Goal: Transaction & Acquisition: Purchase product/service

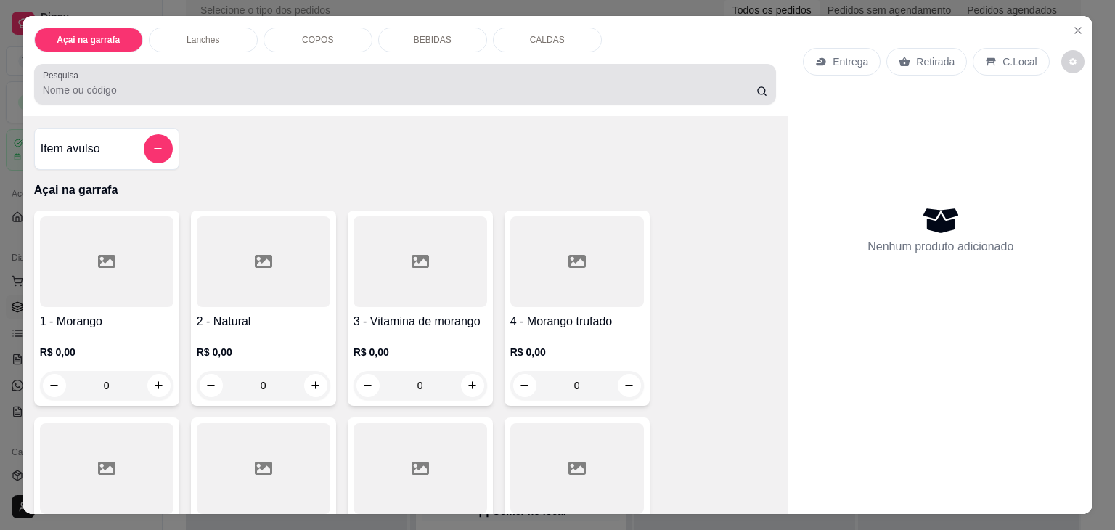
click at [269, 70] on div at bounding box center [405, 84] width 725 height 29
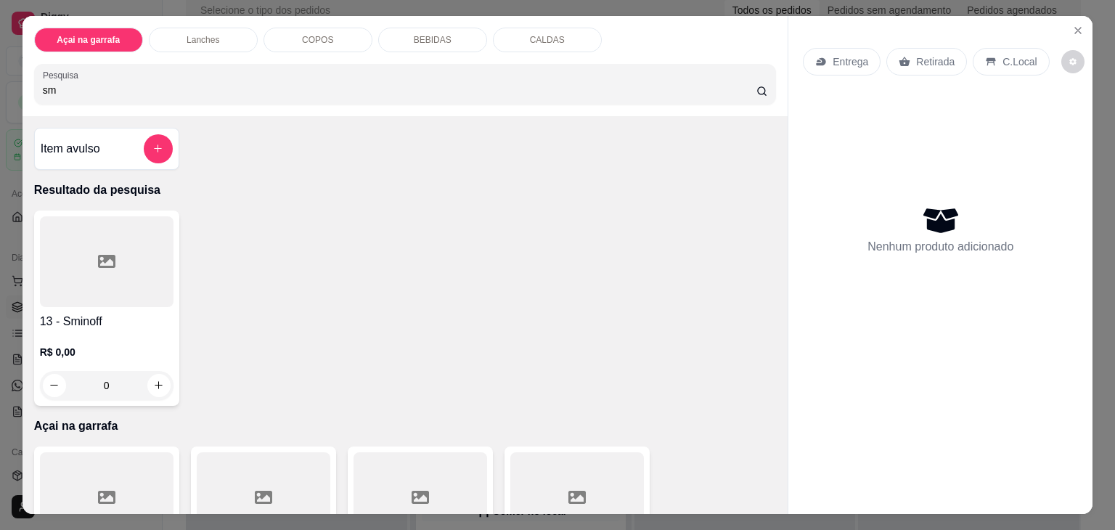
click at [100, 256] on icon at bounding box center [106, 261] width 17 height 17
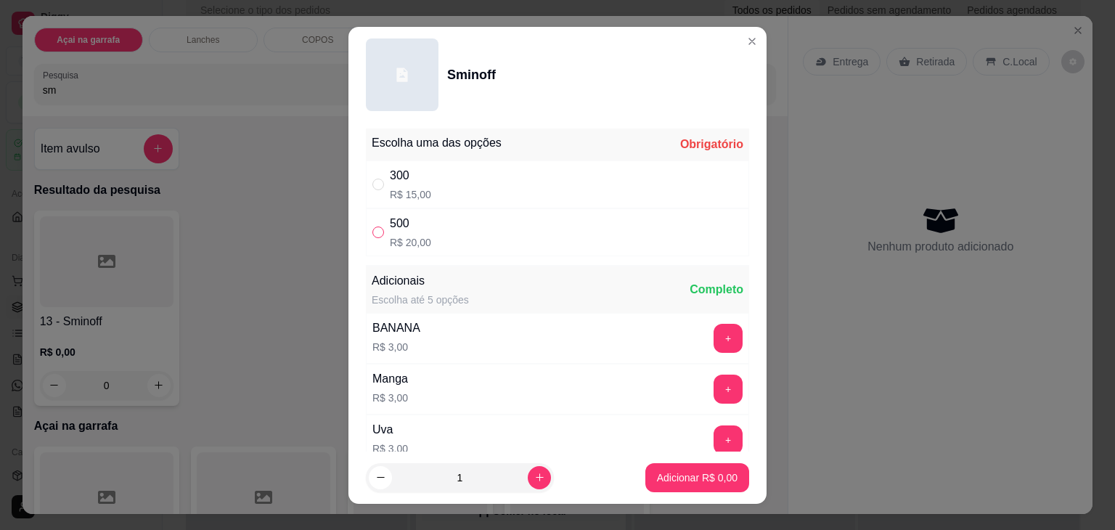
click at [372, 234] on input "" at bounding box center [378, 232] width 12 height 12
click at [534, 480] on icon "increase-product-quantity" at bounding box center [539, 477] width 11 height 11
click at [672, 479] on p "Adicionar R$ 40,00" at bounding box center [694, 477] width 84 height 14
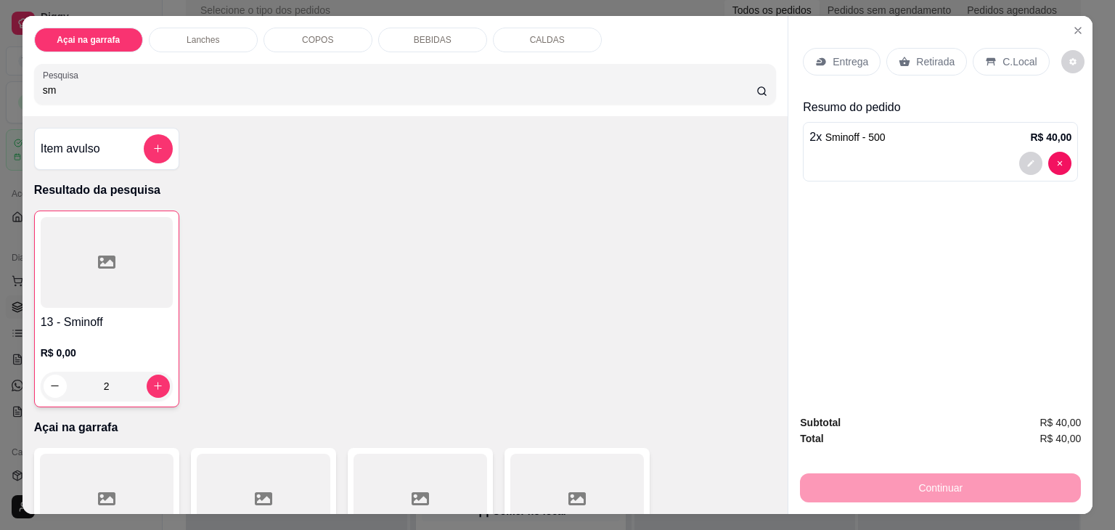
click at [972, 60] on div "C.Local" at bounding box center [1010, 62] width 76 height 28
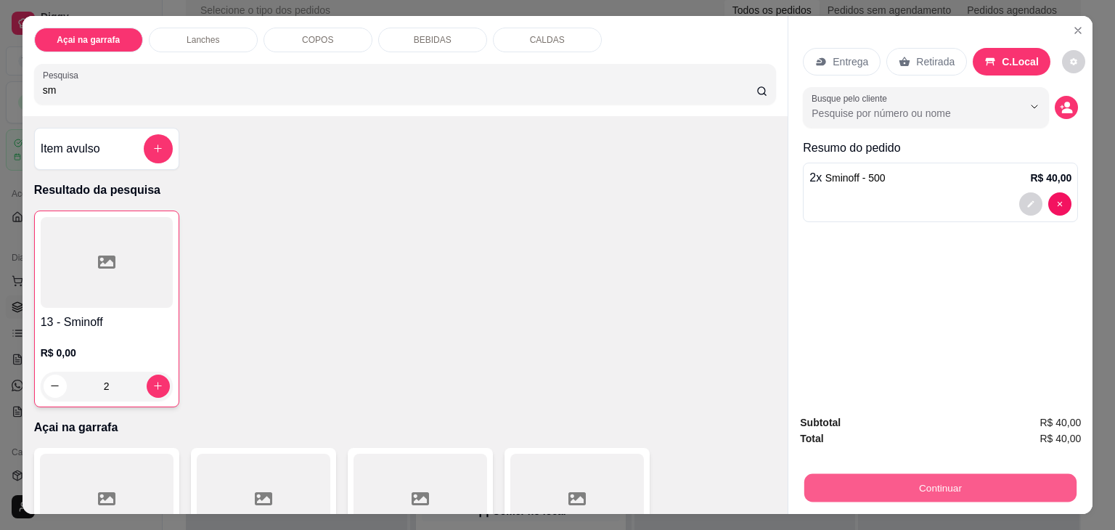
click at [853, 474] on button "Continuar" at bounding box center [940, 488] width 272 height 28
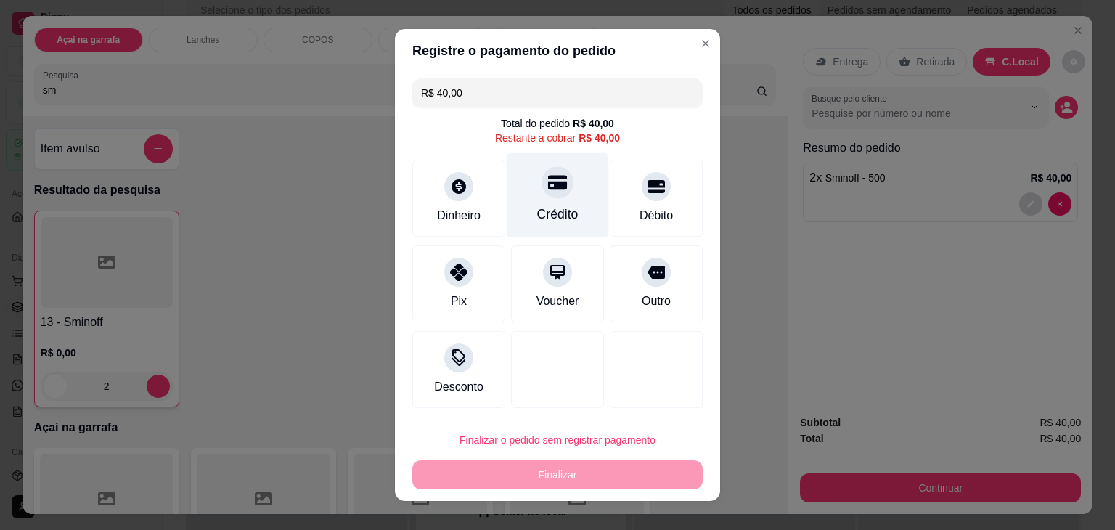
click at [548, 192] on icon at bounding box center [557, 182] width 19 height 19
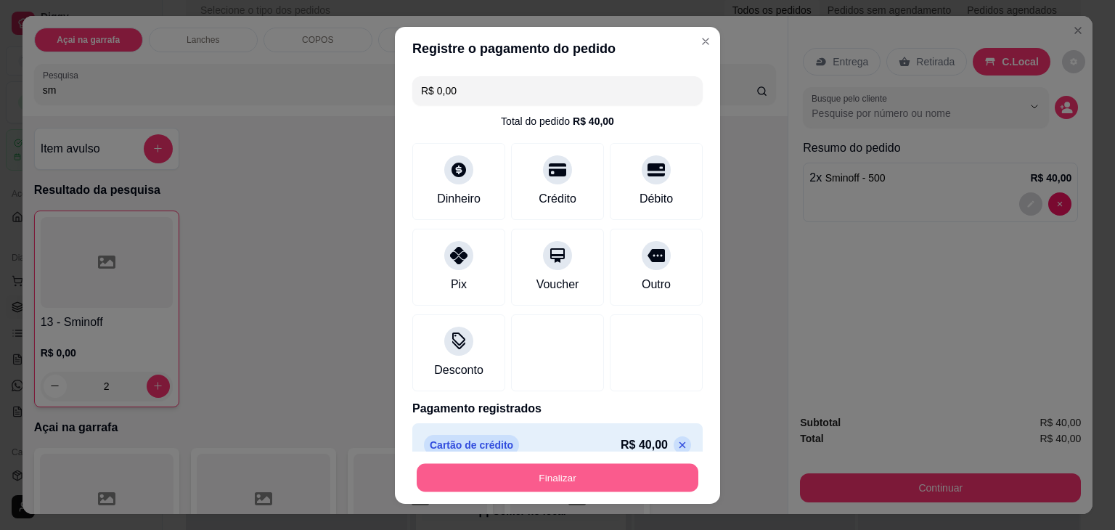
click at [503, 470] on button "Finalizar" at bounding box center [558, 477] width 282 height 28
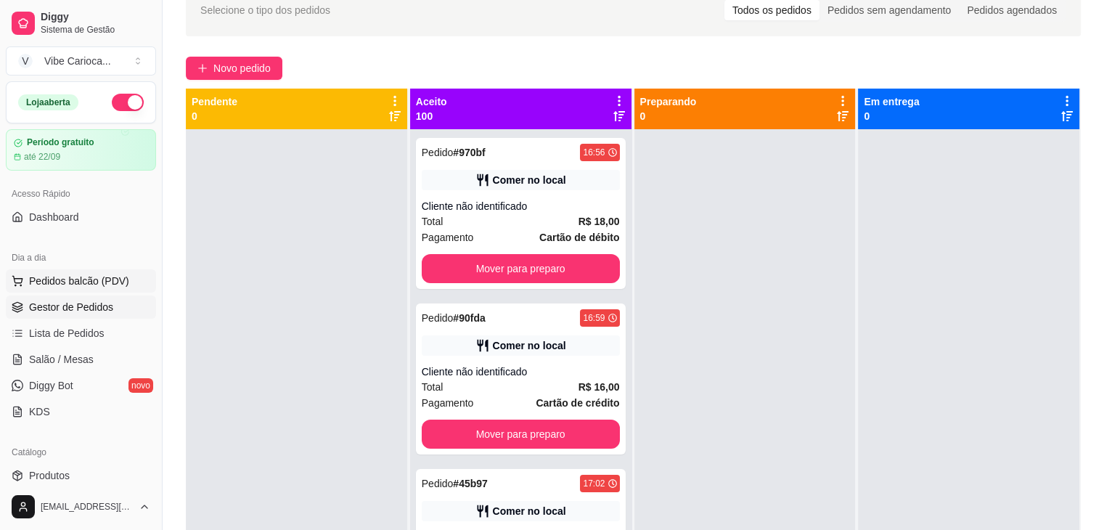
click at [79, 269] on button "Pedidos balcão (PDV)" at bounding box center [81, 280] width 150 height 23
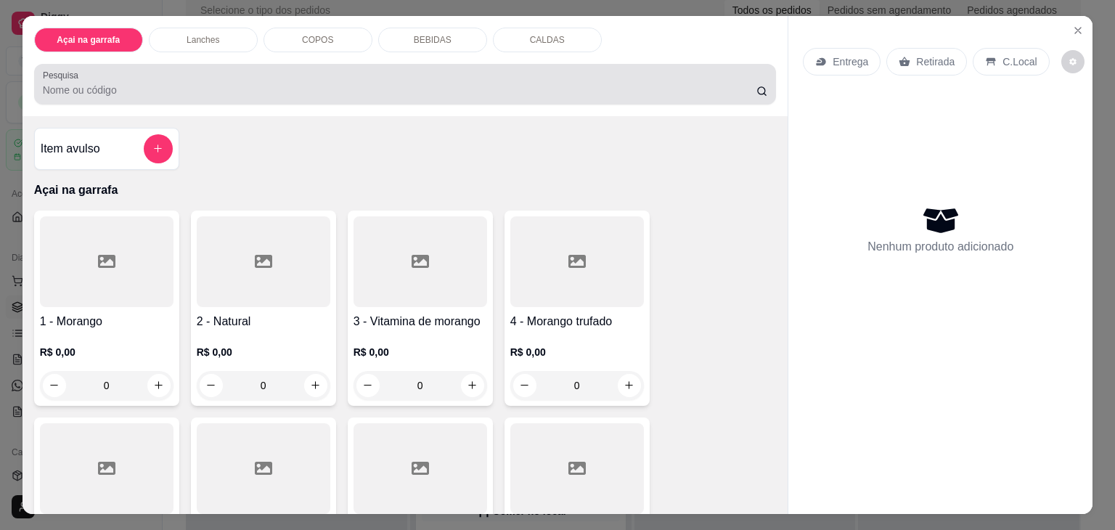
click at [156, 70] on div at bounding box center [405, 84] width 725 height 29
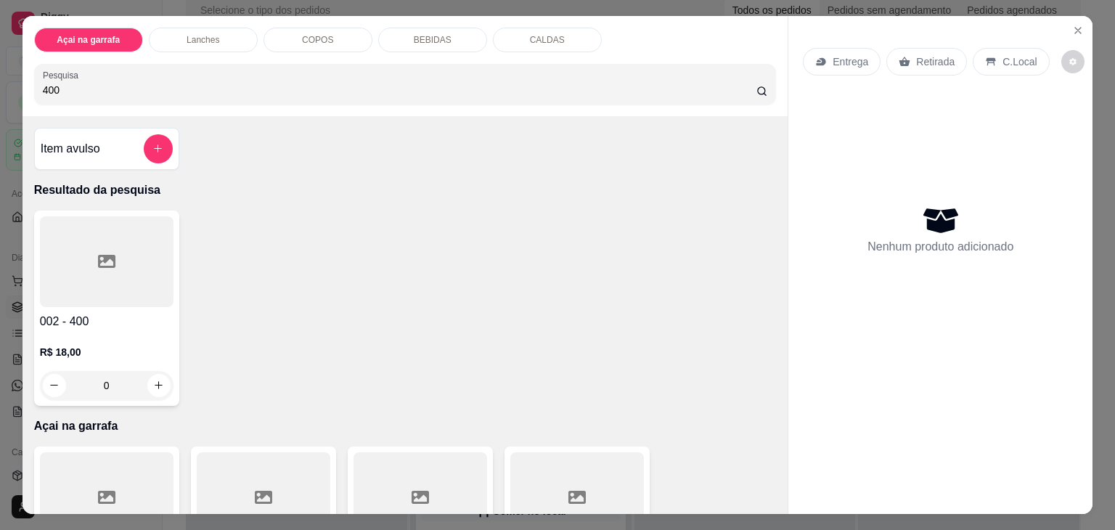
click at [98, 253] on icon at bounding box center [106, 261] width 17 height 17
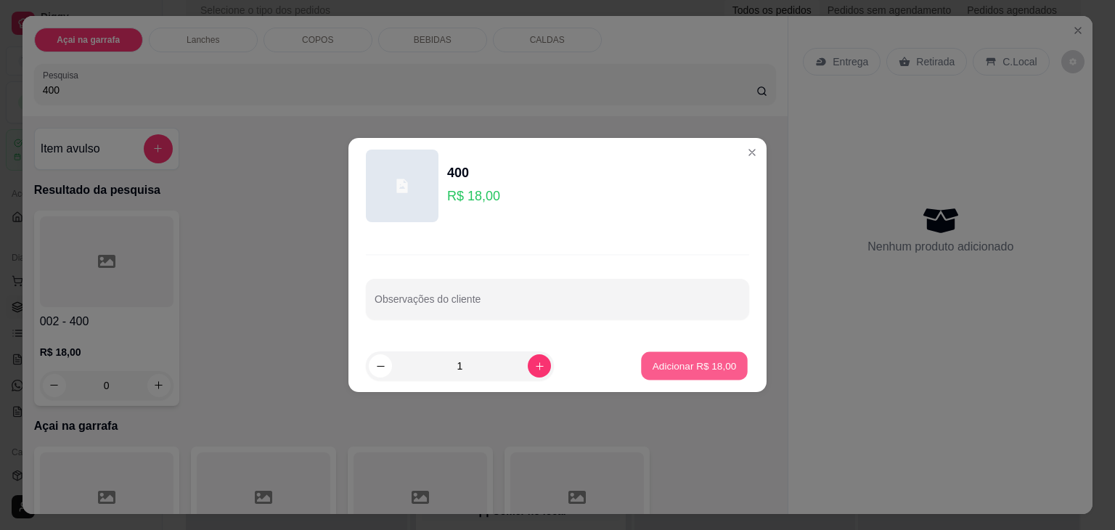
click at [657, 363] on p "Adicionar R$ 18,00" at bounding box center [694, 365] width 84 height 14
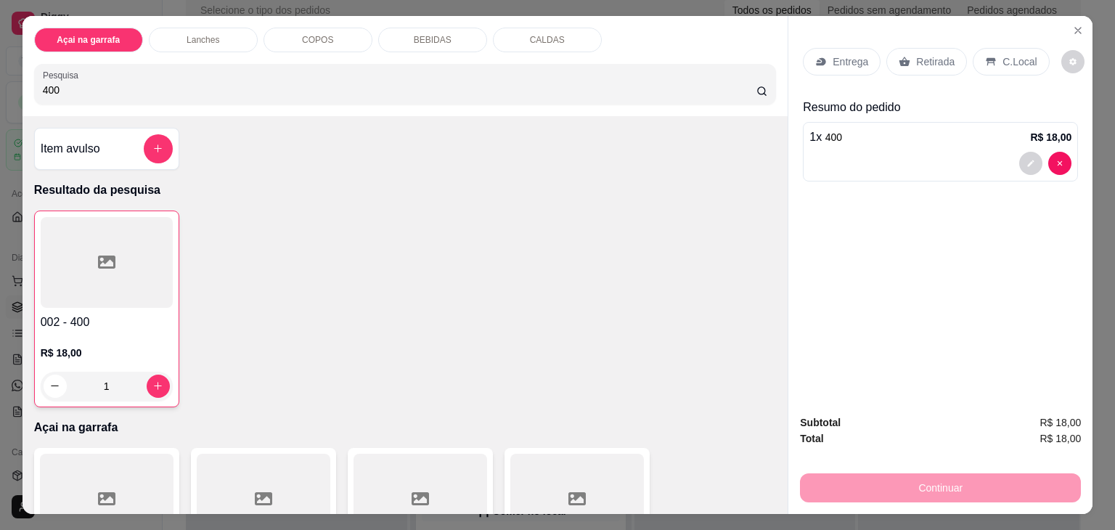
click at [462, 83] on input "400" at bounding box center [399, 90] width 713 height 15
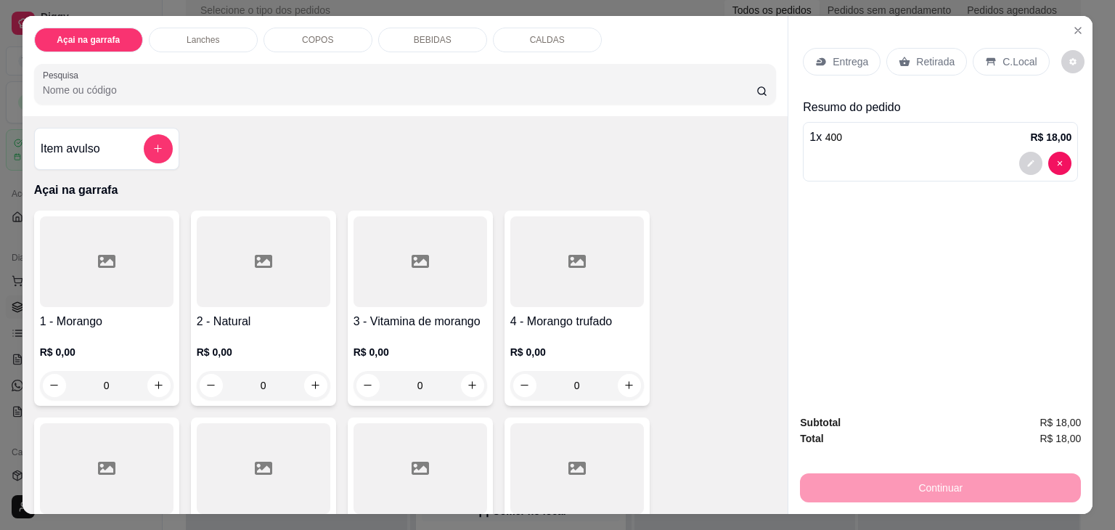
click at [93, 149] on h4 "Item avulso" at bounding box center [71, 148] width 60 height 17
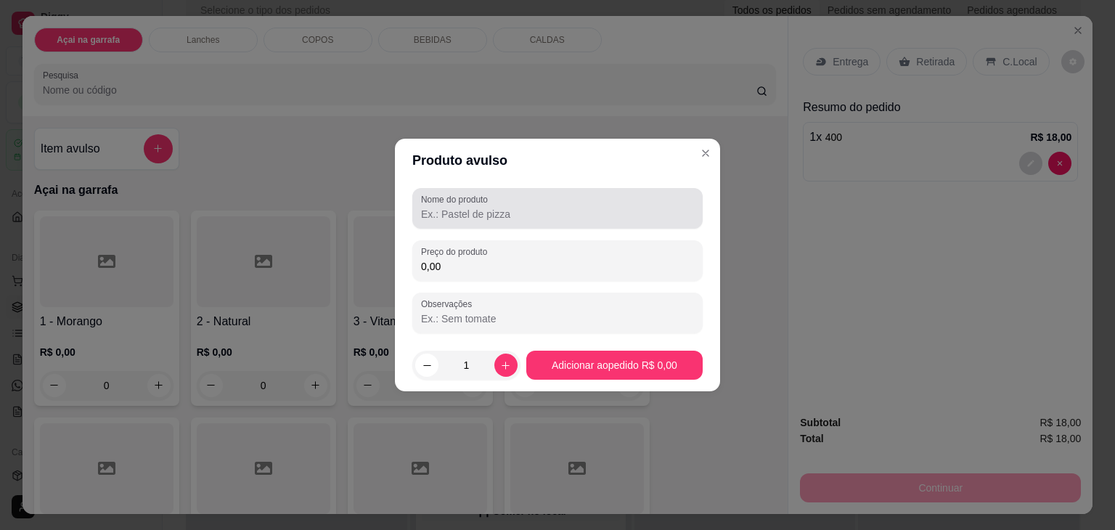
click at [436, 224] on div "Nome do produto" at bounding box center [557, 208] width 290 height 41
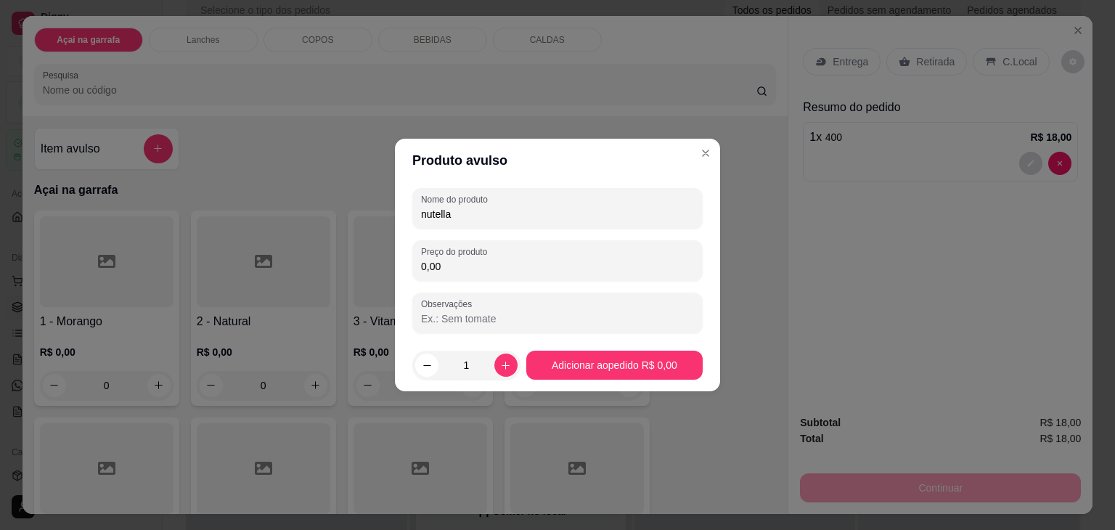
click at [438, 271] on input "0,00" at bounding box center [557, 266] width 273 height 15
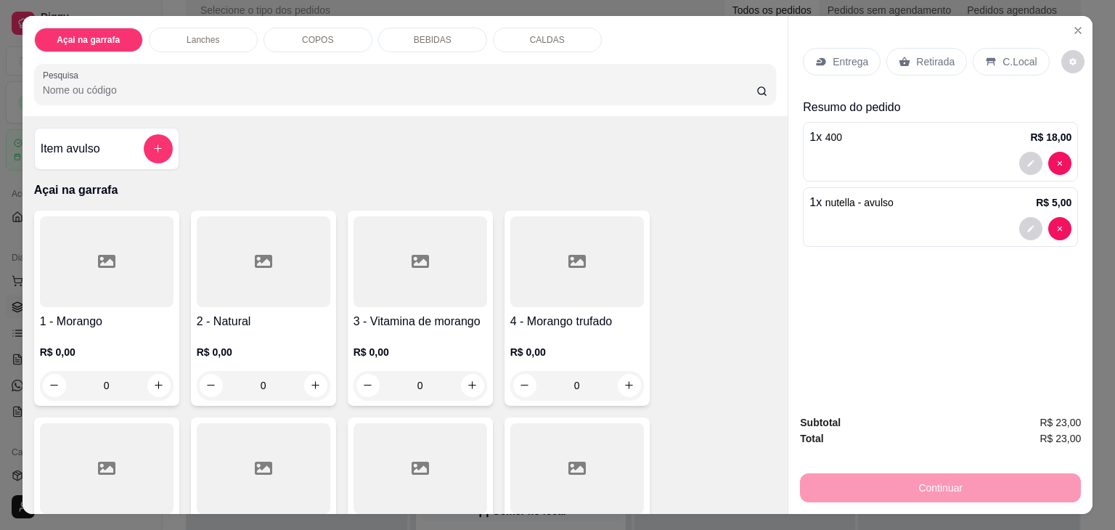
click at [1002, 55] on p "C.Local" at bounding box center [1019, 61] width 34 height 15
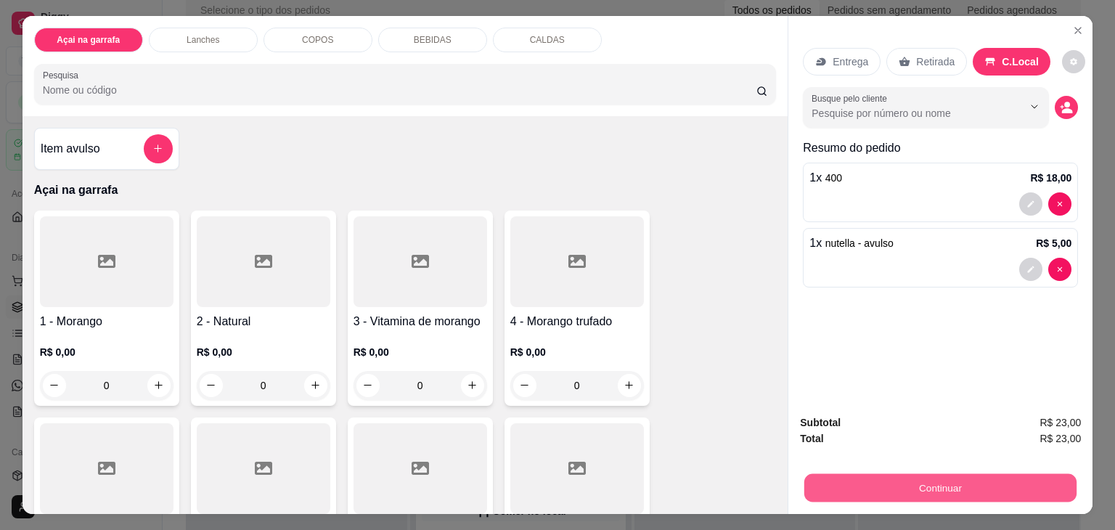
click at [866, 470] on div "Continuar" at bounding box center [940, 486] width 281 height 33
click at [956, 483] on button "Continuar" at bounding box center [940, 488] width 272 height 28
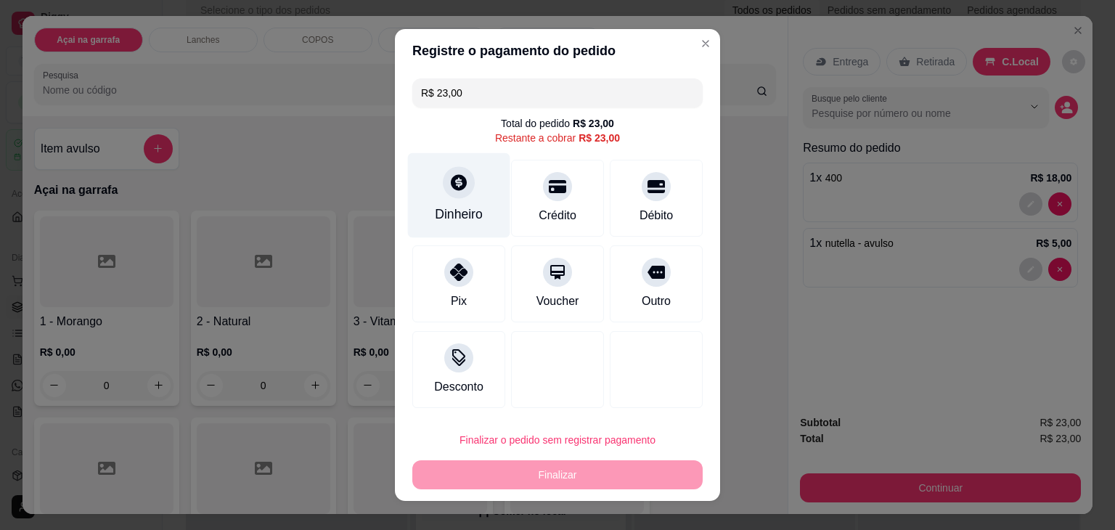
click at [468, 194] on div "Dinheiro" at bounding box center [459, 195] width 102 height 85
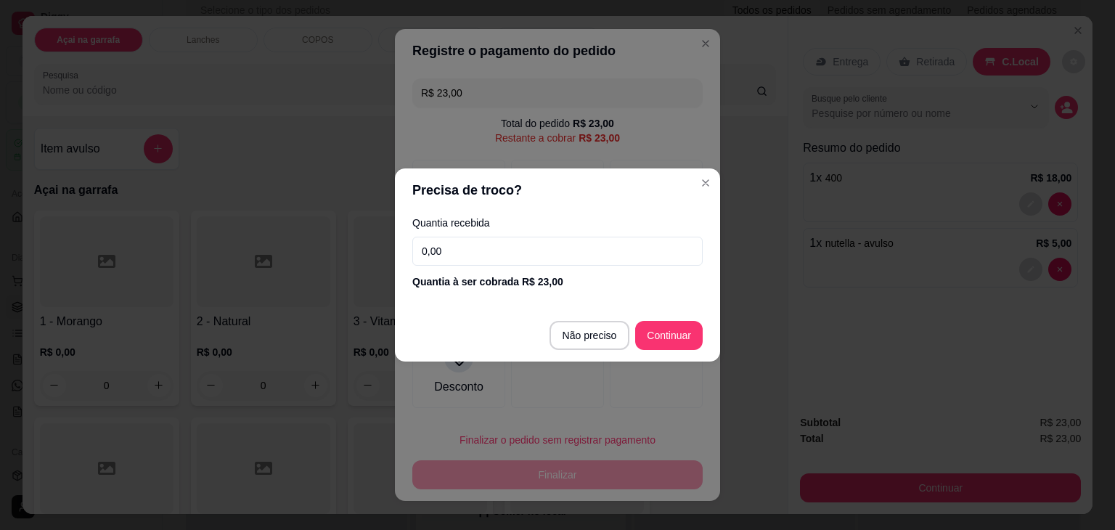
click at [472, 247] on input "0,00" at bounding box center [557, 251] width 290 height 29
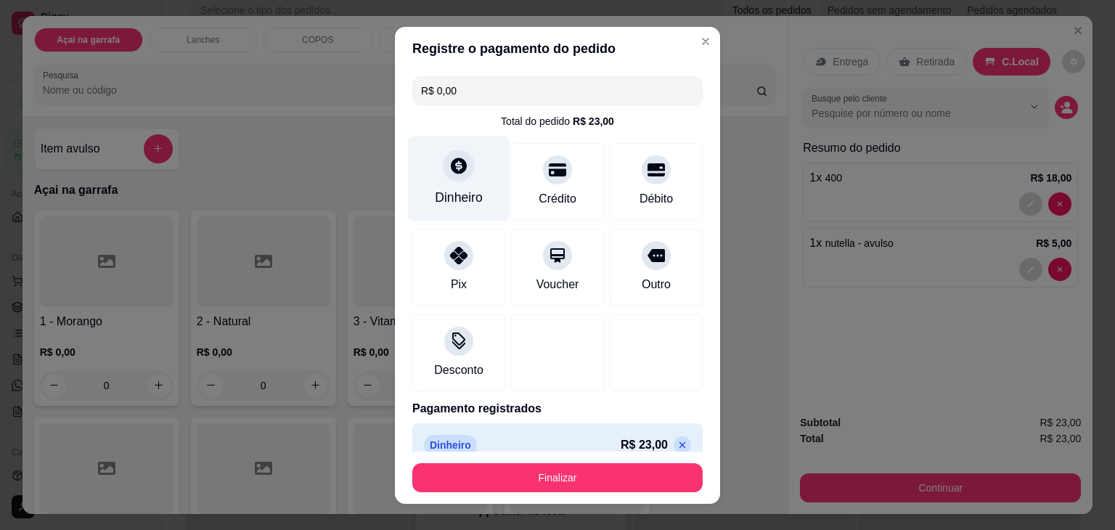
click at [447, 189] on div "Dinheiro" at bounding box center [459, 197] width 48 height 19
click at [482, 97] on input "R$ 0,00" at bounding box center [557, 90] width 273 height 29
click at [442, 186] on div "Dinheiro" at bounding box center [459, 178] width 102 height 85
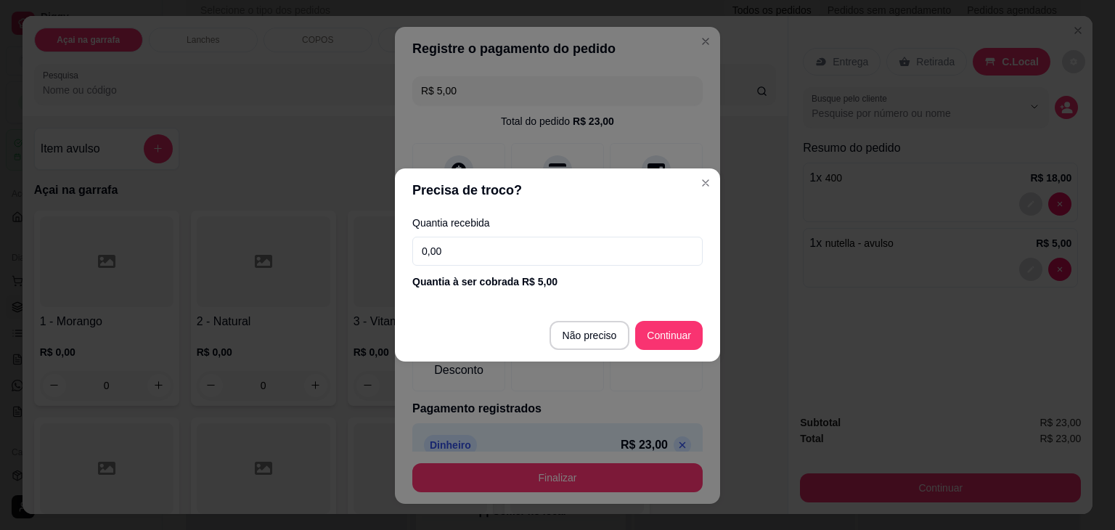
click at [509, 255] on input "0,00" at bounding box center [557, 251] width 290 height 29
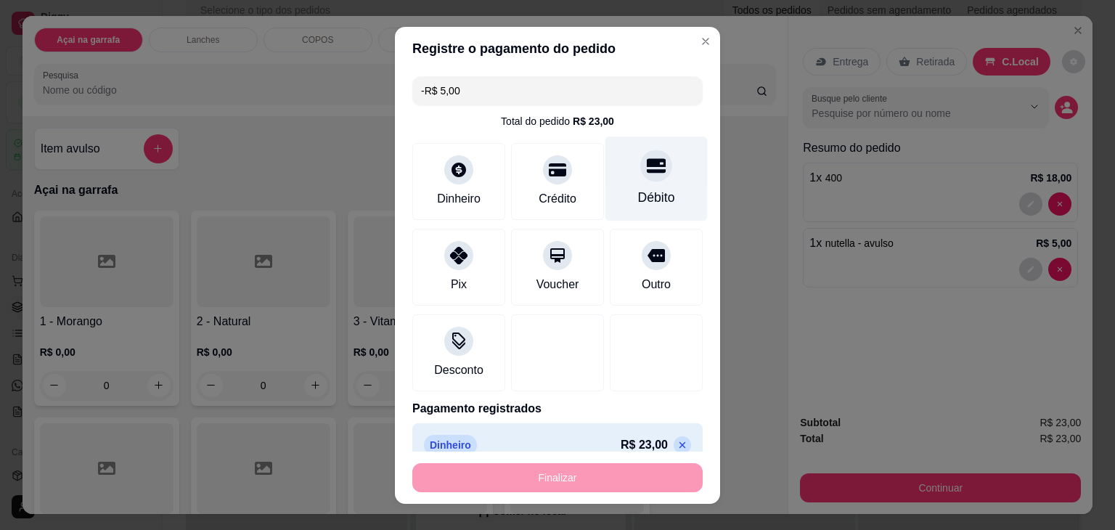
click at [620, 176] on div "Débito" at bounding box center [656, 178] width 102 height 85
click at [504, 99] on input "-R$ 10,00" at bounding box center [557, 90] width 273 height 29
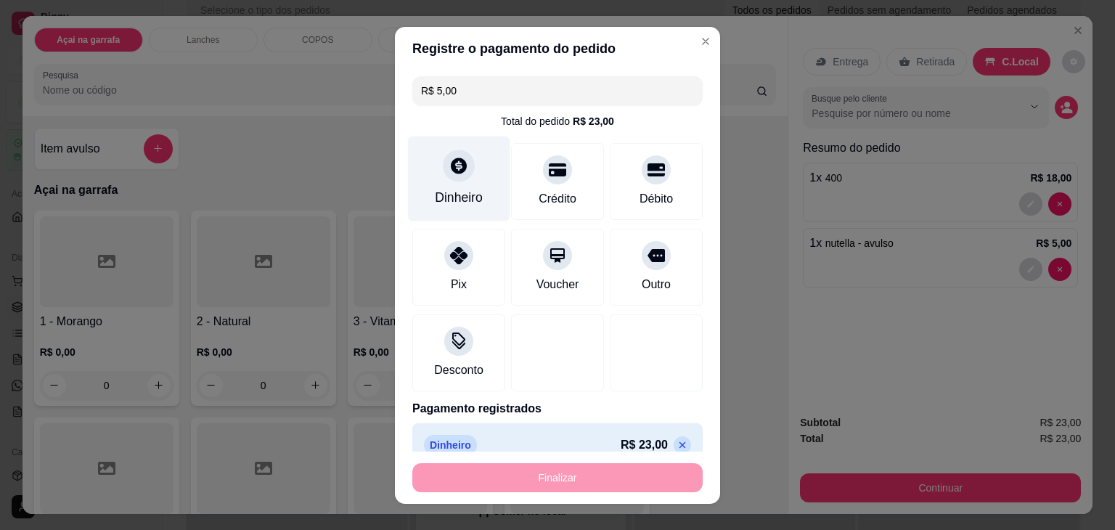
click at [437, 193] on div "Dinheiro" at bounding box center [459, 197] width 48 height 19
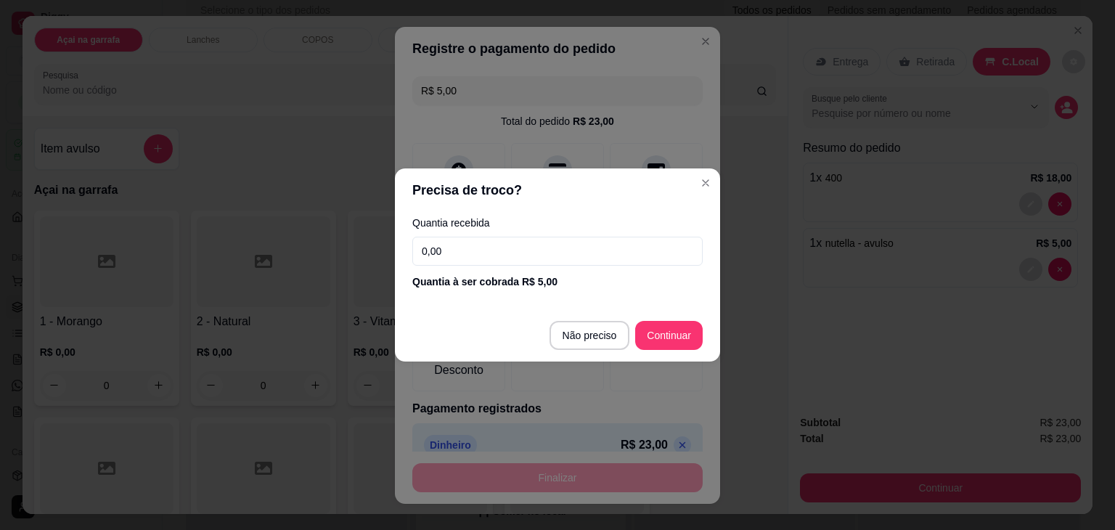
click at [623, 246] on input "0,00" at bounding box center [557, 251] width 290 height 29
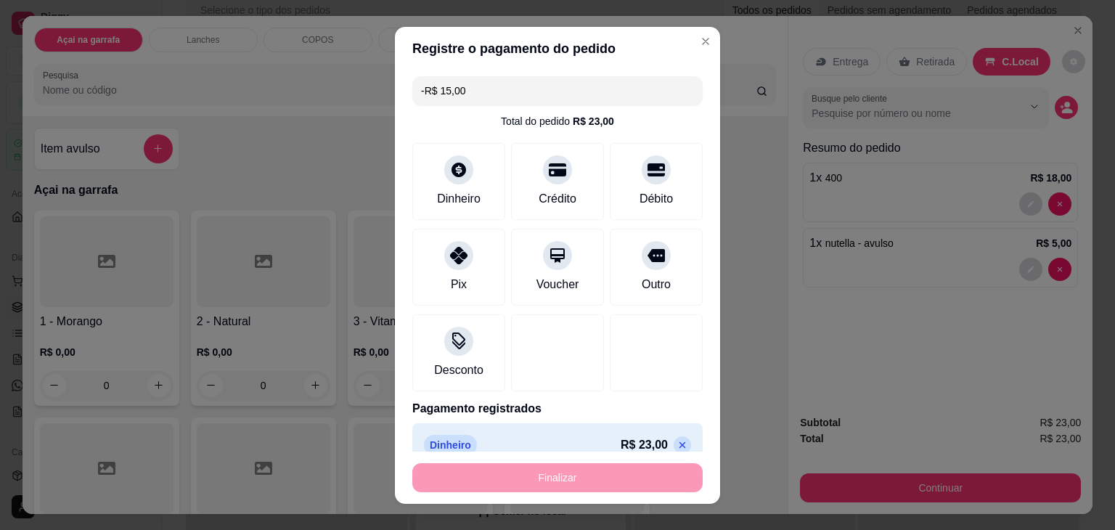
click at [512, 95] on input "-R$ 15,00" at bounding box center [557, 90] width 273 height 29
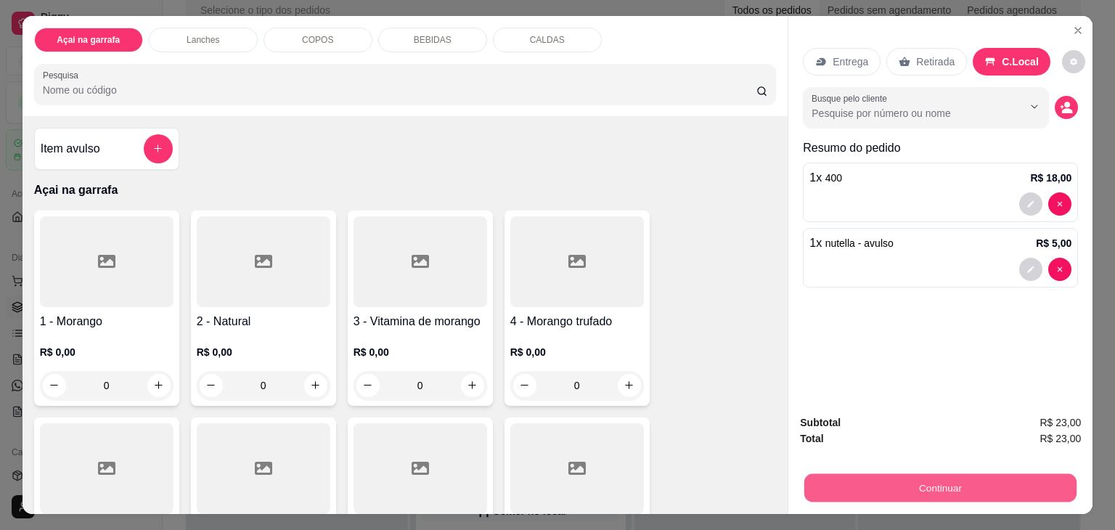
click at [836, 474] on button "Continuar" at bounding box center [940, 488] width 272 height 28
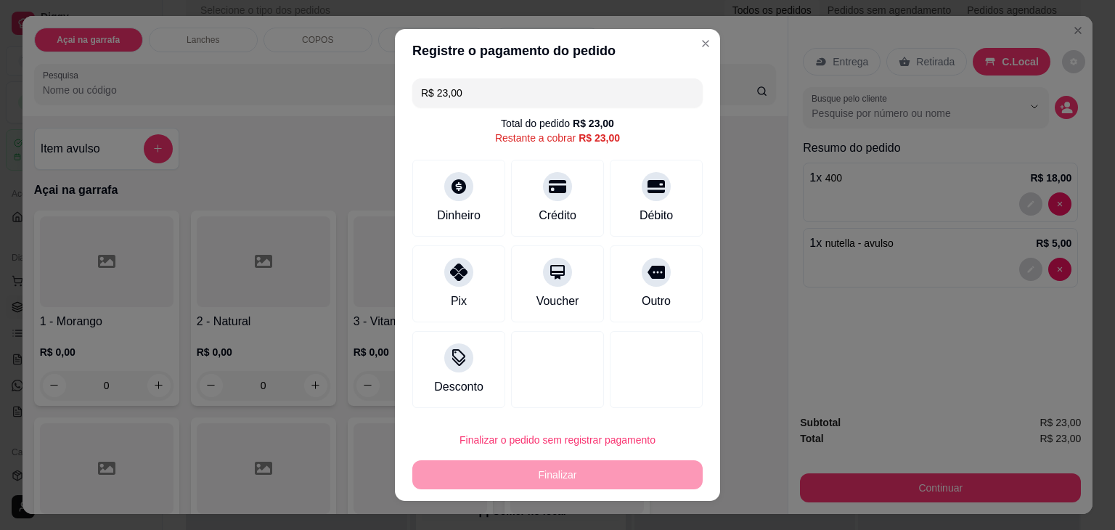
click at [479, 95] on input "R$ 23,00" at bounding box center [557, 92] width 273 height 29
click at [453, 205] on div "Dinheiro" at bounding box center [459, 214] width 48 height 19
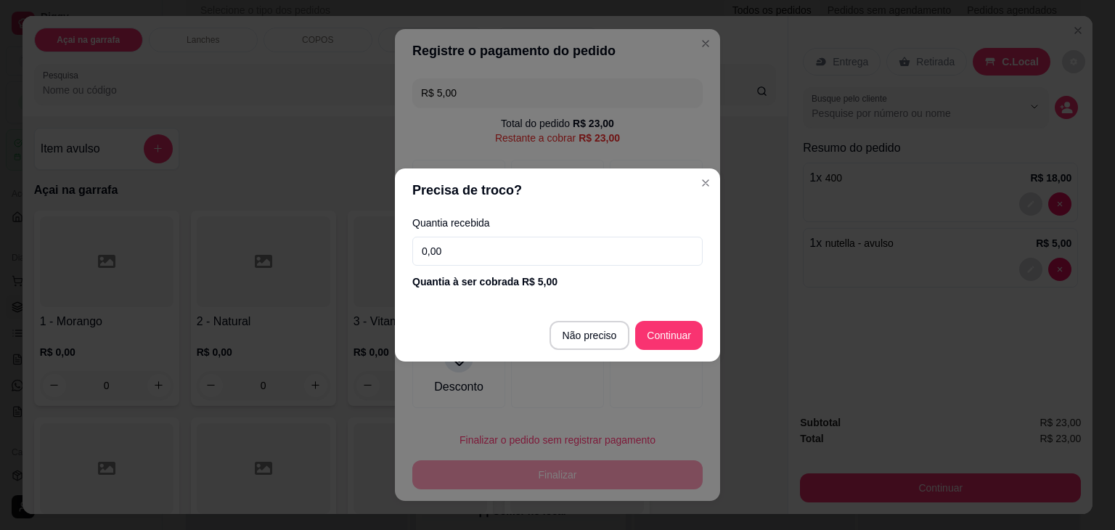
click at [454, 257] on input "0,00" at bounding box center [557, 251] width 290 height 29
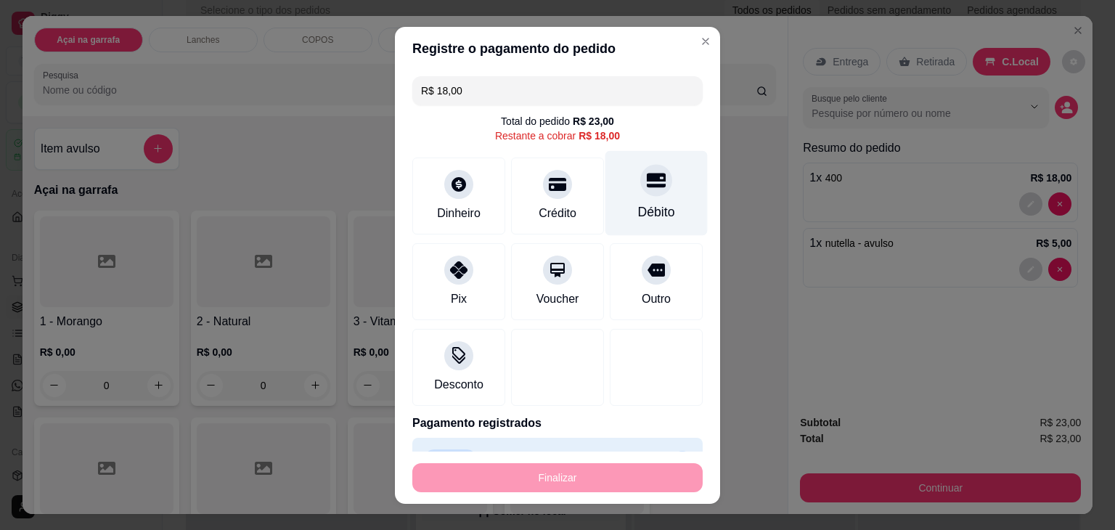
click at [614, 188] on div "Débito" at bounding box center [656, 192] width 102 height 85
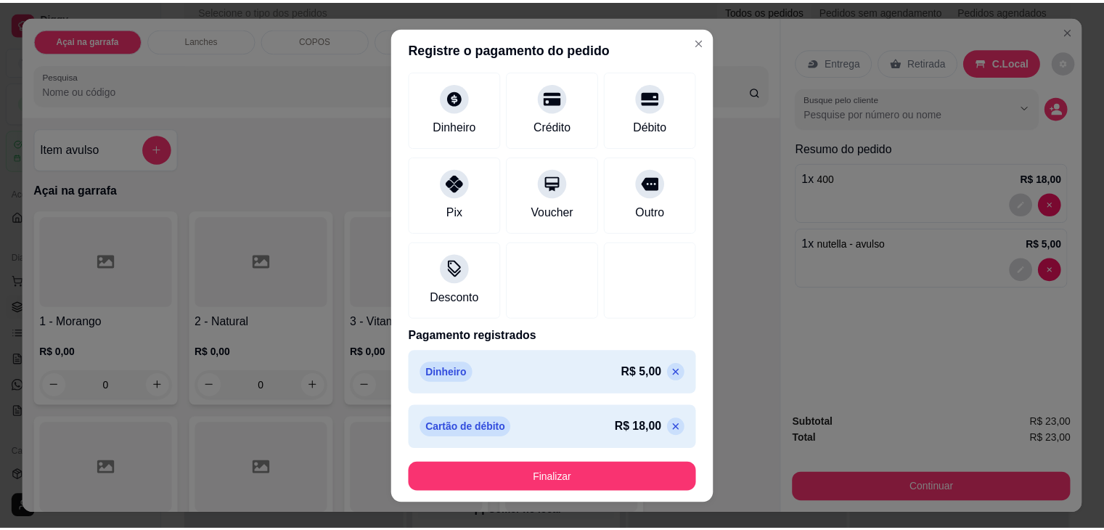
scroll to position [75, 0]
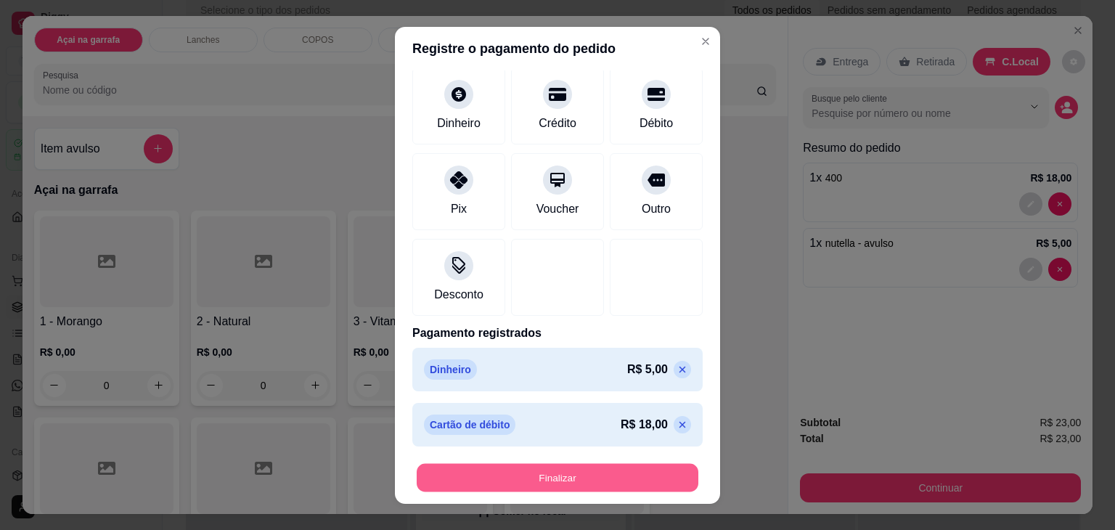
click at [598, 473] on button "Finalizar" at bounding box center [558, 477] width 282 height 28
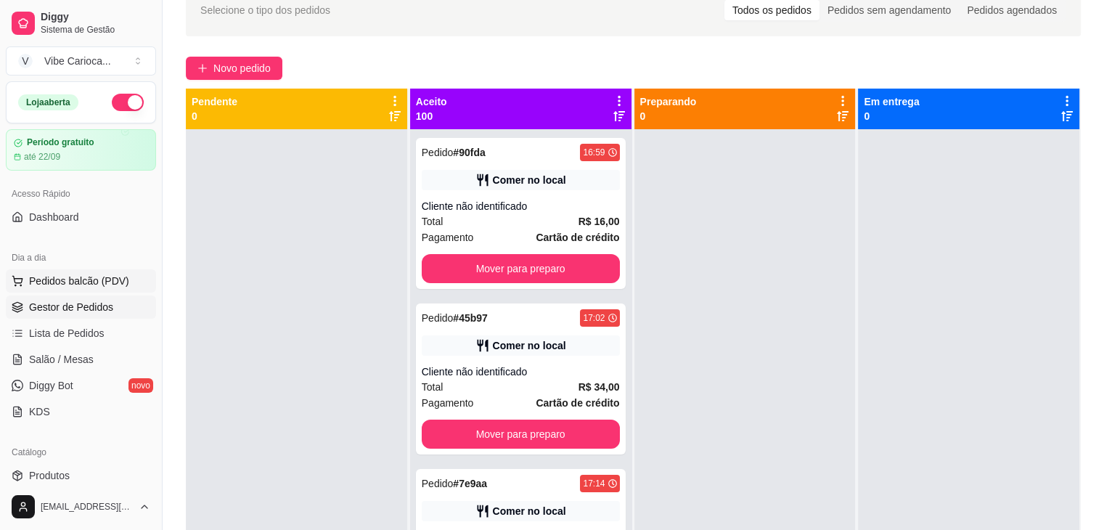
click at [52, 282] on span "Pedidos balcão (PDV)" at bounding box center [79, 281] width 100 height 15
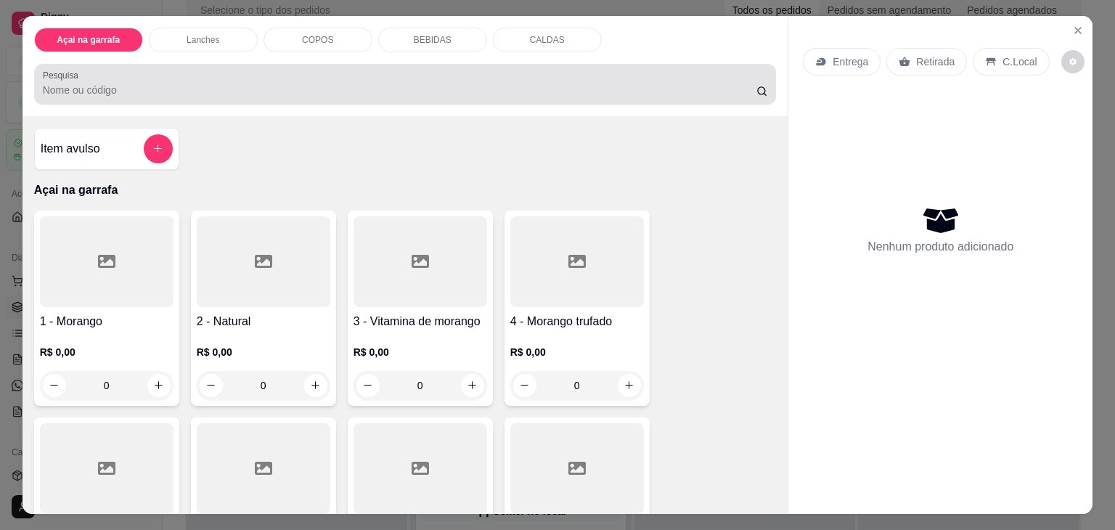
click at [107, 70] on div at bounding box center [405, 84] width 725 height 29
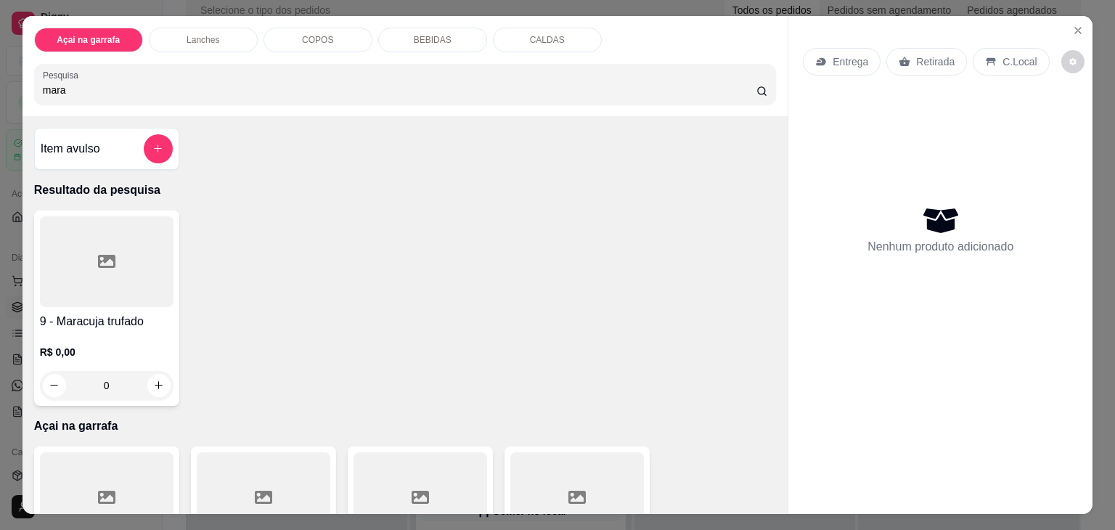
click at [87, 264] on div at bounding box center [107, 261] width 134 height 91
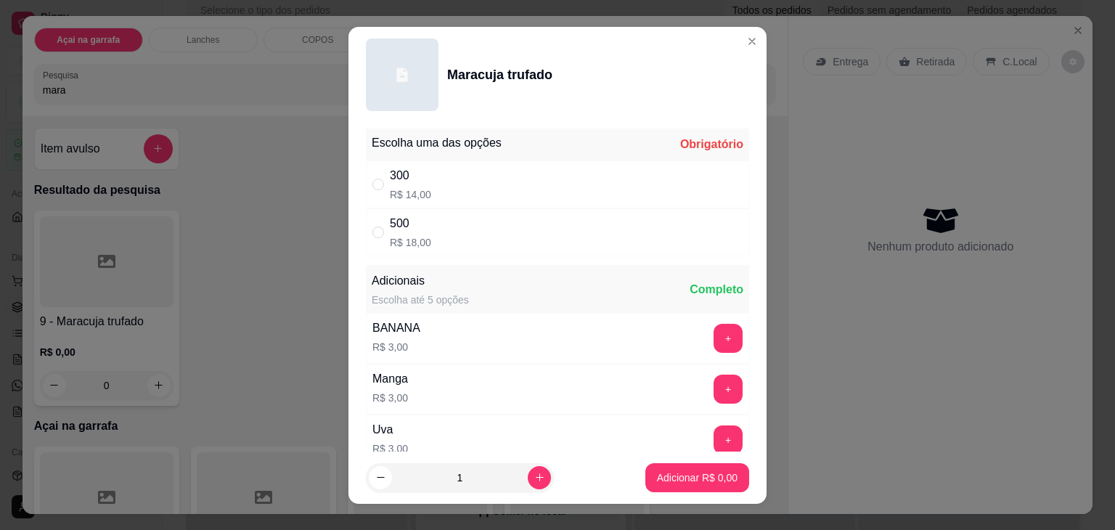
click at [382, 227] on div "" at bounding box center [380, 232] width 17 height 16
click at [706, 476] on p "Adicionar R$ 18,00" at bounding box center [694, 477] width 84 height 14
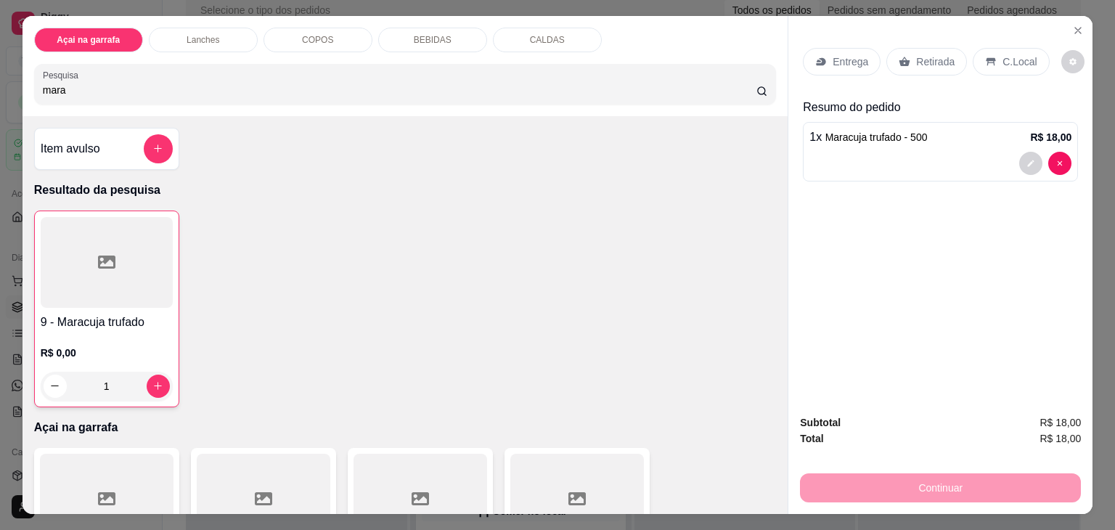
click at [1002, 56] on p "C.Local" at bounding box center [1019, 61] width 34 height 15
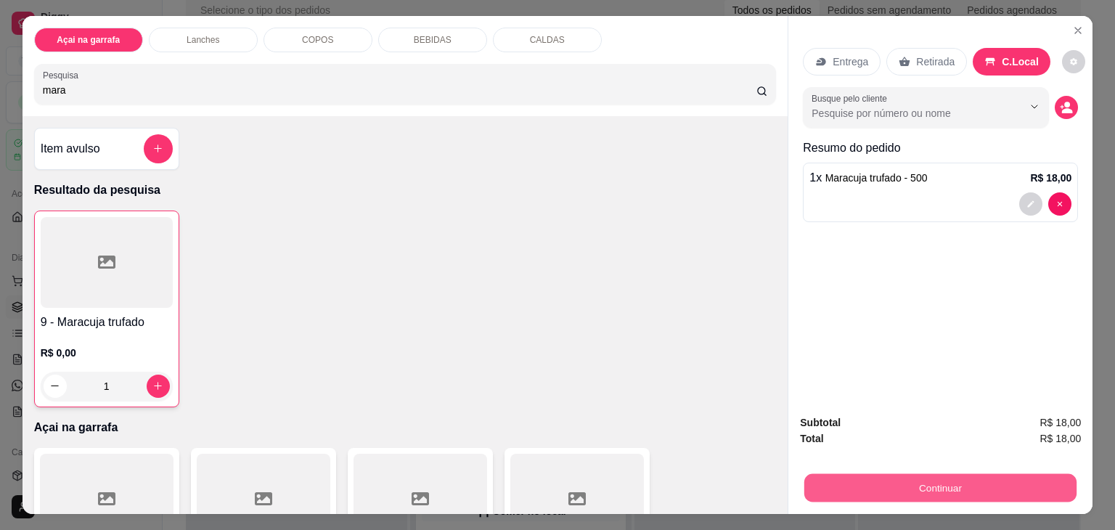
click at [903, 483] on button "Continuar" at bounding box center [940, 488] width 272 height 28
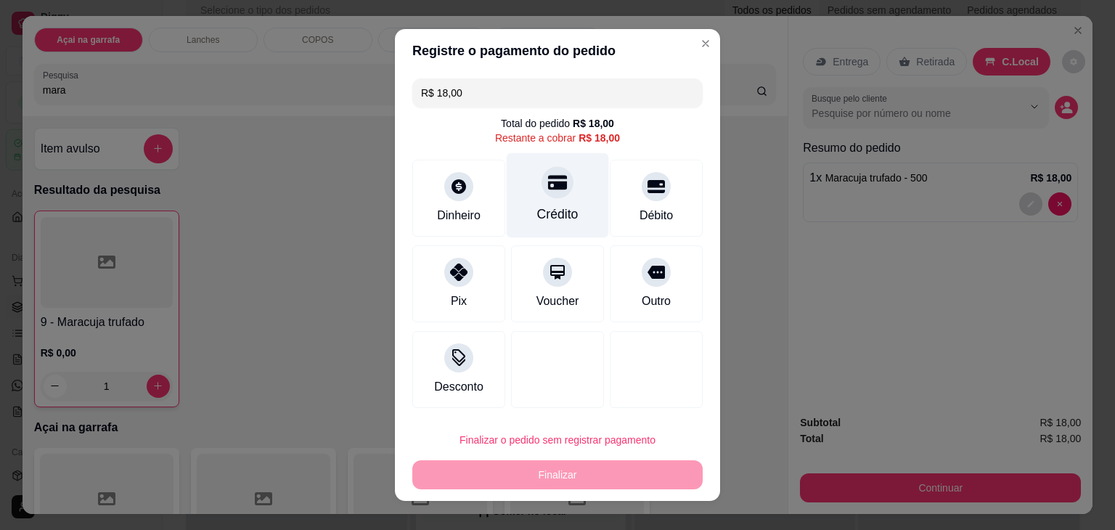
click at [557, 207] on div "Crédito" at bounding box center [557, 214] width 41 height 19
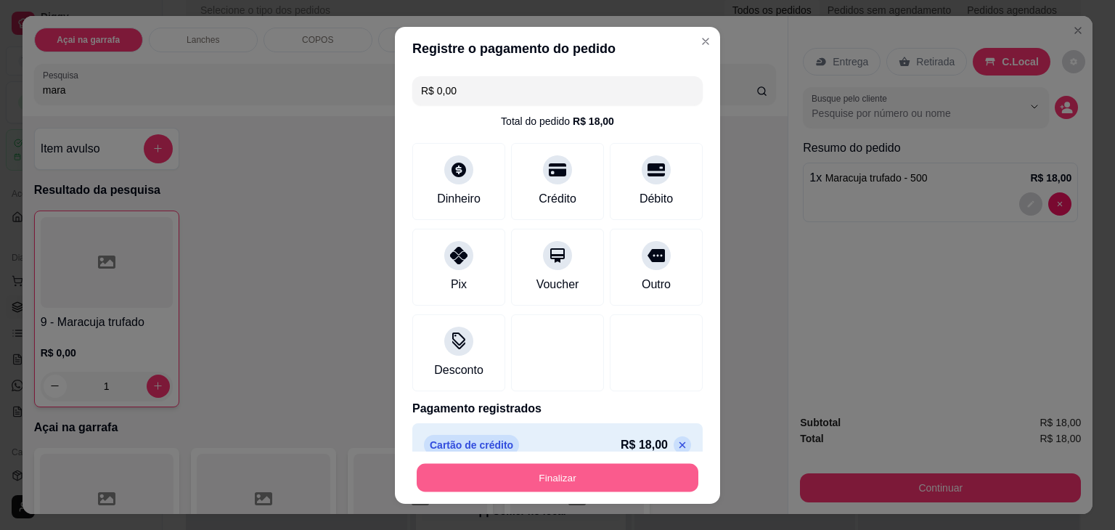
click at [462, 483] on button "Finalizar" at bounding box center [558, 477] width 282 height 28
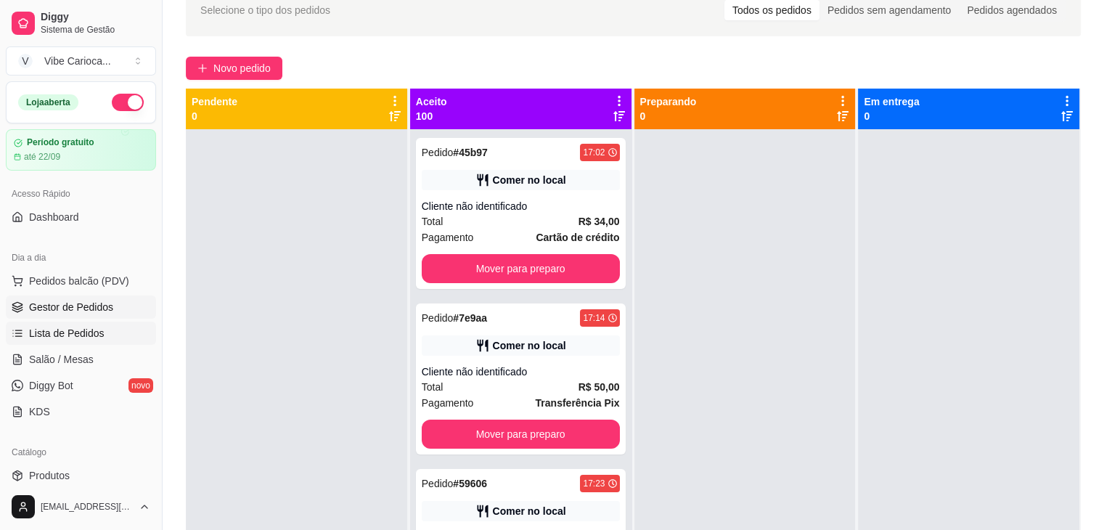
click at [46, 327] on span "Lista de Pedidos" at bounding box center [66, 333] width 75 height 15
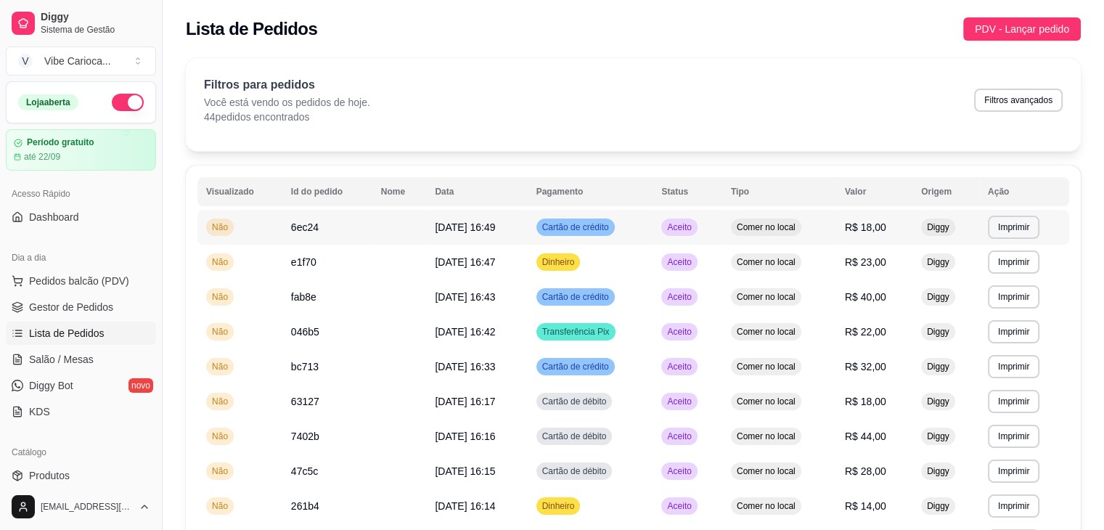
click at [464, 224] on span "[DATE] 16:49" at bounding box center [465, 227] width 60 height 12
click at [1017, 226] on button "Imprimir" at bounding box center [1013, 227] width 50 height 22
click at [959, 216] on td "Diggy" at bounding box center [945, 227] width 67 height 35
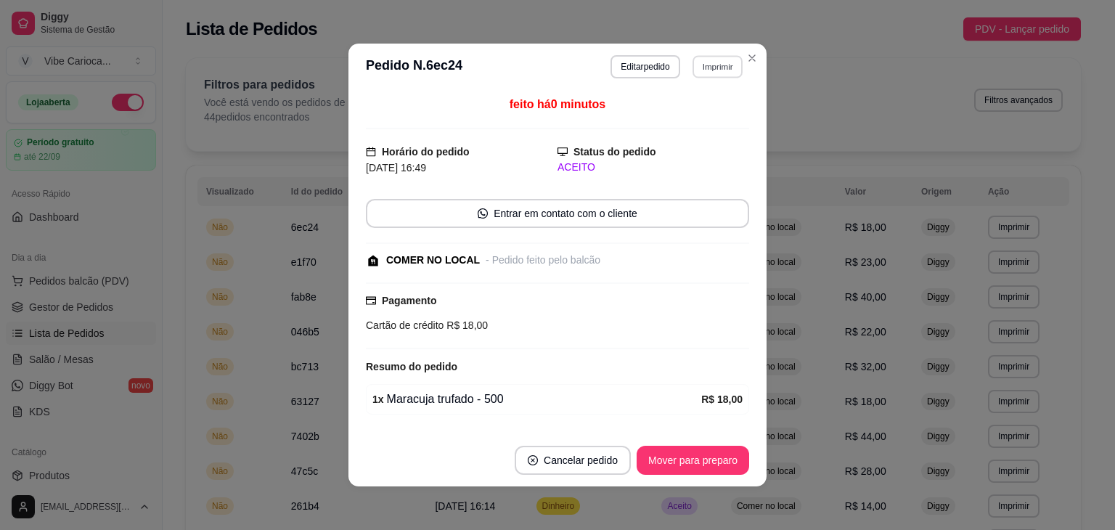
click at [723, 74] on button "Imprimir" at bounding box center [717, 66] width 50 height 22
click at [702, 115] on button "IMPRESSORA" at bounding box center [686, 117] width 102 height 22
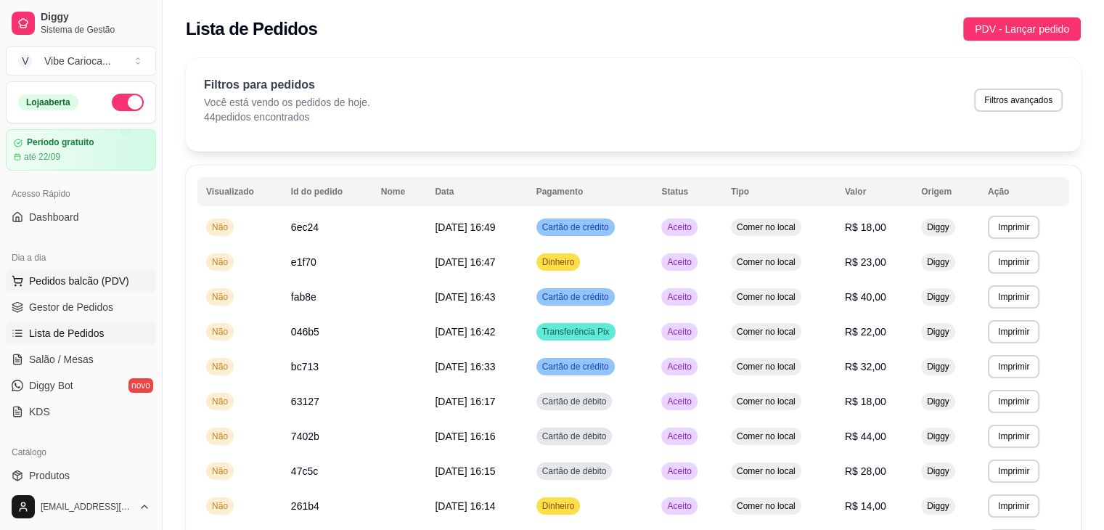
click at [43, 278] on span "Pedidos balcão (PDV)" at bounding box center [79, 281] width 100 height 15
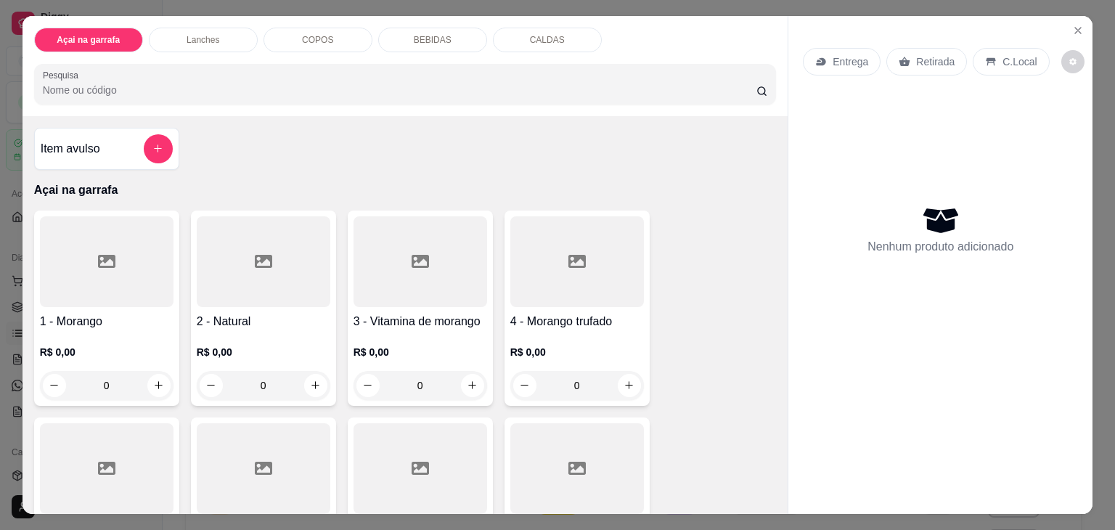
click at [120, 83] on input "Pesquisa" at bounding box center [399, 90] width 713 height 15
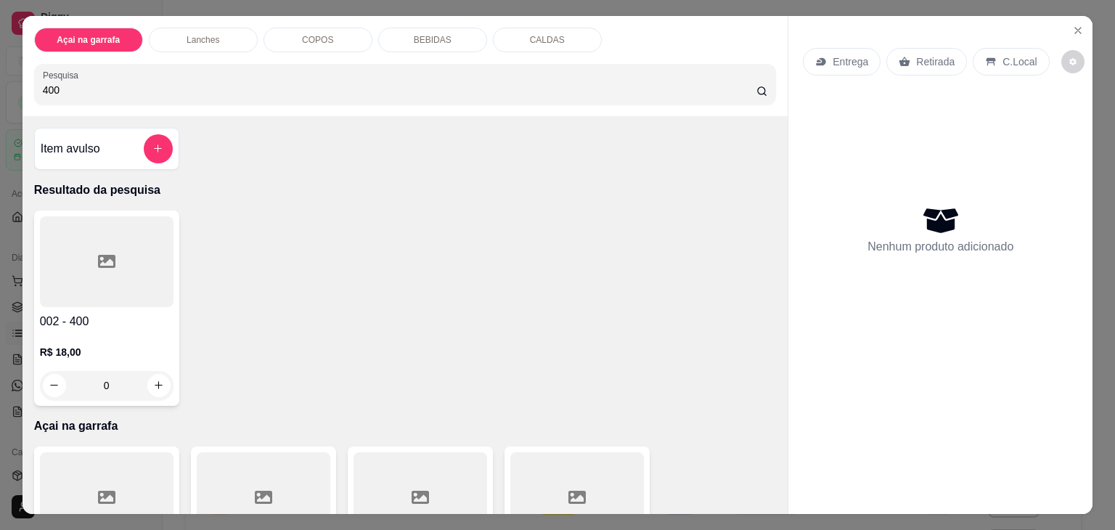
click at [102, 279] on div at bounding box center [107, 261] width 134 height 91
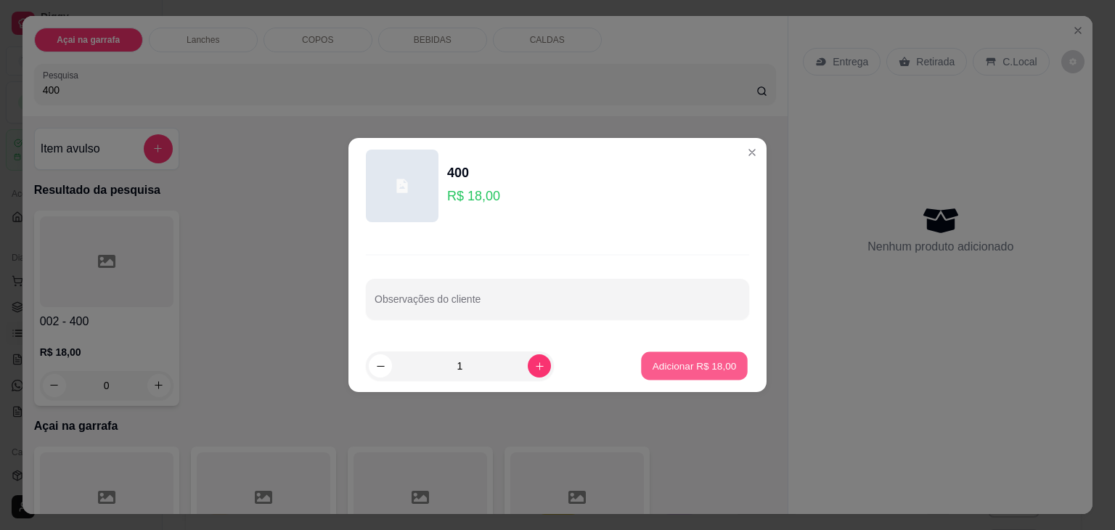
click at [654, 360] on p "Adicionar R$ 18,00" at bounding box center [694, 365] width 84 height 14
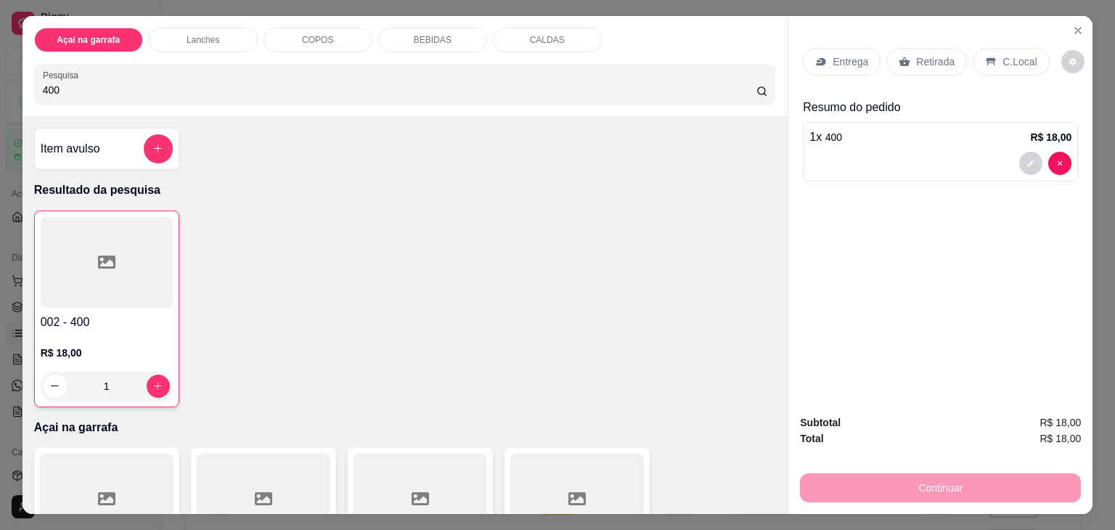
click at [332, 85] on input "400" at bounding box center [399, 90] width 713 height 15
click at [102, 290] on div at bounding box center [107, 261] width 134 height 91
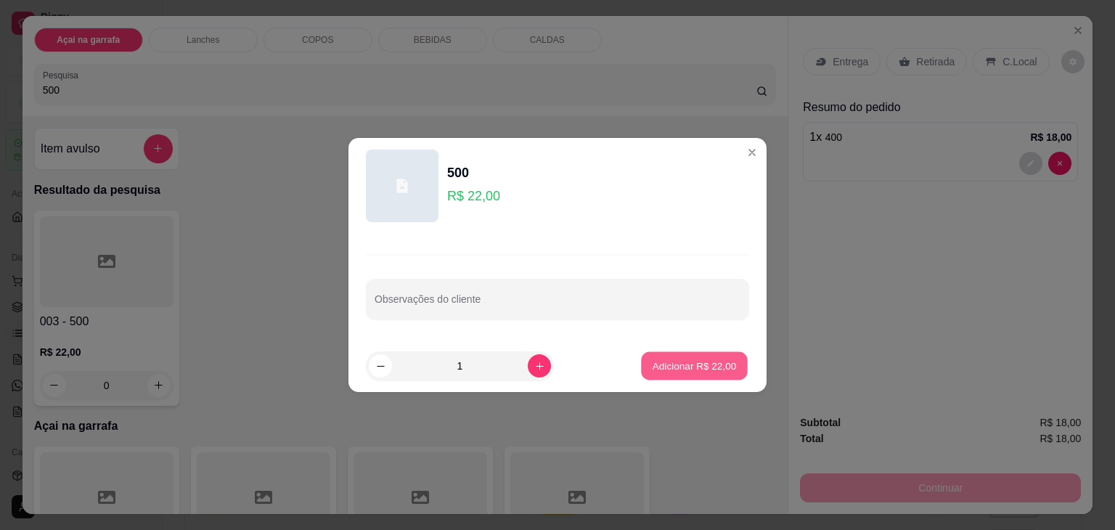
click at [685, 360] on p "Adicionar R$ 22,00" at bounding box center [694, 365] width 84 height 14
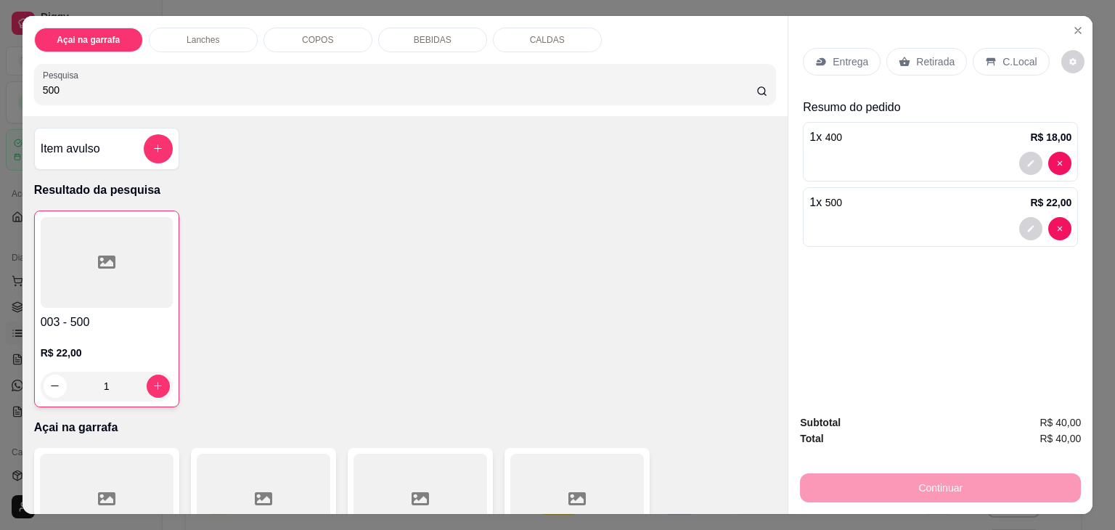
click at [1002, 54] on p "C.Local" at bounding box center [1019, 61] width 34 height 15
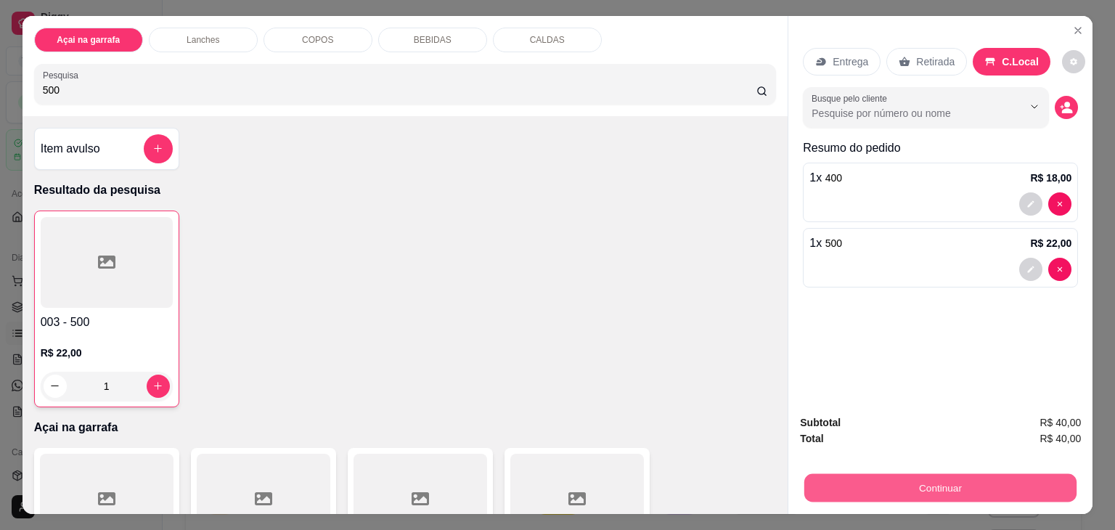
click at [893, 481] on button "Continuar" at bounding box center [940, 488] width 272 height 28
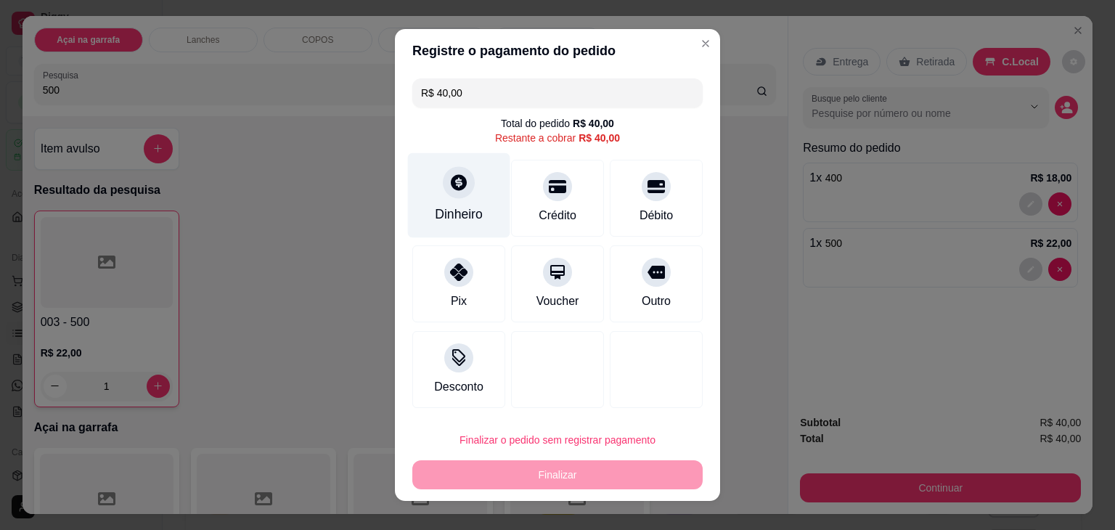
click at [440, 201] on div "Dinheiro" at bounding box center [459, 195] width 102 height 85
click at [488, 94] on input "R$ 40,00" at bounding box center [557, 92] width 273 height 29
click at [462, 184] on div at bounding box center [459, 182] width 32 height 32
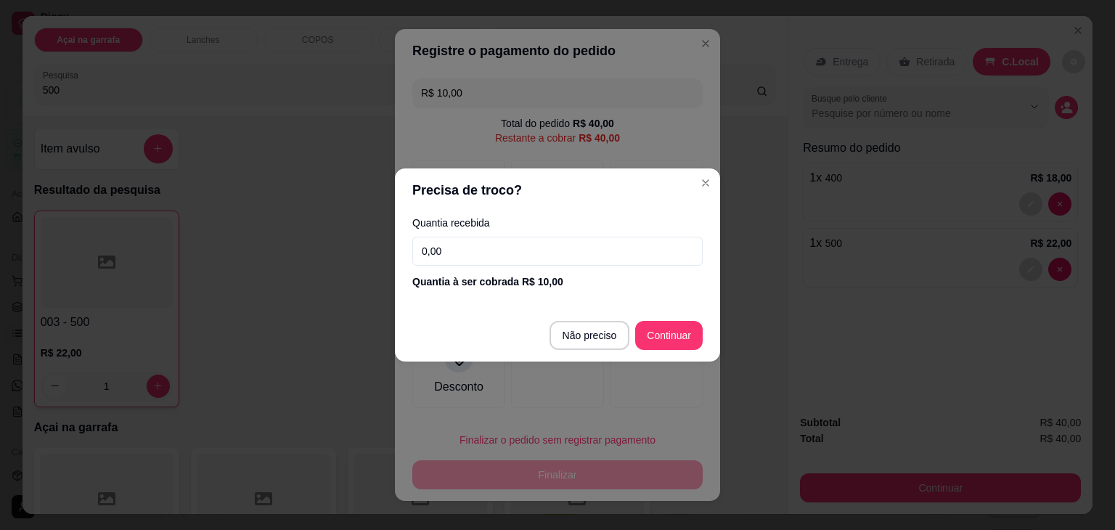
click at [544, 237] on input "0,00" at bounding box center [557, 251] width 290 height 29
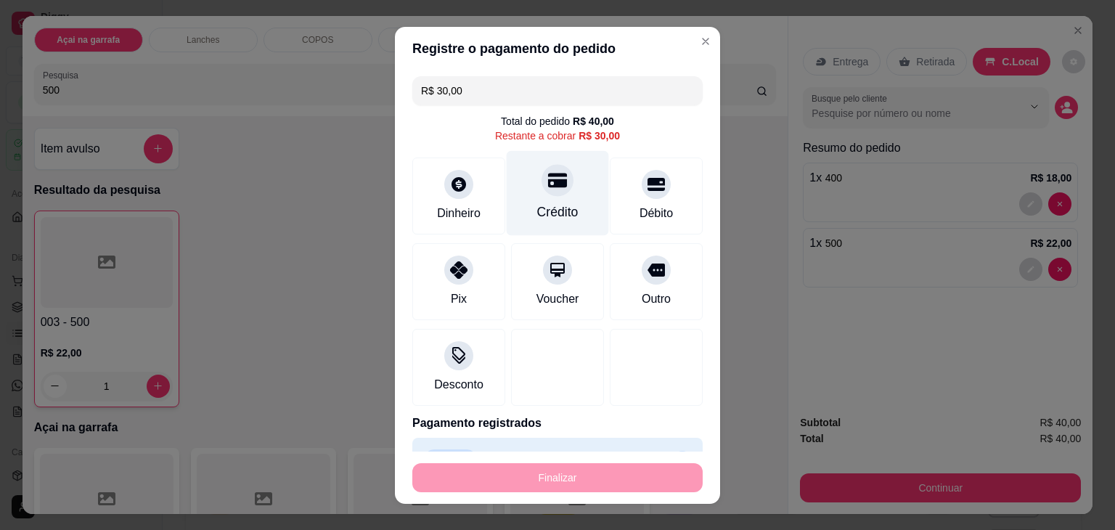
click at [549, 189] on icon at bounding box center [557, 180] width 19 height 19
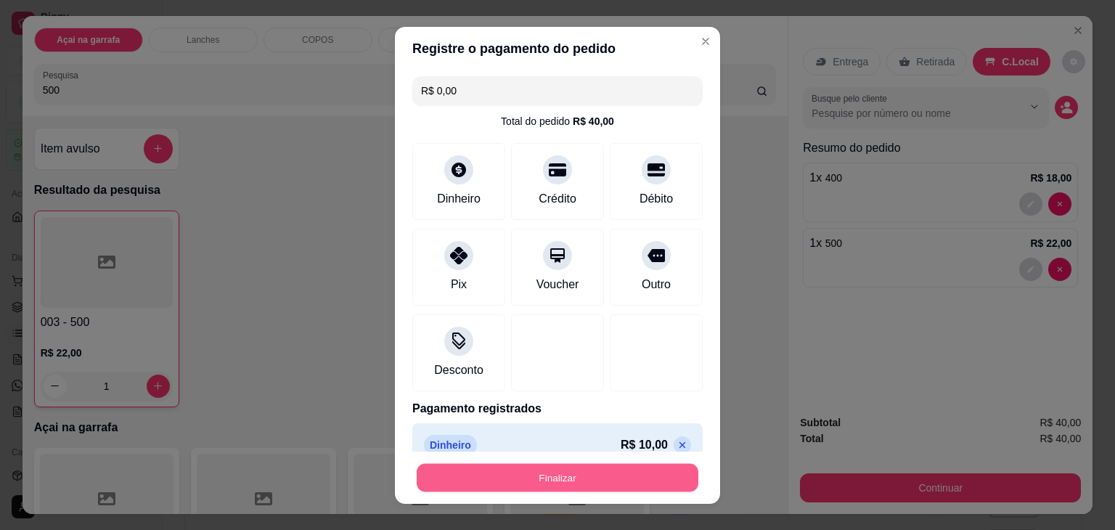
click at [518, 471] on button "Finalizar" at bounding box center [558, 477] width 282 height 28
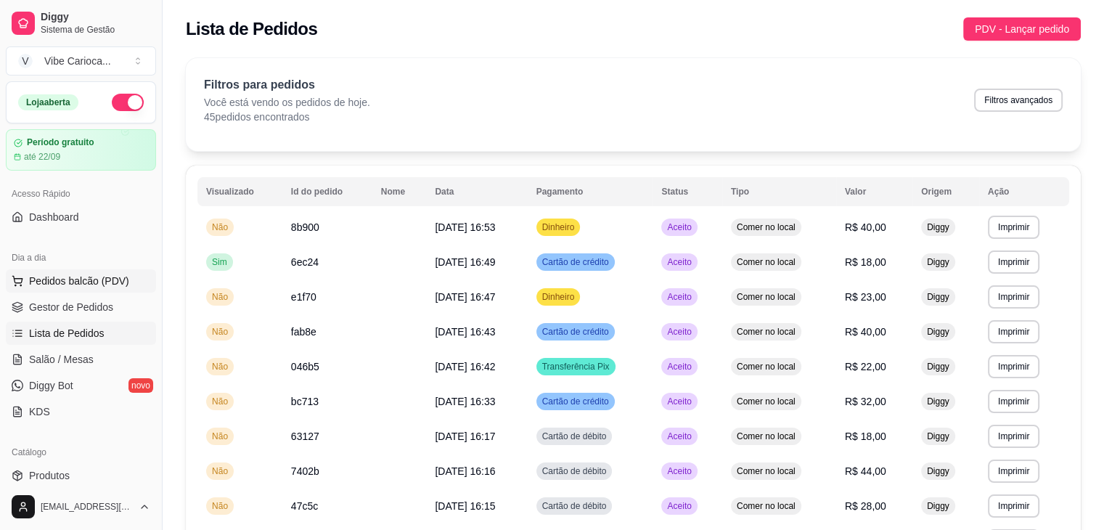
click at [61, 277] on span "Pedidos balcão (PDV)" at bounding box center [79, 281] width 100 height 15
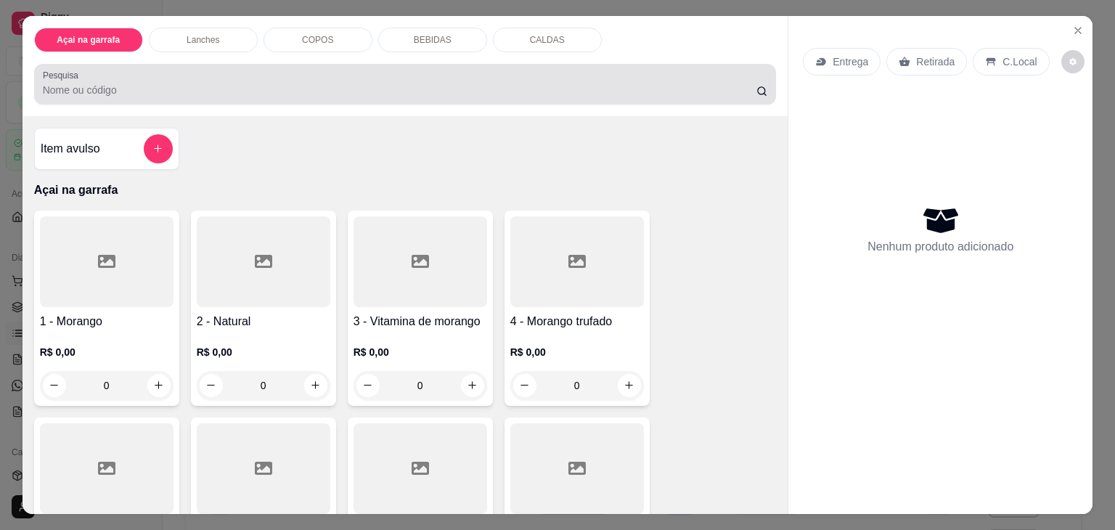
click at [133, 70] on div at bounding box center [405, 84] width 725 height 29
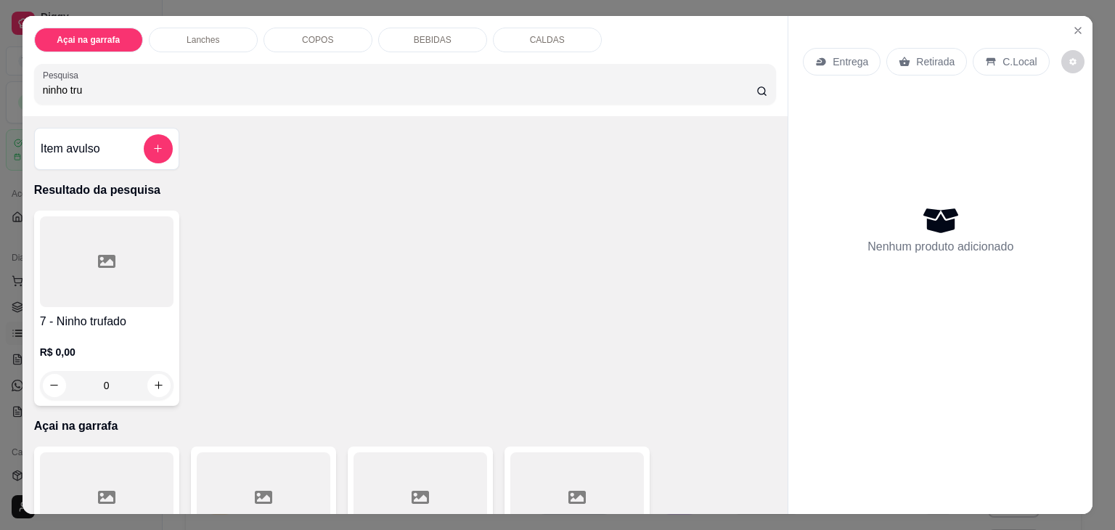
click at [93, 241] on div at bounding box center [107, 261] width 134 height 91
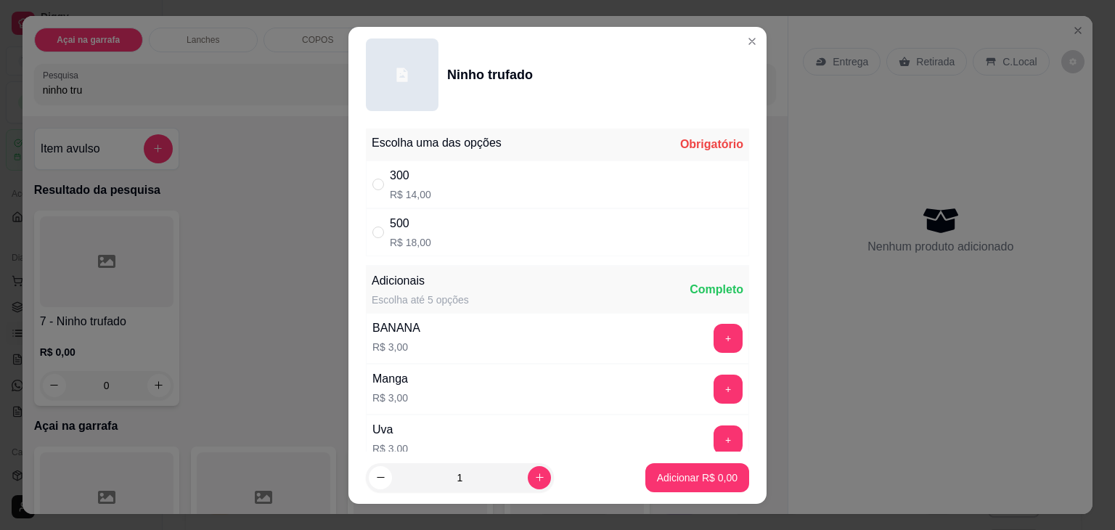
click at [383, 178] on div "" at bounding box center [380, 184] width 17 height 16
click at [377, 231] on input "" at bounding box center [378, 232] width 12 height 12
click at [372, 179] on input "" at bounding box center [378, 185] width 12 height 12
click at [661, 467] on button "Adicionar R$ 14,00" at bounding box center [694, 477] width 107 height 28
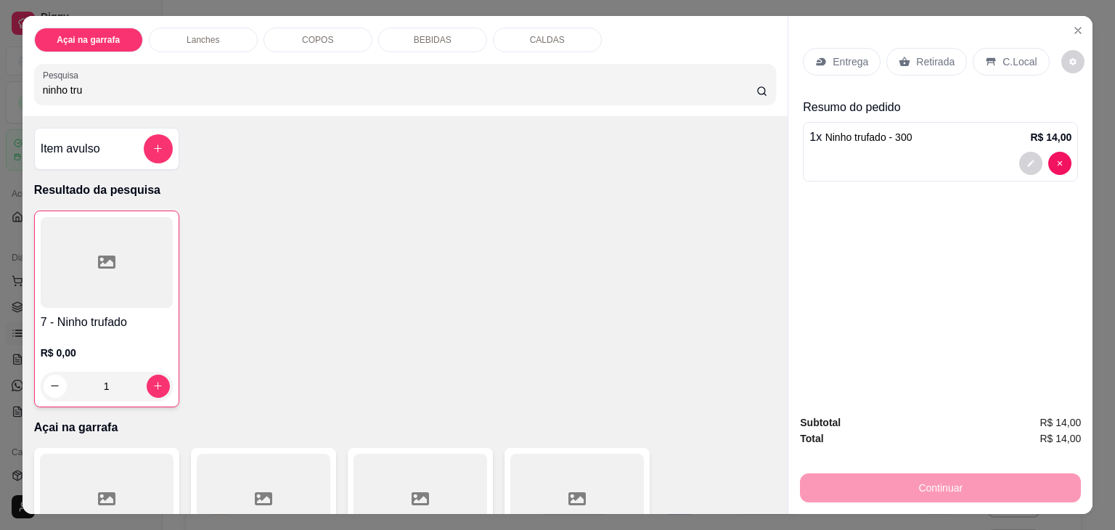
click at [112, 268] on div at bounding box center [107, 262] width 132 height 91
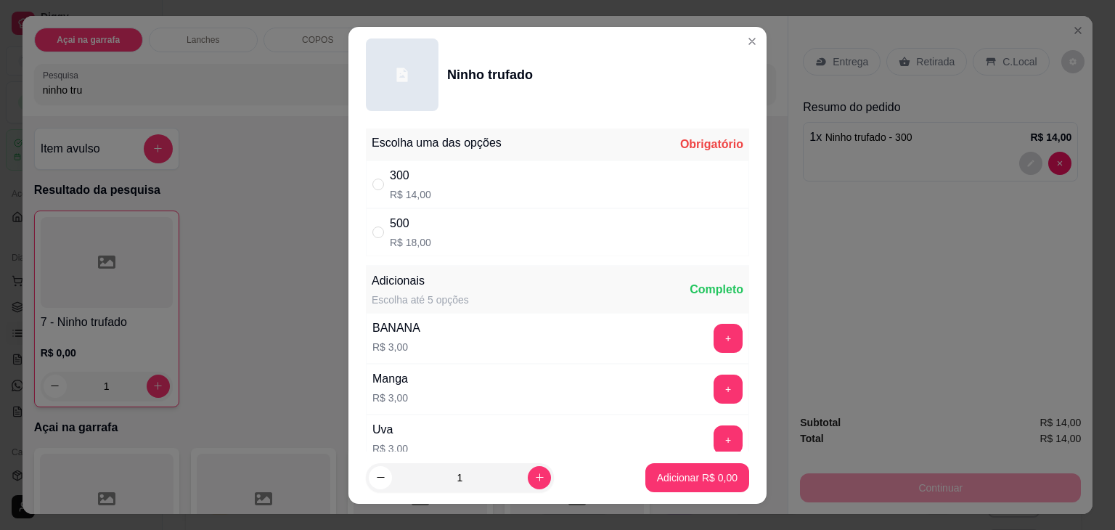
click at [390, 224] on div "500" at bounding box center [410, 223] width 41 height 17
click at [692, 483] on p "Adicionar R$ 18,00" at bounding box center [694, 477] width 84 height 14
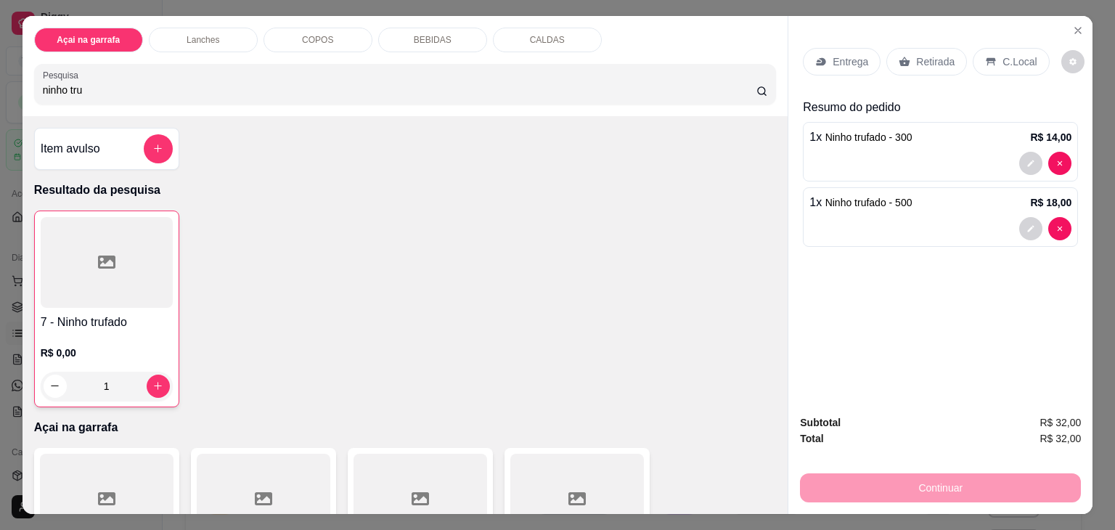
click at [991, 55] on div "C.Local" at bounding box center [1010, 62] width 76 height 28
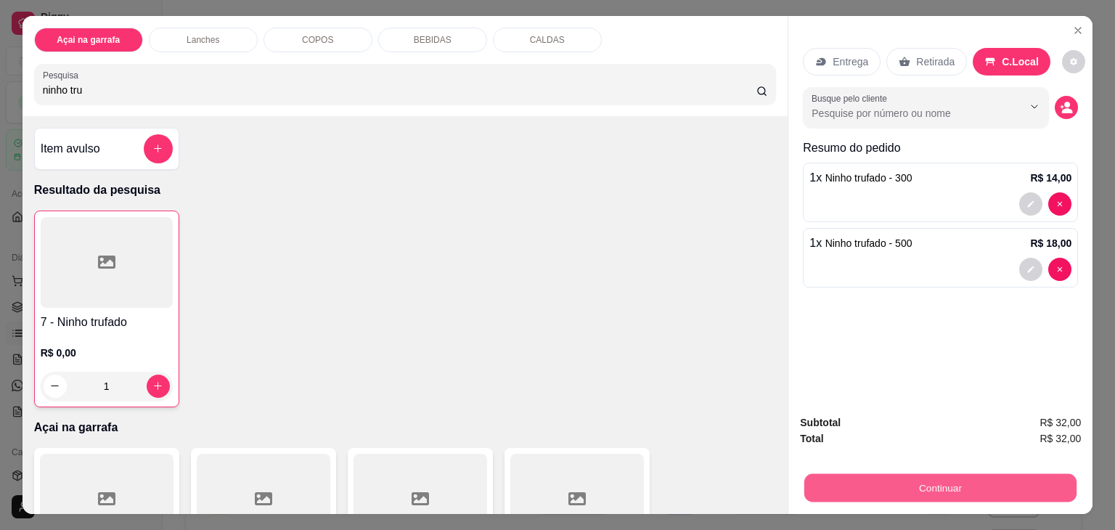
click at [850, 483] on button "Continuar" at bounding box center [940, 488] width 272 height 28
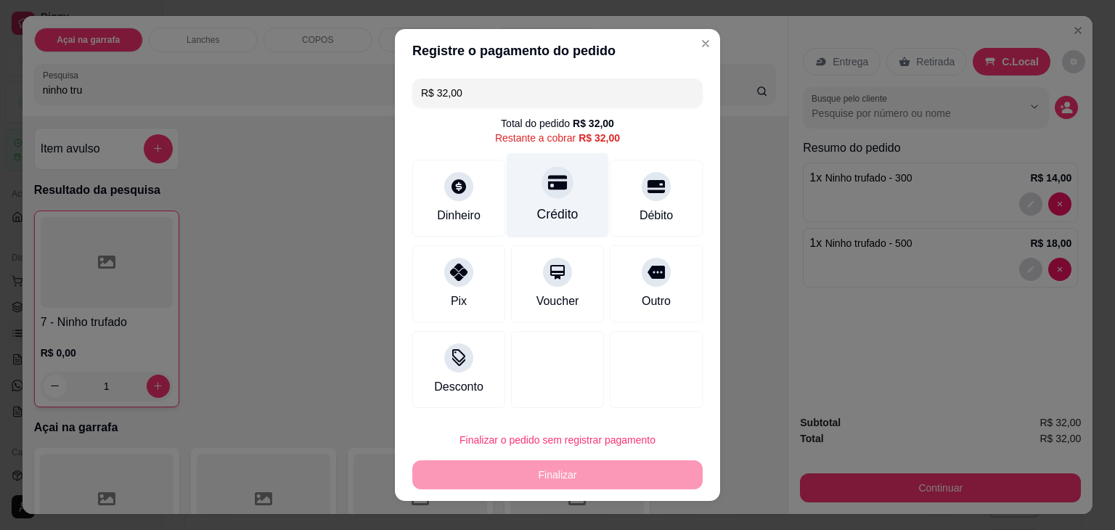
click at [562, 186] on div "Crédito" at bounding box center [558, 195] width 102 height 85
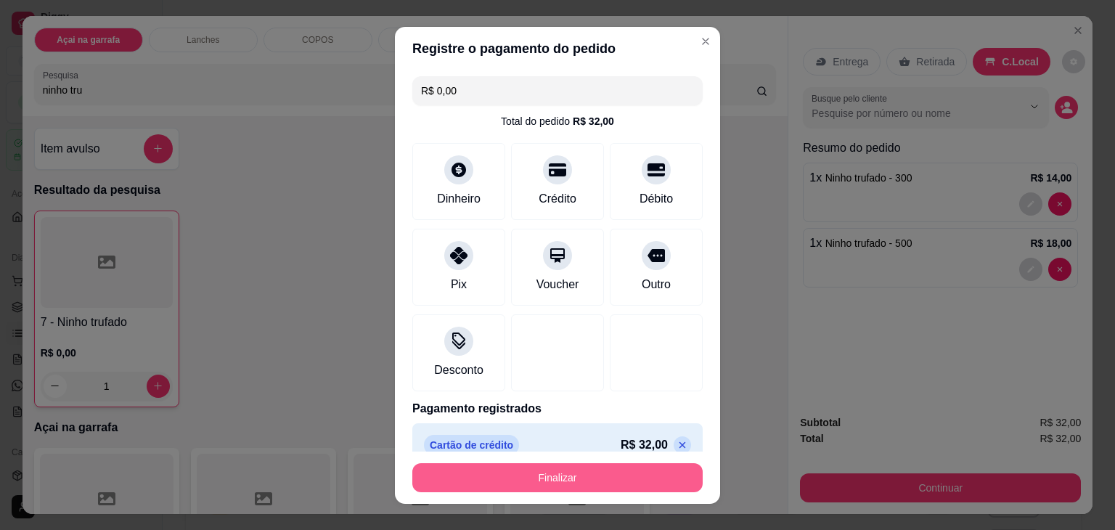
click at [517, 476] on button "Finalizar" at bounding box center [557, 477] width 290 height 29
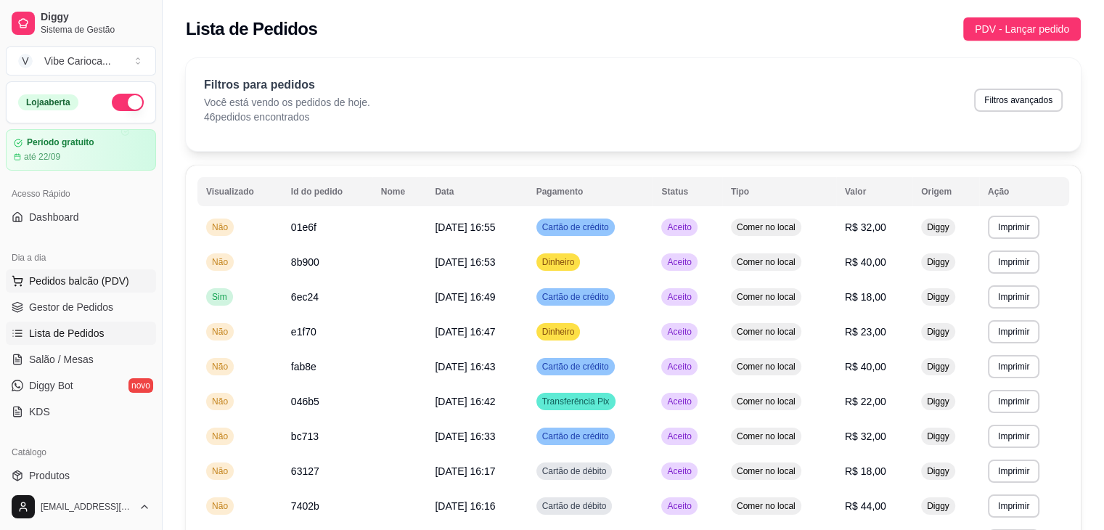
click at [104, 271] on button "Pedidos balcão (PDV)" at bounding box center [81, 280] width 150 height 23
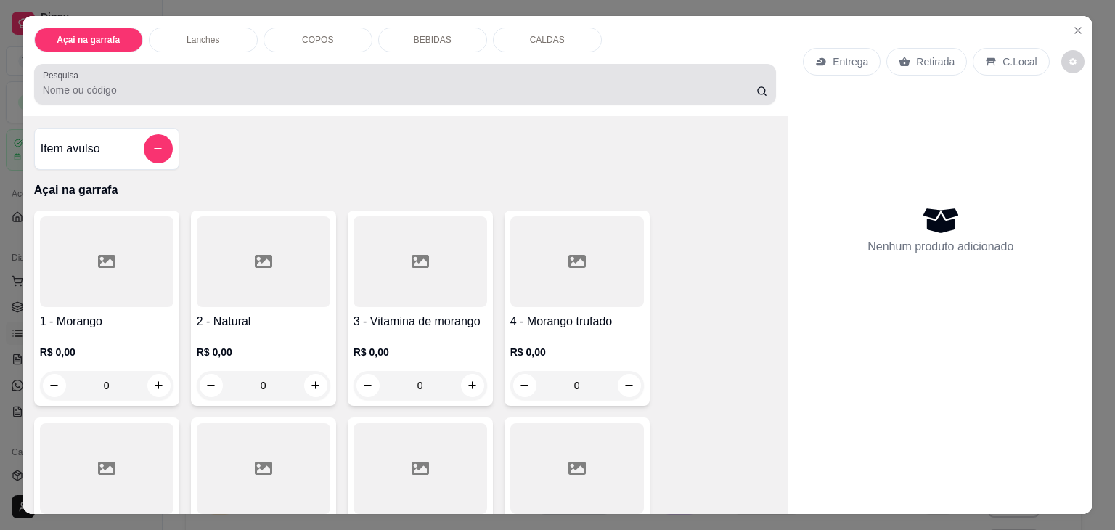
click at [253, 83] on input "Pesquisa" at bounding box center [399, 90] width 713 height 15
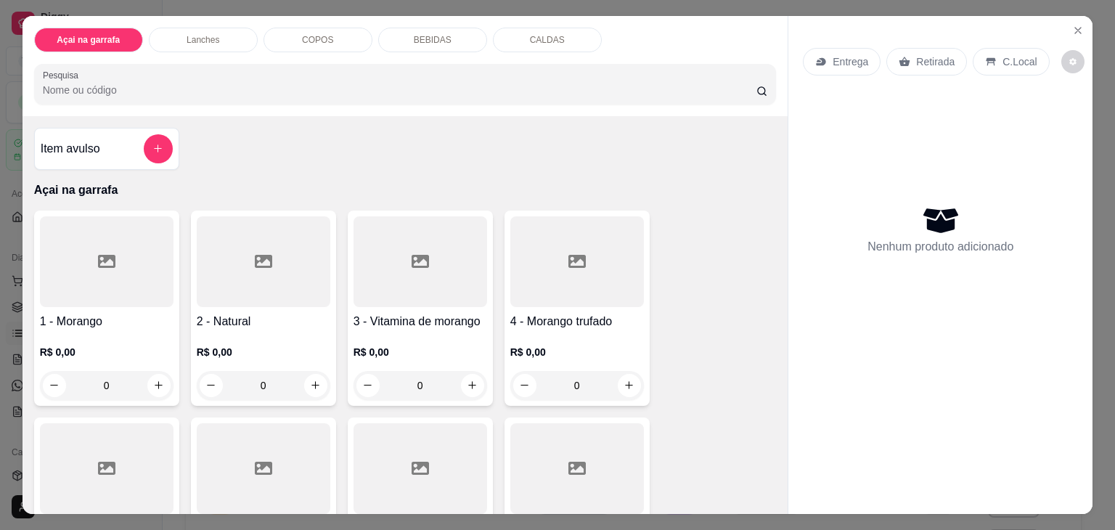
click at [417, 43] on div "BEBIDAS" at bounding box center [432, 40] width 109 height 25
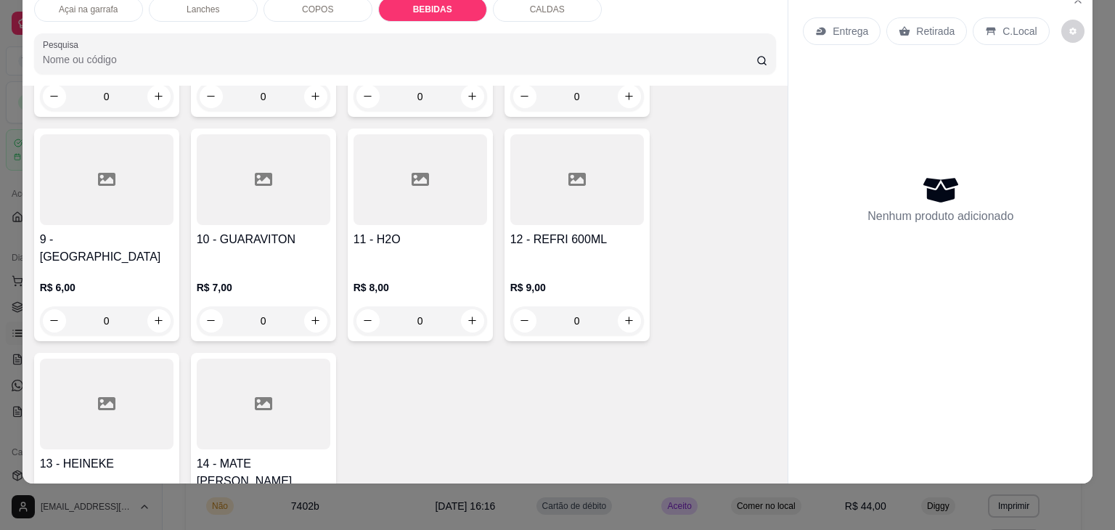
scroll to position [2246, 0]
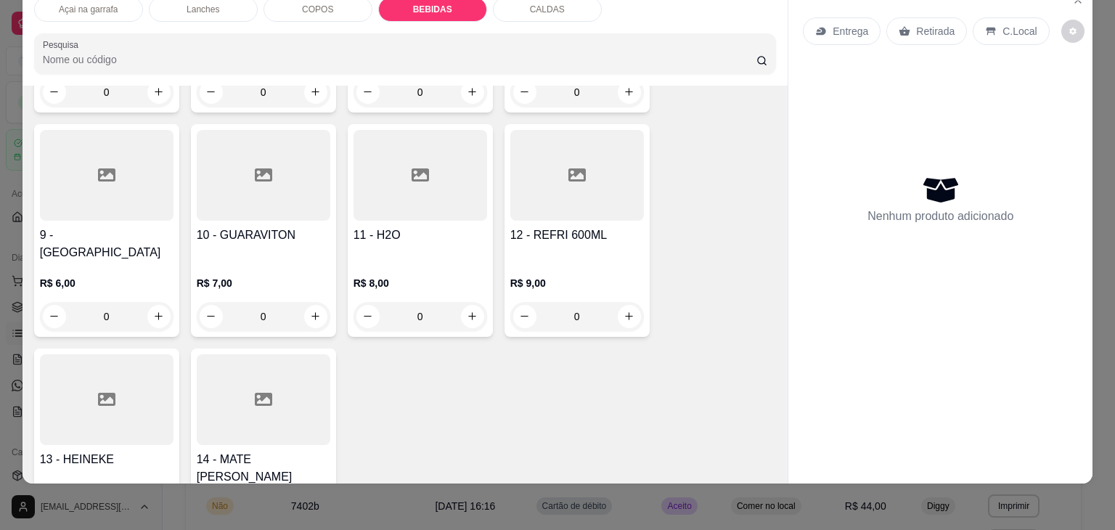
click at [92, 391] on div at bounding box center [107, 399] width 134 height 91
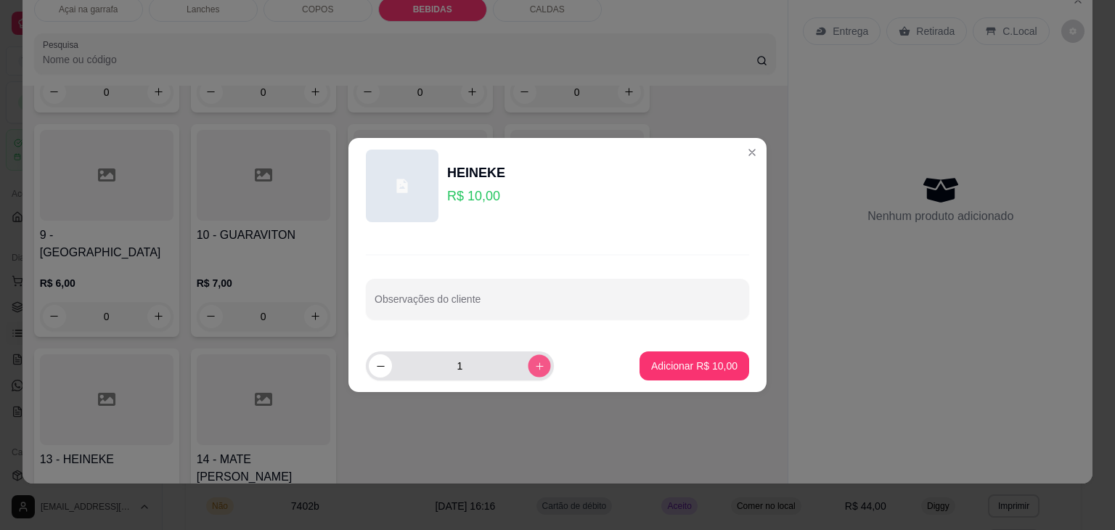
click at [528, 365] on button "increase-product-quantity" at bounding box center [539, 365] width 22 height 22
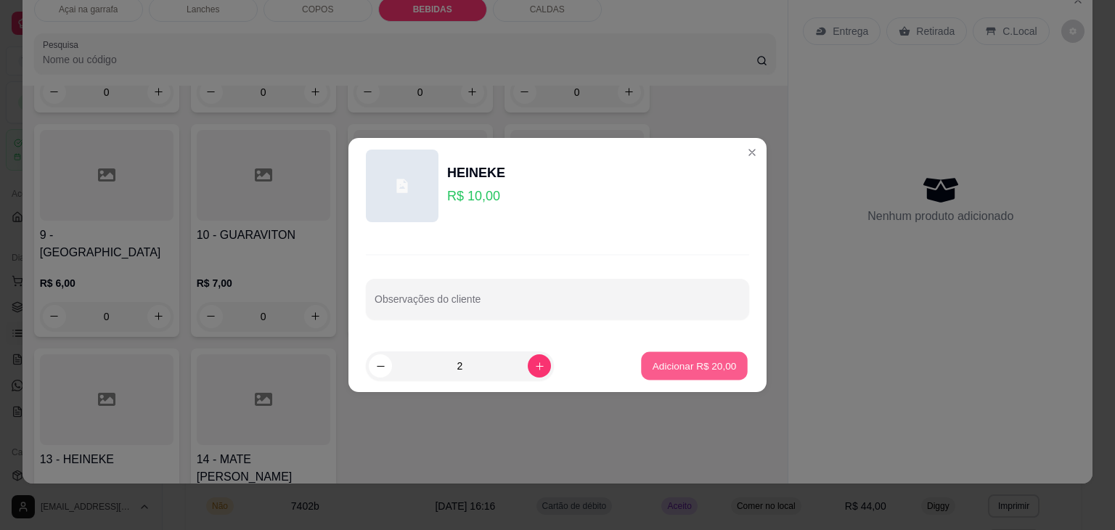
click at [688, 370] on p "Adicionar R$ 20,00" at bounding box center [694, 365] width 84 height 14
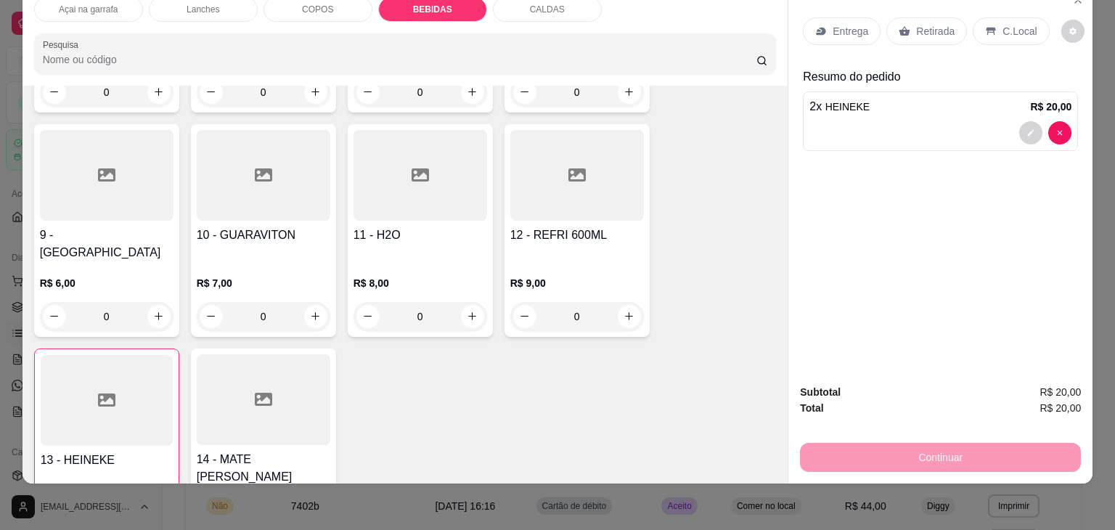
click at [1007, 27] on p "C.Local" at bounding box center [1019, 31] width 34 height 15
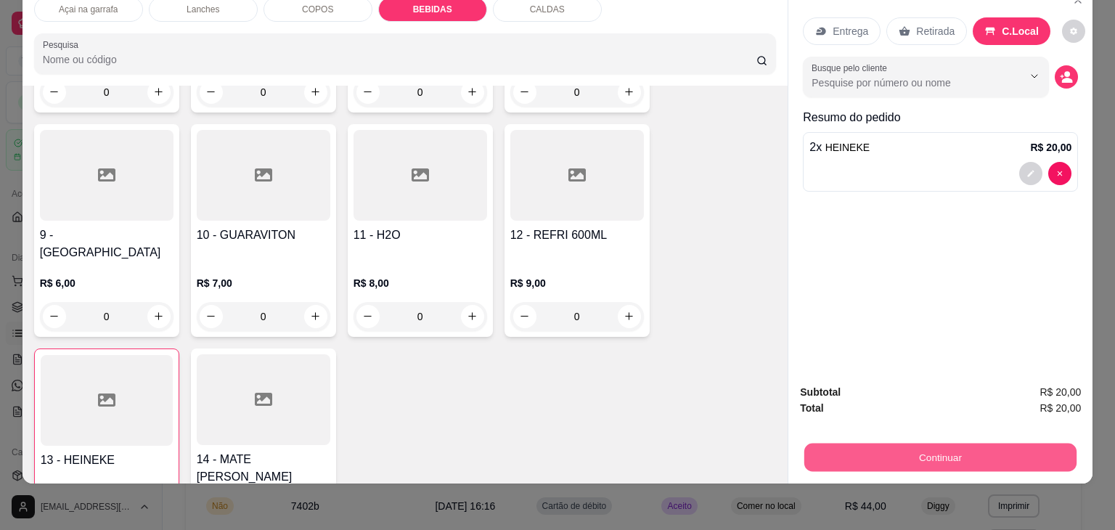
click at [899, 451] on button "Continuar" at bounding box center [940, 457] width 272 height 28
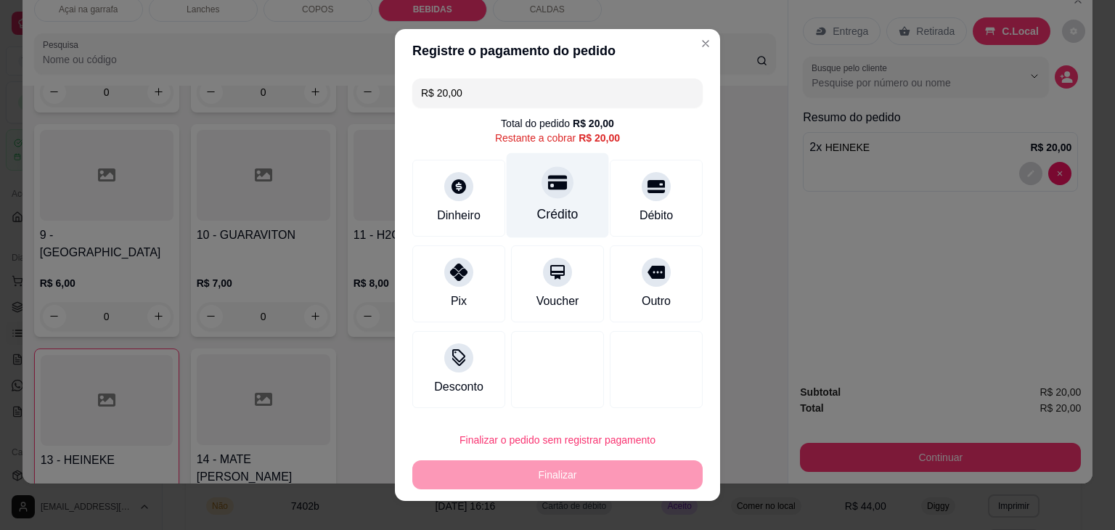
click at [547, 195] on div at bounding box center [557, 182] width 32 height 32
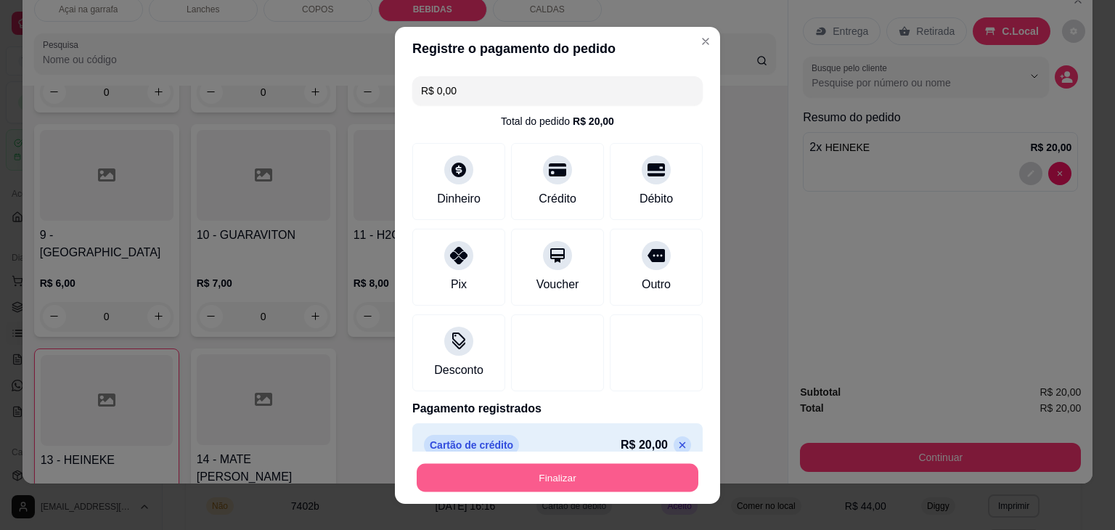
click at [536, 476] on button "Finalizar" at bounding box center [558, 477] width 282 height 28
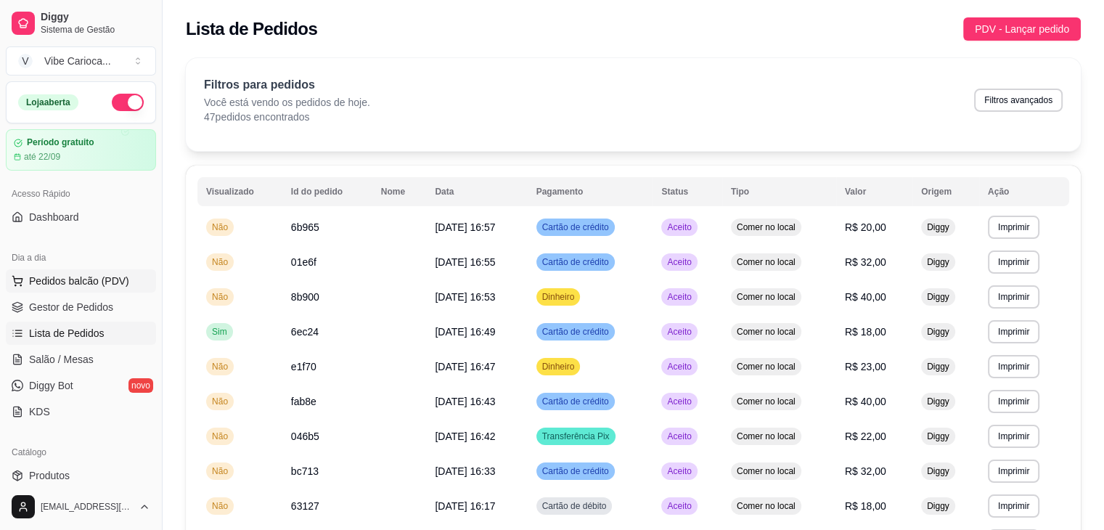
click at [87, 276] on span "Pedidos balcão (PDV)" at bounding box center [79, 281] width 100 height 15
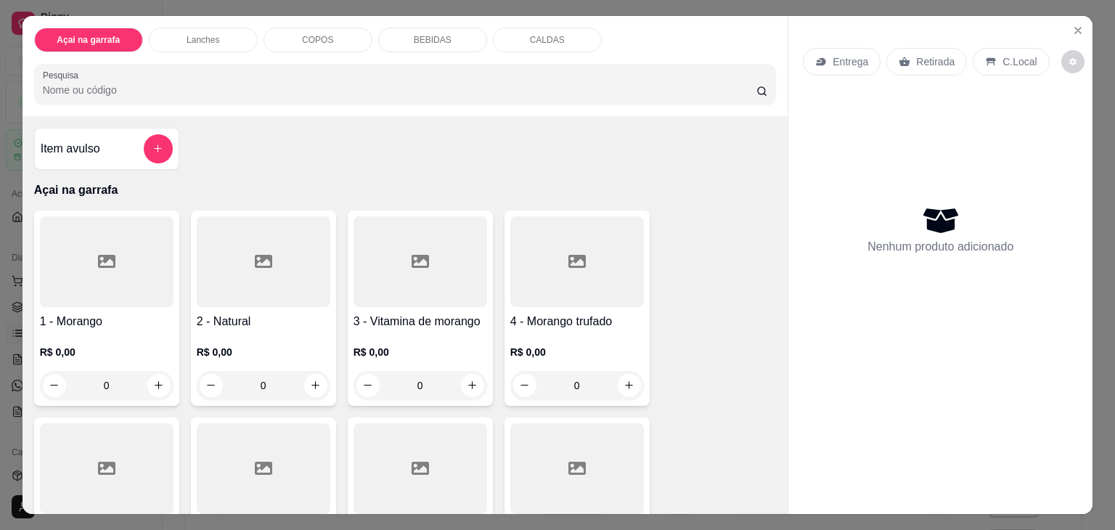
click at [71, 83] on input "Pesquisa" at bounding box center [399, 90] width 713 height 15
click at [152, 144] on icon "add-separate-item" at bounding box center [157, 149] width 11 height 11
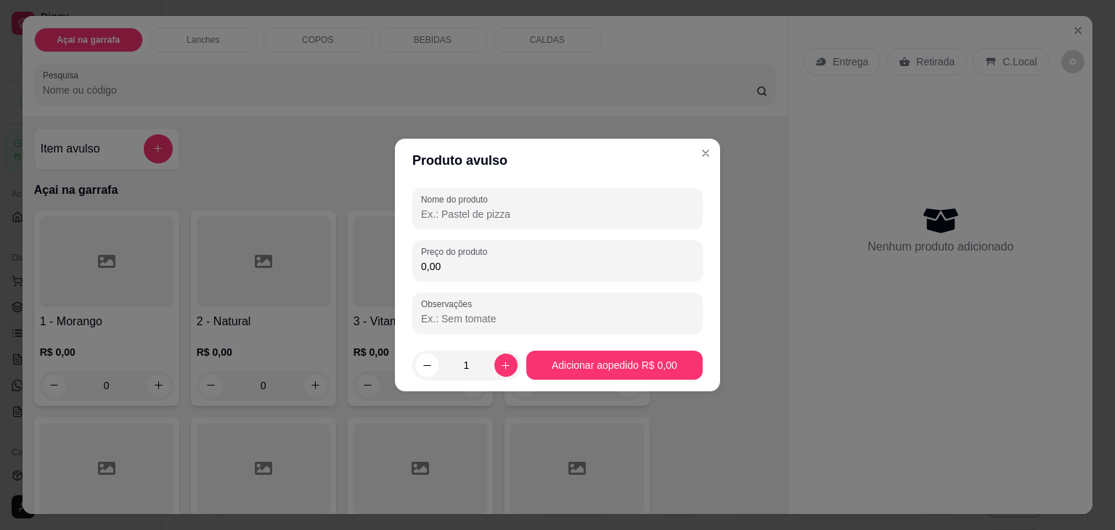
click at [472, 207] on input "Nome do produto" at bounding box center [557, 214] width 273 height 15
click at [453, 265] on input "0,00" at bounding box center [557, 266] width 273 height 15
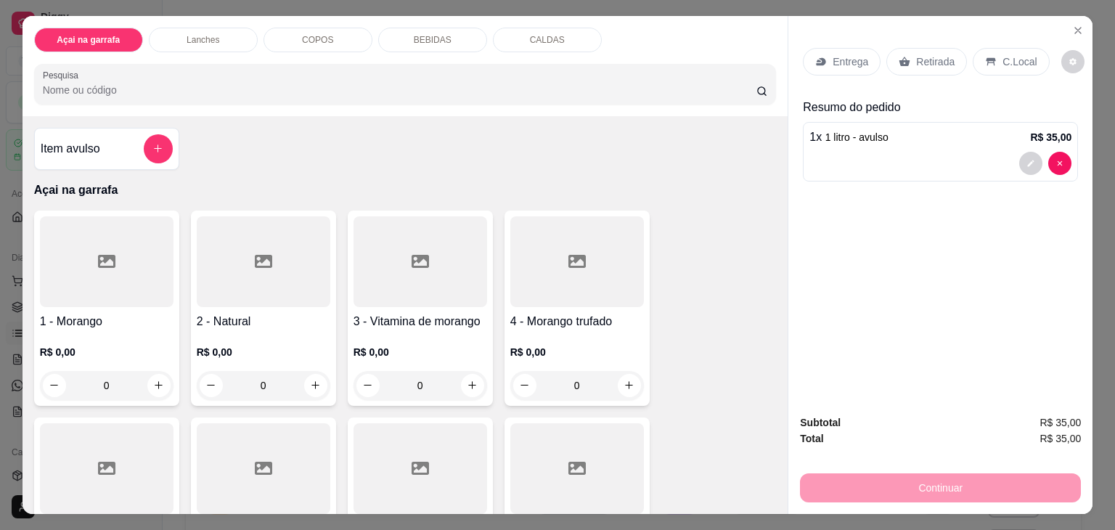
click at [986, 64] on div "C.Local" at bounding box center [1010, 62] width 76 height 28
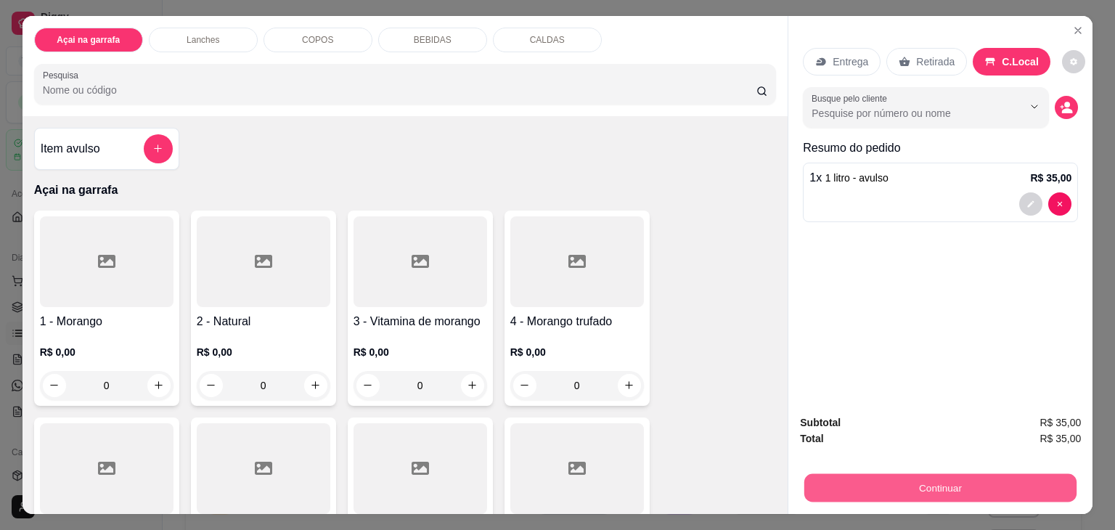
click at [891, 480] on button "Continuar" at bounding box center [940, 488] width 272 height 28
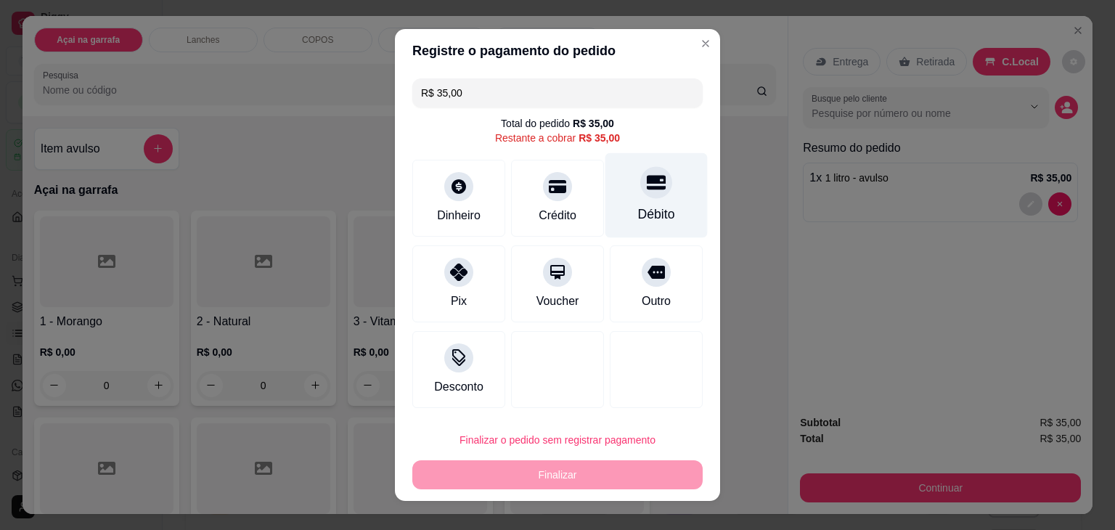
click at [640, 196] on div at bounding box center [656, 182] width 32 height 32
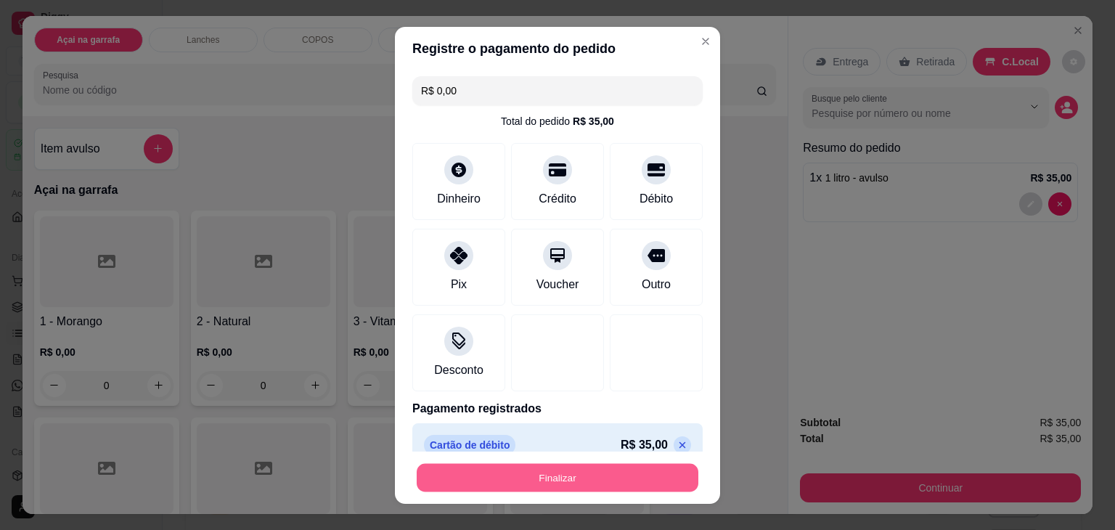
click at [563, 483] on button "Finalizar" at bounding box center [558, 477] width 282 height 28
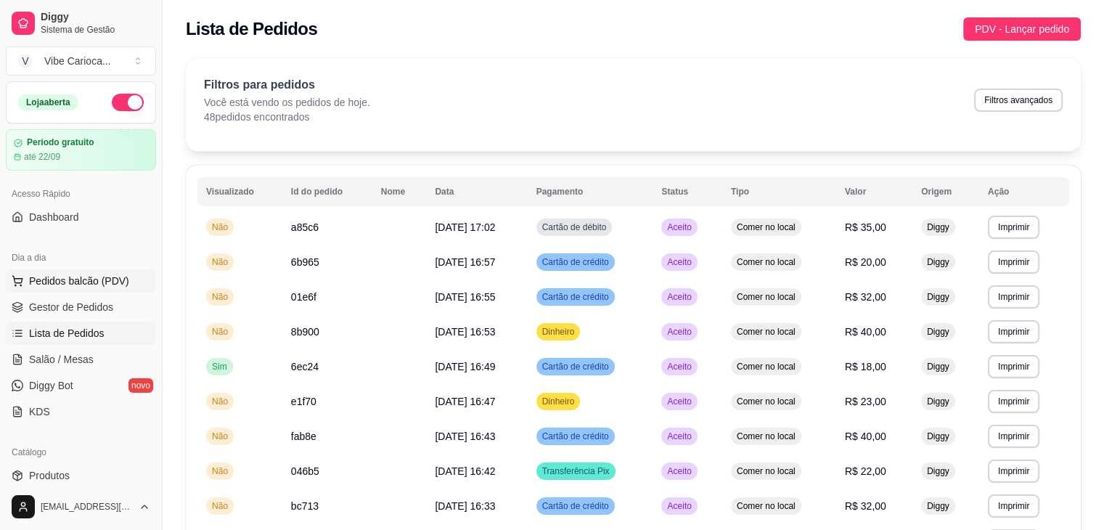
click at [81, 291] on button "Pedidos balcão (PDV)" at bounding box center [81, 280] width 150 height 23
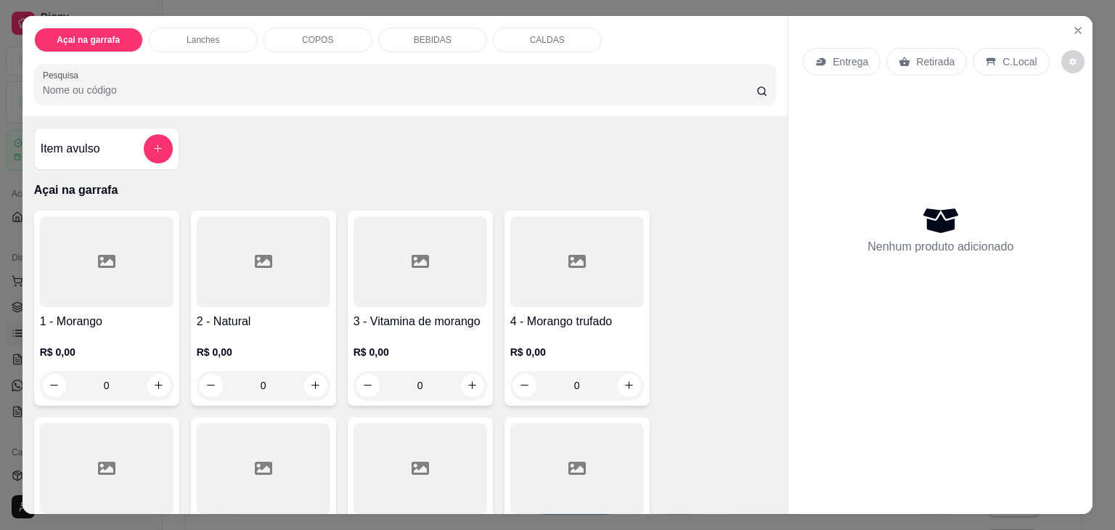
click at [235, 84] on input "Pesquisa" at bounding box center [399, 90] width 713 height 15
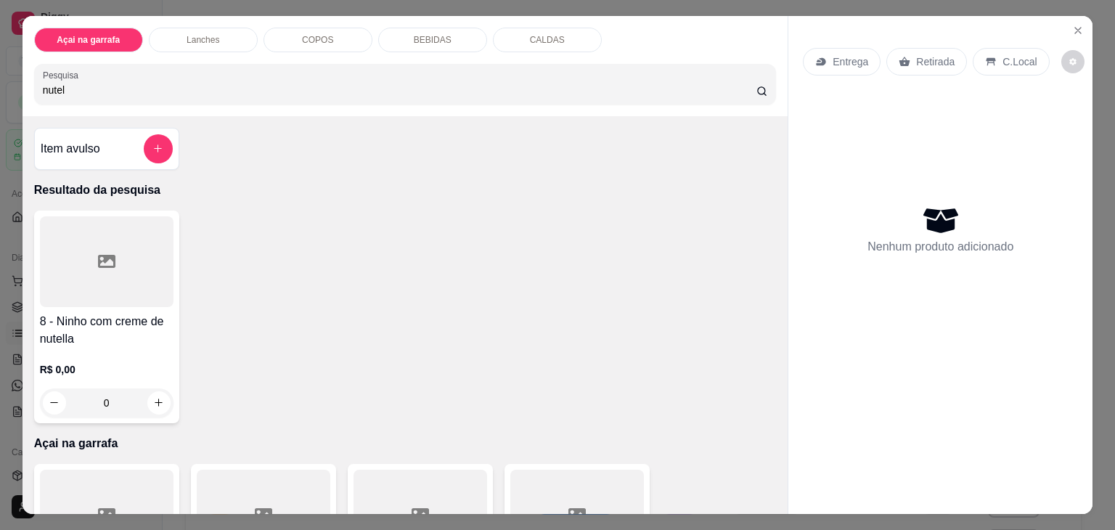
click at [121, 228] on div at bounding box center [107, 261] width 134 height 91
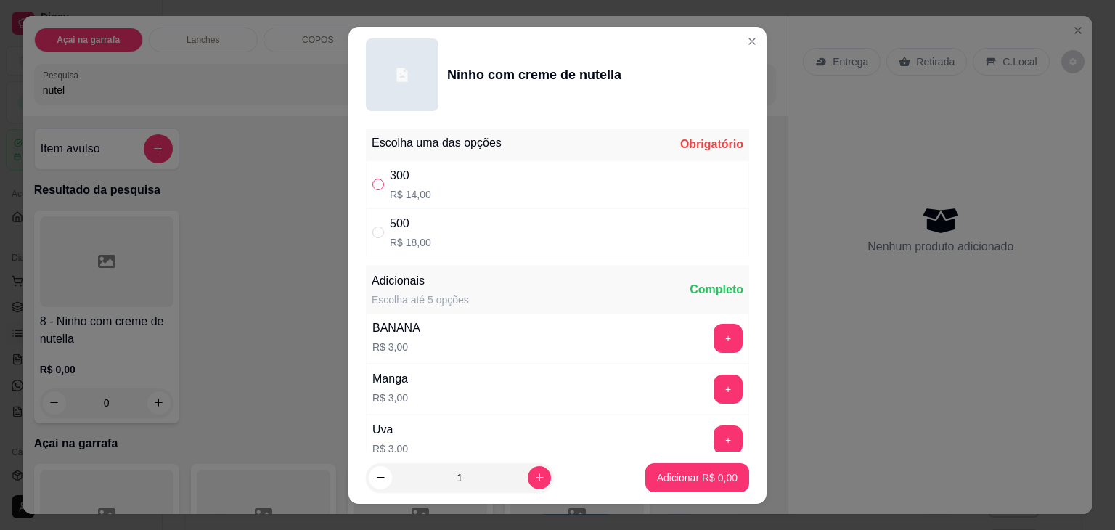
click at [372, 179] on input "" at bounding box center [378, 185] width 12 height 12
click at [668, 474] on p "Adicionar R$ 14,00" at bounding box center [694, 477] width 84 height 14
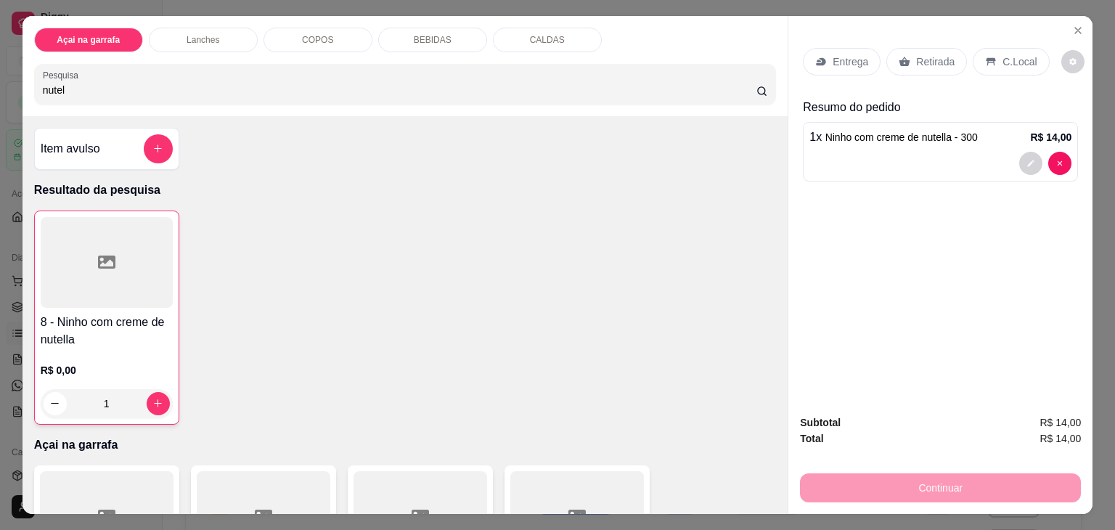
click at [1009, 54] on p "C.Local" at bounding box center [1019, 61] width 34 height 15
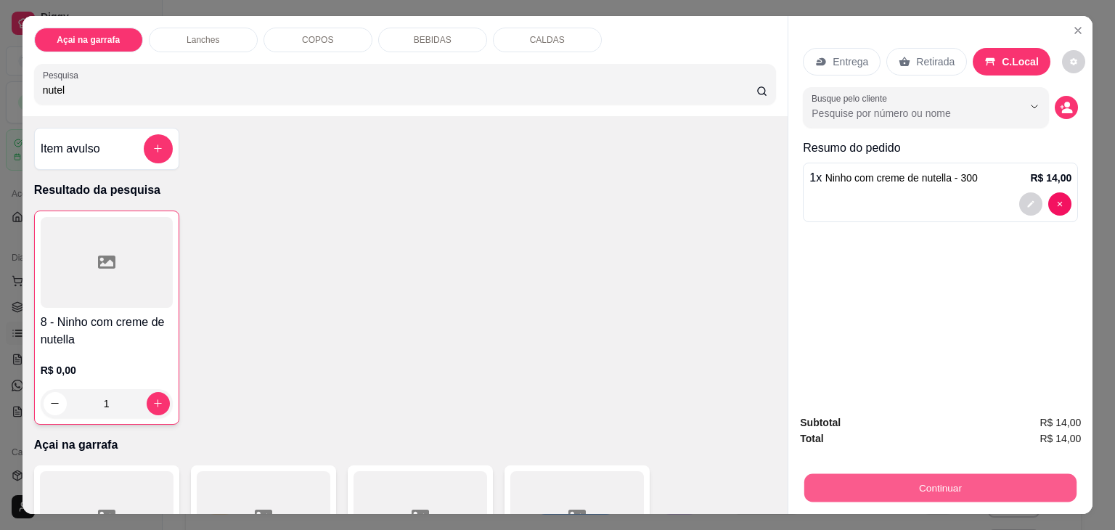
click at [897, 474] on button "Continuar" at bounding box center [940, 488] width 272 height 28
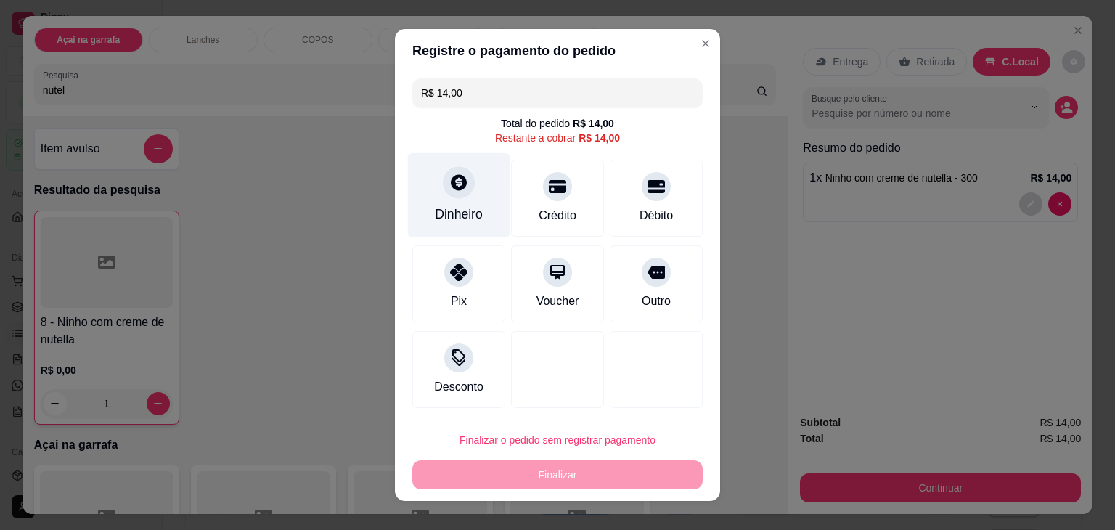
click at [466, 173] on div "Dinheiro" at bounding box center [459, 195] width 102 height 85
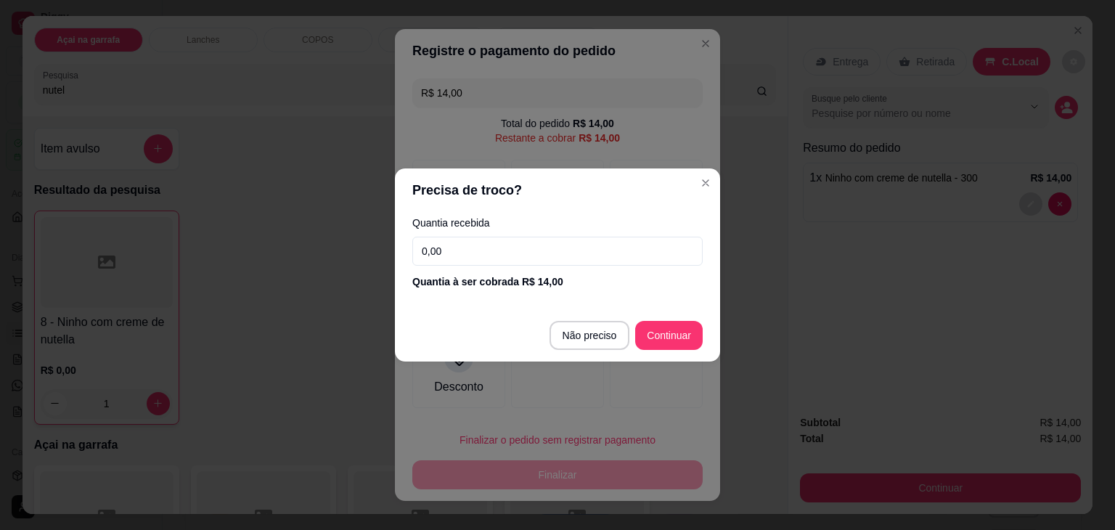
click at [539, 245] on input "0,00" at bounding box center [557, 251] width 290 height 29
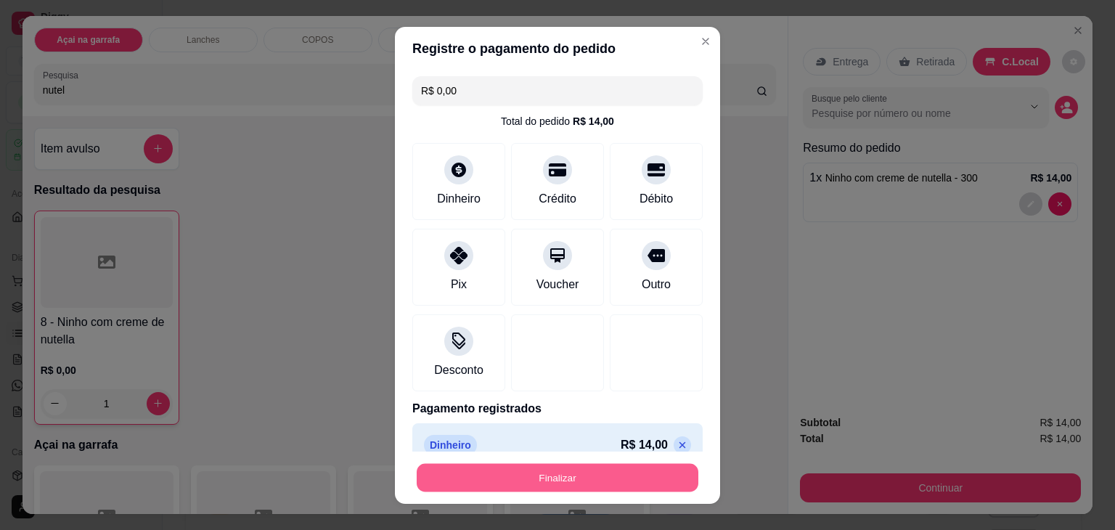
click at [584, 480] on button "Finalizar" at bounding box center [558, 477] width 282 height 28
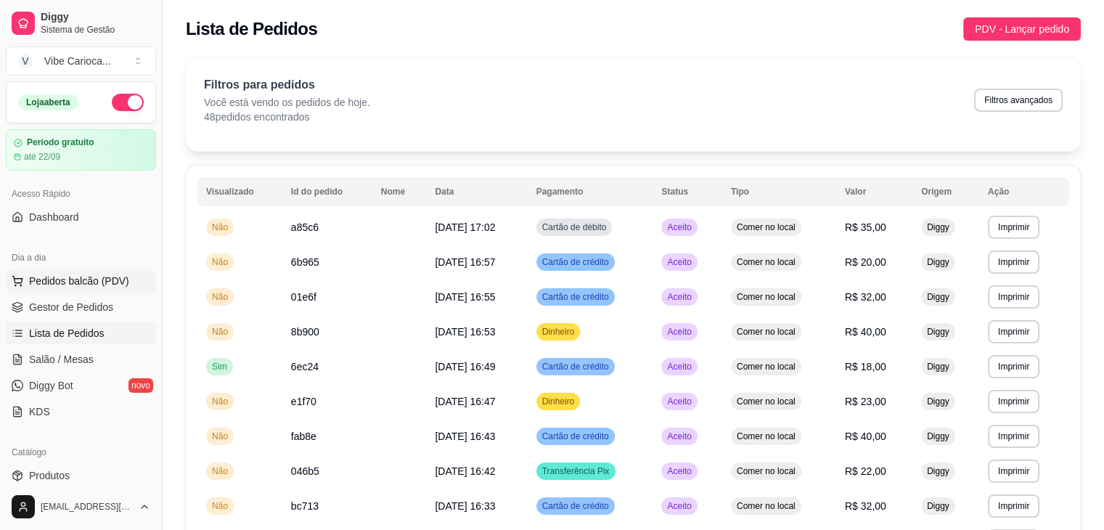
click at [51, 284] on span "Pedidos balcão (PDV)" at bounding box center [79, 281] width 100 height 15
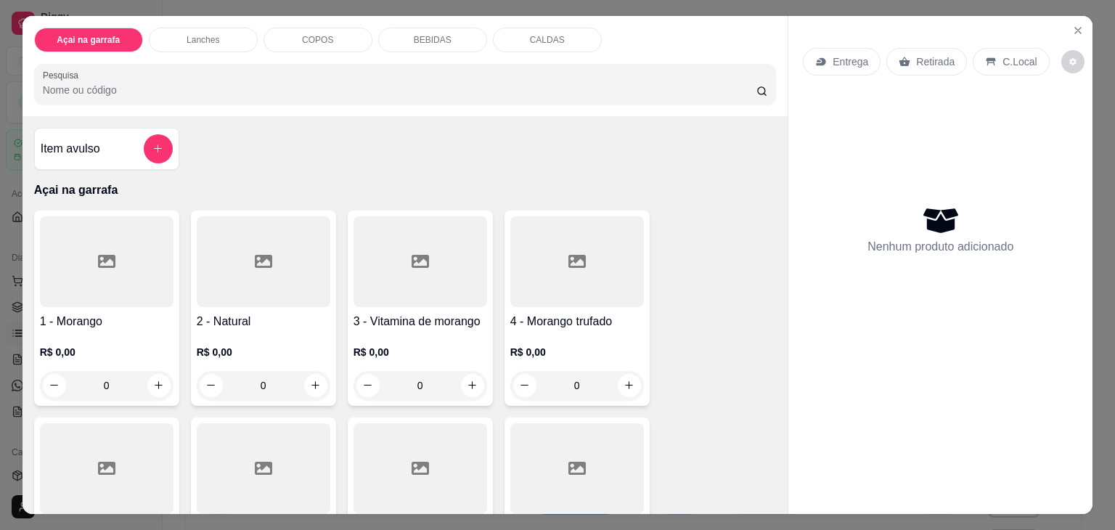
click at [104, 83] on input "Pesquisa" at bounding box center [399, 90] width 713 height 15
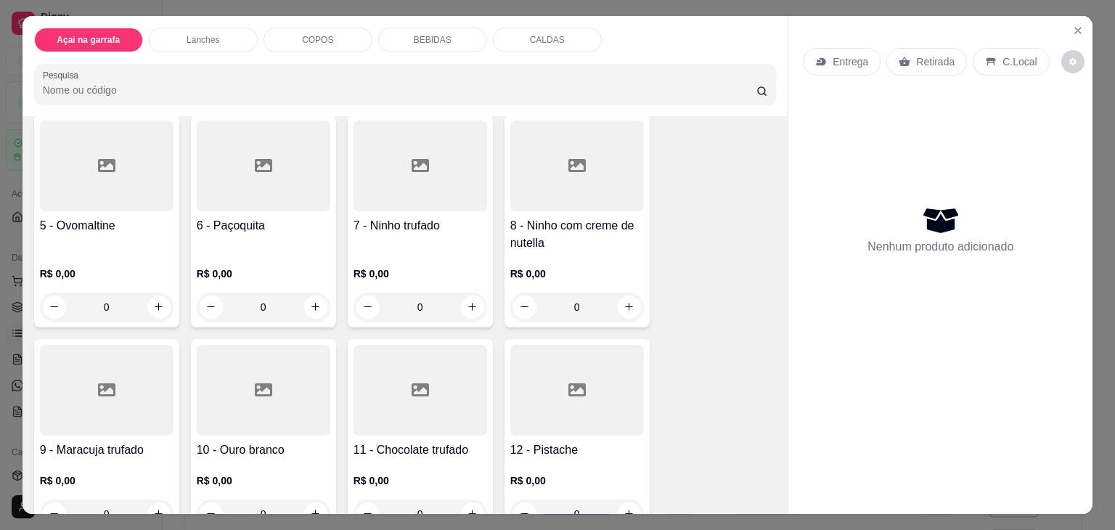
scroll to position [284, 0]
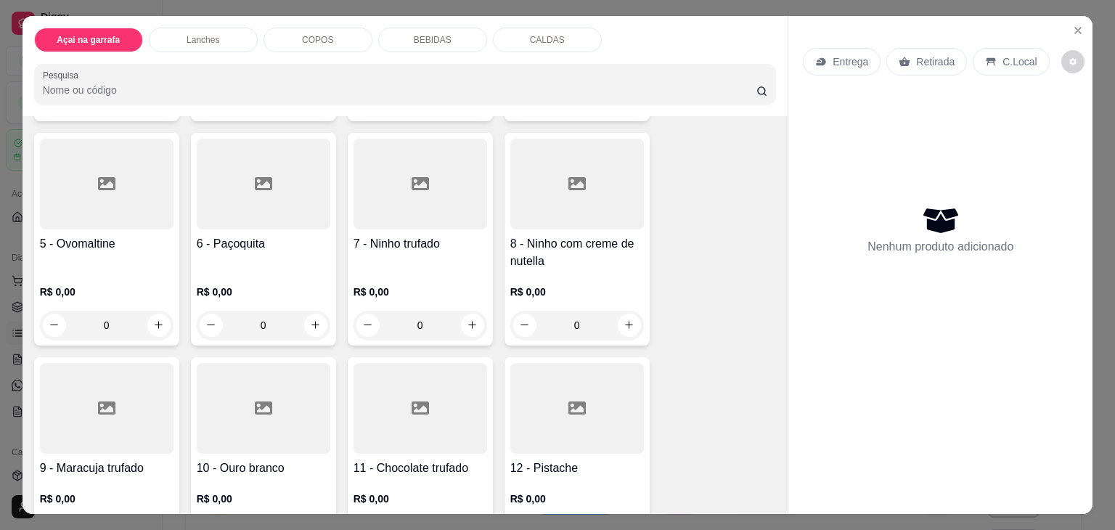
click at [601, 246] on h4 "8 - Ninho com creme de nutella" at bounding box center [577, 252] width 134 height 35
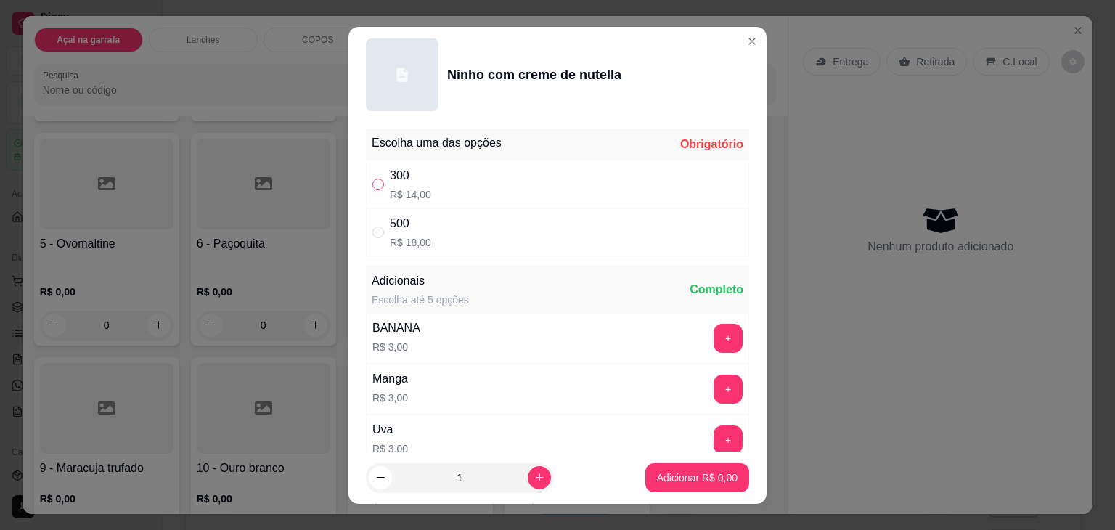
click at [374, 185] on input "" at bounding box center [378, 185] width 12 height 12
click at [655, 477] on p "Adicionar R$ 14,00" at bounding box center [694, 477] width 84 height 14
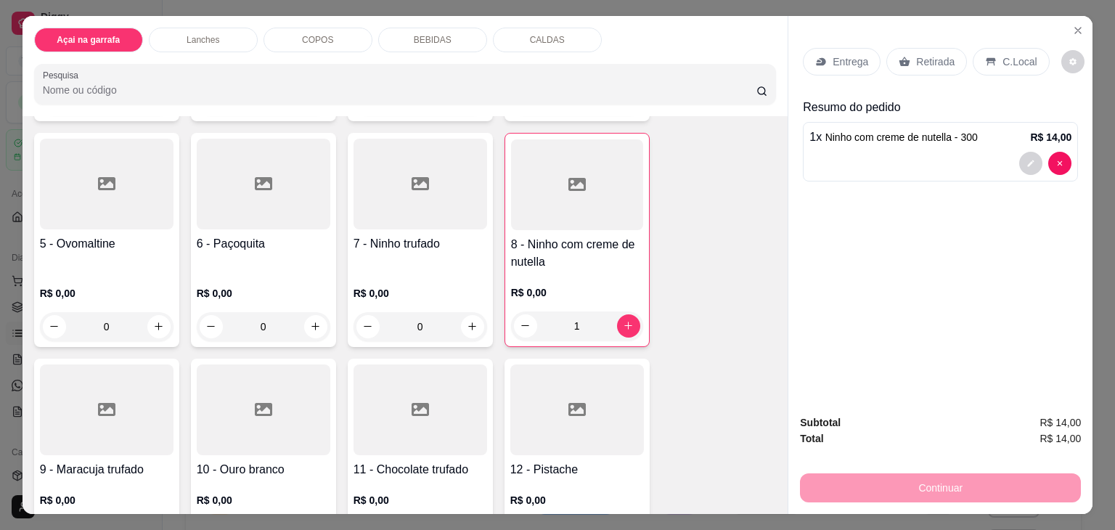
click at [996, 67] on div "C.Local" at bounding box center [1010, 62] width 76 height 28
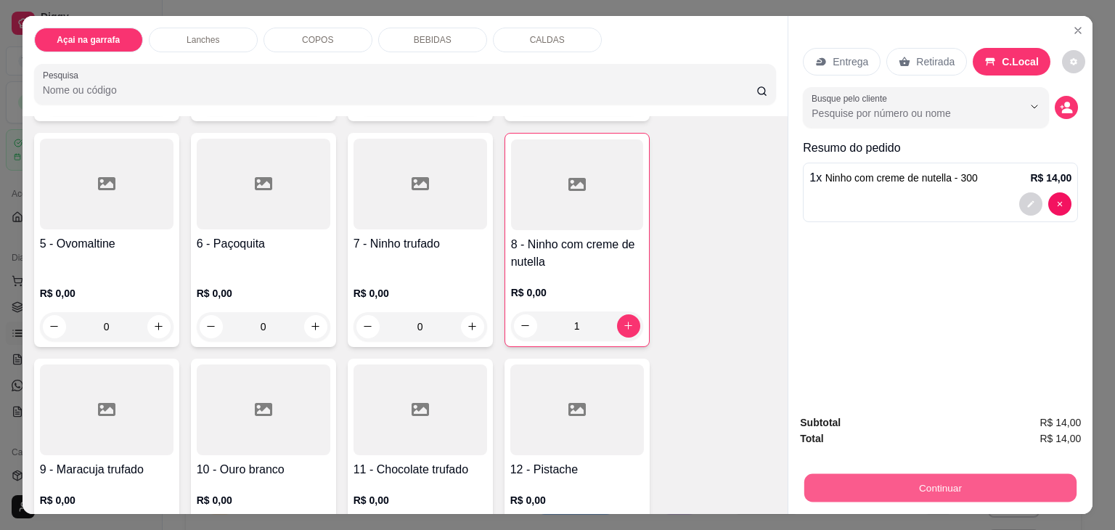
click at [874, 476] on button "Continuar" at bounding box center [940, 488] width 272 height 28
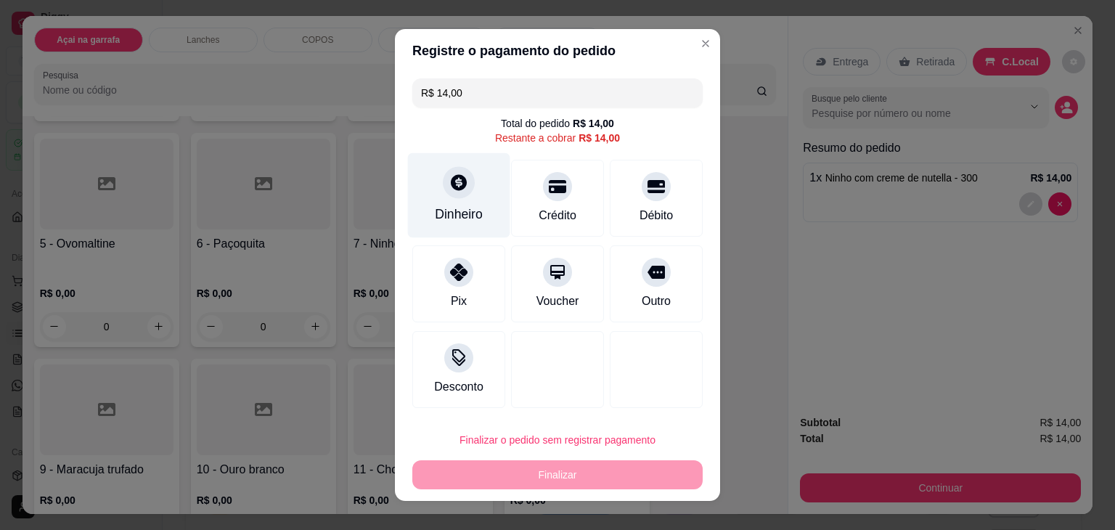
click at [452, 190] on icon at bounding box center [459, 182] width 16 height 16
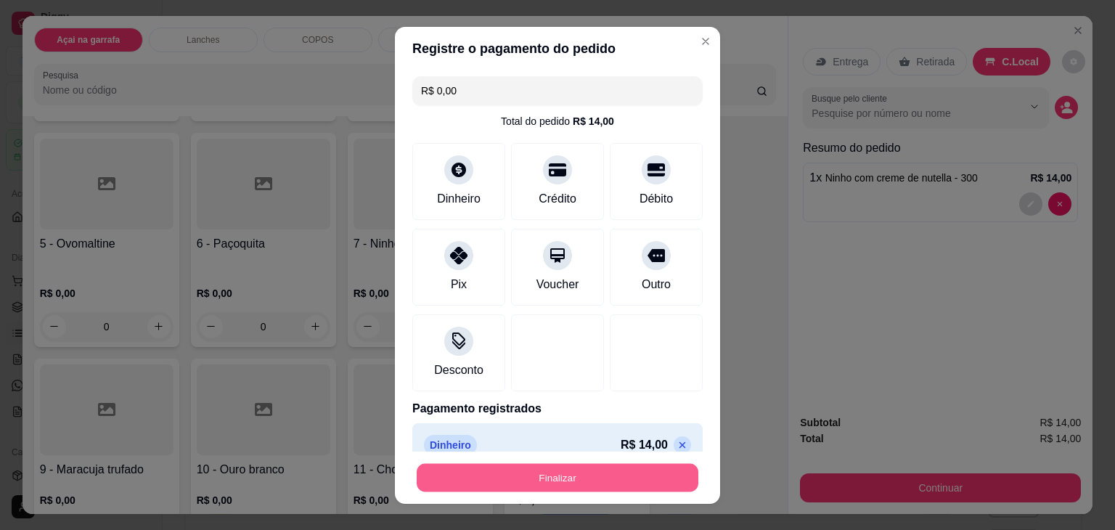
click at [591, 475] on button "Finalizar" at bounding box center [558, 477] width 282 height 28
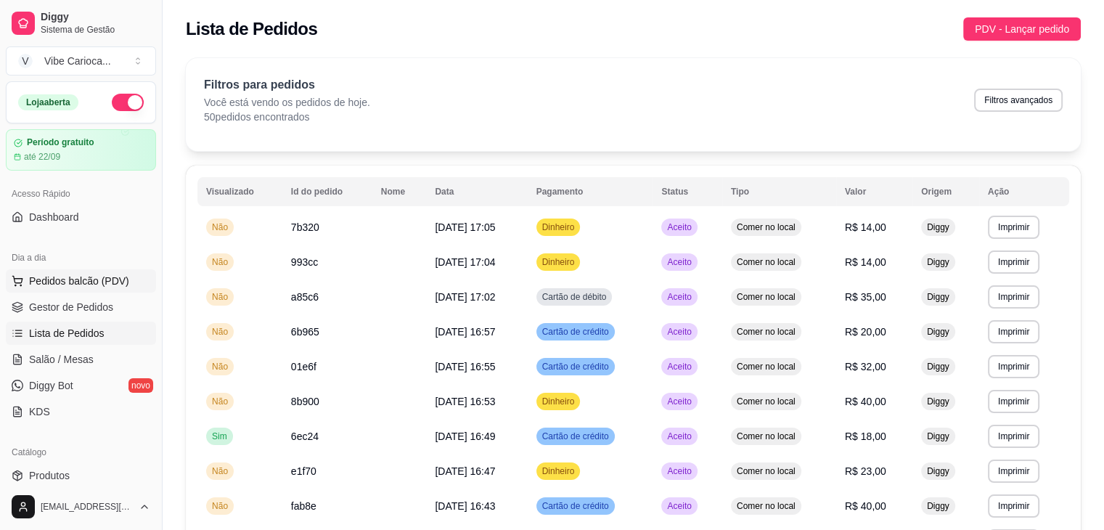
click at [100, 276] on span "Pedidos balcão (PDV)" at bounding box center [79, 281] width 100 height 15
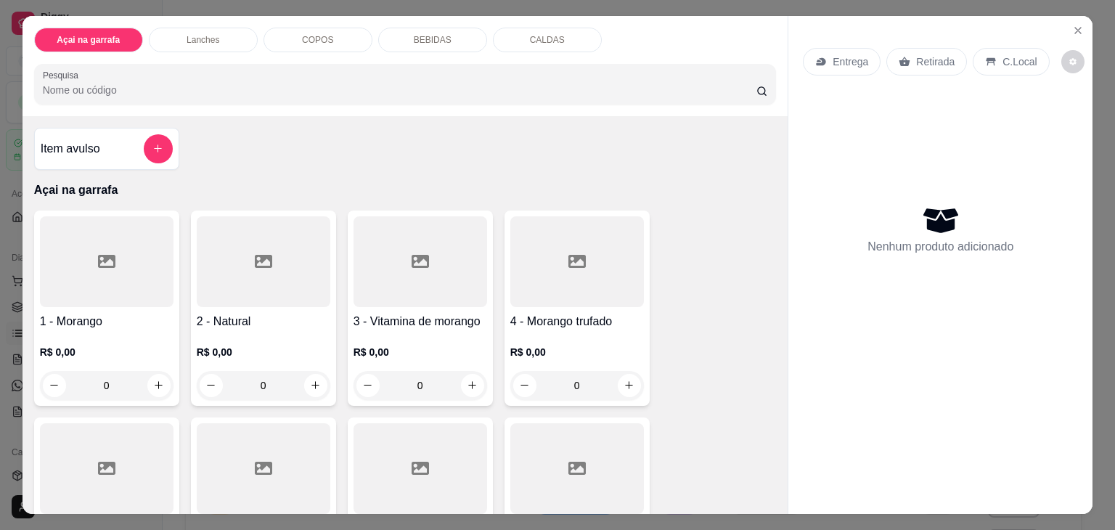
click at [254, 89] on input "Pesquisa" at bounding box center [399, 90] width 713 height 15
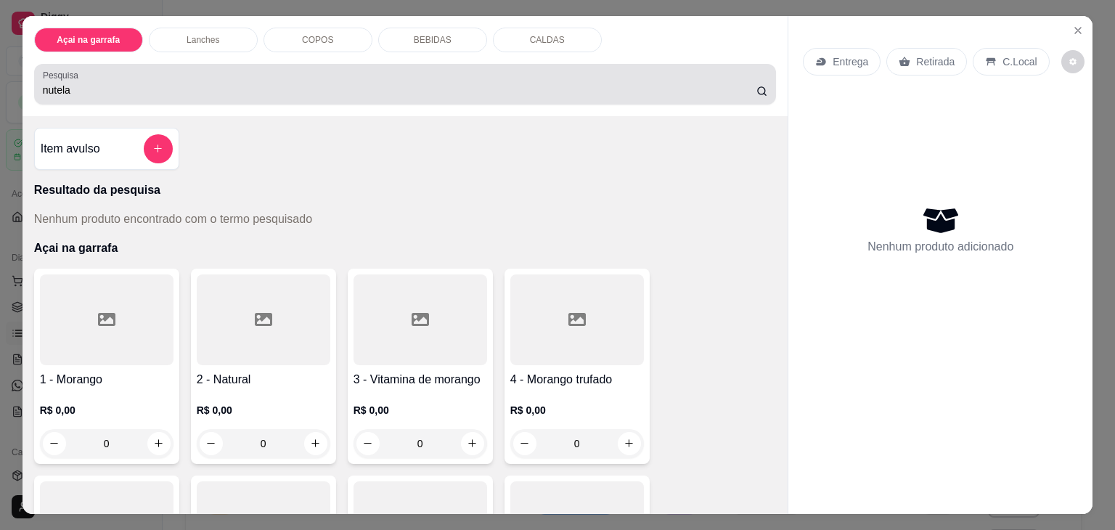
click at [224, 94] on div "Pesquisa nutela" at bounding box center [405, 84] width 742 height 41
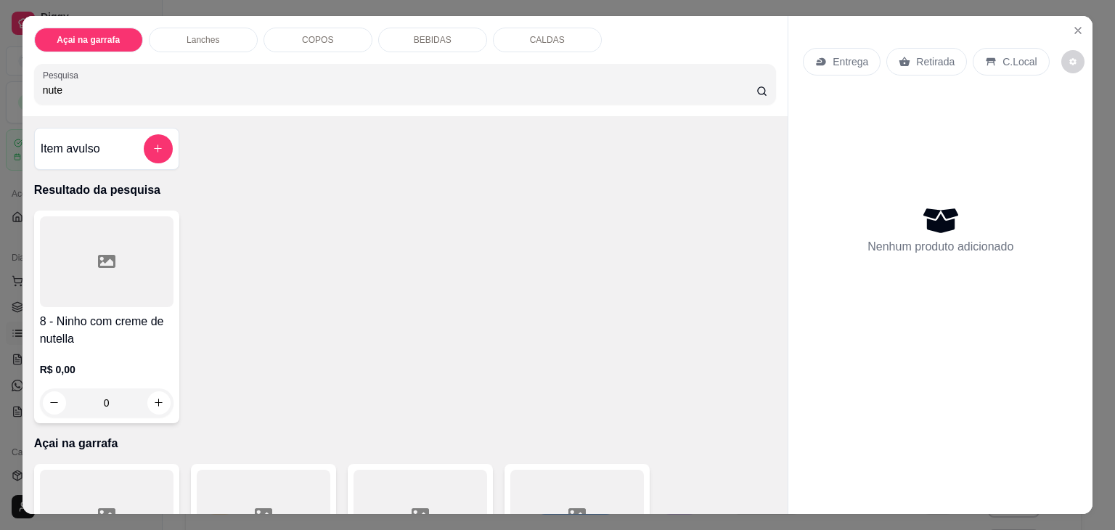
click at [120, 300] on div at bounding box center [107, 261] width 134 height 91
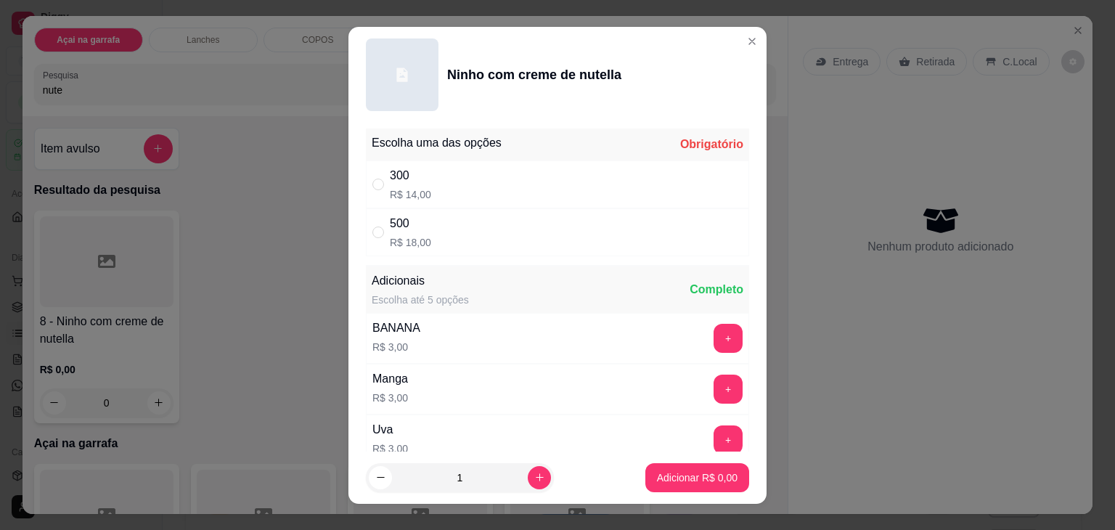
click at [405, 183] on div "300" at bounding box center [410, 175] width 41 height 17
click at [679, 471] on p "Adicionar R$ 14,00" at bounding box center [694, 477] width 84 height 14
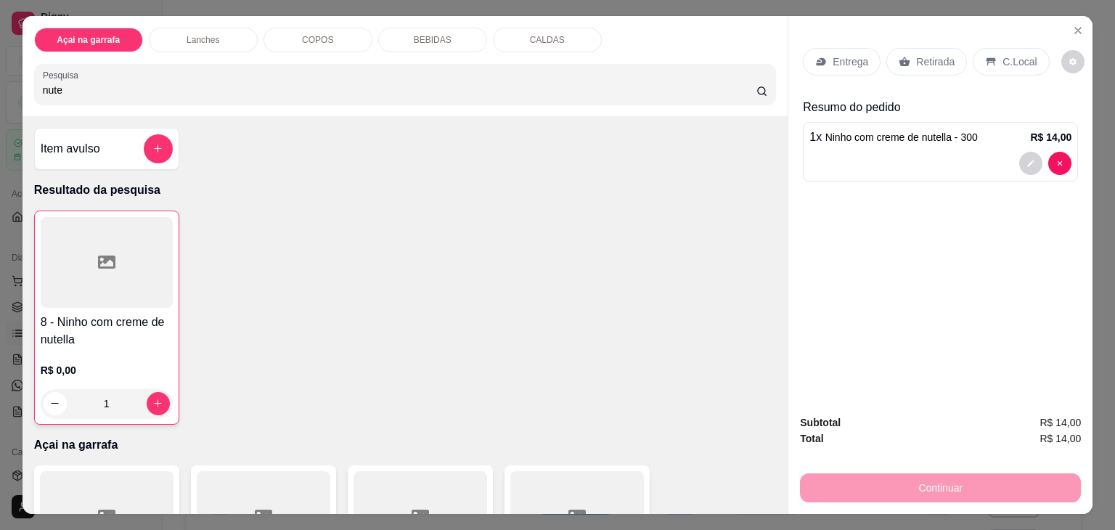
click at [1002, 54] on p "C.Local" at bounding box center [1019, 61] width 34 height 15
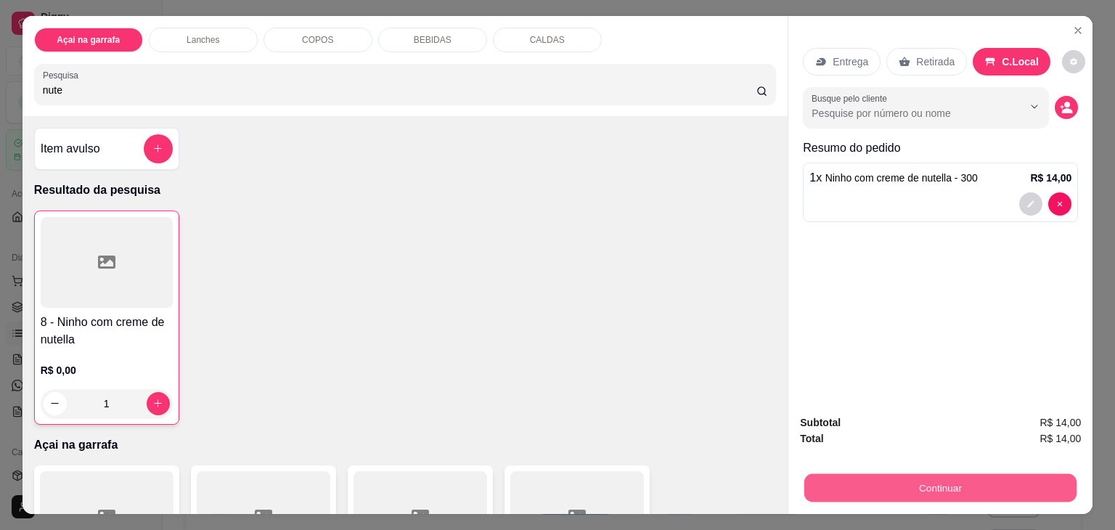
click at [846, 491] on button "Continuar" at bounding box center [940, 488] width 272 height 28
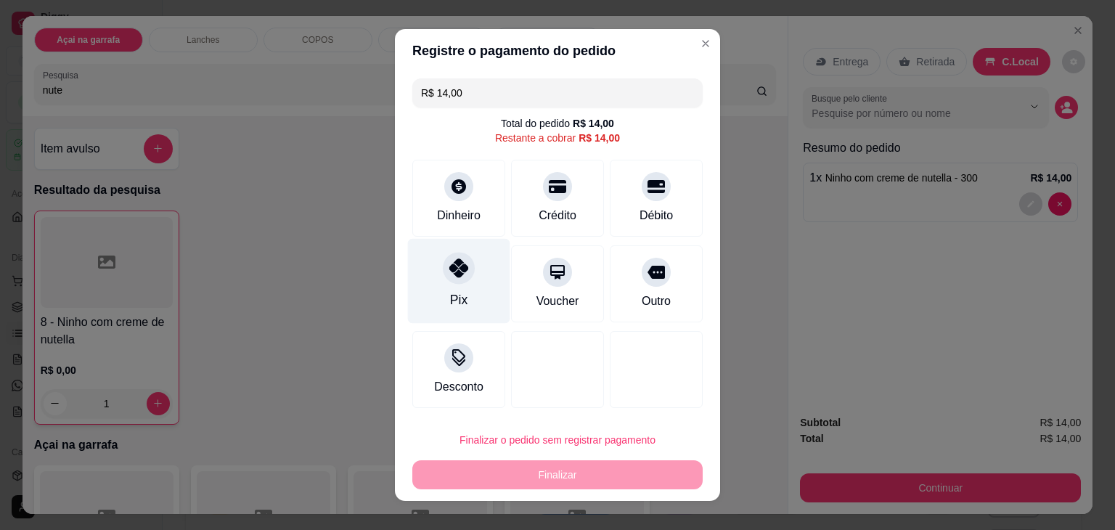
click at [464, 294] on div "Pix" at bounding box center [459, 281] width 102 height 85
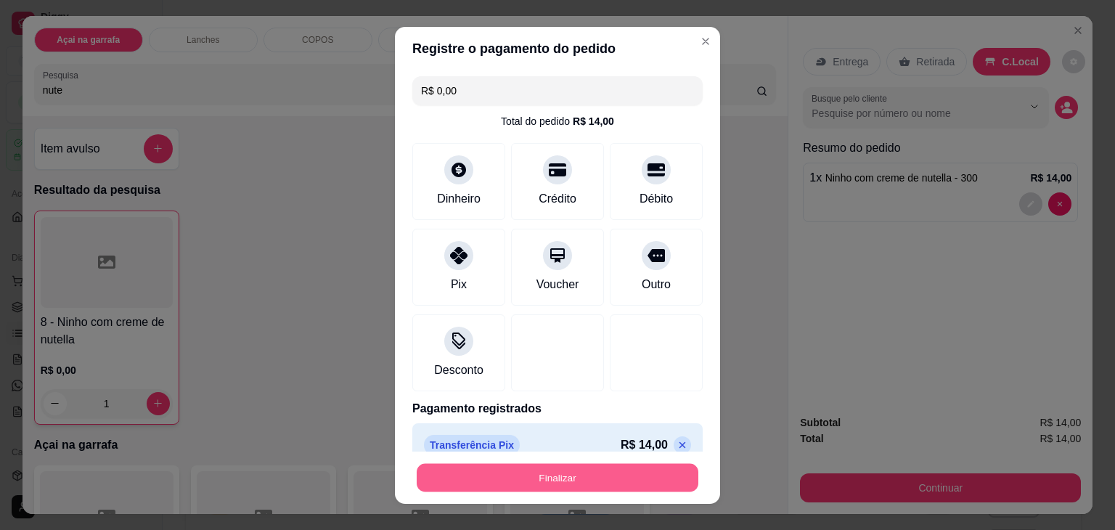
click at [502, 482] on button "Finalizar" at bounding box center [558, 477] width 282 height 28
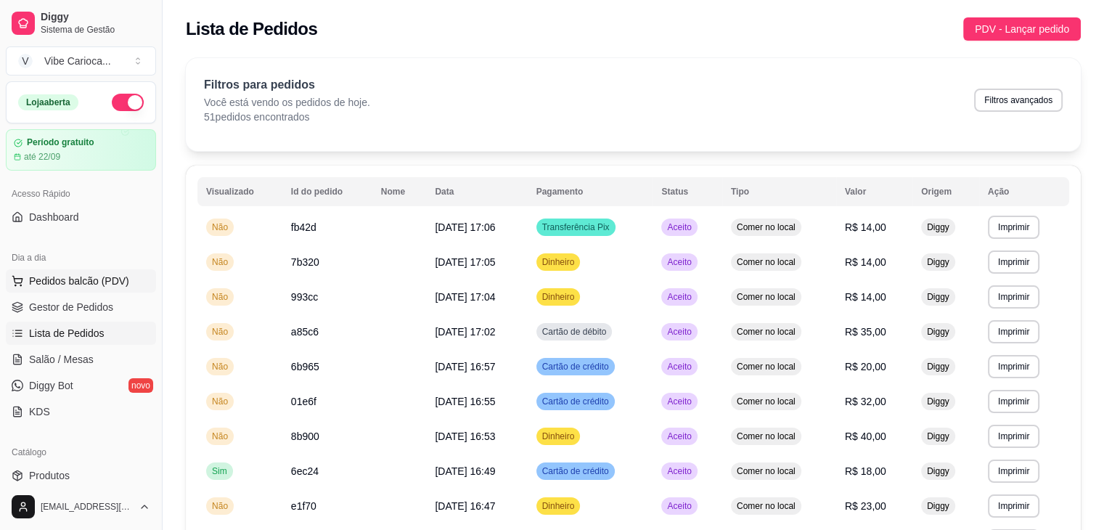
click at [49, 288] on button "Pedidos balcão (PDV)" at bounding box center [81, 280] width 150 height 23
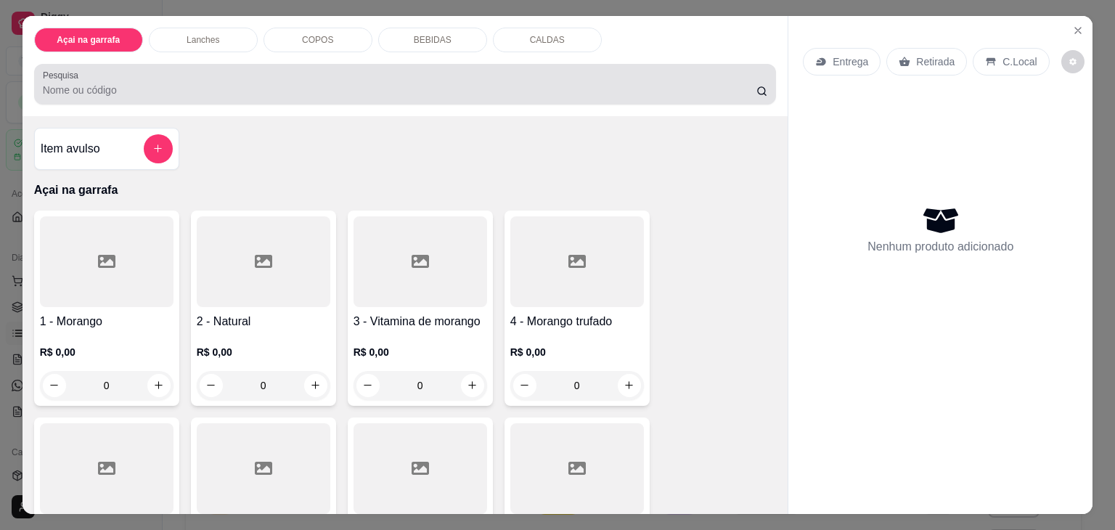
click at [148, 94] on div "Pesquisa" at bounding box center [405, 84] width 742 height 41
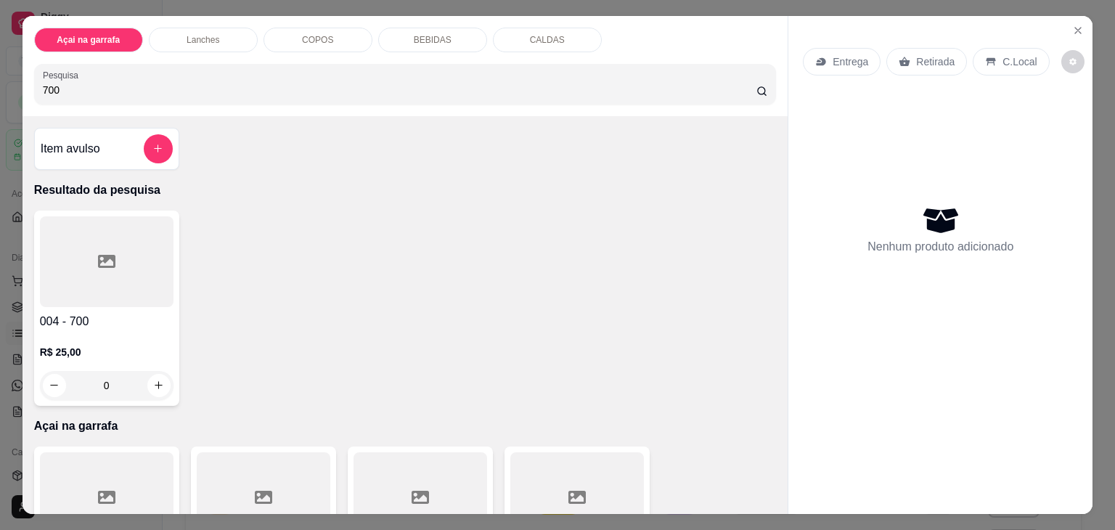
click at [127, 221] on div at bounding box center [107, 261] width 134 height 91
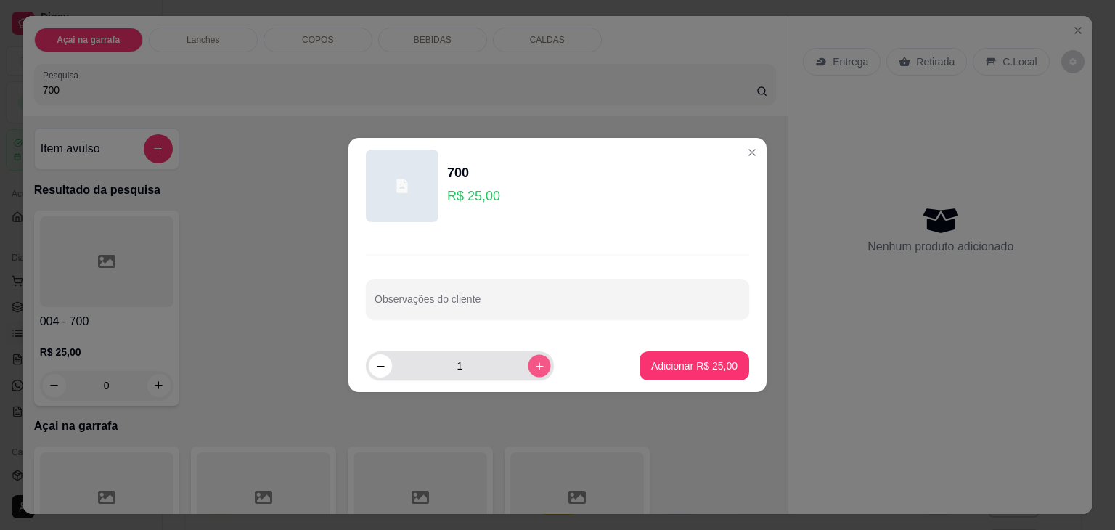
click at [534, 365] on icon "increase-product-quantity" at bounding box center [539, 366] width 11 height 11
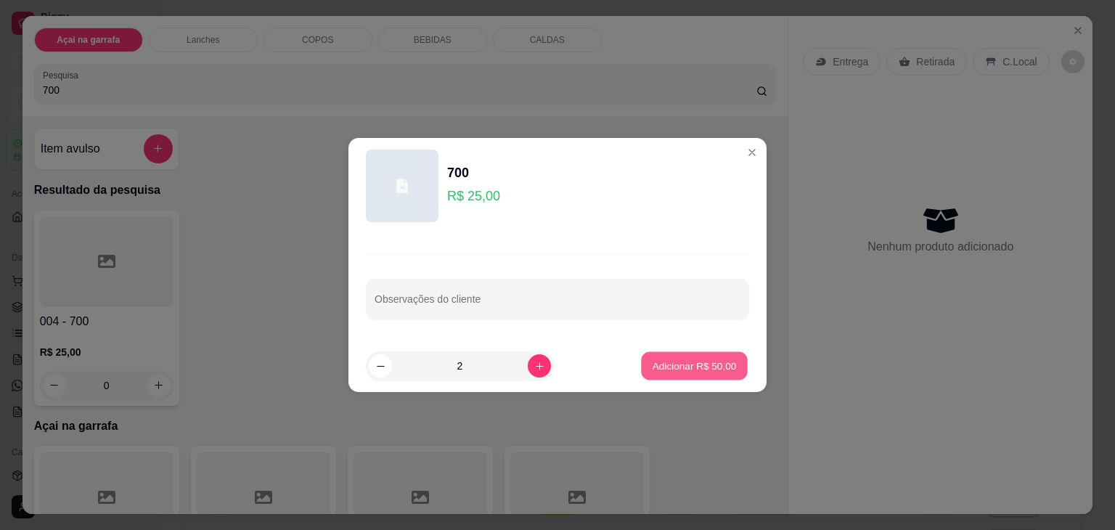
click at [686, 365] on p "Adicionar R$ 50,00" at bounding box center [694, 365] width 84 height 14
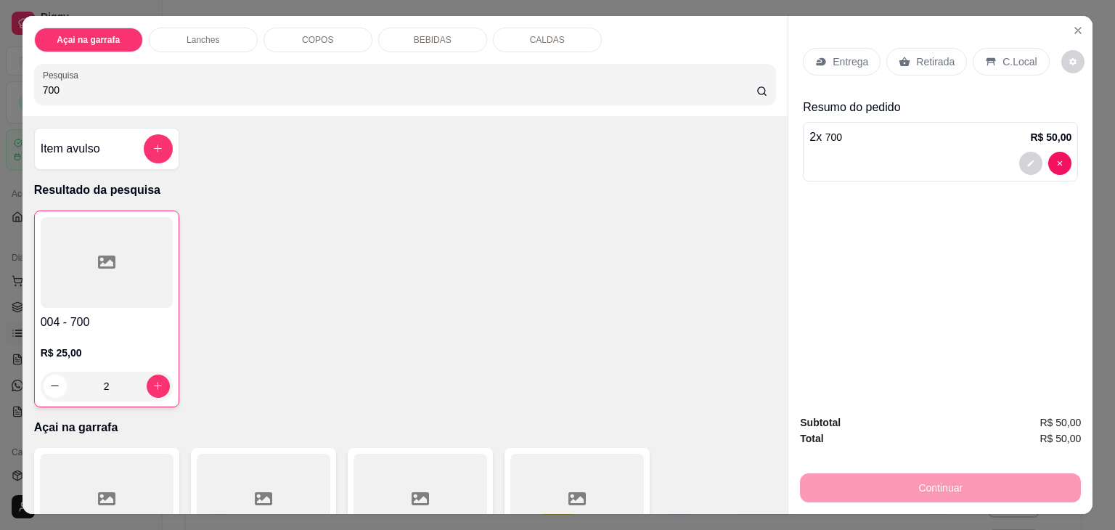
click at [1006, 57] on p "C.Local" at bounding box center [1019, 61] width 34 height 15
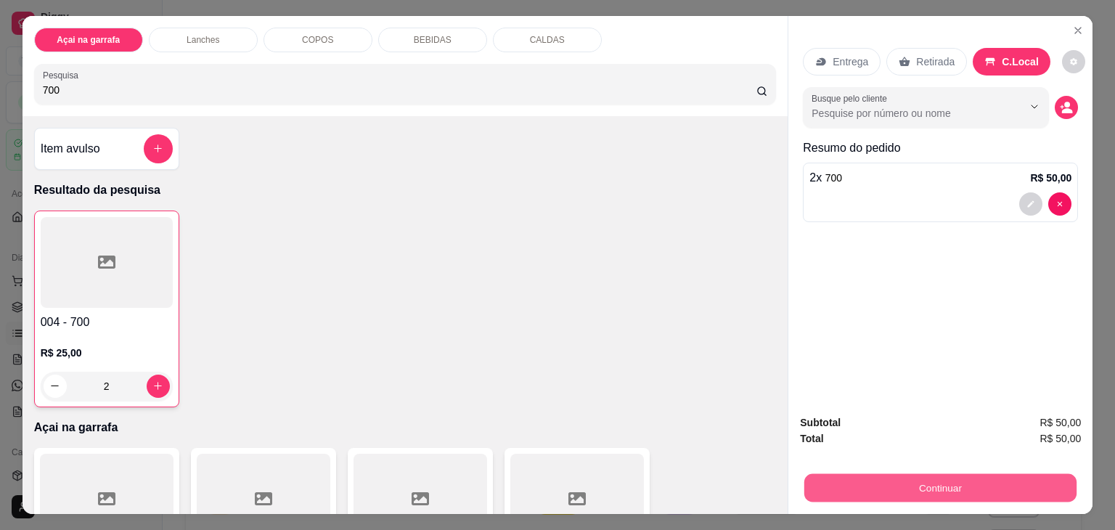
click at [903, 477] on button "Continuar" at bounding box center [940, 488] width 272 height 28
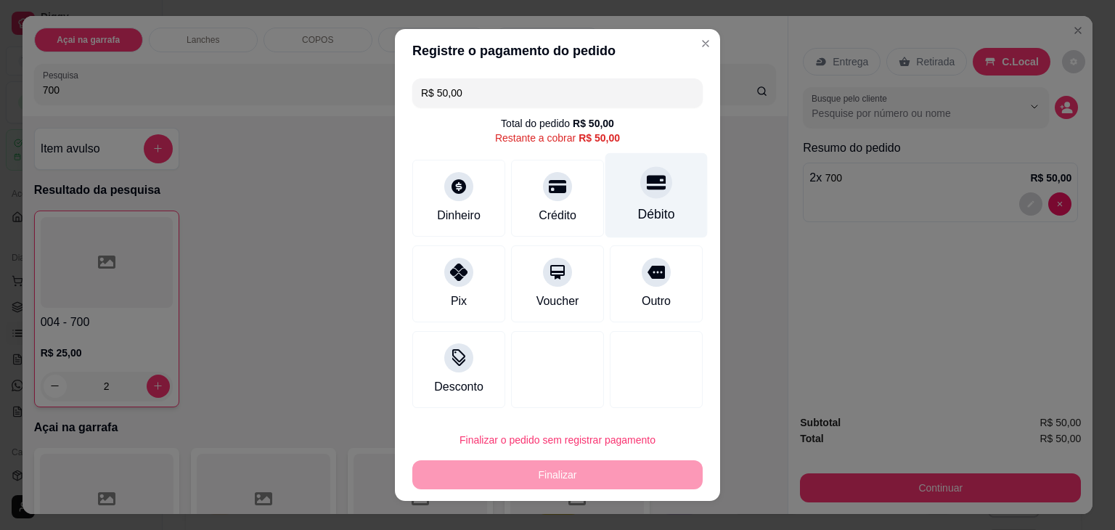
click at [616, 197] on div "Débito" at bounding box center [656, 195] width 102 height 85
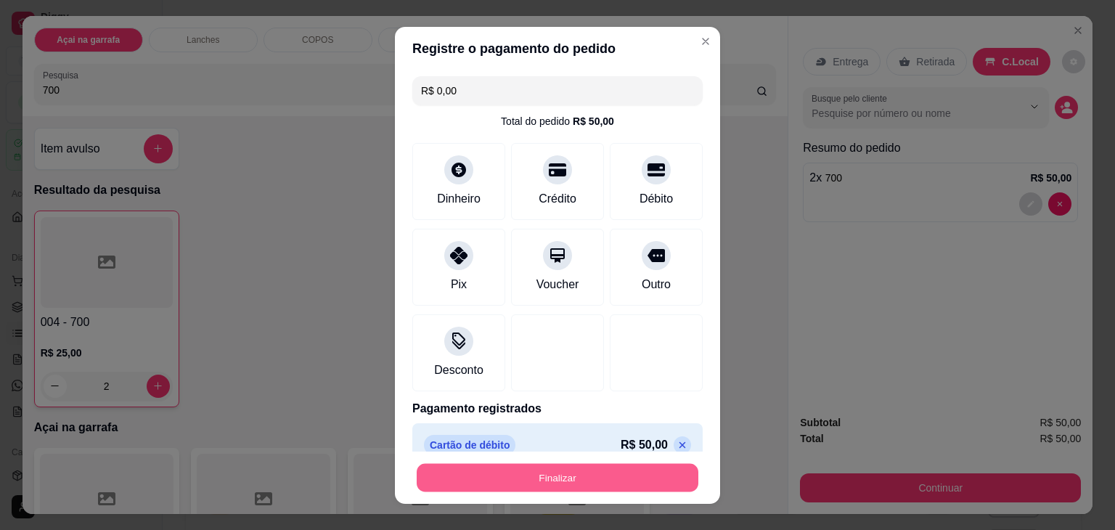
click at [554, 468] on button "Finalizar" at bounding box center [558, 477] width 282 height 28
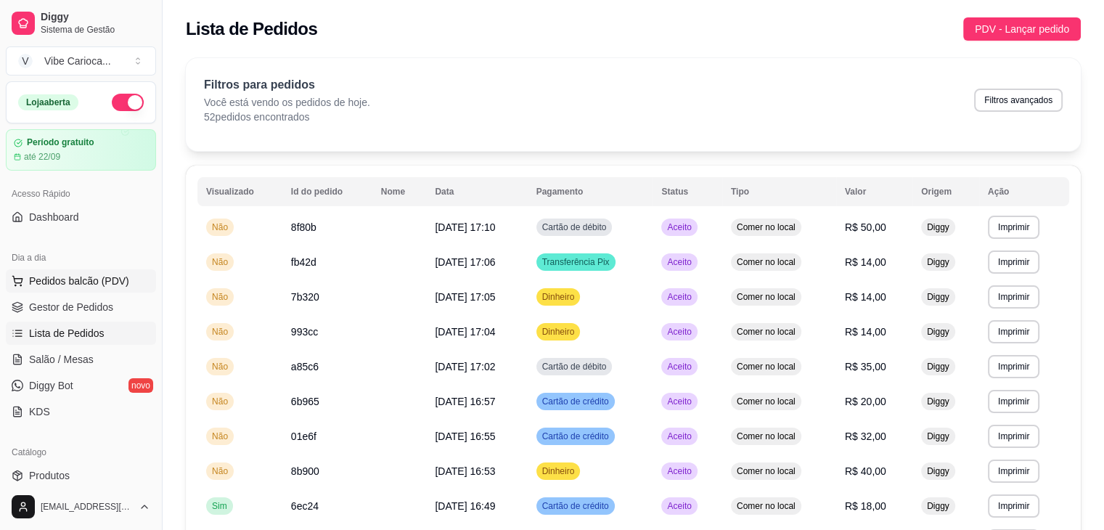
click at [41, 278] on span "Pedidos balcão (PDV)" at bounding box center [79, 281] width 100 height 15
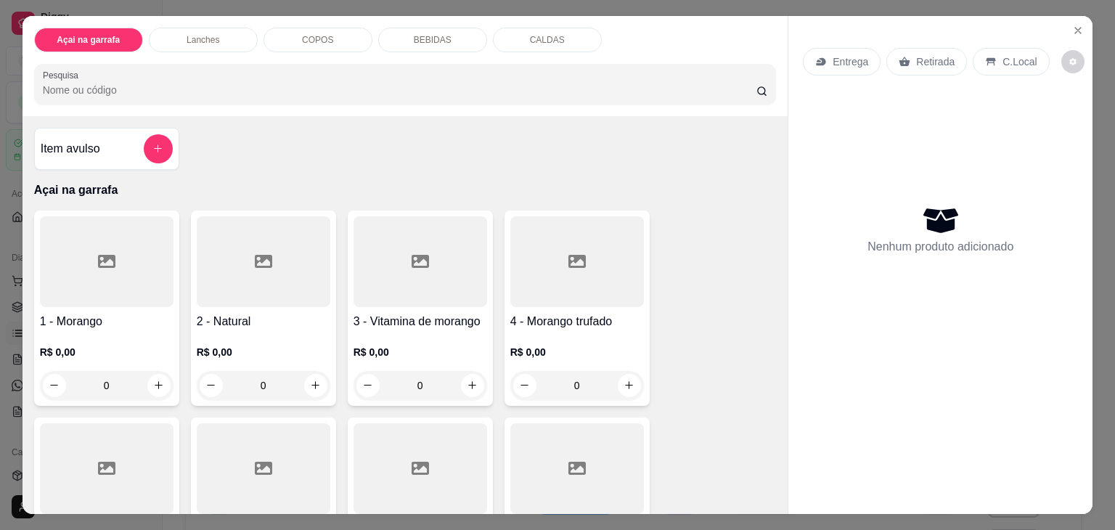
click at [191, 83] on input "Pesquisa" at bounding box center [399, 90] width 713 height 15
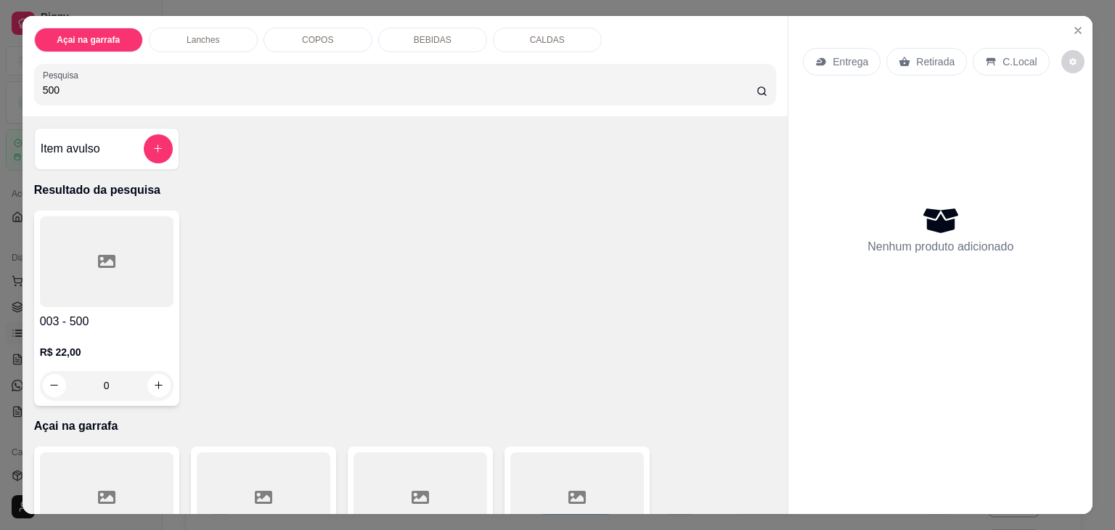
click at [144, 247] on div at bounding box center [107, 261] width 134 height 91
click at [110, 287] on div at bounding box center [107, 261] width 134 height 91
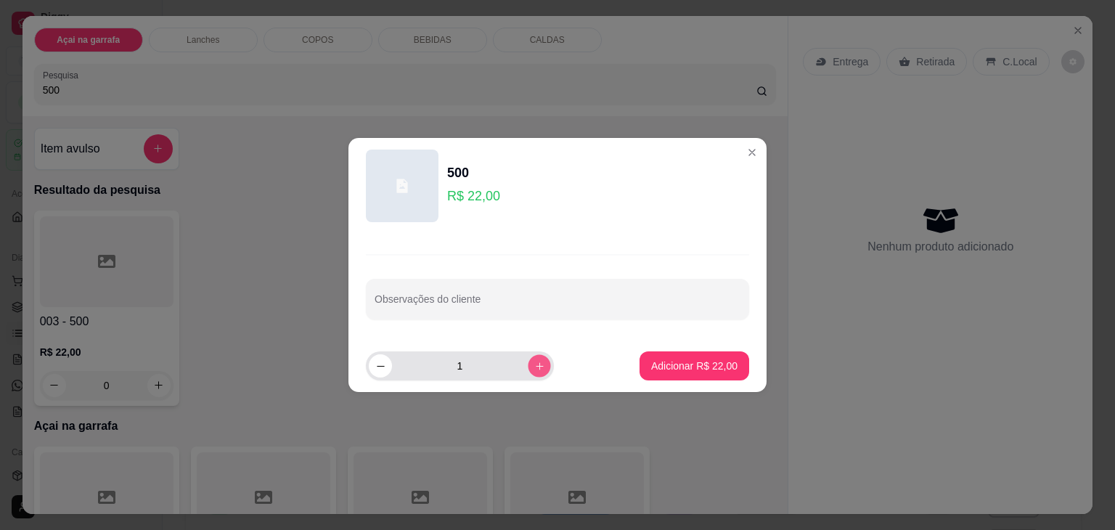
click at [529, 374] on button "increase-product-quantity" at bounding box center [539, 365] width 22 height 22
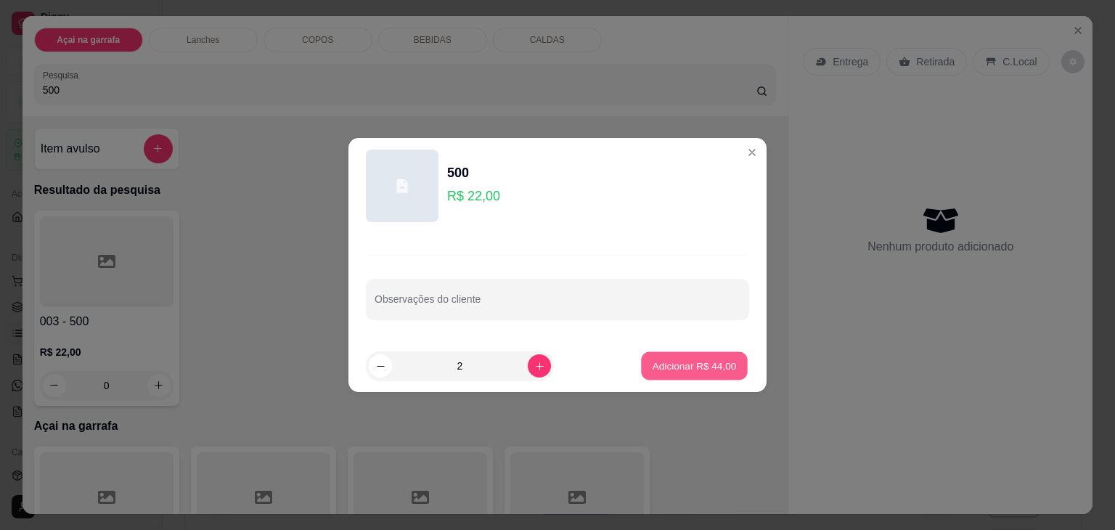
click at [673, 369] on p "Adicionar R$ 44,00" at bounding box center [694, 365] width 84 height 14
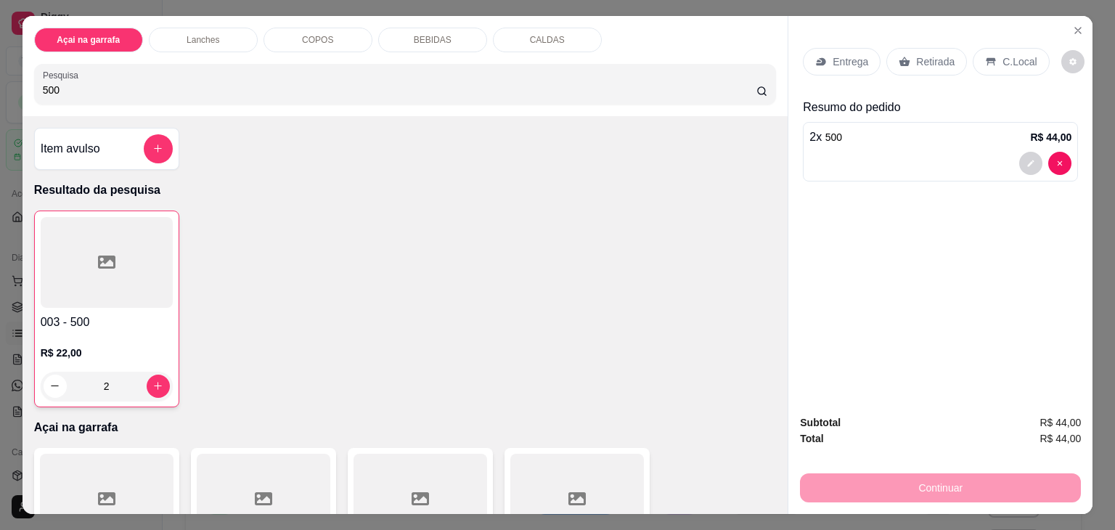
click at [986, 58] on icon at bounding box center [991, 62] width 12 height 12
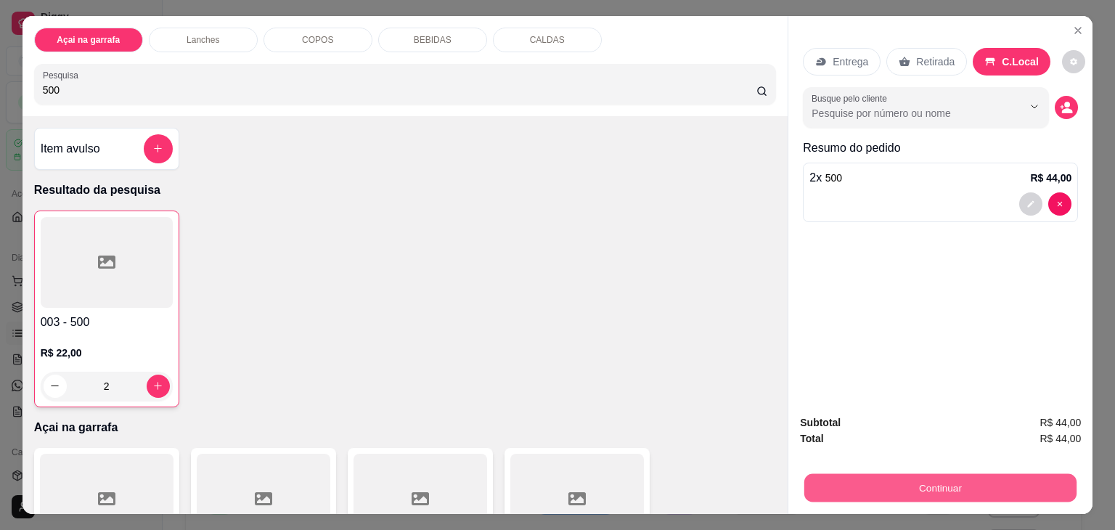
click at [885, 477] on button "Continuar" at bounding box center [940, 488] width 272 height 28
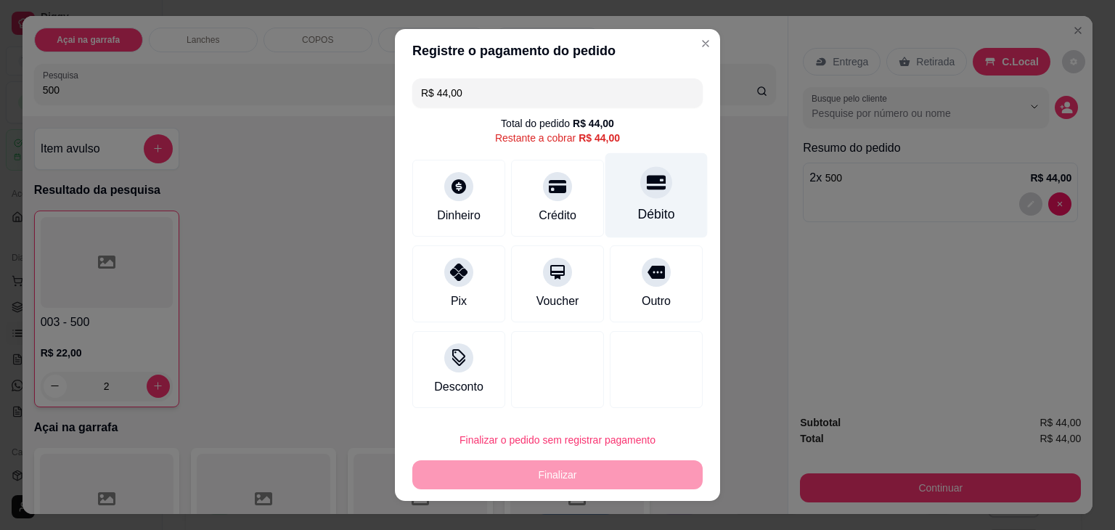
click at [631, 197] on div "Débito" at bounding box center [656, 195] width 102 height 85
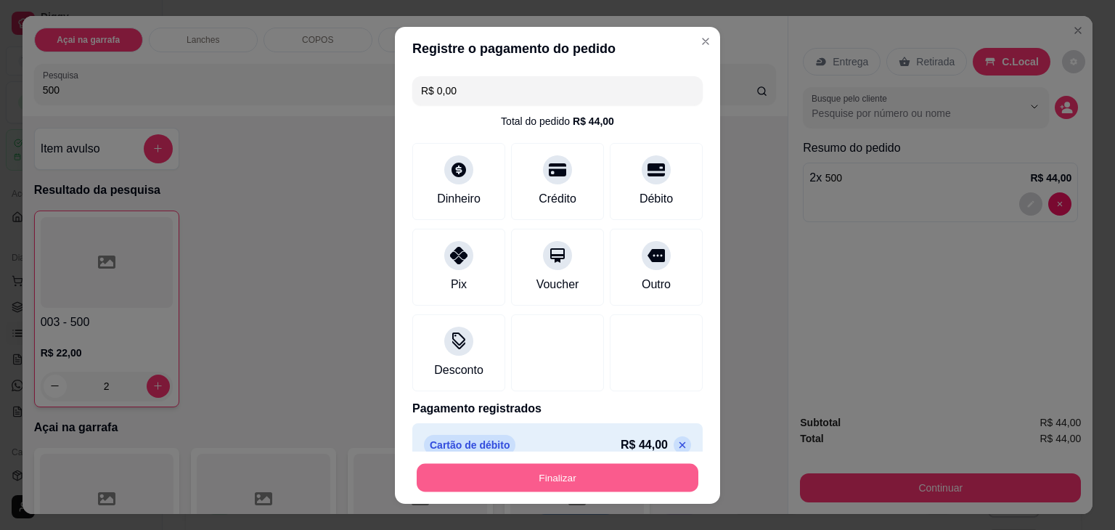
click at [508, 476] on button "Finalizar" at bounding box center [558, 477] width 282 height 28
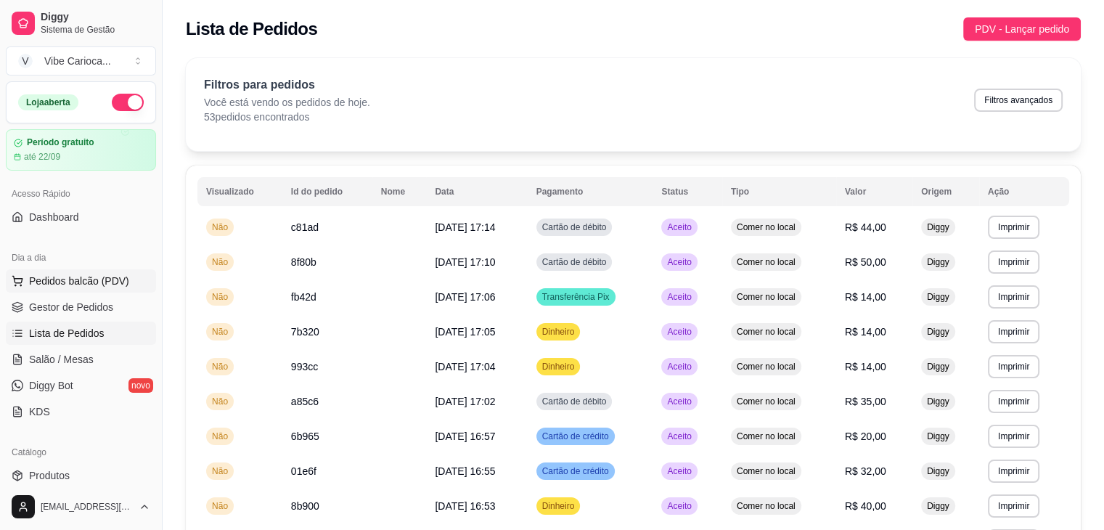
click at [41, 280] on span "Pedidos balcão (PDV)" at bounding box center [79, 281] width 100 height 15
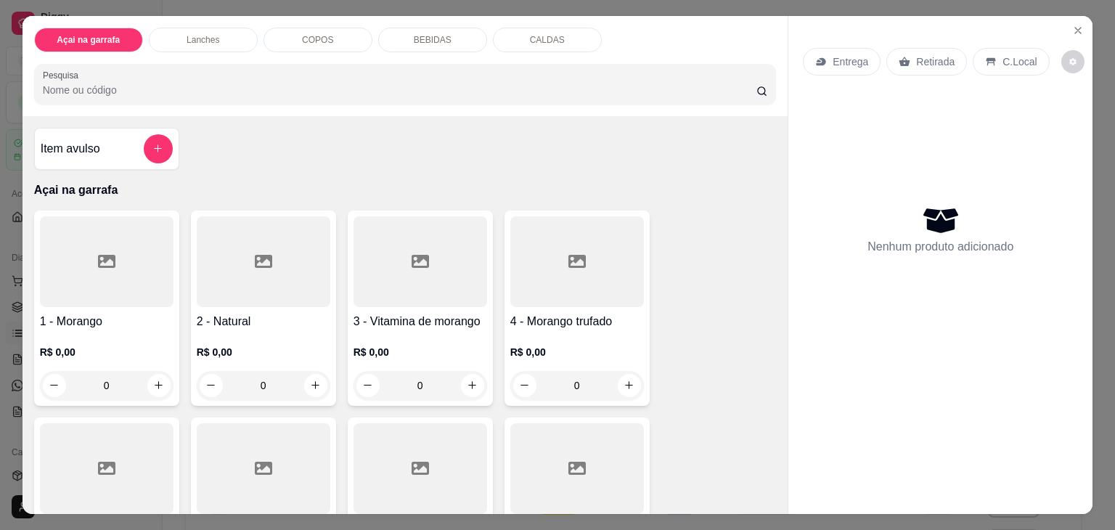
click at [313, 88] on input "Pesquisa" at bounding box center [399, 90] width 713 height 15
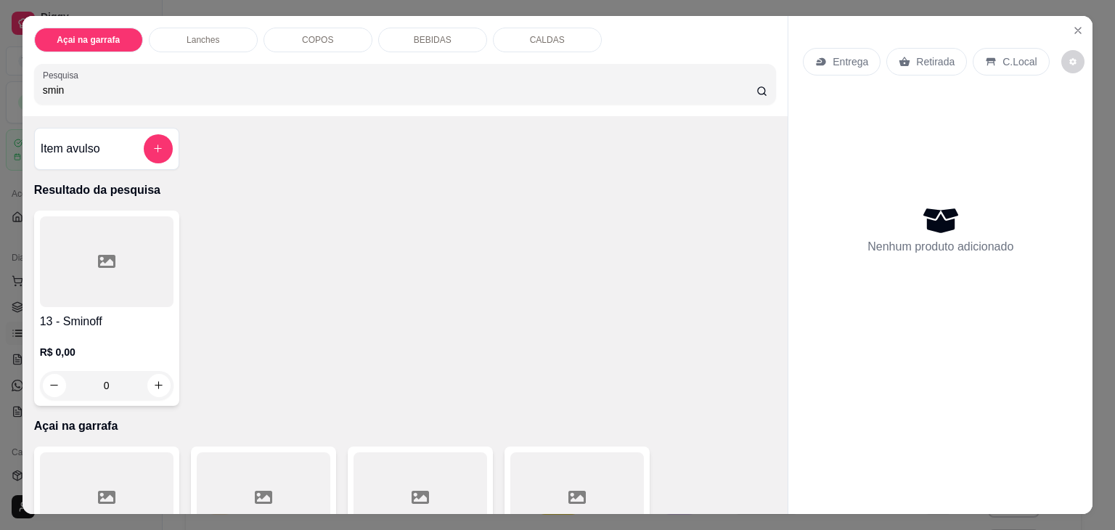
click at [62, 245] on div at bounding box center [107, 261] width 134 height 91
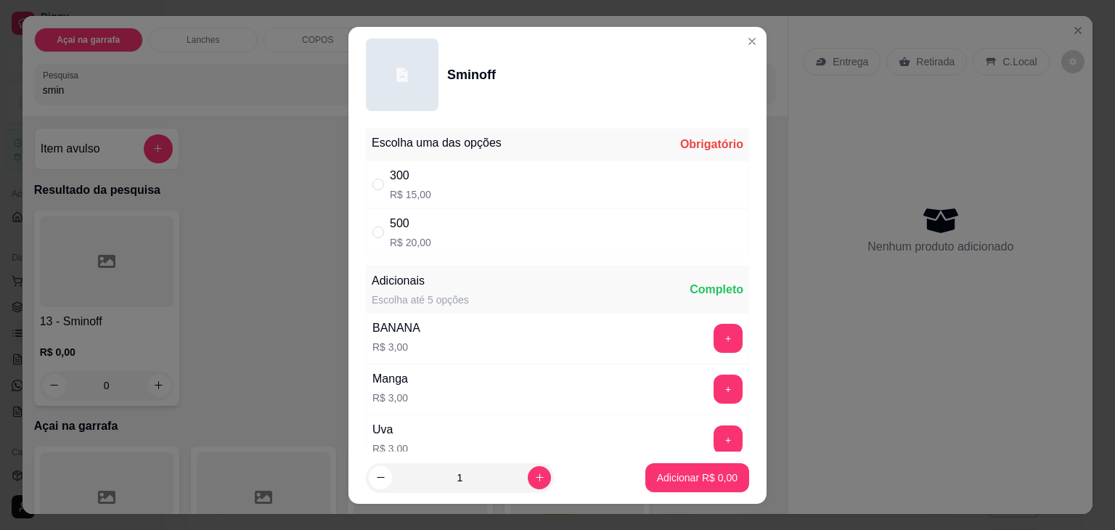
click at [390, 229] on div "500" at bounding box center [410, 223] width 41 height 17
click at [719, 470] on p "Adicionar R$ 20,00" at bounding box center [694, 477] width 84 height 14
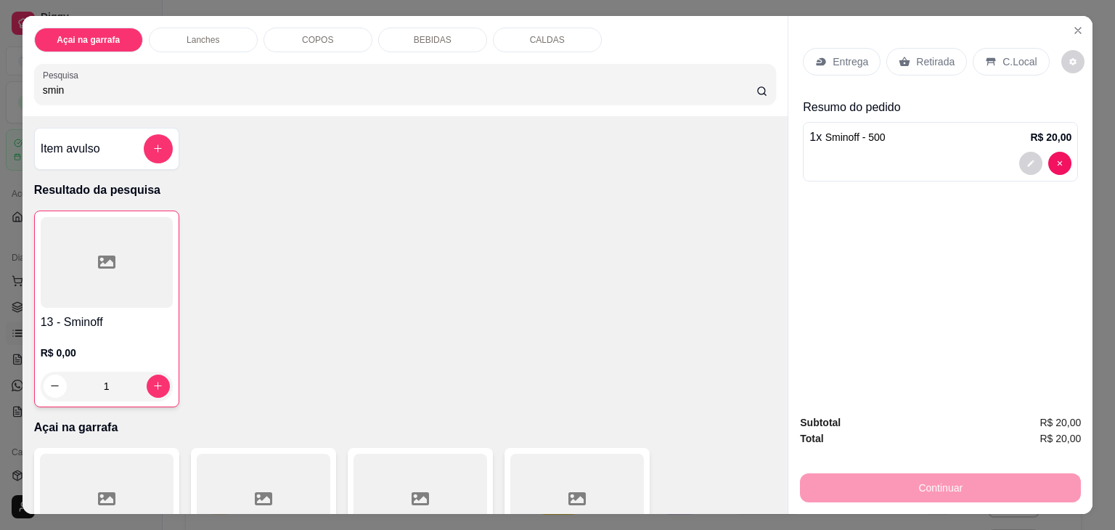
click at [972, 62] on div "C.Local" at bounding box center [1010, 62] width 76 height 28
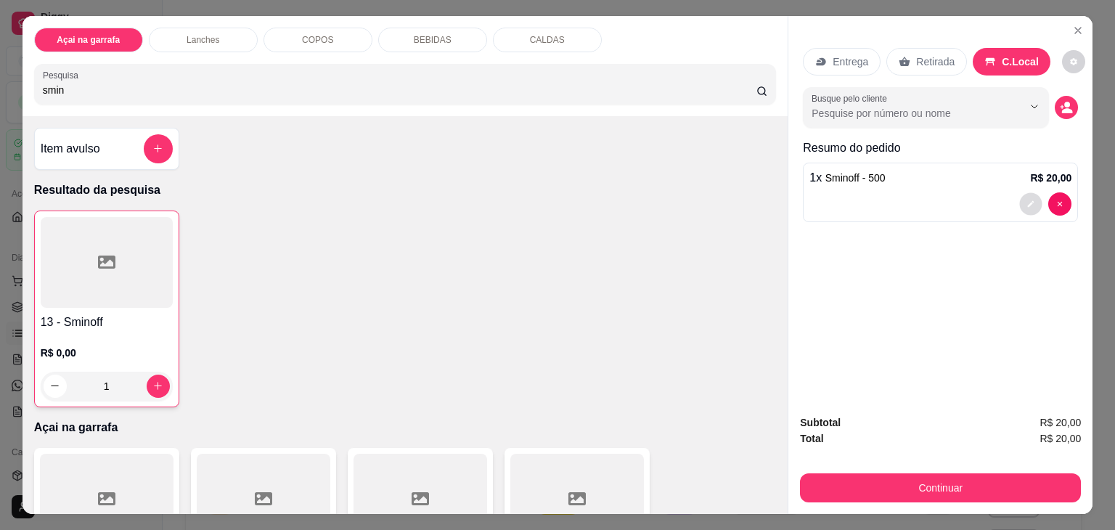
click at [1020, 193] on button "decrease-product-quantity" at bounding box center [1031, 203] width 22 height 22
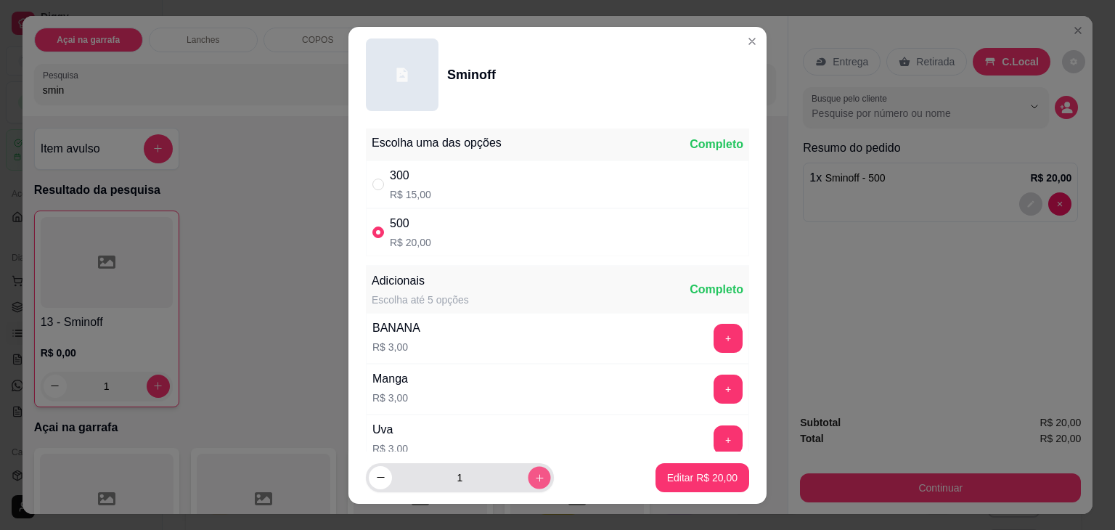
click at [534, 477] on icon "increase-product-quantity" at bounding box center [539, 477] width 11 height 11
click at [375, 475] on icon "decrease-product-quantity" at bounding box center [380, 477] width 11 height 11
click at [534, 480] on icon "increase-product-quantity" at bounding box center [539, 477] width 11 height 11
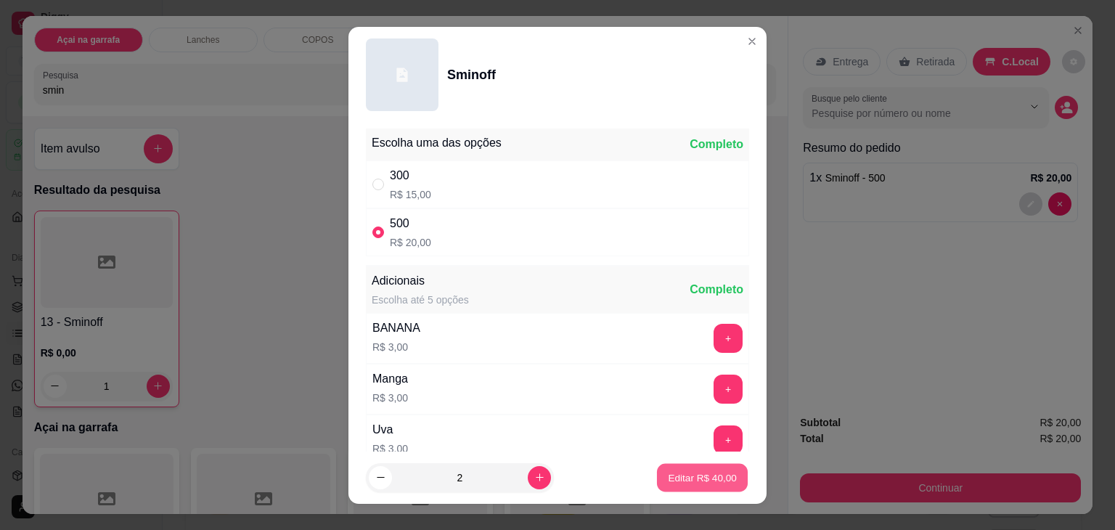
click at [668, 480] on p "Editar R$ 40,00" at bounding box center [702, 477] width 68 height 14
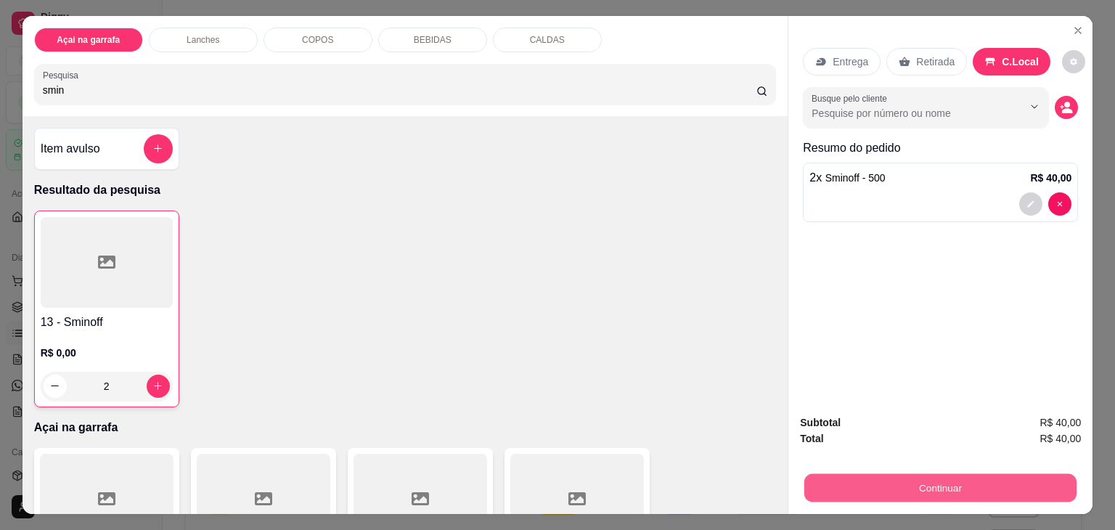
click at [818, 477] on button "Continuar" at bounding box center [940, 488] width 272 height 28
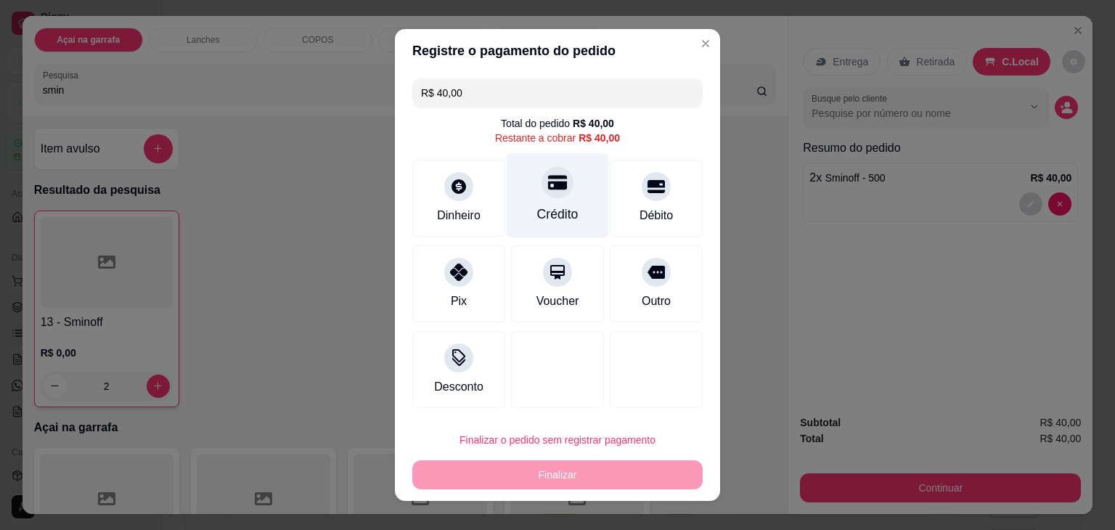
click at [565, 201] on div "Crédito" at bounding box center [558, 195] width 102 height 85
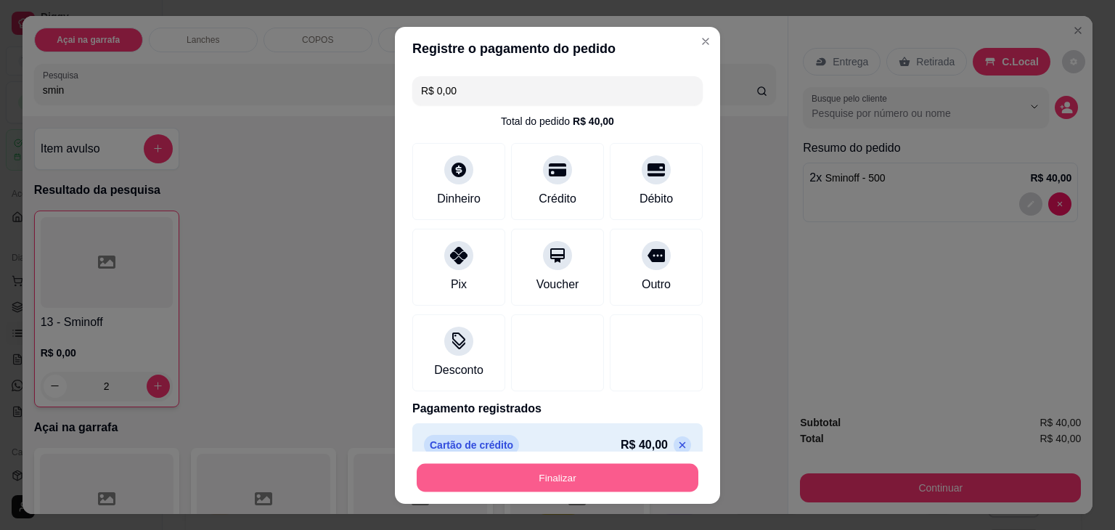
click at [501, 470] on button "Finalizar" at bounding box center [558, 477] width 282 height 28
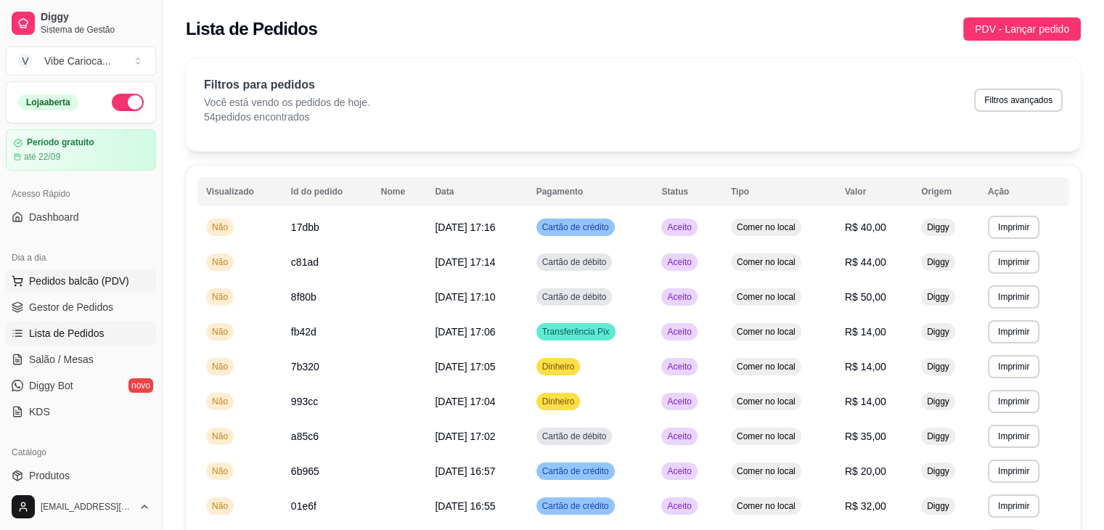
click at [75, 281] on span "Pedidos balcão (PDV)" at bounding box center [79, 281] width 100 height 15
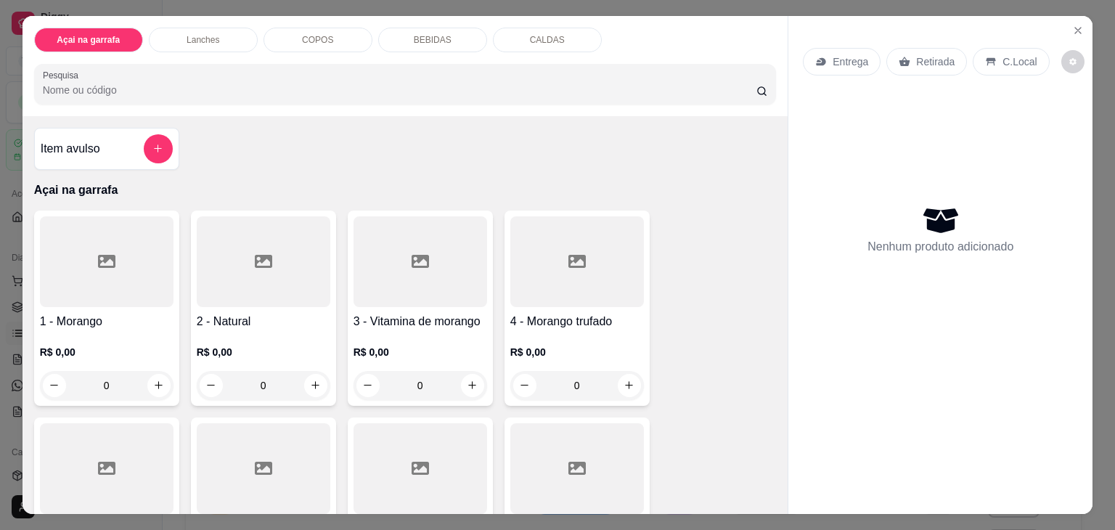
click at [105, 86] on input "Pesquisa" at bounding box center [399, 90] width 713 height 15
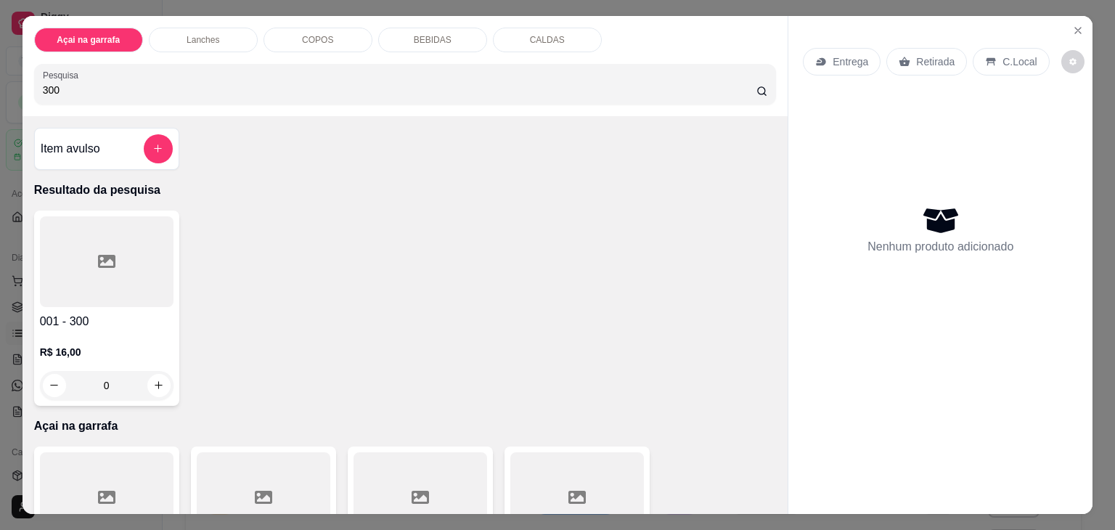
click at [99, 271] on div at bounding box center [107, 261] width 134 height 91
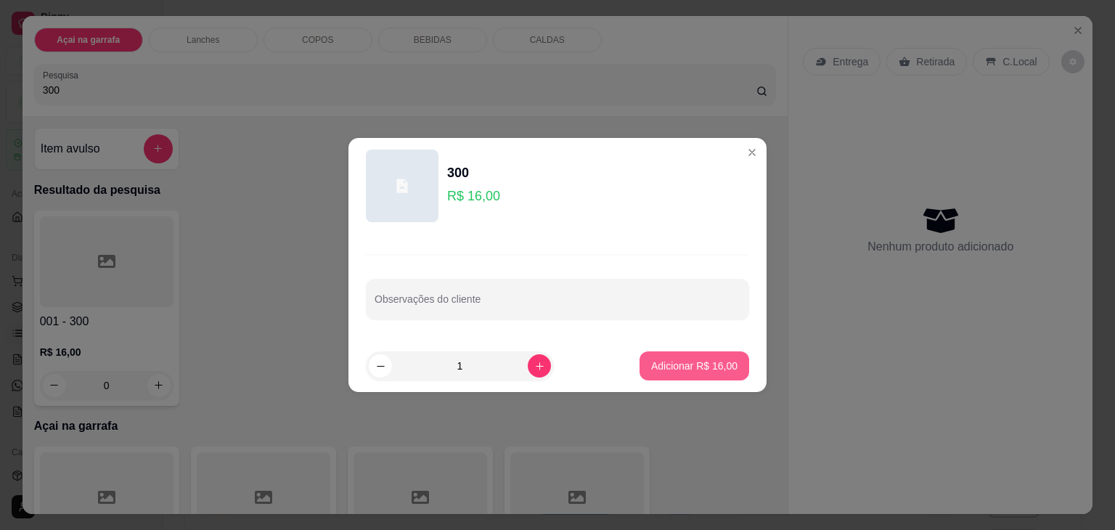
click at [651, 366] on p "Adicionar R$ 16,00" at bounding box center [694, 365] width 86 height 15
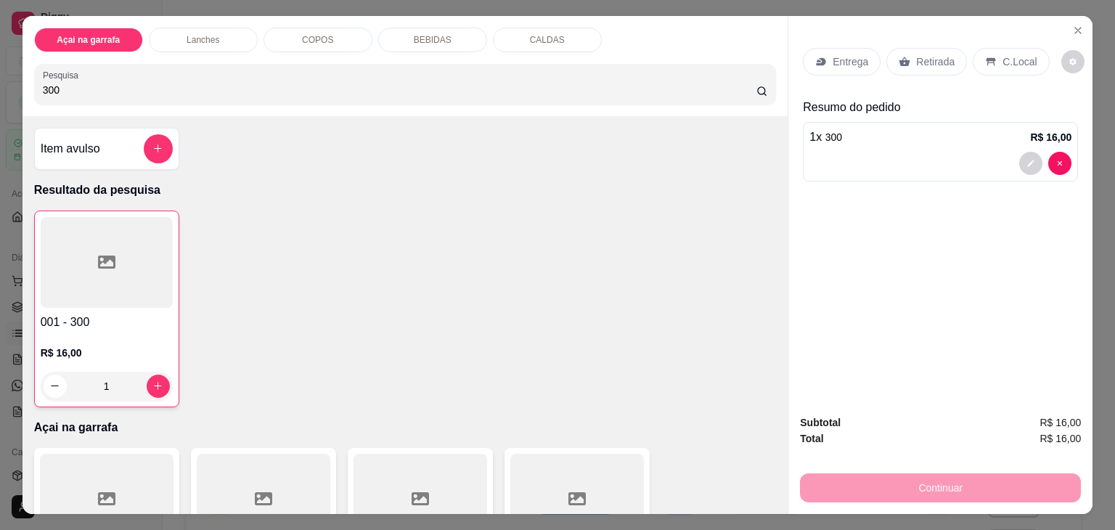
click at [239, 83] on input "300" at bounding box center [399, 90] width 713 height 15
click at [115, 304] on div "002 - 400 R$ 18,00 0" at bounding box center [106, 307] width 145 height 195
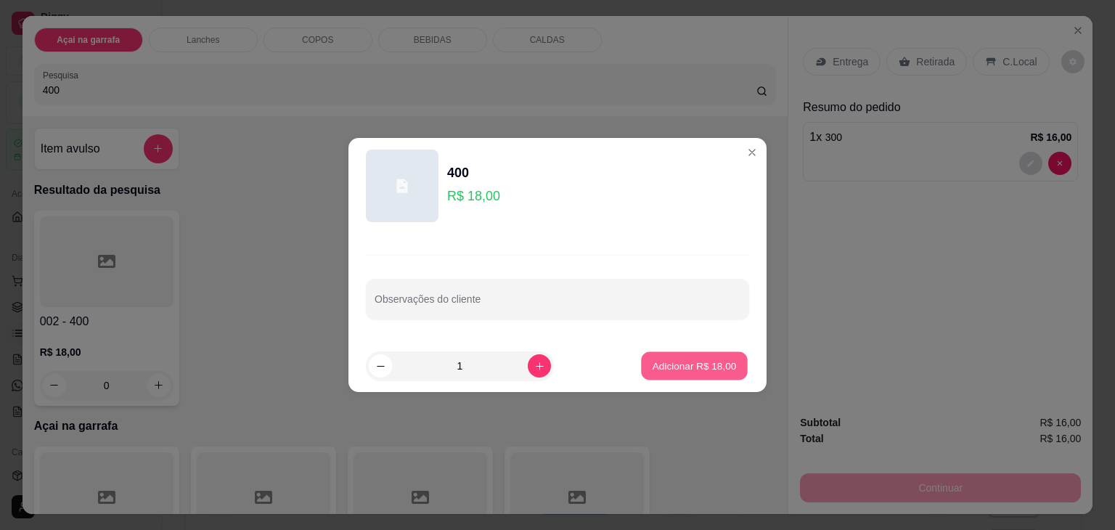
click at [731, 352] on button "Adicionar R$ 18,00" at bounding box center [694, 366] width 107 height 28
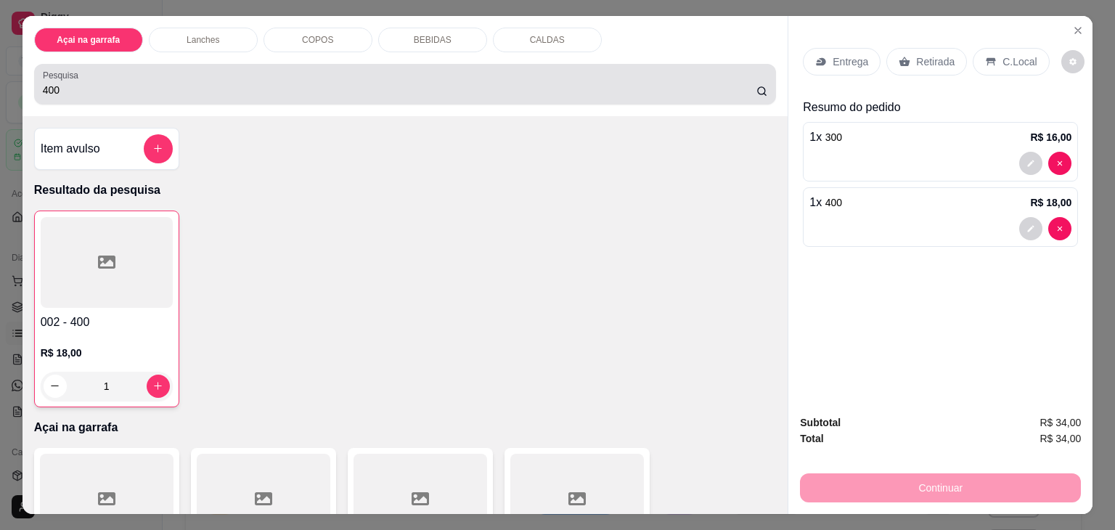
click at [240, 73] on div "400" at bounding box center [405, 84] width 725 height 29
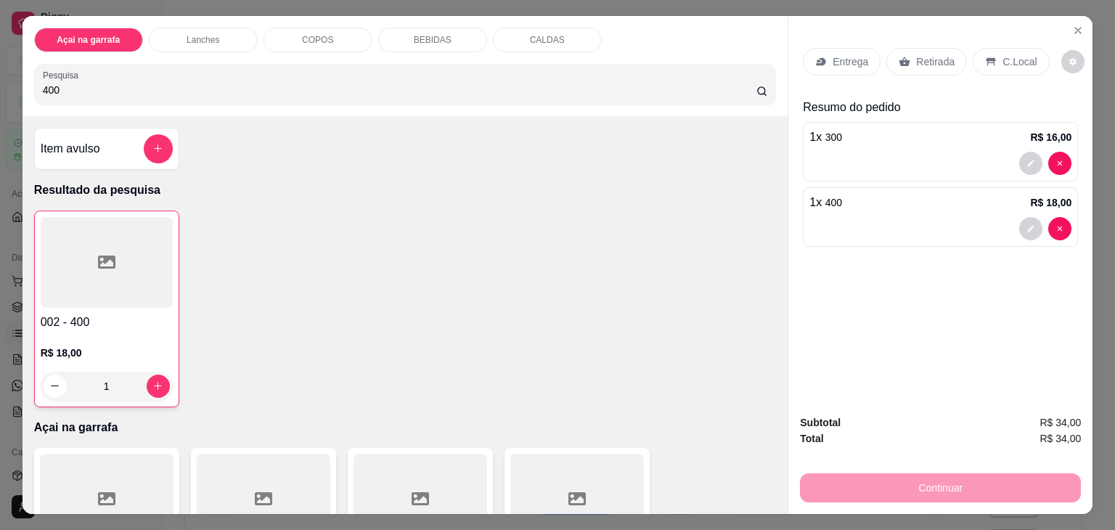
click at [240, 73] on div "400" at bounding box center [405, 84] width 725 height 29
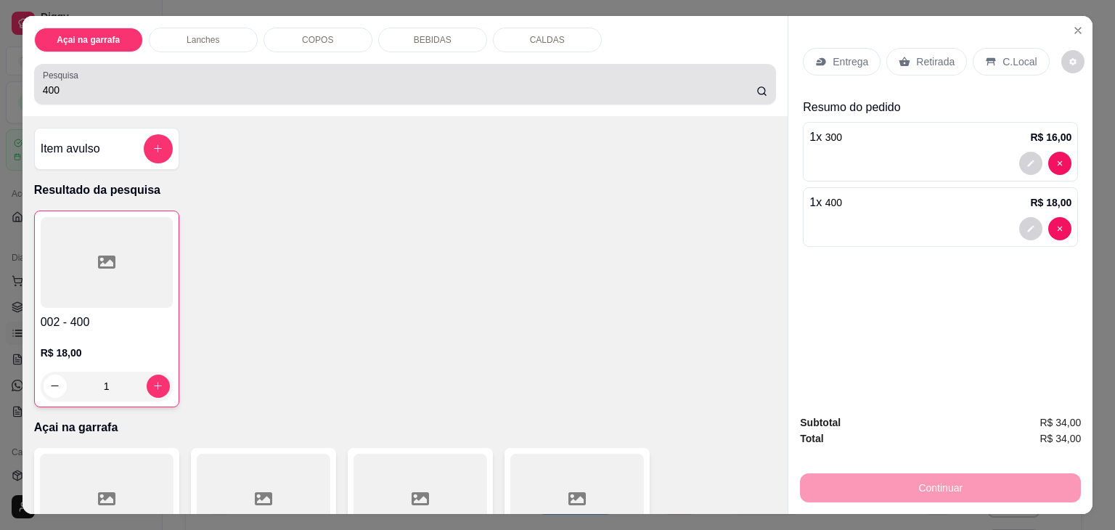
click at [240, 73] on div "400" at bounding box center [405, 84] width 725 height 29
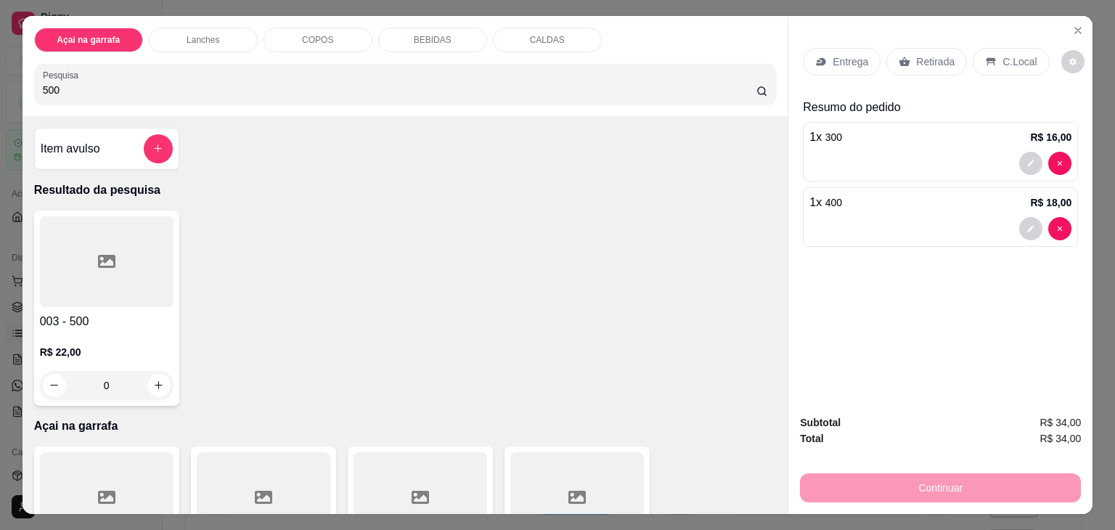
click at [98, 260] on icon at bounding box center [106, 261] width 17 height 13
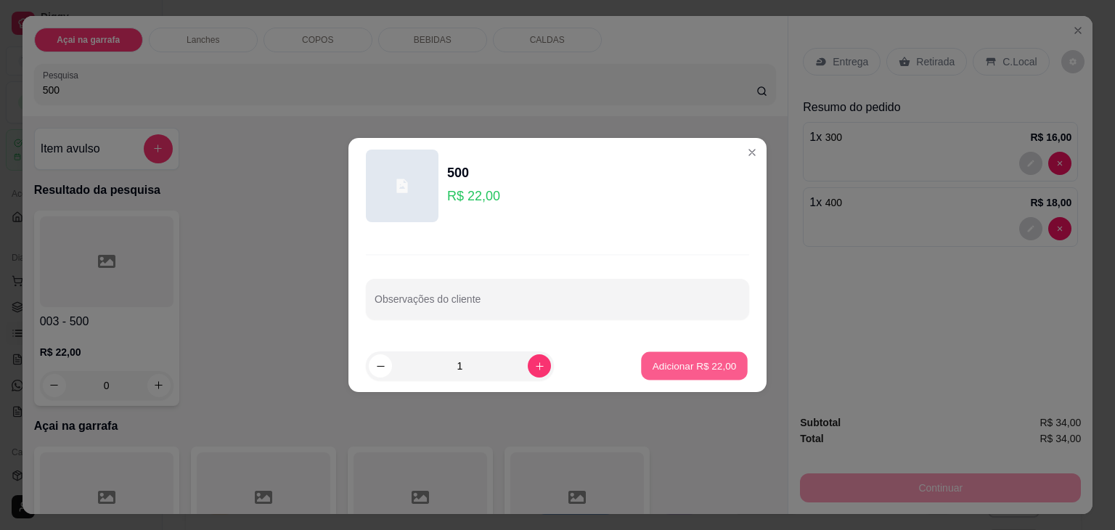
click at [657, 372] on p "Adicionar R$ 22,00" at bounding box center [694, 365] width 84 height 14
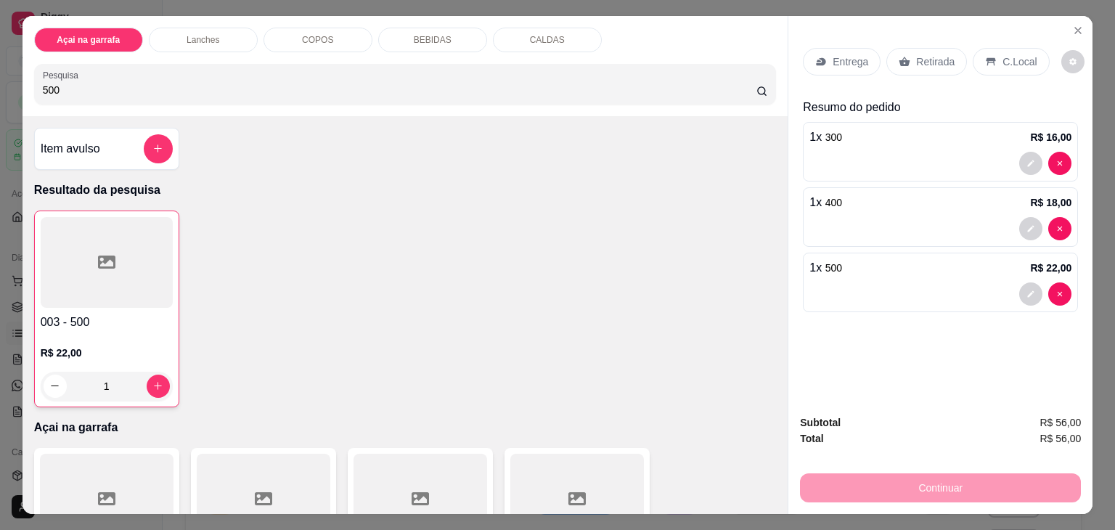
click at [996, 48] on div "C.Local" at bounding box center [1010, 62] width 76 height 28
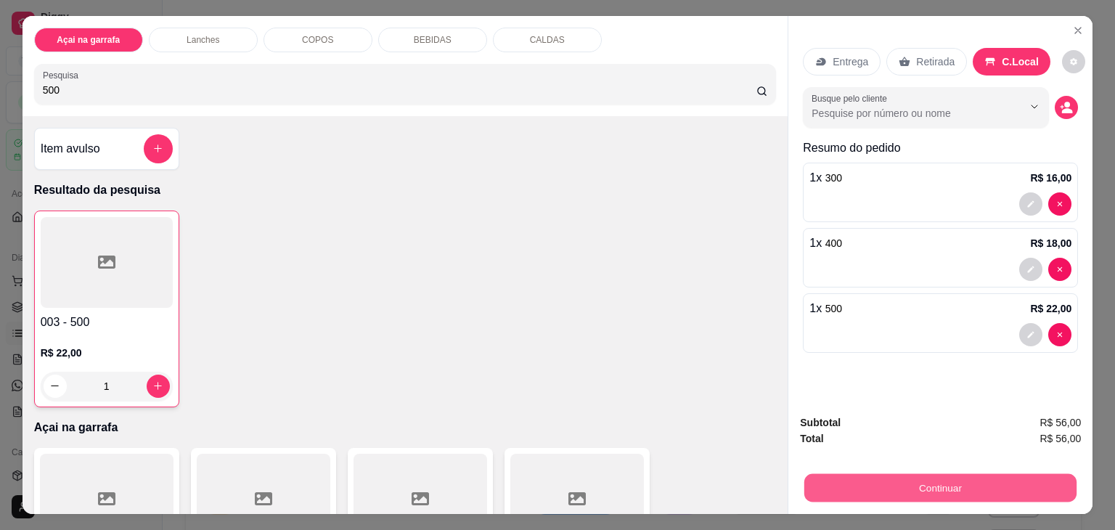
click at [920, 474] on button "Continuar" at bounding box center [940, 488] width 272 height 28
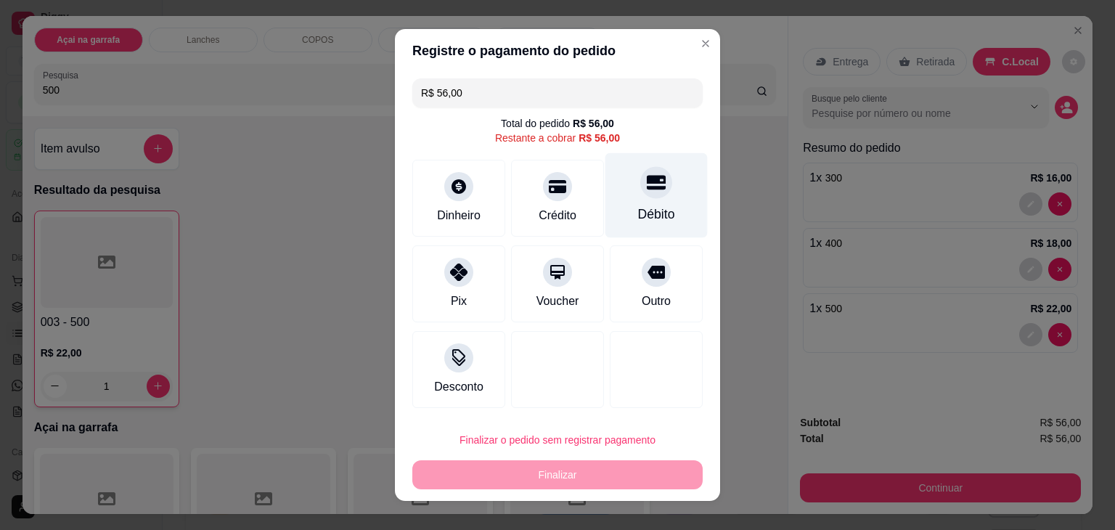
click at [647, 190] on icon at bounding box center [656, 182] width 19 height 19
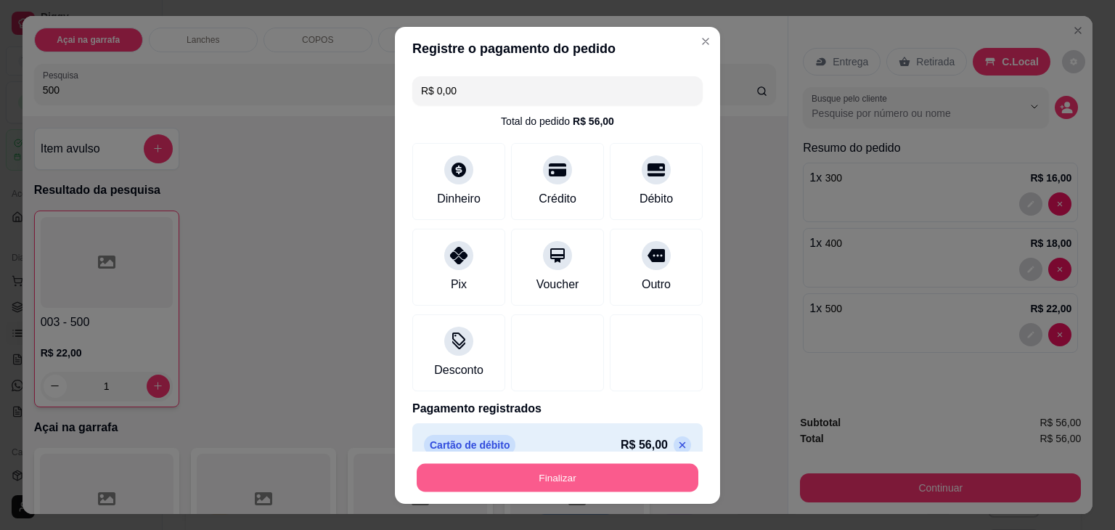
click at [559, 480] on button "Finalizar" at bounding box center [558, 477] width 282 height 28
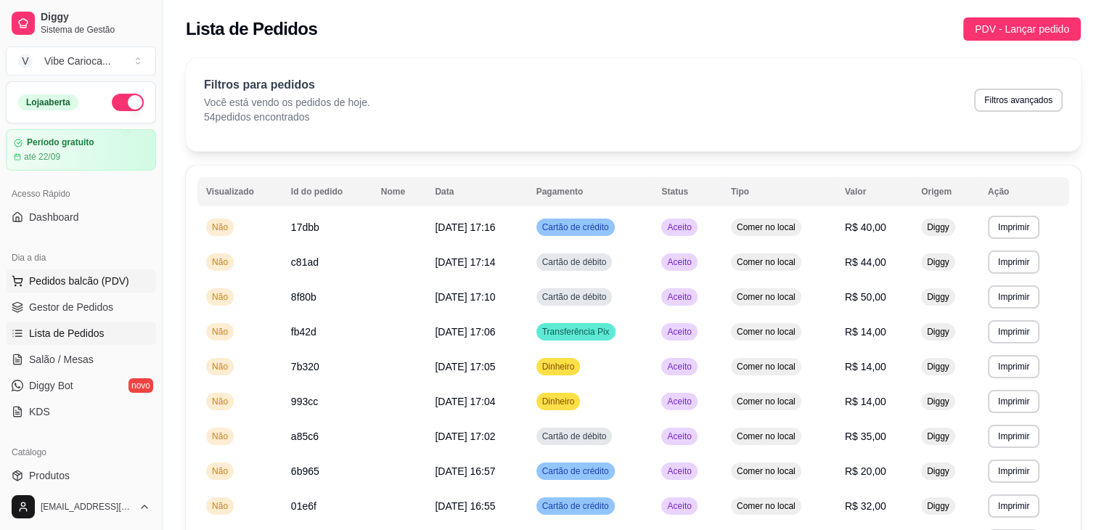
click at [28, 282] on button "Pedidos balcão (PDV)" at bounding box center [81, 280] width 150 height 23
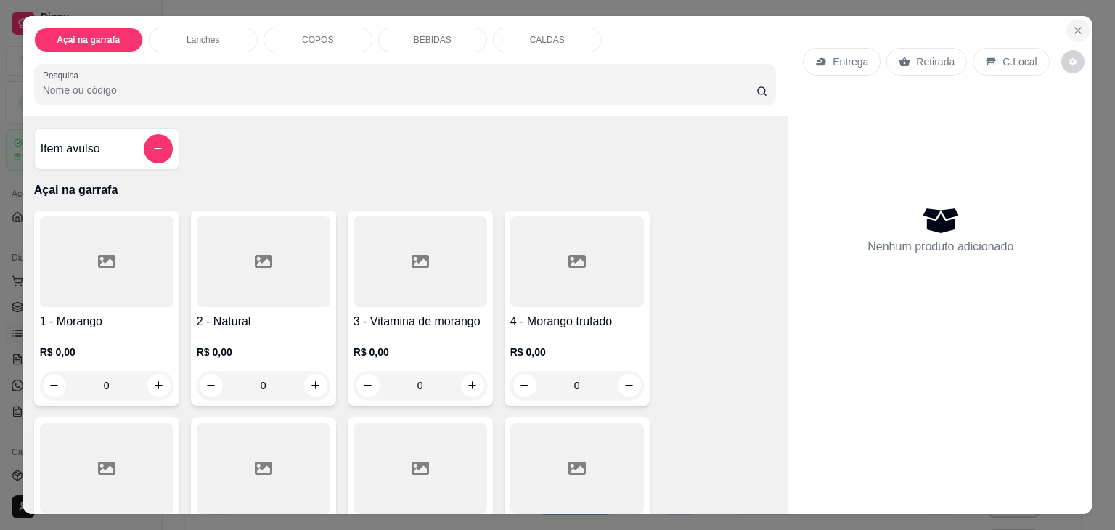
click at [1074, 25] on icon "Close" at bounding box center [1078, 31] width 12 height 12
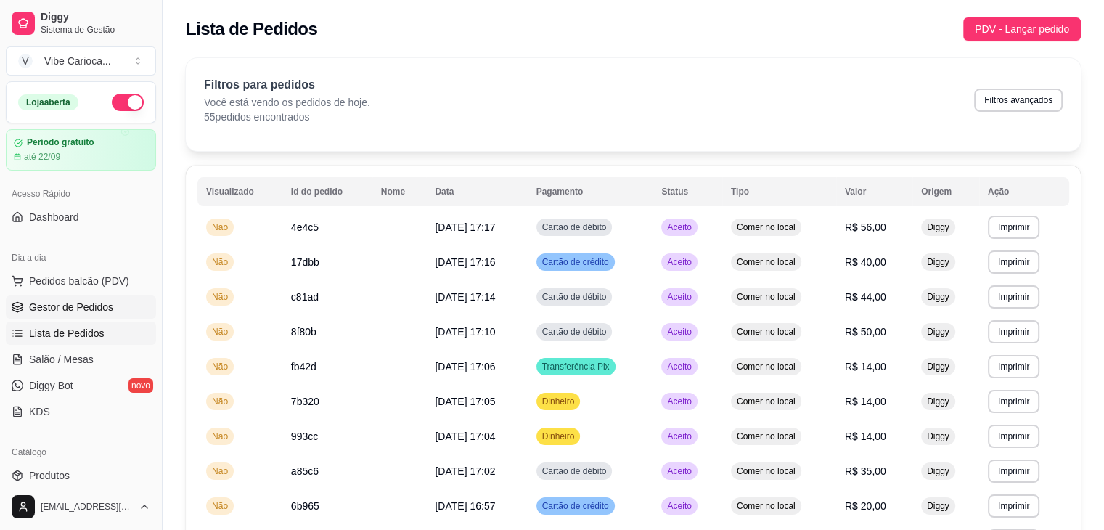
click at [73, 309] on span "Gestor de Pedidos" at bounding box center [71, 307] width 84 height 15
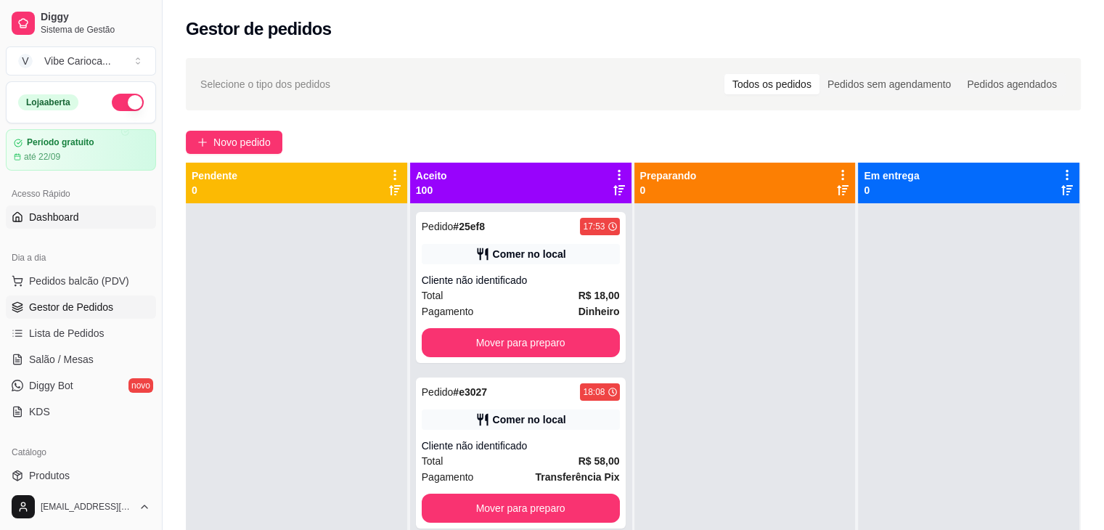
click at [52, 210] on span "Dashboard" at bounding box center [54, 217] width 50 height 15
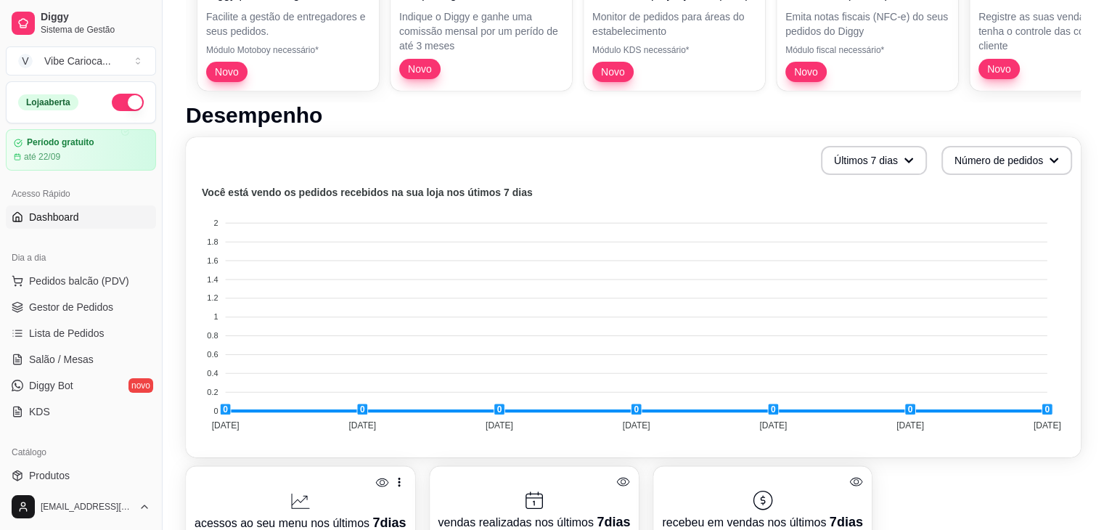
scroll to position [849, 0]
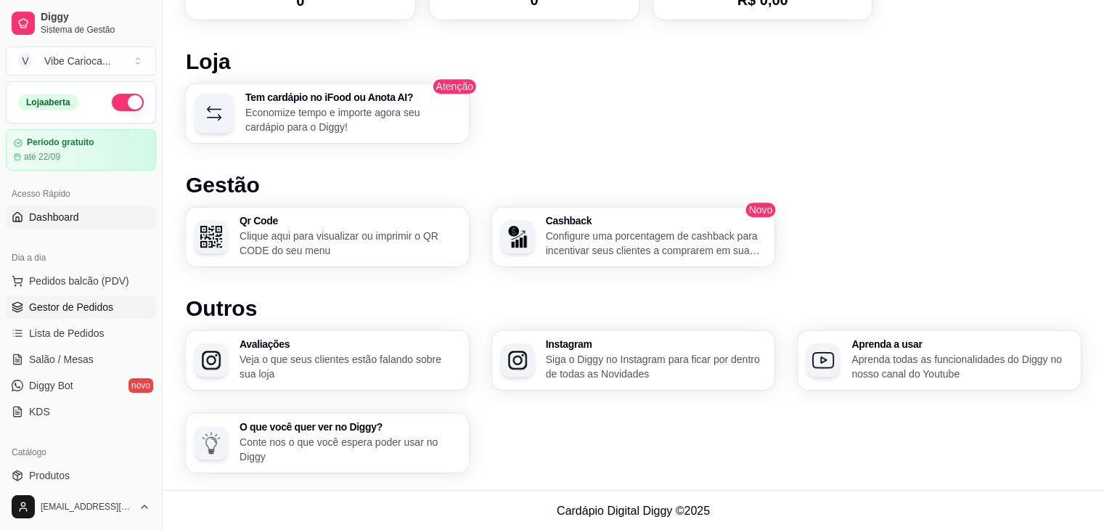
click at [98, 307] on span "Gestor de Pedidos" at bounding box center [71, 307] width 84 height 15
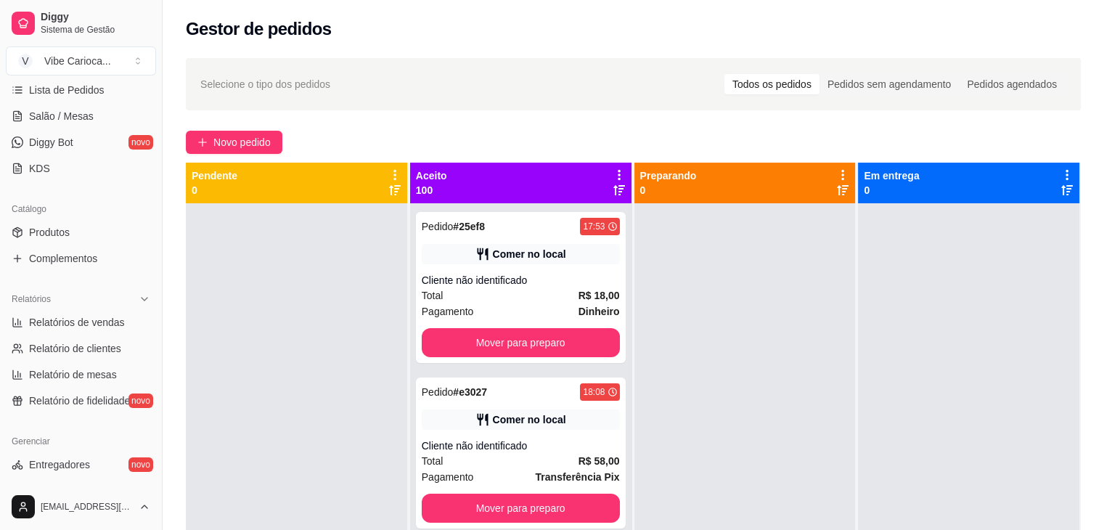
scroll to position [240, 0]
click at [78, 327] on span "Relatórios de vendas" at bounding box center [77, 325] width 96 height 15
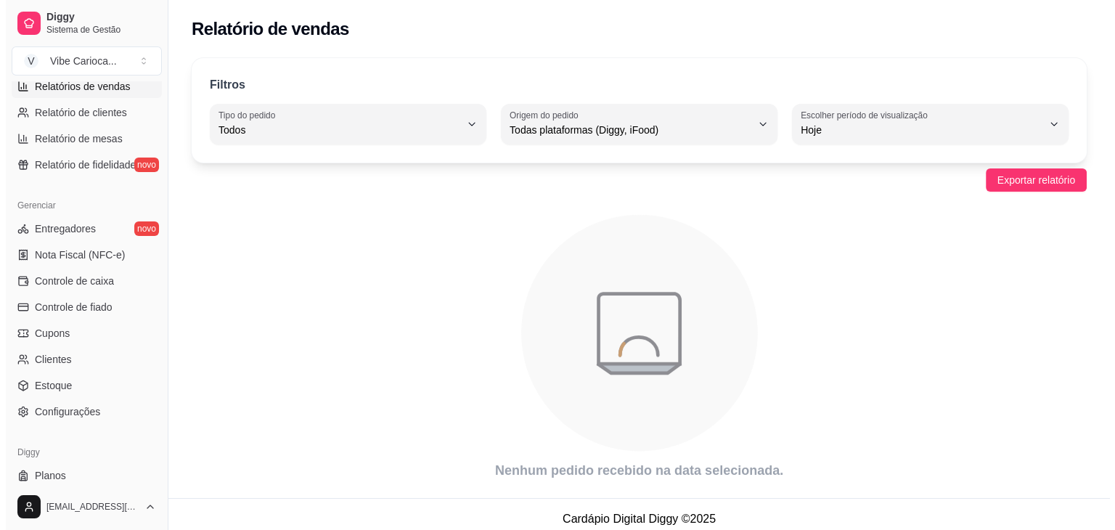
scroll to position [485, 0]
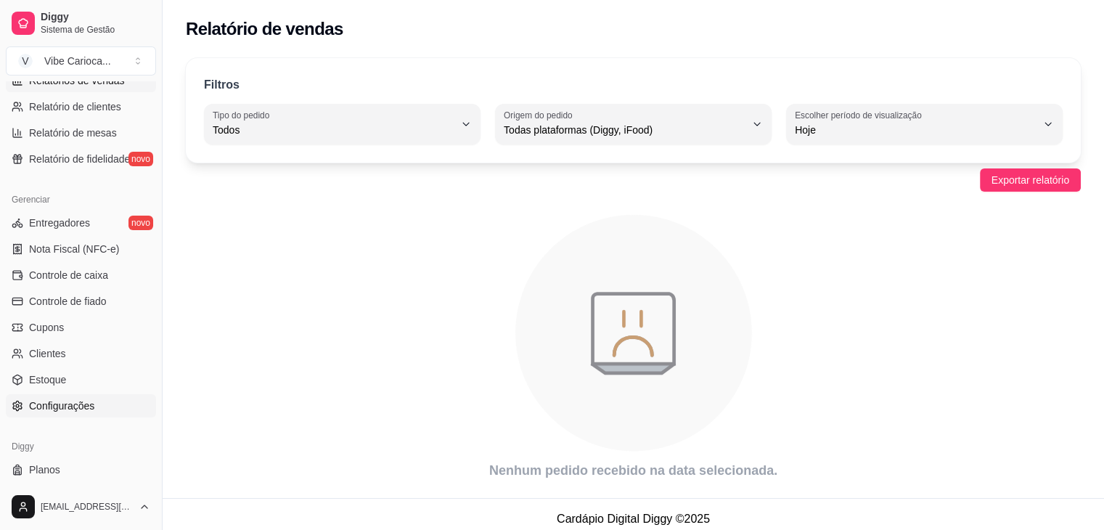
click at [107, 409] on link "Configurações" at bounding box center [81, 405] width 150 height 23
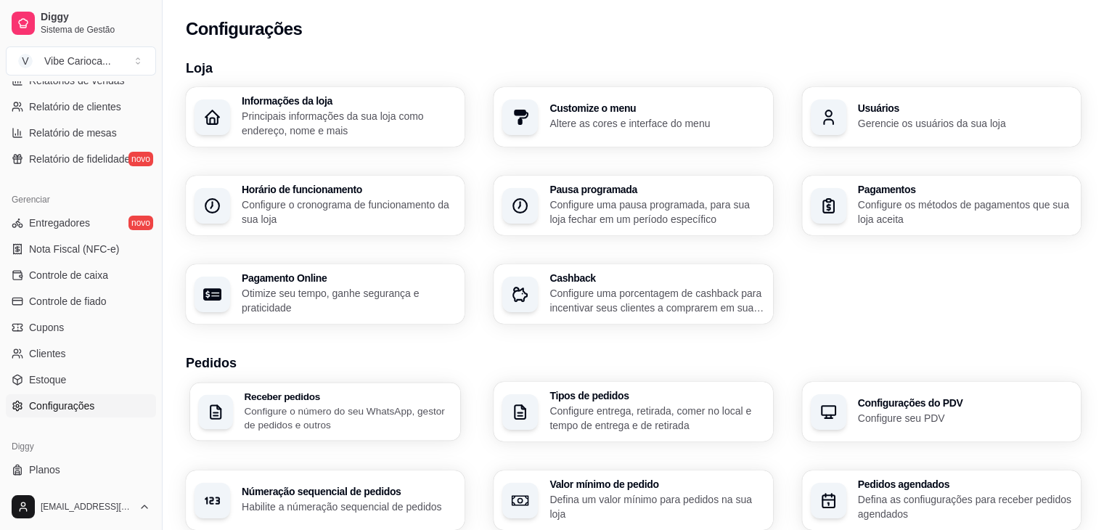
click at [363, 406] on p "Configure o número do seu WhatsApp, gestor de pedidos e outros" at bounding box center [348, 417] width 208 height 28
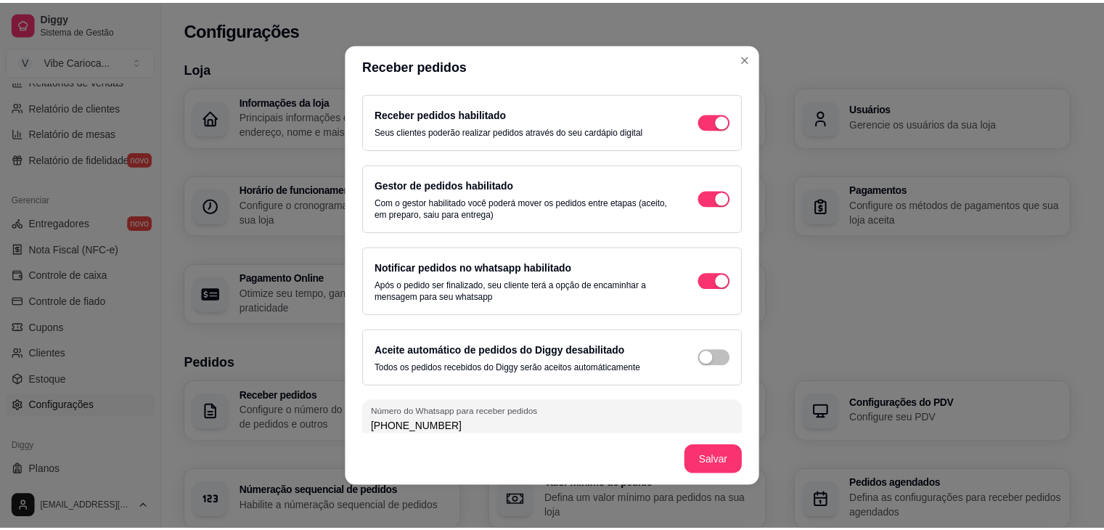
scroll to position [12, 0]
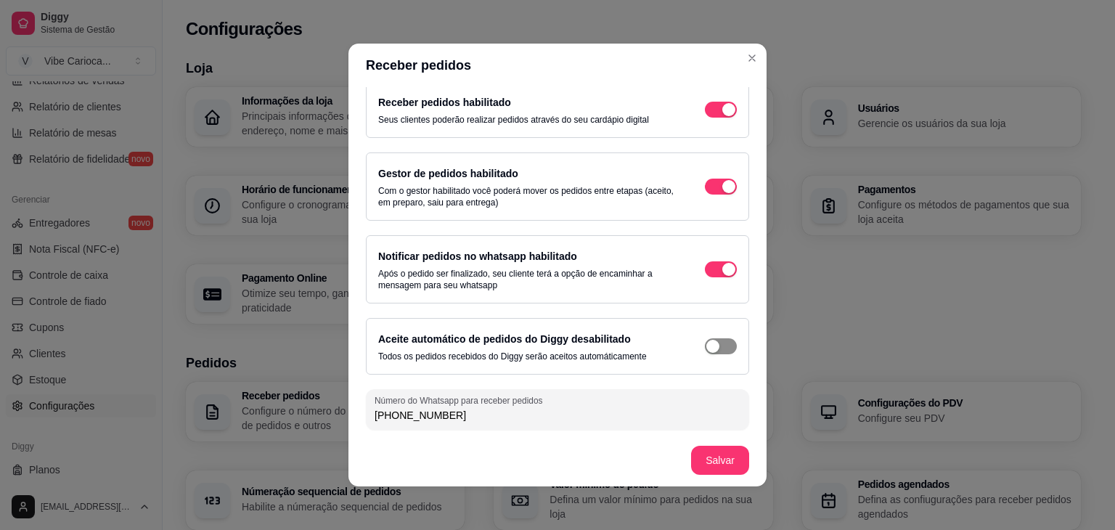
click at [706, 344] on div "button" at bounding box center [712, 346] width 13 height 13
click at [722, 181] on div "button" at bounding box center [728, 186] width 13 height 13
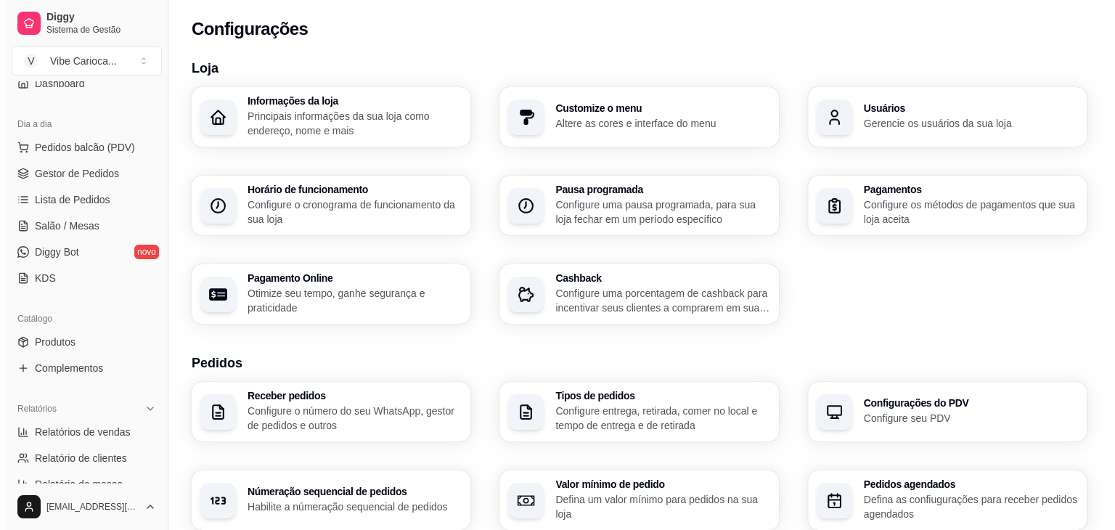
scroll to position [0, 0]
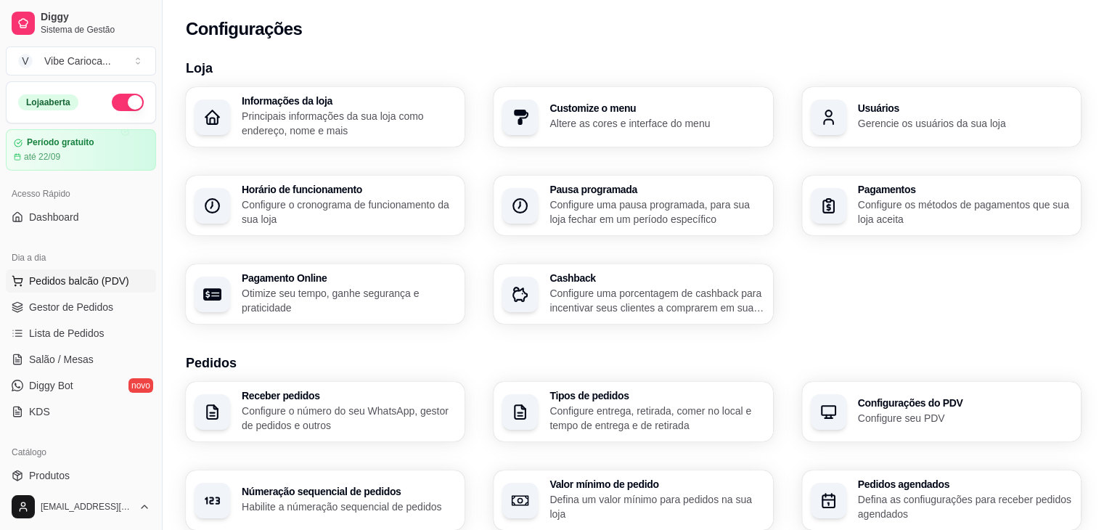
click at [93, 276] on span "Pedidos balcão (PDV)" at bounding box center [79, 281] width 100 height 15
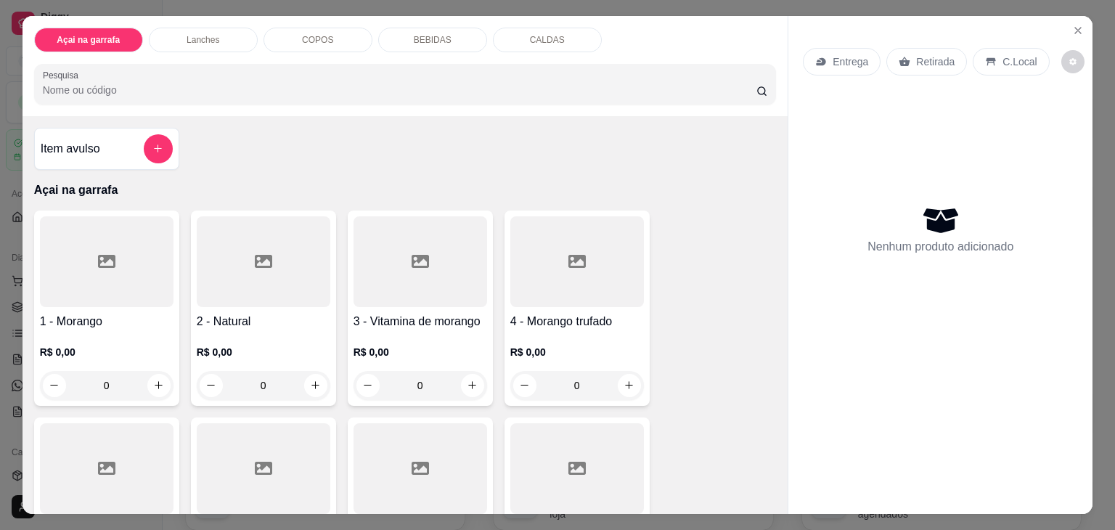
click at [337, 36] on div "COPOS" at bounding box center [317, 40] width 109 height 25
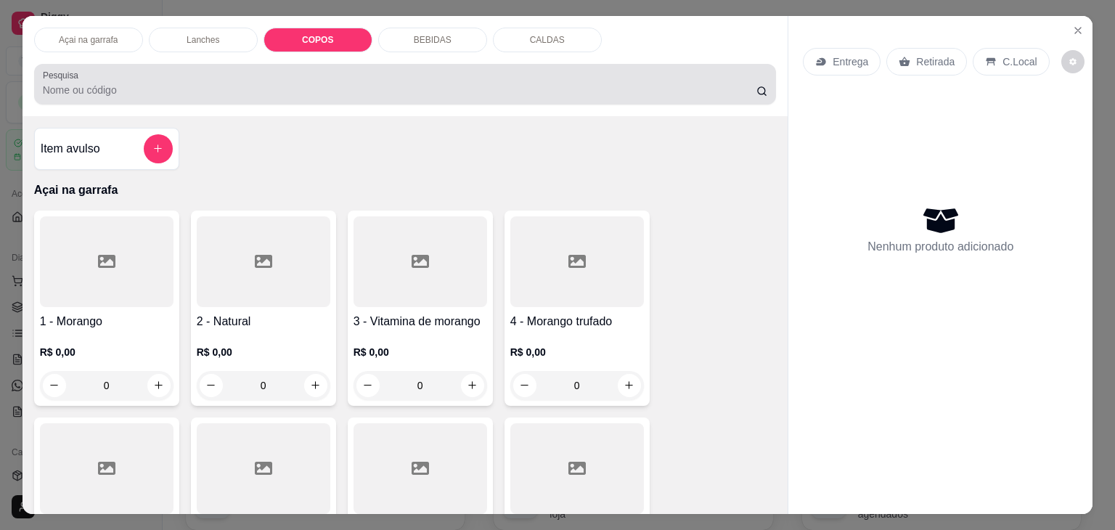
scroll to position [36, 0]
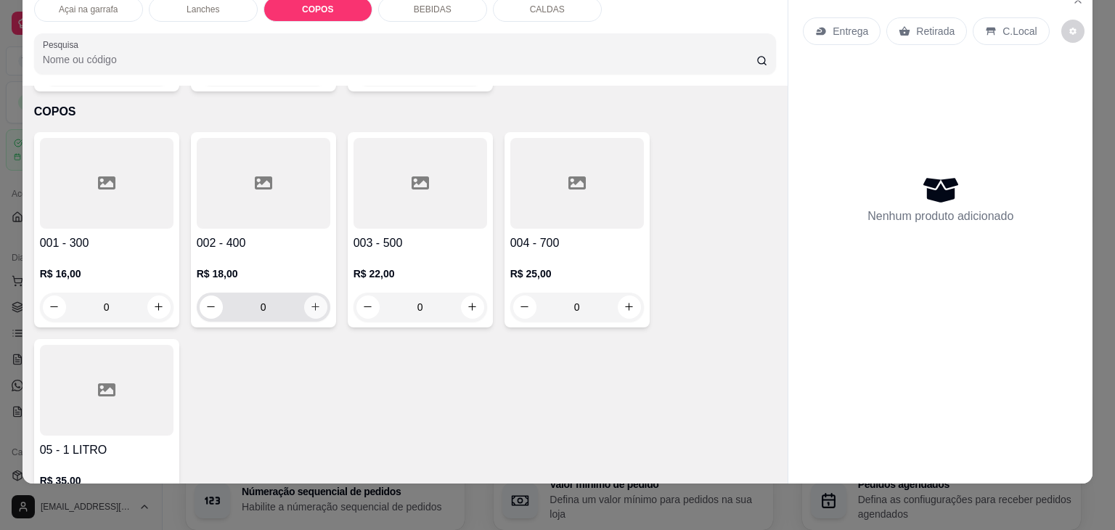
click at [311, 295] on button "increase-product-quantity" at bounding box center [315, 306] width 23 height 23
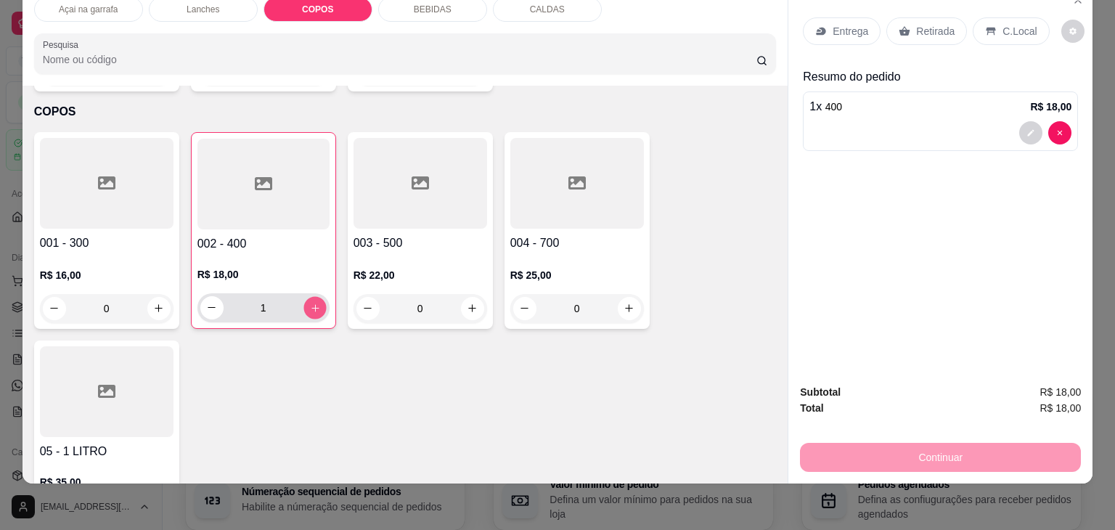
click at [313, 303] on icon "increase-product-quantity" at bounding box center [314, 308] width 11 height 11
click at [909, 443] on div "Continuar" at bounding box center [940, 455] width 281 height 33
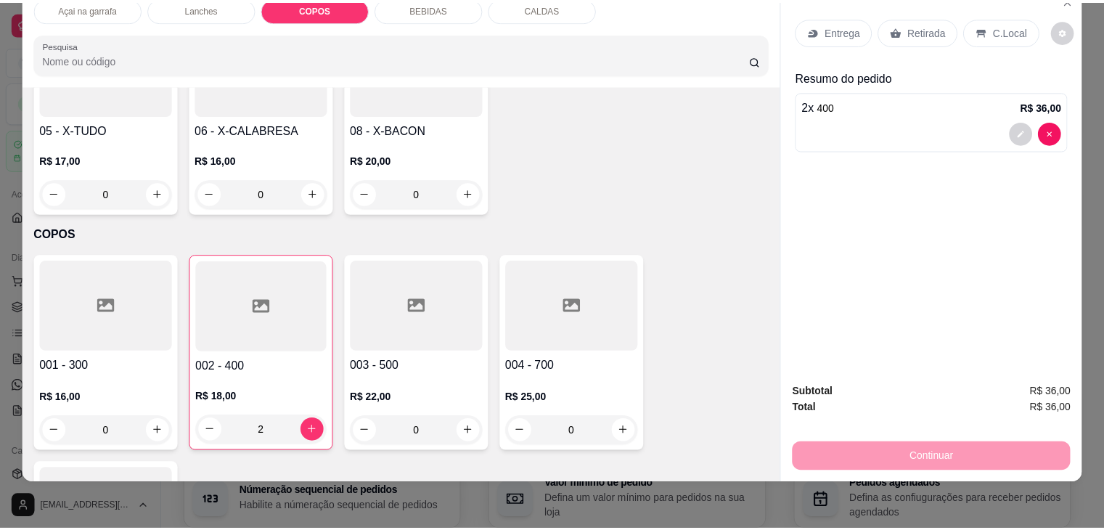
scroll to position [1382, 0]
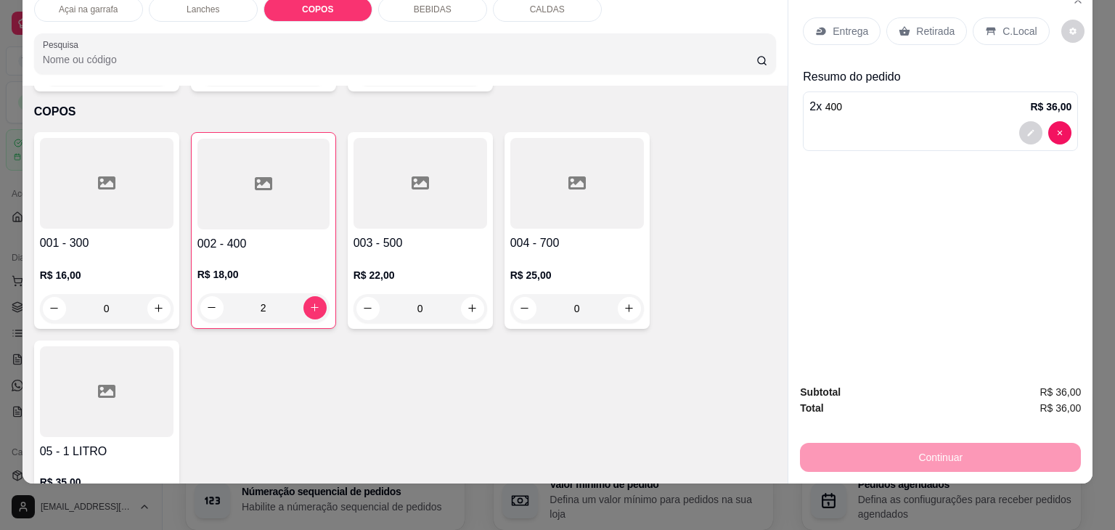
click at [991, 20] on div "C.Local" at bounding box center [1010, 31] width 76 height 28
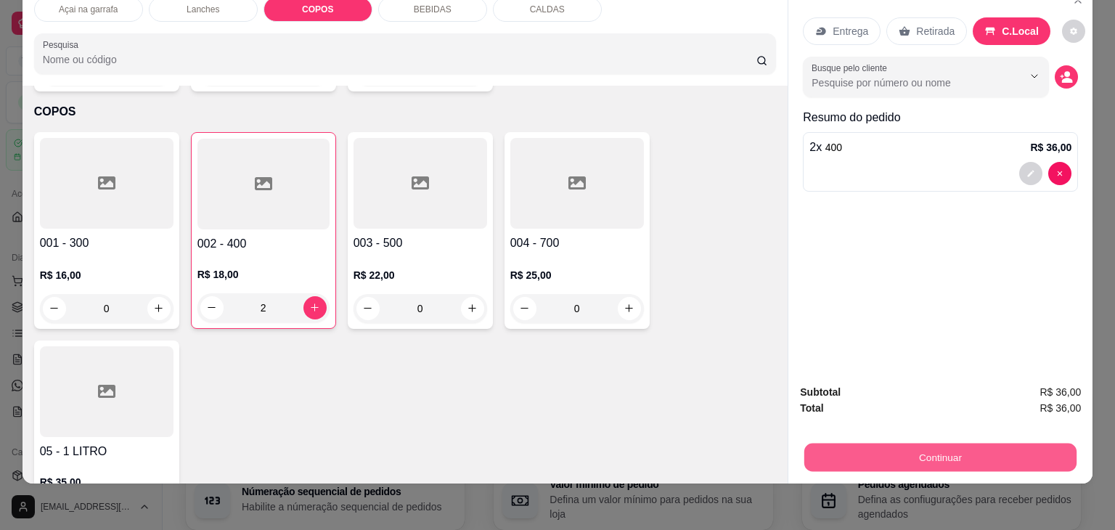
click at [860, 445] on button "Continuar" at bounding box center [940, 457] width 272 height 28
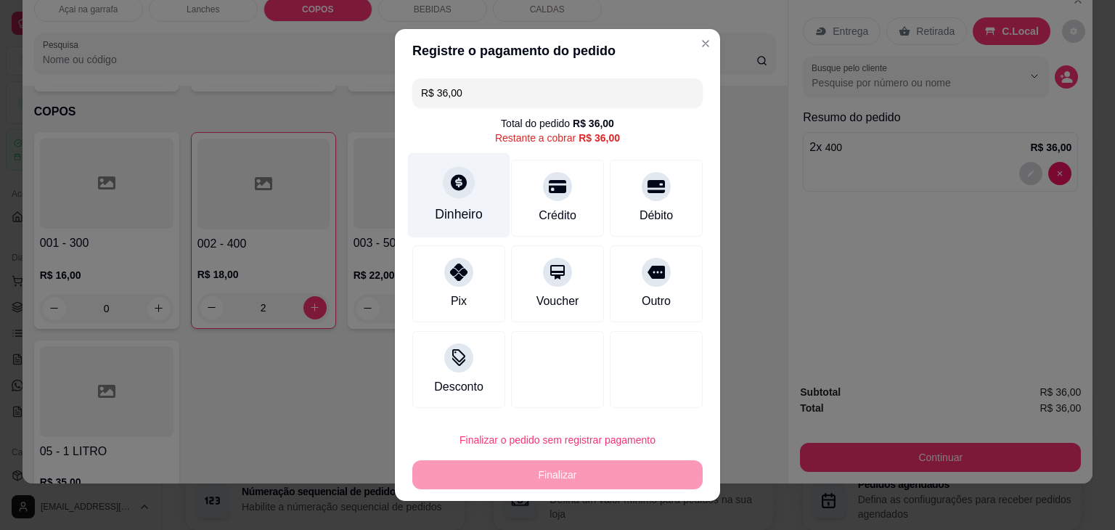
click at [448, 198] on div at bounding box center [459, 182] width 32 height 32
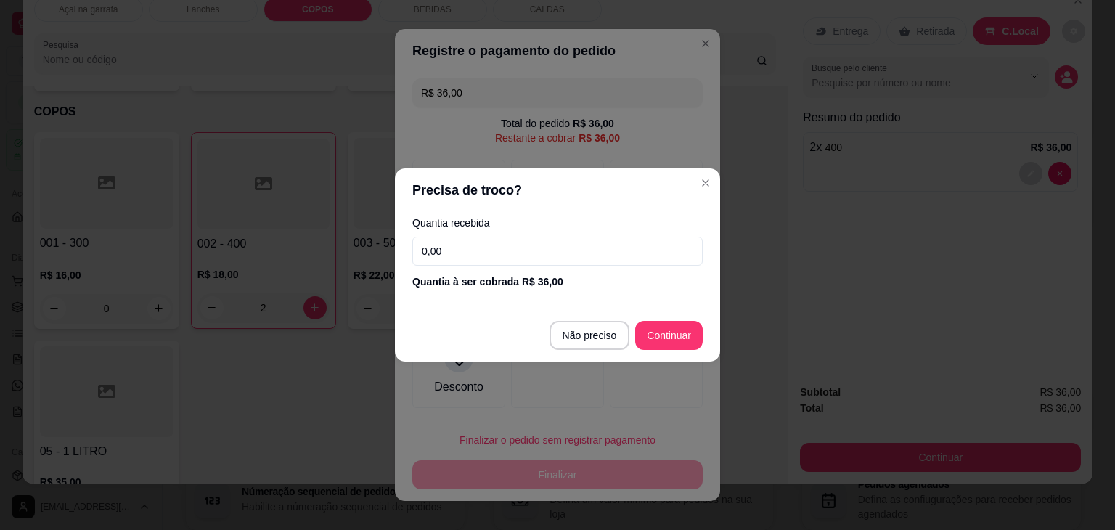
click at [563, 246] on input "0,00" at bounding box center [557, 251] width 290 height 29
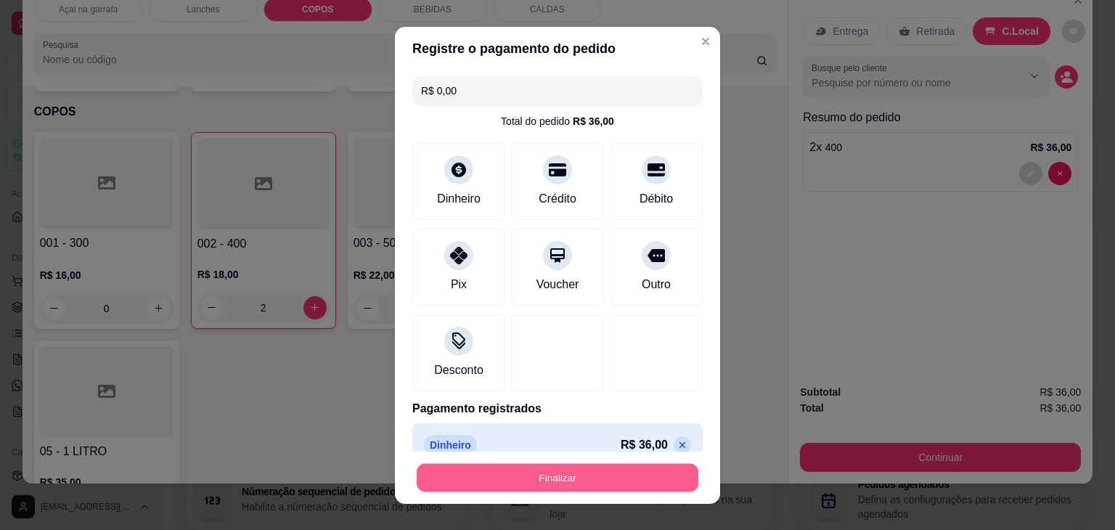
click at [611, 475] on button "Finalizar" at bounding box center [558, 477] width 282 height 28
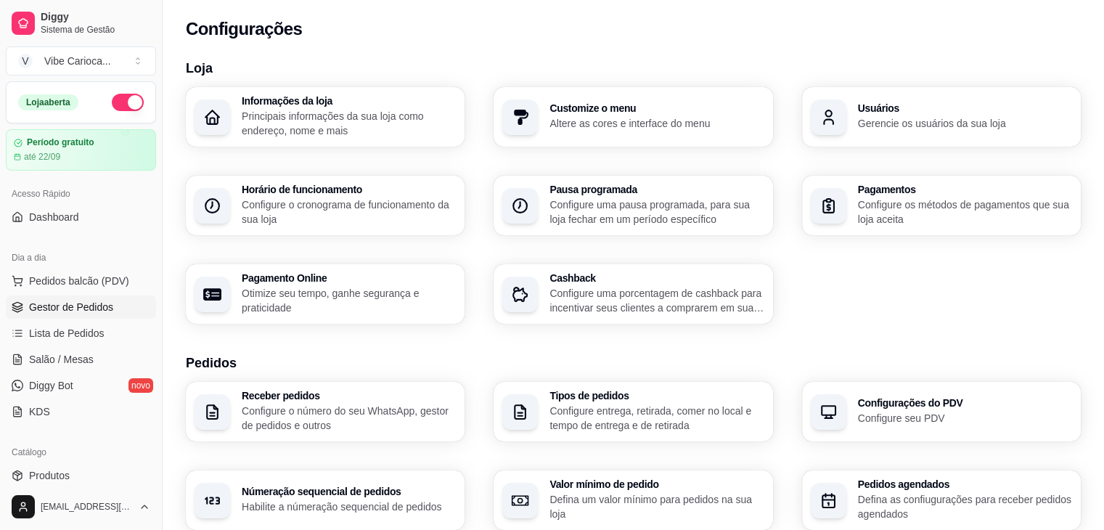
click at [73, 310] on span "Gestor de Pedidos" at bounding box center [71, 307] width 84 height 15
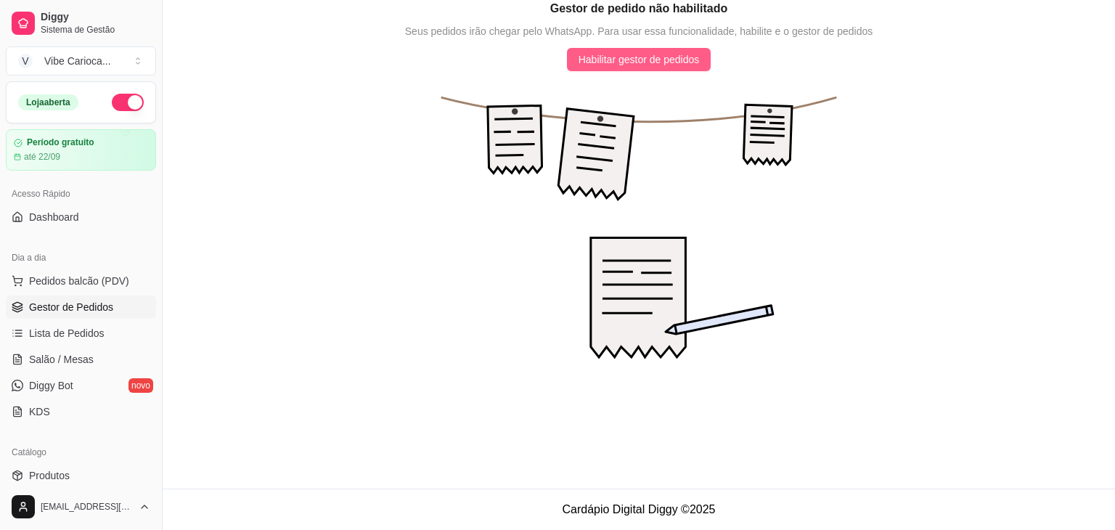
click at [647, 64] on span "Habilitar gestor de pedidos" at bounding box center [638, 60] width 121 height 16
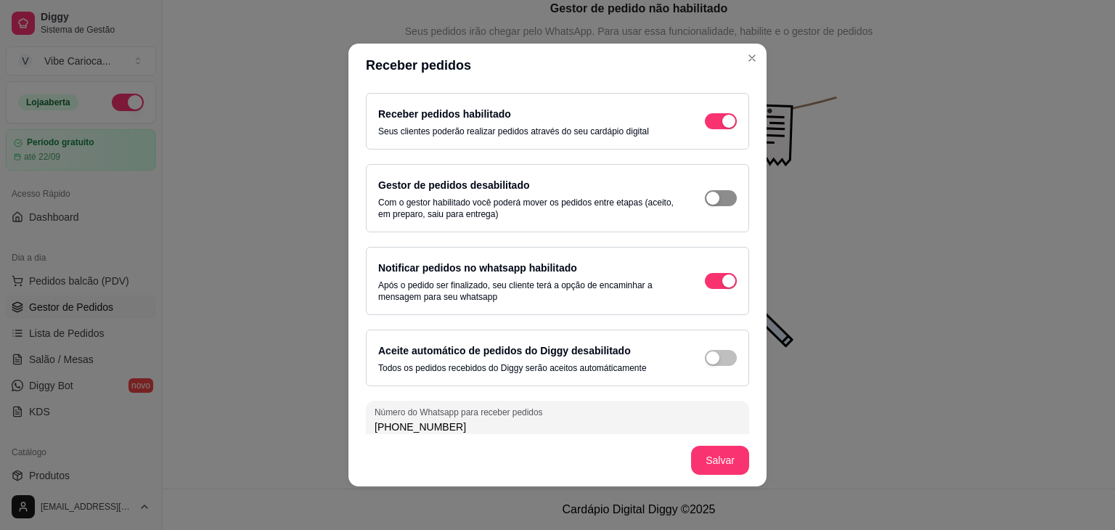
click at [705, 192] on span "button" at bounding box center [721, 198] width 32 height 16
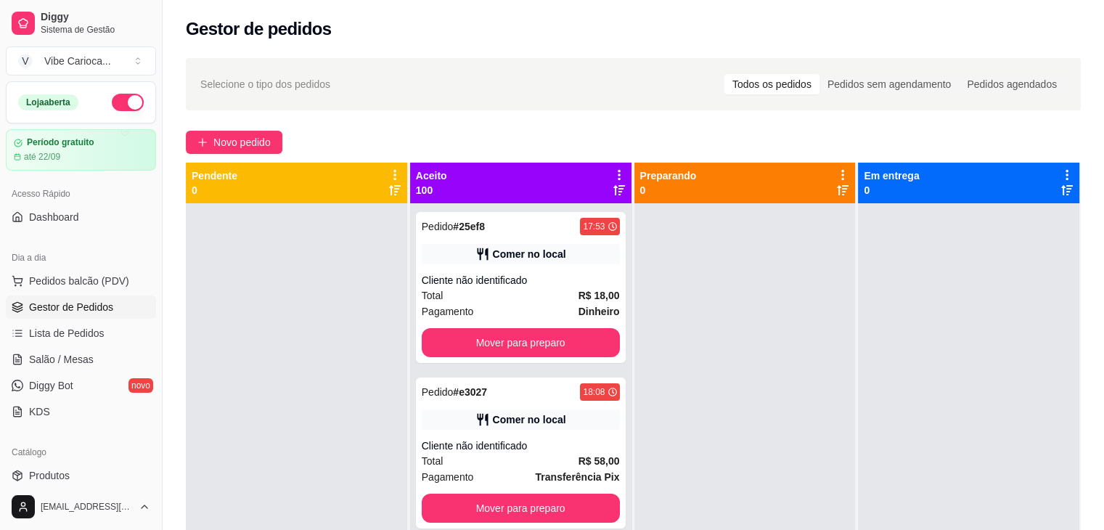
drag, startPoint x: 1101, startPoint y: 118, endPoint x: 1107, endPoint y: 127, distance: 10.5
click at [1103, 127] on html "Diggy Sistema de Gestão V Vibe Carioca ... Loja aberta Período gratuito até 22/…" at bounding box center [552, 265] width 1104 height 530
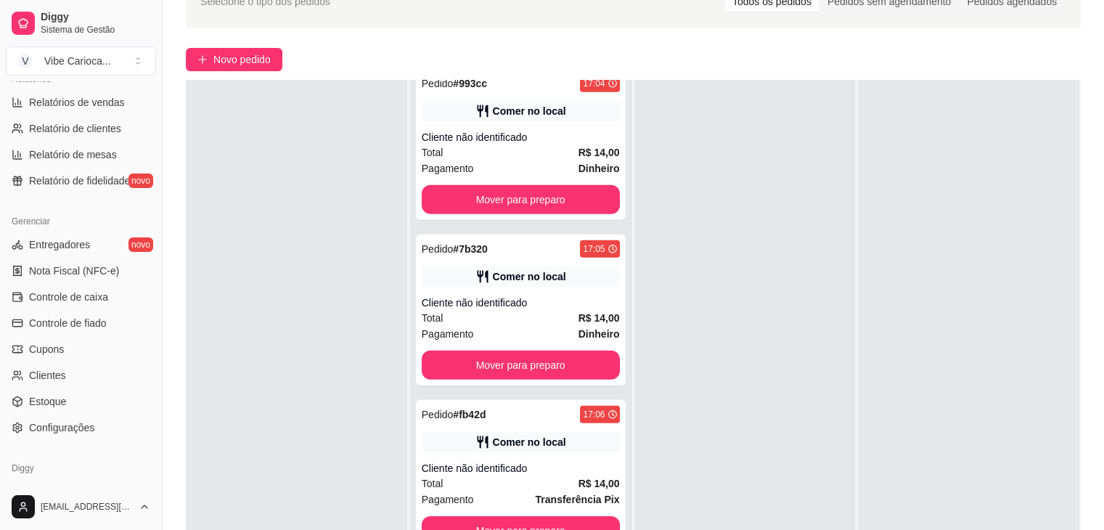
scroll to position [514, 0]
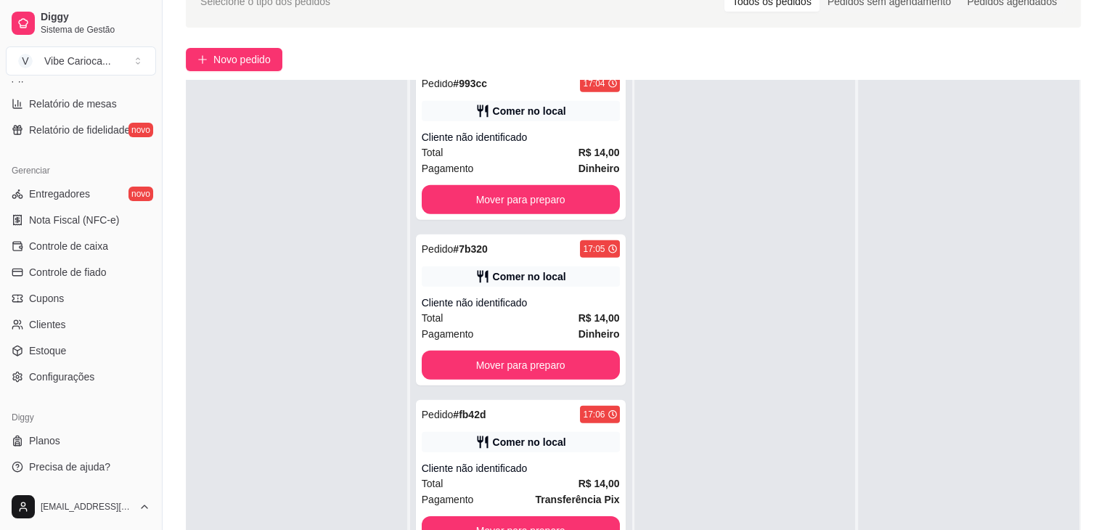
click at [333, 279] on div at bounding box center [296, 345] width 221 height 530
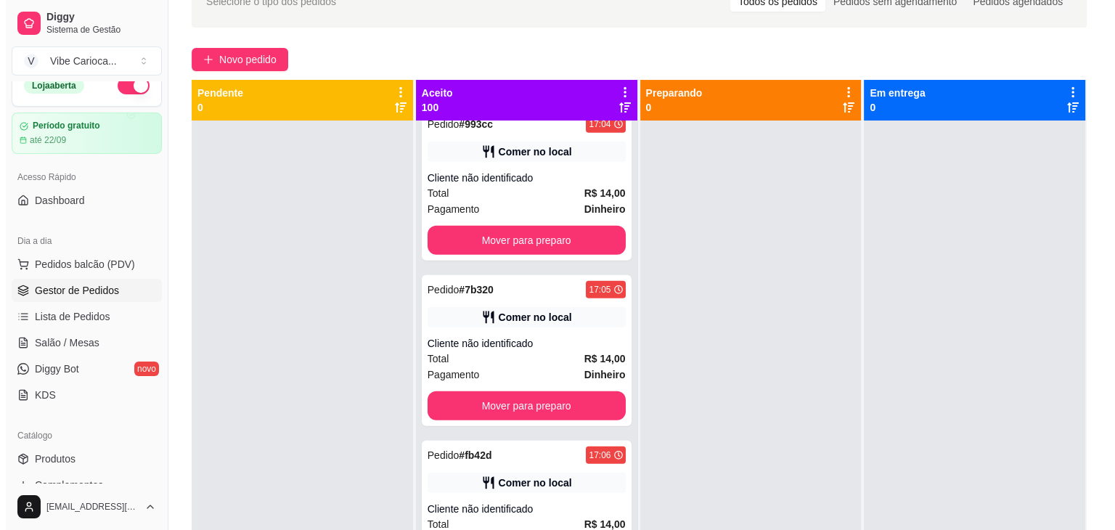
scroll to position [0, 0]
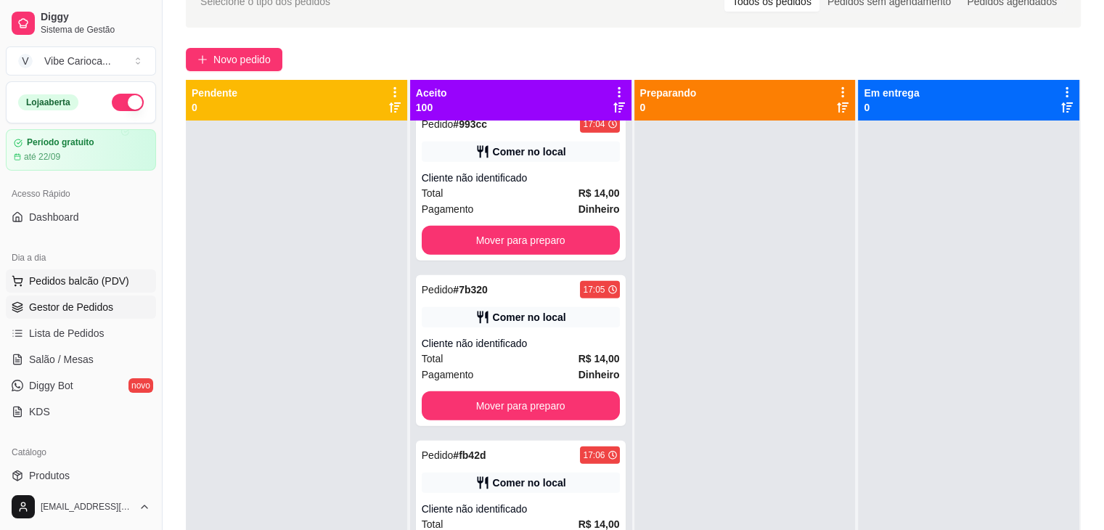
click at [84, 274] on span "Pedidos balcão (PDV)" at bounding box center [79, 281] width 100 height 15
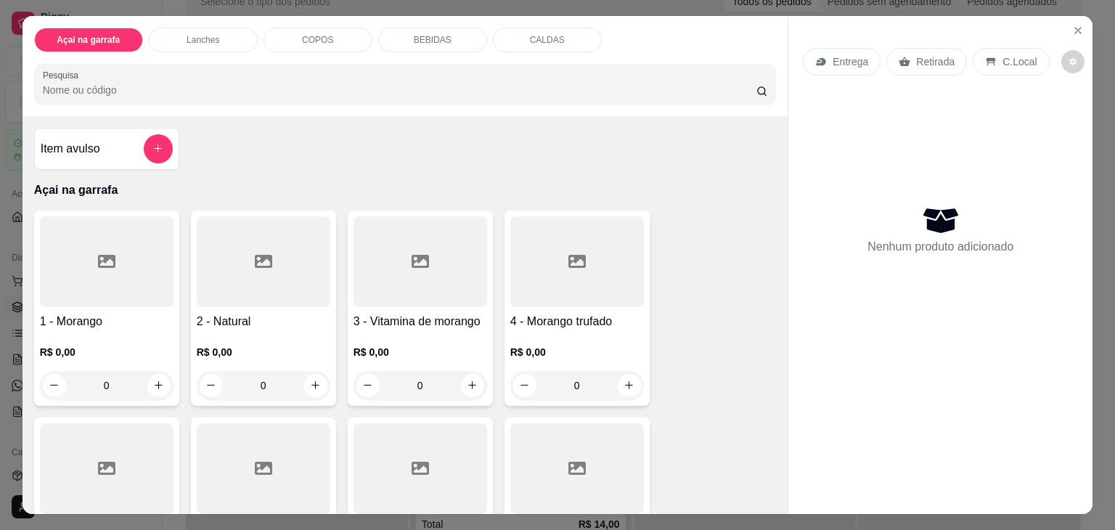
click at [311, 41] on div "COPOS" at bounding box center [317, 40] width 109 height 25
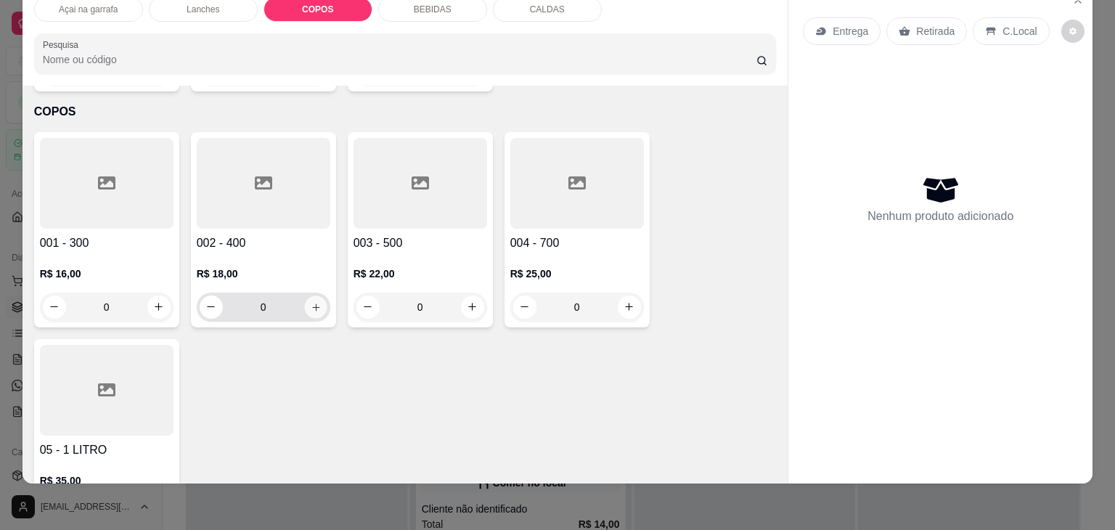
click at [310, 302] on icon "increase-product-quantity" at bounding box center [315, 307] width 11 height 11
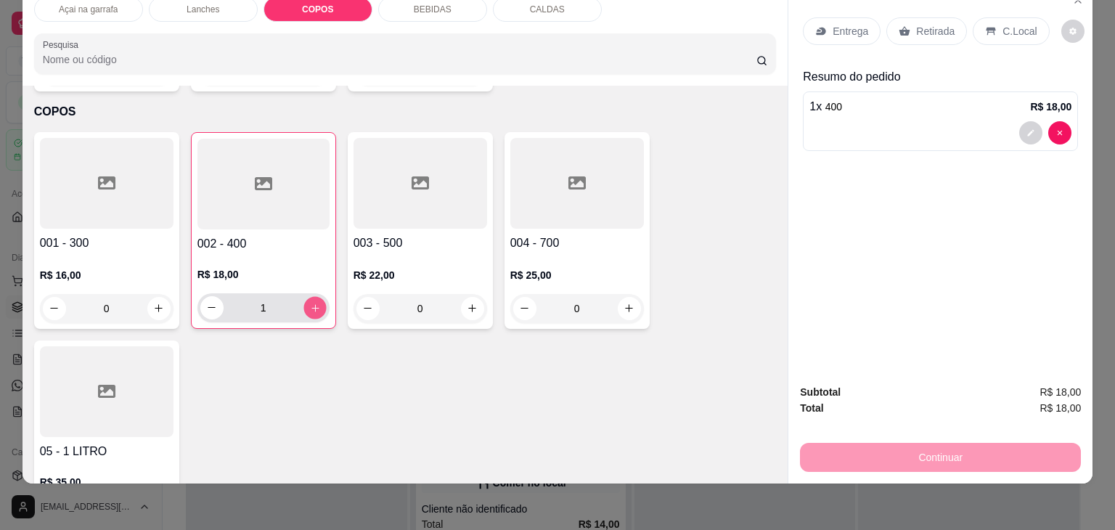
click at [309, 303] on icon "increase-product-quantity" at bounding box center [314, 308] width 11 height 11
click at [1002, 24] on p "C.Local" at bounding box center [1019, 31] width 34 height 15
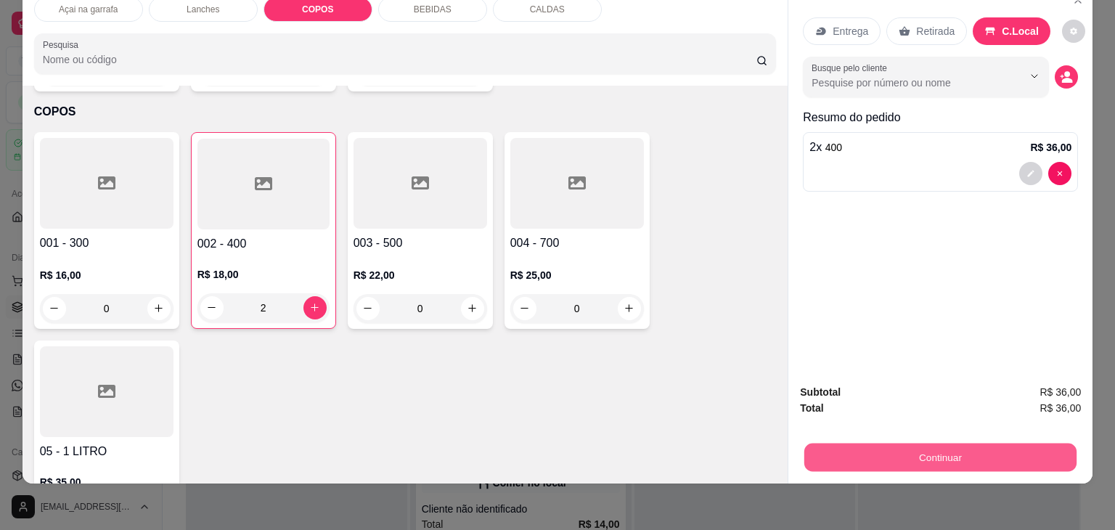
click at [1013, 443] on button "Continuar" at bounding box center [940, 457] width 272 height 28
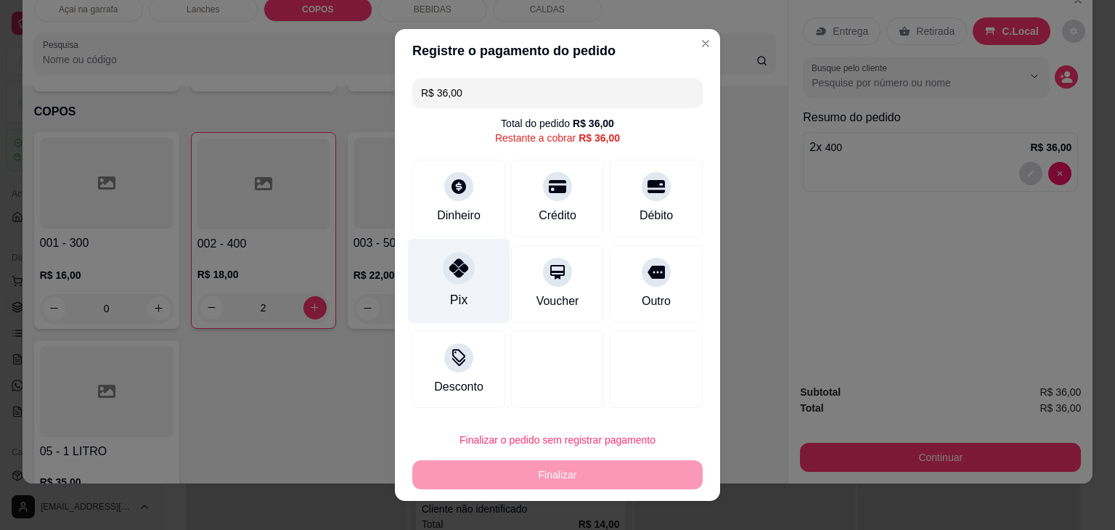
click at [442, 283] on div "Pix" at bounding box center [459, 281] width 102 height 85
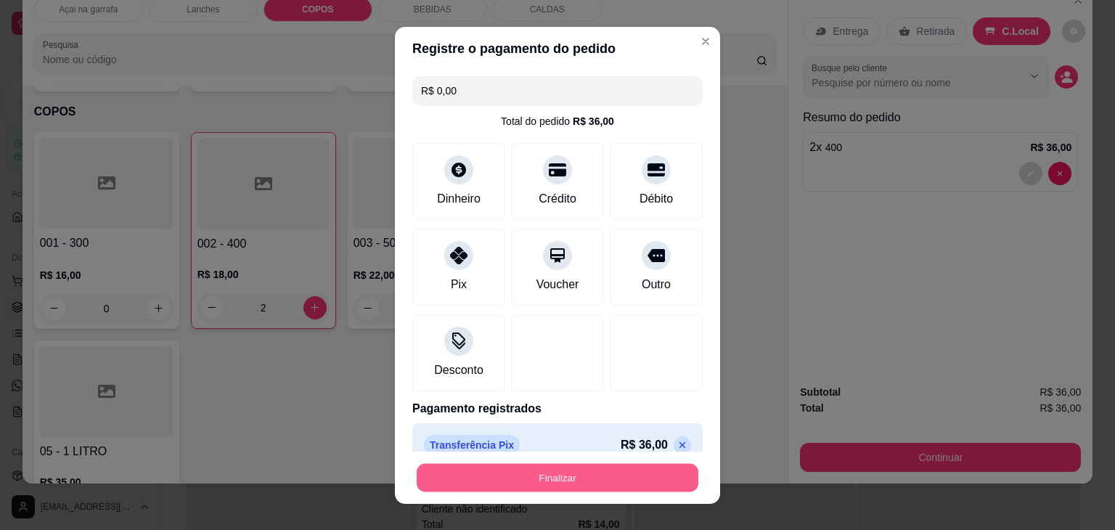
click at [552, 473] on button "Finalizar" at bounding box center [558, 477] width 282 height 28
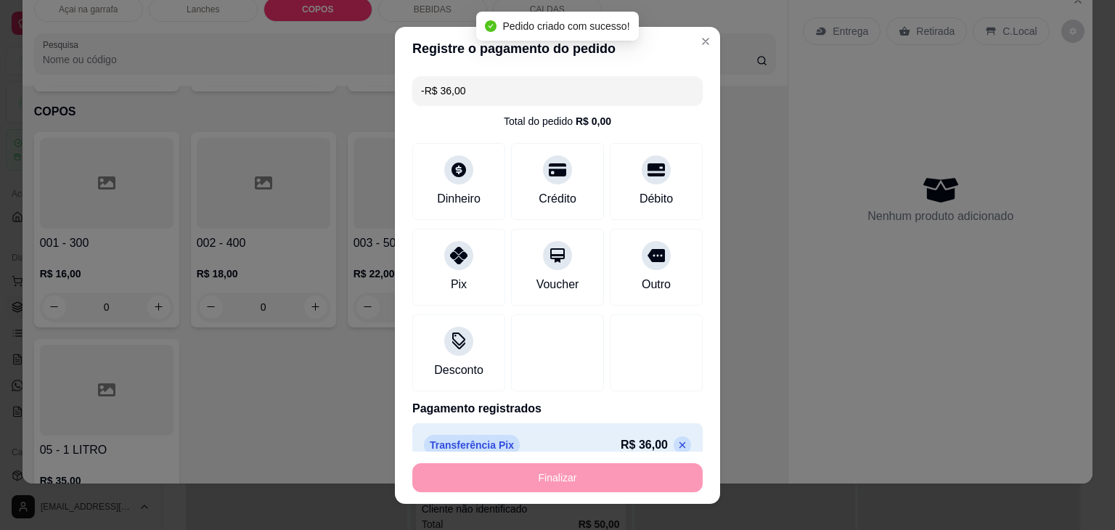
scroll to position [15289, 0]
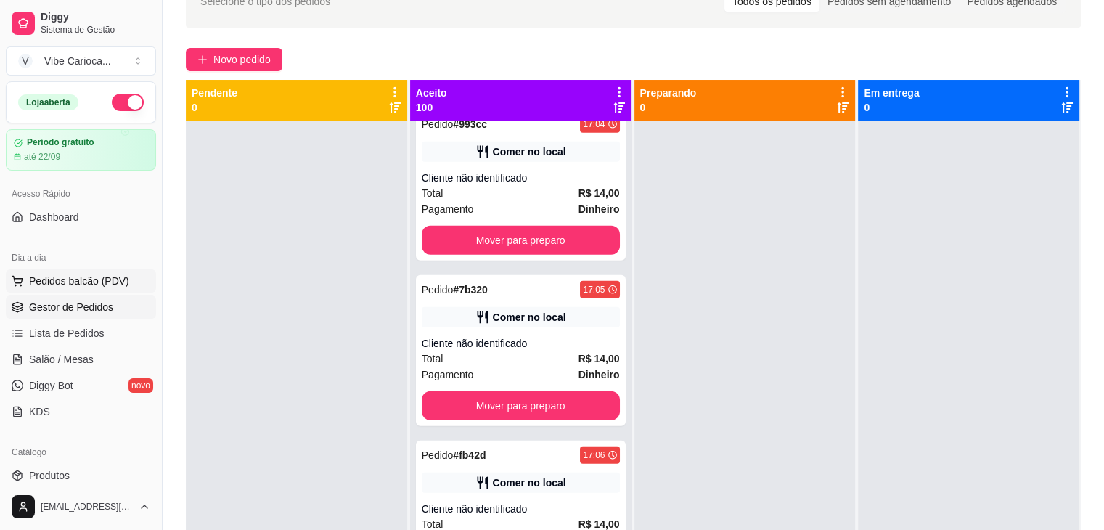
click at [94, 276] on span "Pedidos balcão (PDV)" at bounding box center [79, 281] width 100 height 15
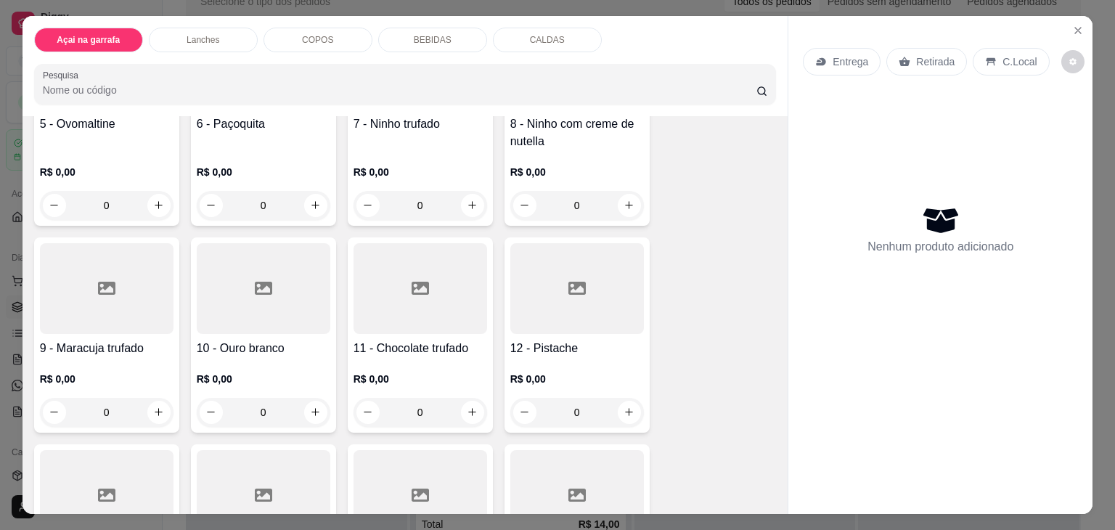
scroll to position [372, 0]
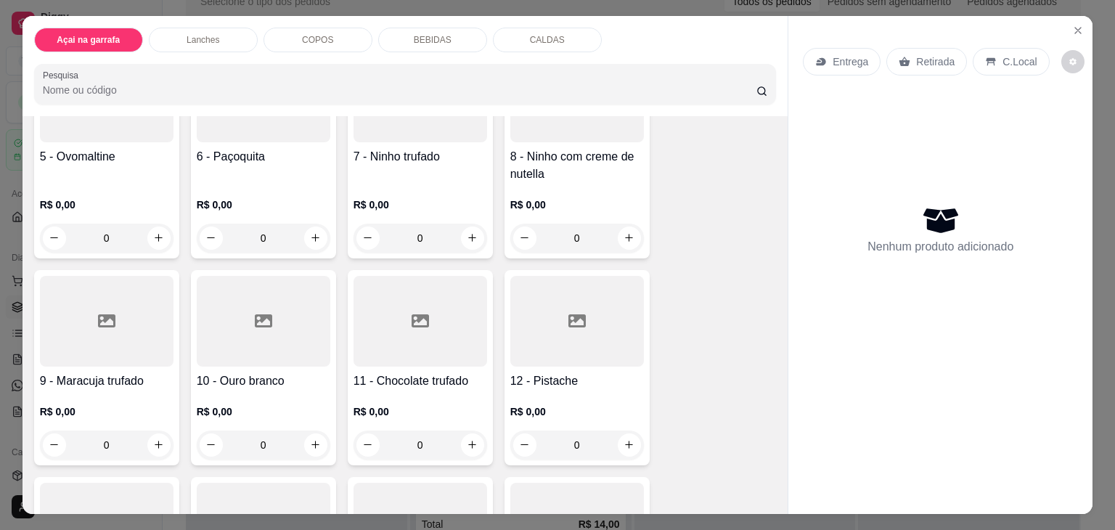
click at [440, 161] on div "7 - Ninho trufado" at bounding box center [420, 165] width 134 height 35
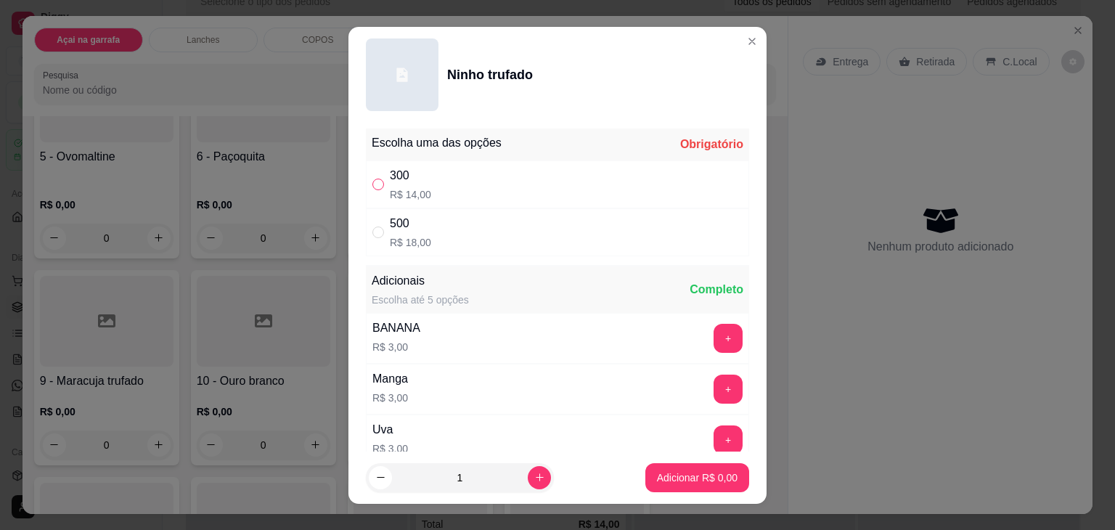
click at [373, 182] on input "" at bounding box center [378, 185] width 12 height 12
click at [654, 474] on p "Adicionar R$ 14,00" at bounding box center [694, 477] width 84 height 14
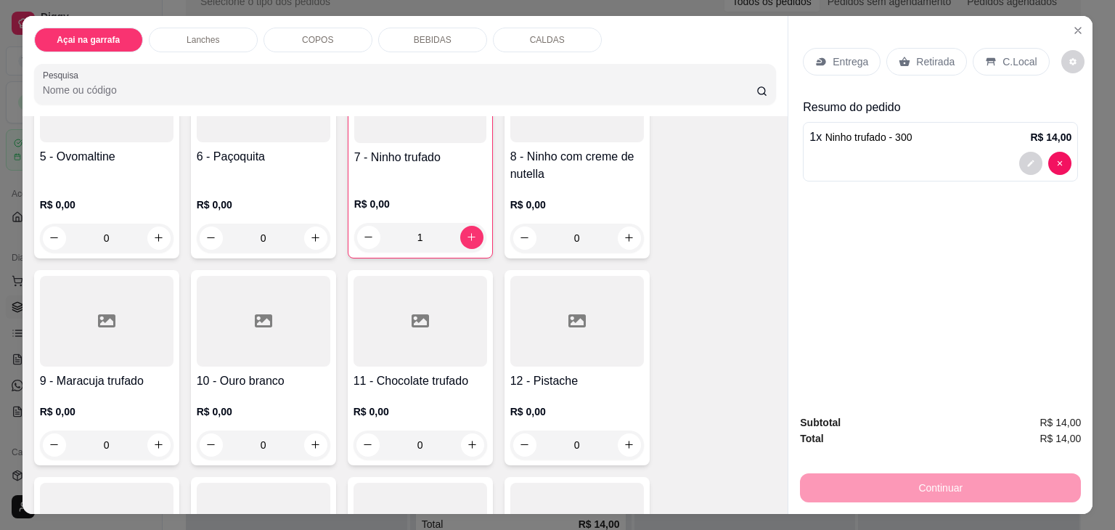
click at [1007, 56] on p "C.Local" at bounding box center [1019, 61] width 34 height 15
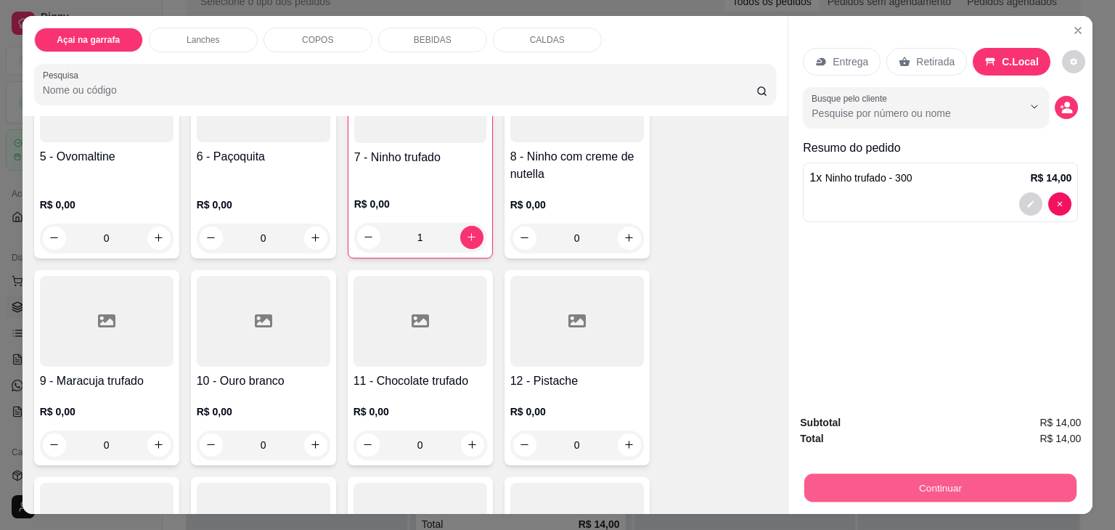
click at [1001, 483] on button "Continuar" at bounding box center [940, 488] width 272 height 28
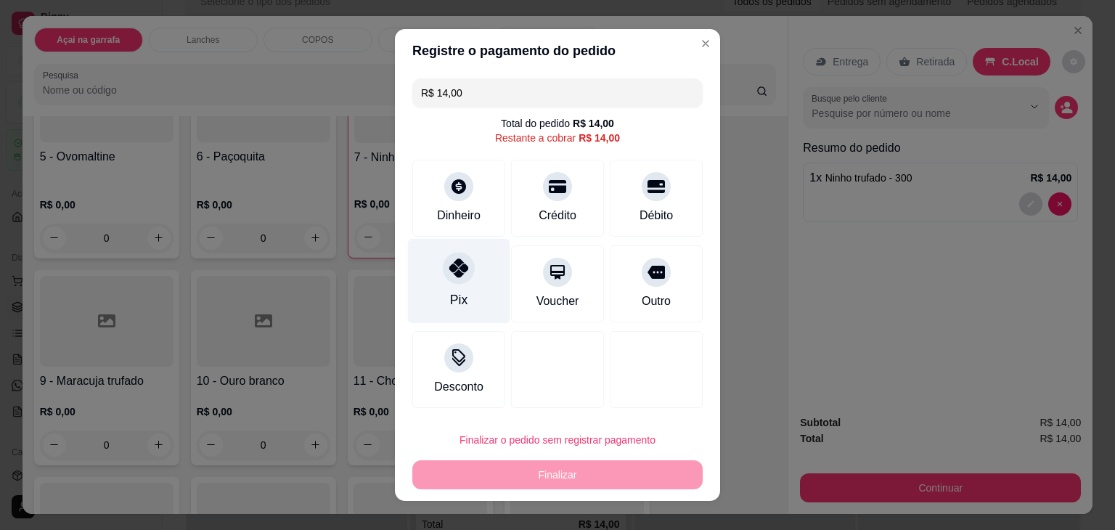
click at [453, 298] on div "Pix" at bounding box center [458, 299] width 17 height 19
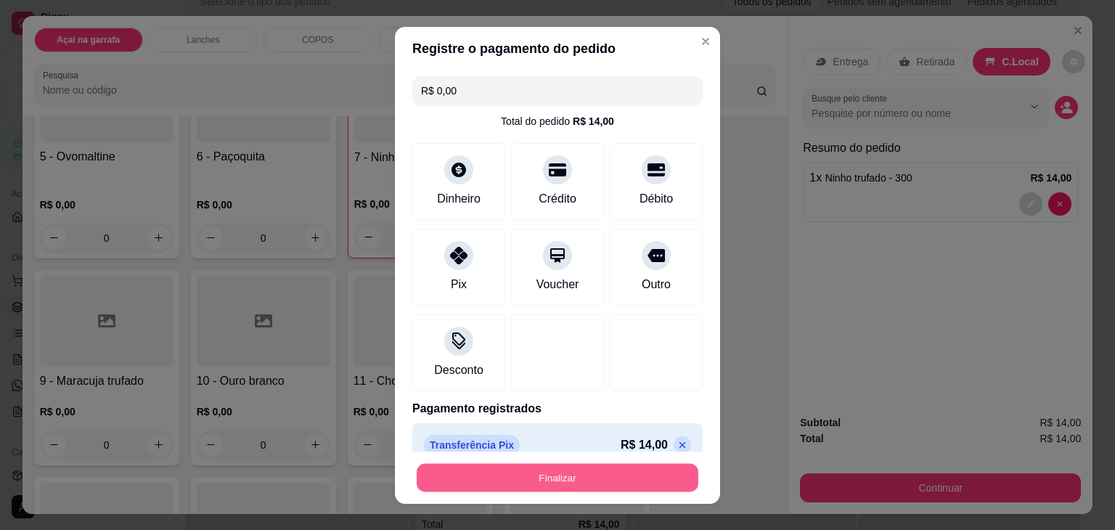
click at [518, 477] on button "Finalizar" at bounding box center [558, 477] width 282 height 28
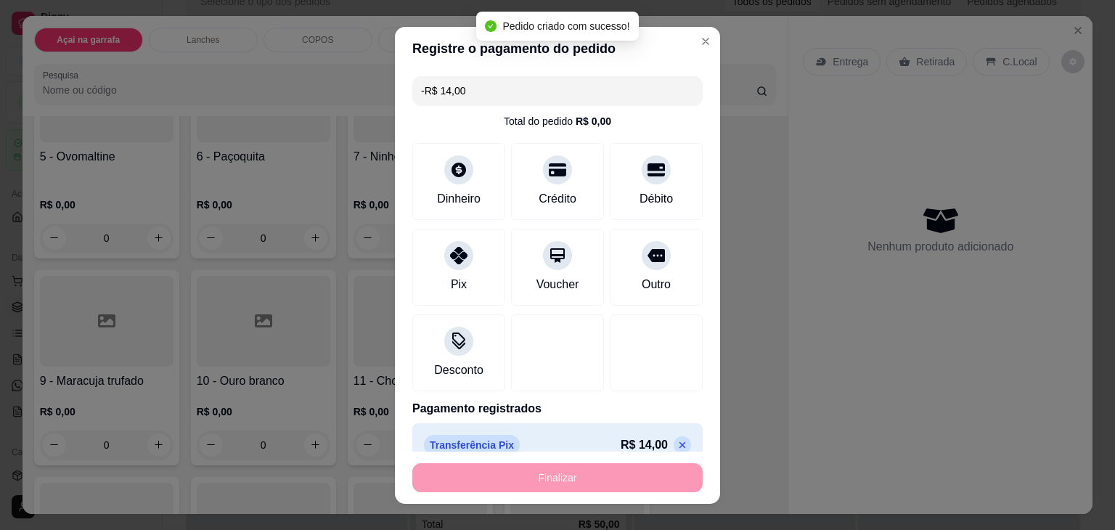
scroll to position [15124, 0]
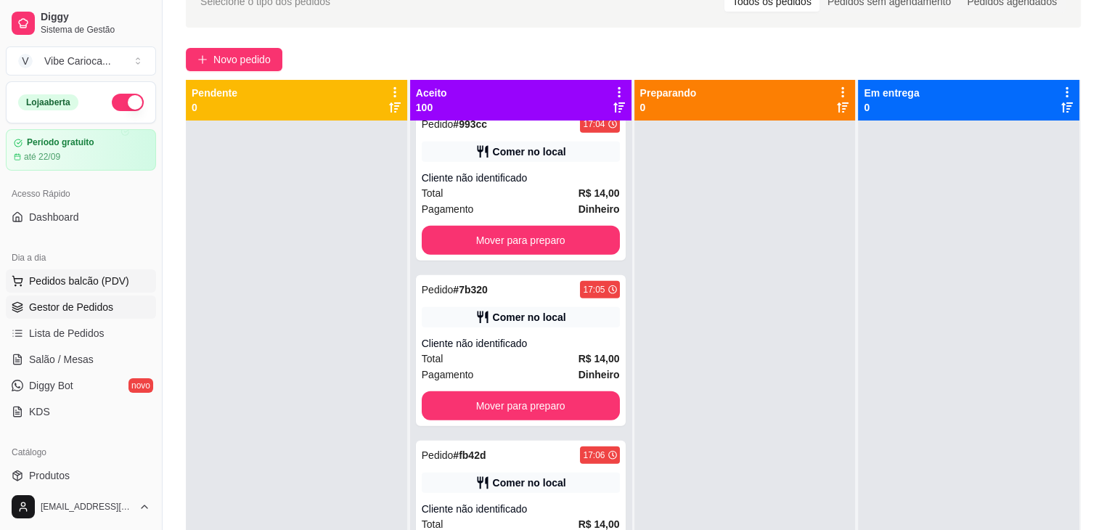
click at [110, 271] on button "Pedidos balcão (PDV)" at bounding box center [81, 280] width 150 height 23
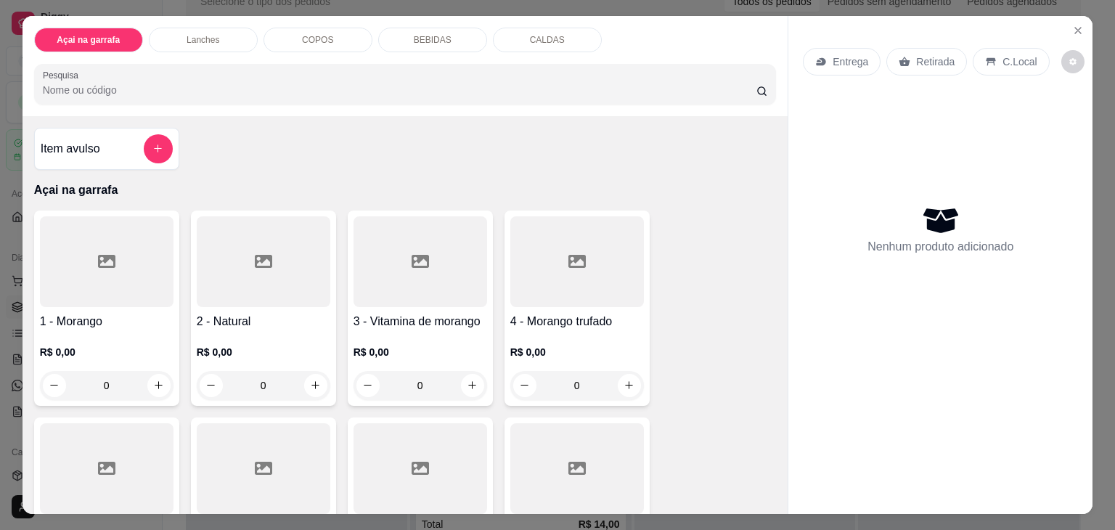
click at [320, 34] on p "COPOS" at bounding box center [317, 40] width 31 height 12
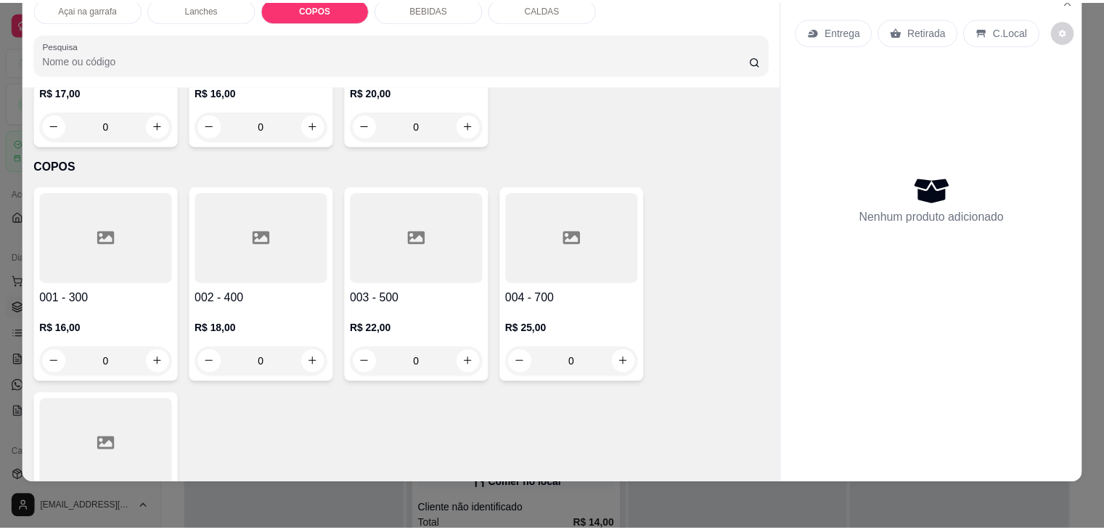
scroll to position [1337, 0]
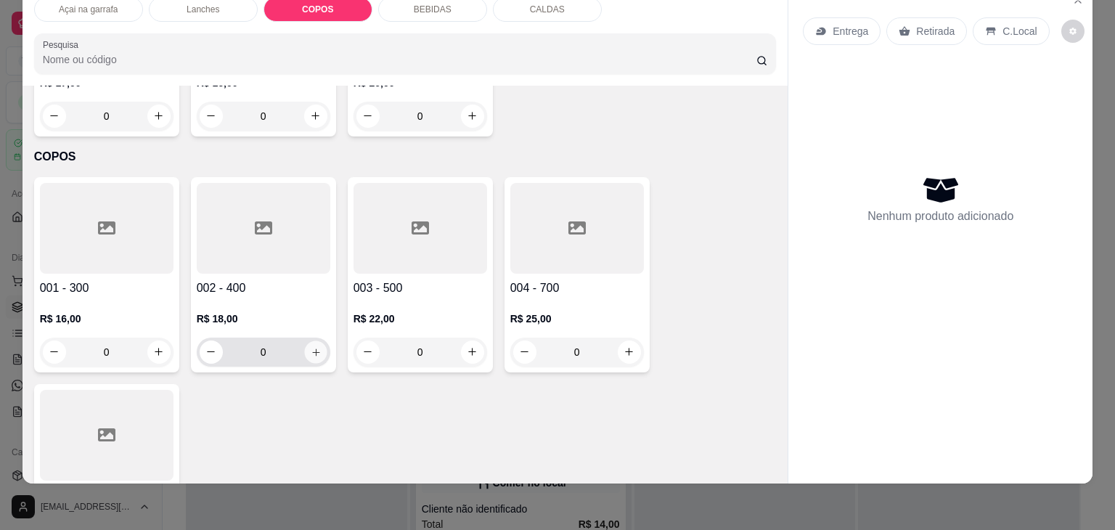
click at [310, 347] on icon "increase-product-quantity" at bounding box center [315, 352] width 11 height 11
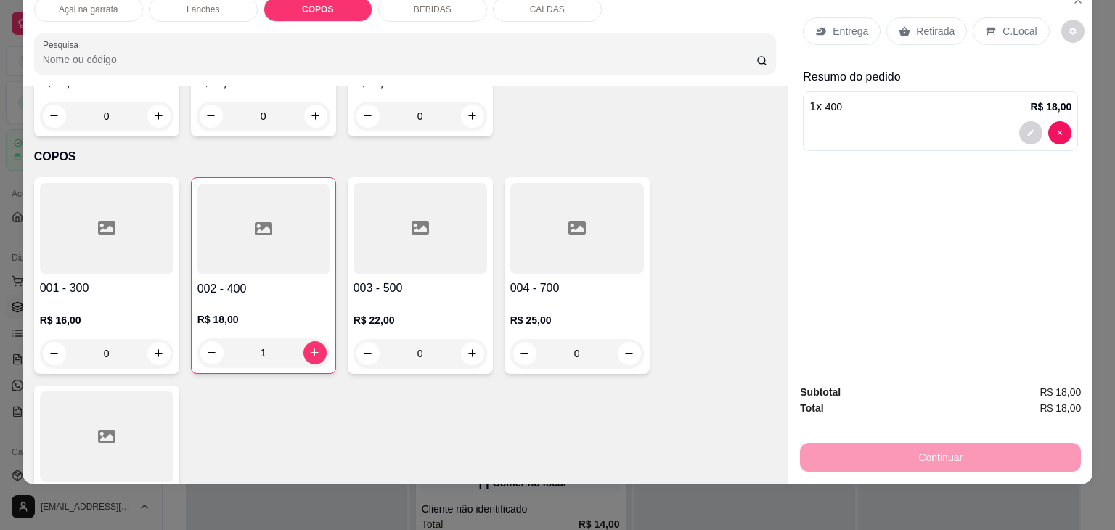
click at [1025, 20] on div "C.Local" at bounding box center [1010, 31] width 76 height 28
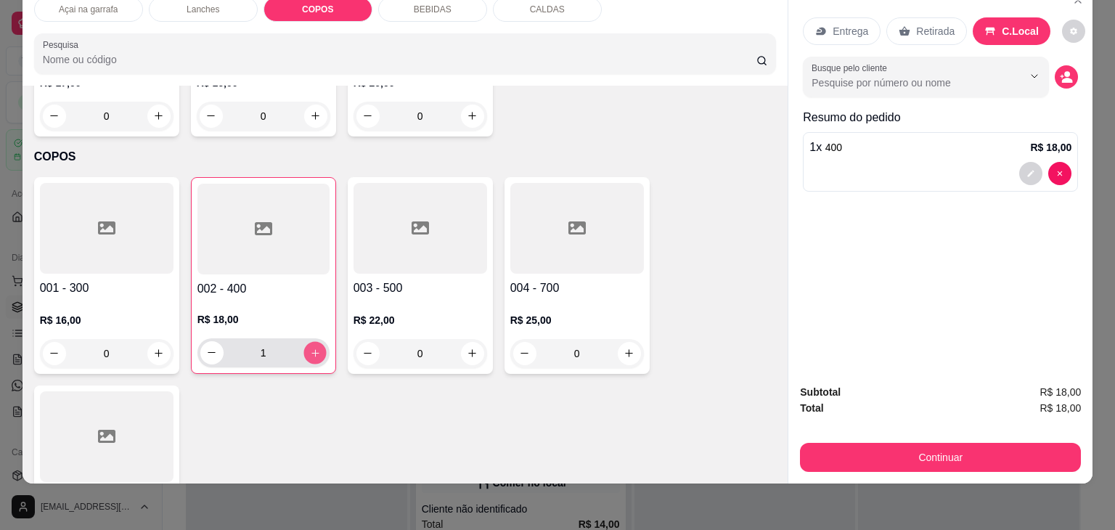
click at [311, 341] on button "increase-product-quantity" at bounding box center [314, 352] width 22 height 22
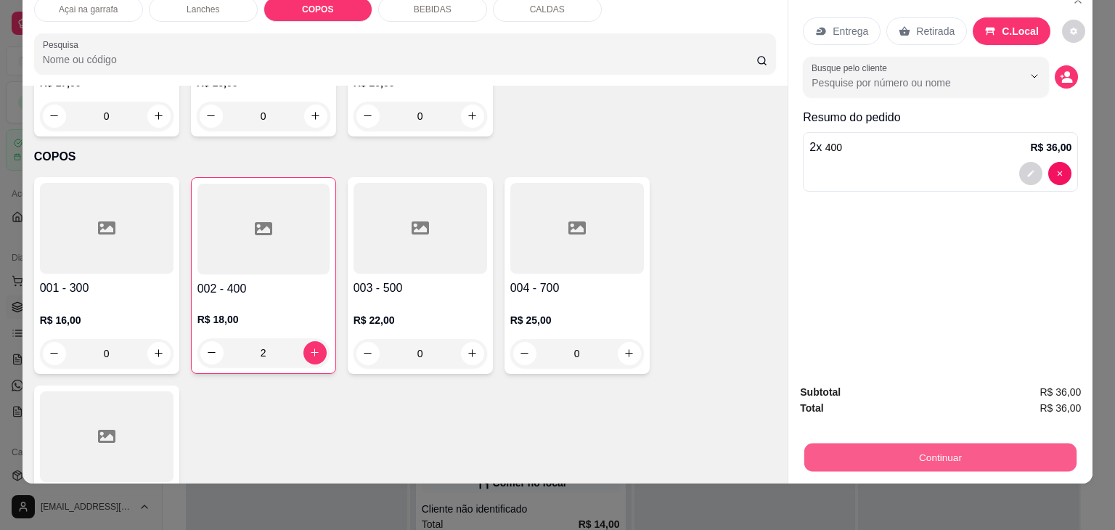
click at [963, 443] on button "Continuar" at bounding box center [940, 457] width 272 height 28
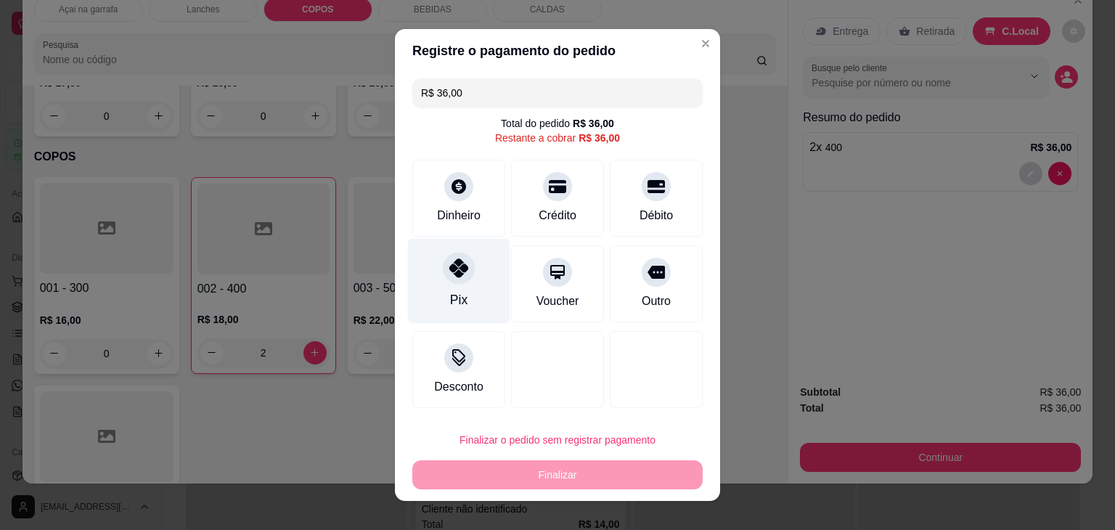
click at [471, 288] on div "Pix" at bounding box center [459, 281] width 102 height 85
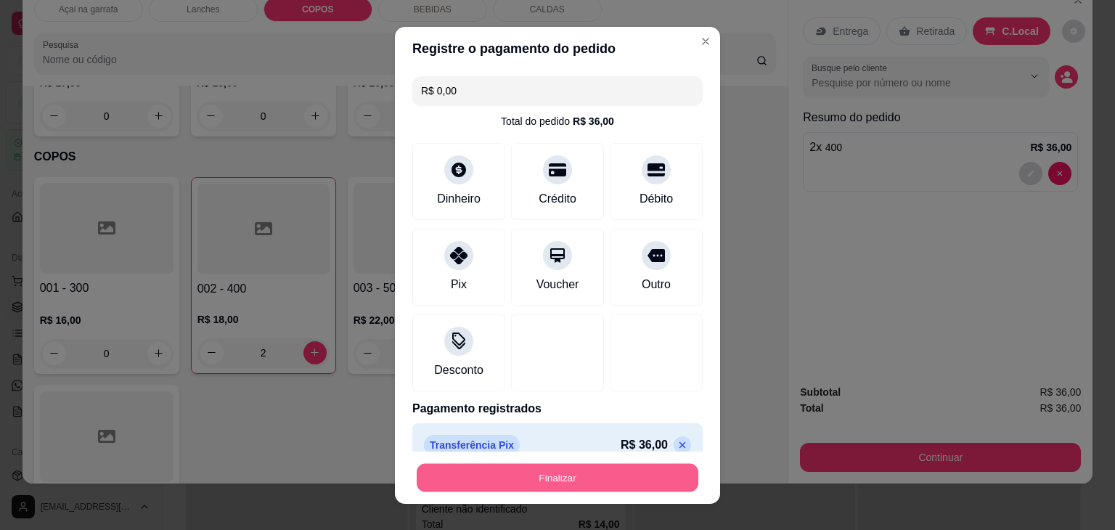
click at [554, 475] on button "Finalizar" at bounding box center [558, 477] width 282 height 28
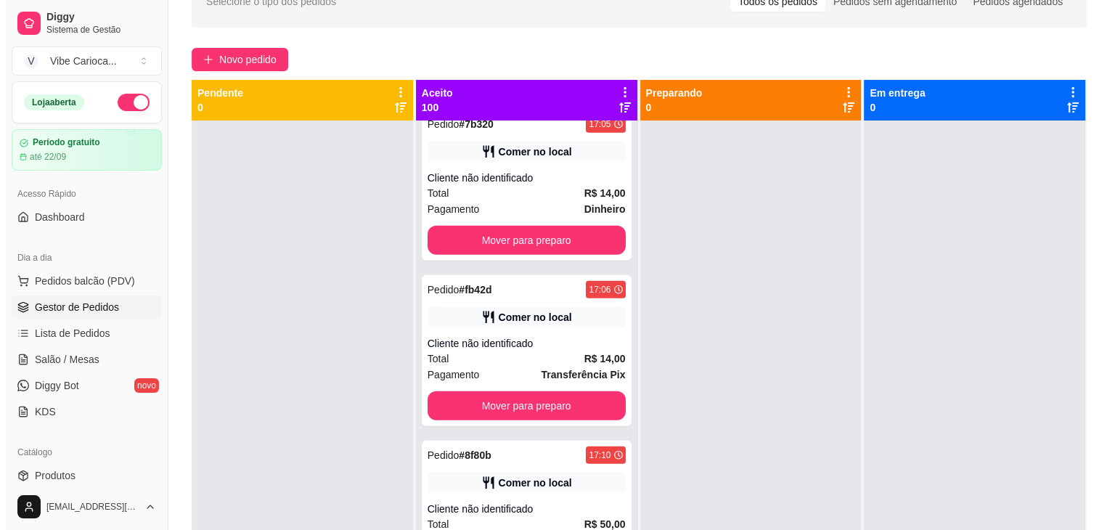
scroll to position [14958, 0]
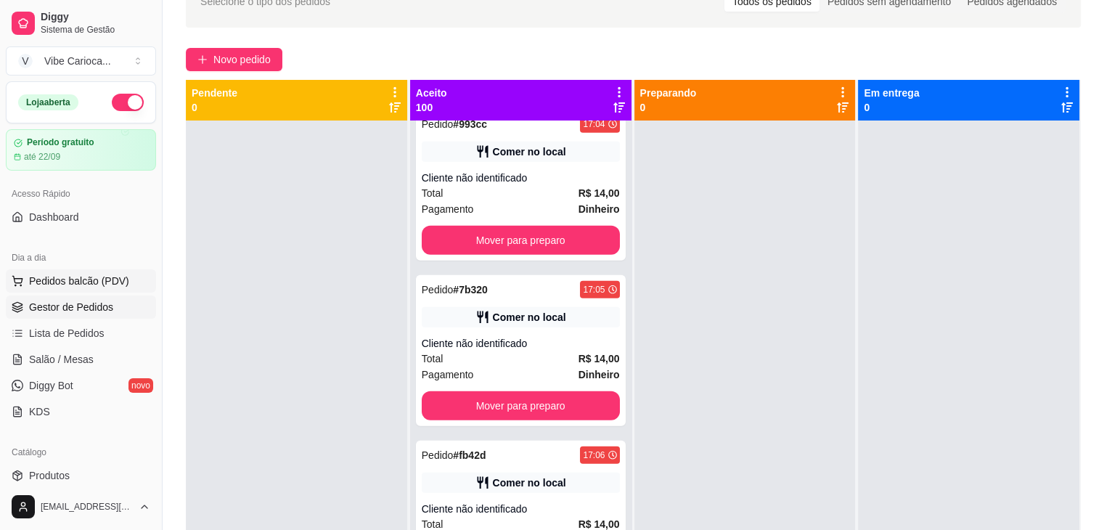
click at [100, 279] on span "Pedidos balcão (PDV)" at bounding box center [79, 281] width 100 height 15
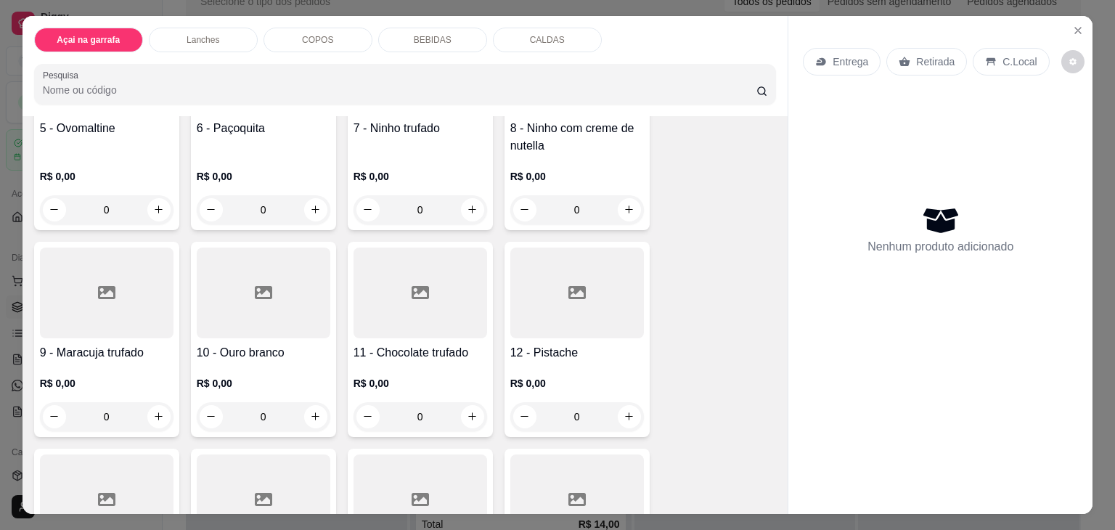
scroll to position [409, 0]
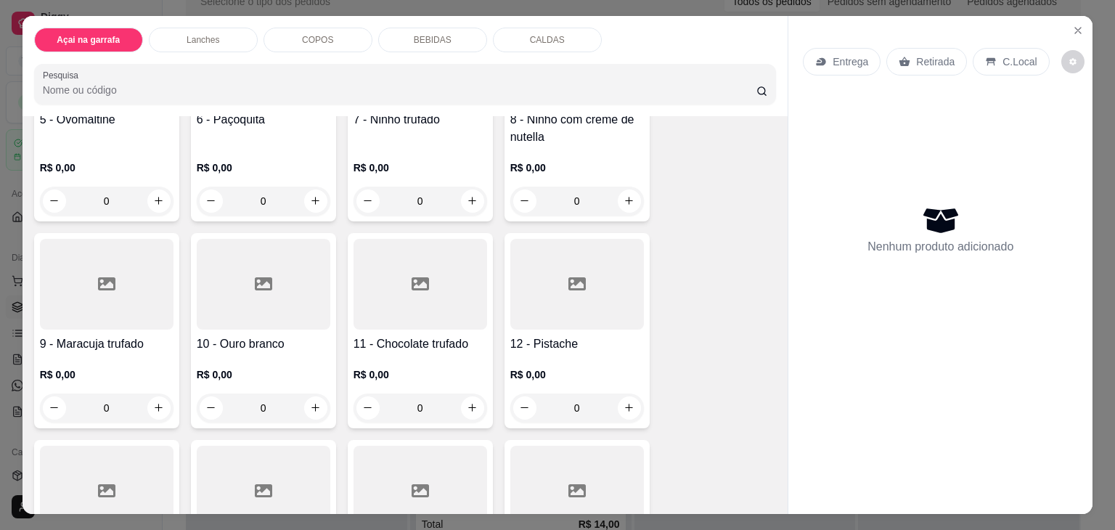
click at [287, 367] on p "R$ 0,00" at bounding box center [264, 374] width 134 height 15
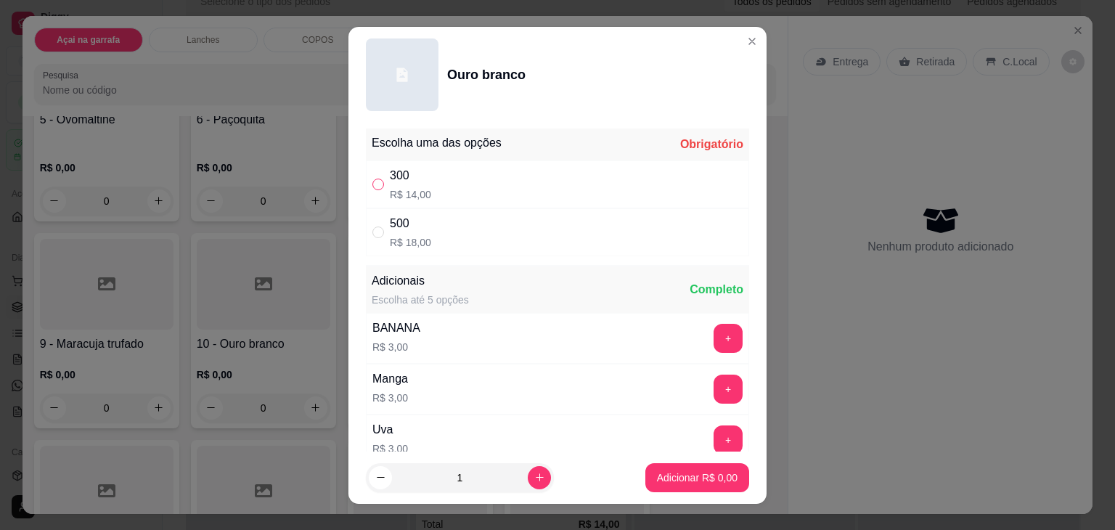
click at [372, 184] on input "" at bounding box center [378, 185] width 12 height 12
click at [661, 477] on p "Adicionar R$ 14,00" at bounding box center [694, 477] width 84 height 14
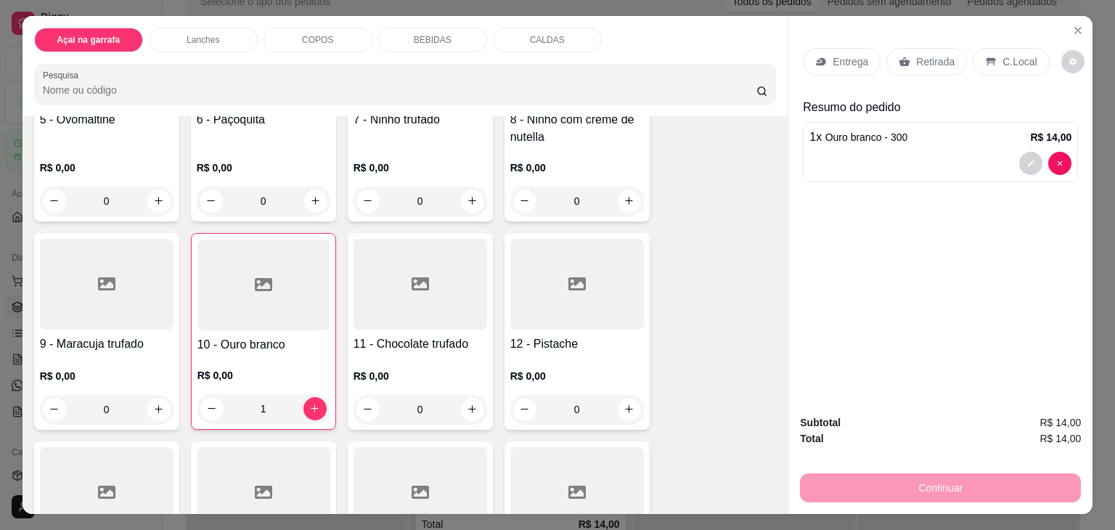
click at [1004, 60] on p "C.Local" at bounding box center [1019, 61] width 34 height 15
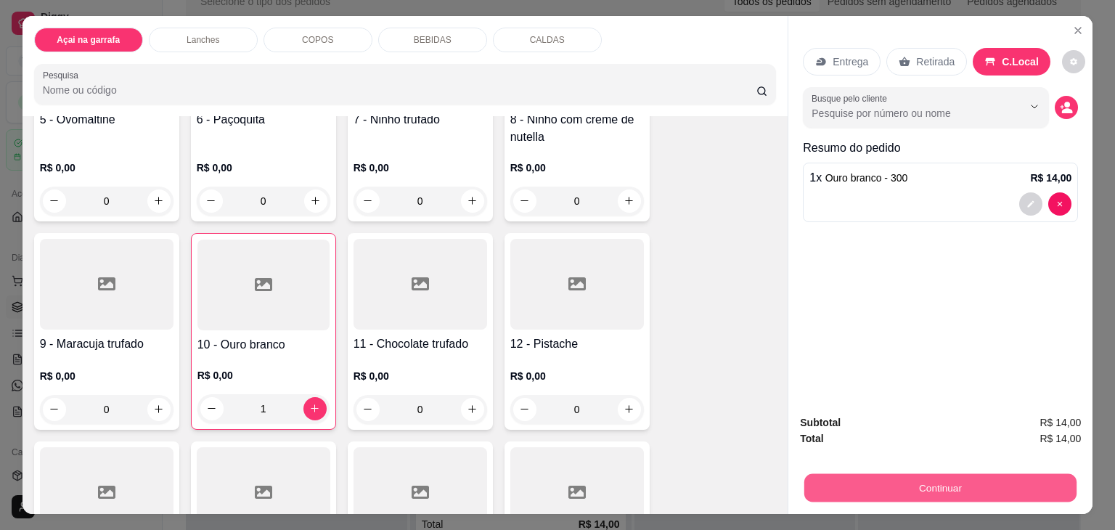
click at [925, 481] on button "Continuar" at bounding box center [940, 488] width 272 height 28
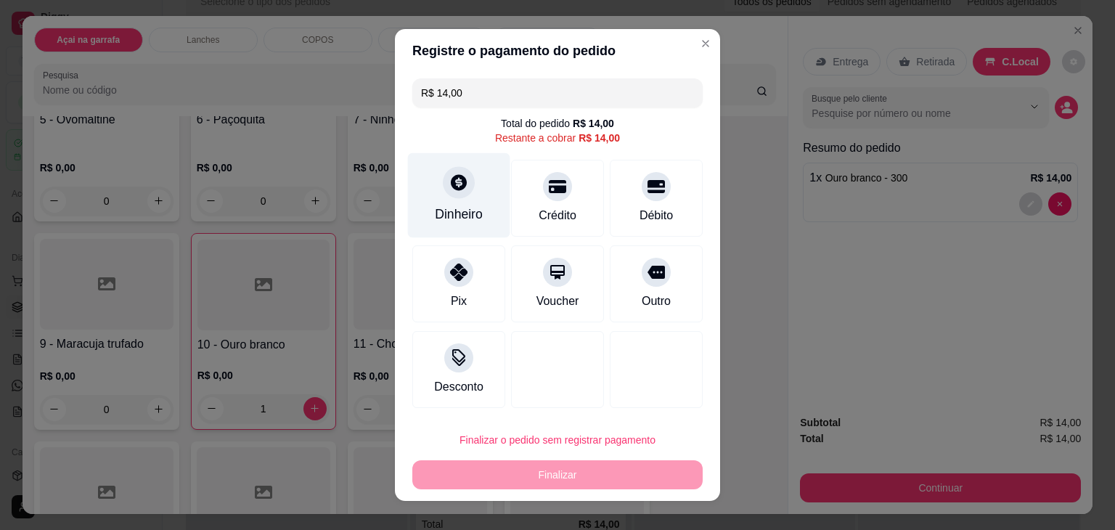
click at [454, 194] on div at bounding box center [459, 182] width 32 height 32
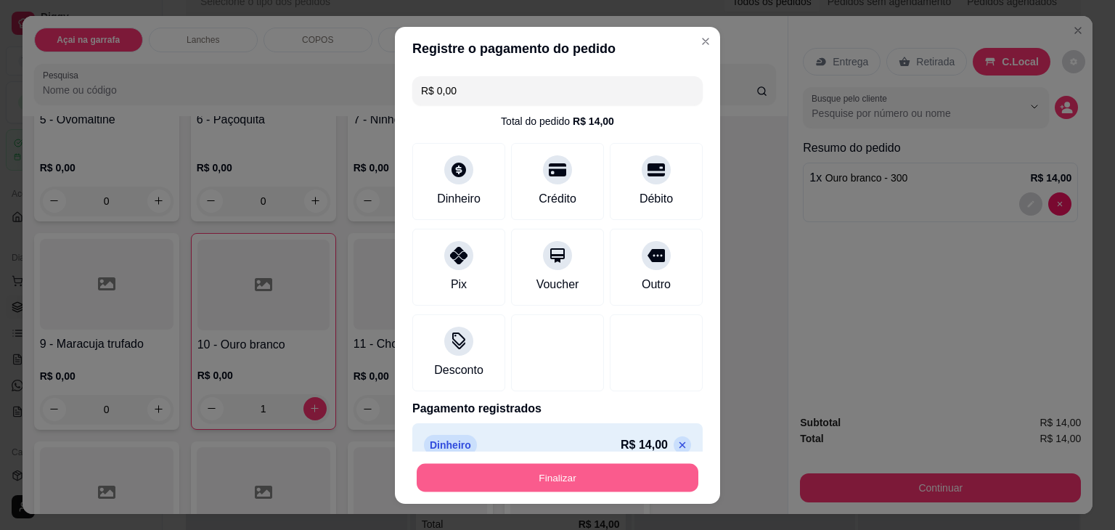
click at [618, 474] on button "Finalizar" at bounding box center [558, 477] width 282 height 28
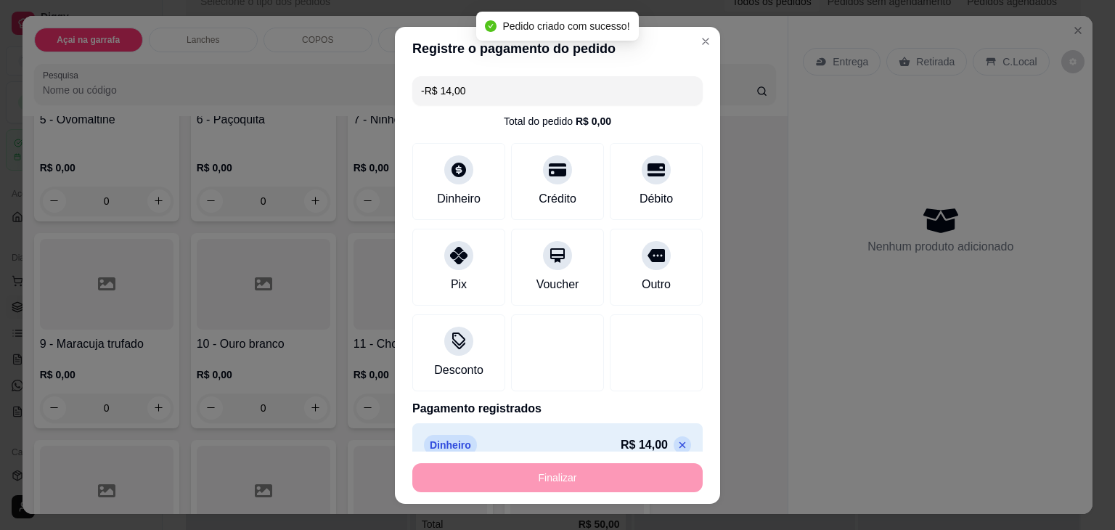
scroll to position [14793, 0]
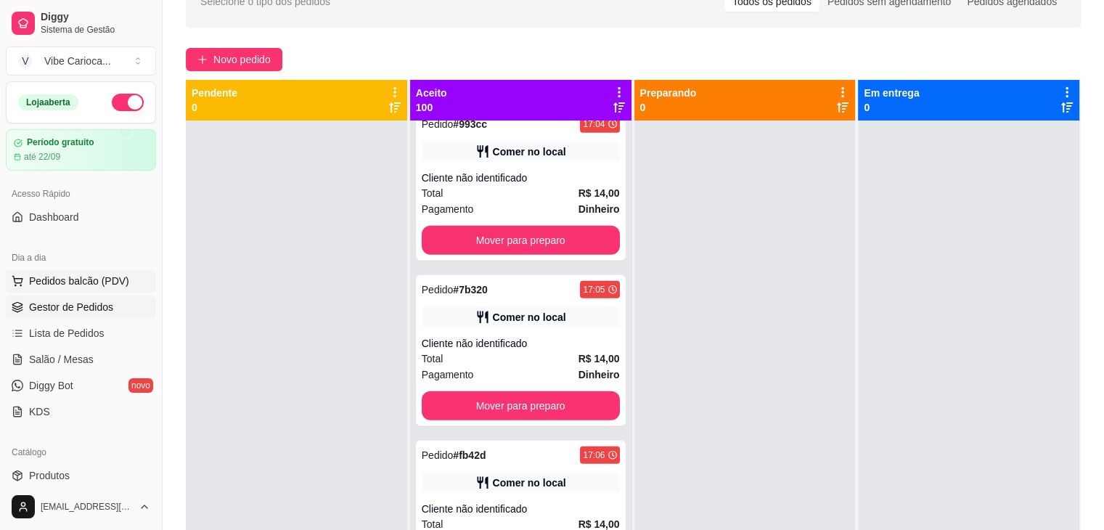
click at [83, 280] on span "Pedidos balcão (PDV)" at bounding box center [79, 281] width 100 height 15
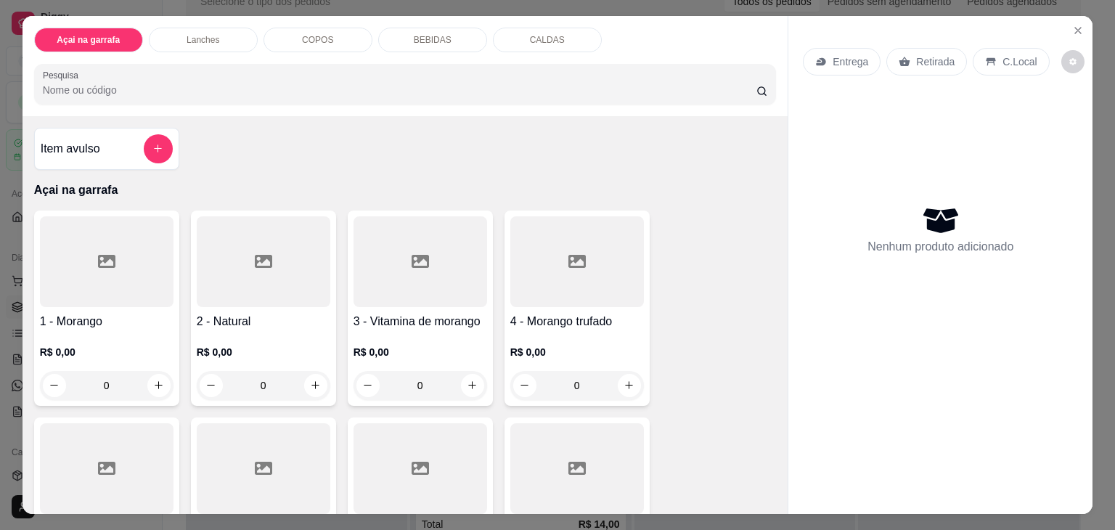
click at [300, 41] on div "COPOS" at bounding box center [317, 40] width 109 height 25
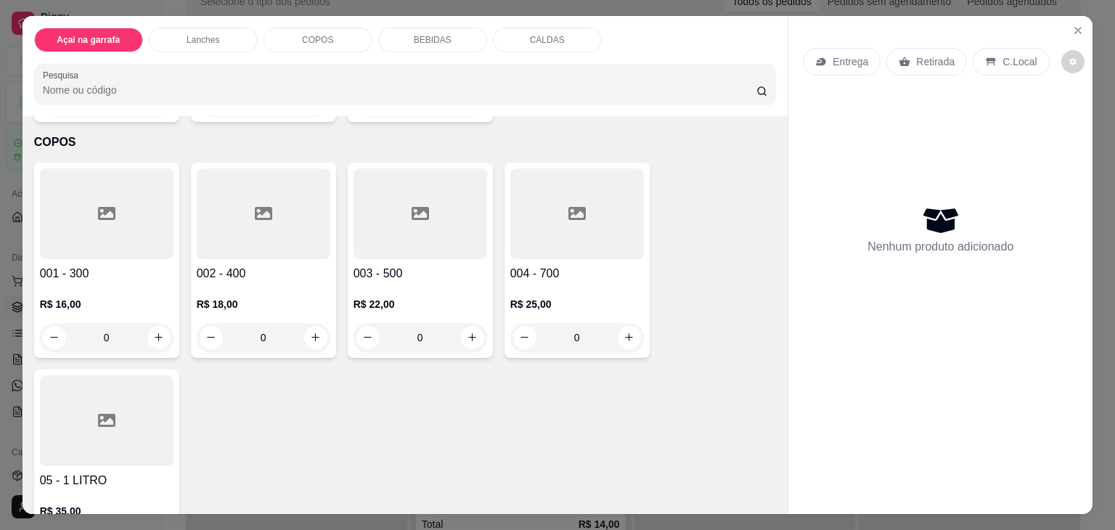
scroll to position [36, 0]
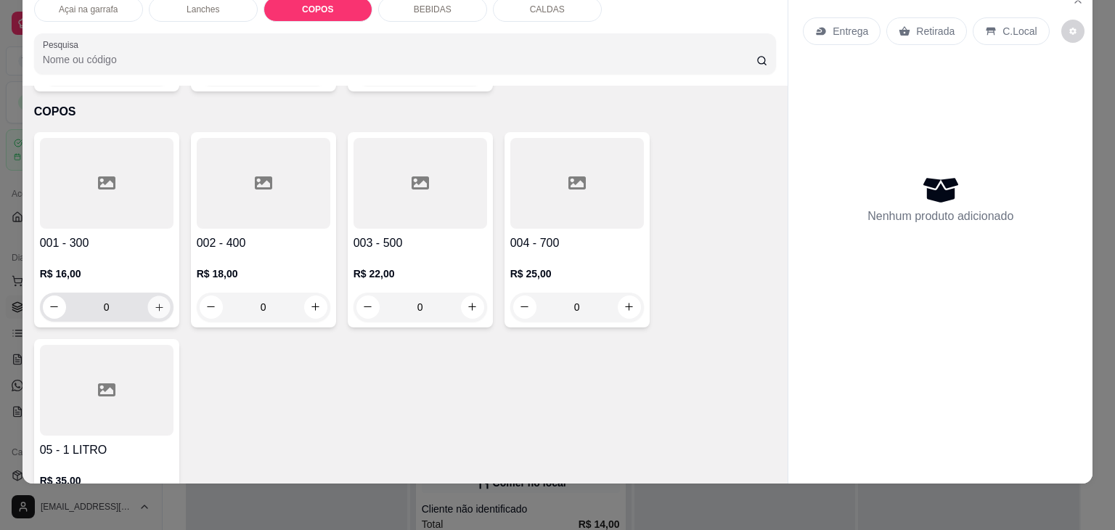
click at [147, 295] on button "increase-product-quantity" at bounding box center [158, 306] width 22 height 22
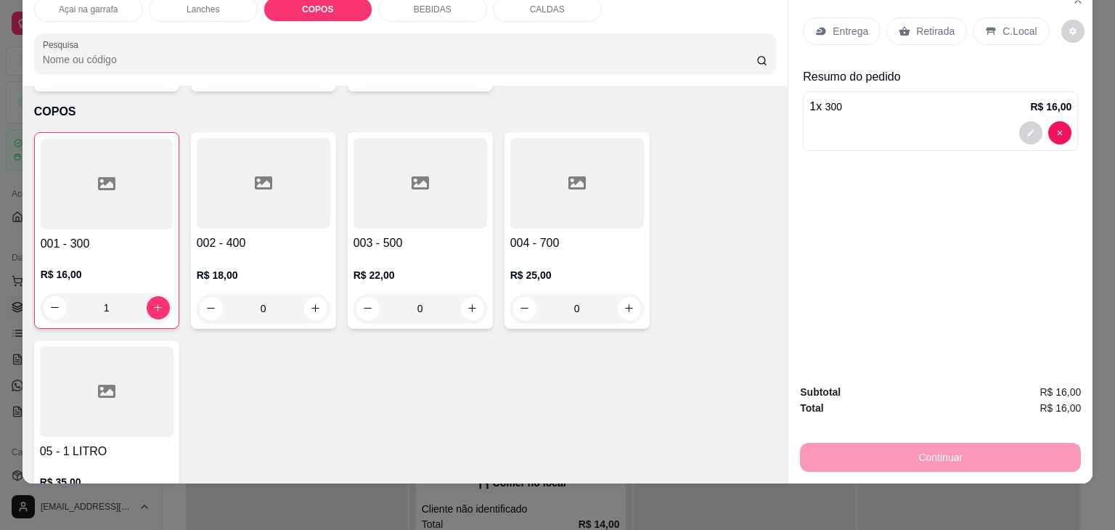
click at [1008, 444] on div "Continuar" at bounding box center [940, 455] width 281 height 33
click at [1010, 24] on p "C.Local" at bounding box center [1019, 31] width 34 height 15
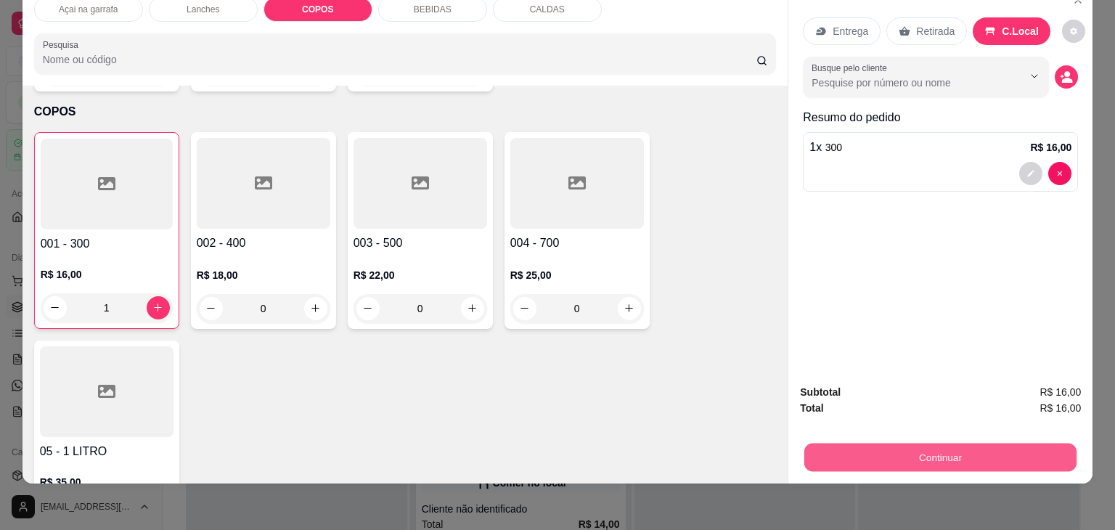
click at [940, 443] on button "Continuar" at bounding box center [940, 457] width 272 height 28
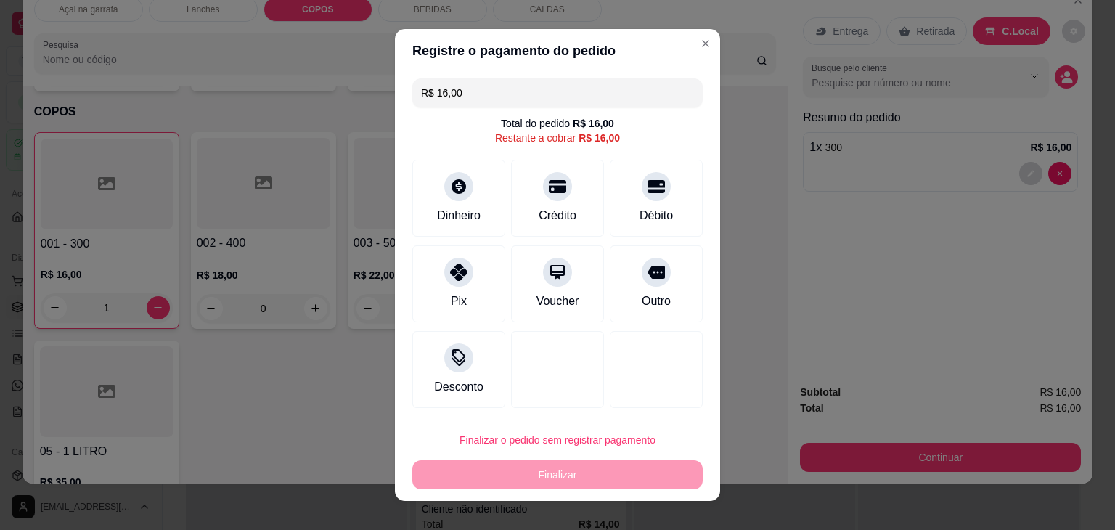
click at [581, 470] on div "Finalizar o pedido sem registrar pagamento Finalizar" at bounding box center [557, 457] width 290 height 64
click at [600, 480] on div "Finalizar o pedido sem registrar pagamento Finalizar" at bounding box center [557, 457] width 290 height 64
click at [620, 228] on div "Débito" at bounding box center [656, 195] width 102 height 85
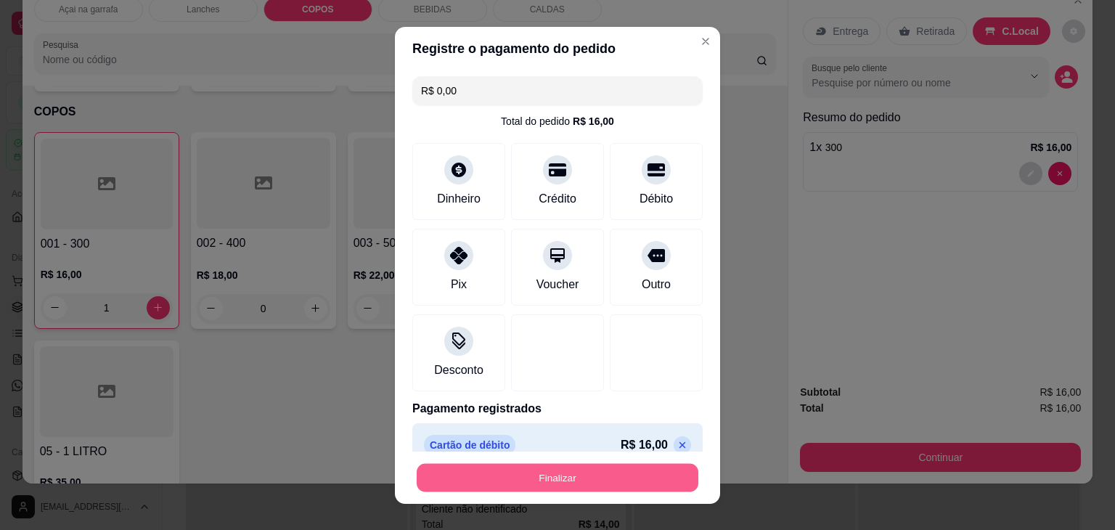
click at [578, 480] on button "Finalizar" at bounding box center [558, 477] width 282 height 28
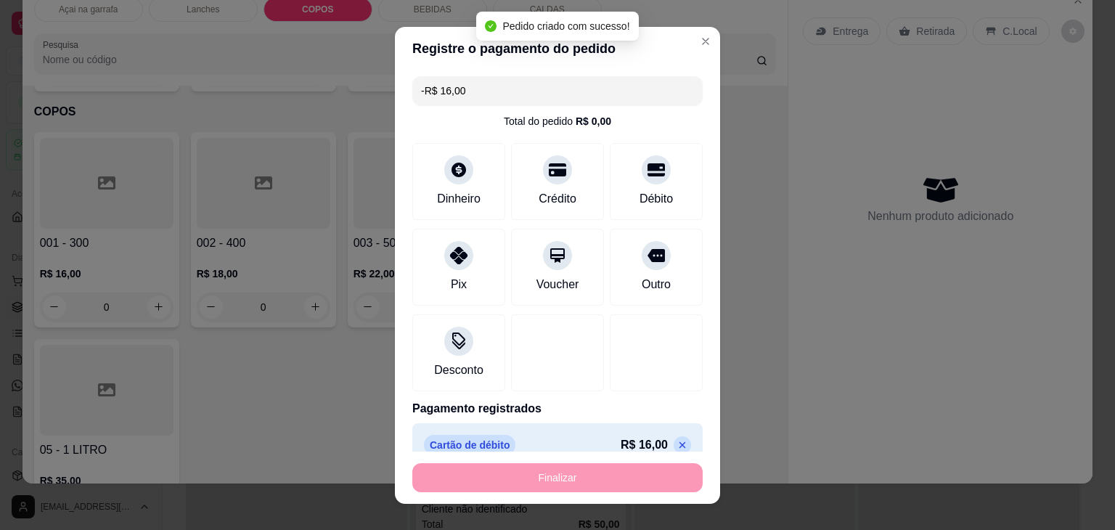
scroll to position [14627, 0]
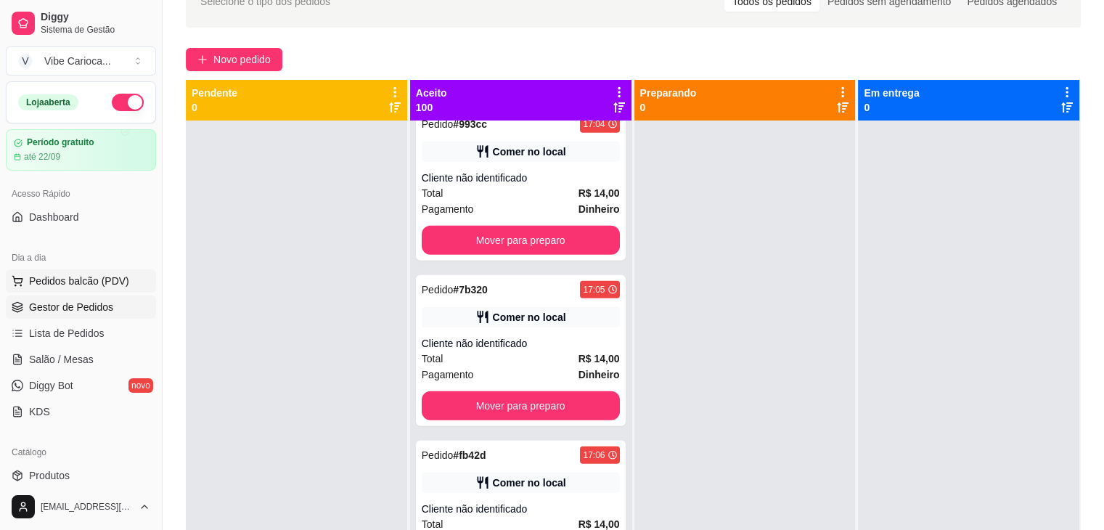
click at [70, 279] on span "Pedidos balcão (PDV)" at bounding box center [79, 281] width 100 height 15
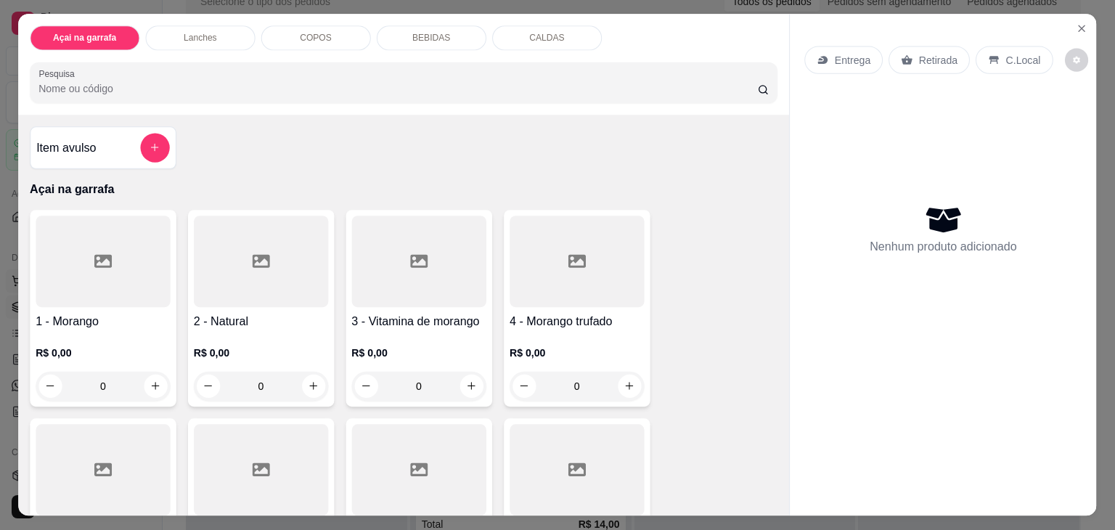
click at [70, 279] on div at bounding box center [103, 261] width 134 height 91
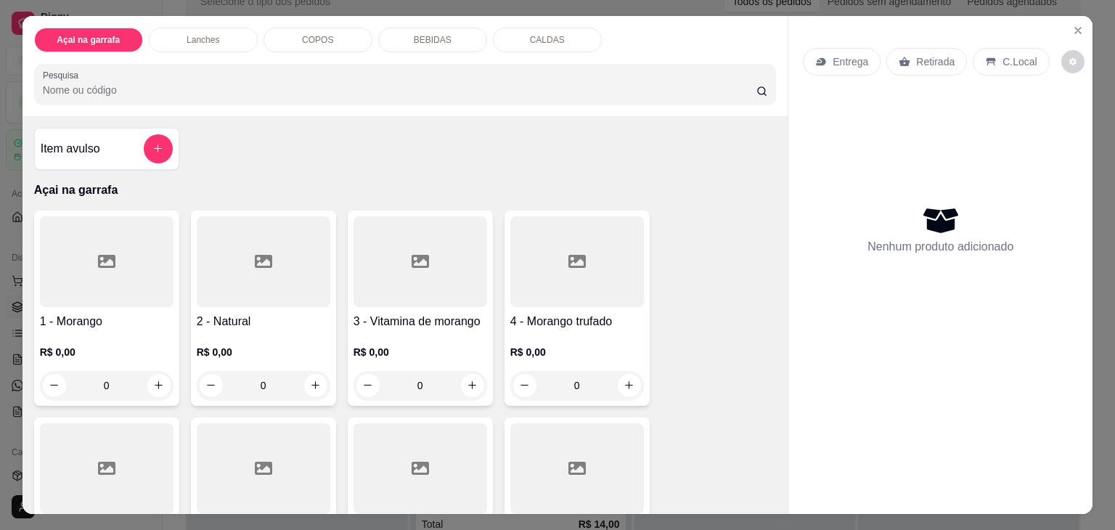
click at [344, 181] on p "Açai na garrafa" at bounding box center [405, 189] width 742 height 17
click at [341, 36] on div "COPOS" at bounding box center [317, 40] width 109 height 25
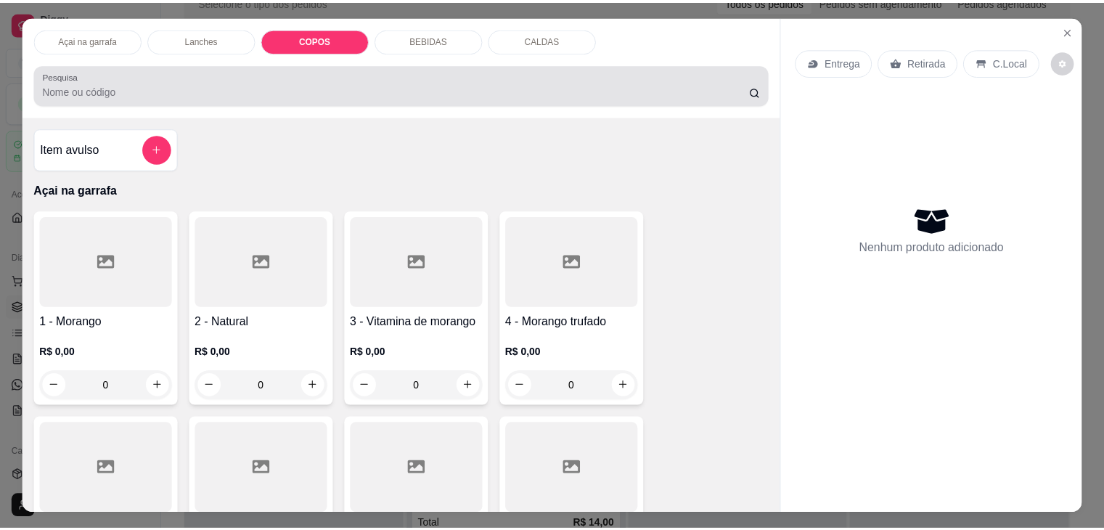
scroll to position [36, 0]
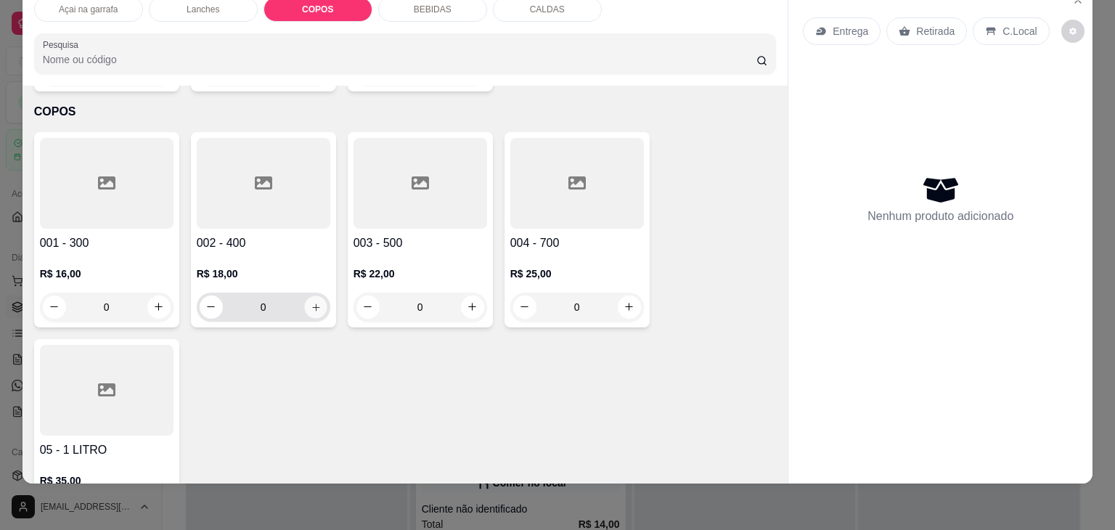
click at [310, 302] on icon "increase-product-quantity" at bounding box center [315, 307] width 11 height 11
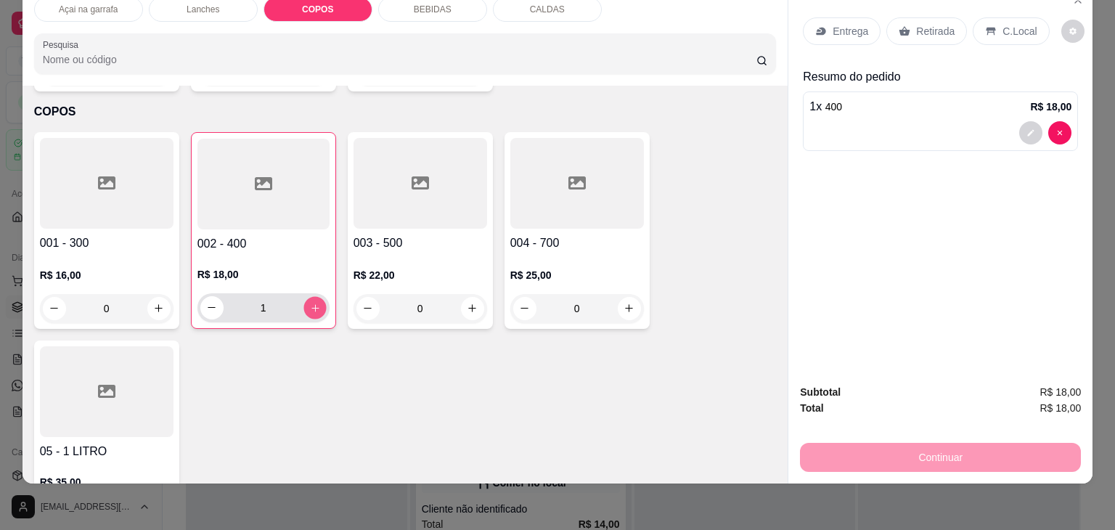
click at [309, 303] on icon "increase-product-quantity" at bounding box center [314, 308] width 11 height 11
click at [989, 21] on div "C.Local" at bounding box center [1010, 31] width 76 height 28
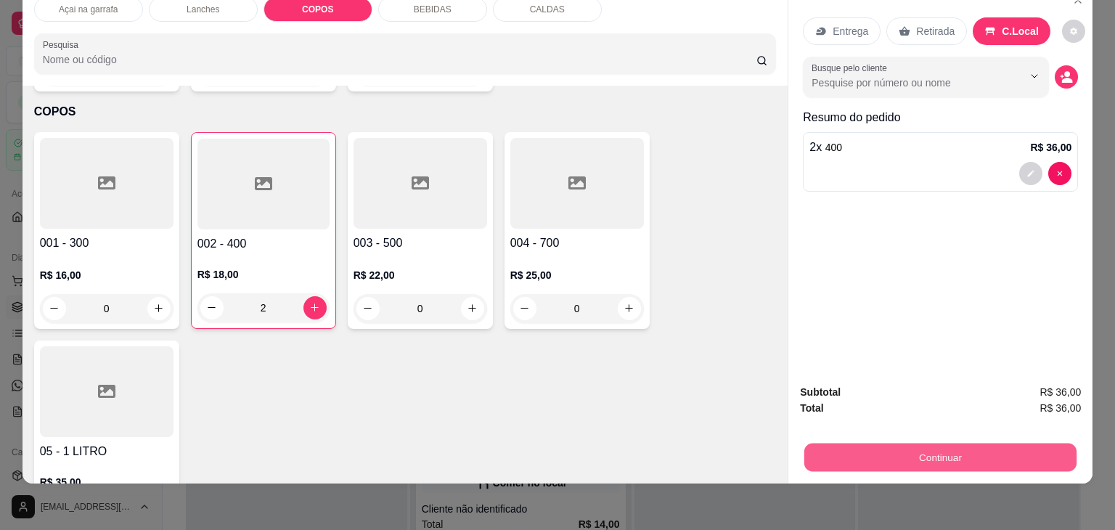
click at [926, 443] on button "Continuar" at bounding box center [940, 457] width 272 height 28
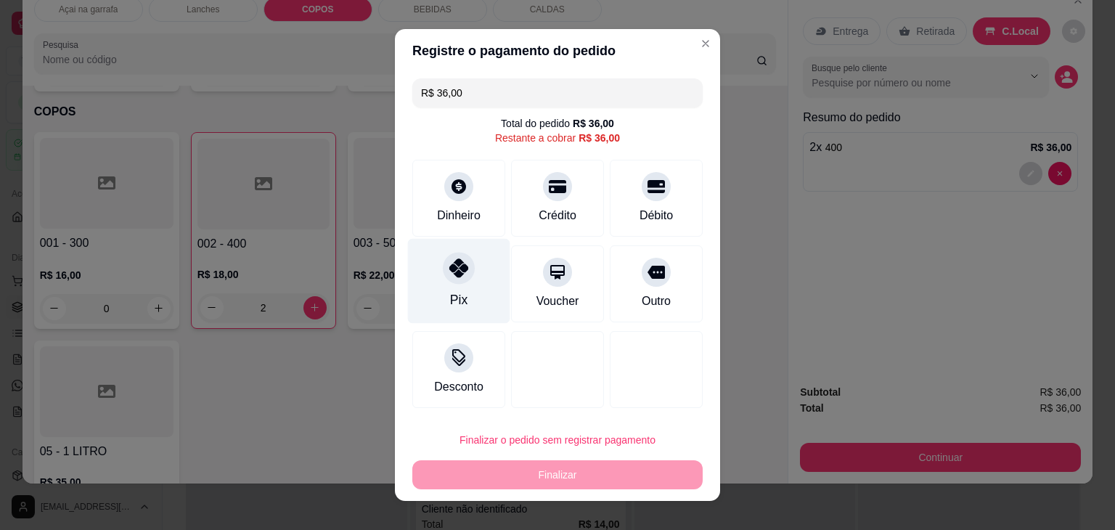
click at [471, 288] on div "Pix" at bounding box center [459, 281] width 102 height 85
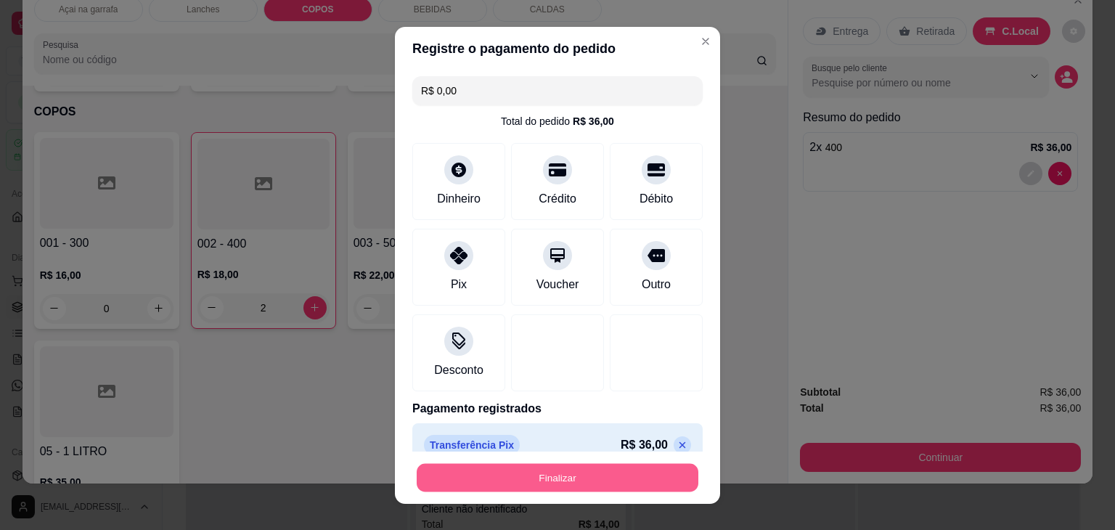
click at [543, 480] on button "Finalizar" at bounding box center [558, 477] width 282 height 28
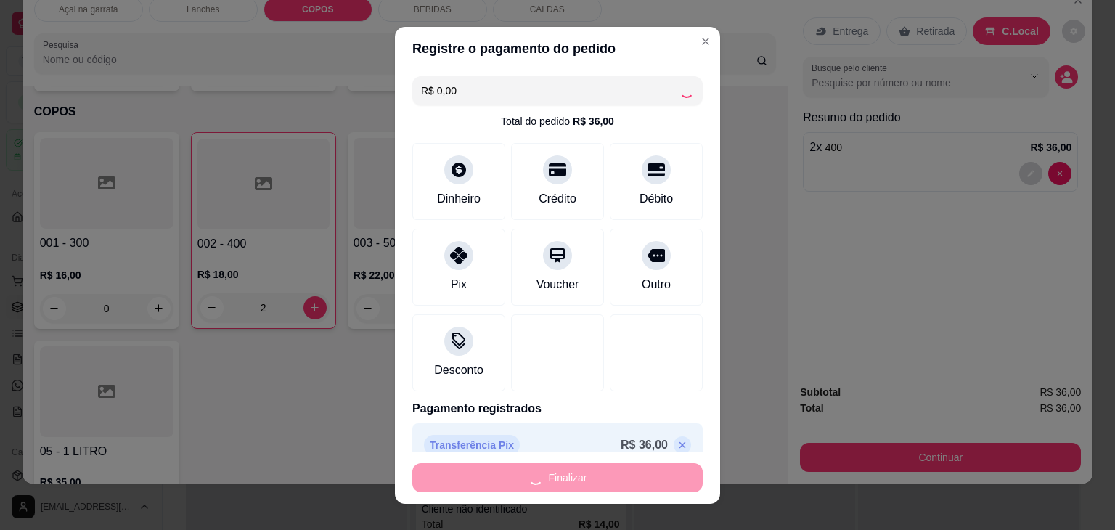
click at [543, 480] on div "Finalizar" at bounding box center [557, 477] width 290 height 29
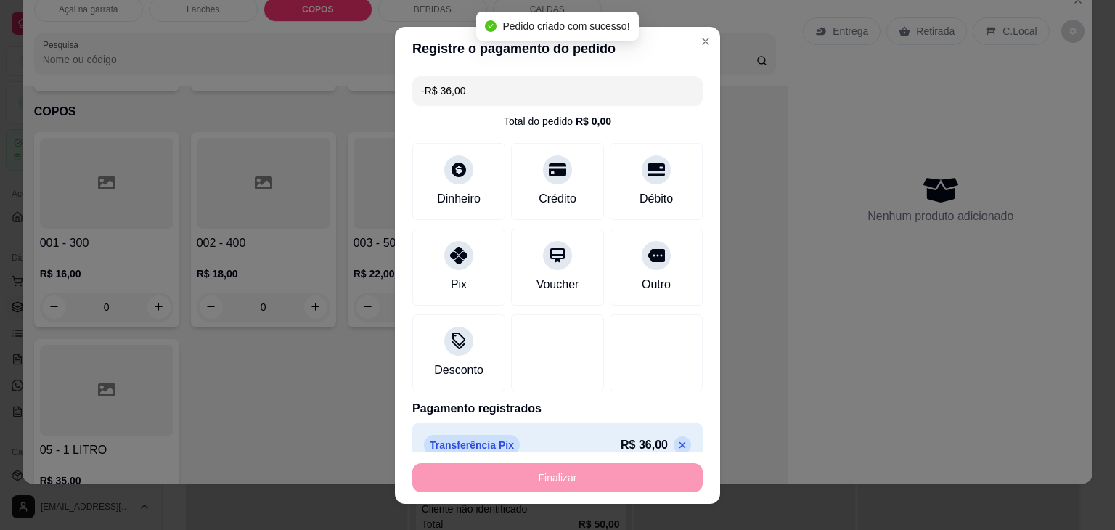
scroll to position [14462, 0]
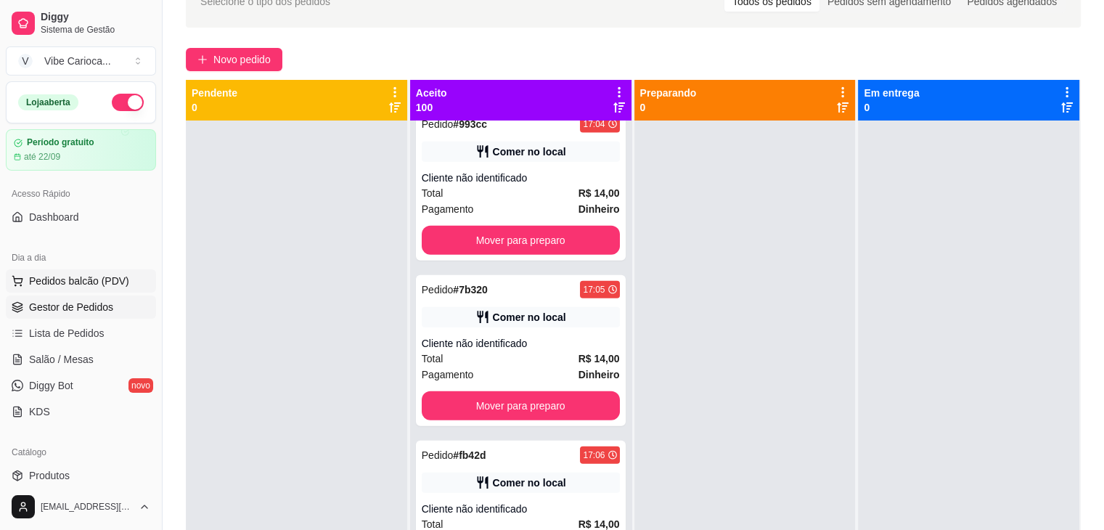
click at [100, 272] on button "Pedidos balcão (PDV)" at bounding box center [81, 280] width 150 height 23
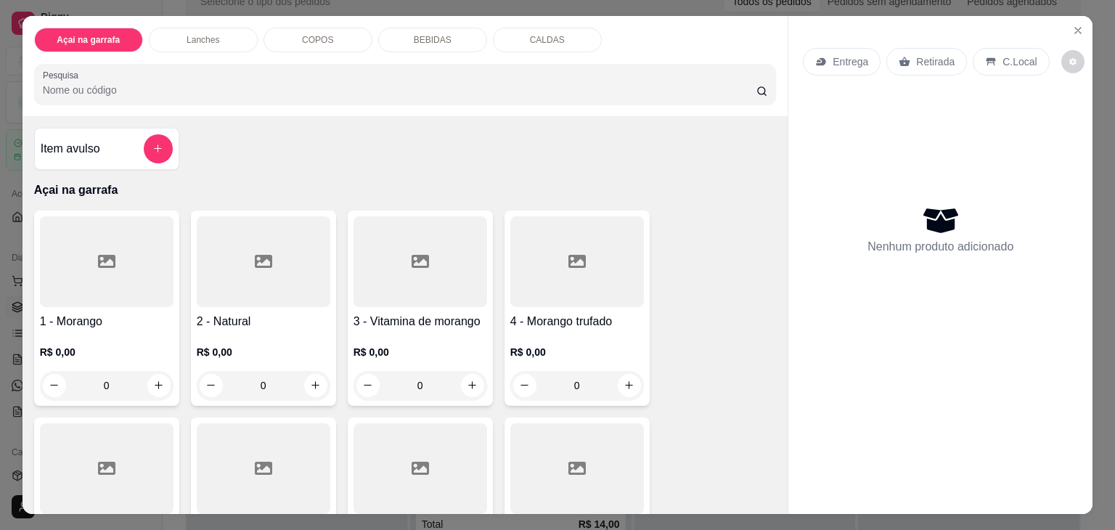
click at [334, 32] on div "COPOS" at bounding box center [317, 40] width 109 height 25
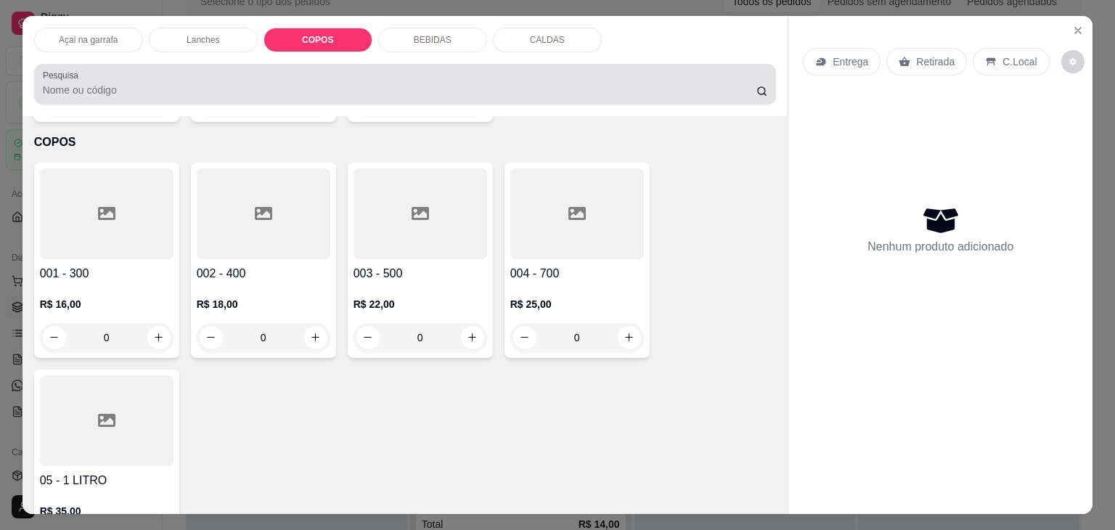
scroll to position [36, 0]
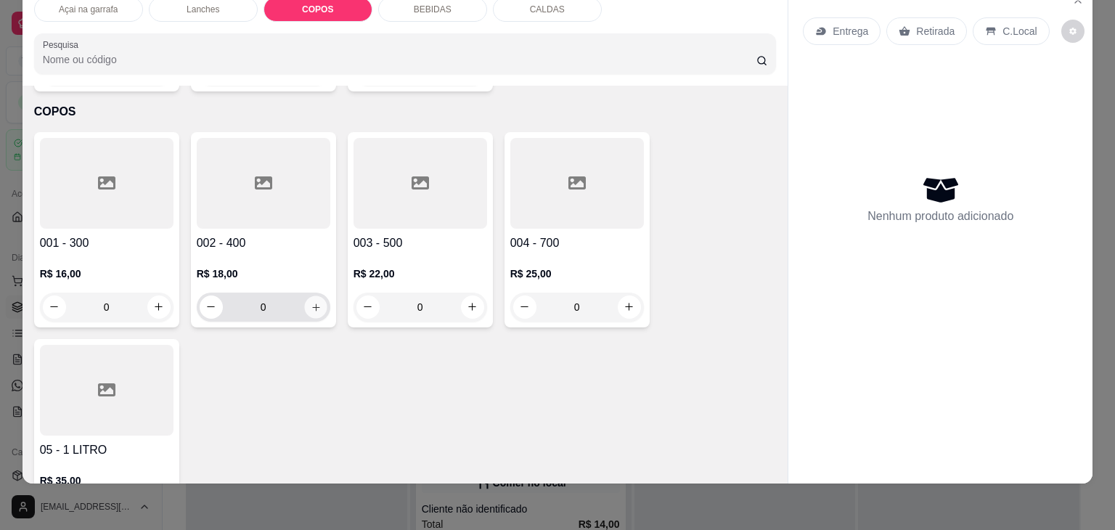
click at [311, 302] on icon "increase-product-quantity" at bounding box center [315, 307] width 11 height 11
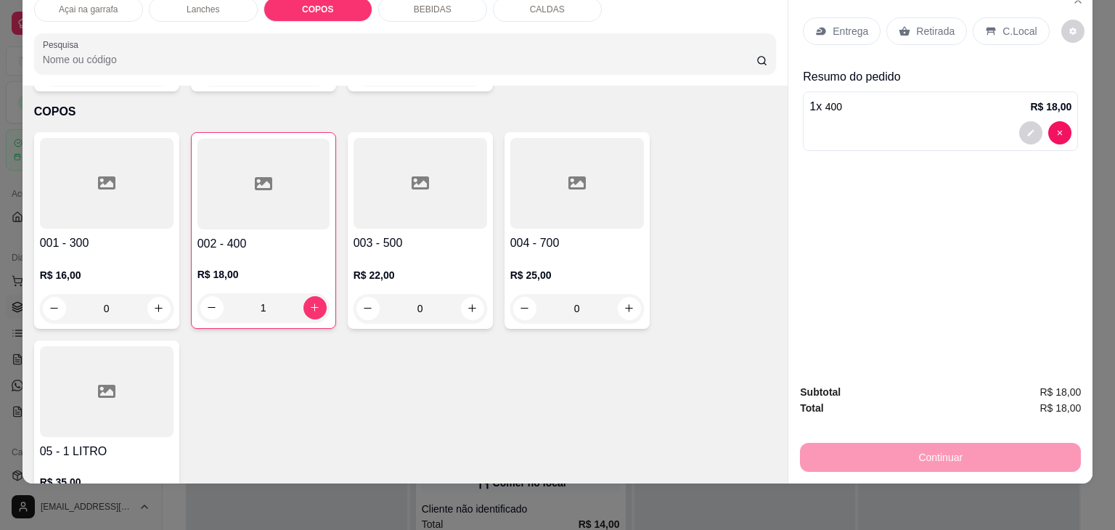
click at [989, 24] on div "C.Local" at bounding box center [1010, 31] width 76 height 28
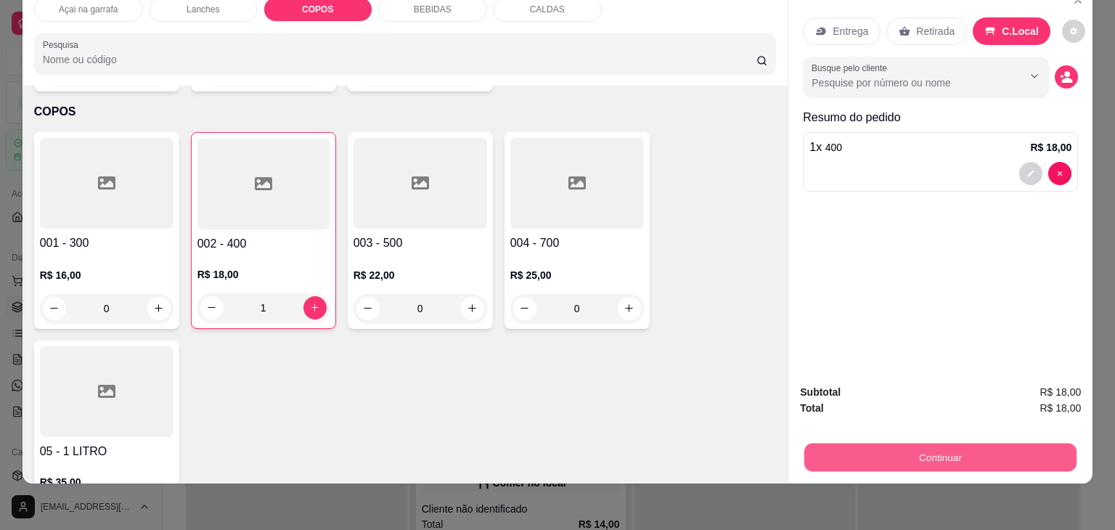
click at [882, 446] on button "Continuar" at bounding box center [940, 457] width 272 height 28
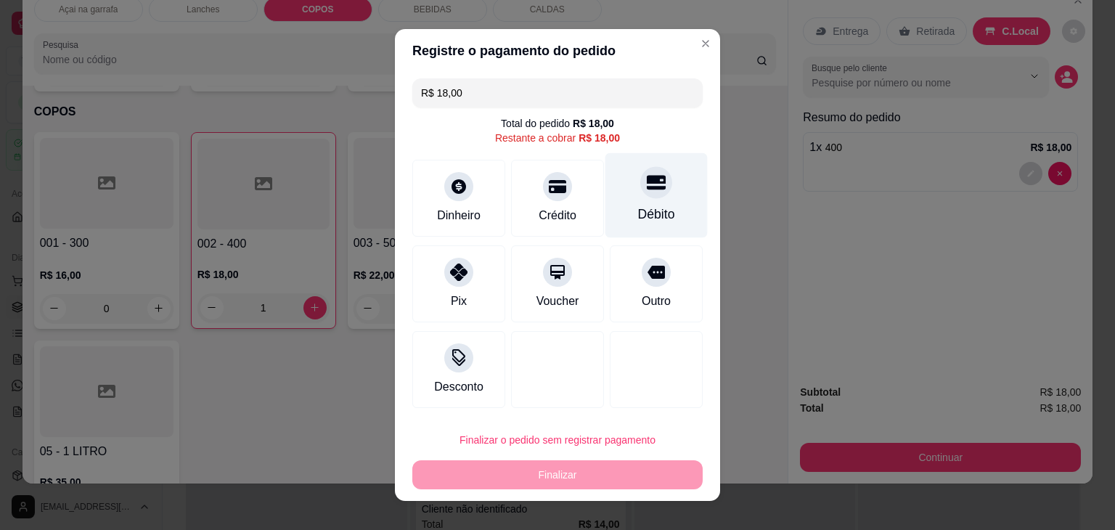
click at [641, 203] on div "Débito" at bounding box center [656, 195] width 102 height 85
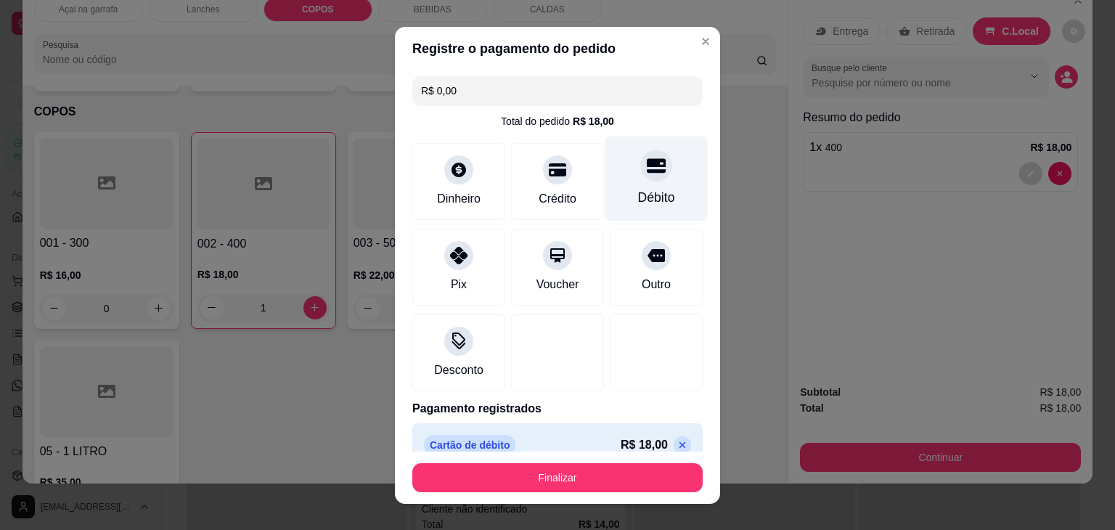
click at [638, 189] on div "Débito" at bounding box center [656, 197] width 37 height 19
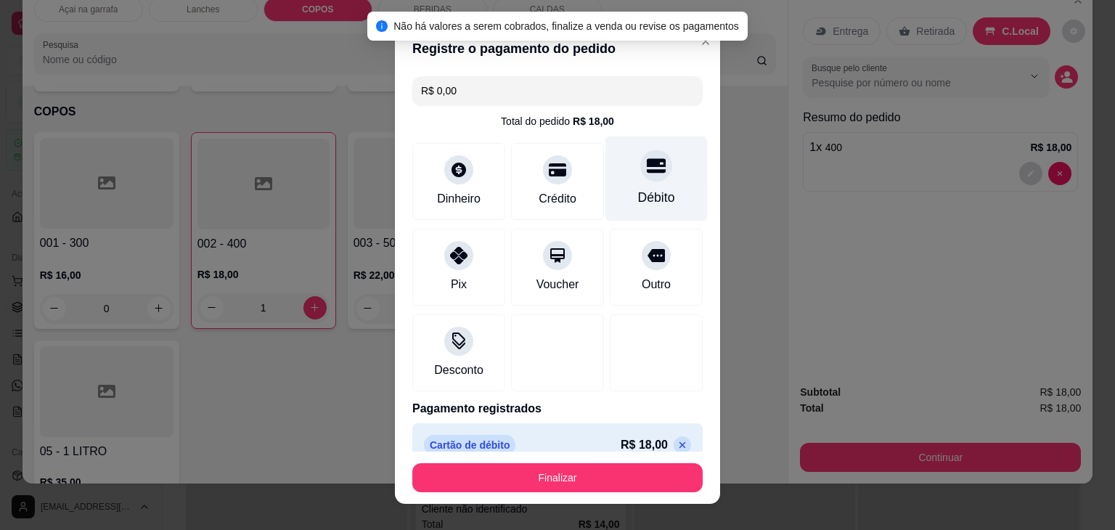
click at [638, 196] on div "Débito" at bounding box center [656, 197] width 37 height 19
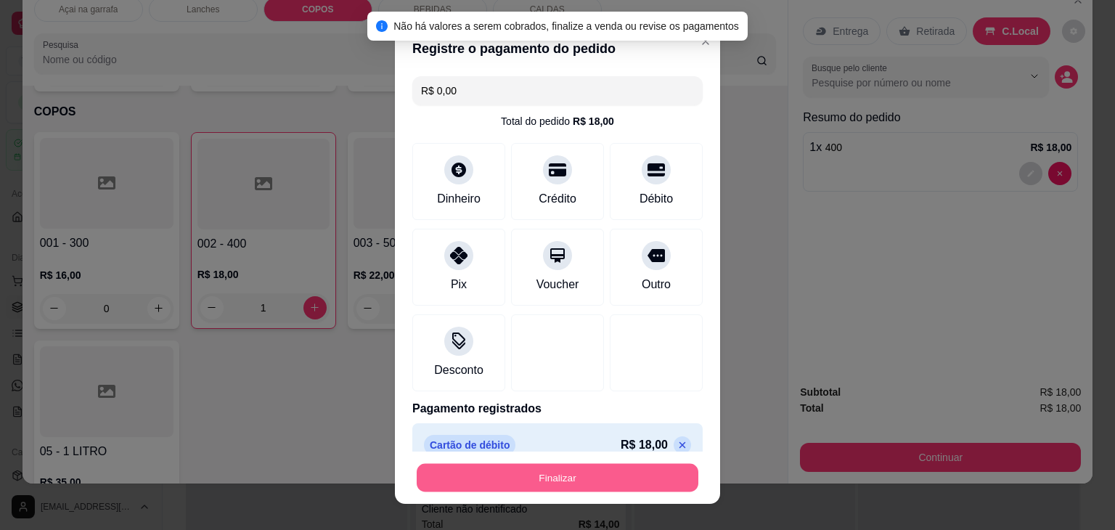
click at [559, 467] on button "Finalizar" at bounding box center [558, 477] width 282 height 28
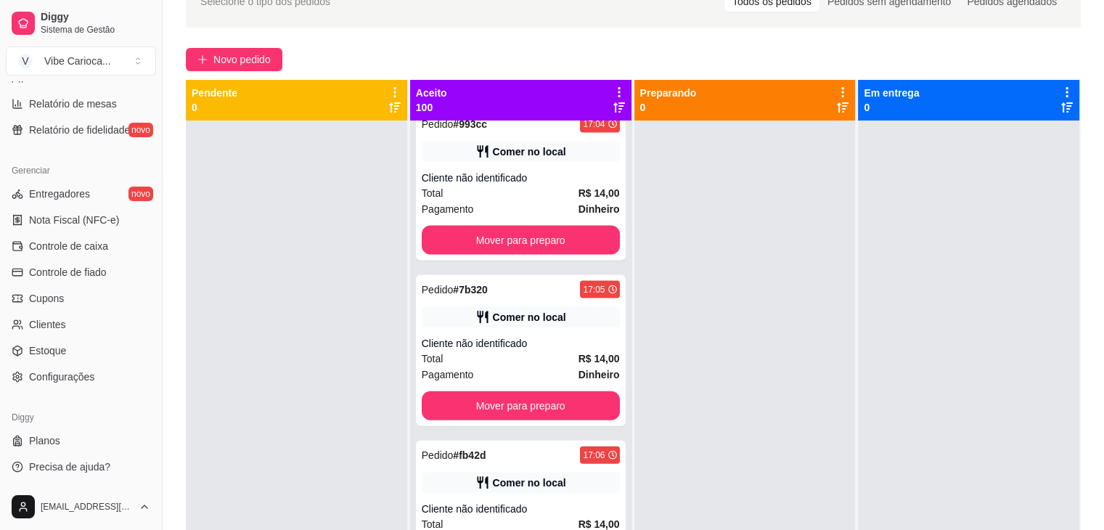
scroll to position [514, 0]
click at [70, 380] on span "Configurações" at bounding box center [61, 376] width 65 height 15
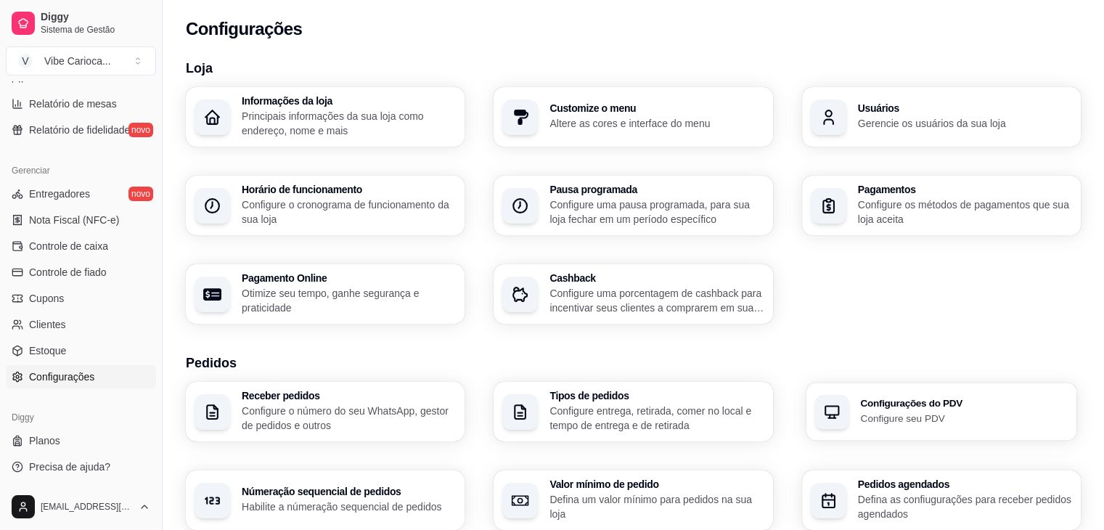
click at [834, 410] on icon "button" at bounding box center [831, 411] width 17 height 17
click at [635, 411] on p "Configure entrega, retirada, comer no local e tempo de entrega e de retirada" at bounding box center [656, 417] width 214 height 29
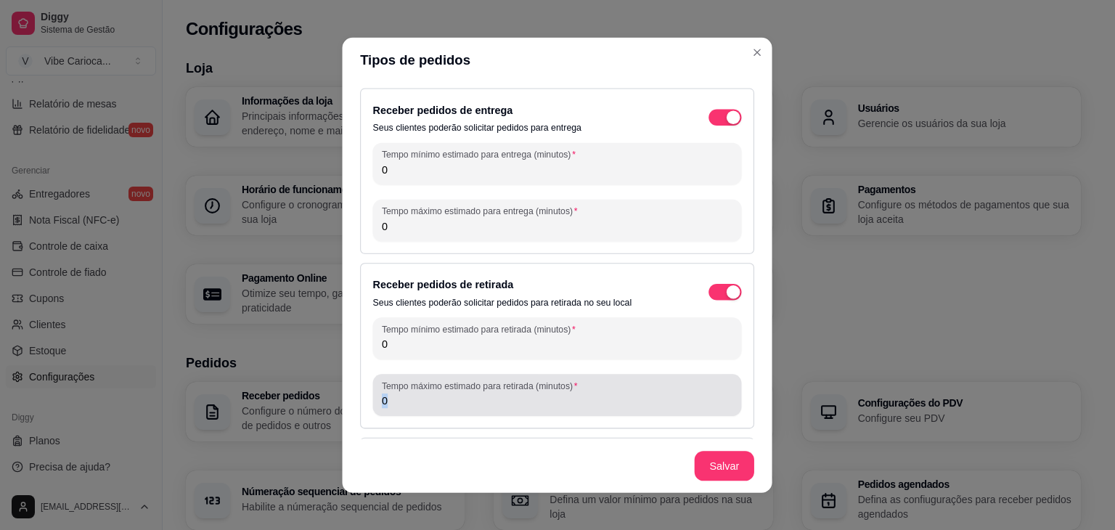
click at [635, 411] on div "Tempo máximo estimado para retirada (minutos) 0" at bounding box center [557, 395] width 369 height 42
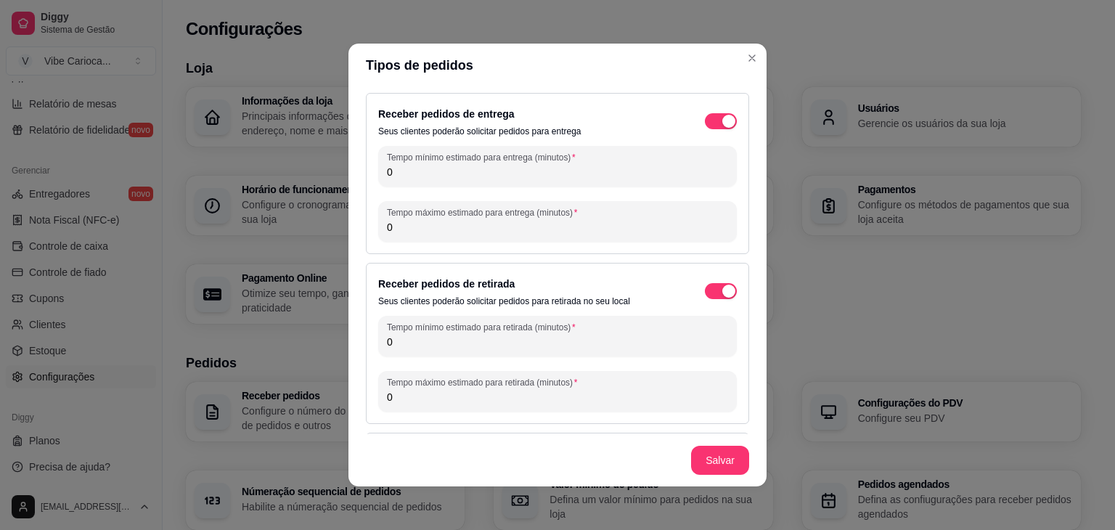
click at [745, 70] on header "Tipos de pedidos" at bounding box center [557, 66] width 418 height 44
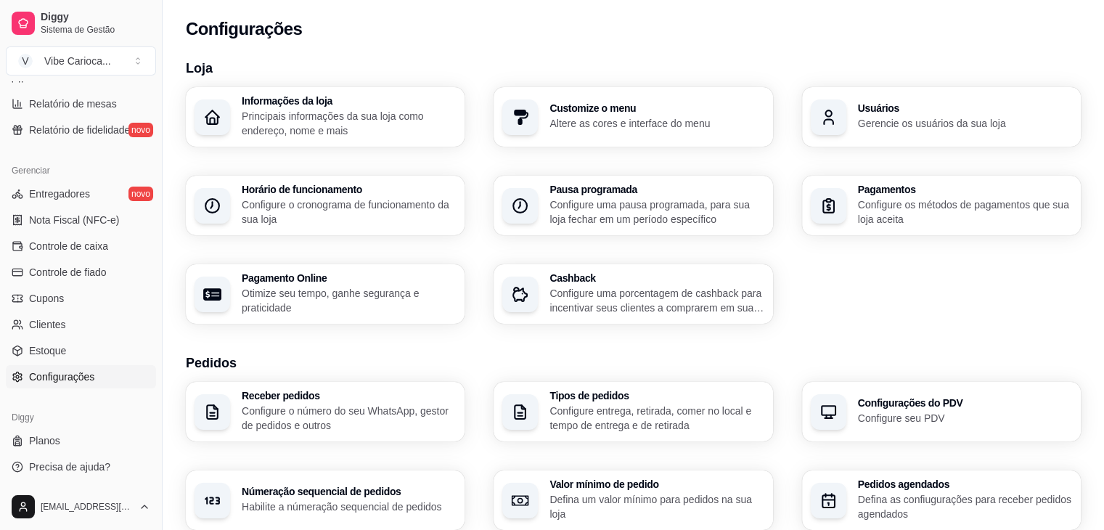
click at [745, 60] on h3 "Loja" at bounding box center [633, 68] width 895 height 20
click at [680, 435] on div "Tipos de pedidos Configure entrega, retirada, comer no local e tempo de entrega…" at bounding box center [633, 411] width 271 height 58
click at [749, 54] on div "Loja Informações da loja Principais informações da sua loja como endereço, nome…" at bounding box center [633, 512] width 941 height 926
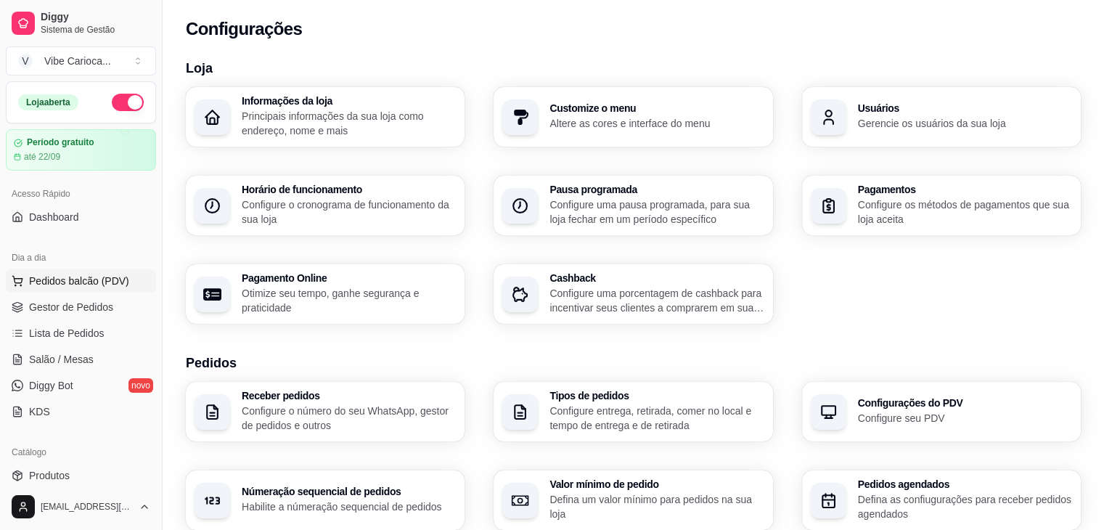
click at [116, 274] on span "Pedidos balcão (PDV)" at bounding box center [79, 281] width 100 height 15
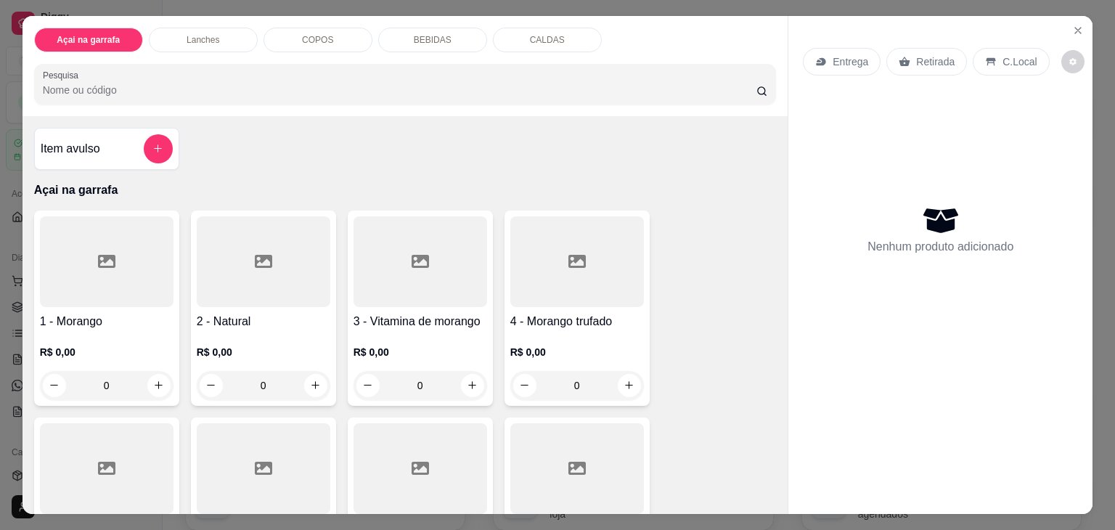
click at [312, 28] on div "COPOS" at bounding box center [317, 40] width 109 height 25
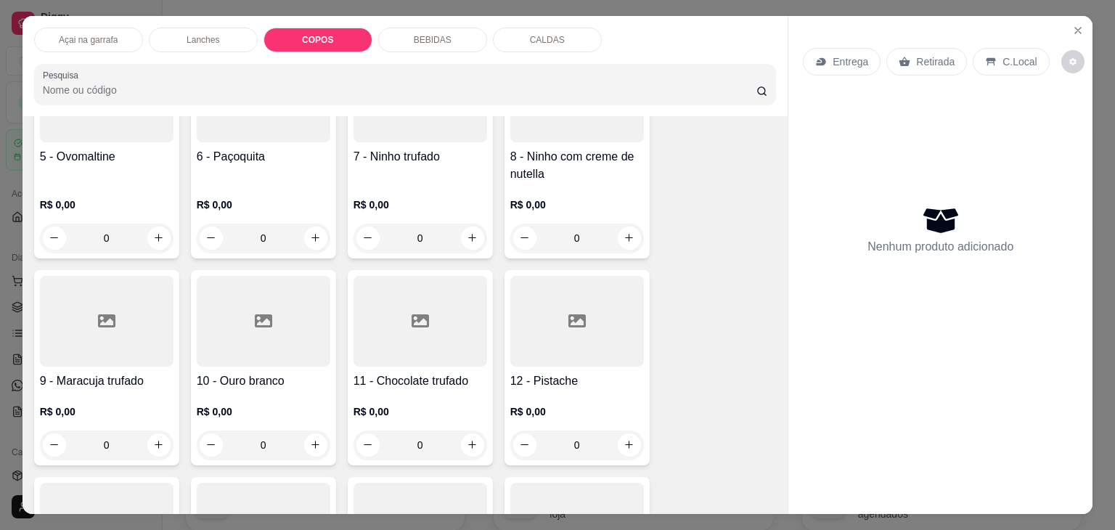
scroll to position [377, 0]
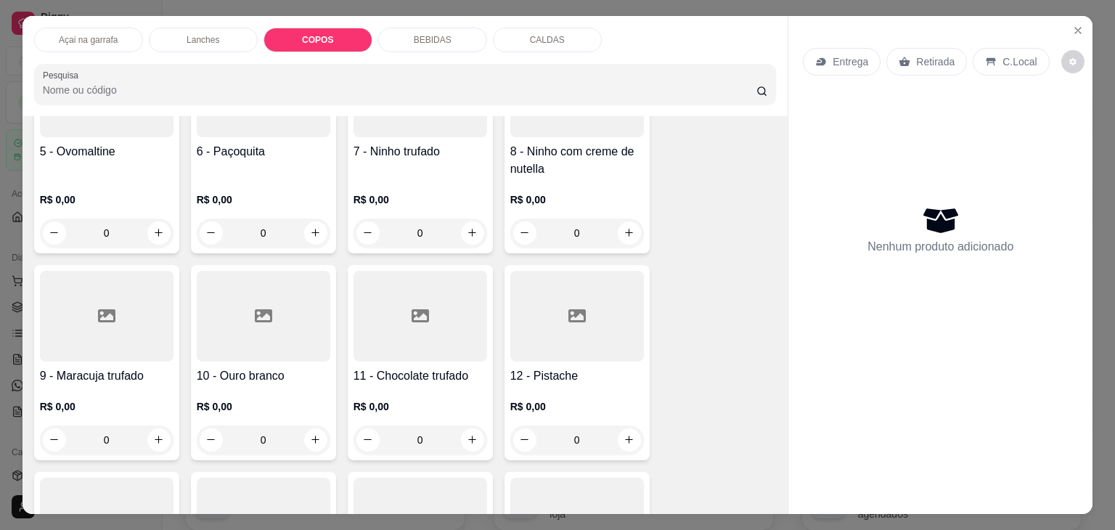
click at [618, 224] on div "0" at bounding box center [577, 232] width 134 height 29
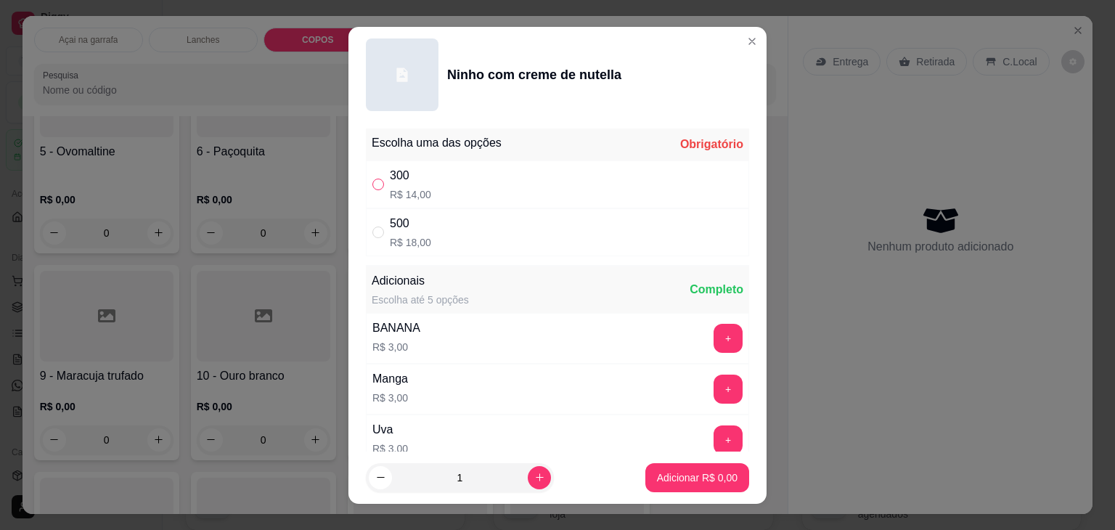
click at [377, 181] on input "" at bounding box center [378, 185] width 12 height 12
click at [663, 470] on p "Adicionar R$ 14,00" at bounding box center [694, 477] width 84 height 14
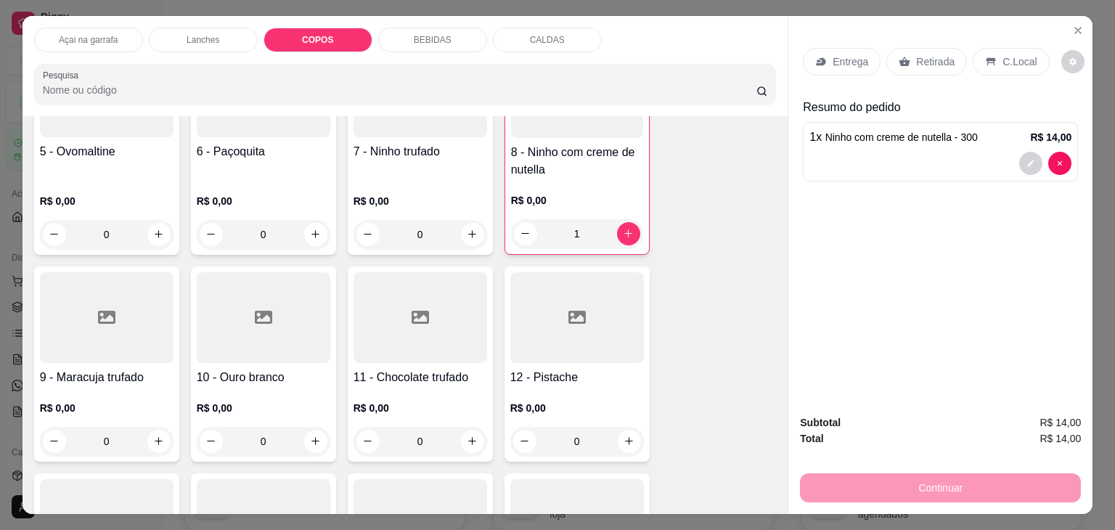
click at [570, 169] on h4 "8 - Ninho com creme de nutella" at bounding box center [577, 161] width 132 height 35
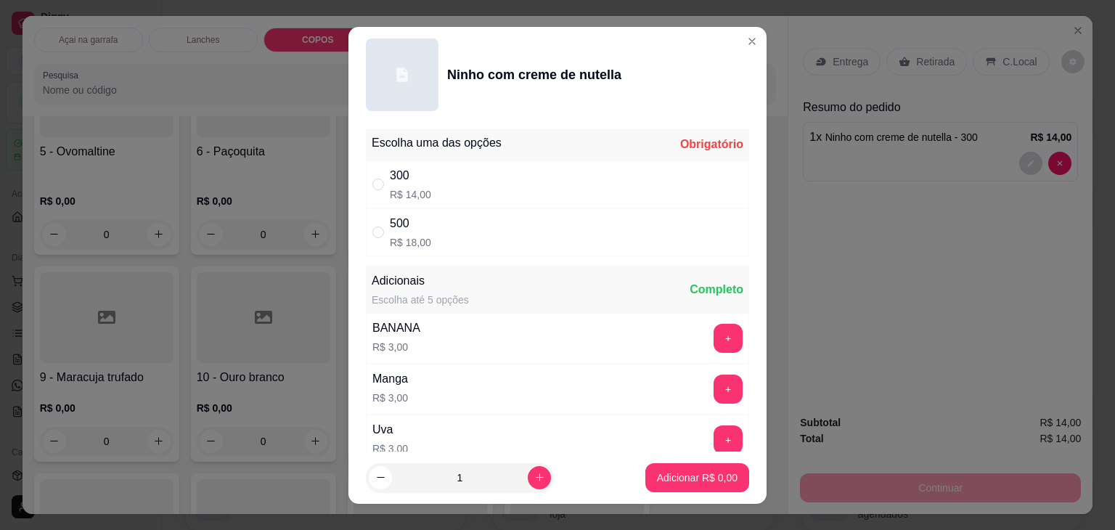
click at [383, 224] on div "" at bounding box center [380, 232] width 17 height 16
click at [711, 472] on p "Adicionar R$ 18,00" at bounding box center [694, 477] width 84 height 14
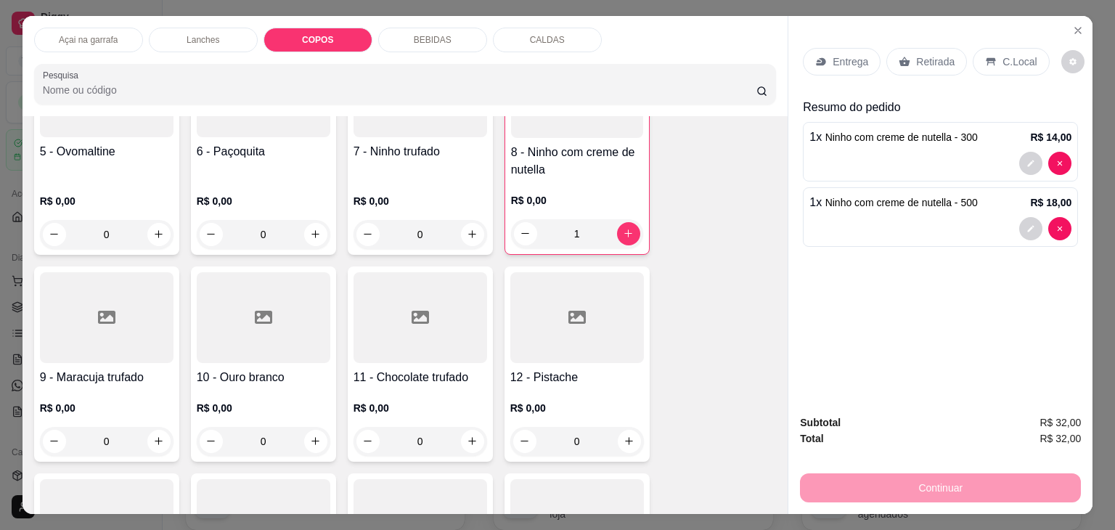
click at [986, 58] on icon at bounding box center [990, 62] width 9 height 8
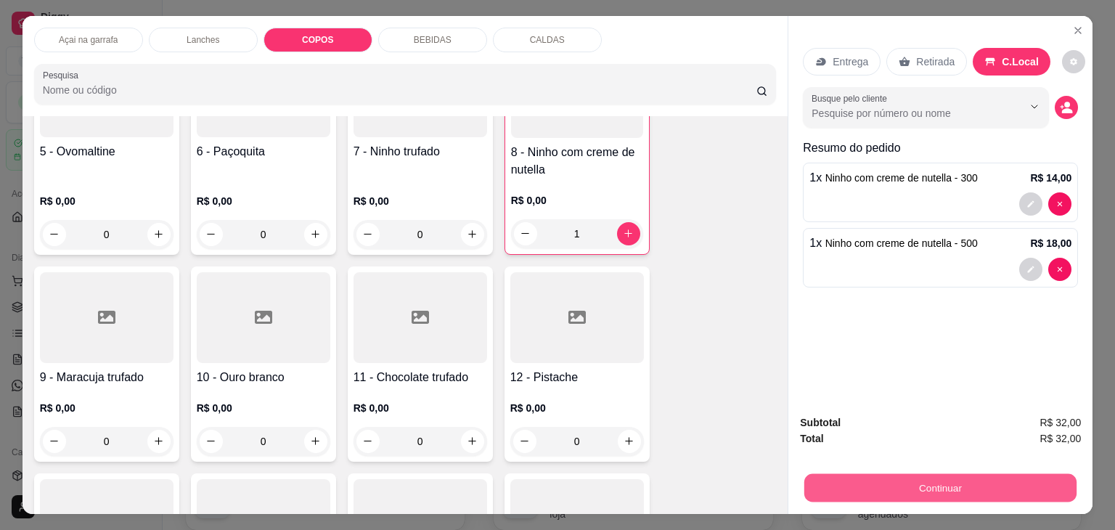
click at [967, 481] on button "Continuar" at bounding box center [940, 488] width 272 height 28
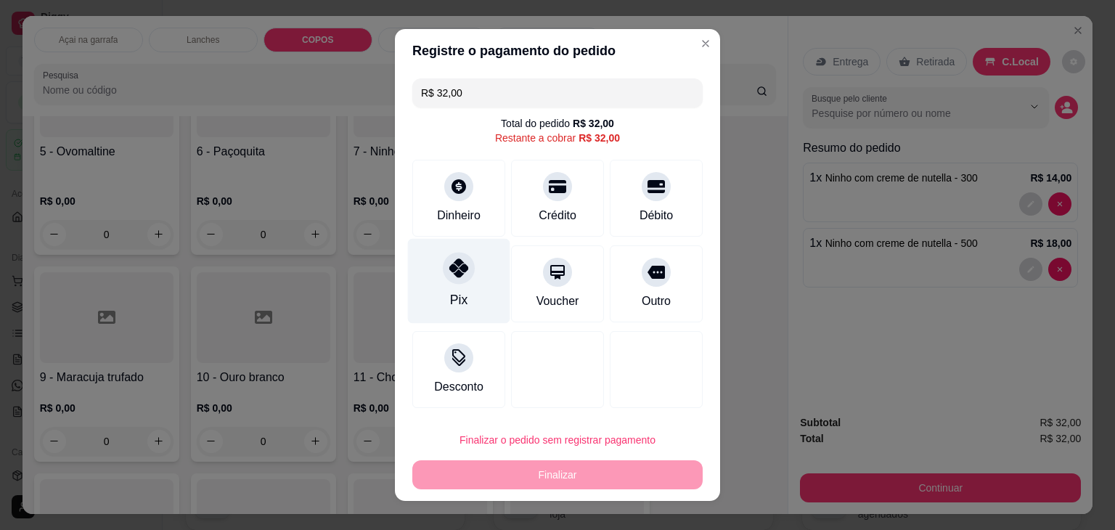
click at [449, 263] on icon at bounding box center [458, 267] width 19 height 19
click at [443, 263] on div at bounding box center [459, 268] width 32 height 32
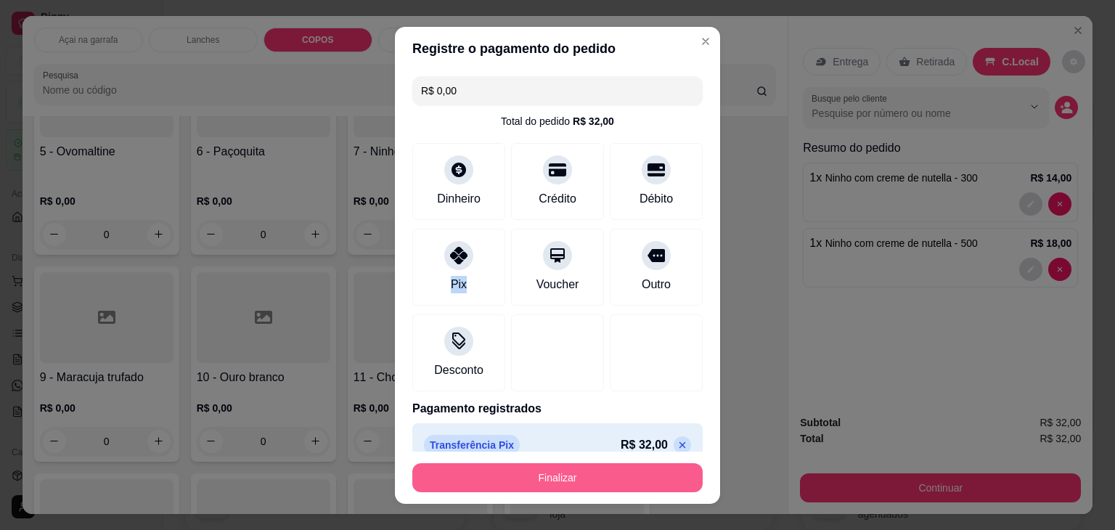
click at [520, 476] on button "Finalizar" at bounding box center [557, 477] width 290 height 29
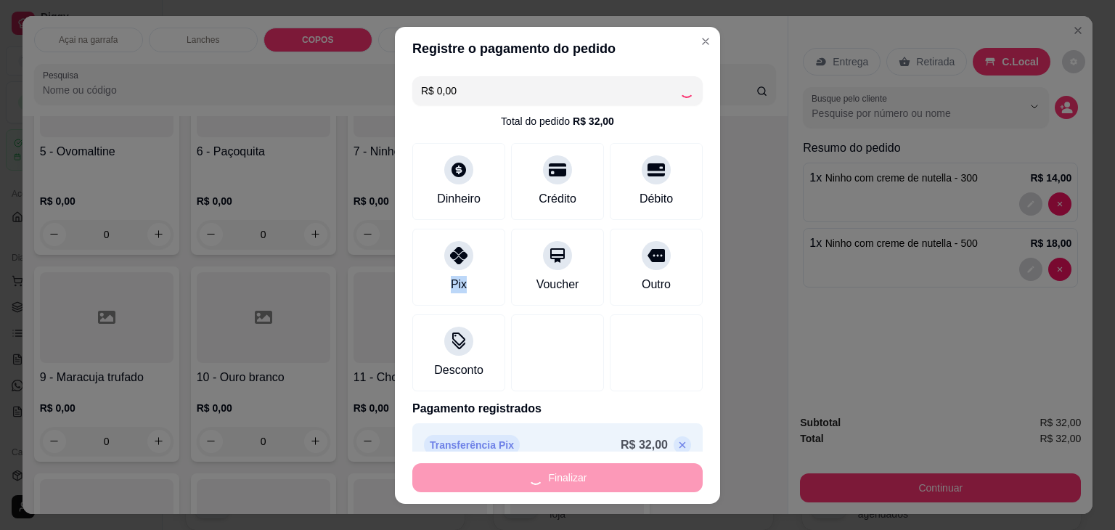
click at [520, 476] on div "Finalizar" at bounding box center [557, 477] width 290 height 29
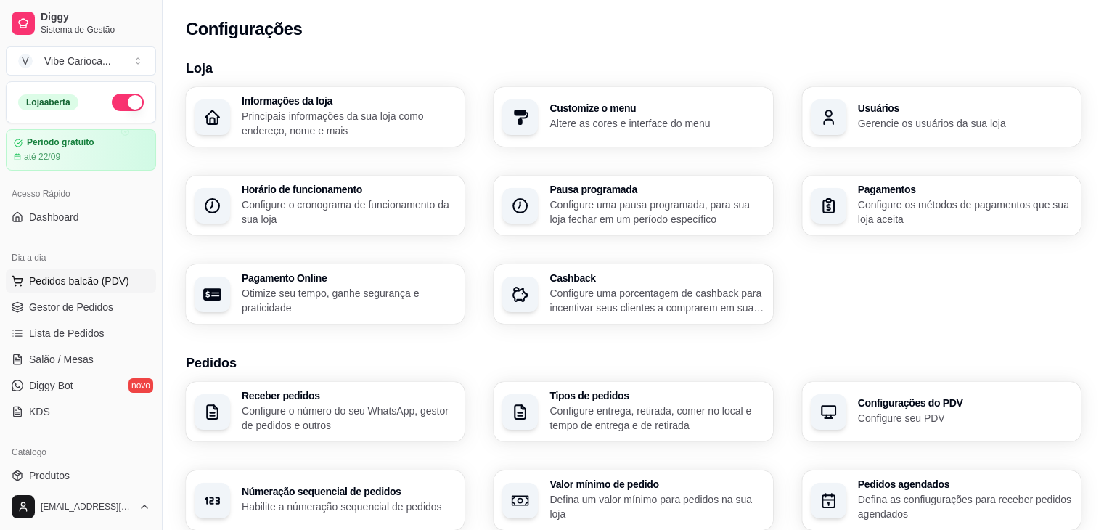
click at [84, 280] on span "Pedidos balcão (PDV)" at bounding box center [79, 281] width 100 height 15
click at [84, 280] on body "Diggy Sistema de Gestão V Vibe Carioca ... Loja aberta Período gratuito até 22/…" at bounding box center [552, 265] width 1104 height 530
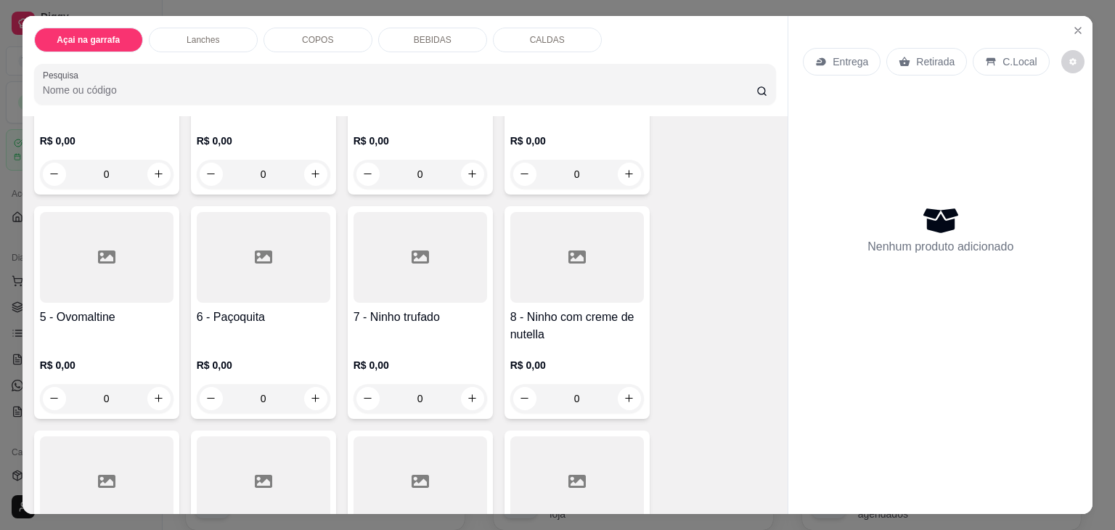
scroll to position [216, 0]
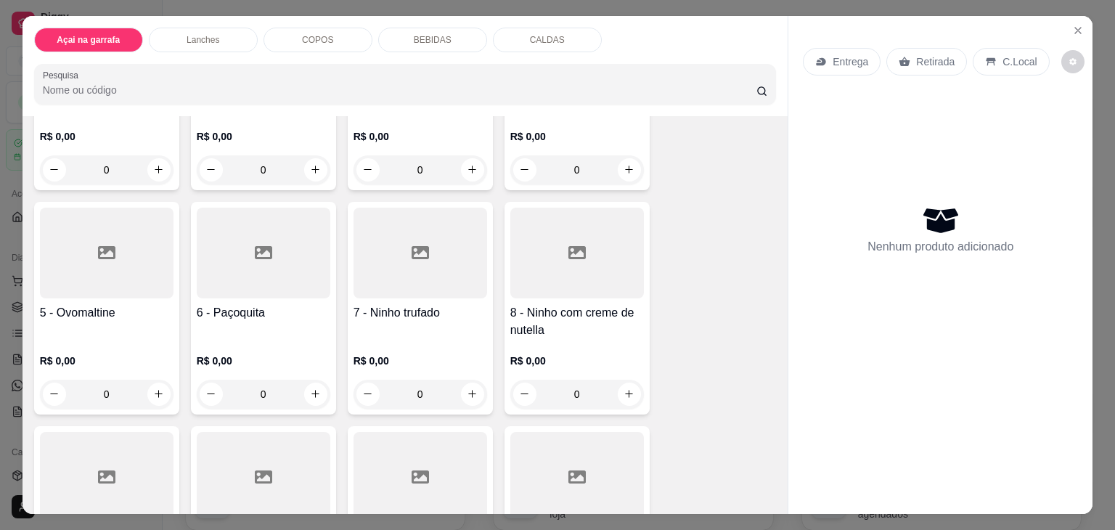
click at [589, 331] on h4 "8 - Ninho com creme de nutella" at bounding box center [577, 321] width 134 height 35
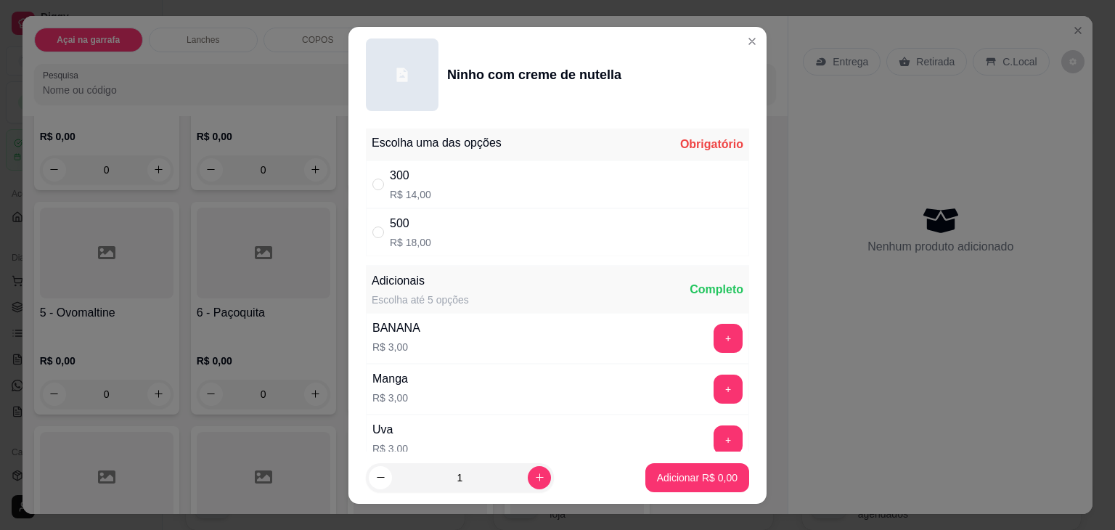
click at [367, 172] on div "300 R$ 14,00" at bounding box center [557, 184] width 383 height 48
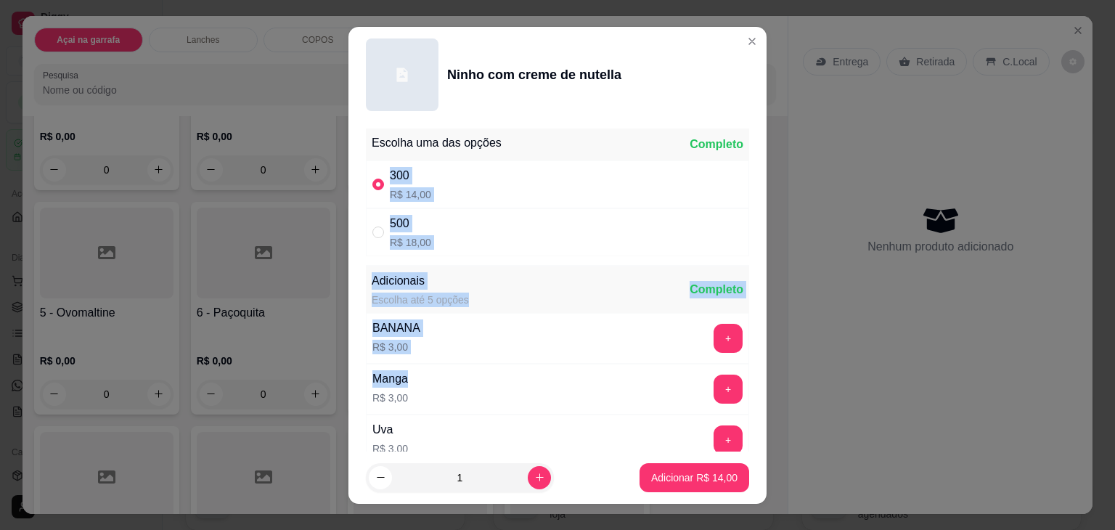
drag, startPoint x: 367, startPoint y: 172, endPoint x: 657, endPoint y: 389, distance: 361.8
click at [657, 389] on div "Escolha uma das opções Completo 300 R$ 14,00 500 R$ 18,00 Adicionais Escolha at…" at bounding box center [557, 287] width 418 height 329
click at [688, 468] on button "Adicionar R$ 14,00" at bounding box center [694, 477] width 107 height 28
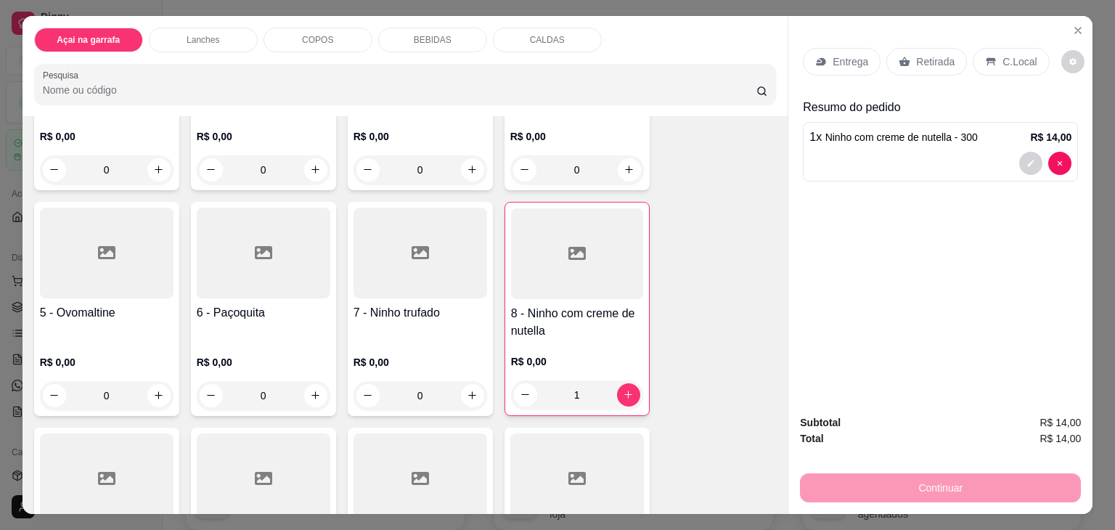
click at [991, 55] on div "C.Local" at bounding box center [1010, 62] width 76 height 28
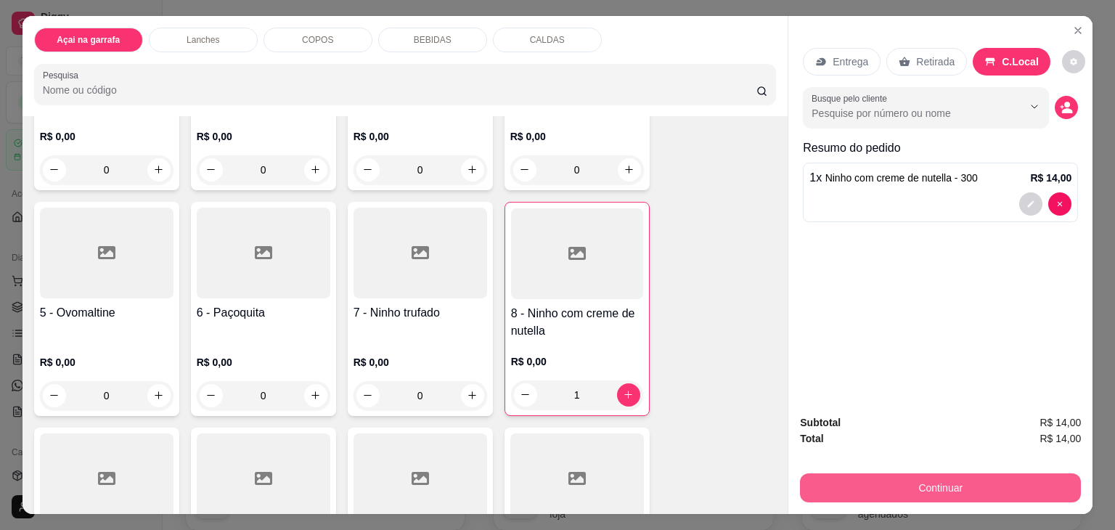
click at [923, 475] on button "Continuar" at bounding box center [940, 487] width 281 height 29
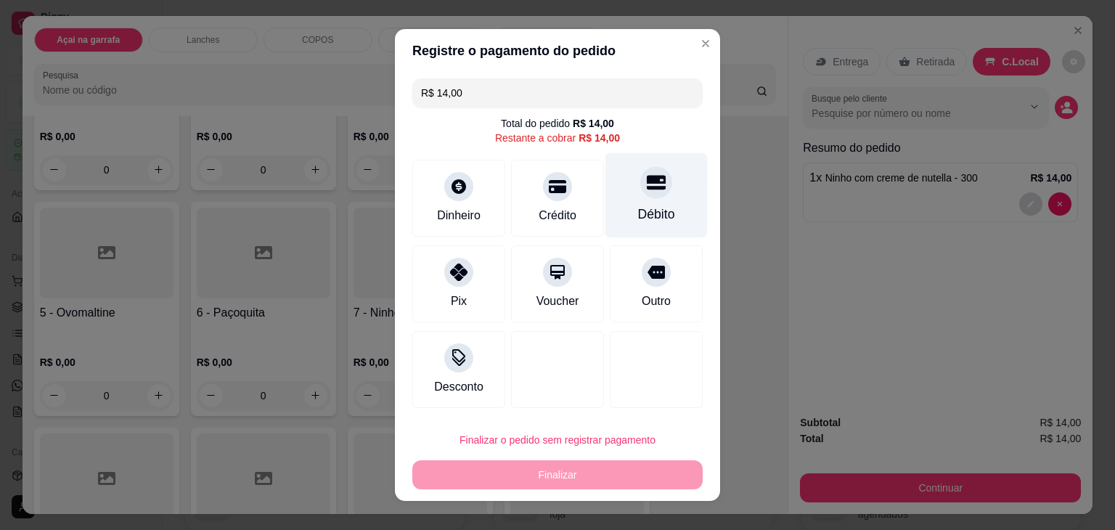
click at [639, 219] on div "Débito" at bounding box center [656, 214] width 37 height 19
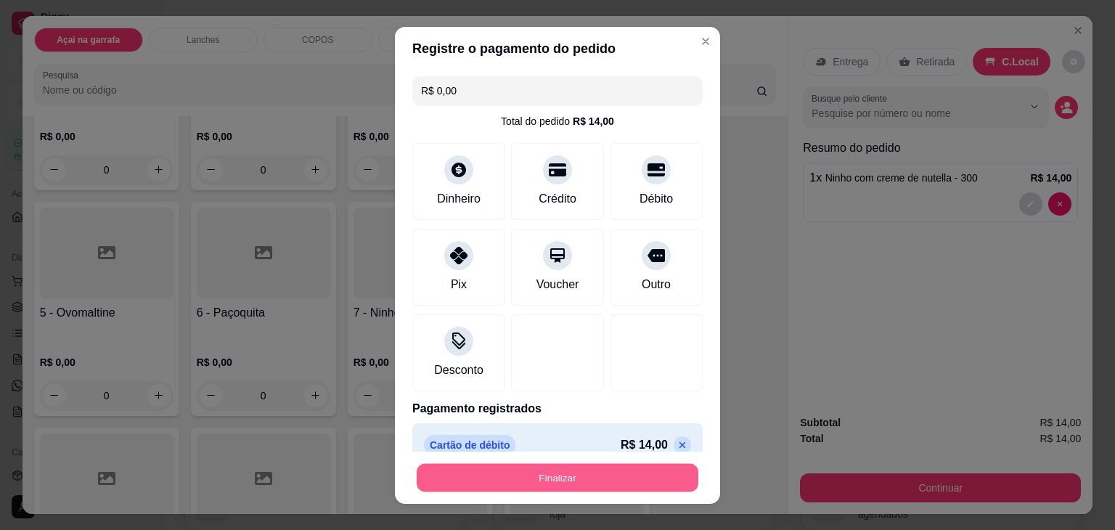
click at [594, 485] on button "Finalizar" at bounding box center [558, 477] width 282 height 28
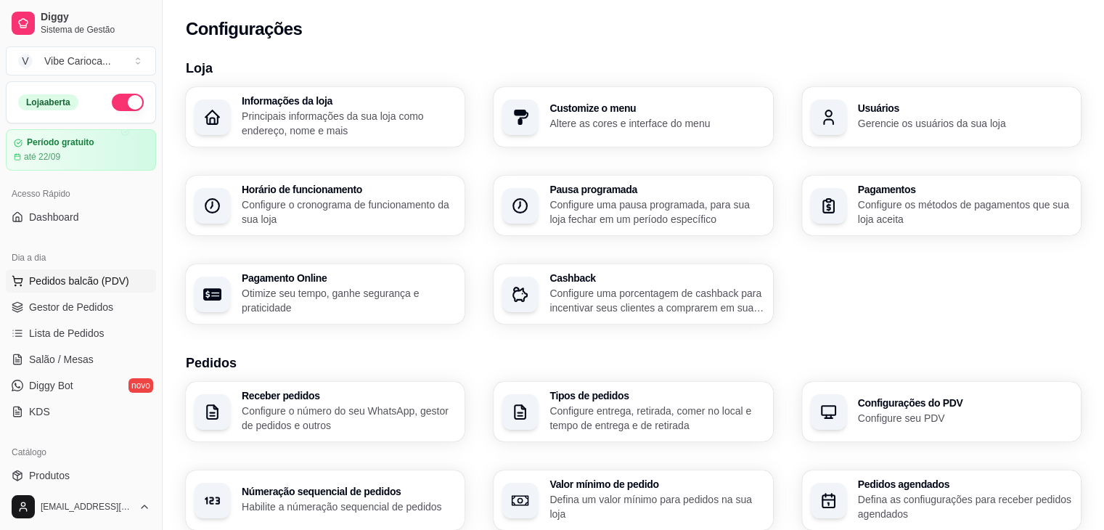
click at [90, 276] on span "Pedidos balcão (PDV)" at bounding box center [79, 281] width 100 height 15
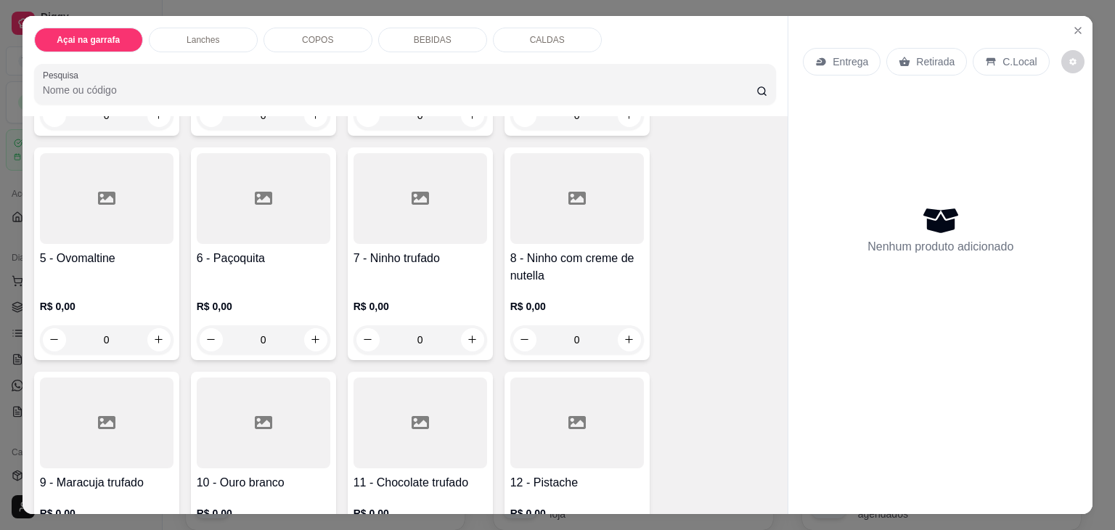
scroll to position [271, 0]
click at [468, 265] on div "7 - Ninho trufado" at bounding box center [420, 266] width 134 height 35
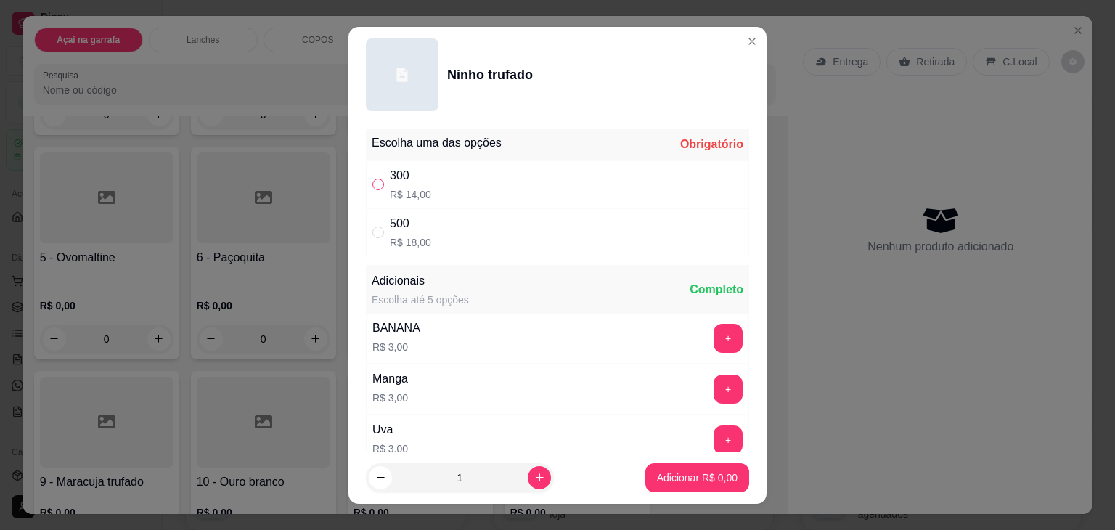
click at [372, 187] on input "" at bounding box center [378, 185] width 12 height 12
click at [681, 479] on p "Adicionar R$ 14,00" at bounding box center [694, 477] width 84 height 14
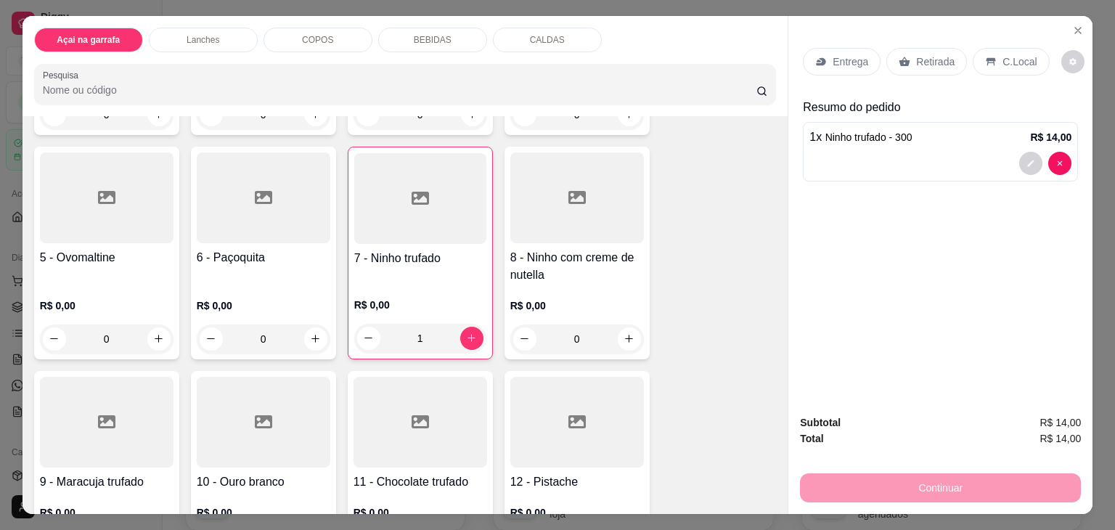
click at [1002, 62] on p "C.Local" at bounding box center [1019, 61] width 34 height 15
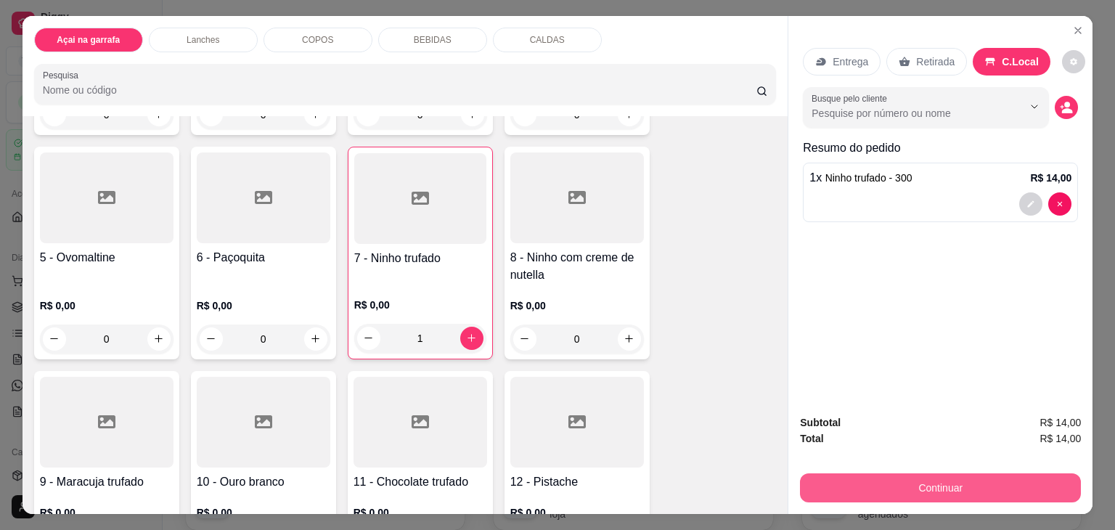
click at [908, 476] on button "Continuar" at bounding box center [940, 487] width 281 height 29
click at [902, 482] on button "Continuar" at bounding box center [940, 488] width 272 height 28
click at [874, 473] on button "Continuar" at bounding box center [940, 487] width 281 height 29
click at [890, 480] on button "Continuar" at bounding box center [940, 488] width 272 height 28
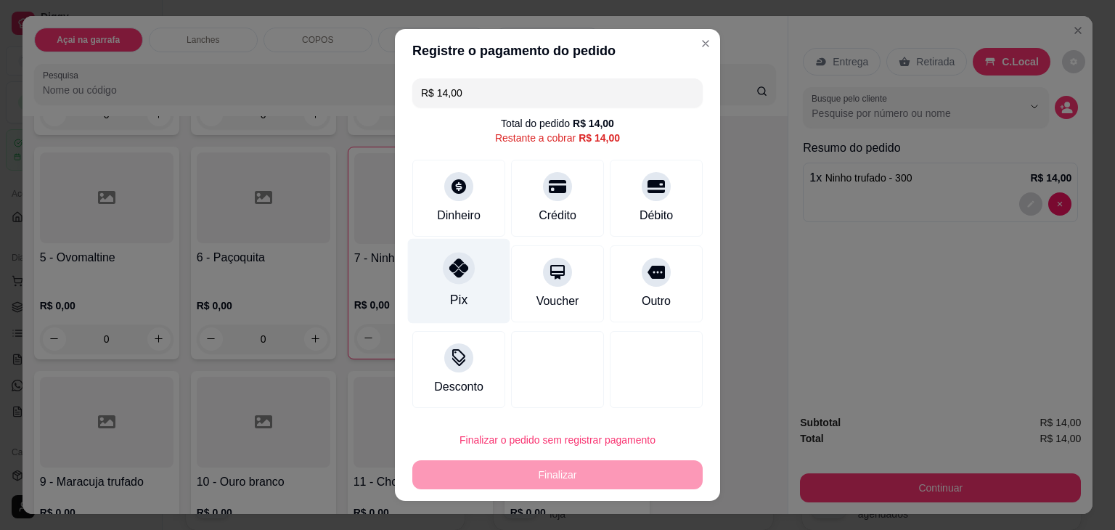
click at [446, 310] on div "Pix" at bounding box center [459, 281] width 102 height 85
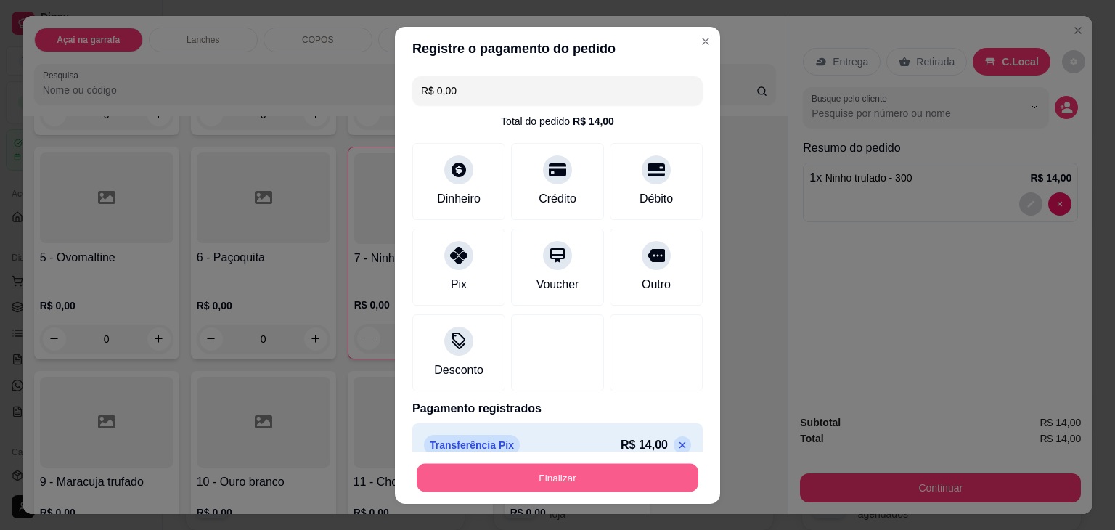
click at [512, 477] on button "Finalizar" at bounding box center [558, 477] width 282 height 28
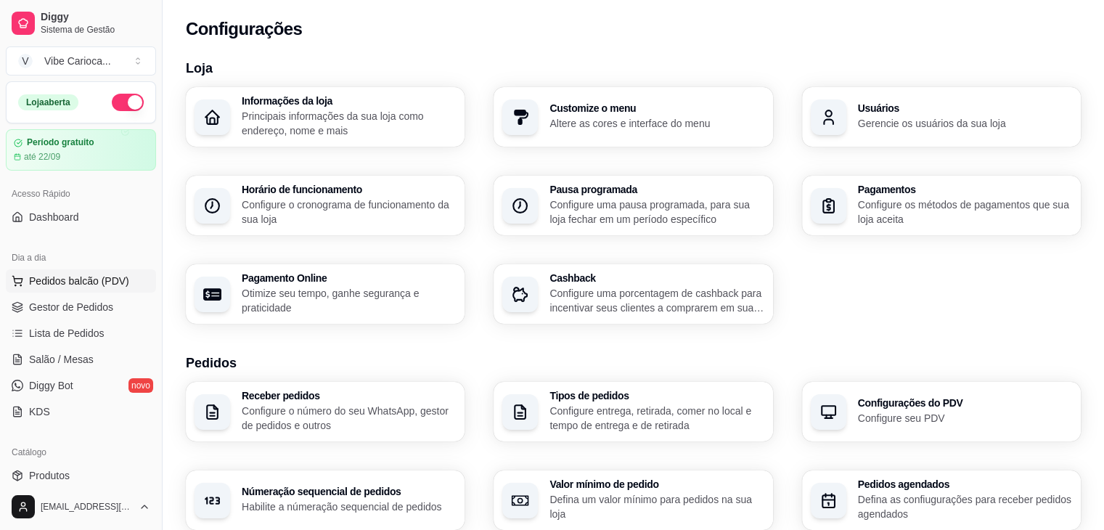
click at [97, 279] on span "Pedidos balcão (PDV)" at bounding box center [79, 281] width 100 height 15
click at [97, 279] on body "Diggy Sistema de Gestão V Vibe Carioca ... Loja aberta Período gratuito até 22/…" at bounding box center [552, 265] width 1104 height 530
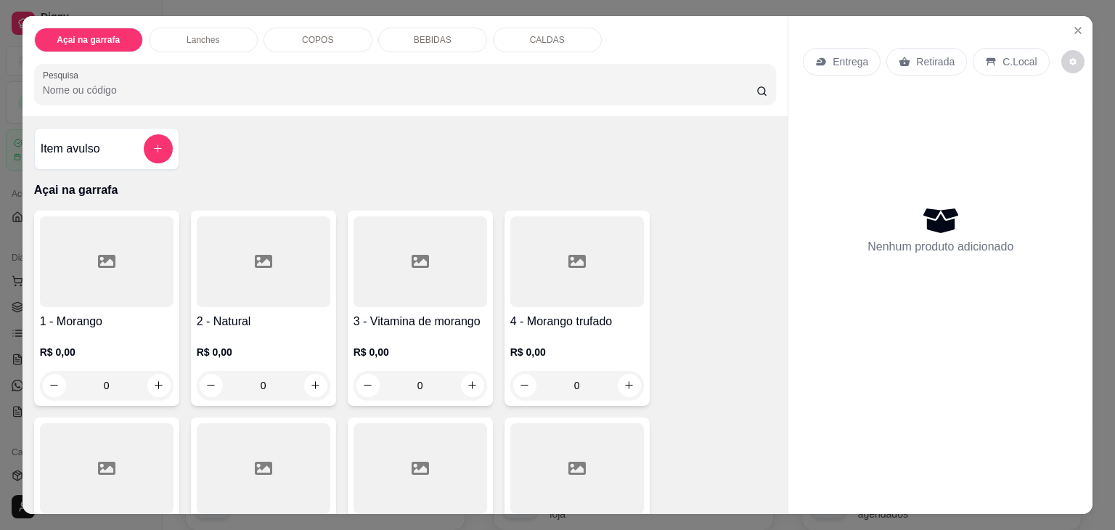
click at [395, 30] on div "BEBIDAS" at bounding box center [432, 40] width 109 height 25
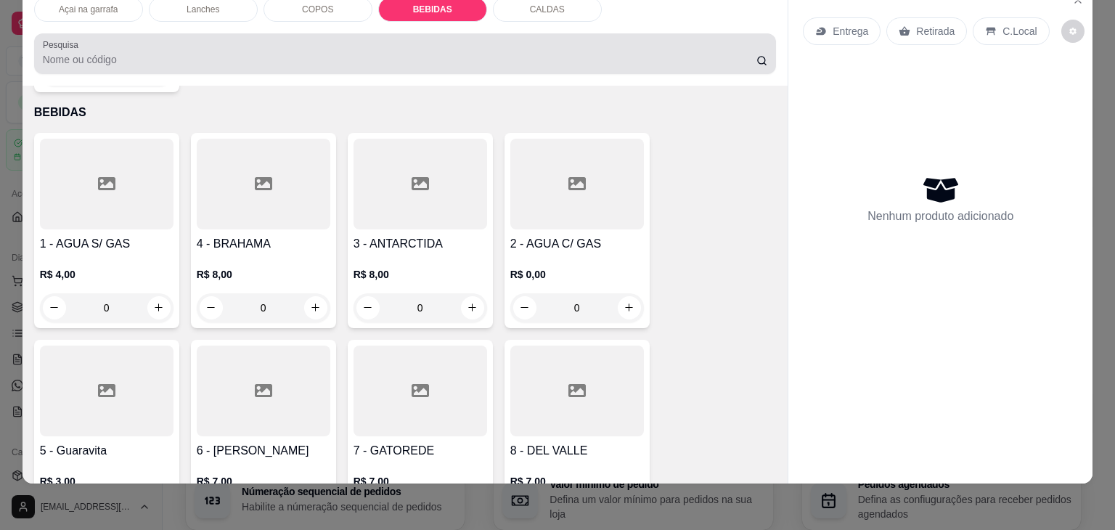
click at [395, 39] on div at bounding box center [405, 53] width 725 height 29
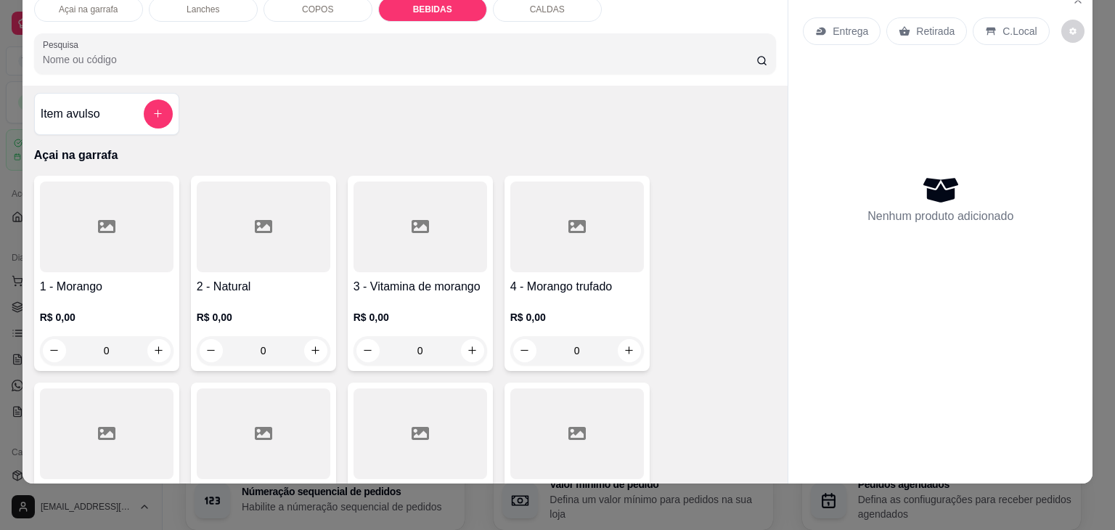
scroll to position [0, 0]
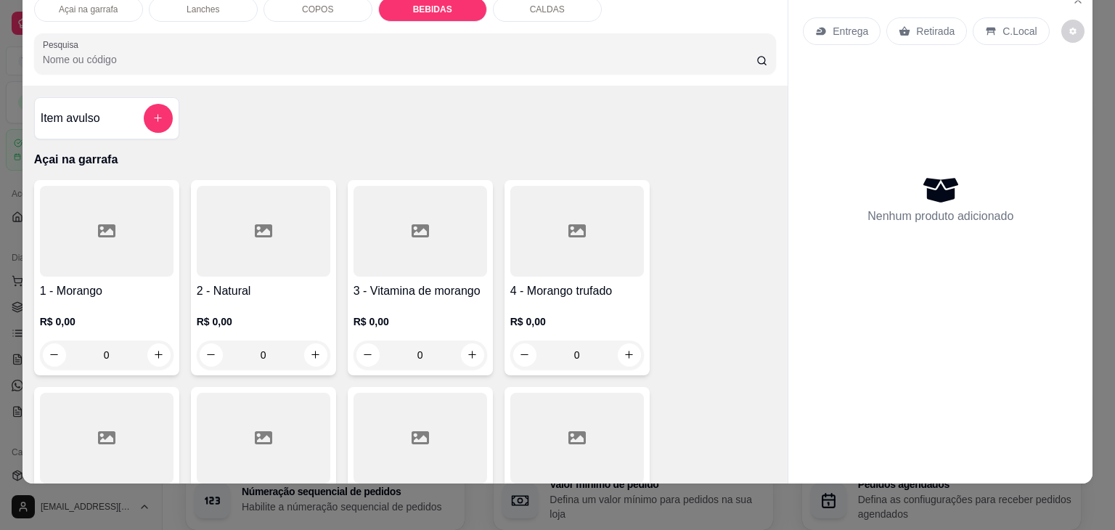
click at [423, 300] on div "R$ 0,00 0" at bounding box center [420, 335] width 134 height 70
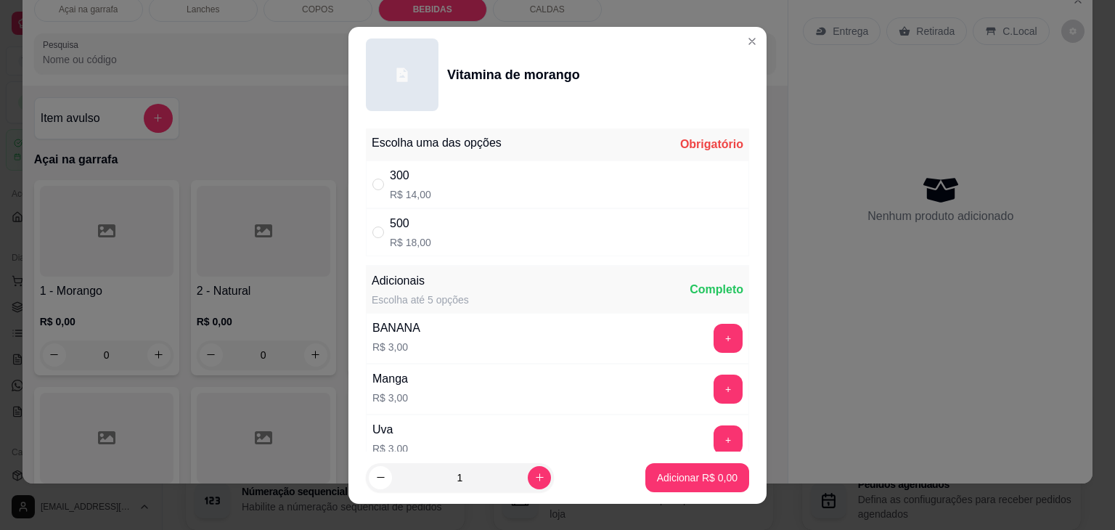
click at [381, 234] on div "" at bounding box center [380, 232] width 17 height 16
click at [528, 473] on button "increase-product-quantity" at bounding box center [539, 477] width 22 height 22
click at [652, 482] on p "Adicionar R$ 36,00" at bounding box center [694, 477] width 84 height 14
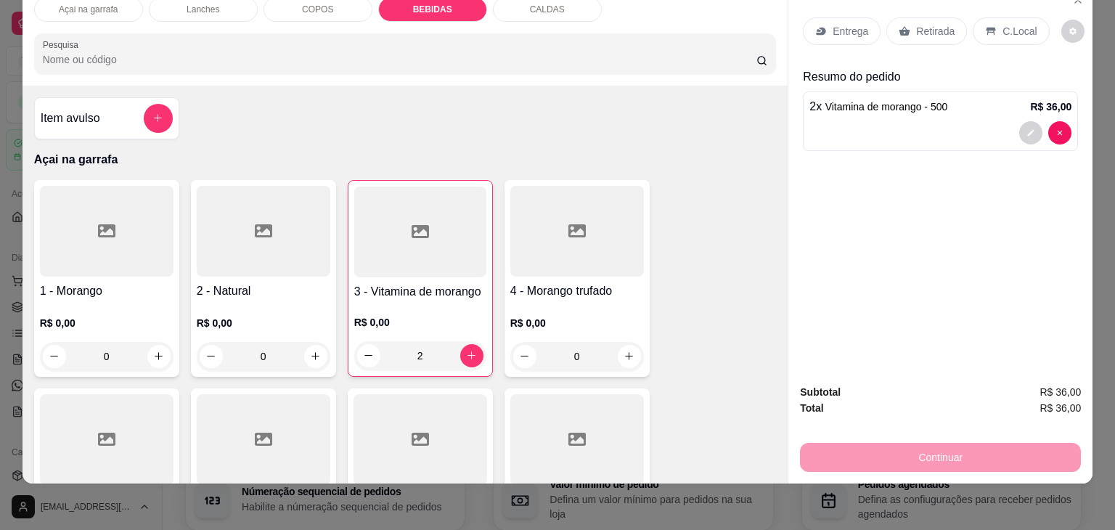
click at [990, 19] on div "C.Local" at bounding box center [1010, 31] width 76 height 28
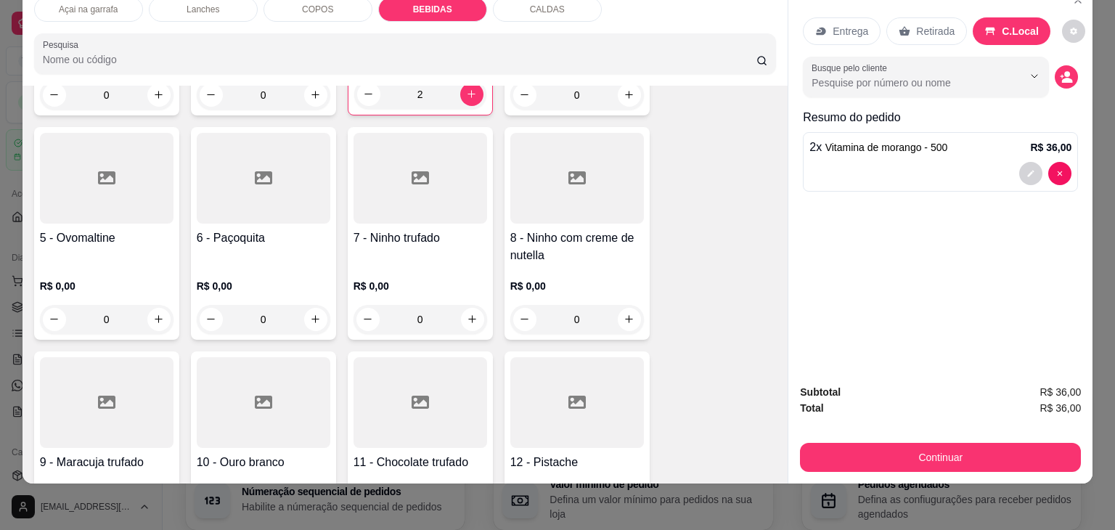
scroll to position [276, 0]
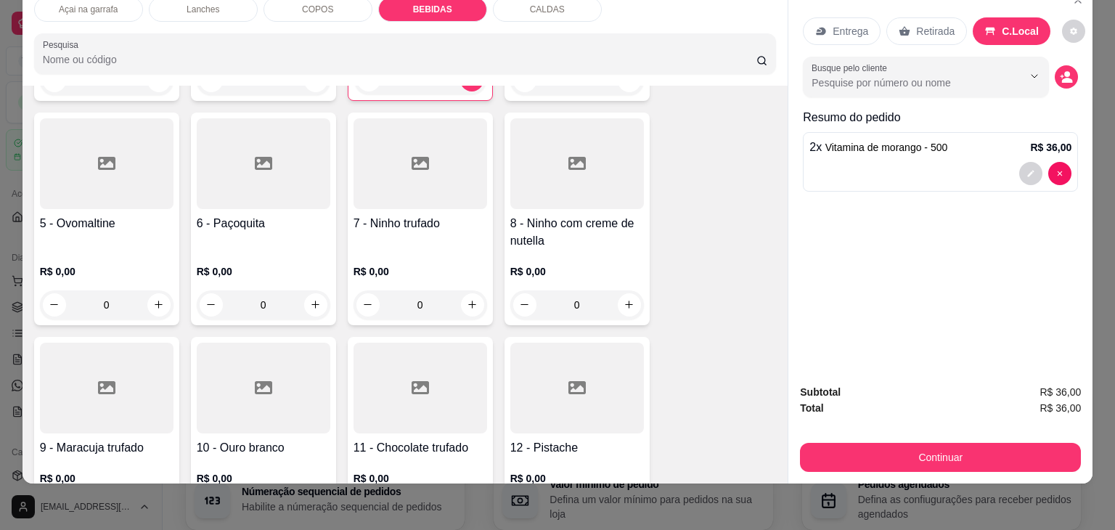
click at [594, 236] on h4 "8 - Ninho com creme de nutella" at bounding box center [577, 232] width 134 height 35
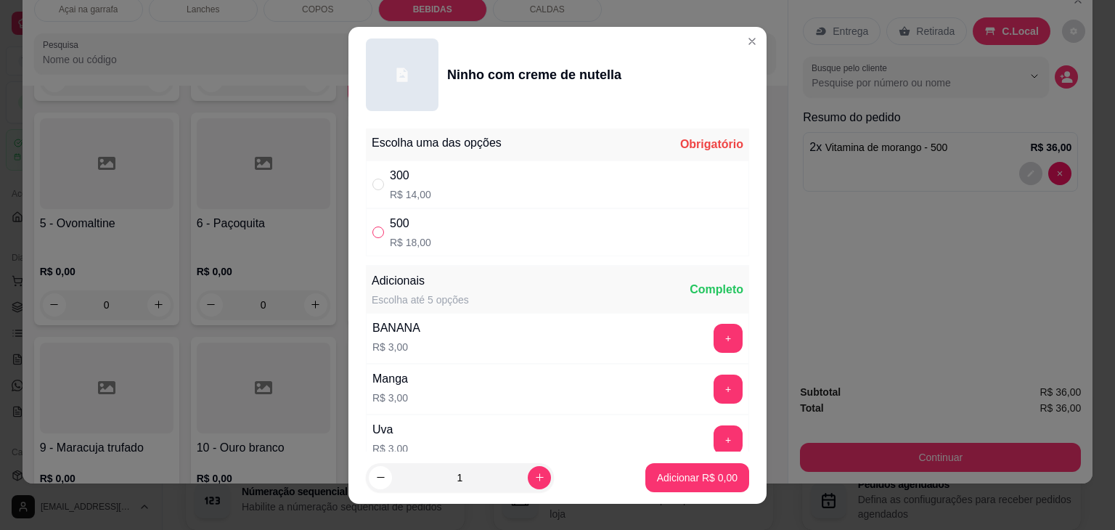
click at [377, 230] on input "" at bounding box center [378, 232] width 12 height 12
click at [655, 474] on p "Adicionar R$ 18,00" at bounding box center [694, 477] width 84 height 14
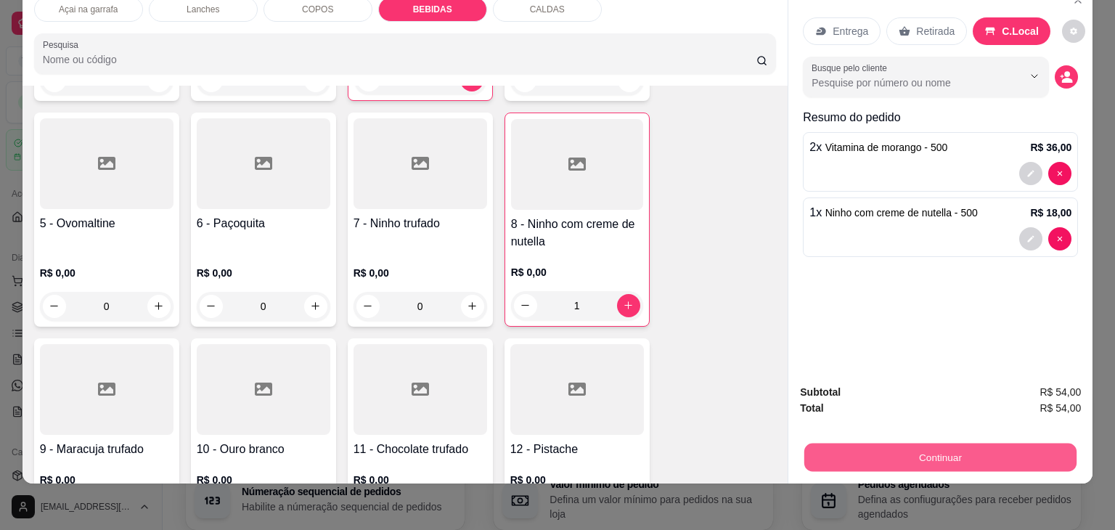
click at [829, 443] on button "Continuar" at bounding box center [940, 457] width 272 height 28
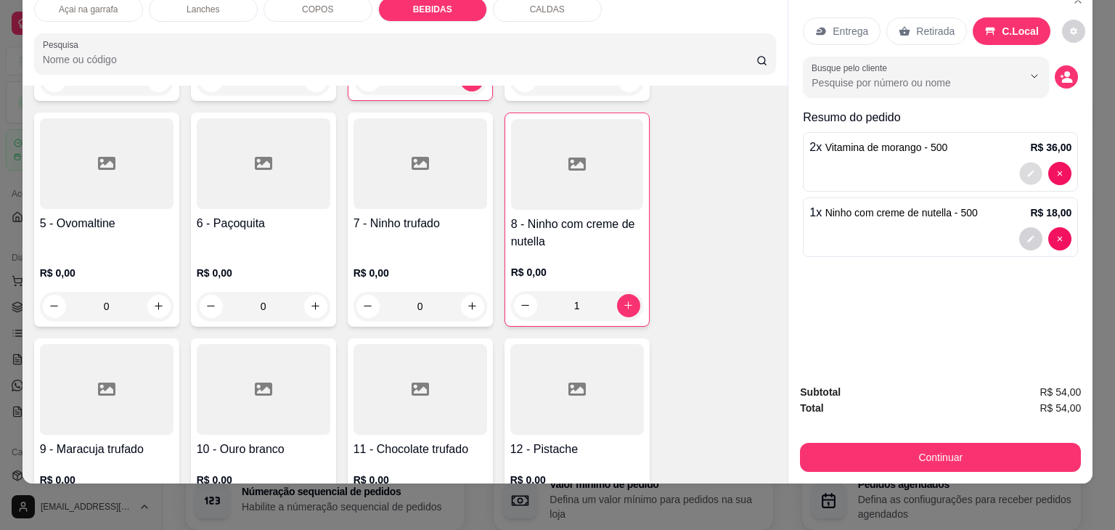
click at [1026, 169] on icon "decrease-product-quantity" at bounding box center [1030, 173] width 9 height 9
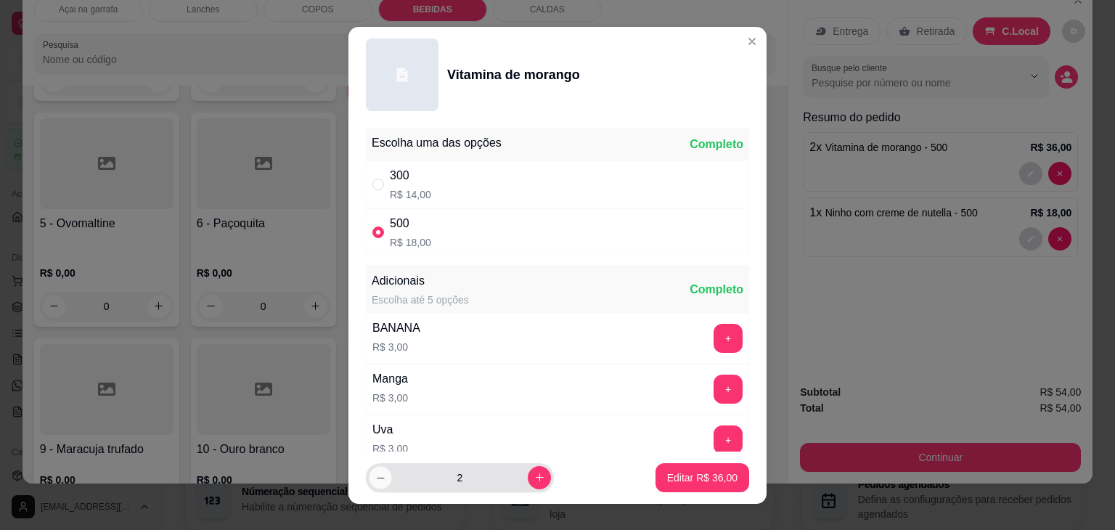
click at [381, 482] on button "decrease-product-quantity" at bounding box center [380, 477] width 22 height 22
click at [716, 470] on p "Editar R$ 18,00" at bounding box center [702, 477] width 70 height 15
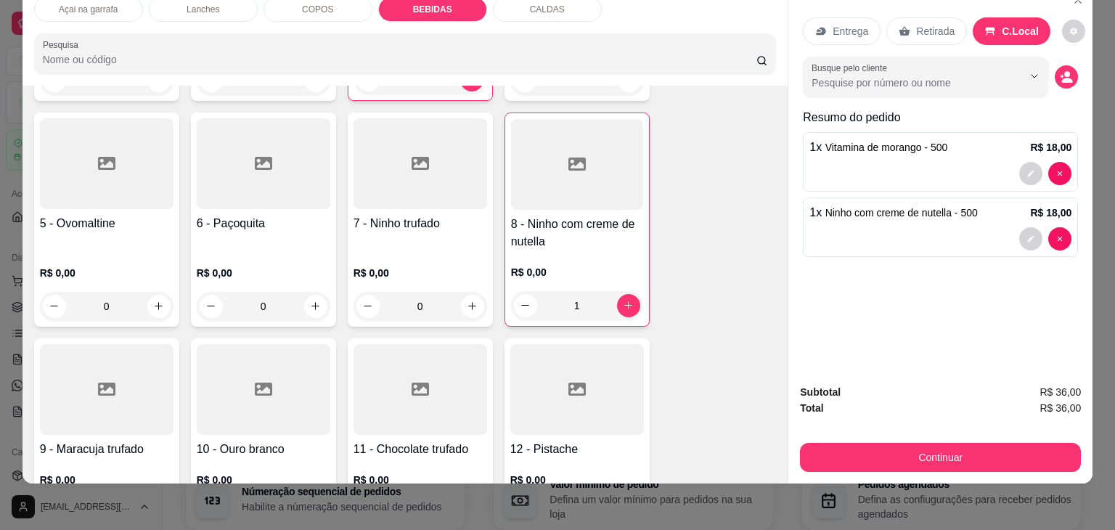
click at [716, 470] on div "1 - Morango R$ 0,00 0 2 - Natural R$ 0,00 0 3 - Vitamina de morango R$ 0,00 1 4…" at bounding box center [405, 322] width 742 height 836
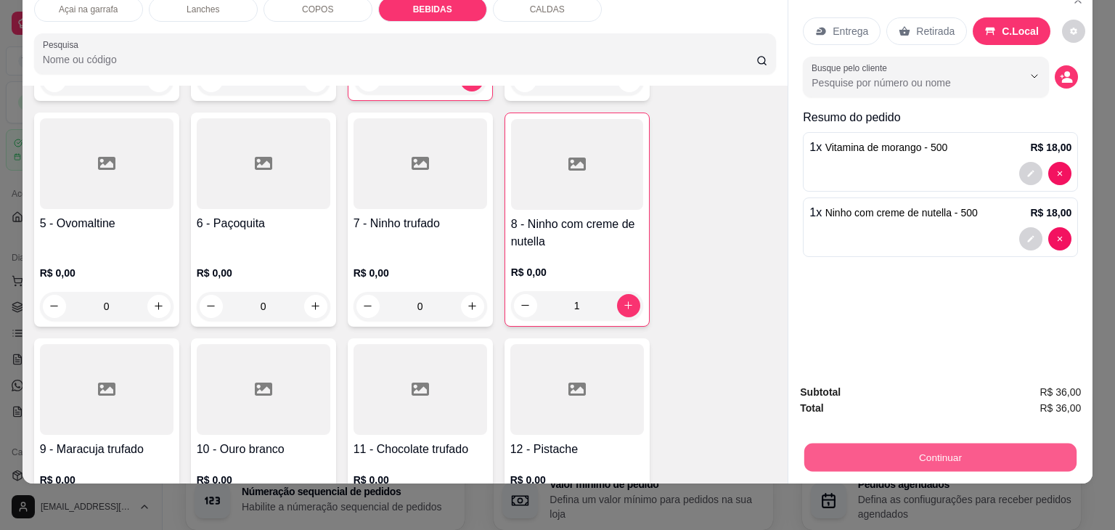
click at [861, 443] on button "Continuar" at bounding box center [940, 457] width 272 height 28
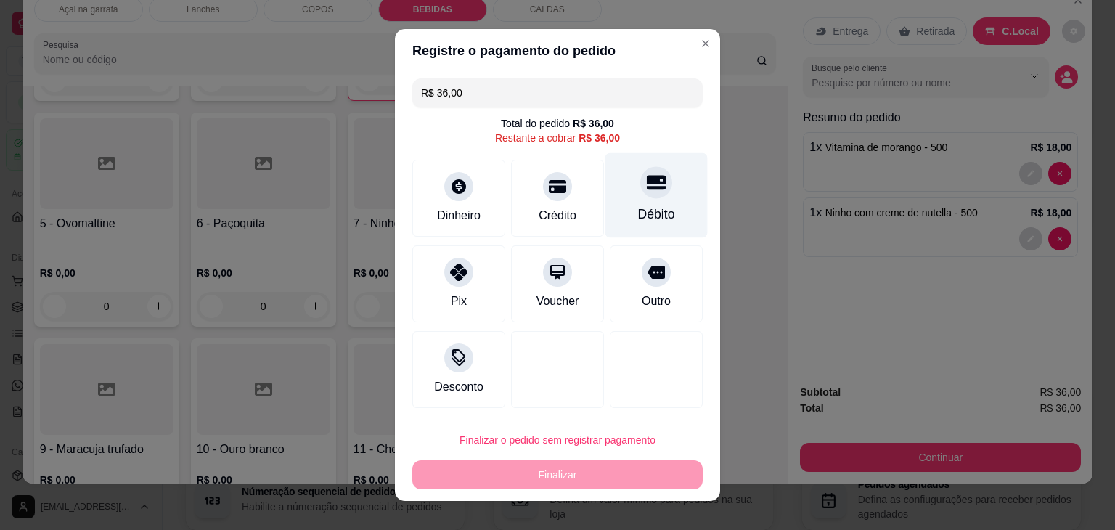
click at [648, 204] on div "Débito" at bounding box center [656, 195] width 102 height 85
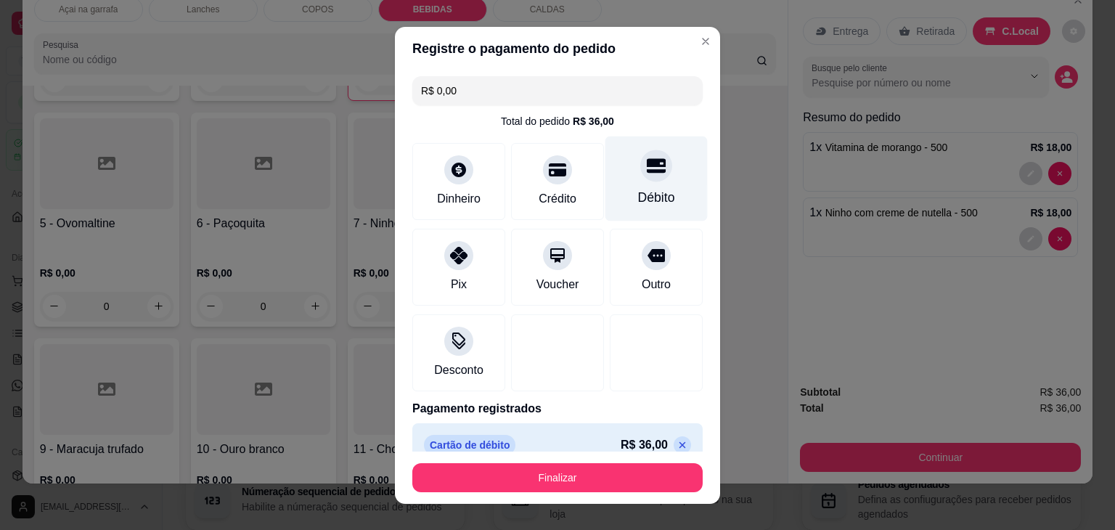
click at [648, 204] on div "Débito" at bounding box center [656, 197] width 37 height 19
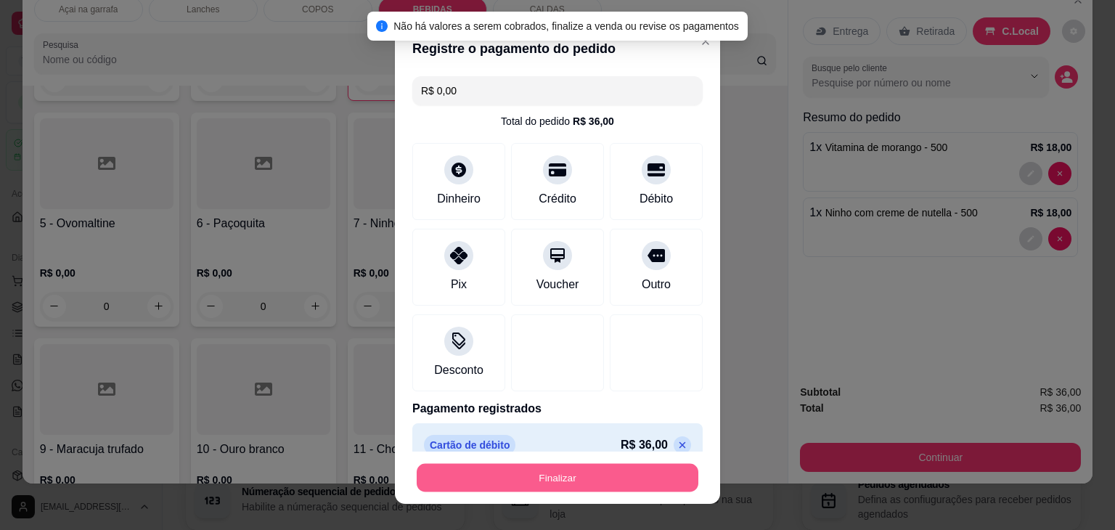
click at [605, 468] on button "Finalizar" at bounding box center [558, 477] width 282 height 28
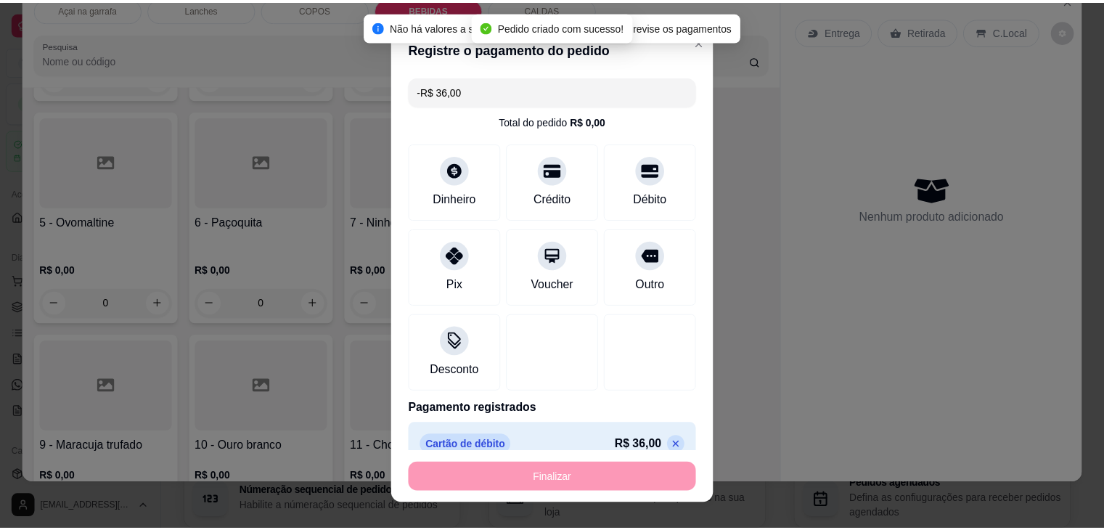
scroll to position [274, 0]
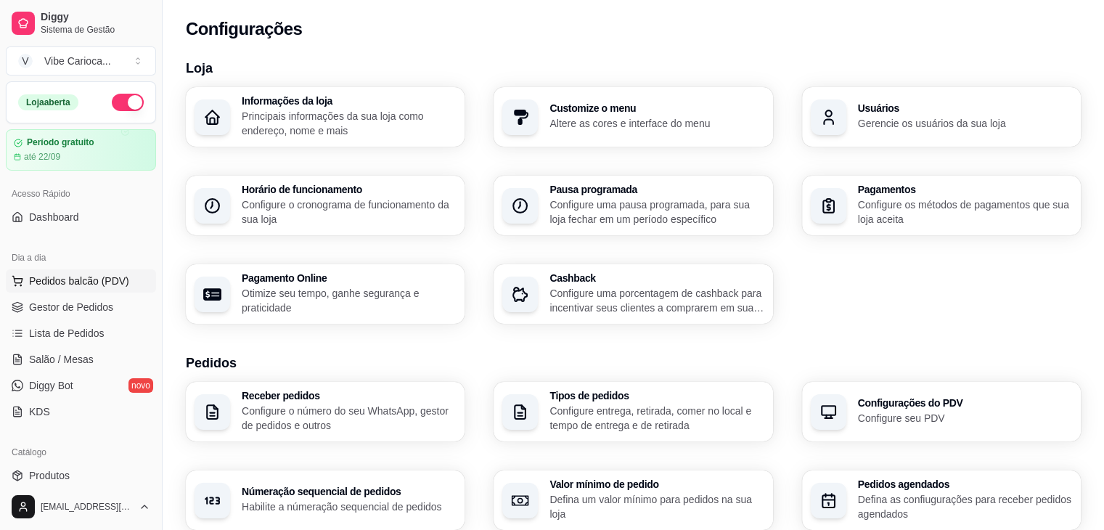
click at [61, 286] on span "Pedidos balcão (PDV)" at bounding box center [79, 281] width 100 height 15
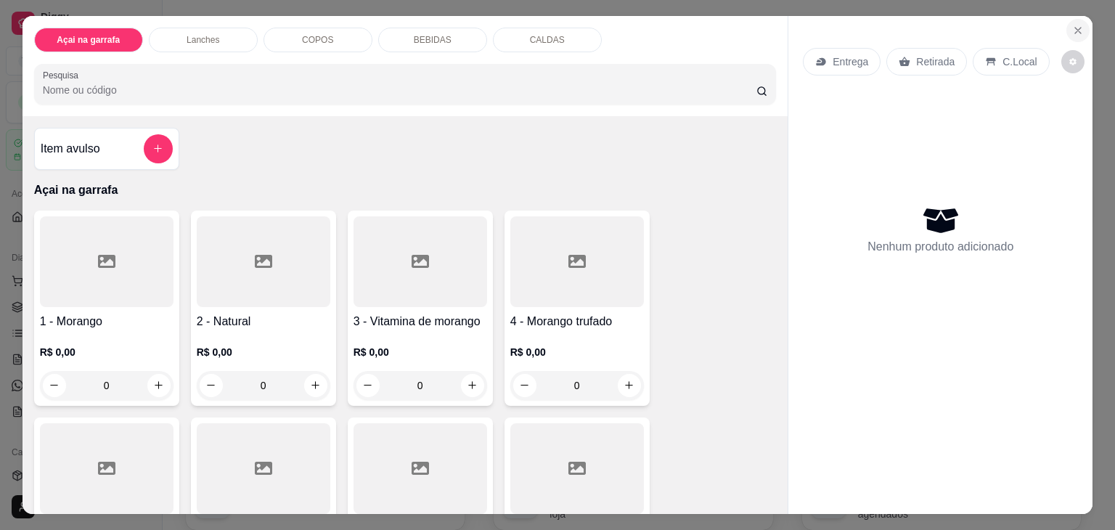
click at [1075, 28] on icon "Close" at bounding box center [1078, 31] width 6 height 6
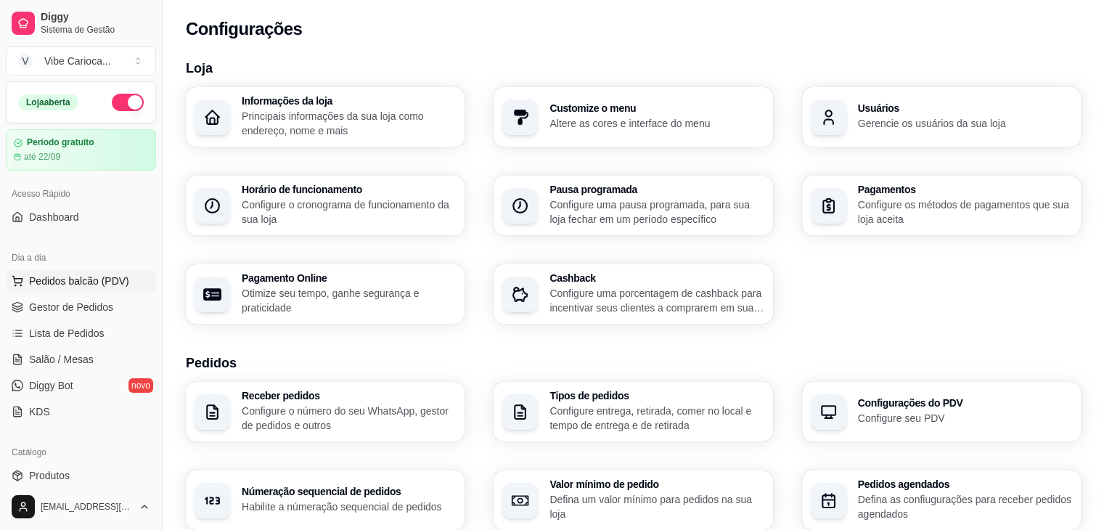
click at [107, 276] on span "Pedidos balcão (PDV)" at bounding box center [79, 281] width 100 height 15
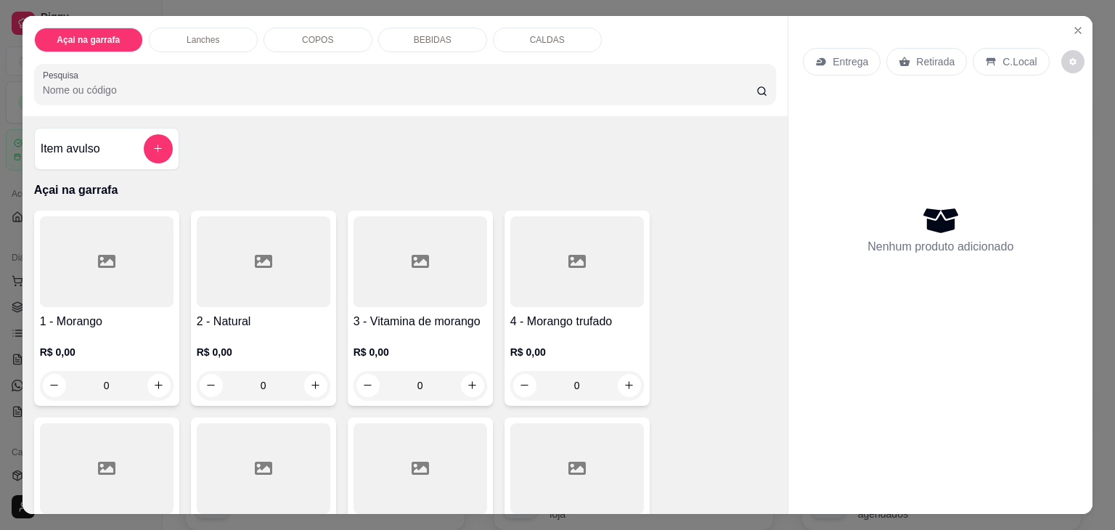
click at [306, 89] on input "Pesquisa" at bounding box center [399, 90] width 713 height 15
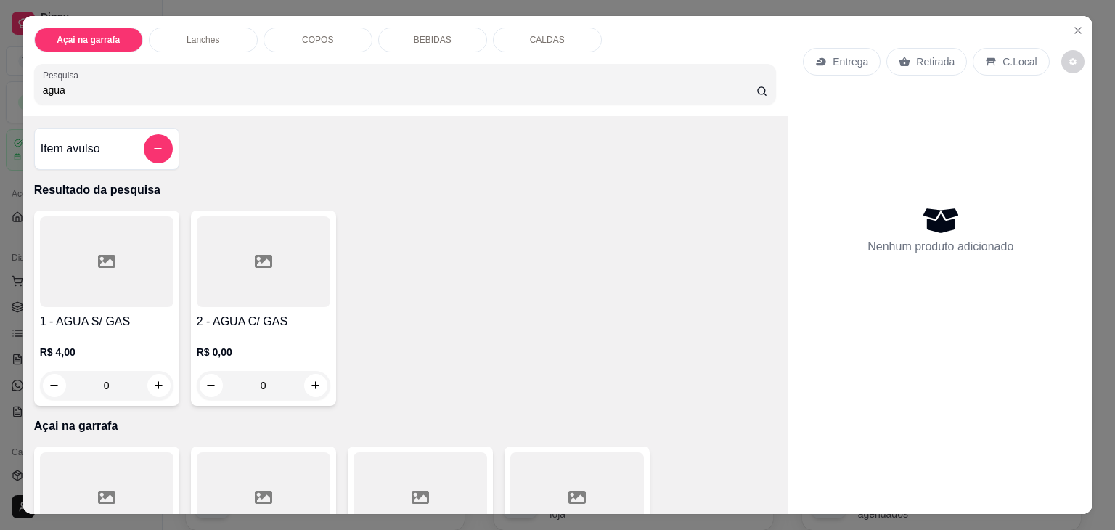
click at [122, 267] on div at bounding box center [107, 261] width 134 height 91
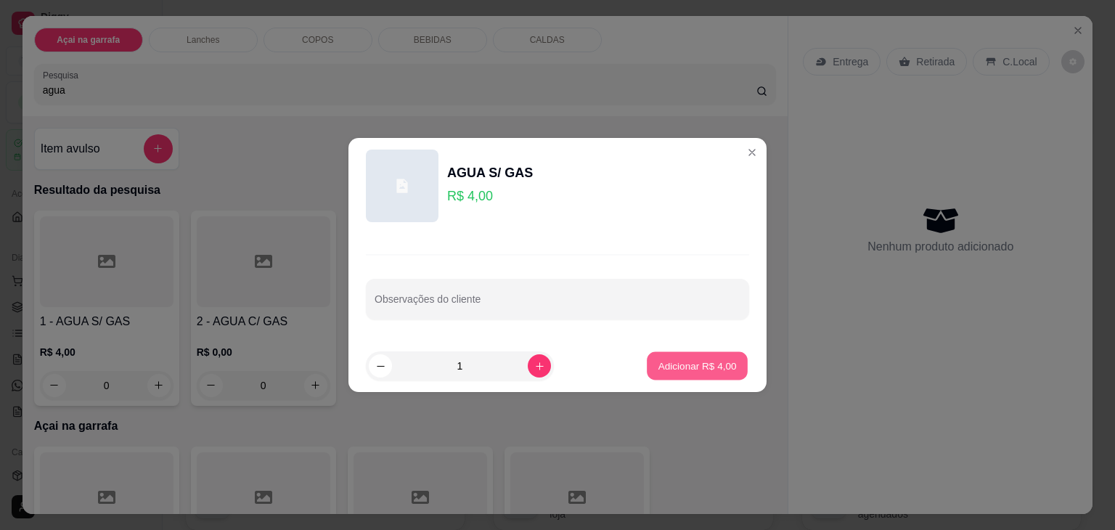
click at [653, 356] on button "Adicionar R$ 4,00" at bounding box center [697, 366] width 101 height 28
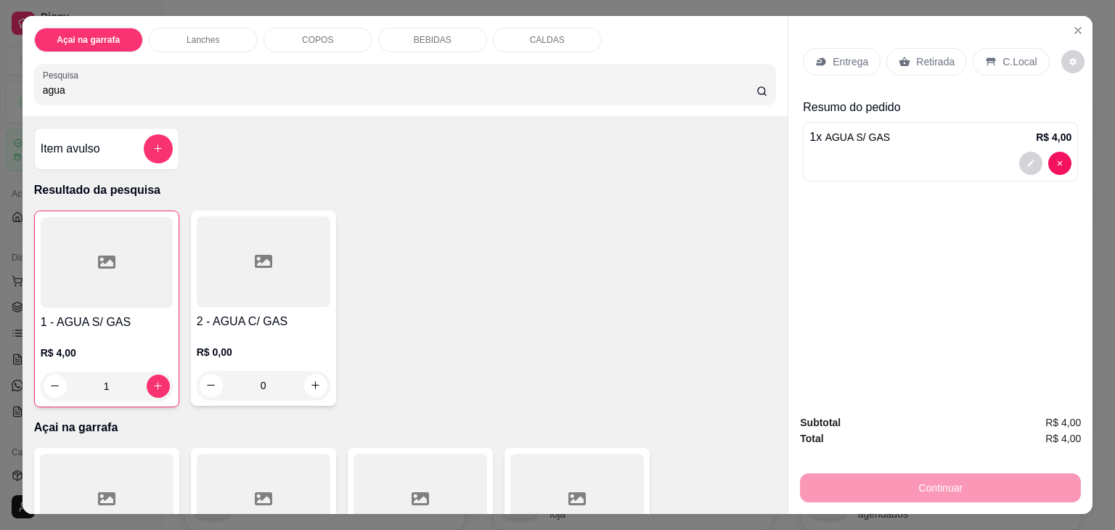
click at [1004, 54] on p "C.Local" at bounding box center [1019, 61] width 34 height 15
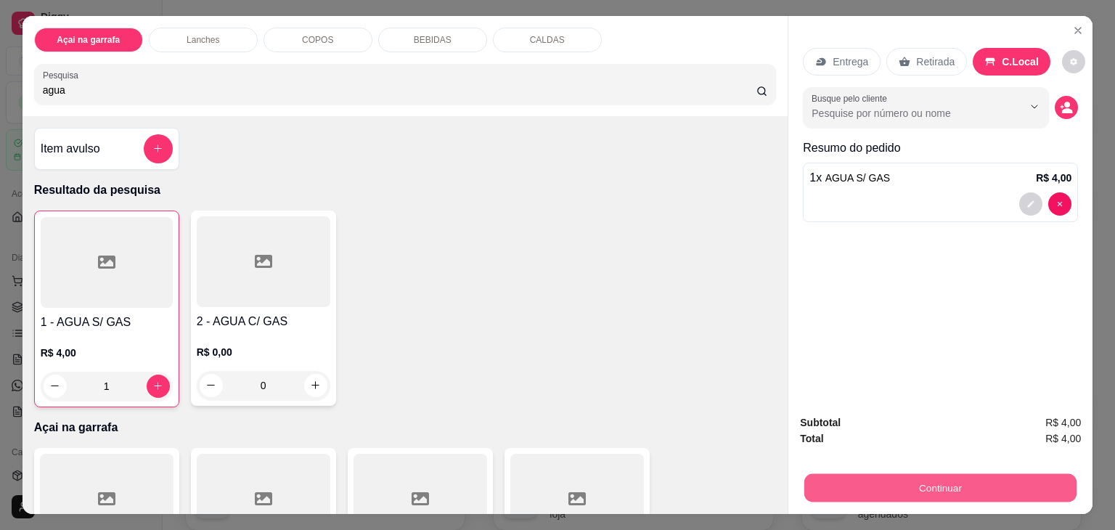
click at [858, 475] on button "Continuar" at bounding box center [940, 488] width 272 height 28
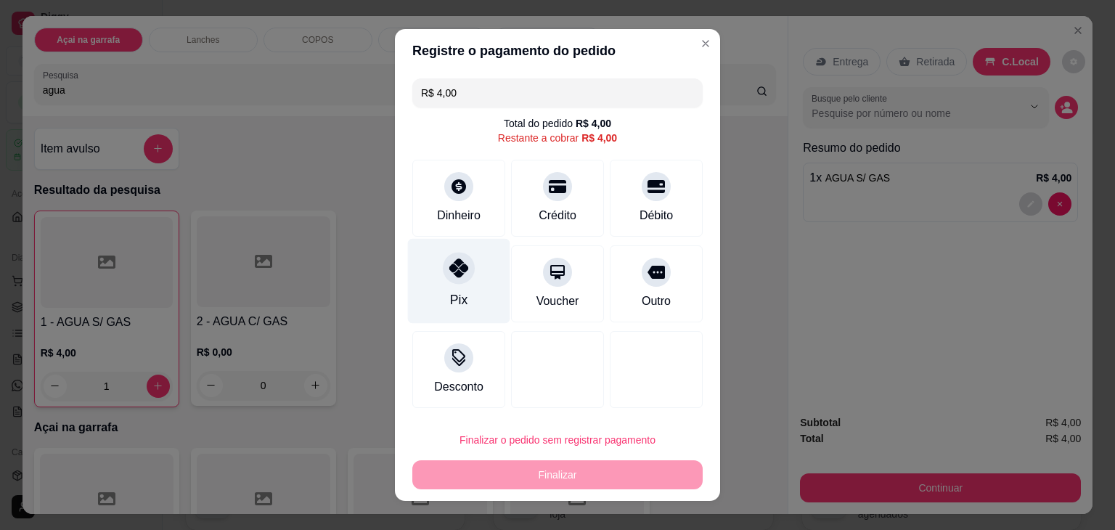
click at [462, 284] on div "Pix" at bounding box center [459, 281] width 102 height 85
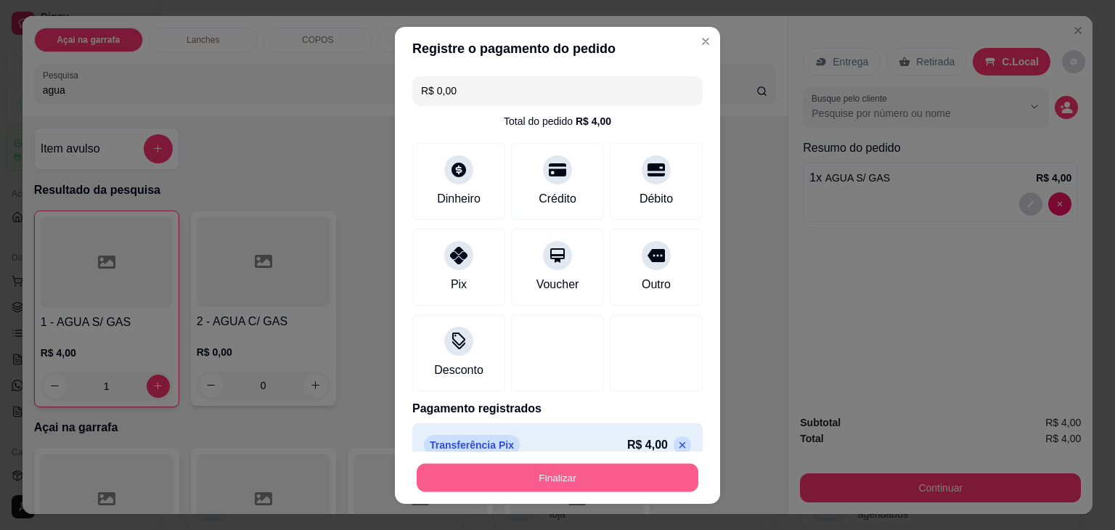
click at [449, 479] on button "Finalizar" at bounding box center [558, 477] width 282 height 28
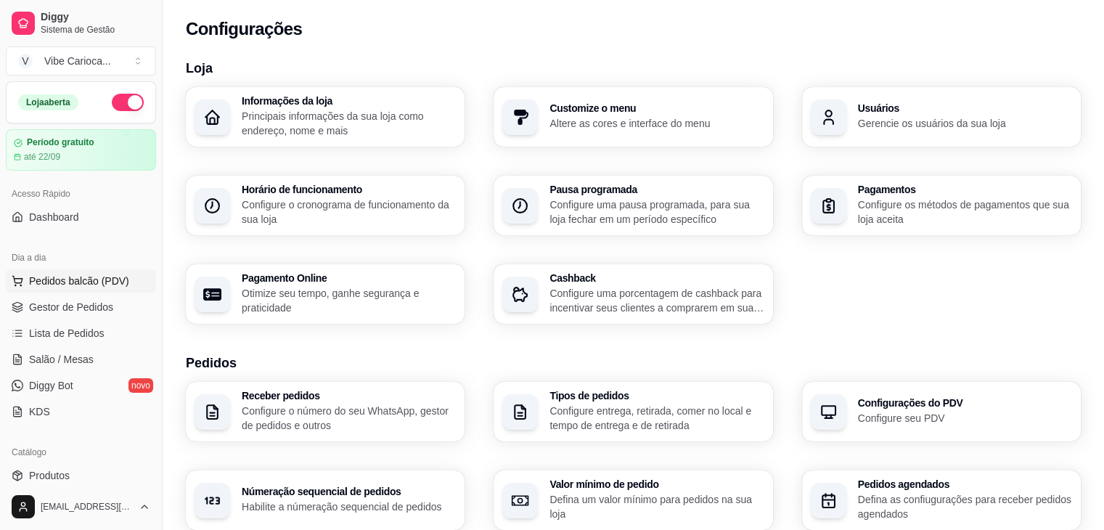
click at [107, 288] on button "Pedidos balcão (PDV)" at bounding box center [81, 280] width 150 height 23
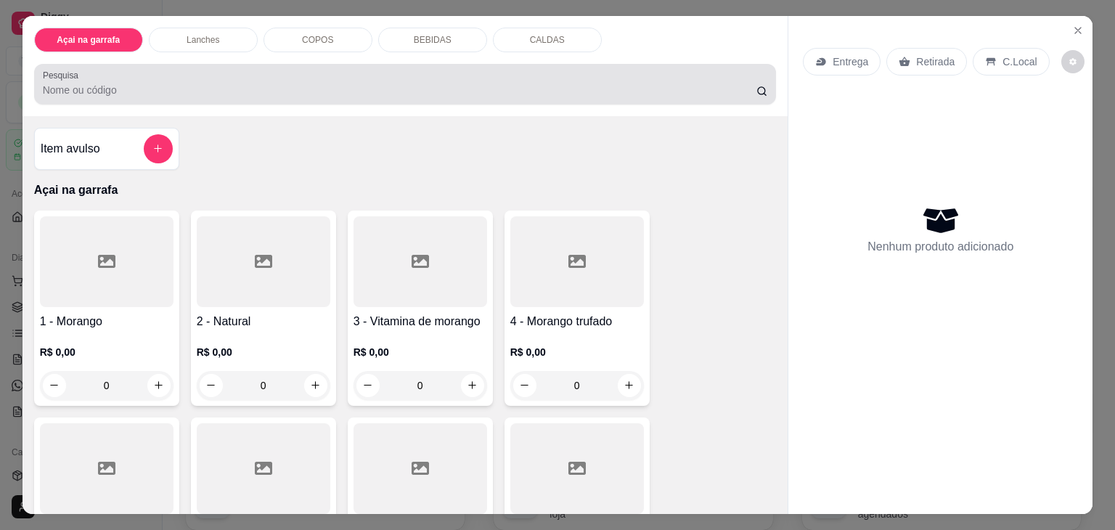
click at [108, 70] on div at bounding box center [405, 84] width 725 height 29
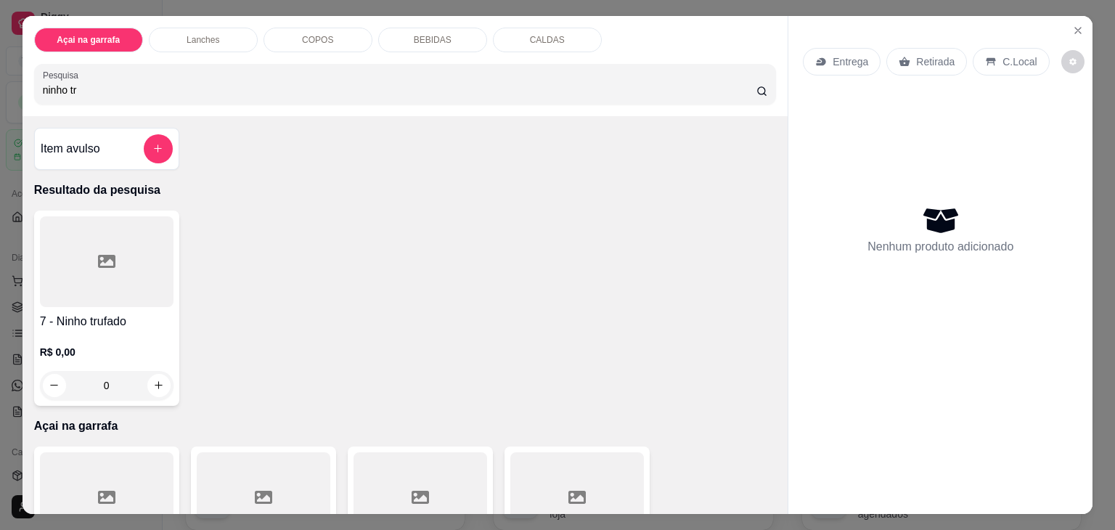
click at [85, 236] on div at bounding box center [107, 261] width 134 height 91
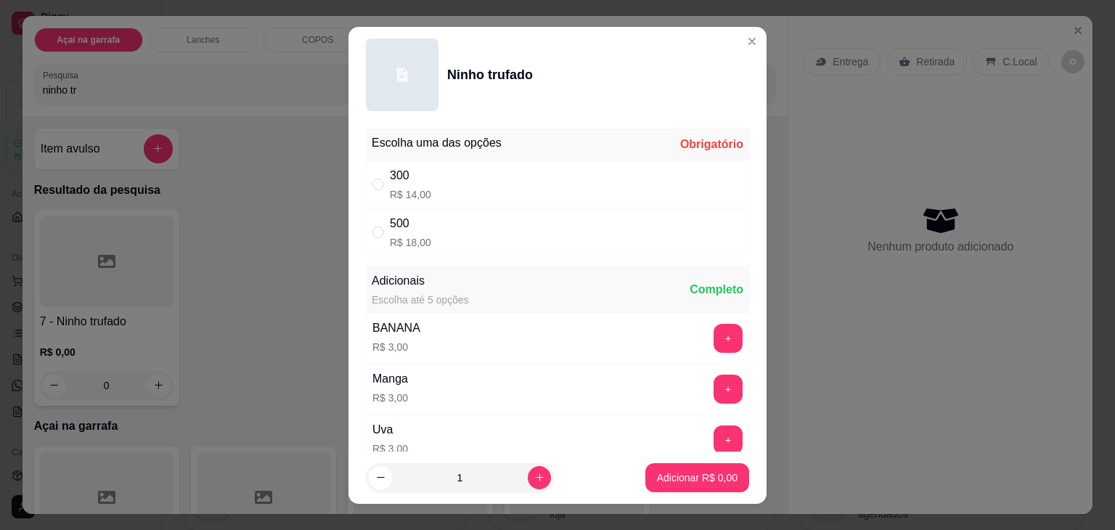
click at [392, 187] on p "R$ 14,00" at bounding box center [410, 194] width 41 height 15
click at [699, 480] on p "Adicionar R$ 14,00" at bounding box center [694, 477] width 84 height 14
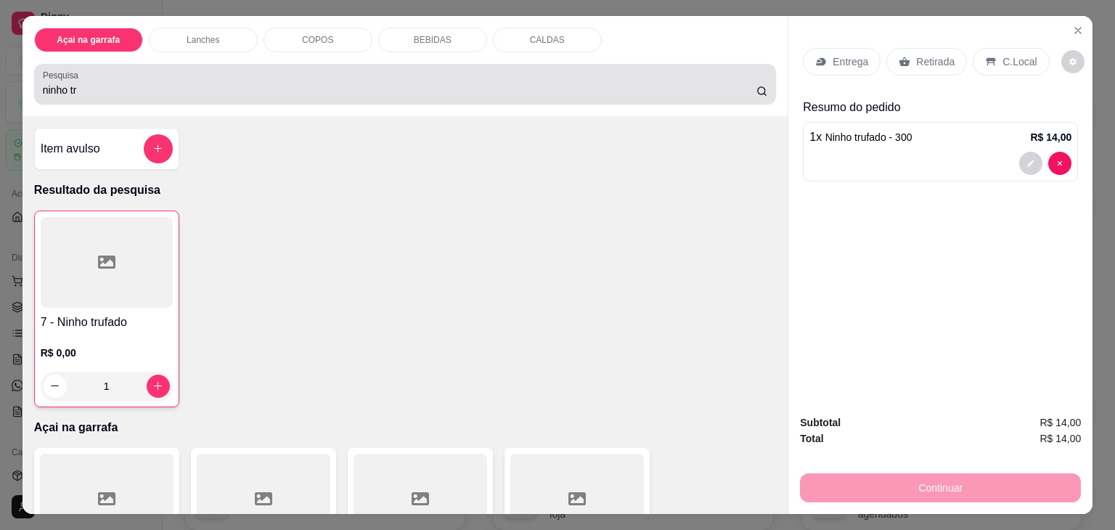
click at [156, 76] on div "ninho tr" at bounding box center [405, 84] width 725 height 29
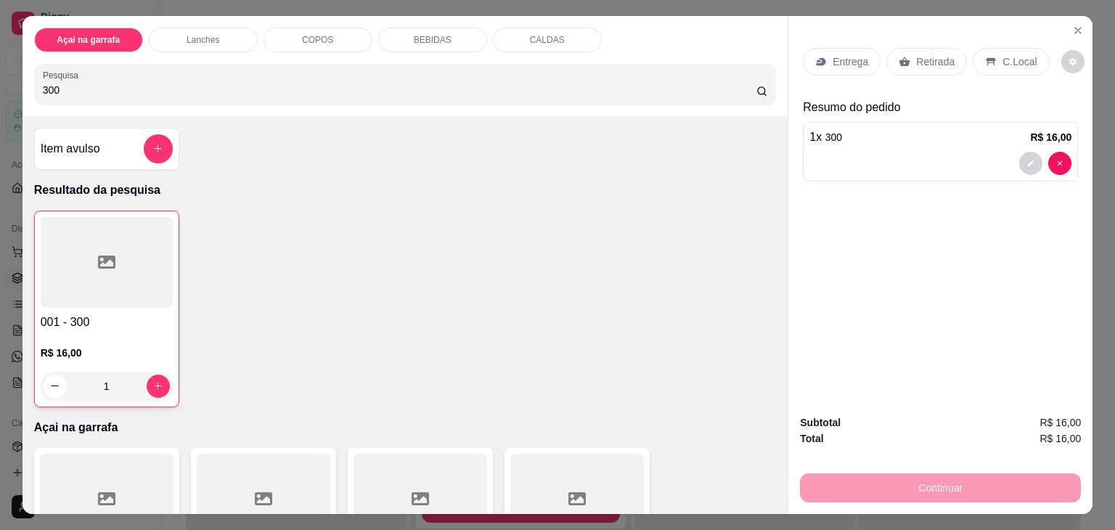
click at [1020, 48] on div "C.Local" at bounding box center [1010, 62] width 76 height 28
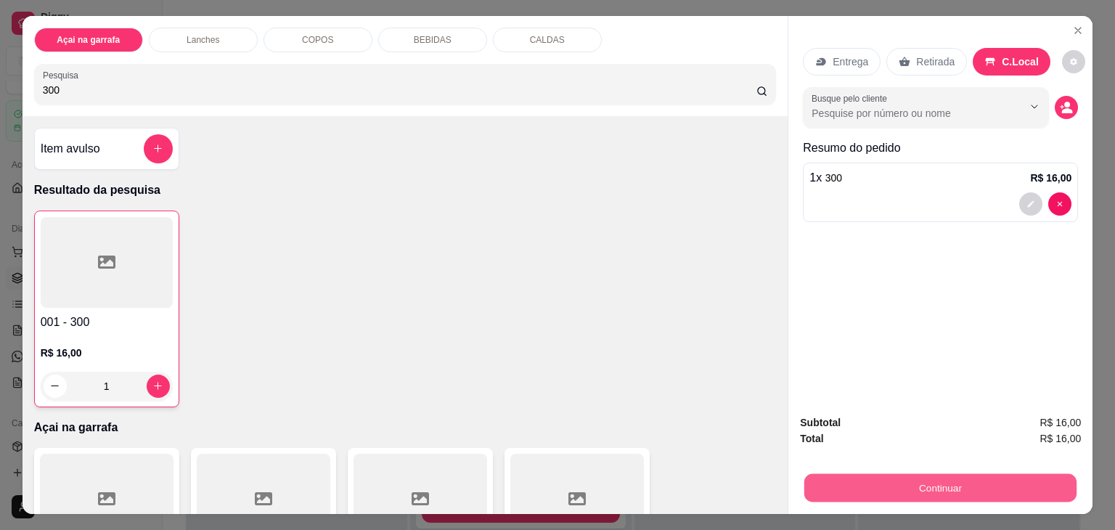
click at [895, 480] on button "Continuar" at bounding box center [940, 488] width 272 height 28
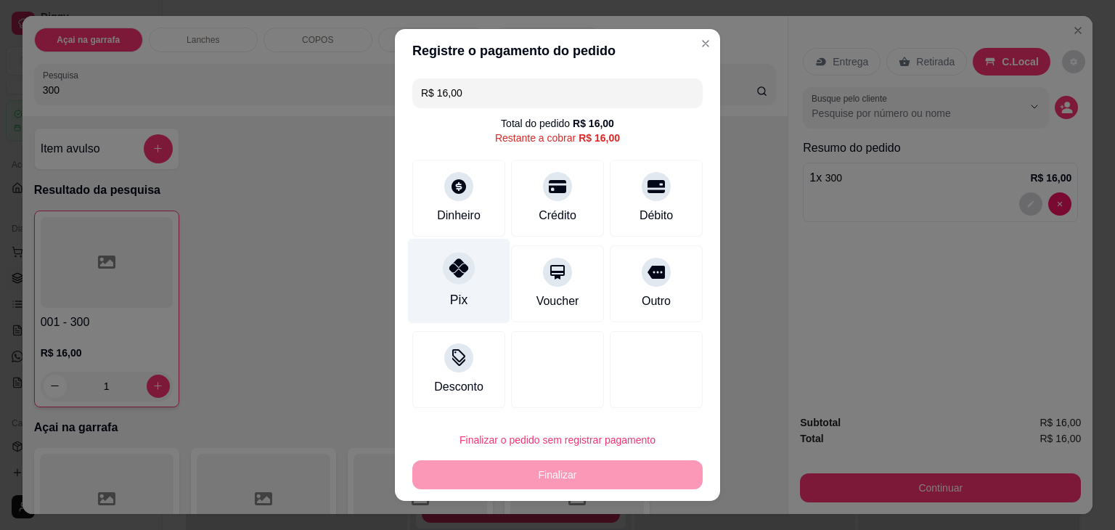
click at [453, 253] on div at bounding box center [459, 268] width 32 height 32
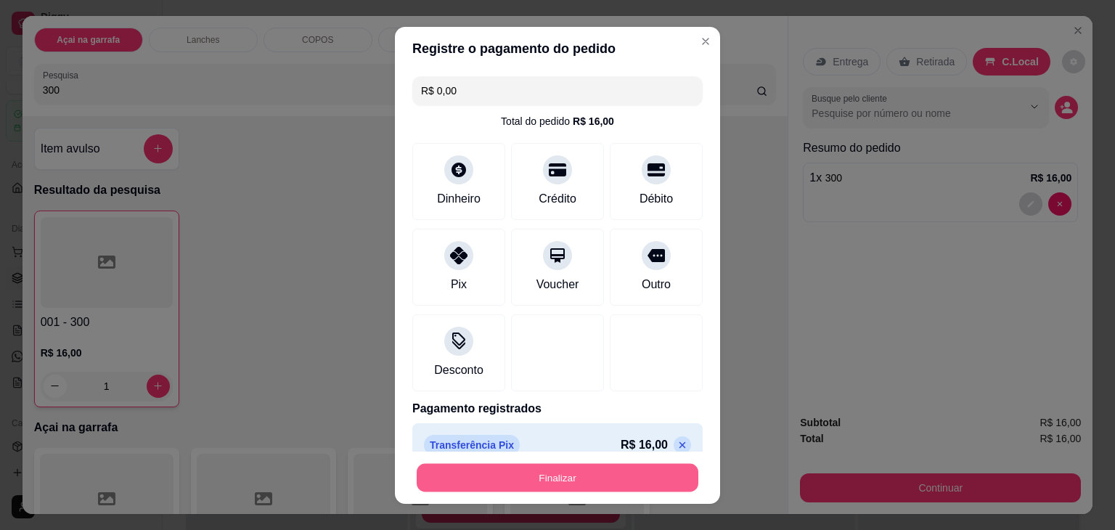
click at [446, 468] on button "Finalizar" at bounding box center [558, 477] width 282 height 28
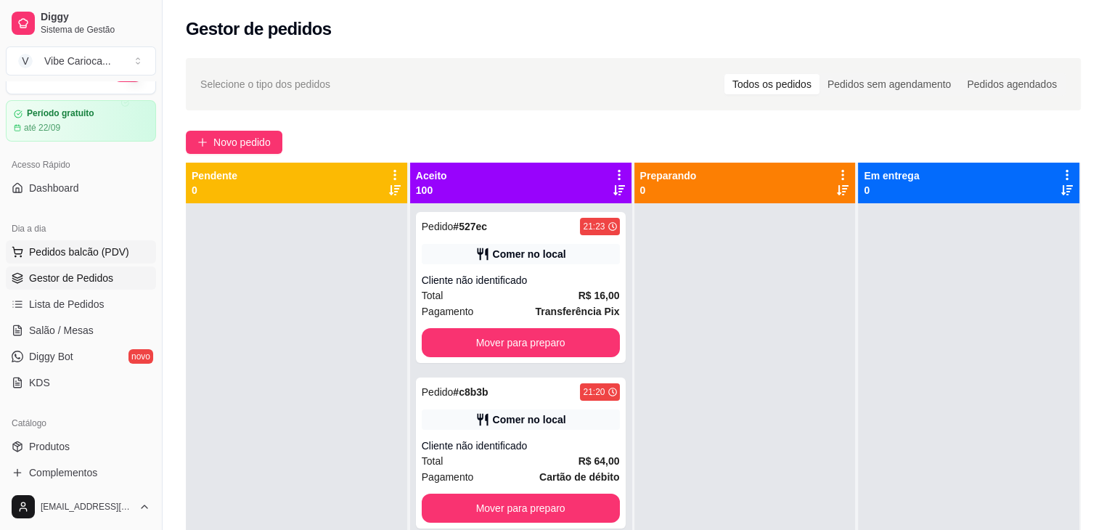
click at [93, 252] on span "Pedidos balcão (PDV)" at bounding box center [79, 252] width 100 height 15
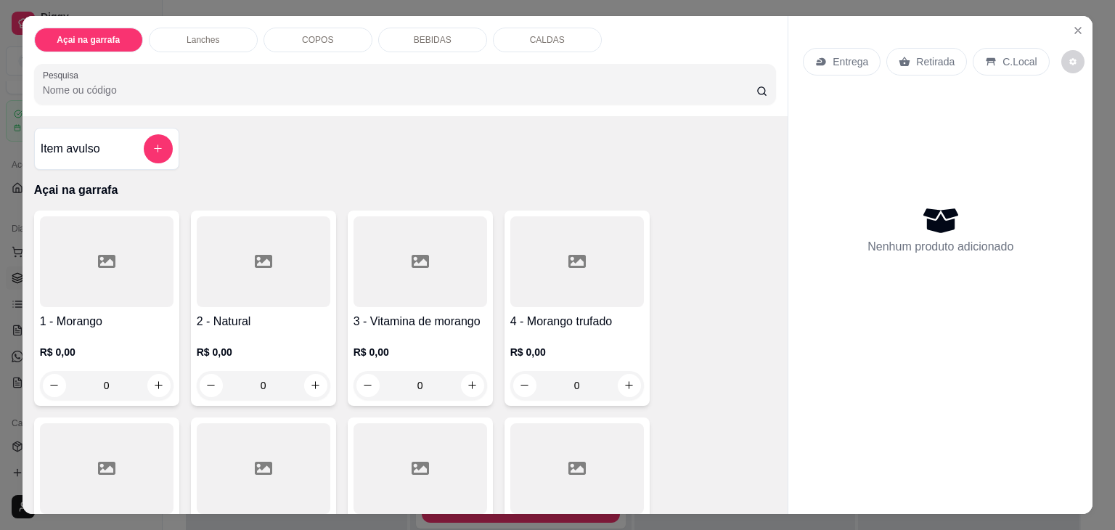
click at [160, 83] on input "Pesquisa" at bounding box center [399, 90] width 713 height 15
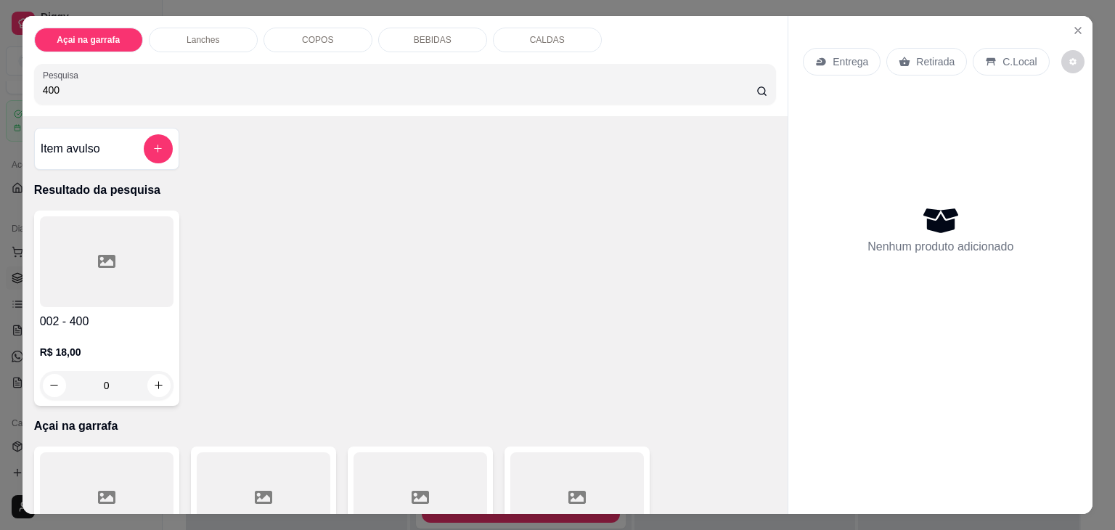
click at [115, 229] on div at bounding box center [107, 261] width 134 height 91
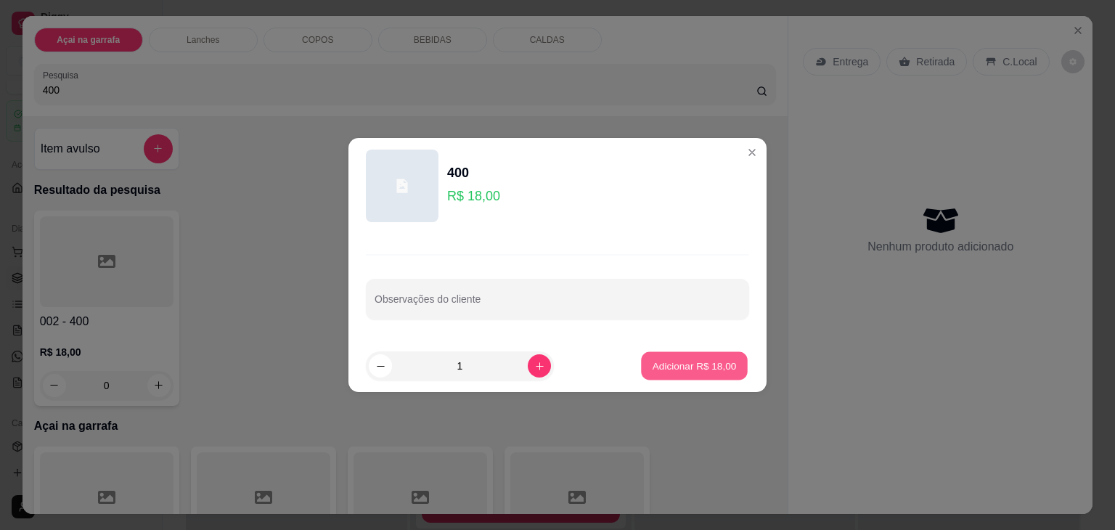
click at [686, 356] on button "Adicionar R$ 18,00" at bounding box center [694, 366] width 107 height 28
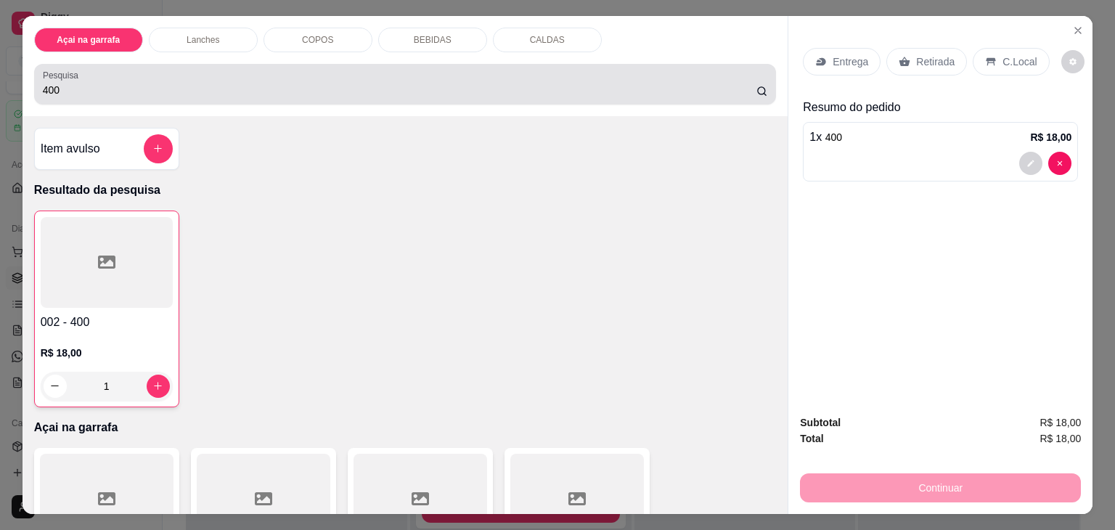
click at [570, 95] on div "Pesquisa 400" at bounding box center [405, 84] width 742 height 41
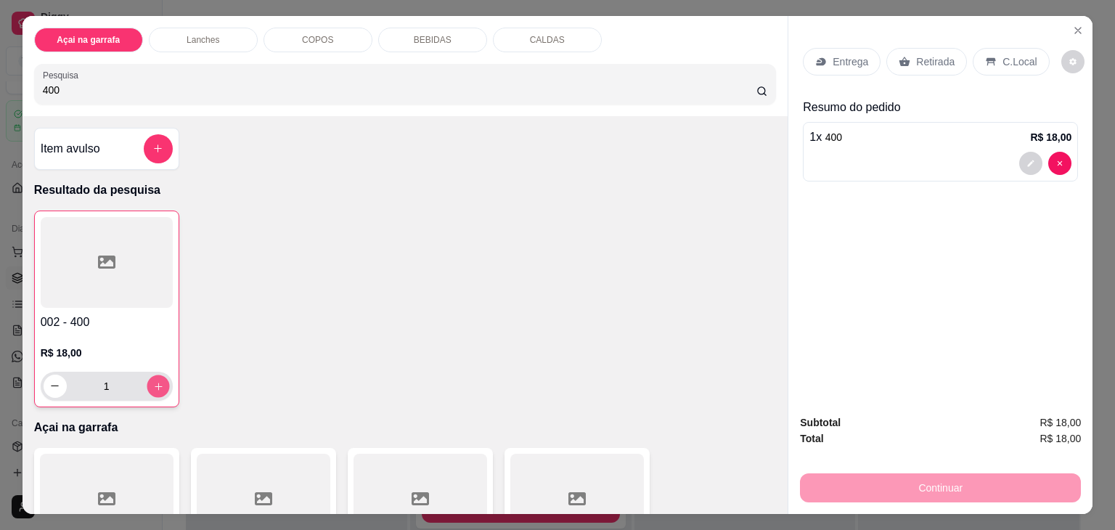
click at [154, 374] on button "increase-product-quantity" at bounding box center [158, 385] width 22 height 22
click at [142, 313] on h4 "002 - 400" at bounding box center [107, 321] width 132 height 17
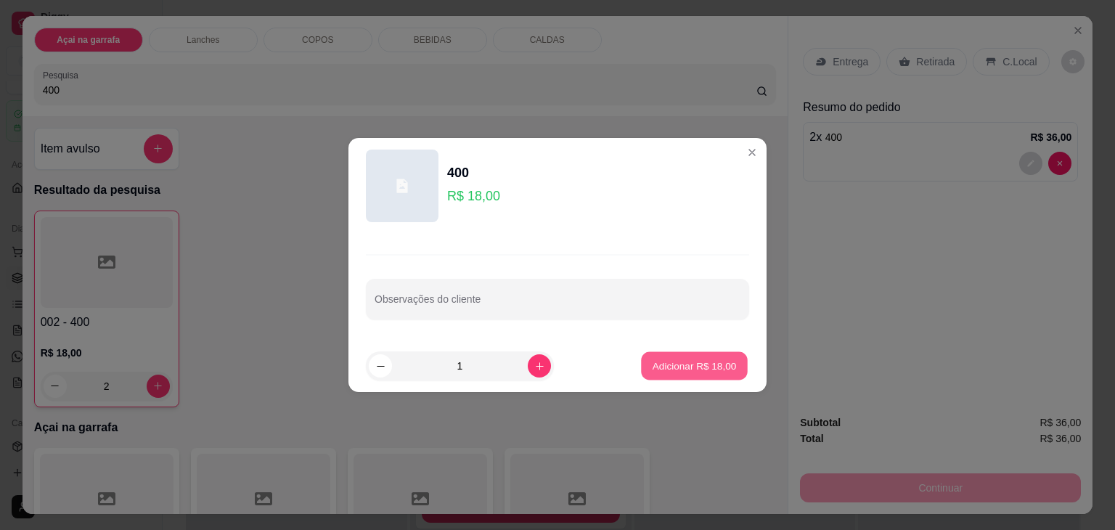
click at [667, 352] on button "Adicionar R$ 18,00" at bounding box center [694, 366] width 107 height 28
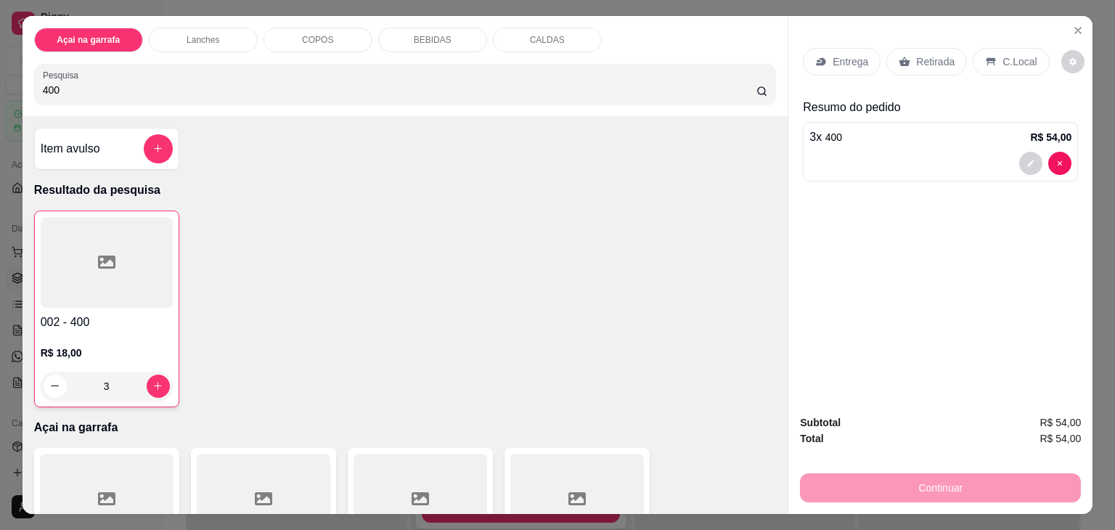
click at [1020, 57] on p "C.Local" at bounding box center [1019, 61] width 34 height 15
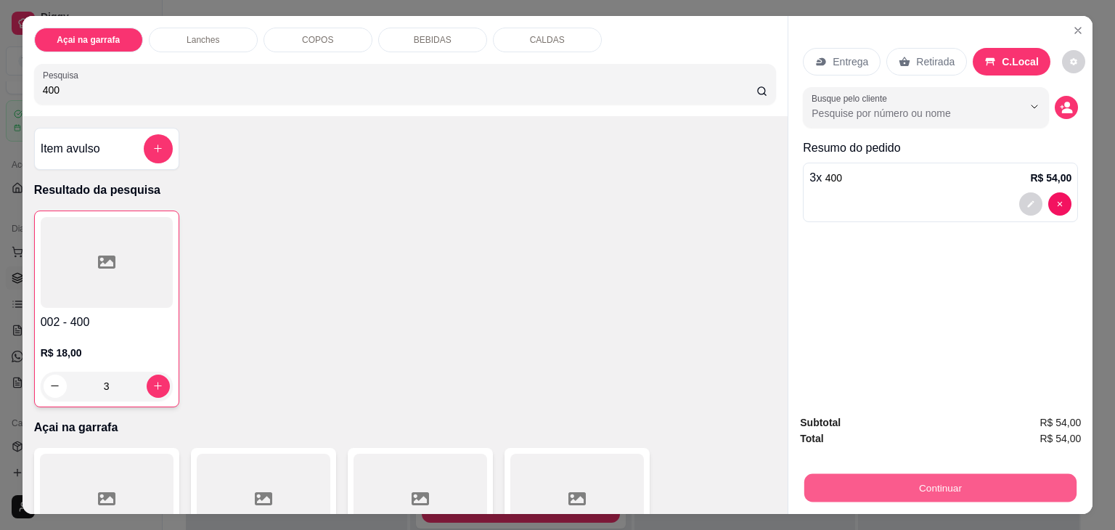
click at [888, 495] on button "Continuar" at bounding box center [940, 488] width 272 height 28
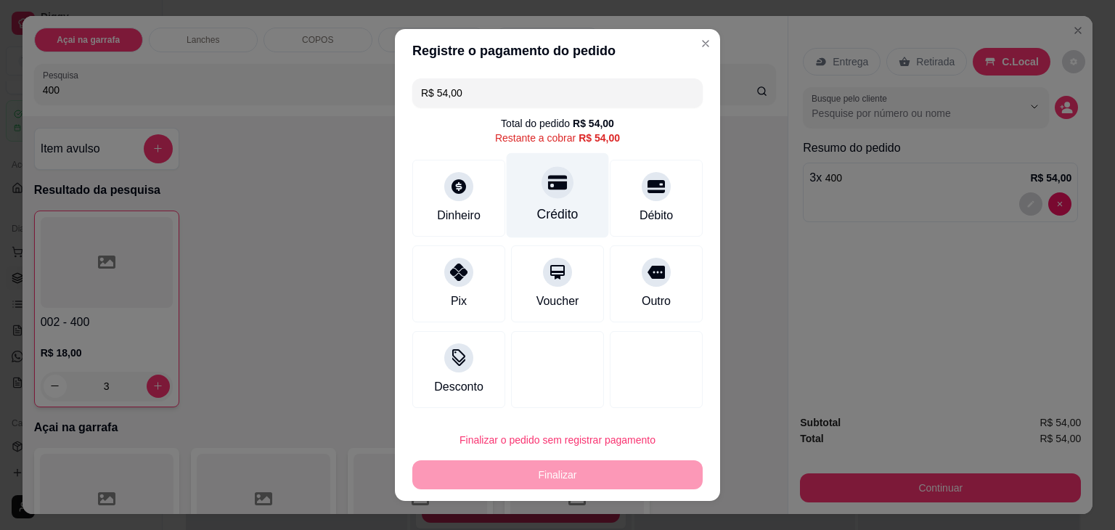
click at [533, 200] on div "Crédito" at bounding box center [558, 195] width 102 height 85
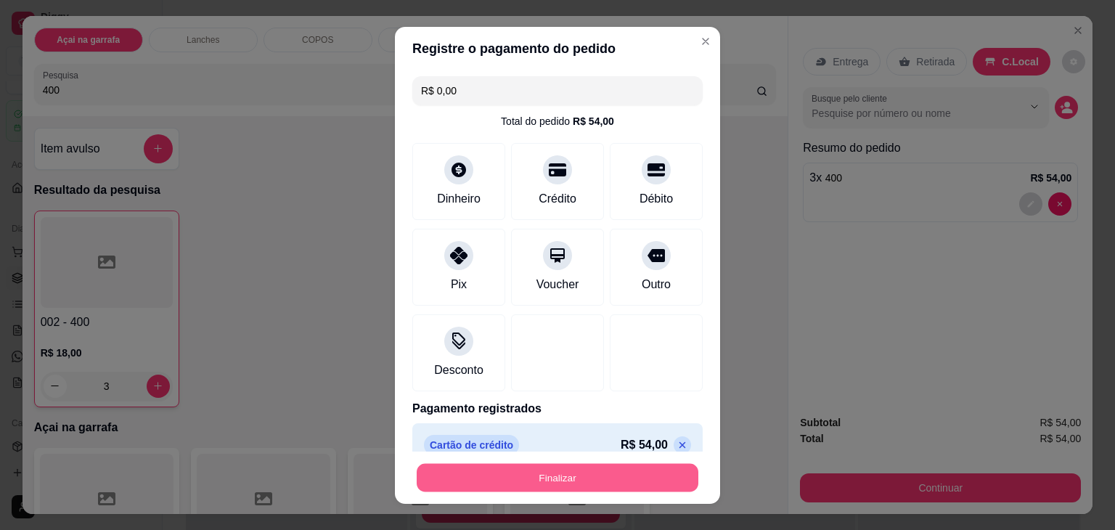
click at [488, 467] on button "Finalizar" at bounding box center [558, 477] width 282 height 28
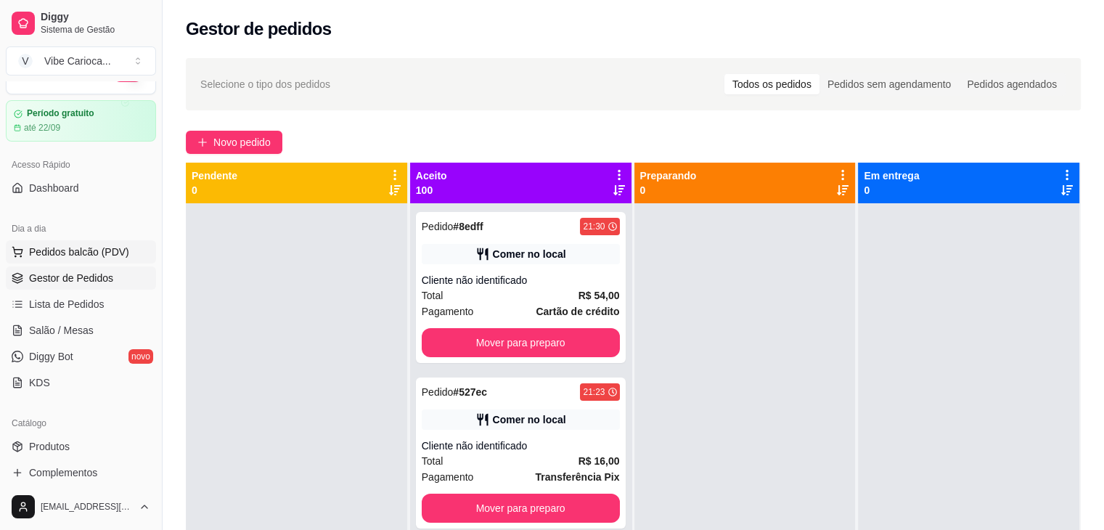
click at [57, 250] on span "Pedidos balcão (PDV)" at bounding box center [79, 252] width 100 height 15
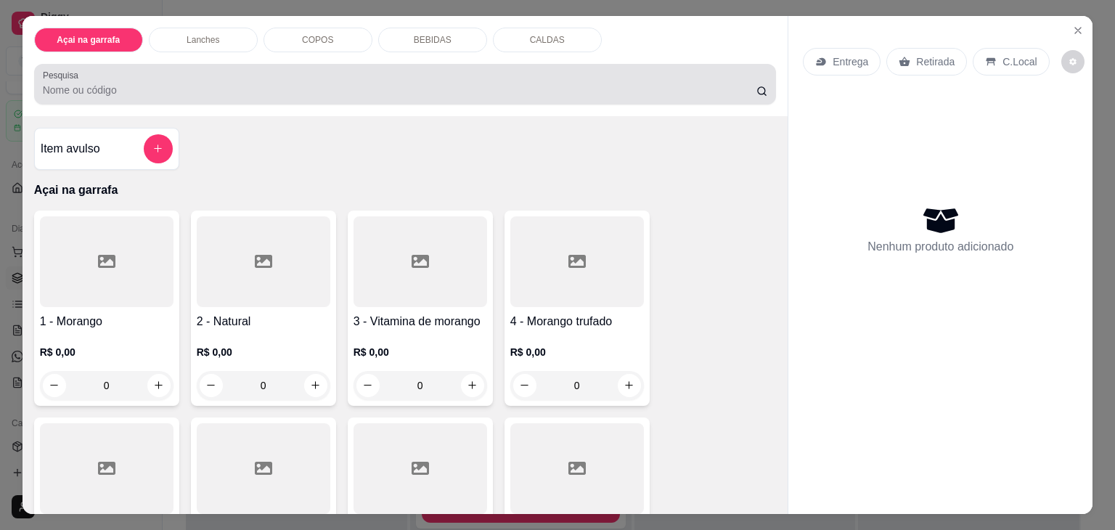
click at [209, 70] on div at bounding box center [405, 84] width 725 height 29
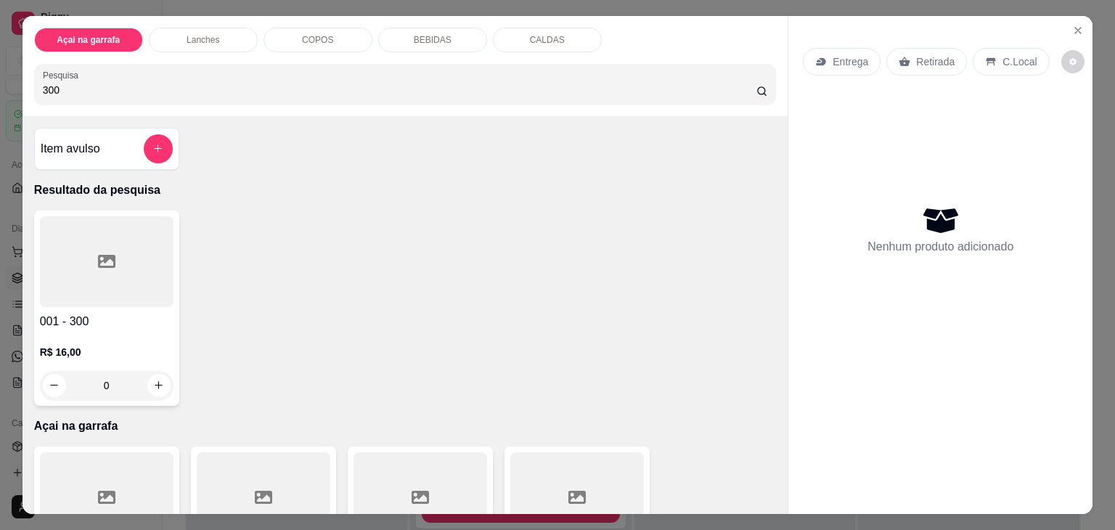
click at [141, 258] on div at bounding box center [107, 261] width 134 height 91
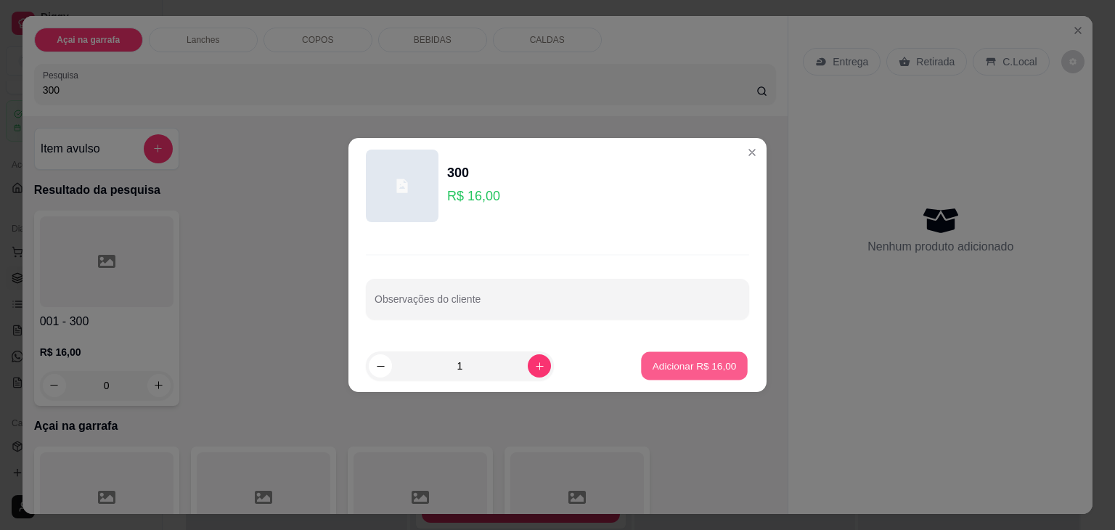
click at [714, 369] on p "Adicionar R$ 16,00" at bounding box center [694, 365] width 84 height 14
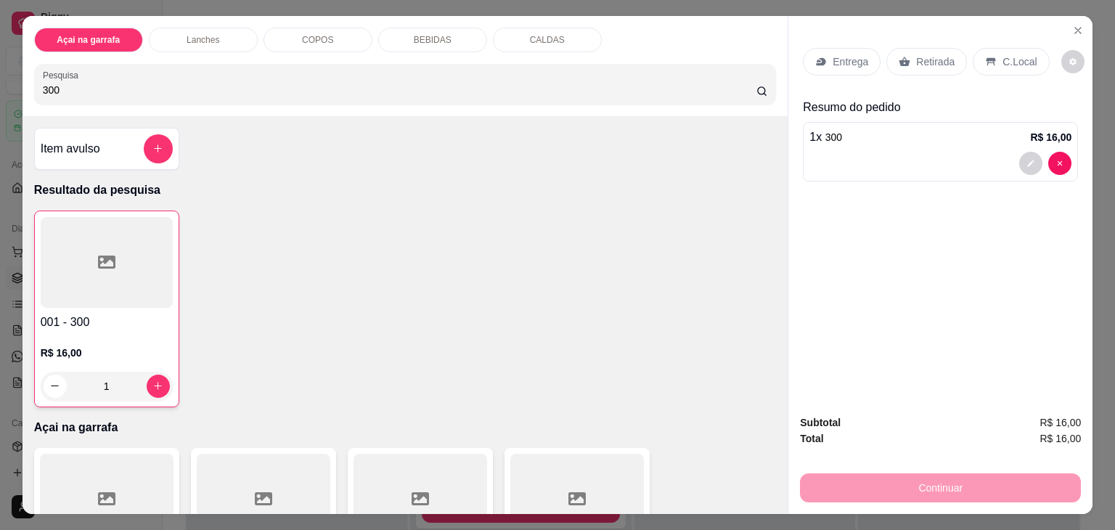
click at [1004, 64] on div "C.Local" at bounding box center [1010, 62] width 76 height 28
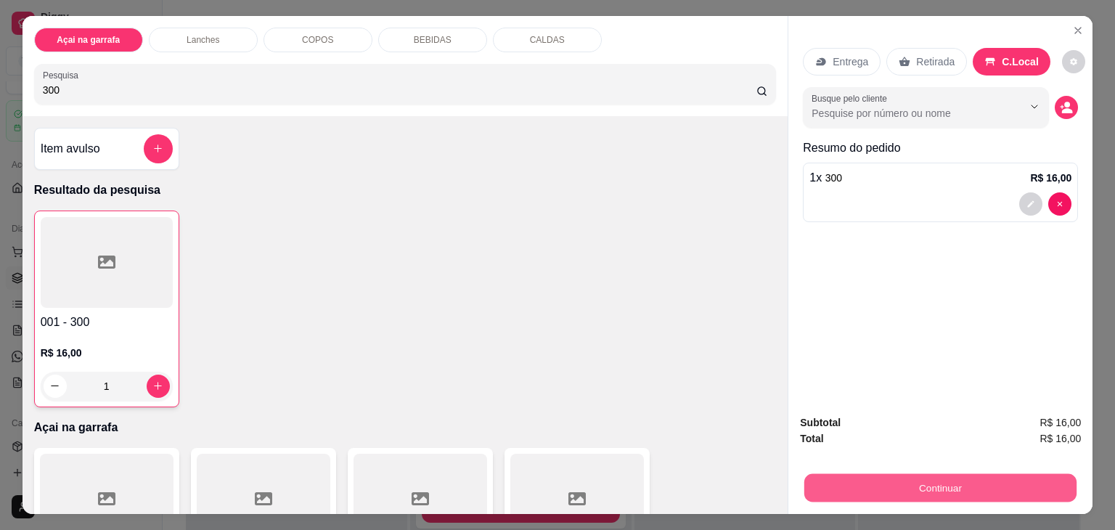
click at [938, 486] on button "Continuar" at bounding box center [940, 488] width 272 height 28
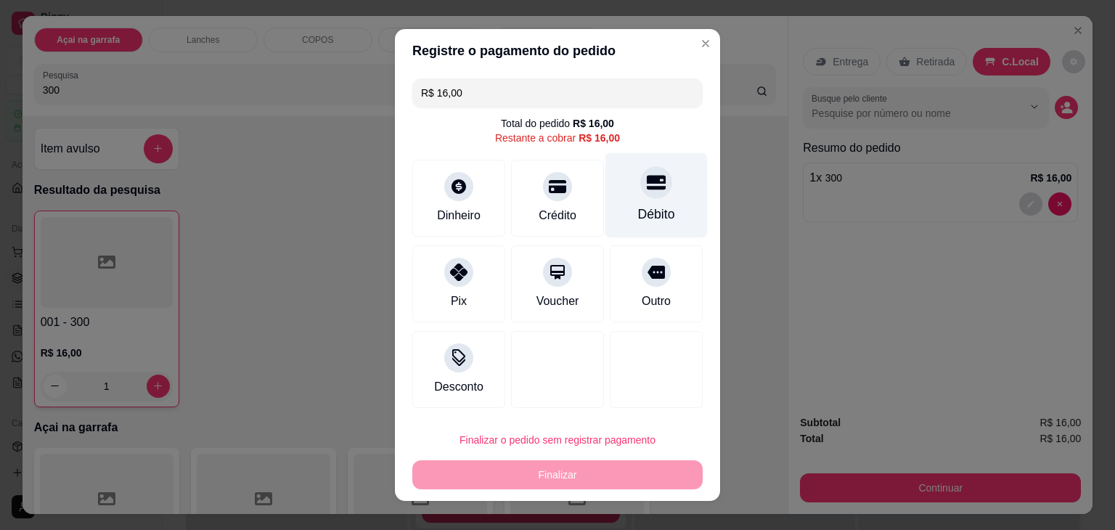
click at [657, 195] on div "Débito" at bounding box center [656, 195] width 102 height 85
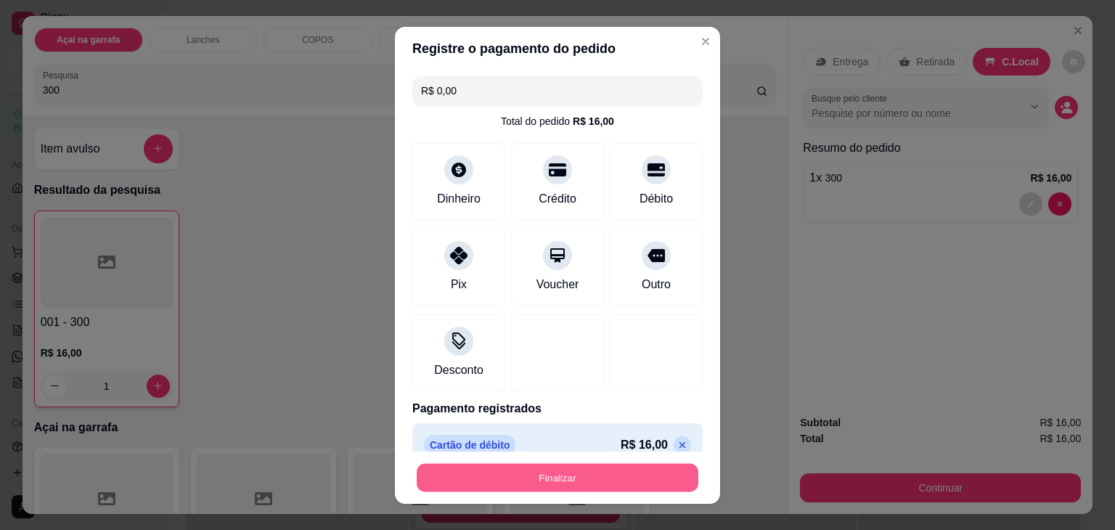
click at [569, 471] on button "Finalizar" at bounding box center [558, 477] width 282 height 28
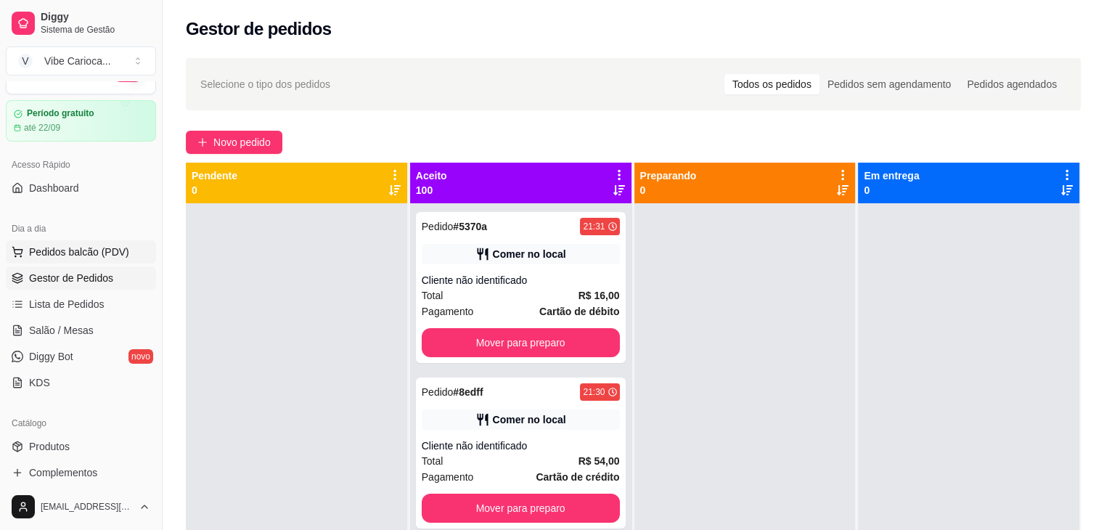
click at [90, 253] on span "Pedidos balcão (PDV)" at bounding box center [79, 252] width 100 height 15
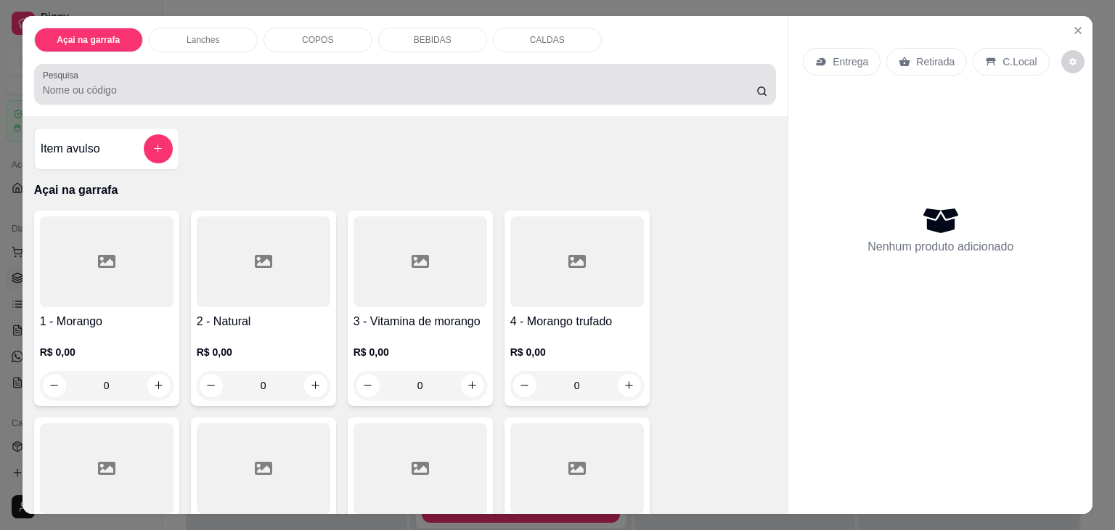
click at [280, 76] on div at bounding box center [405, 84] width 725 height 29
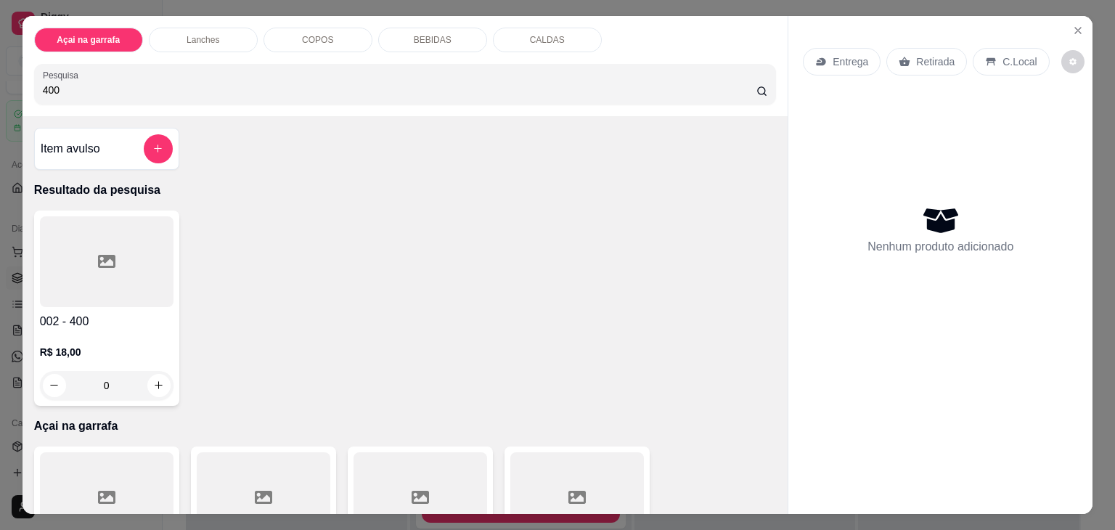
click at [78, 256] on div at bounding box center [107, 261] width 134 height 91
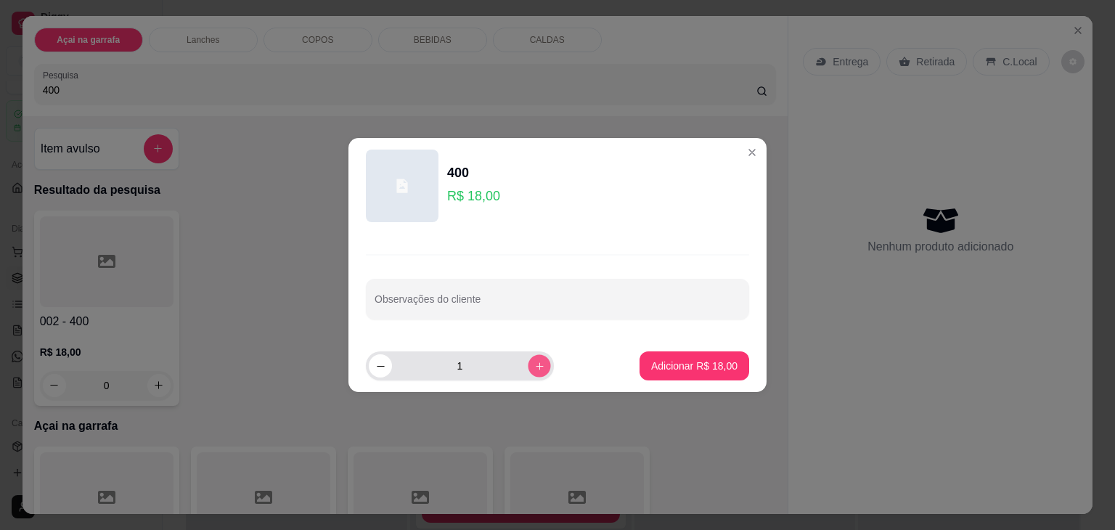
click at [534, 361] on icon "increase-product-quantity" at bounding box center [539, 366] width 11 height 11
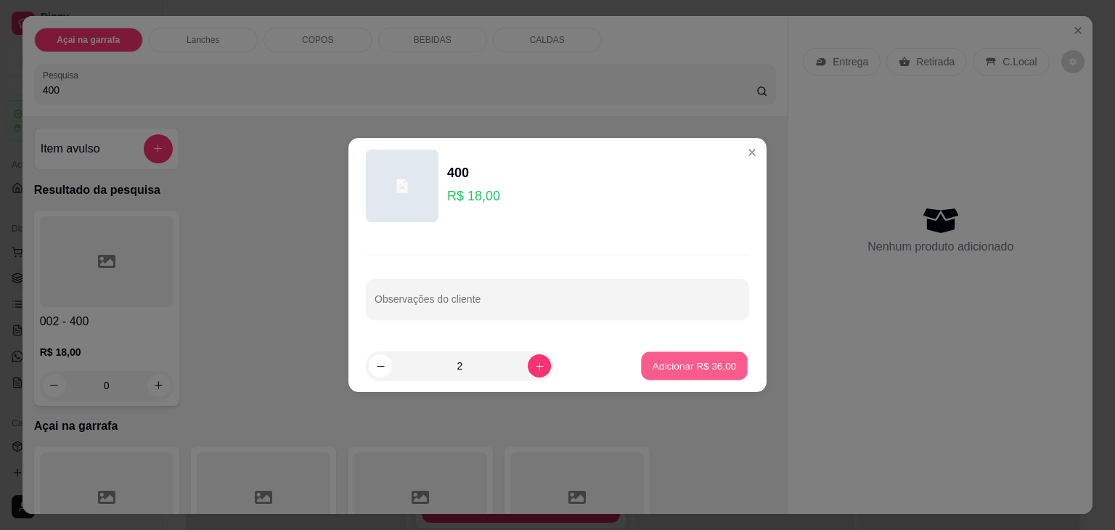
click at [691, 354] on button "Adicionar R$ 36,00" at bounding box center [694, 366] width 107 height 28
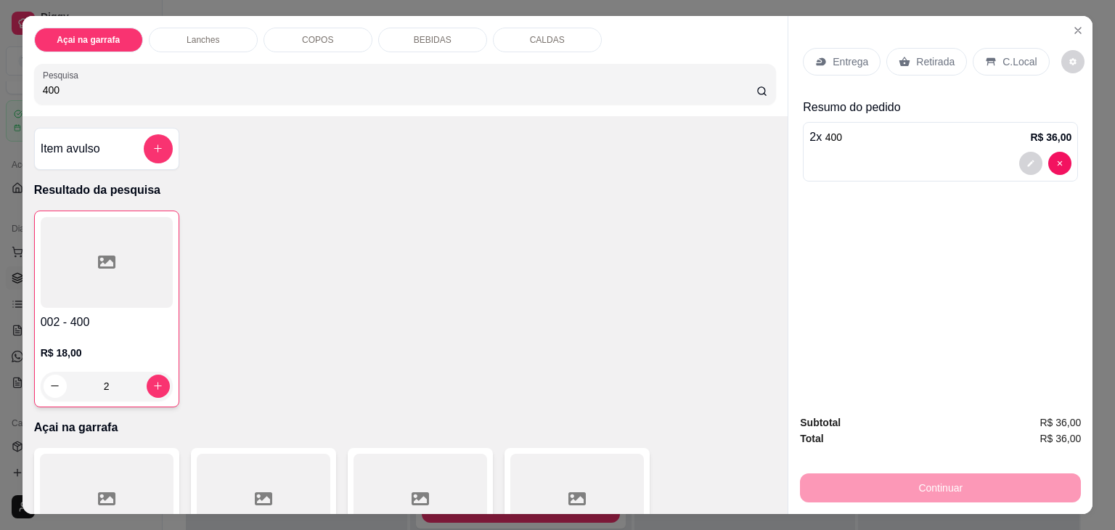
click at [975, 49] on div "C.Local" at bounding box center [1010, 62] width 76 height 28
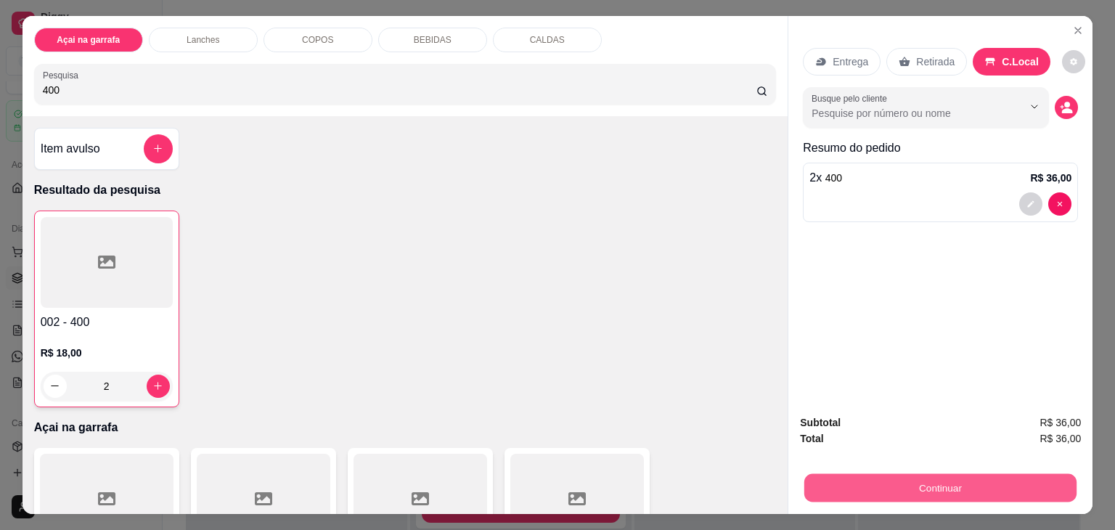
click at [877, 482] on button "Continuar" at bounding box center [940, 488] width 272 height 28
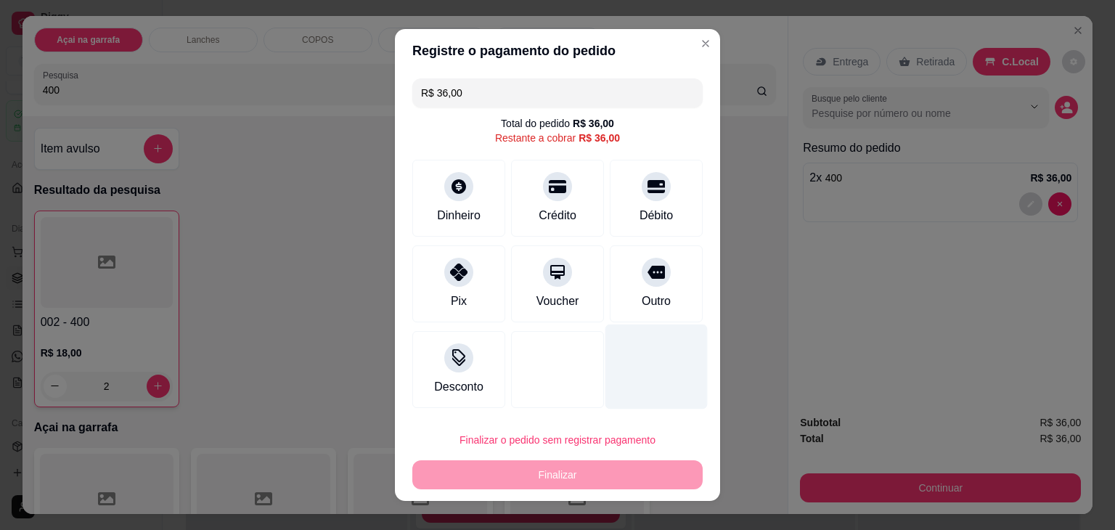
click at [679, 381] on div at bounding box center [656, 366] width 102 height 85
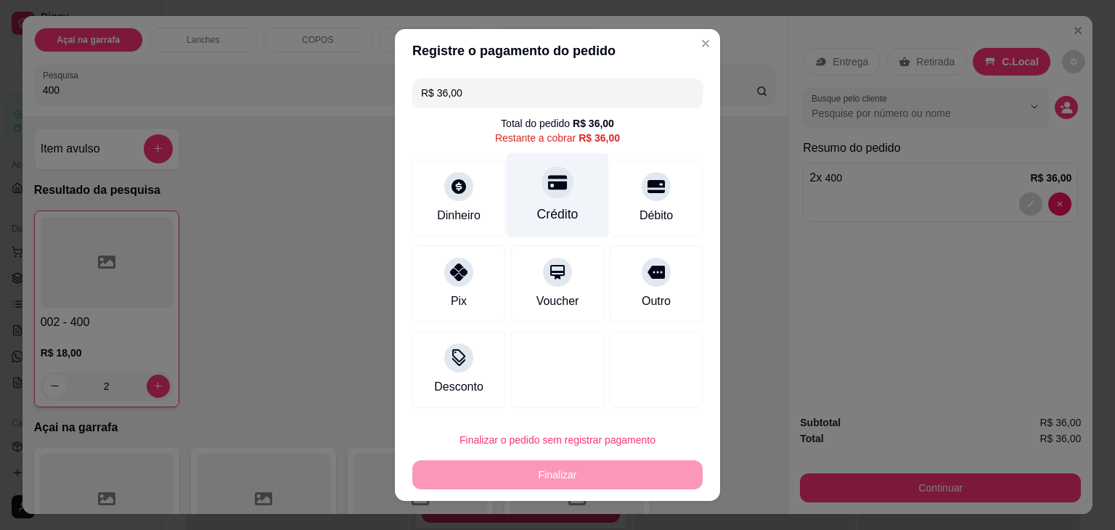
click at [557, 181] on div at bounding box center [557, 182] width 32 height 32
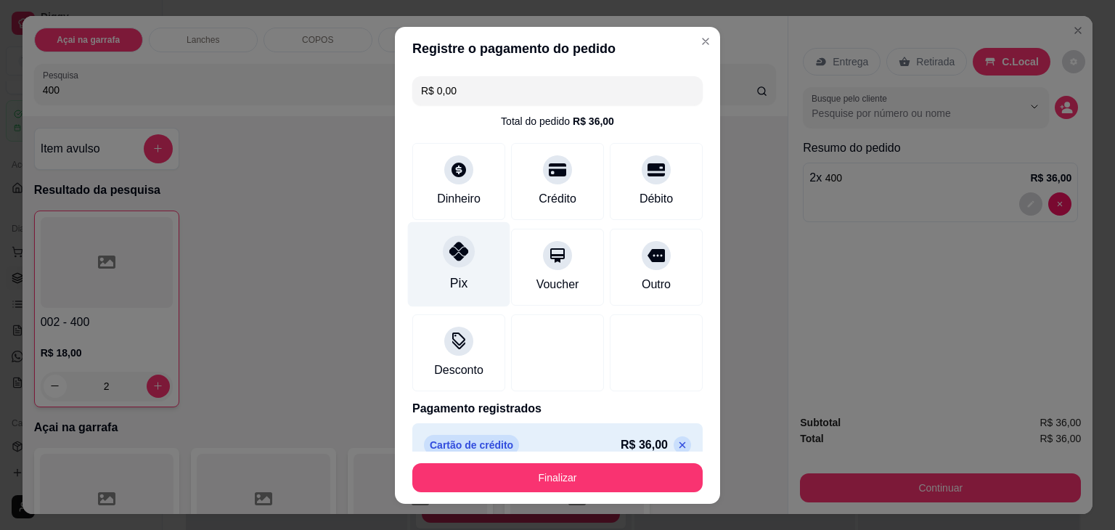
click at [467, 268] on div "Pix" at bounding box center [459, 263] width 102 height 85
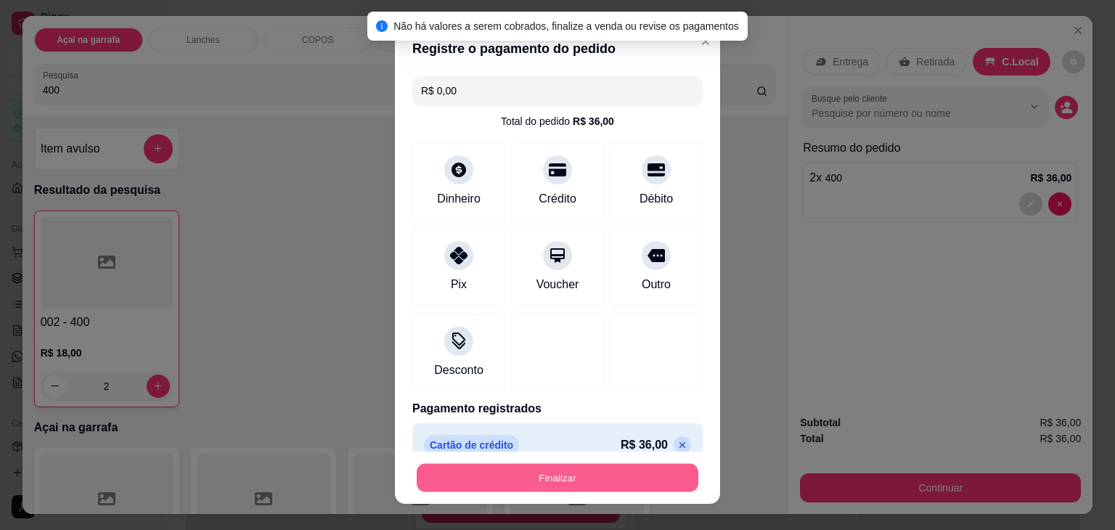
click at [512, 477] on button "Finalizar" at bounding box center [558, 477] width 282 height 28
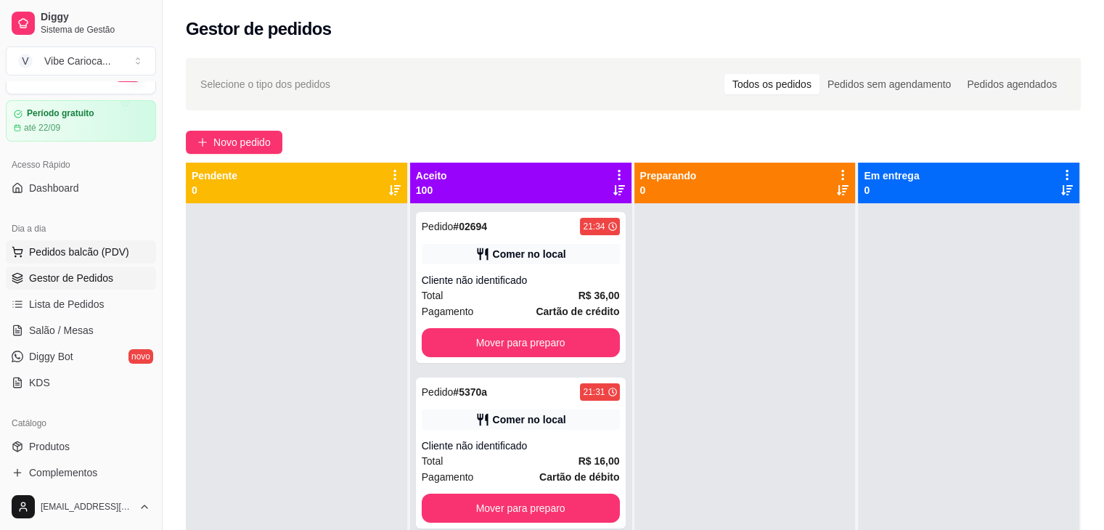
click at [60, 247] on span "Pedidos balcão (PDV)" at bounding box center [79, 252] width 100 height 15
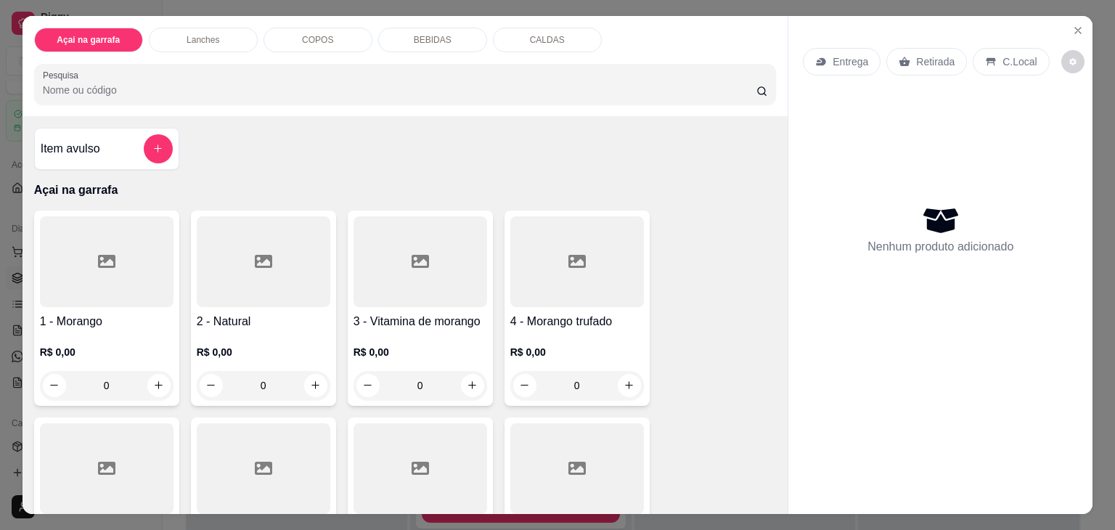
click at [238, 85] on input "Pesquisa" at bounding box center [399, 90] width 713 height 15
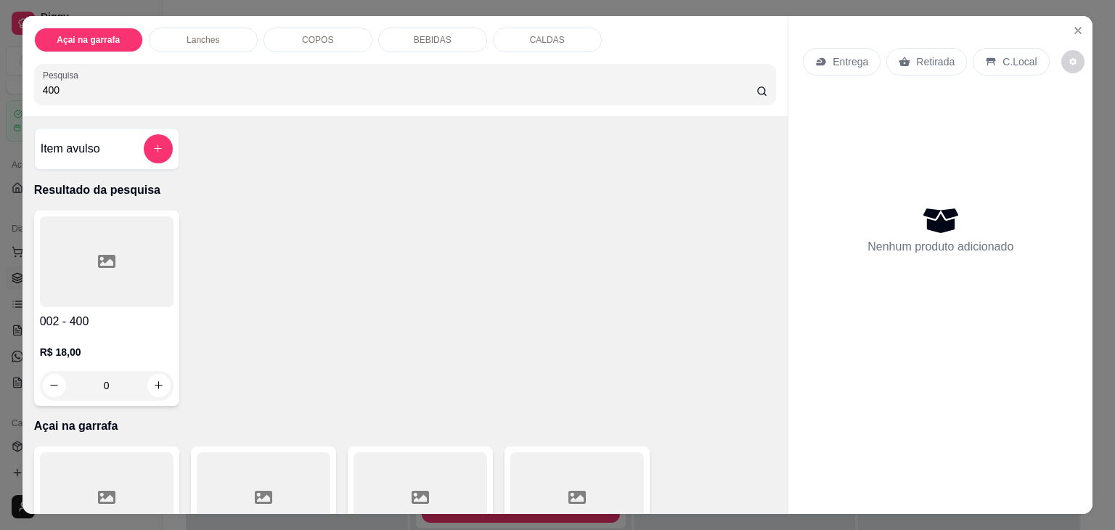
click at [108, 255] on icon at bounding box center [106, 261] width 17 height 13
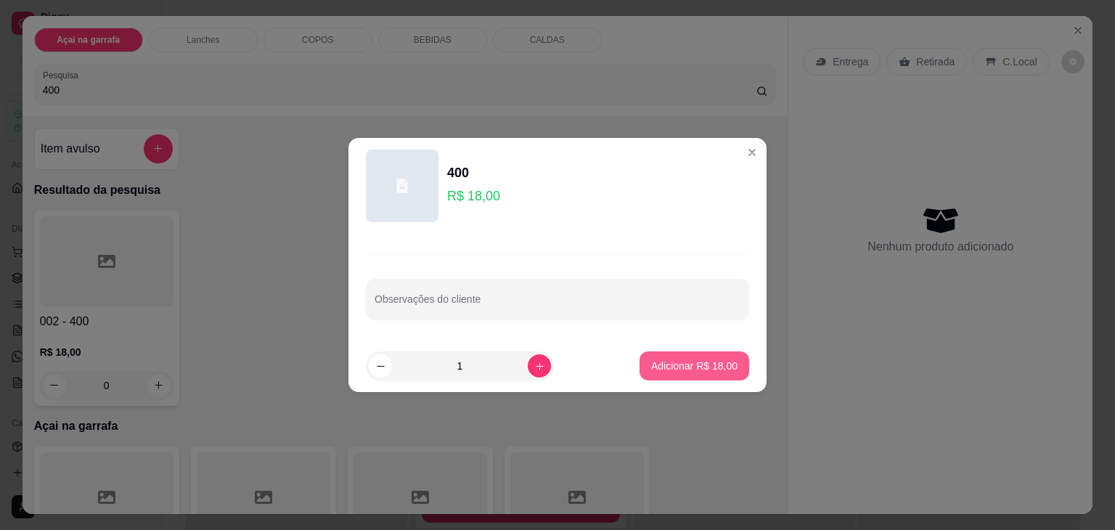
click at [651, 365] on p "Adicionar R$ 18,00" at bounding box center [694, 365] width 86 height 15
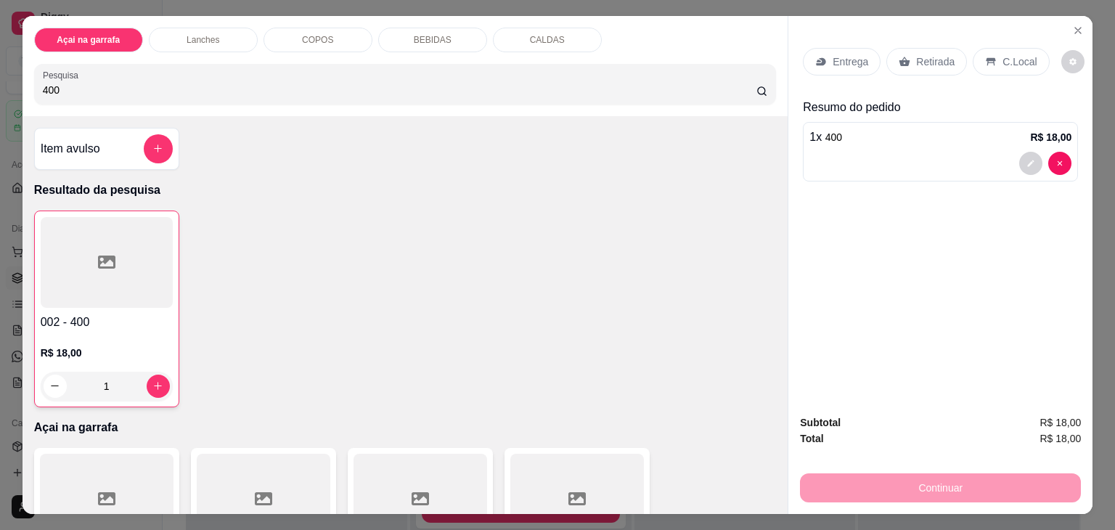
click at [1002, 60] on p "C.Local" at bounding box center [1019, 61] width 34 height 15
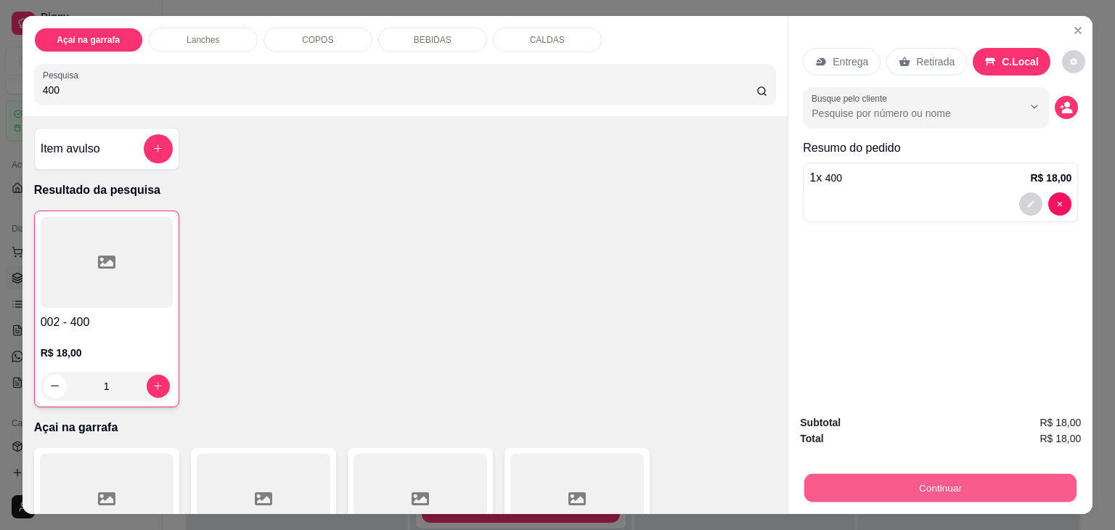
click at [914, 484] on button "Continuar" at bounding box center [940, 488] width 272 height 28
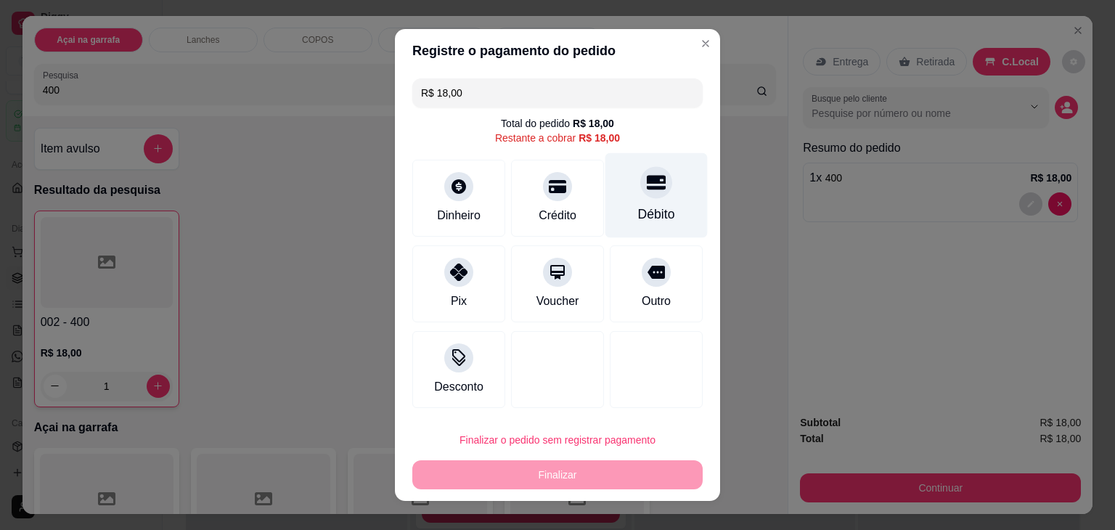
click at [647, 188] on icon at bounding box center [656, 183] width 19 height 15
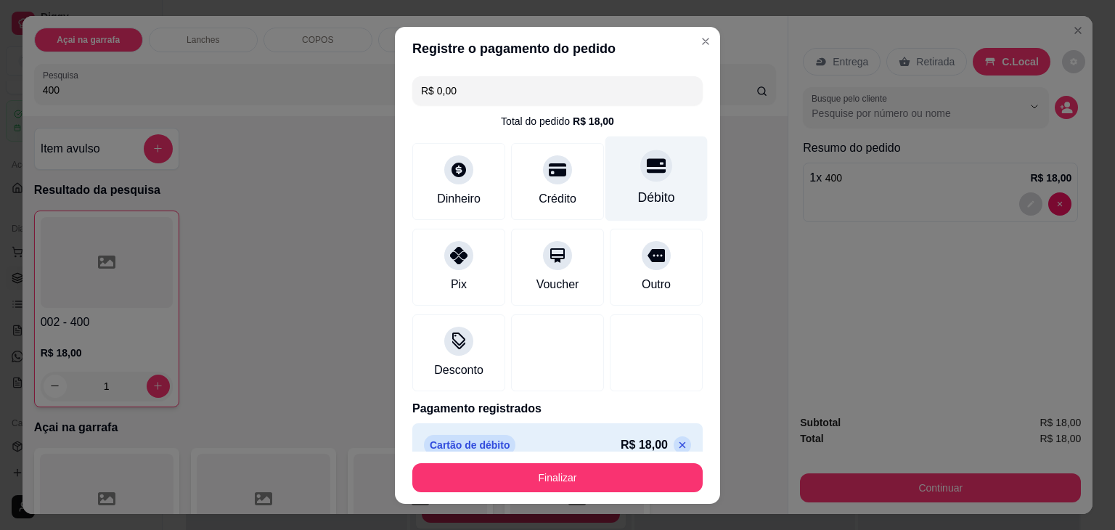
click at [644, 188] on div "Débito" at bounding box center [656, 197] width 37 height 19
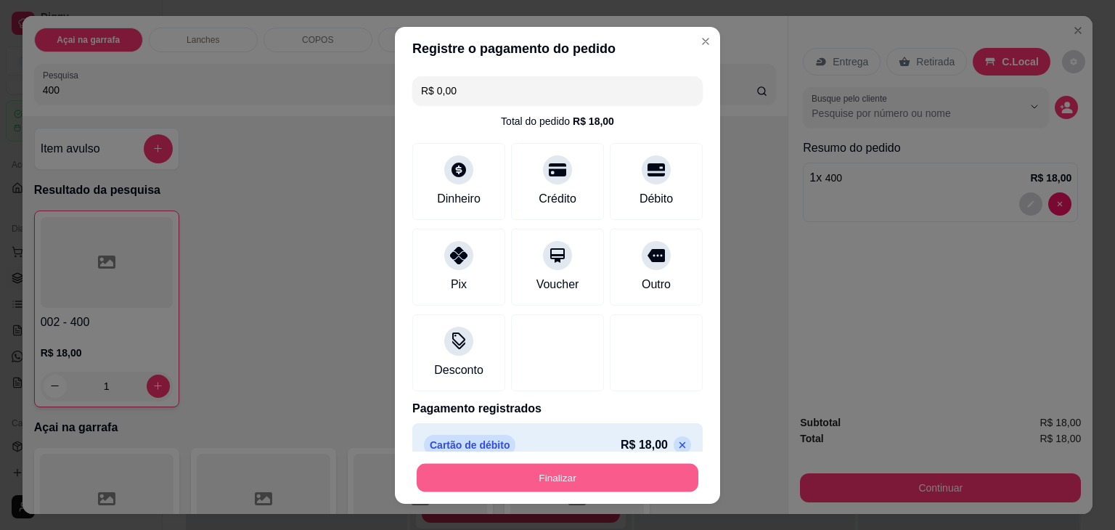
click at [504, 472] on button "Finalizar" at bounding box center [558, 477] width 282 height 28
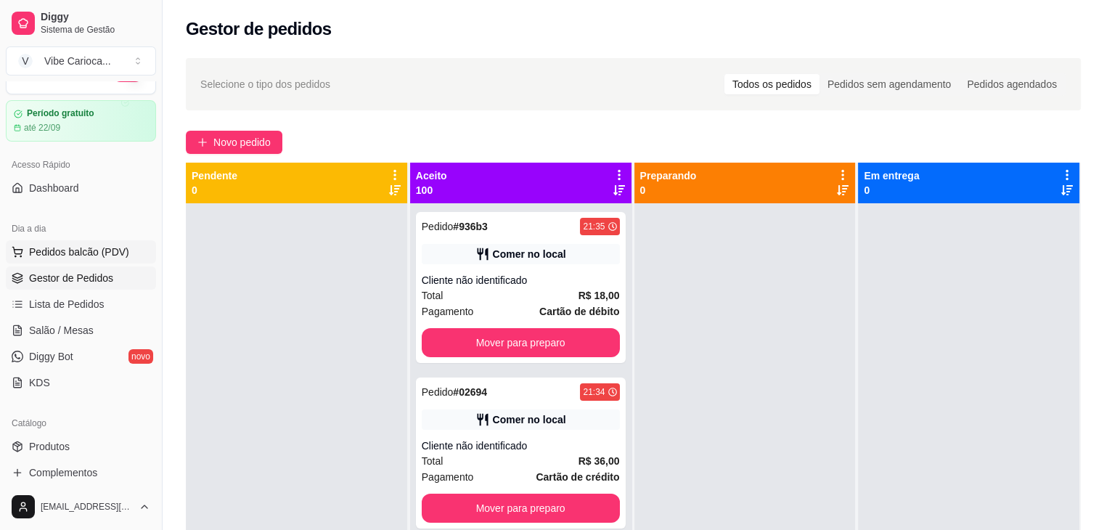
click at [106, 245] on span "Pedidos balcão (PDV)" at bounding box center [79, 252] width 100 height 15
click at [106, 245] on body "Diggy Sistema de Gestão V Vibe Carioca ... Loja aberta Período gratuito até 22/…" at bounding box center [552, 265] width 1104 height 530
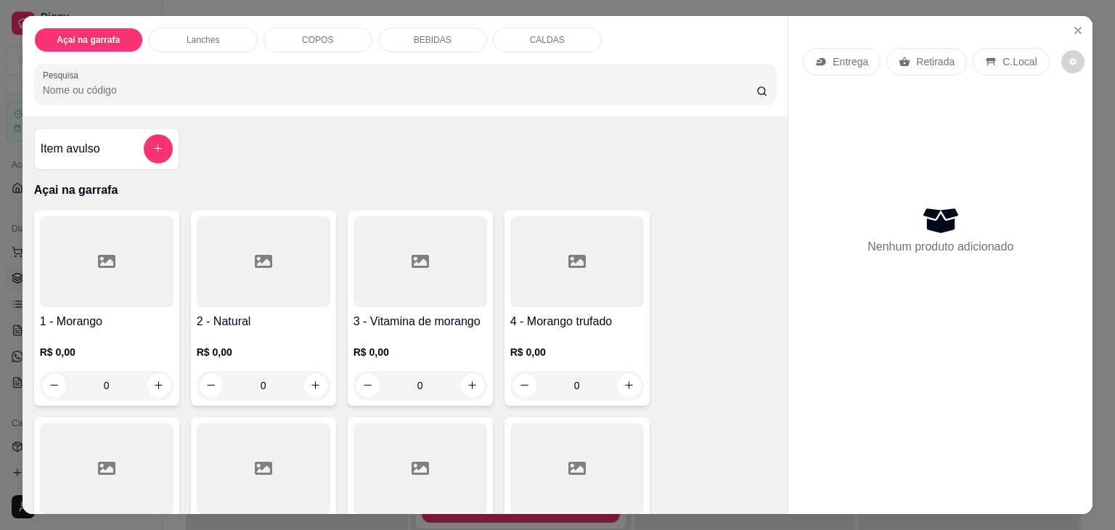
click at [304, 34] on p "COPOS" at bounding box center [317, 40] width 31 height 12
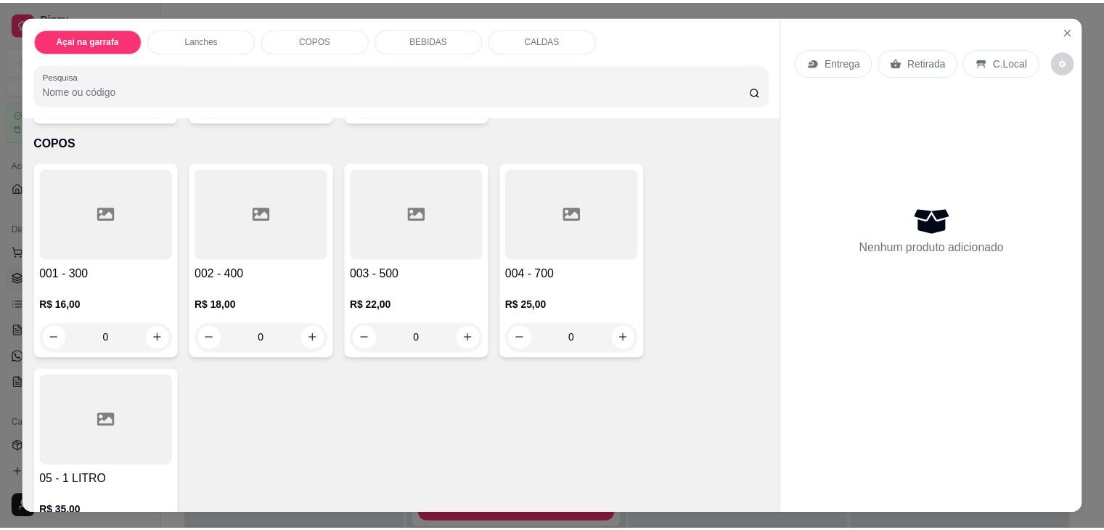
scroll to position [36, 0]
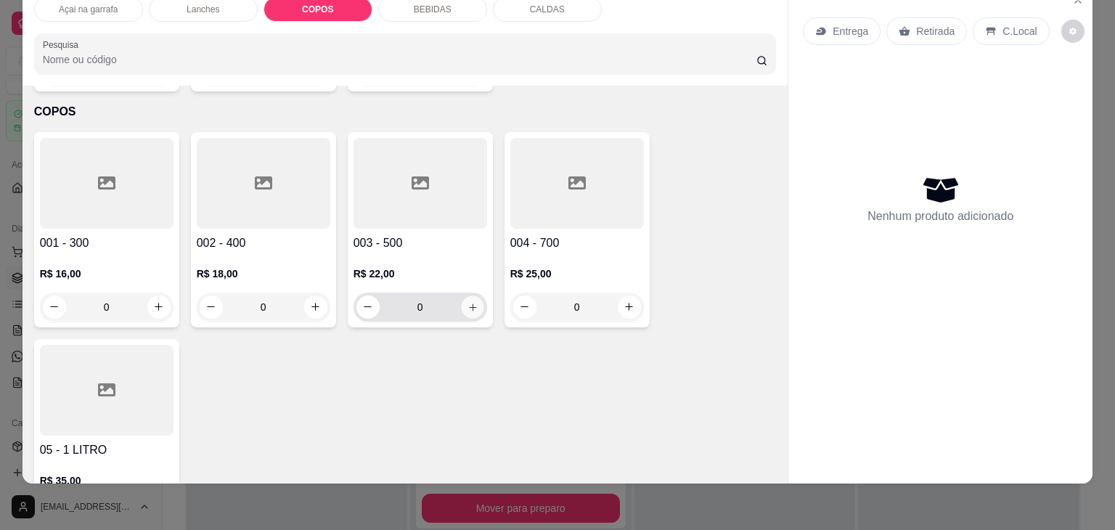
click at [467, 302] on icon "increase-product-quantity" at bounding box center [472, 307] width 11 height 11
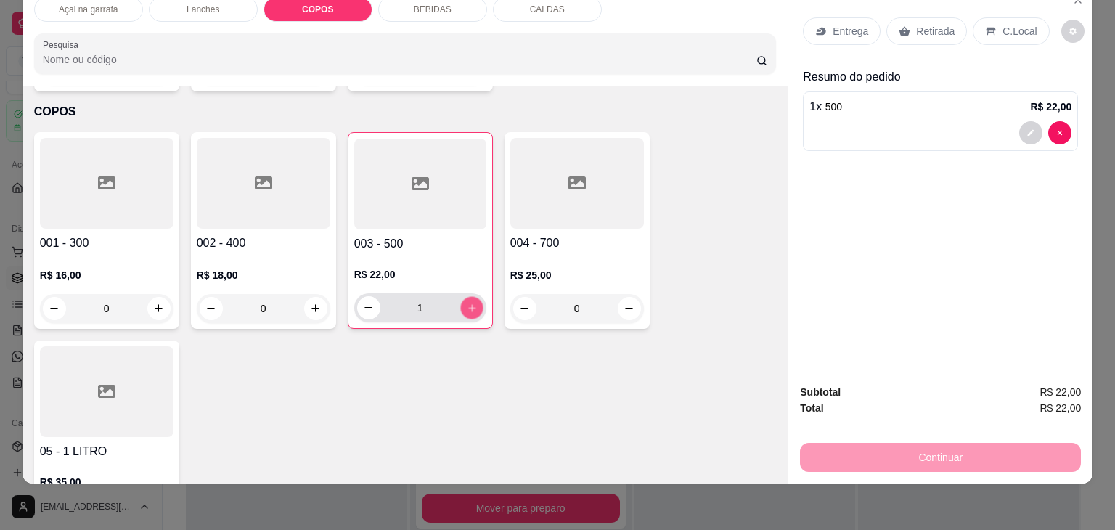
click at [466, 303] on icon "increase-product-quantity" at bounding box center [471, 308] width 11 height 11
click at [1002, 24] on p "C.Local" at bounding box center [1019, 31] width 34 height 15
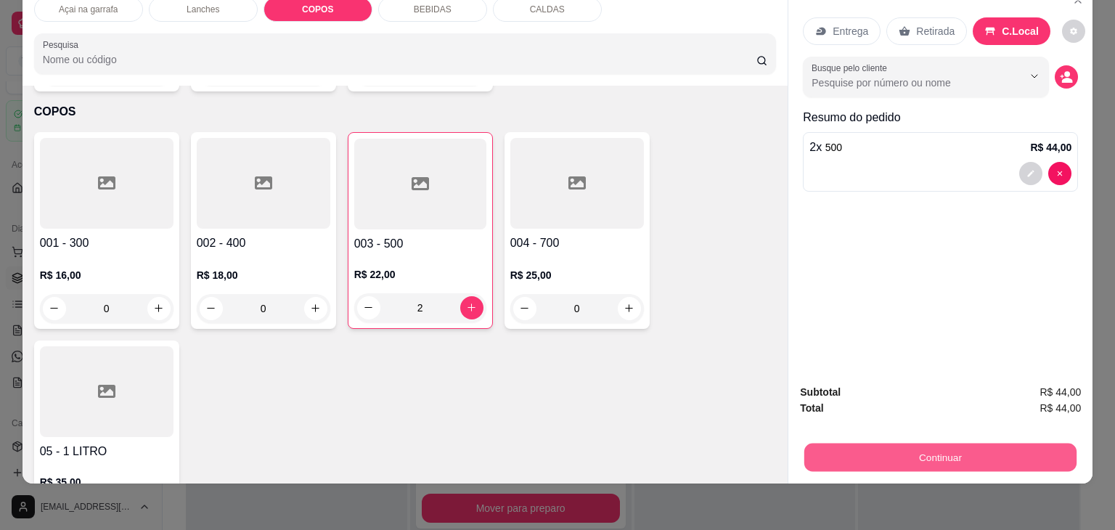
click at [962, 443] on button "Continuar" at bounding box center [940, 457] width 272 height 28
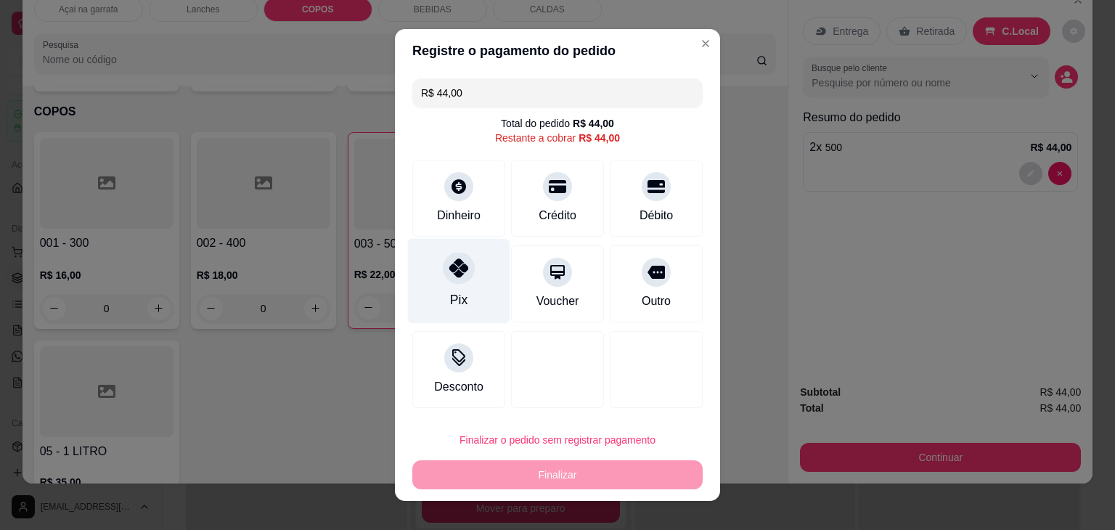
click at [478, 282] on div "Pix" at bounding box center [459, 281] width 102 height 85
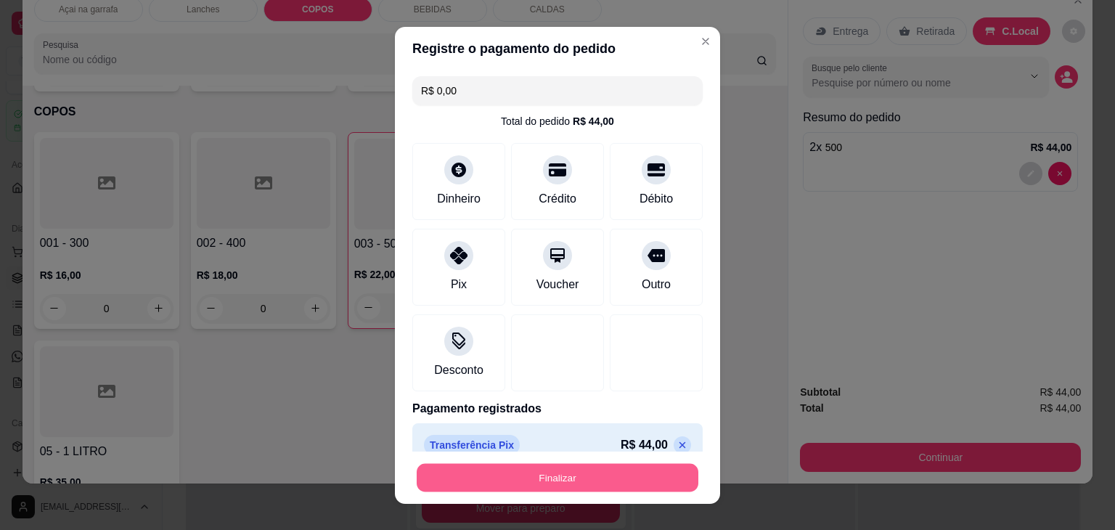
click at [492, 468] on button "Finalizar" at bounding box center [558, 477] width 282 height 28
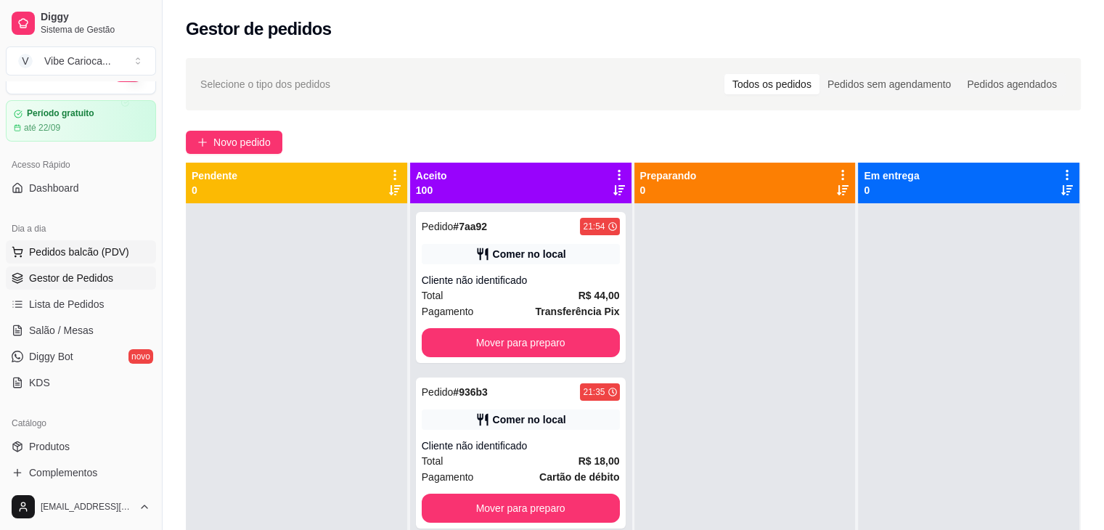
click at [73, 240] on button "Pedidos balcão (PDV)" at bounding box center [81, 251] width 150 height 23
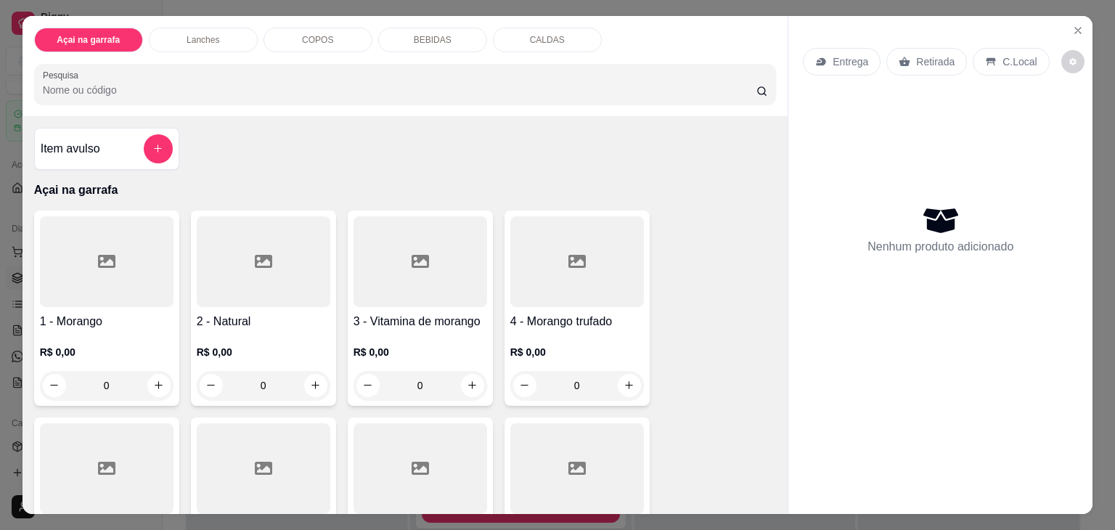
click at [198, 83] on input "Pesquisa" at bounding box center [399, 90] width 713 height 15
click at [218, 41] on div "Lanches" at bounding box center [203, 40] width 109 height 25
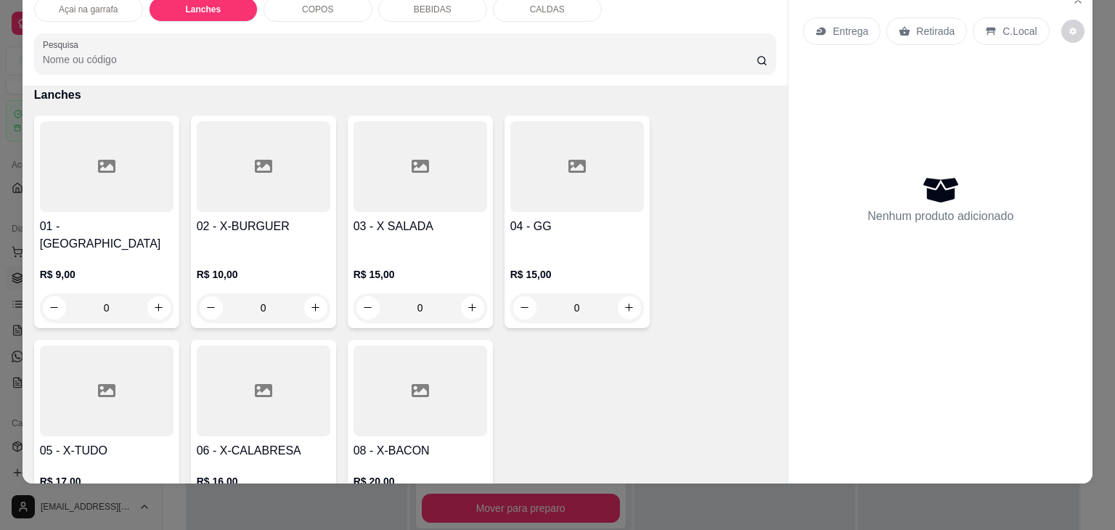
click at [112, 357] on div at bounding box center [107, 390] width 134 height 91
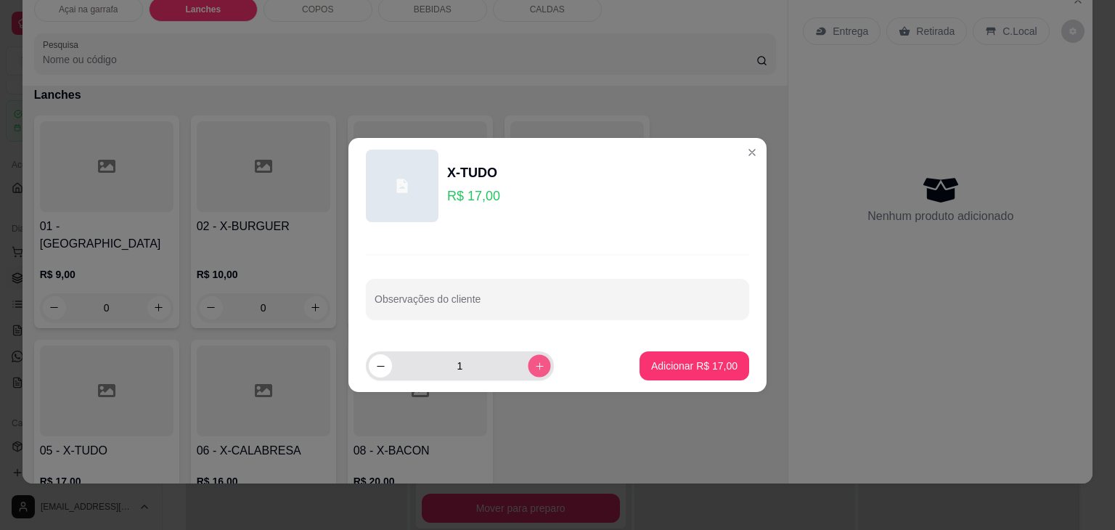
click at [534, 364] on icon "increase-product-quantity" at bounding box center [539, 366] width 11 height 11
click at [534, 365] on icon "increase-product-quantity" at bounding box center [539, 366] width 11 height 11
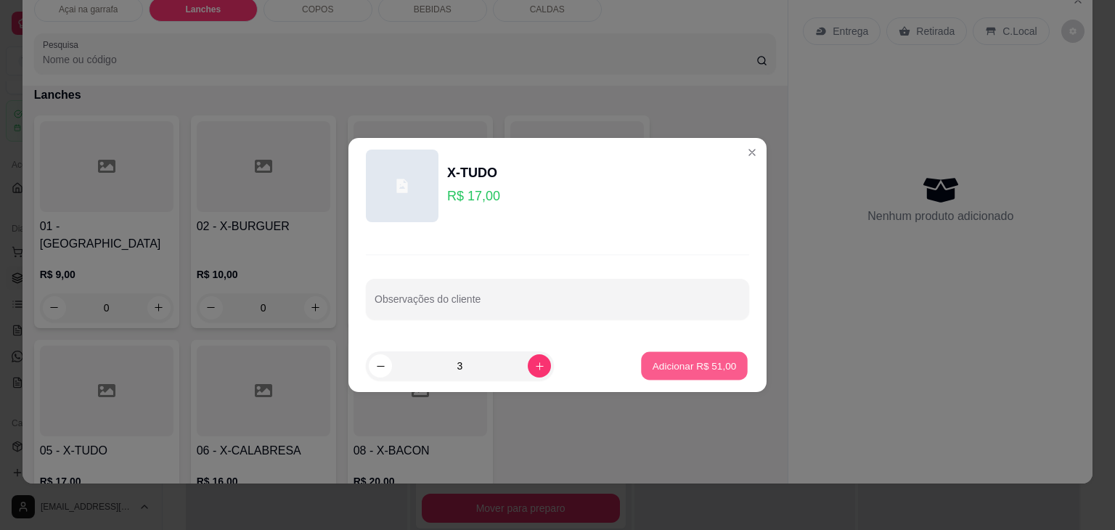
click at [694, 372] on p "Adicionar R$ 51,00" at bounding box center [694, 365] width 84 height 14
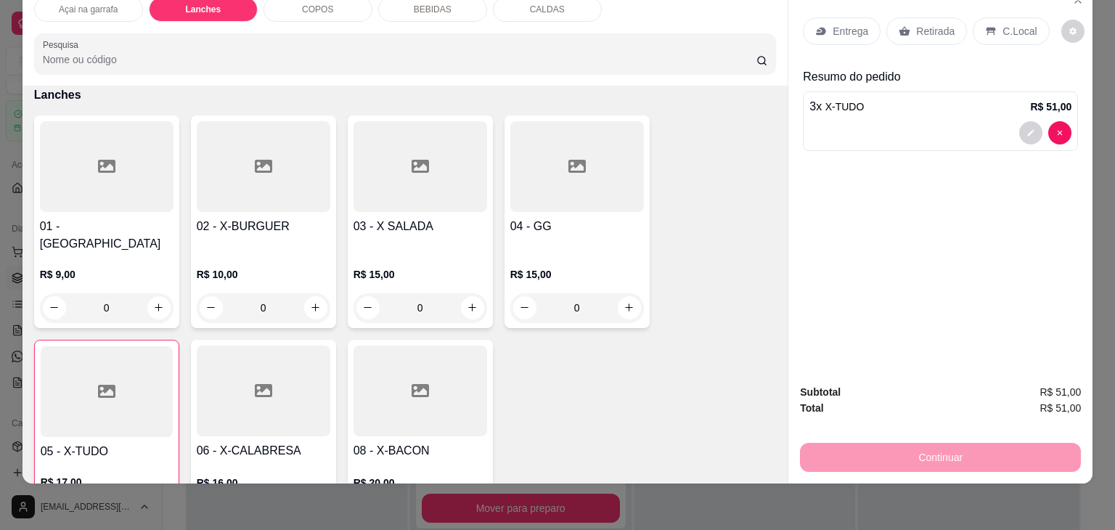
click at [272, 197] on div at bounding box center [264, 166] width 134 height 91
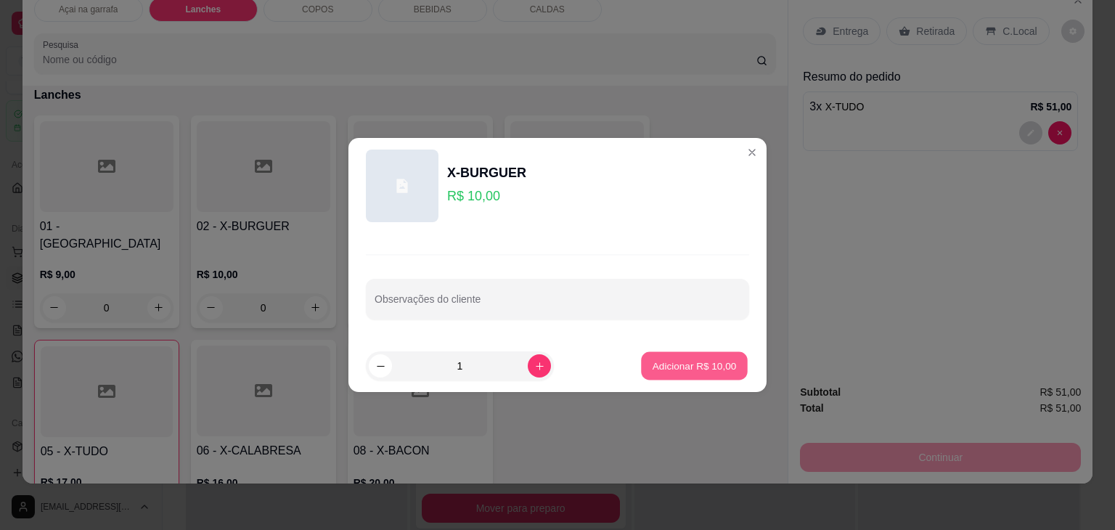
click at [641, 372] on button "Adicionar R$ 10,00" at bounding box center [694, 366] width 107 height 28
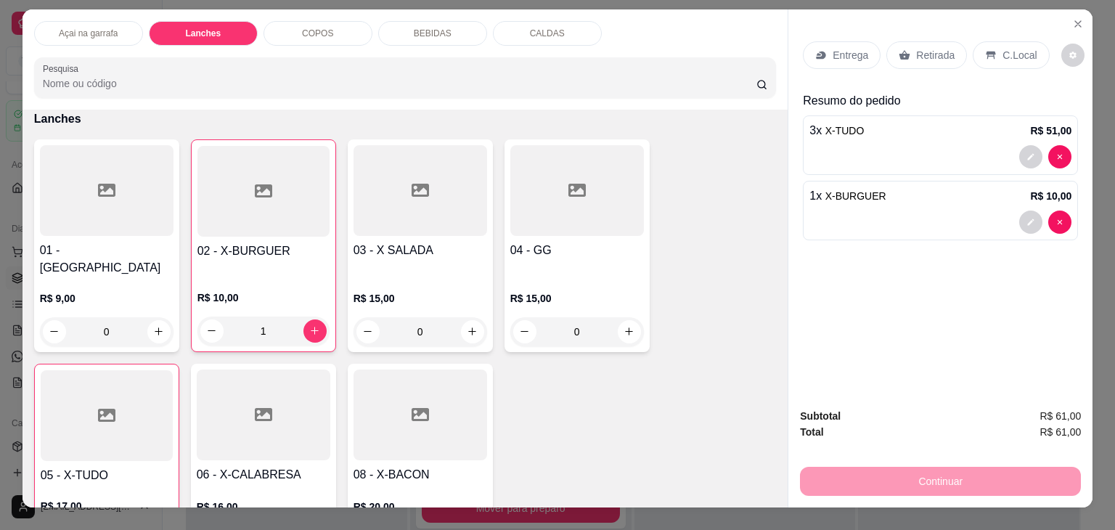
scroll to position [0, 0]
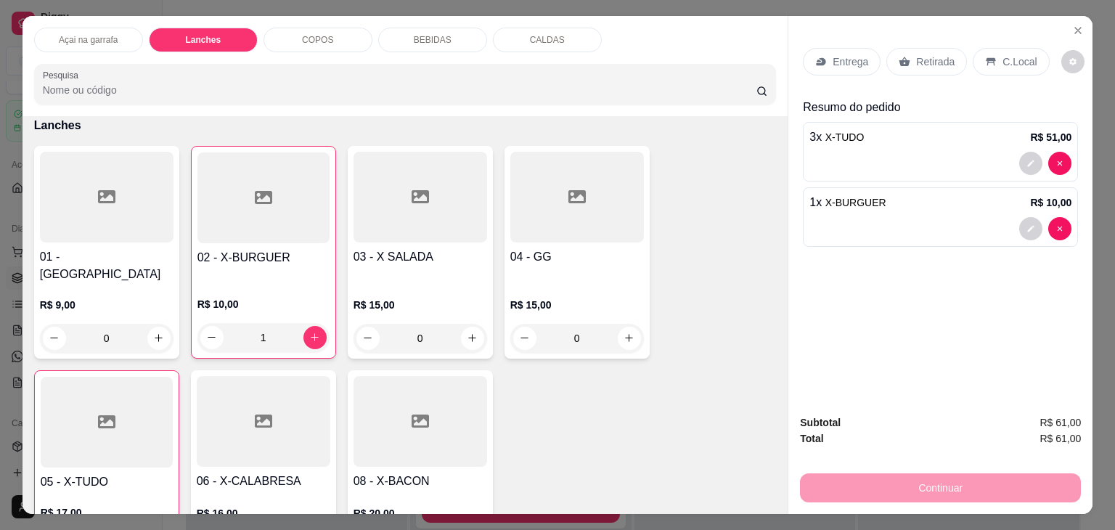
click at [415, 40] on div "BEBIDAS" at bounding box center [432, 40] width 109 height 25
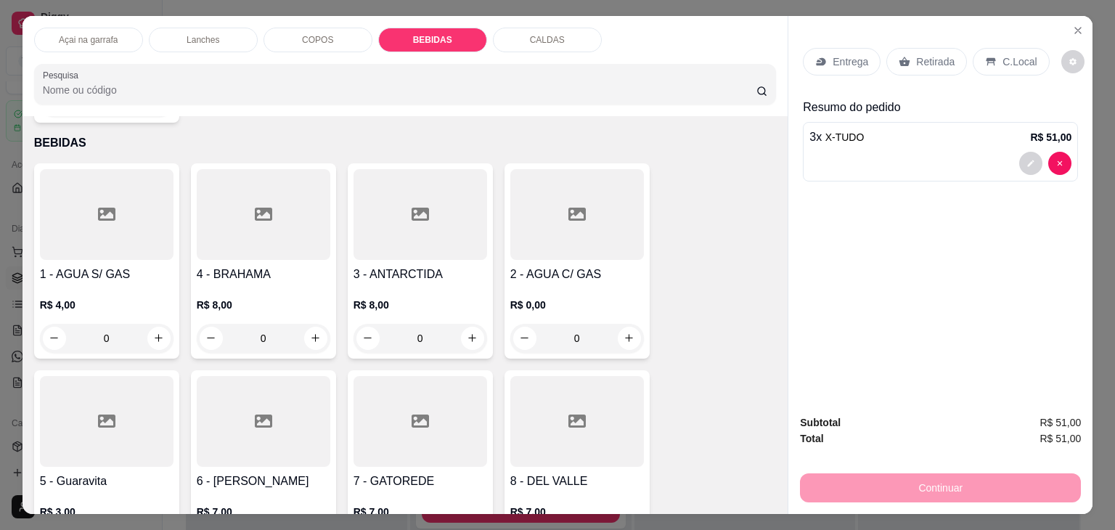
click at [406, 88] on input "Pesquisa" at bounding box center [399, 90] width 713 height 15
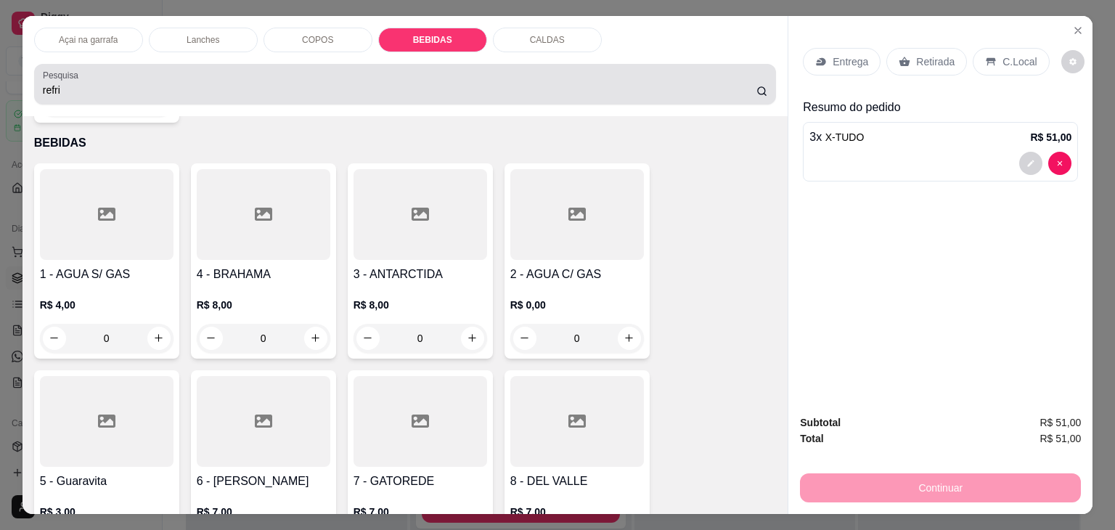
click at [756, 86] on icon at bounding box center [762, 92] width 12 height 12
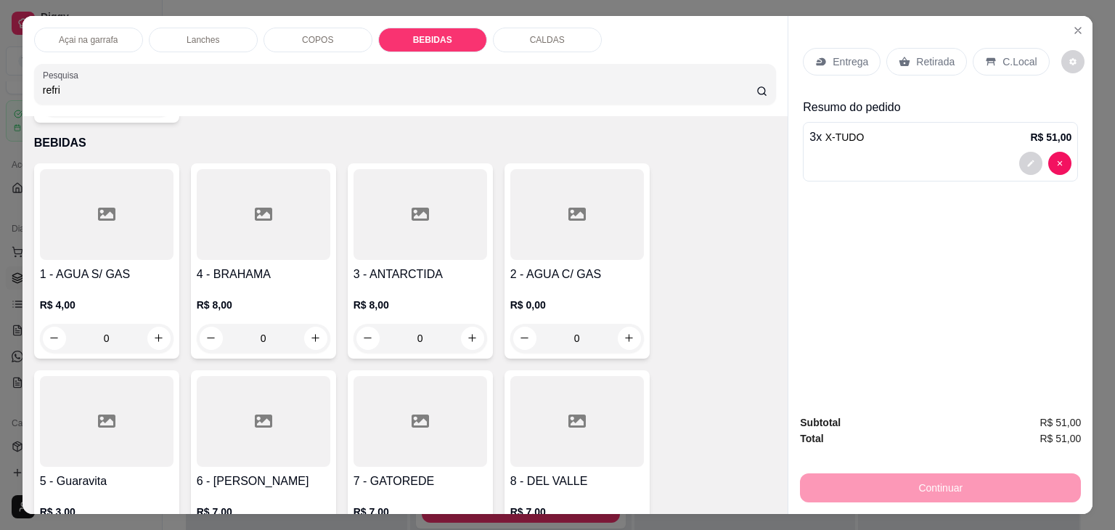
scroll to position [0, 0]
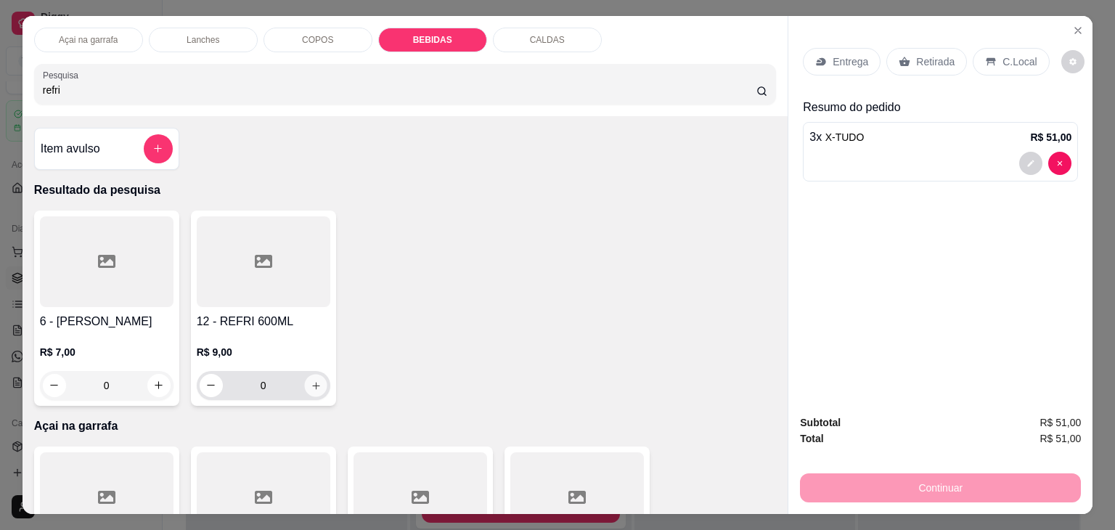
click at [312, 382] on icon "increase-product-quantity" at bounding box center [315, 385] width 7 height 7
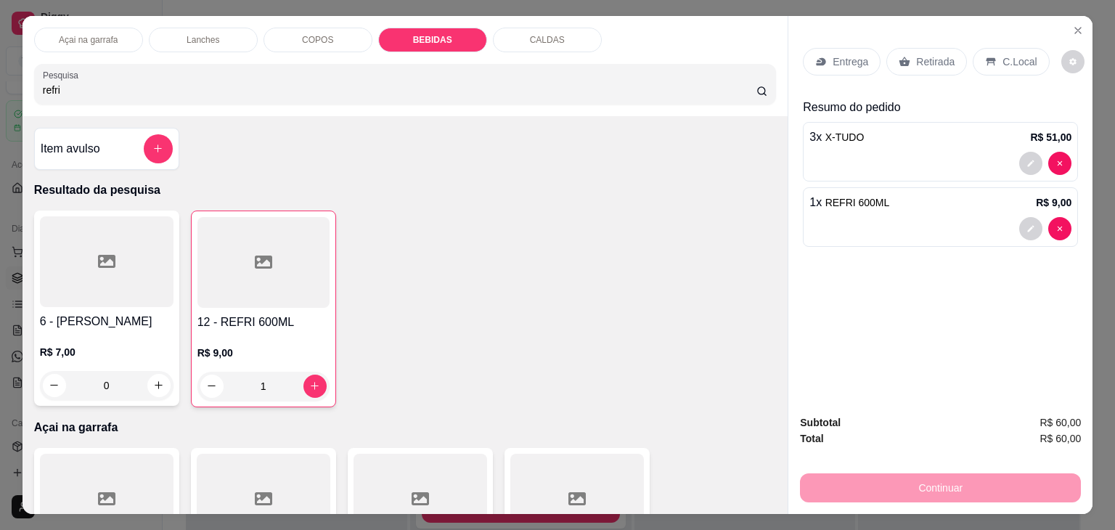
click at [999, 48] on div "C.Local" at bounding box center [1010, 62] width 76 height 28
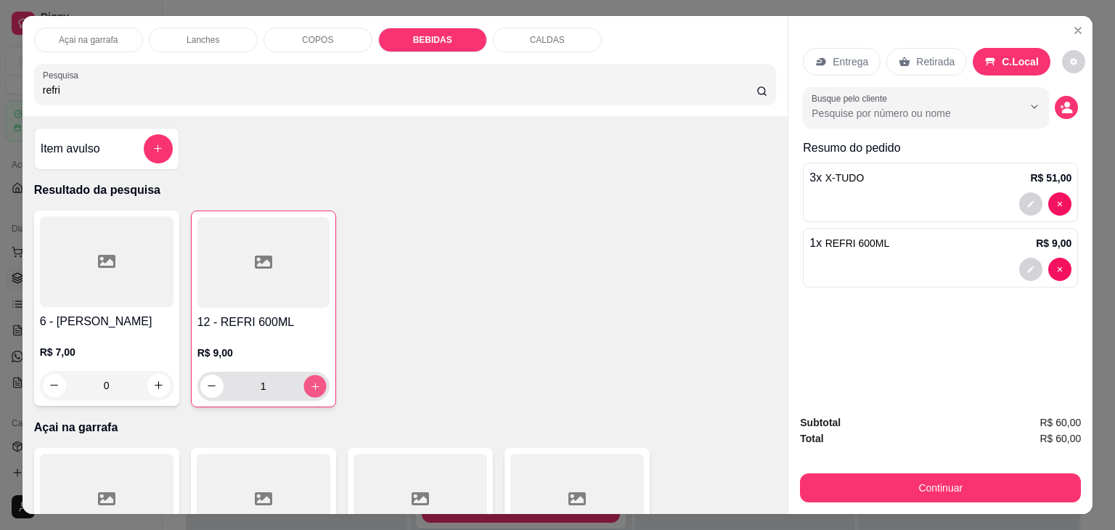
click at [311, 381] on icon "increase-product-quantity" at bounding box center [314, 386] width 11 height 11
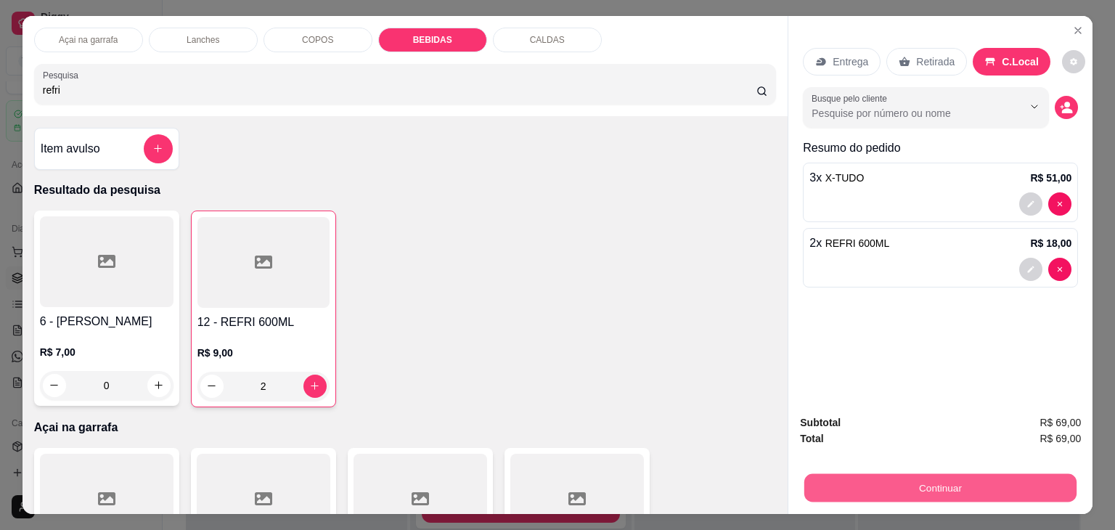
click at [884, 474] on button "Continuar" at bounding box center [940, 488] width 272 height 28
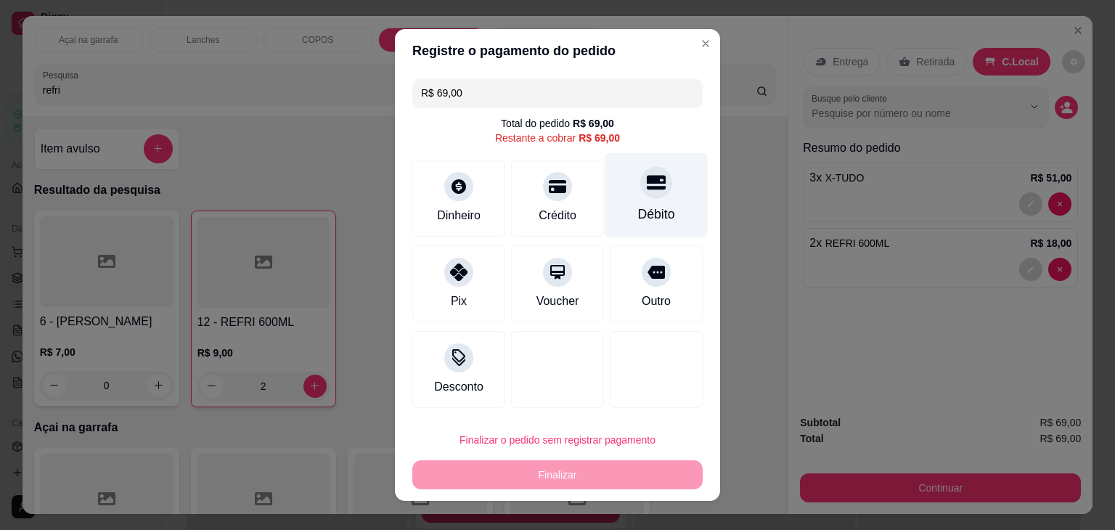
click at [652, 202] on div "Débito" at bounding box center [656, 195] width 102 height 85
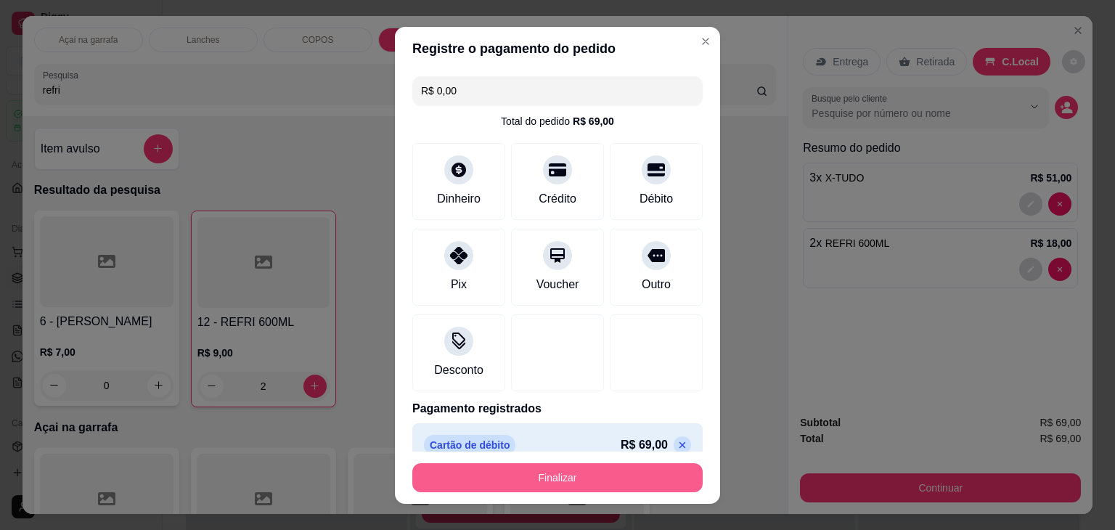
click at [531, 480] on button "Finalizar" at bounding box center [557, 477] width 290 height 29
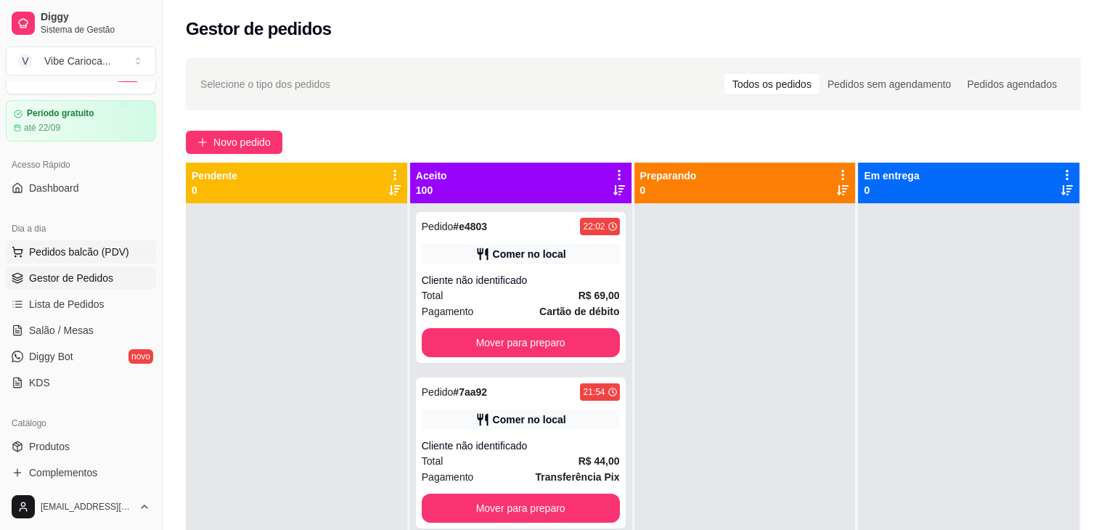
click at [77, 251] on span "Pedidos balcão (PDV)" at bounding box center [79, 252] width 100 height 15
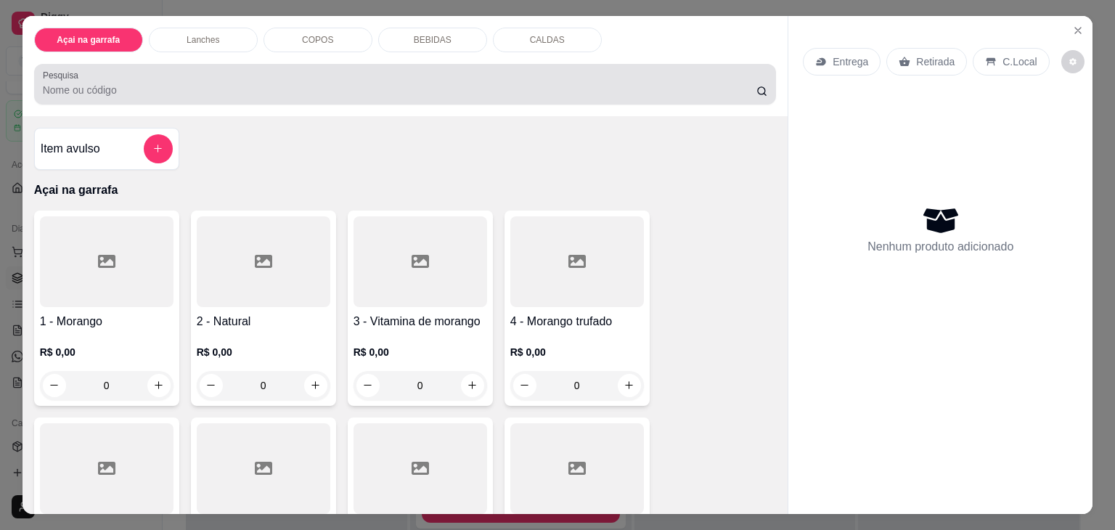
click at [67, 76] on div at bounding box center [405, 84] width 725 height 29
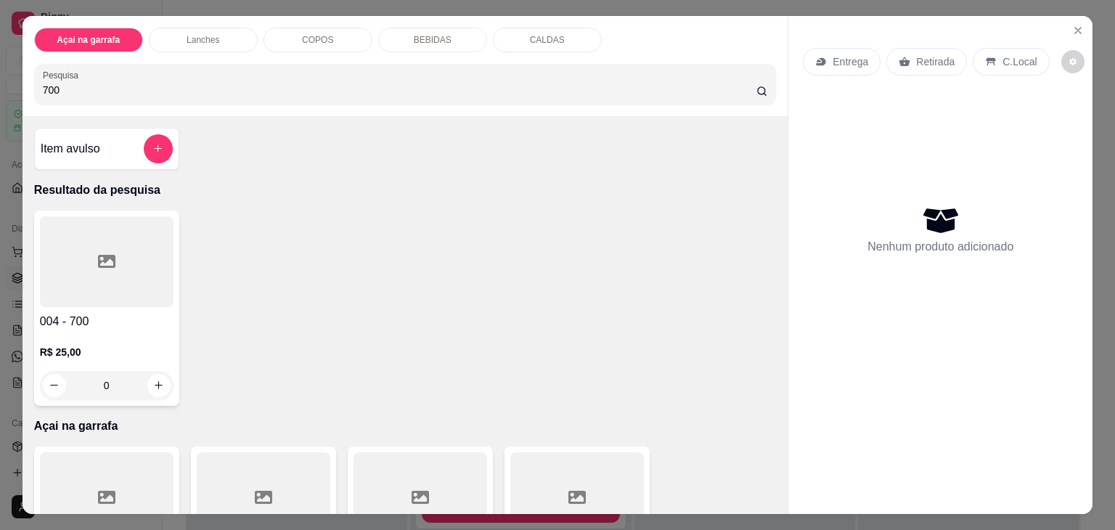
click at [90, 283] on div at bounding box center [107, 261] width 134 height 91
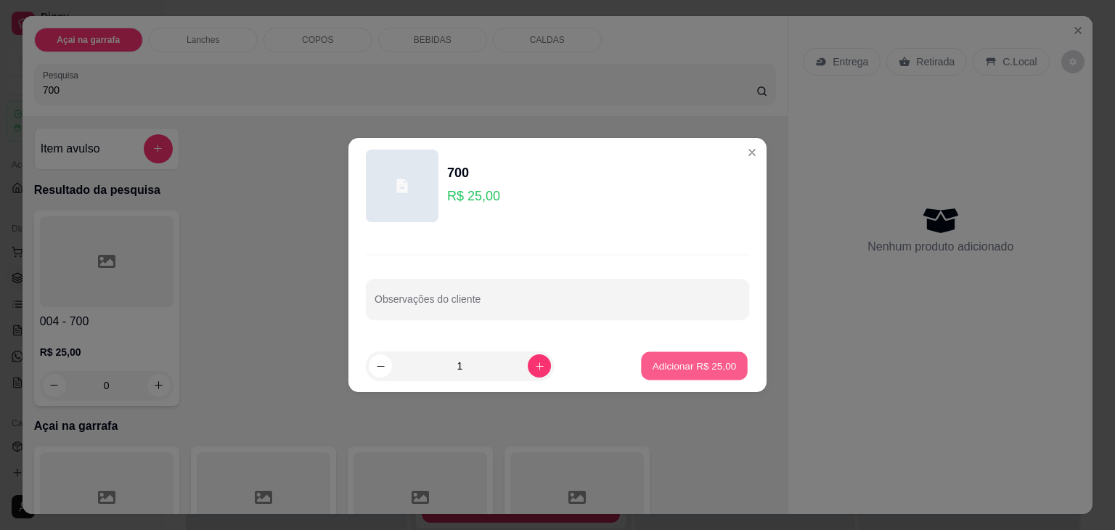
click at [670, 366] on p "Adicionar R$ 25,00" at bounding box center [694, 365] width 84 height 14
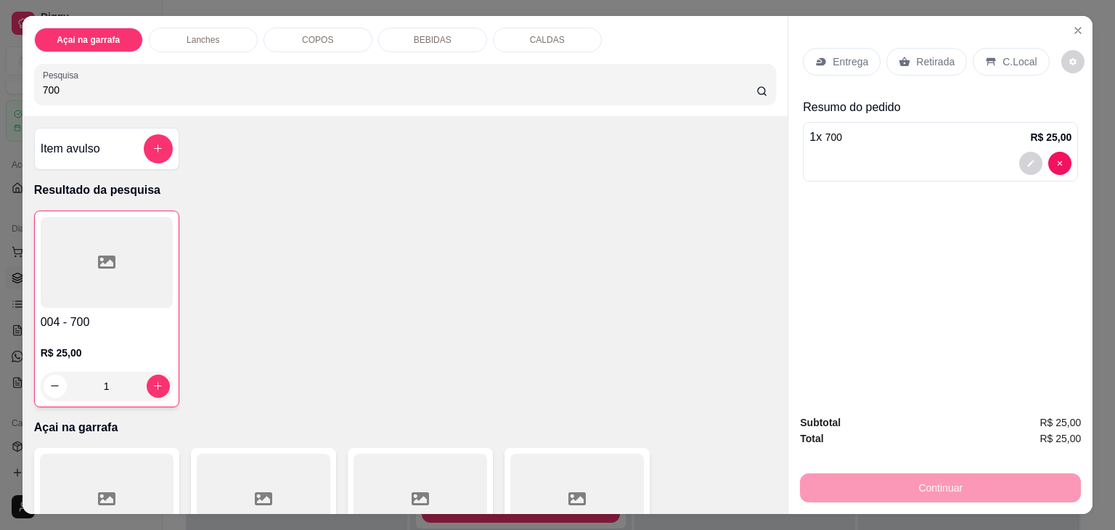
click at [386, 89] on input "700" at bounding box center [399, 90] width 713 height 15
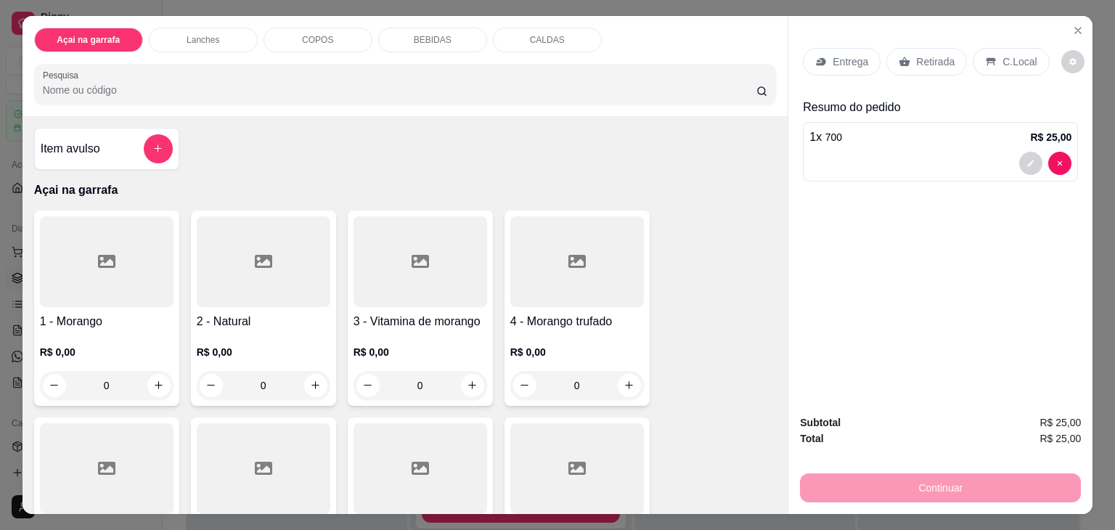
click at [241, 83] on input "Pesquisa" at bounding box center [399, 90] width 713 height 15
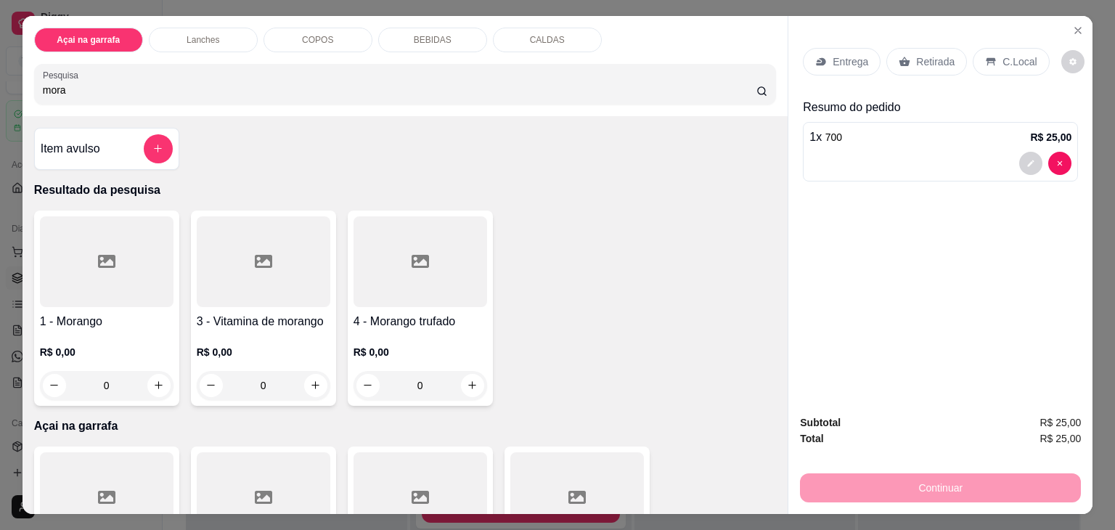
click at [397, 258] on div at bounding box center [420, 261] width 134 height 91
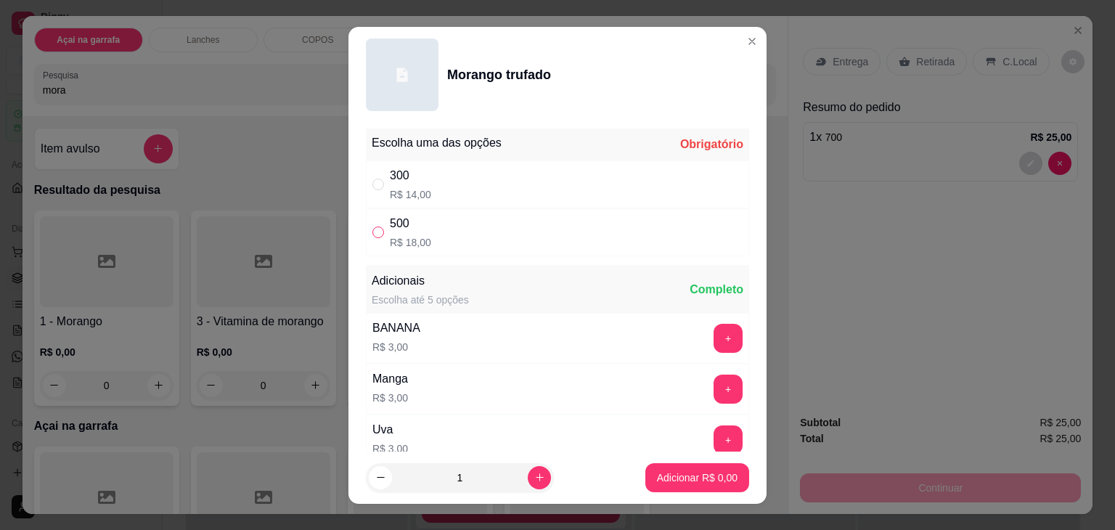
click at [374, 234] on input "" at bounding box center [378, 232] width 12 height 12
click at [372, 179] on input "" at bounding box center [378, 185] width 12 height 12
click at [700, 479] on p "Adicionar R$ 14,00" at bounding box center [694, 477] width 84 height 14
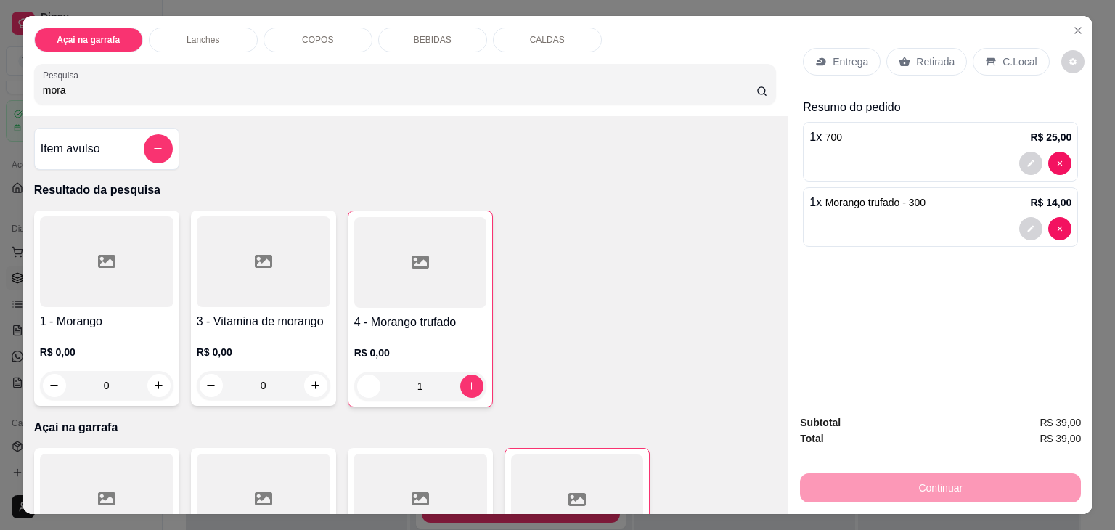
click at [1002, 48] on div "C.Local" at bounding box center [1010, 62] width 76 height 28
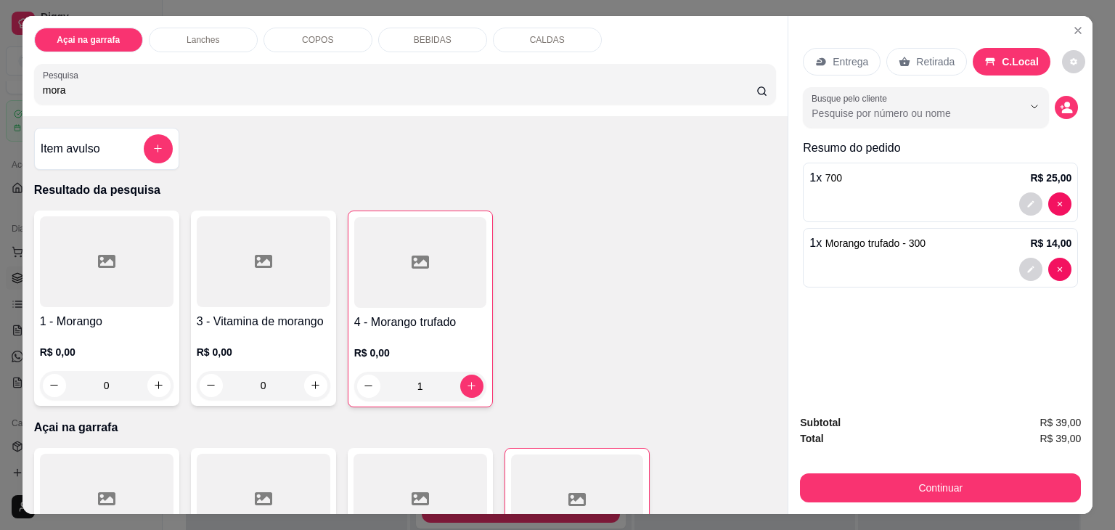
click at [1001, 60] on p "C.Local" at bounding box center [1019, 61] width 37 height 15
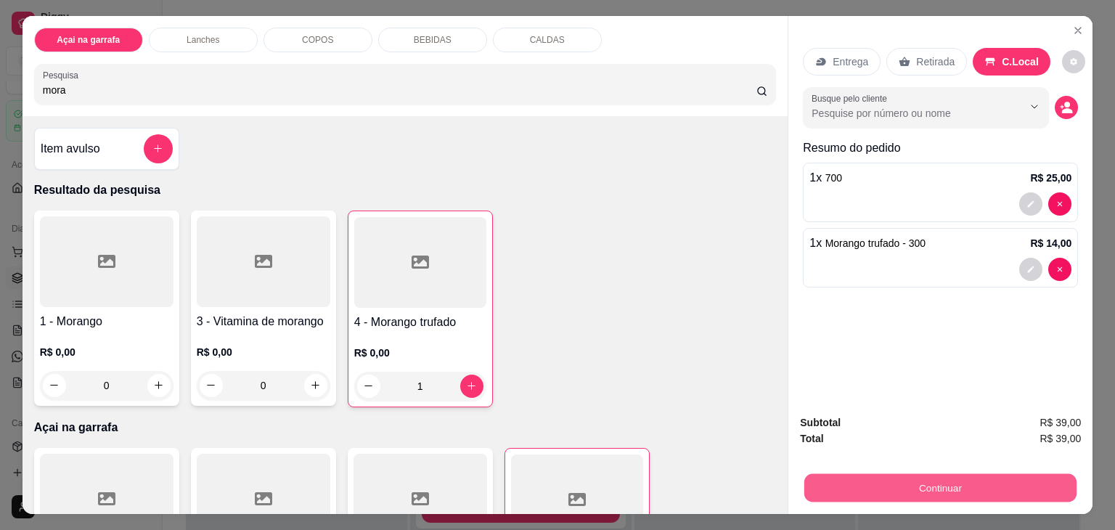
click at [954, 474] on button "Continuar" at bounding box center [940, 488] width 272 height 28
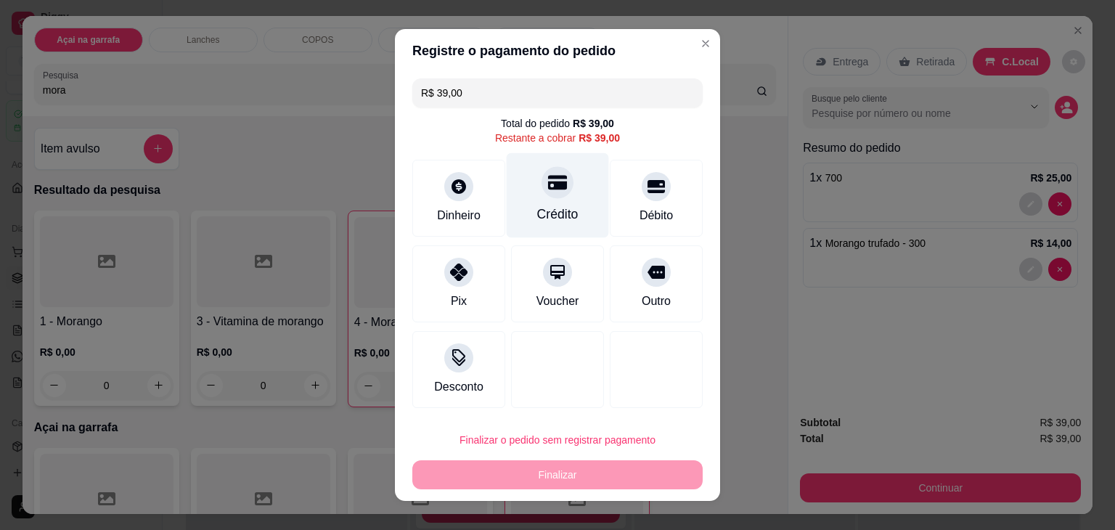
click at [507, 202] on div "Crédito" at bounding box center [558, 195] width 102 height 85
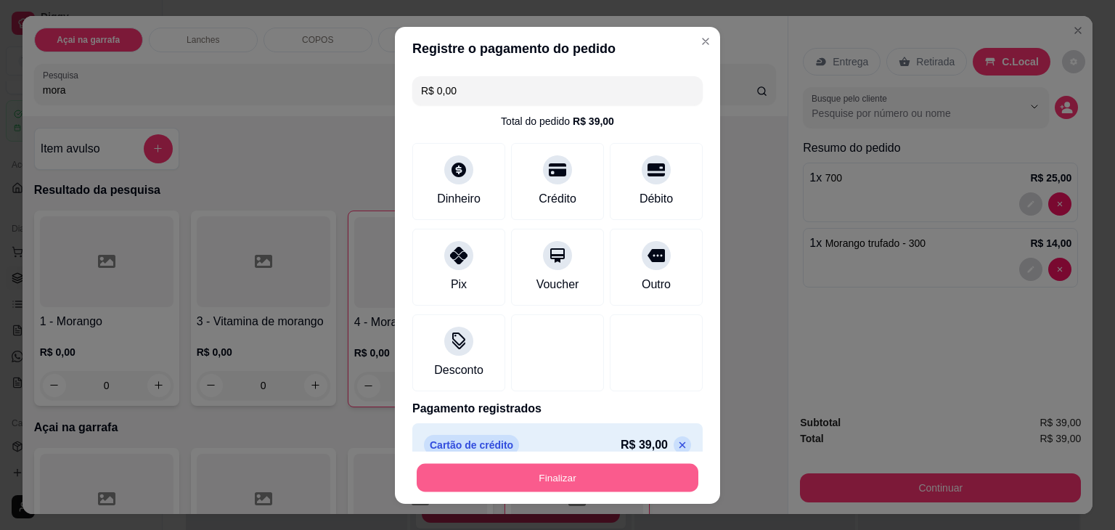
click at [531, 473] on button "Finalizar" at bounding box center [558, 477] width 282 height 28
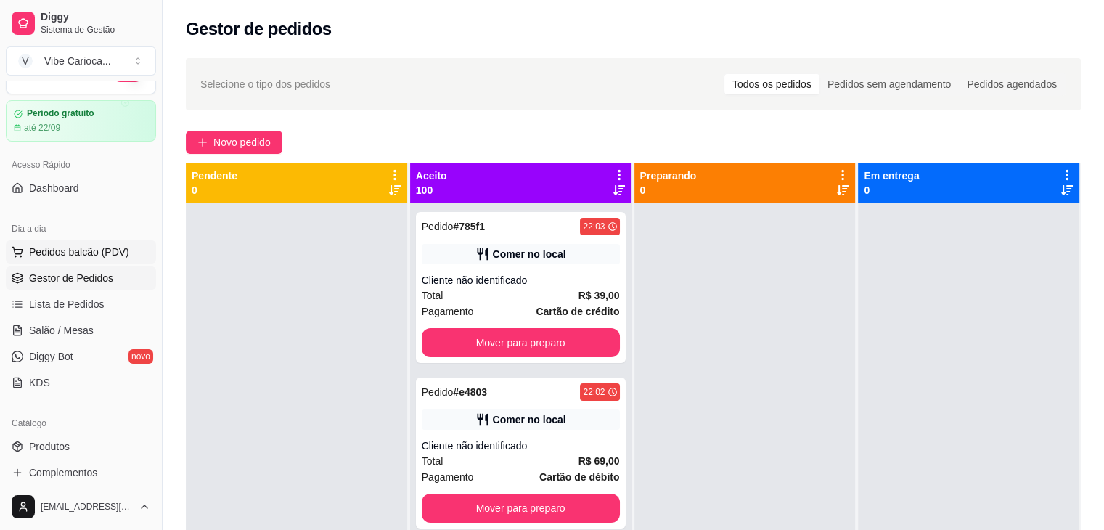
click at [112, 245] on span "Pedidos balcão (PDV)" at bounding box center [79, 252] width 100 height 15
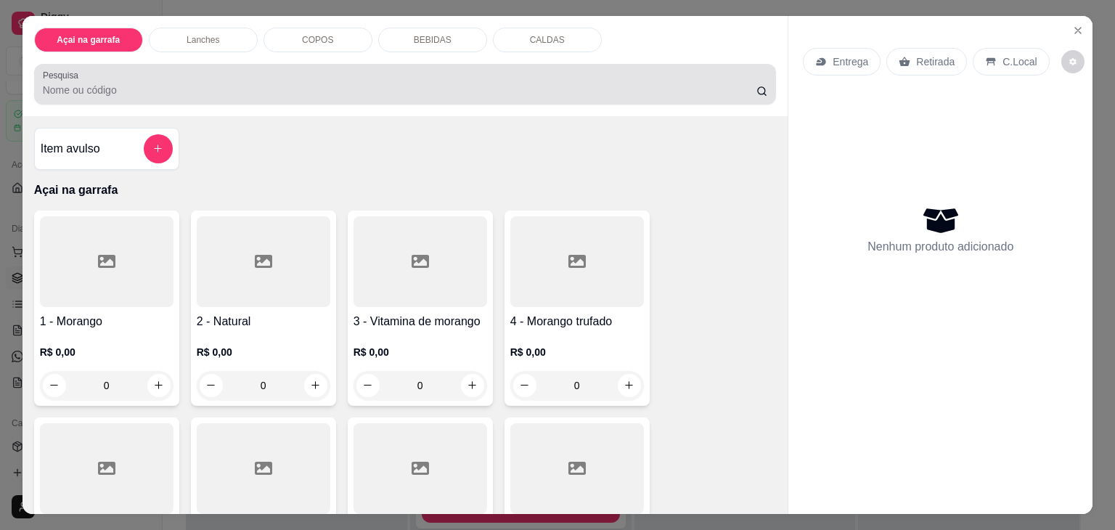
click at [177, 91] on div at bounding box center [405, 84] width 725 height 29
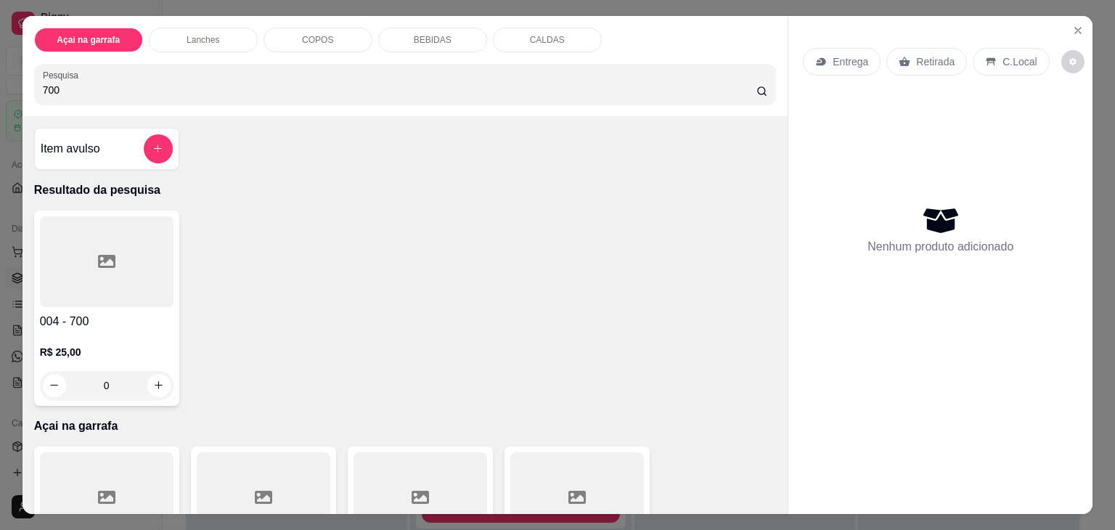
click at [140, 248] on div at bounding box center [107, 261] width 134 height 91
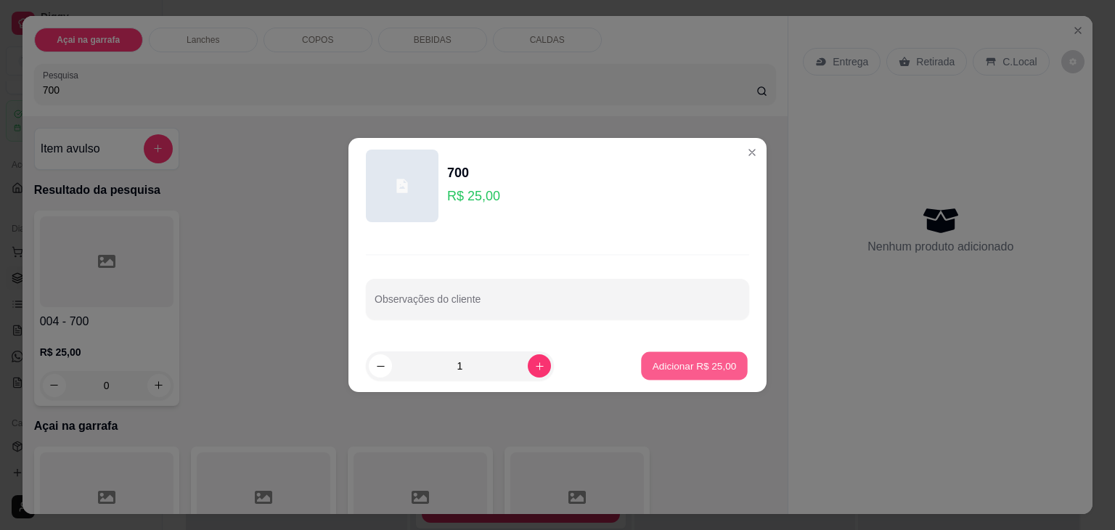
click at [647, 375] on button "Adicionar R$ 25,00" at bounding box center [694, 366] width 107 height 28
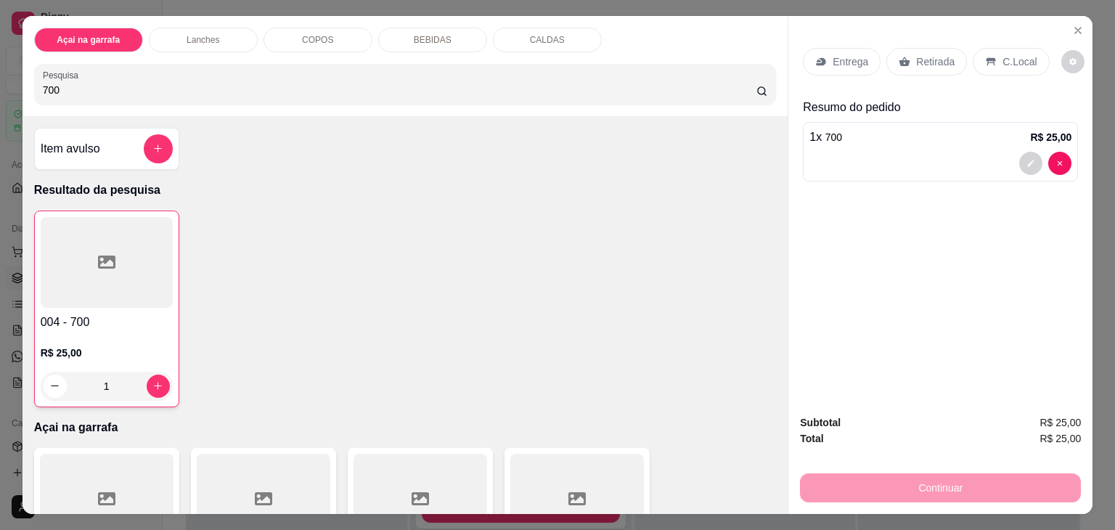
click at [1007, 54] on p "C.Local" at bounding box center [1019, 61] width 34 height 15
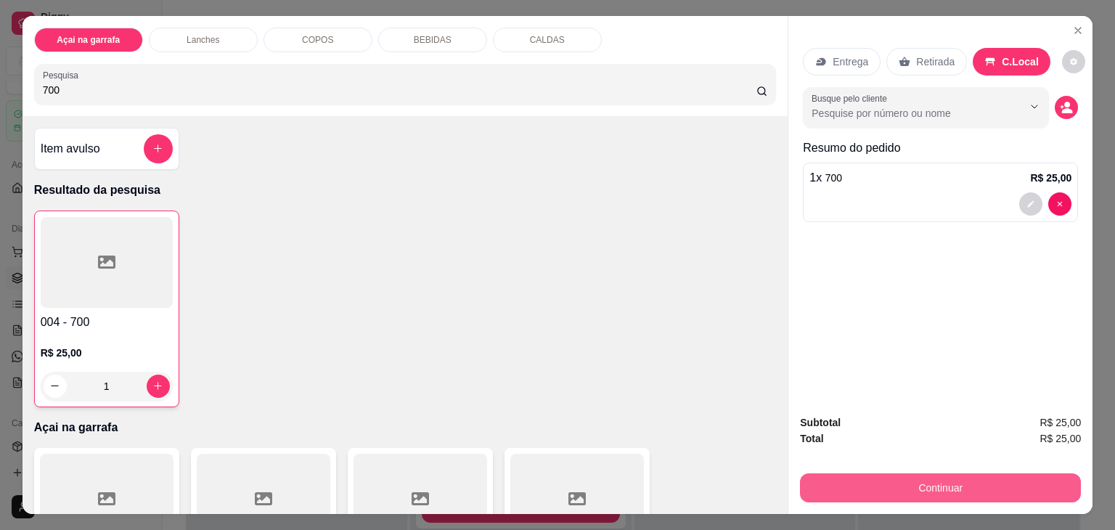
click at [868, 473] on button "Continuar" at bounding box center [940, 487] width 281 height 29
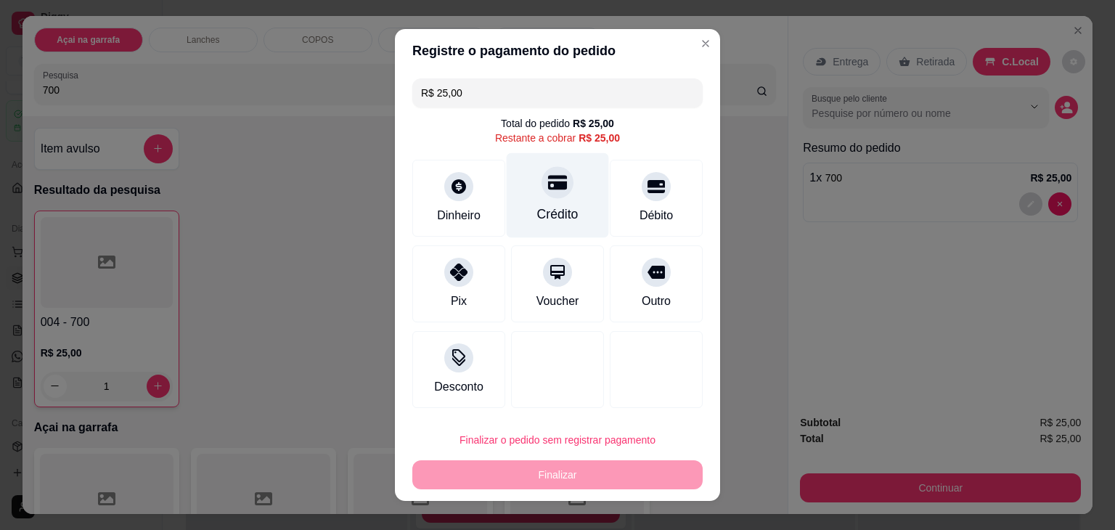
click at [548, 185] on icon at bounding box center [557, 183] width 19 height 15
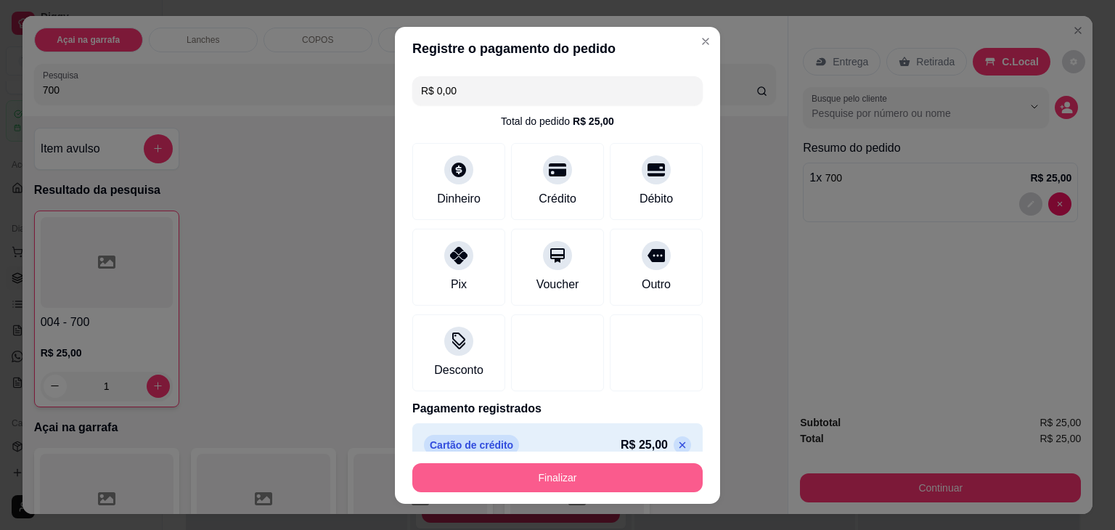
click at [520, 477] on button "Finalizar" at bounding box center [557, 477] width 290 height 29
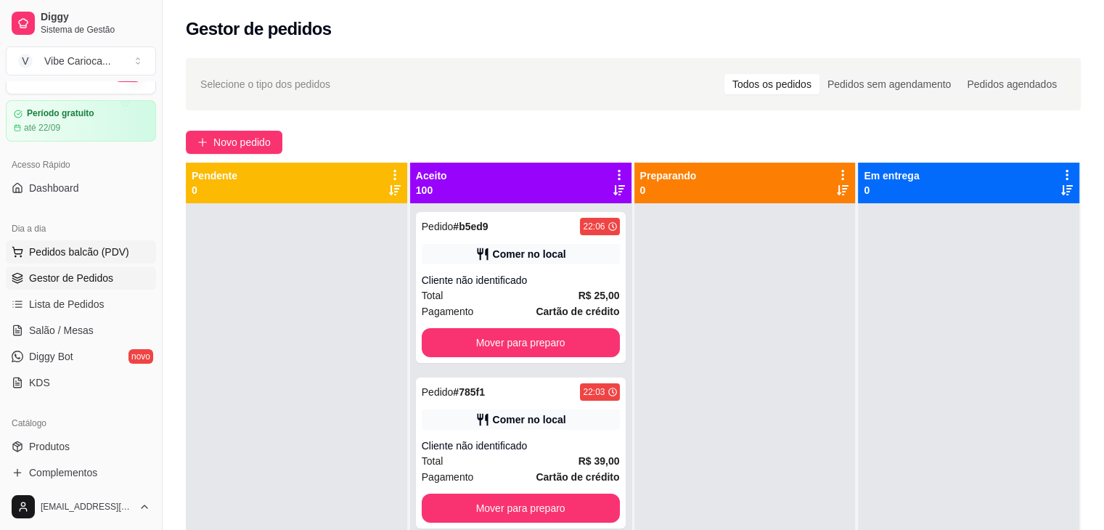
click at [65, 246] on span "Pedidos balcão (PDV)" at bounding box center [79, 252] width 100 height 15
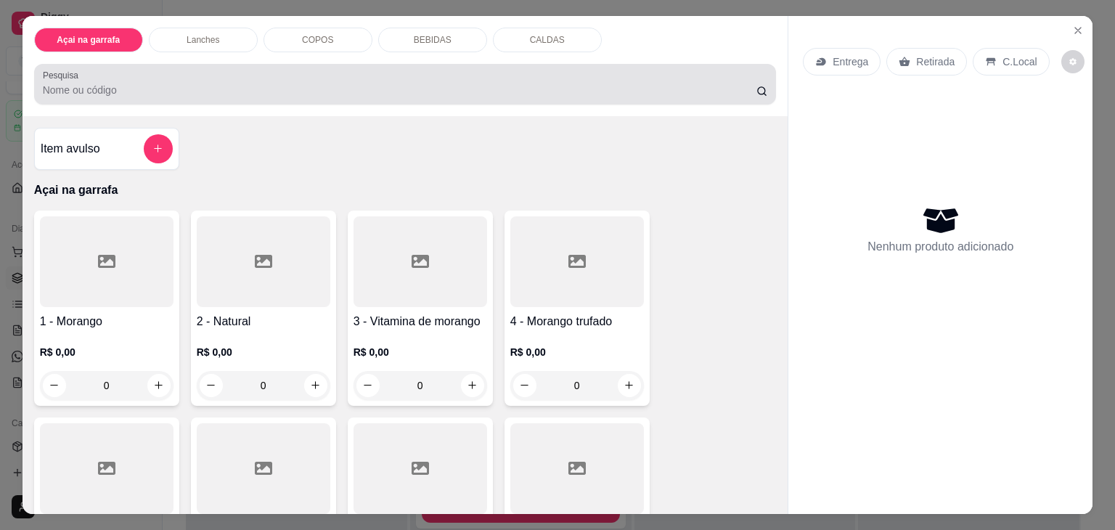
click at [242, 75] on div at bounding box center [405, 84] width 725 height 29
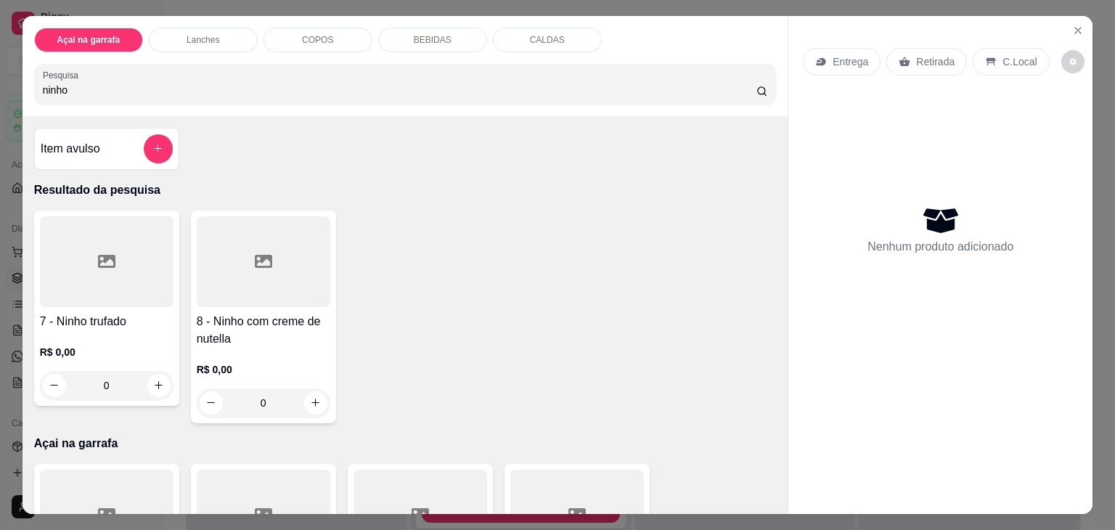
click at [260, 259] on icon at bounding box center [263, 261] width 17 height 17
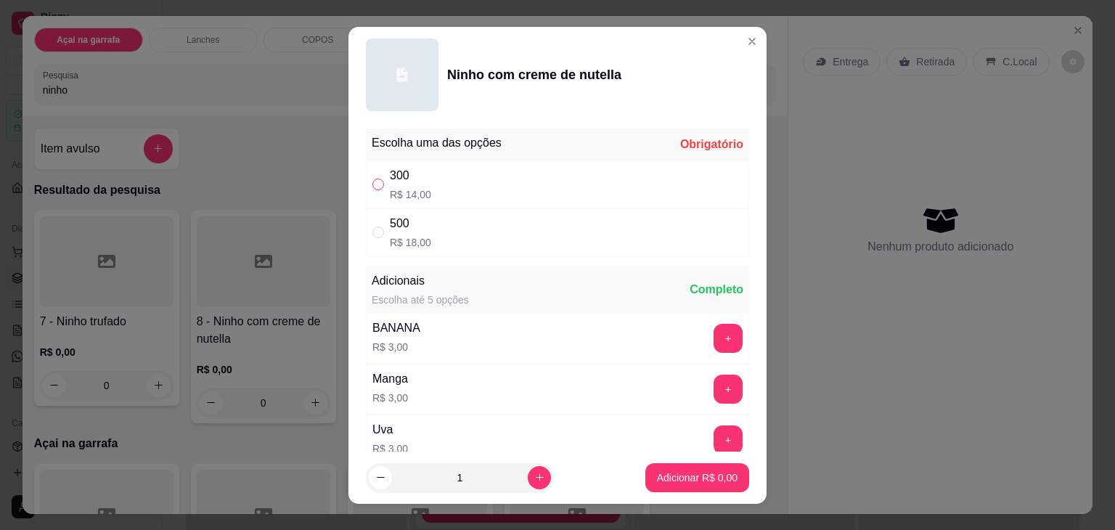
click at [372, 186] on input "" at bounding box center [378, 185] width 12 height 12
click at [675, 477] on p "Adicionar R$ 14,00" at bounding box center [694, 477] width 84 height 14
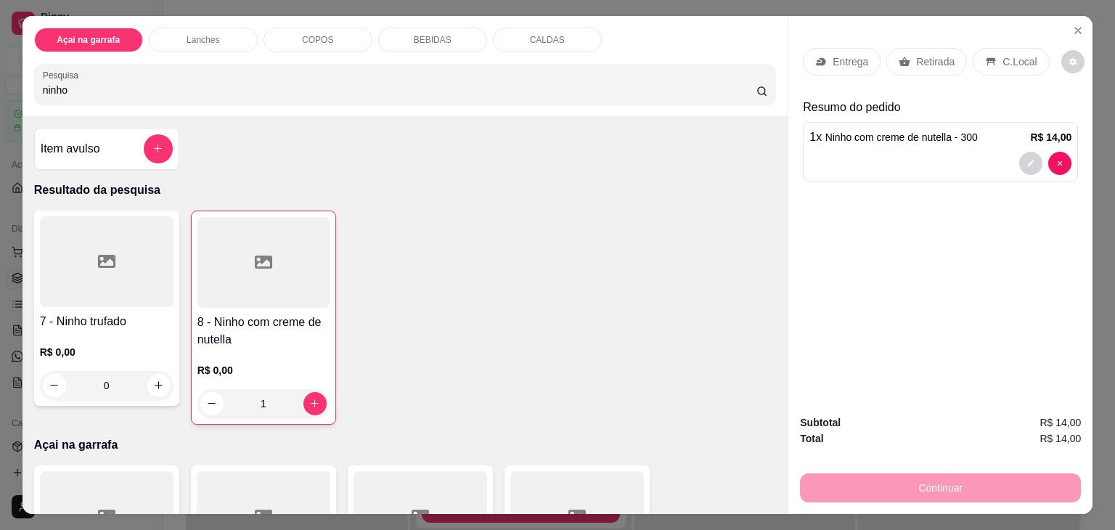
click at [401, 89] on input "ninho" at bounding box center [399, 90] width 713 height 15
click at [260, 319] on h4 "8 - Ninho com creme de nutella" at bounding box center [263, 330] width 132 height 35
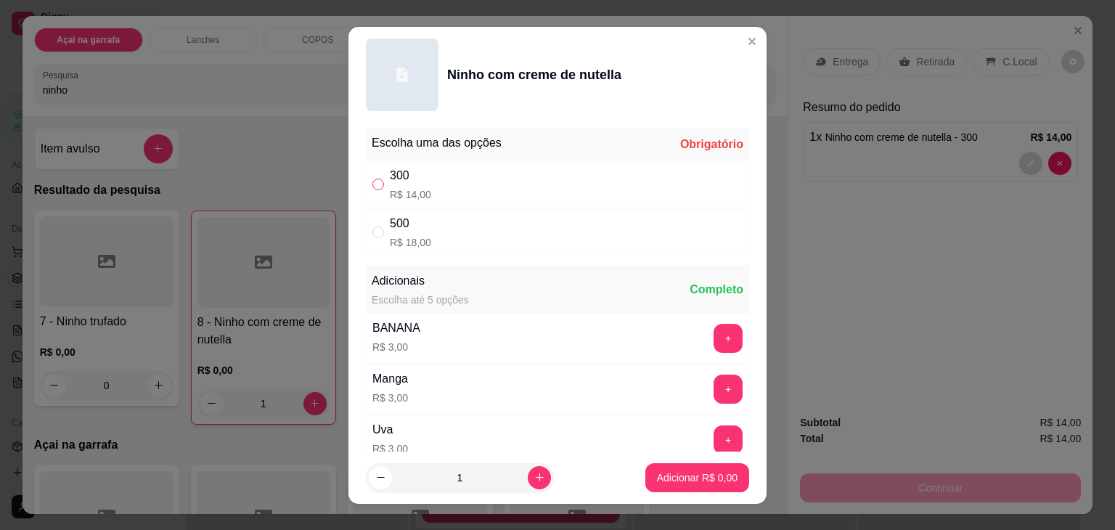
click at [372, 187] on input "" at bounding box center [378, 185] width 12 height 12
click at [644, 485] on button "Adicionar R$ 14,00" at bounding box center [694, 477] width 107 height 28
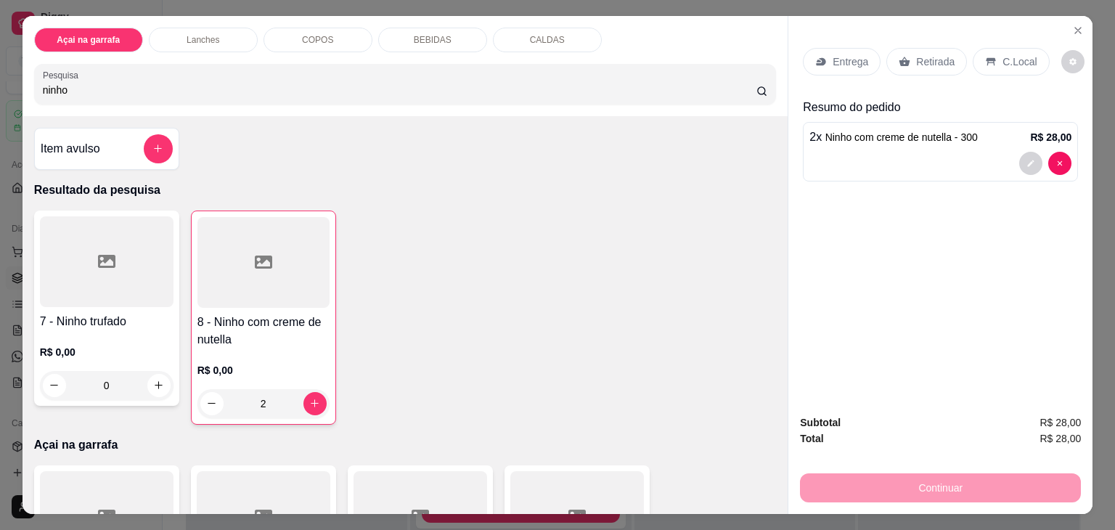
click at [988, 60] on div "C.Local" at bounding box center [1010, 62] width 76 height 28
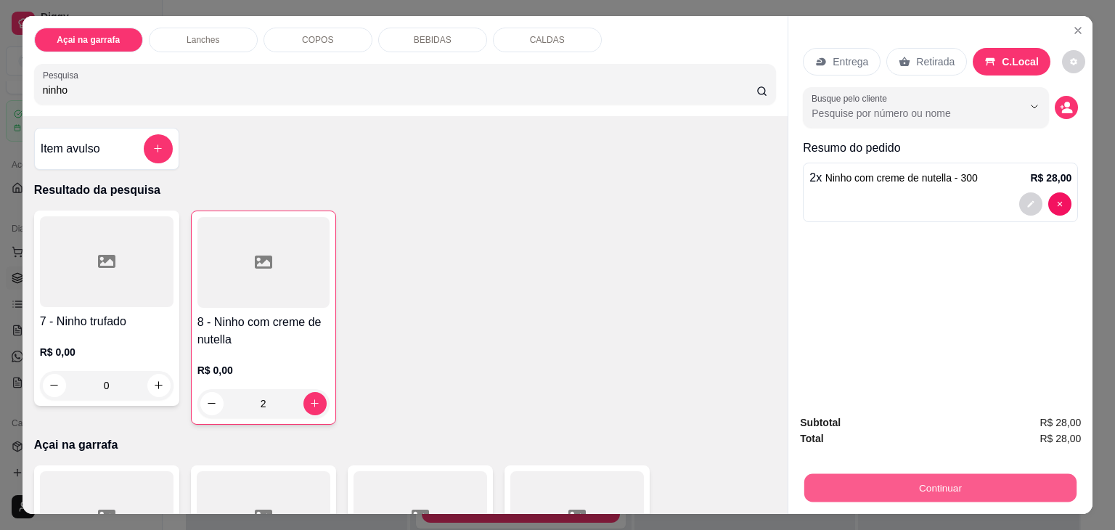
click at [850, 485] on button "Continuar" at bounding box center [940, 488] width 272 height 28
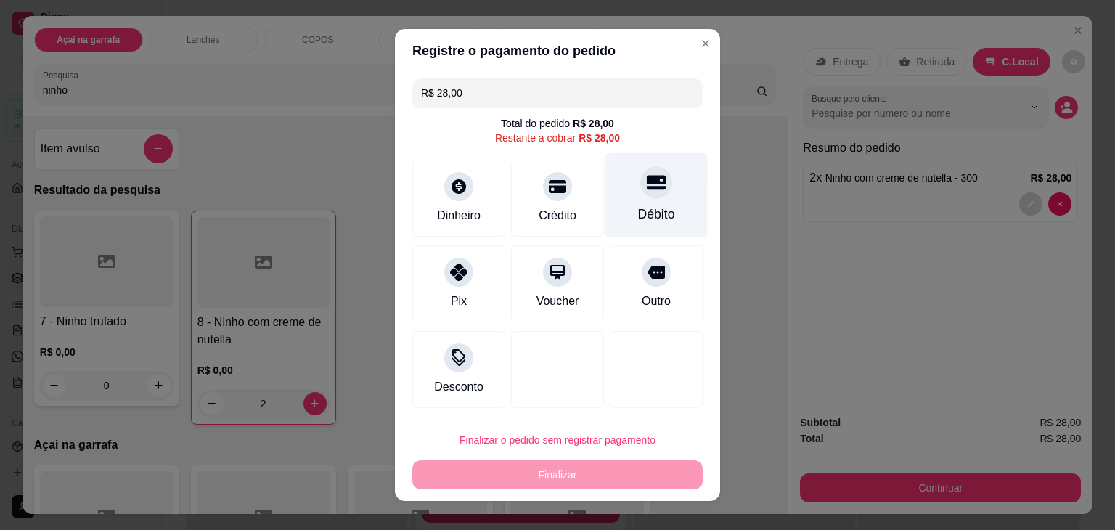
click at [637, 224] on div "Débito" at bounding box center [656, 195] width 102 height 85
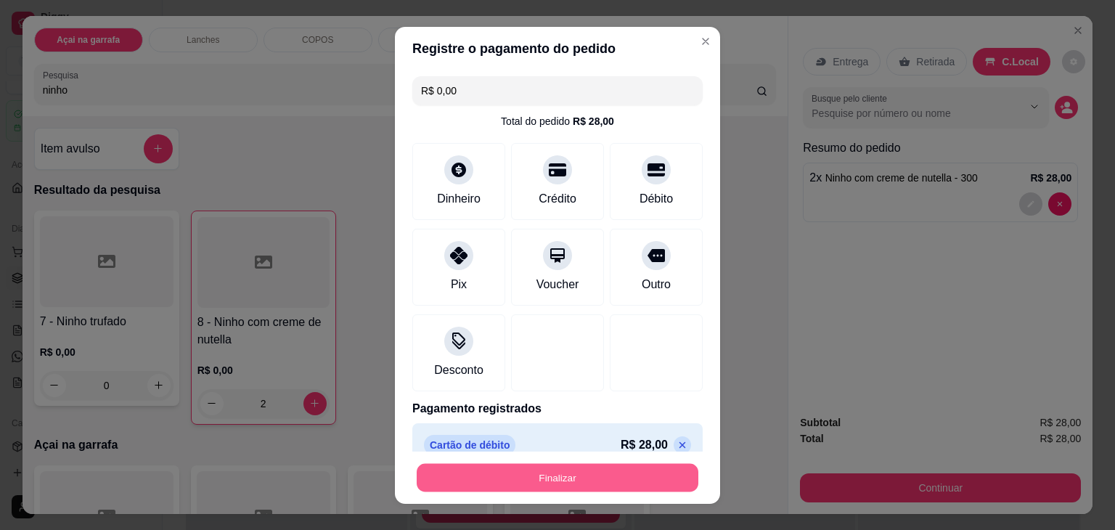
click at [557, 472] on button "Finalizar" at bounding box center [558, 477] width 282 height 28
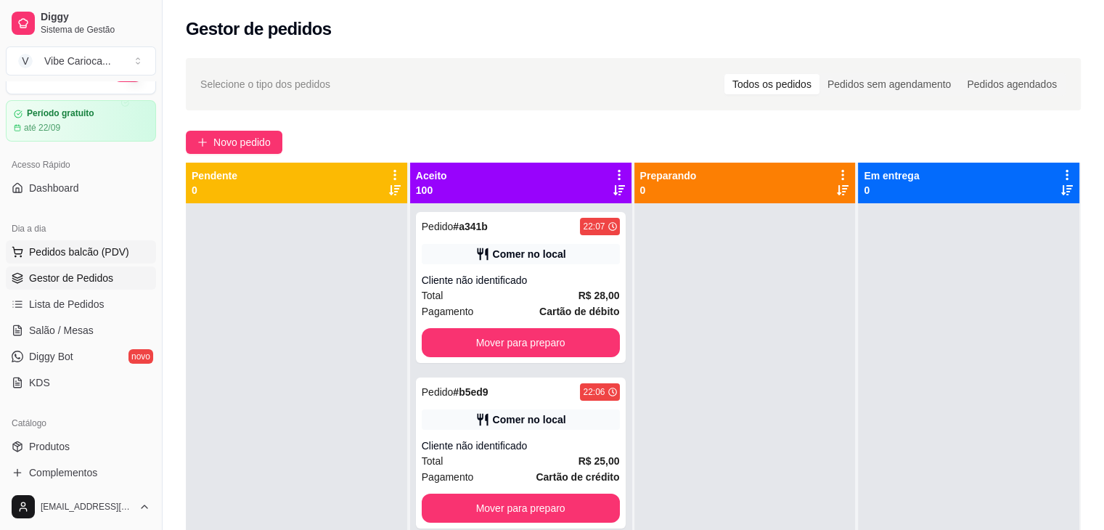
click at [38, 253] on span "Pedidos balcão (PDV)" at bounding box center [79, 252] width 100 height 15
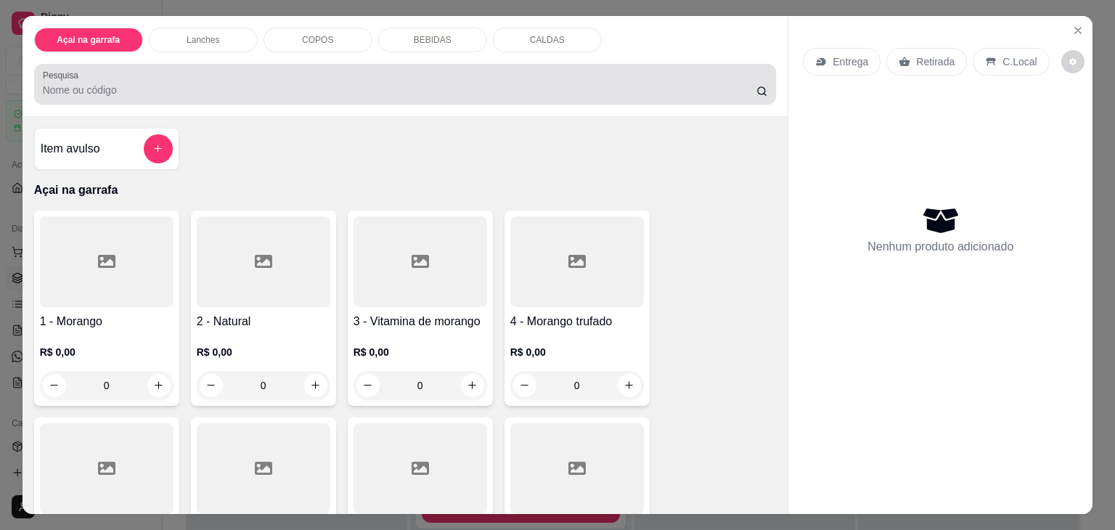
click at [247, 72] on div at bounding box center [405, 84] width 725 height 29
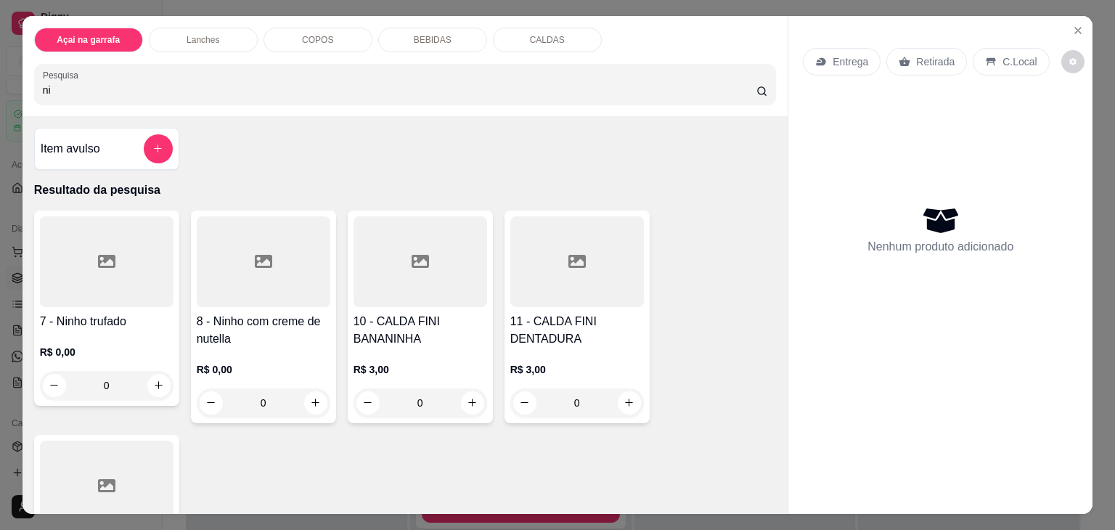
click at [130, 222] on div at bounding box center [107, 261] width 134 height 91
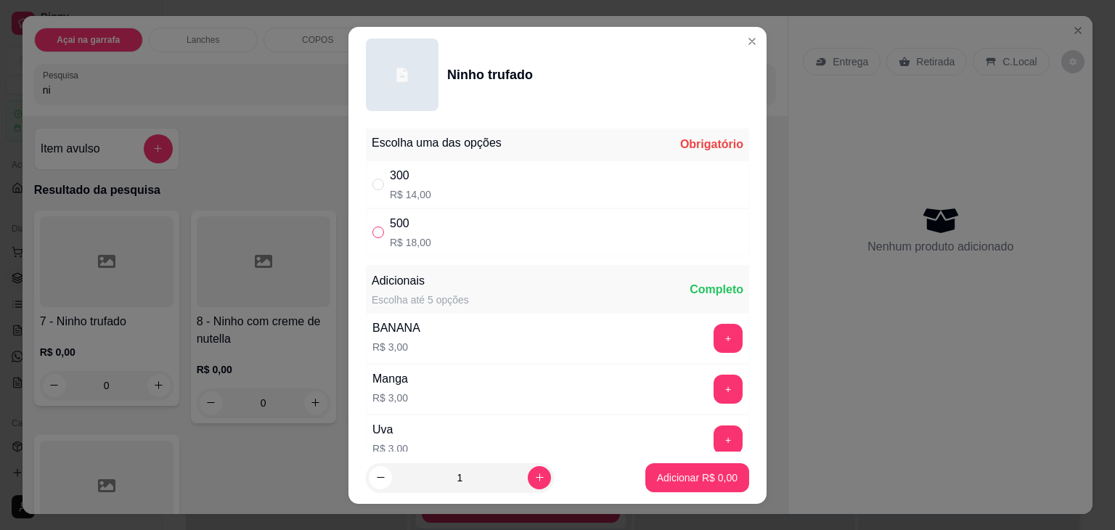
click at [374, 229] on input "" at bounding box center [378, 232] width 12 height 12
click at [665, 468] on button "Adicionar R$ 18,00" at bounding box center [694, 477] width 107 height 28
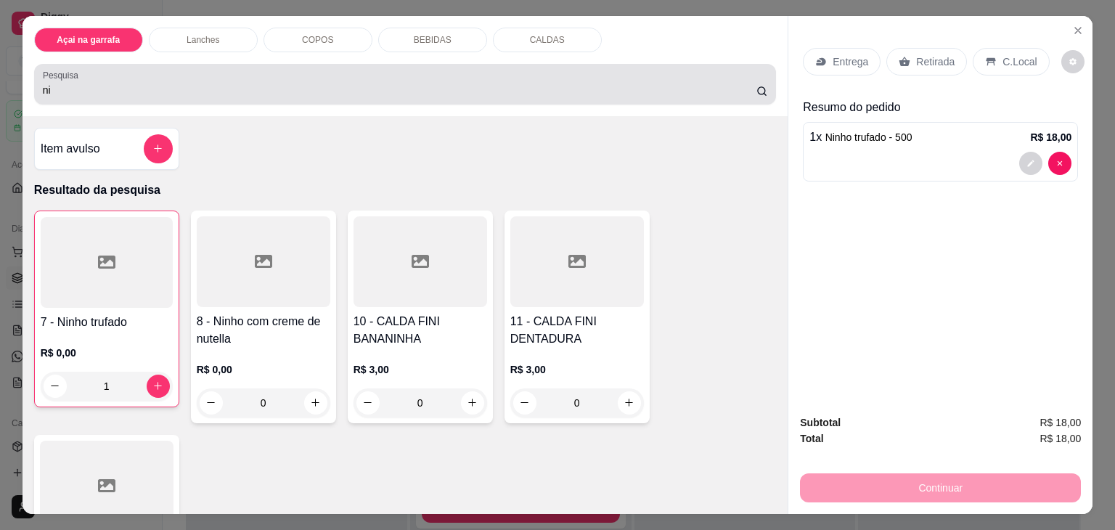
click at [375, 76] on div "ni" at bounding box center [405, 84] width 725 height 29
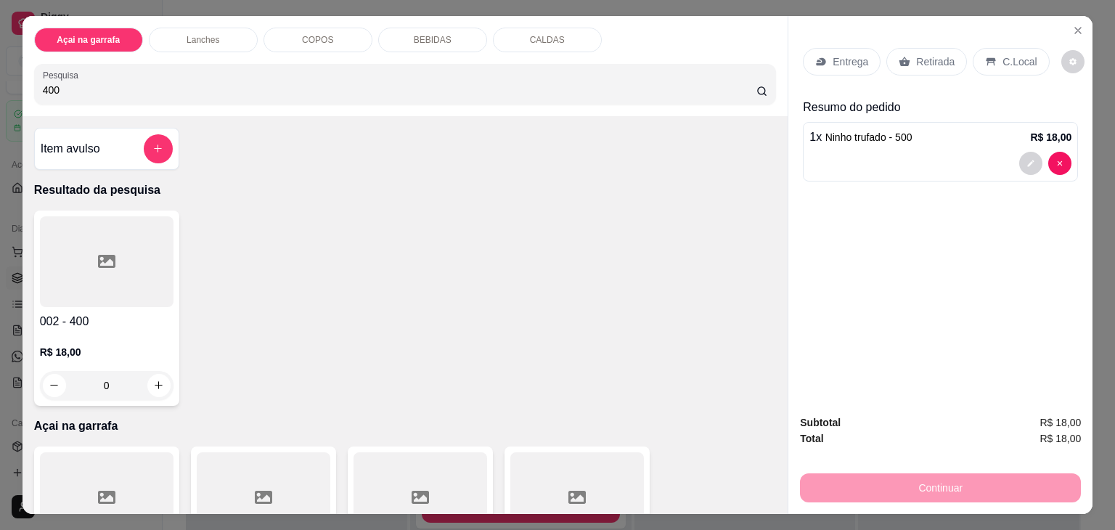
click at [112, 230] on div at bounding box center [107, 261] width 134 height 91
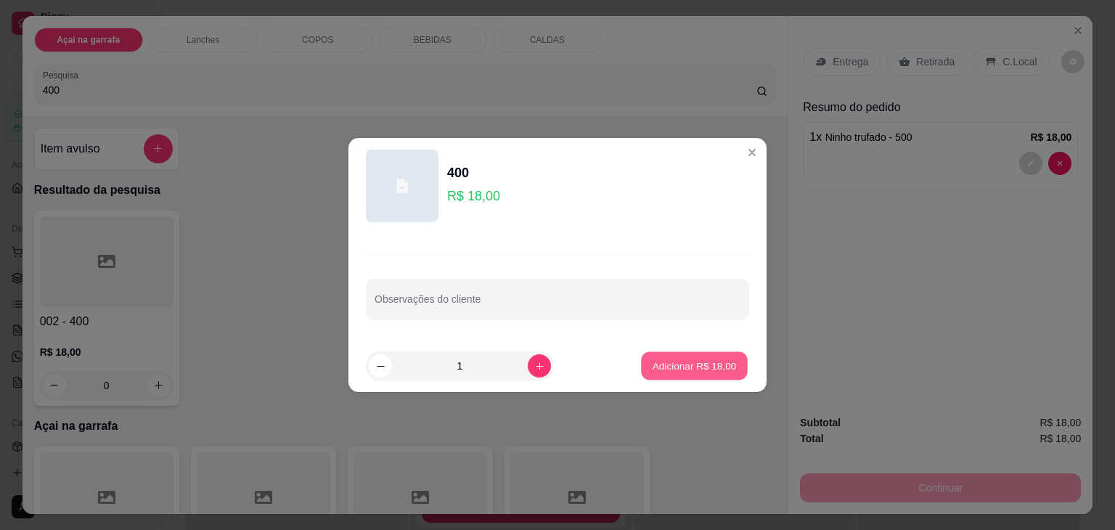
click at [699, 375] on button "Adicionar R$ 18,00" at bounding box center [694, 366] width 107 height 28
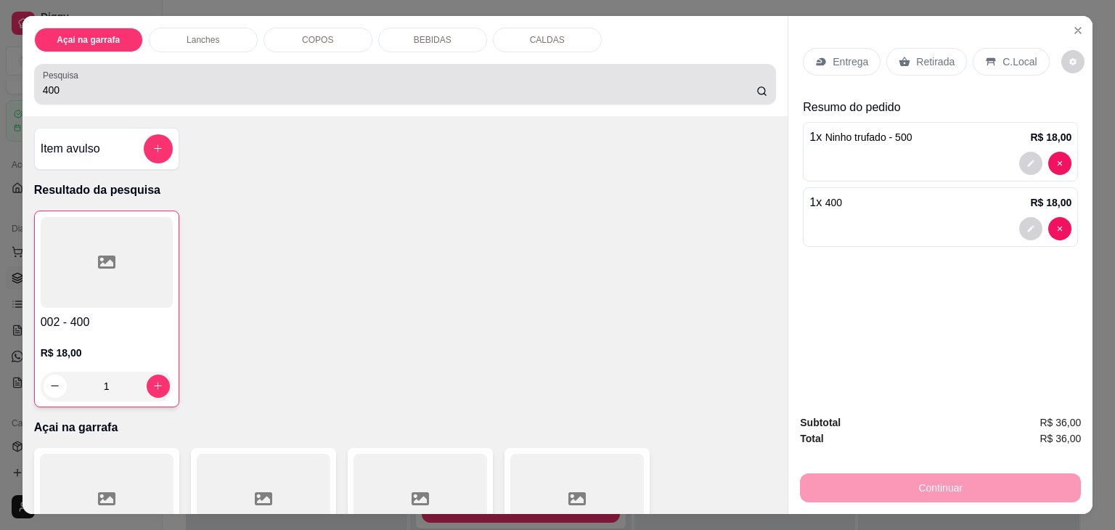
click at [361, 71] on div "400" at bounding box center [405, 84] width 725 height 29
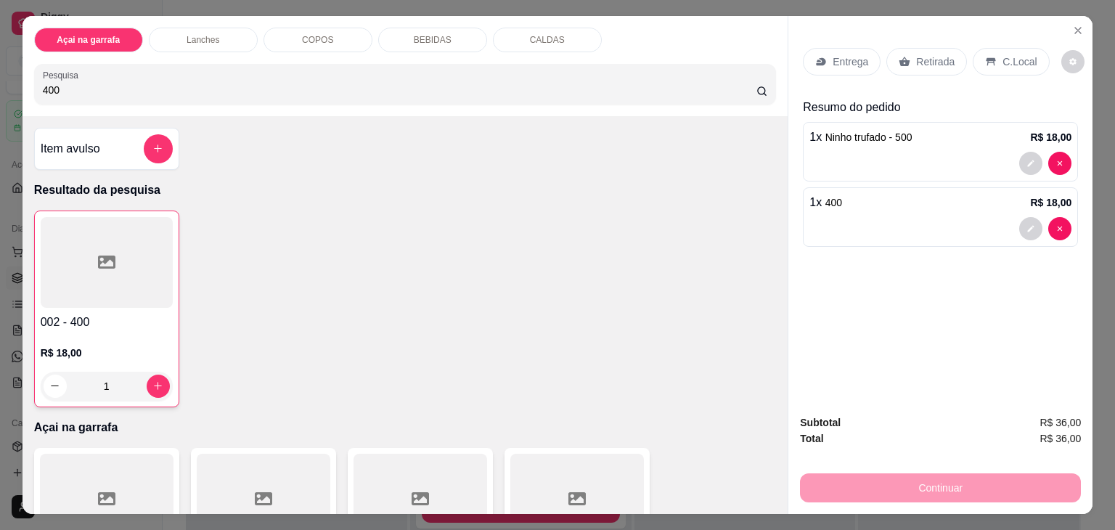
click at [249, 87] on input "400" at bounding box center [399, 90] width 713 height 15
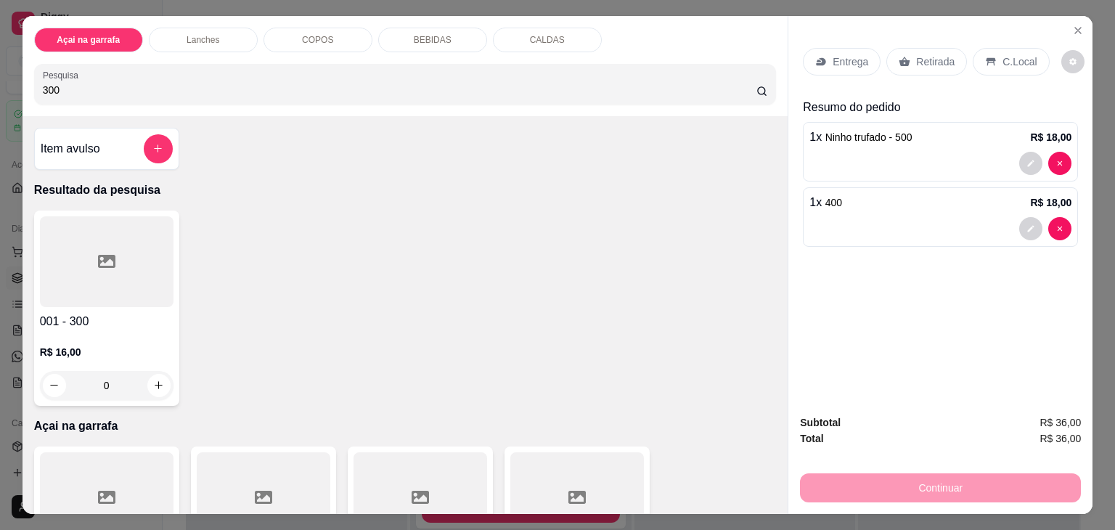
click at [111, 303] on div "001 - 300 R$ 16,00 0" at bounding box center [106, 307] width 145 height 195
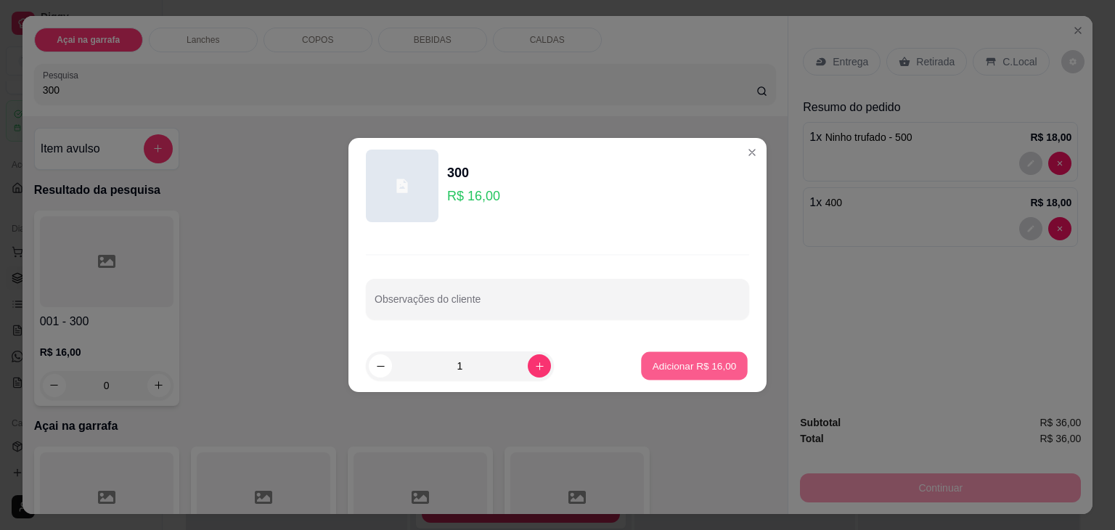
click at [692, 355] on button "Adicionar R$ 16,00" at bounding box center [694, 366] width 107 height 28
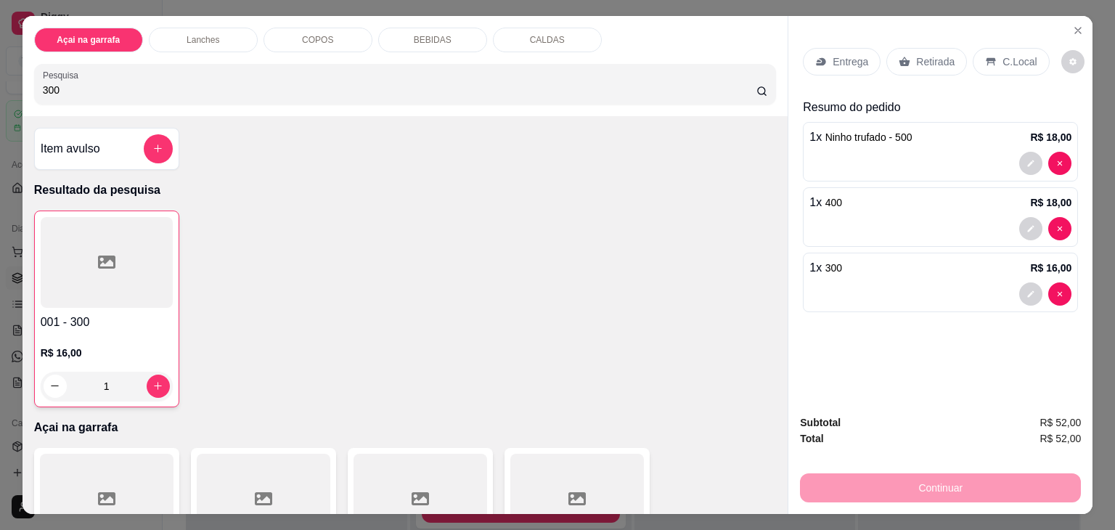
click at [979, 66] on div "C.Local" at bounding box center [1010, 62] width 76 height 28
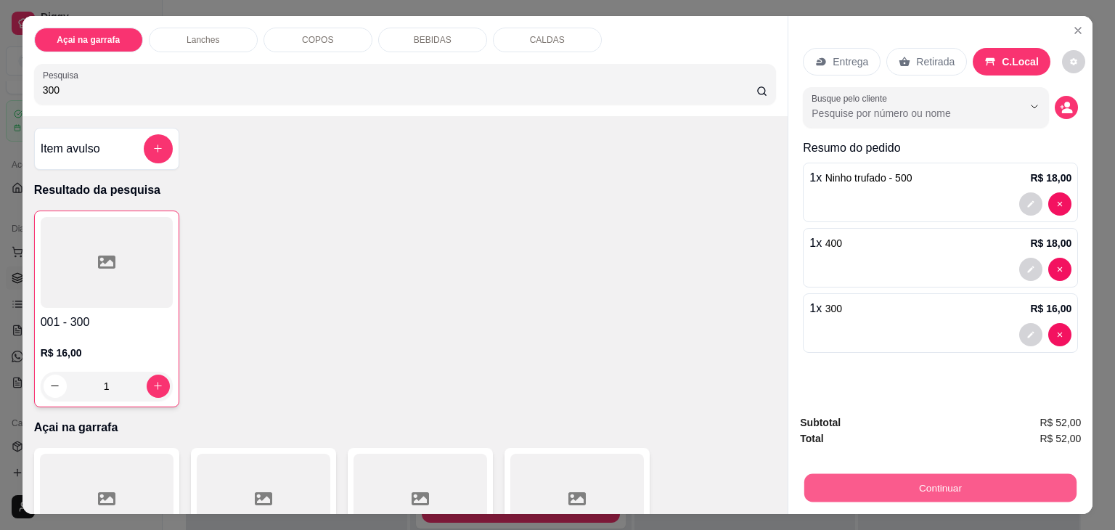
click at [883, 480] on button "Continuar" at bounding box center [940, 488] width 272 height 28
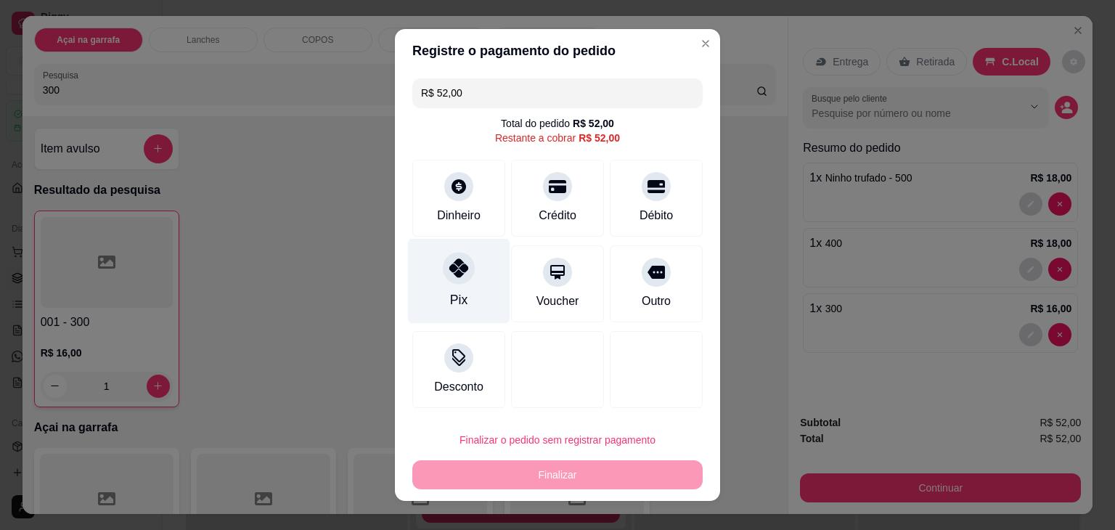
click at [485, 288] on div "Pix" at bounding box center [459, 281] width 102 height 85
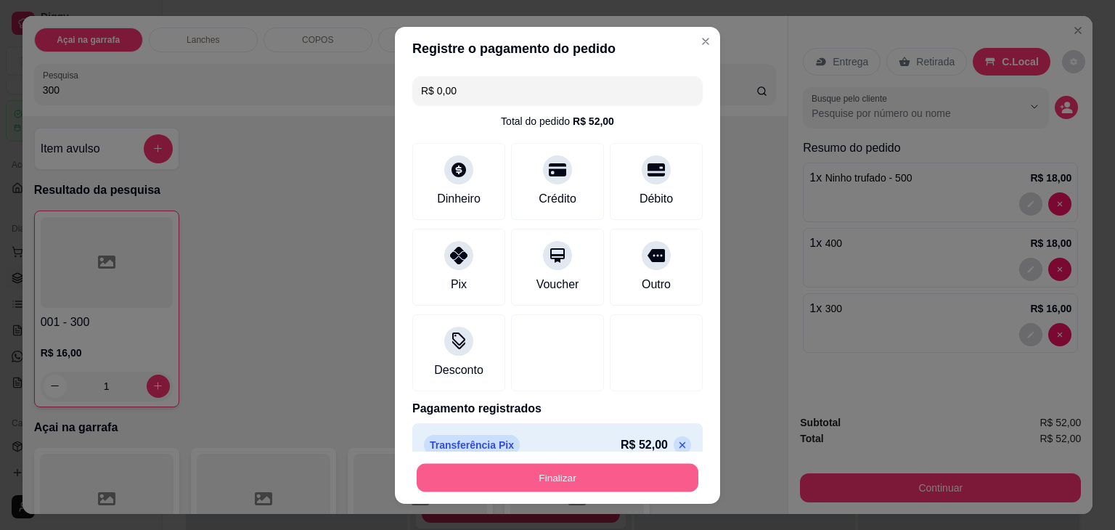
click at [480, 478] on button "Finalizar" at bounding box center [558, 477] width 282 height 28
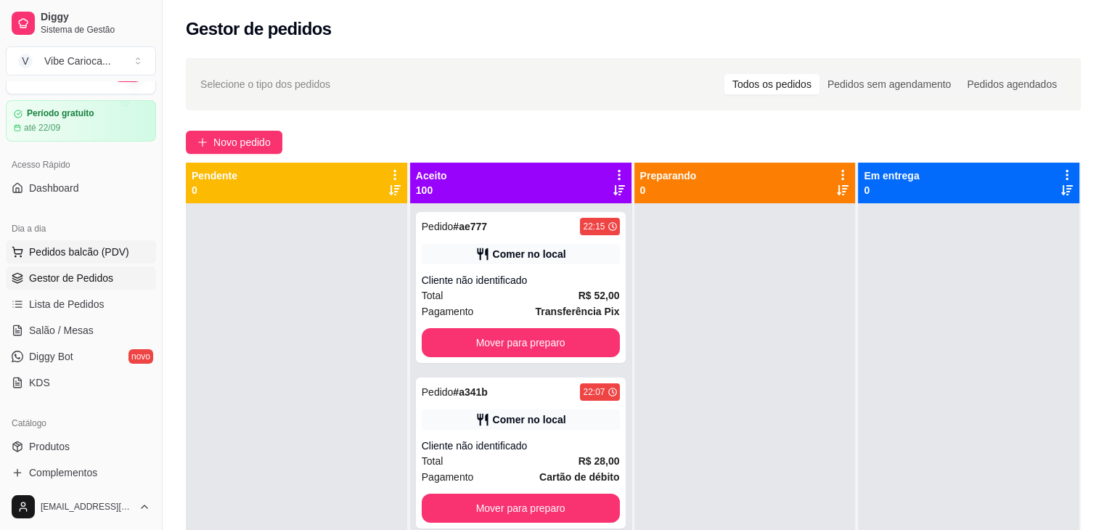
click at [76, 257] on span "Pedidos balcão (PDV)" at bounding box center [79, 252] width 100 height 15
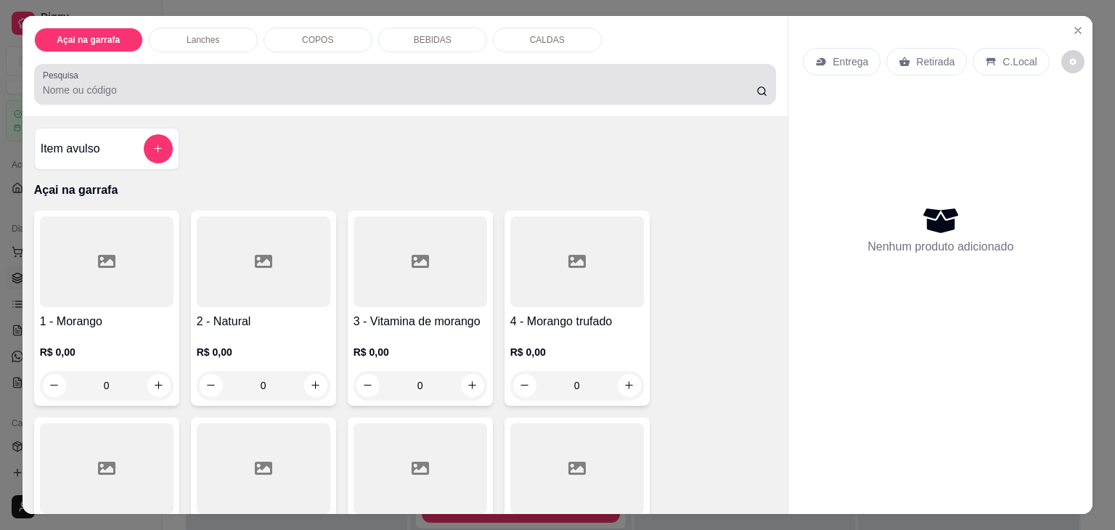
click at [128, 75] on div at bounding box center [405, 84] width 725 height 29
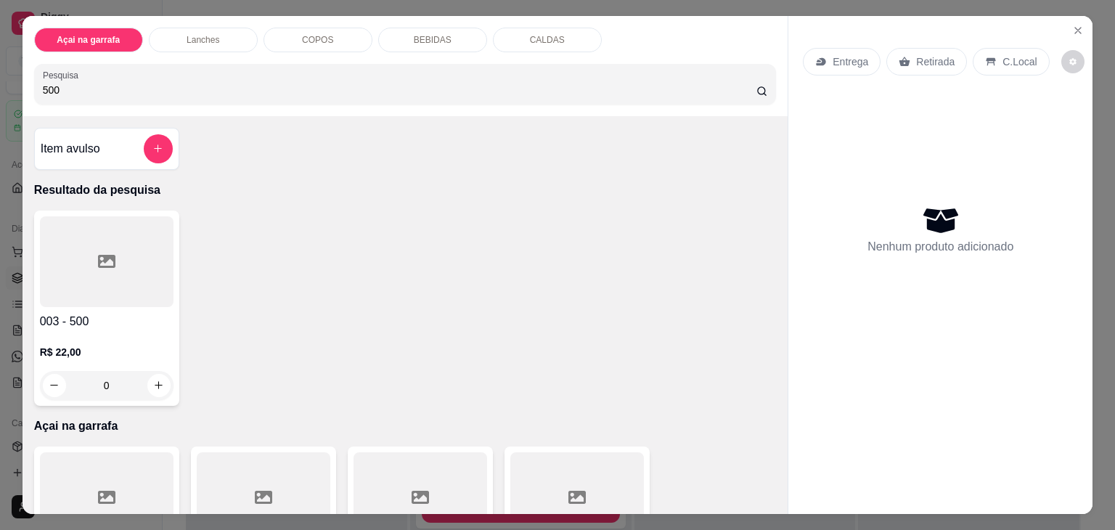
click at [60, 221] on div at bounding box center [107, 261] width 134 height 91
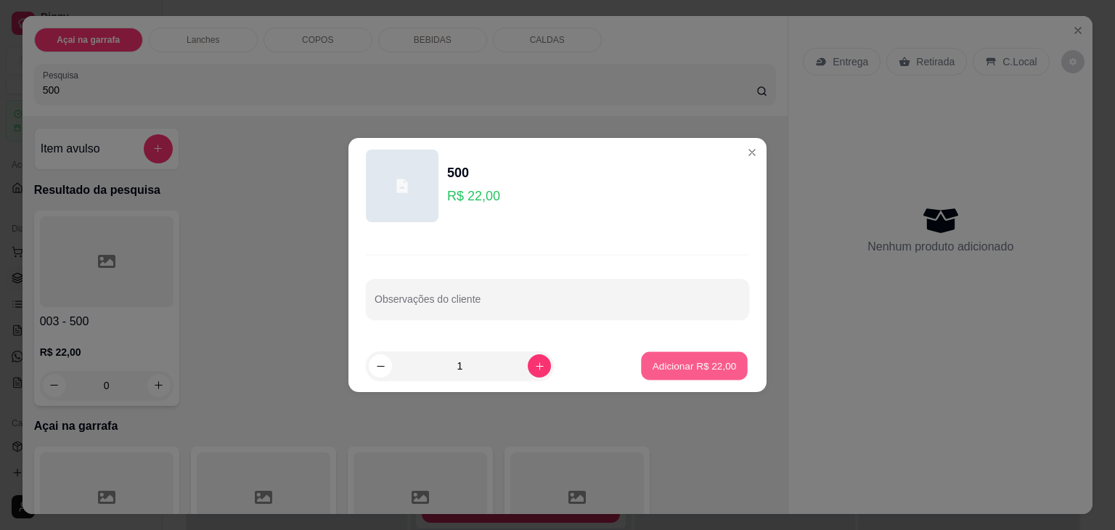
click at [673, 370] on p "Adicionar R$ 22,00" at bounding box center [694, 365] width 84 height 14
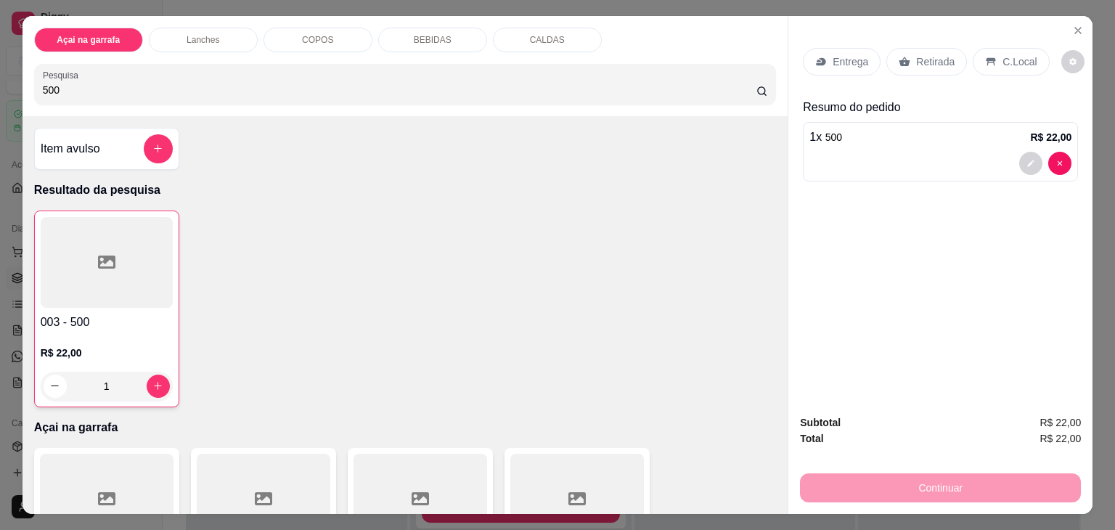
click at [528, 87] on input "500" at bounding box center [399, 90] width 713 height 15
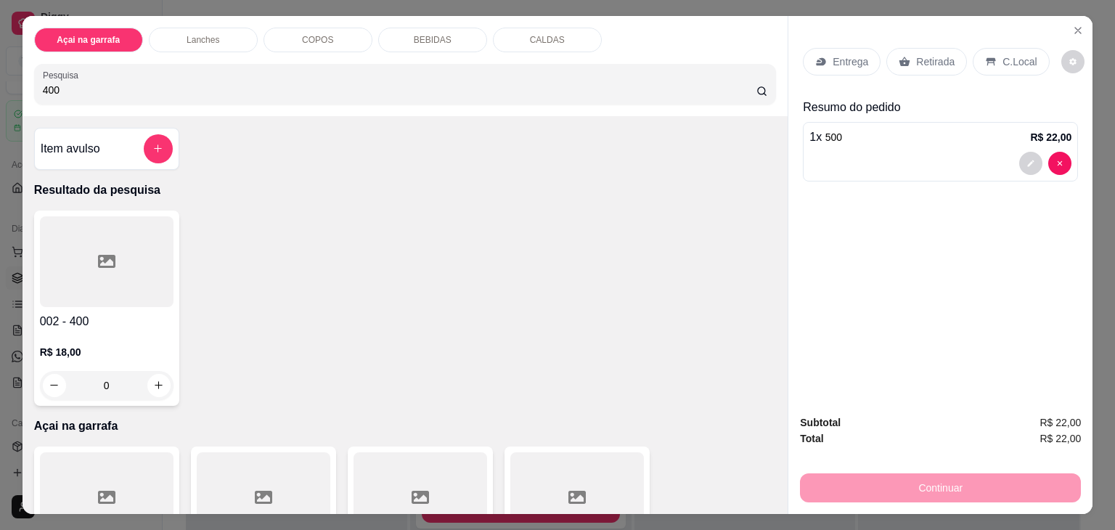
click at [72, 276] on div at bounding box center [107, 261] width 134 height 91
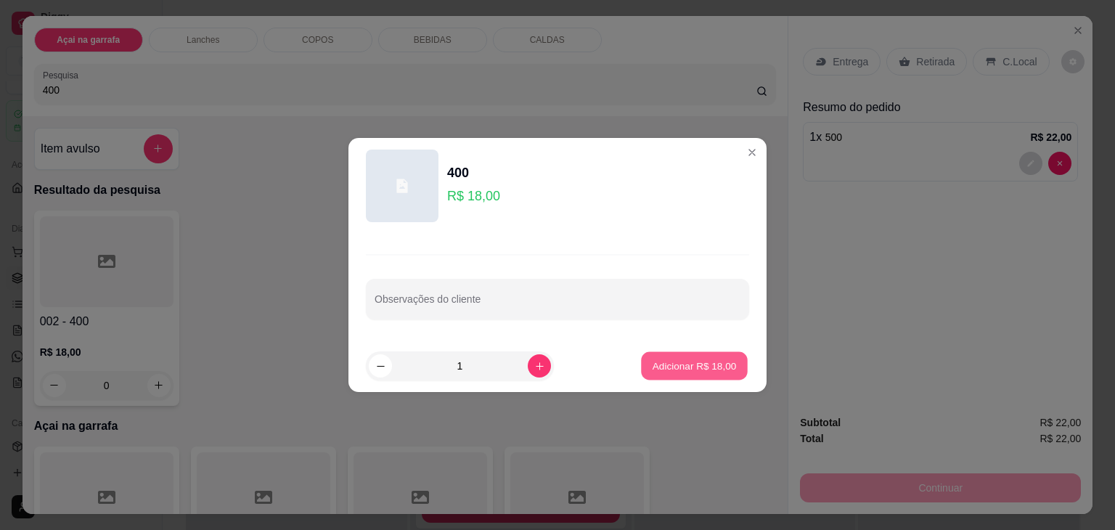
click at [671, 358] on p "Adicionar R$ 18,00" at bounding box center [694, 365] width 84 height 14
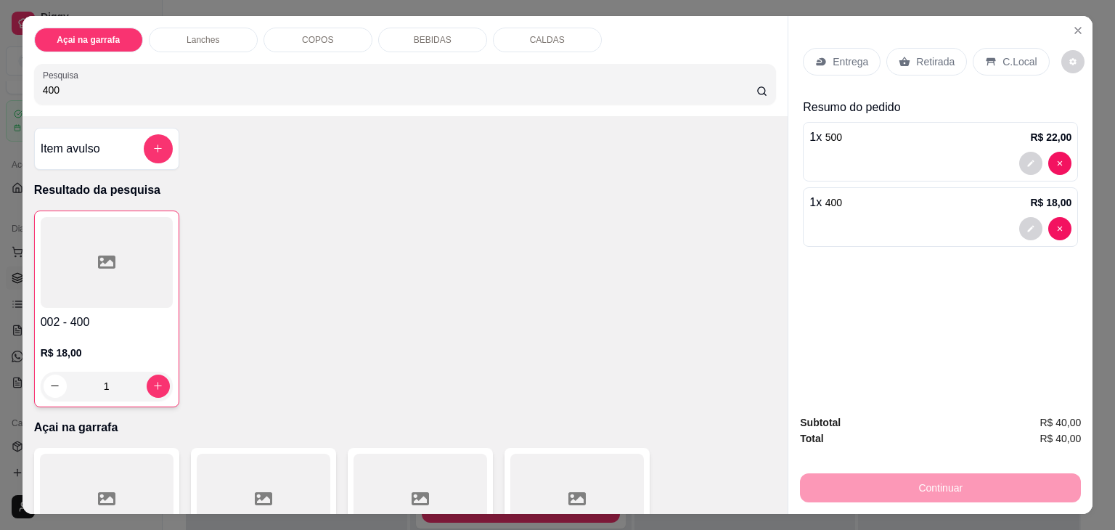
click at [1007, 60] on p "C.Local" at bounding box center [1019, 61] width 34 height 15
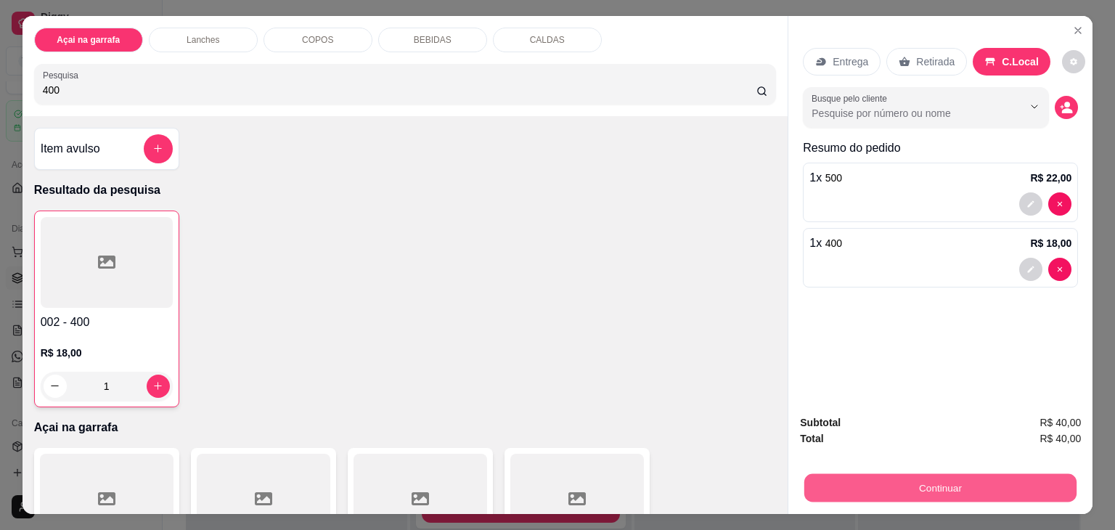
click at [813, 483] on button "Continuar" at bounding box center [940, 488] width 272 height 28
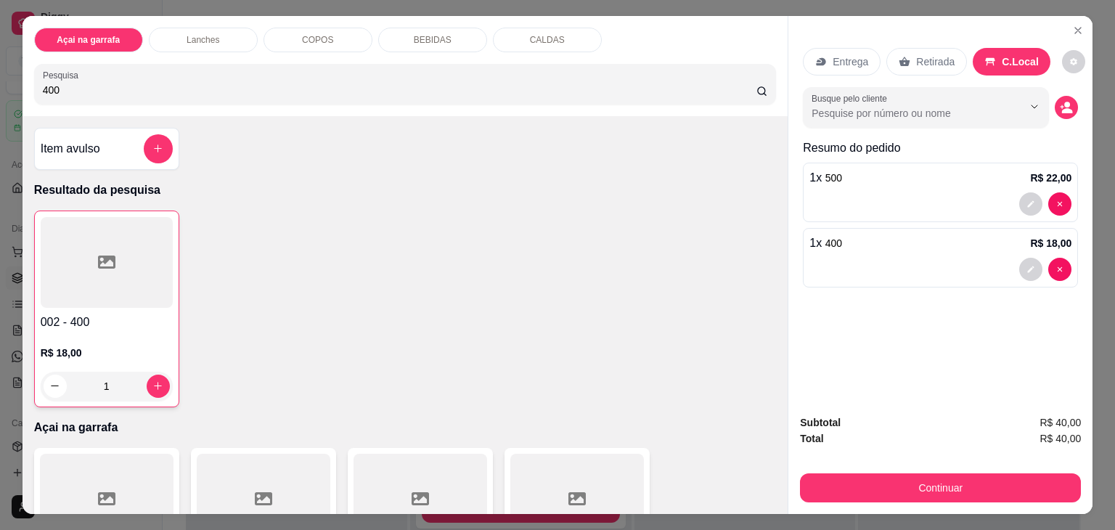
click at [575, 83] on input "400" at bounding box center [399, 90] width 713 height 15
click at [67, 277] on div at bounding box center [107, 262] width 132 height 91
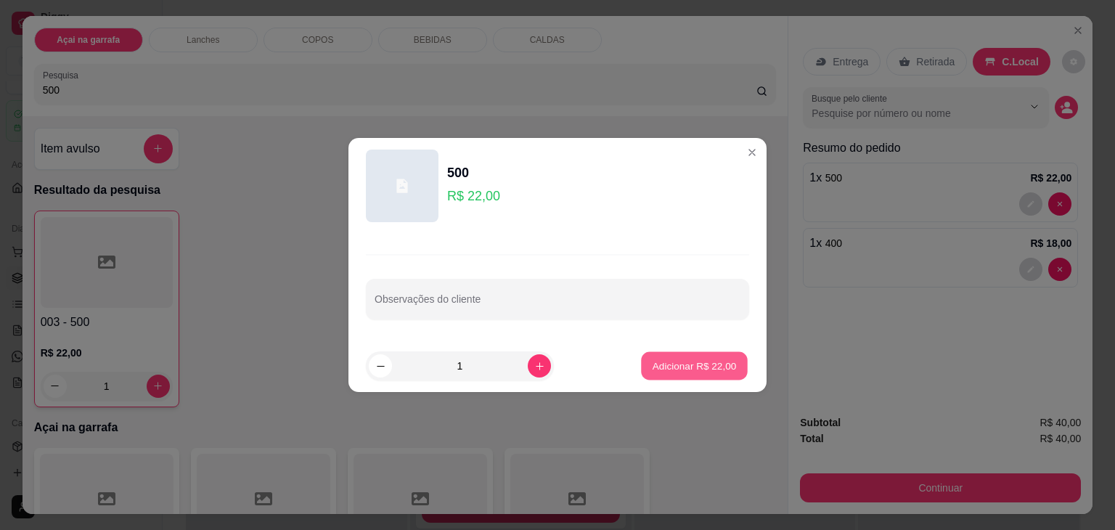
click at [665, 374] on button "Adicionar R$ 22,00" at bounding box center [694, 366] width 107 height 28
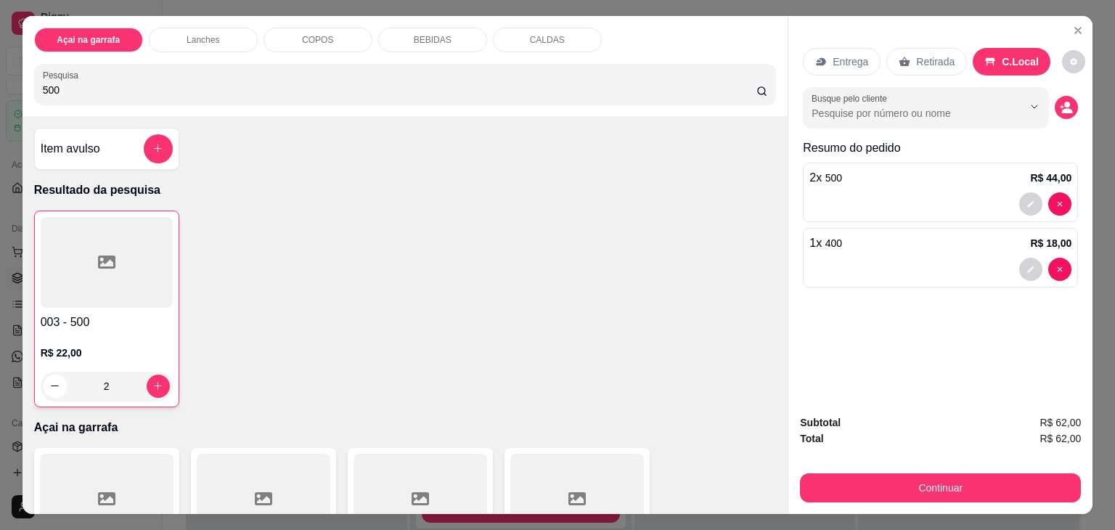
click at [1004, 59] on p "C.Local" at bounding box center [1019, 61] width 37 height 15
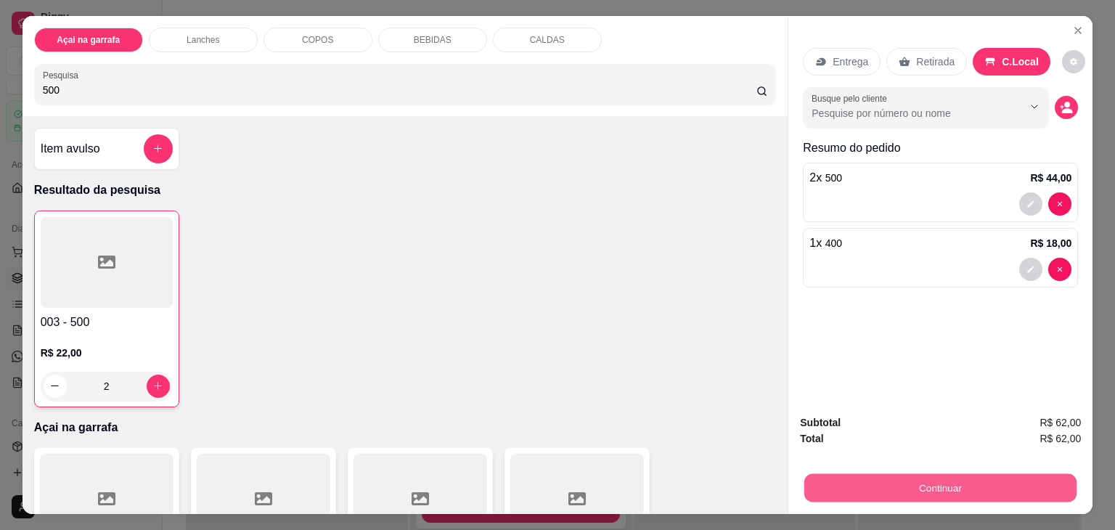
click at [833, 481] on button "Continuar" at bounding box center [940, 488] width 272 height 28
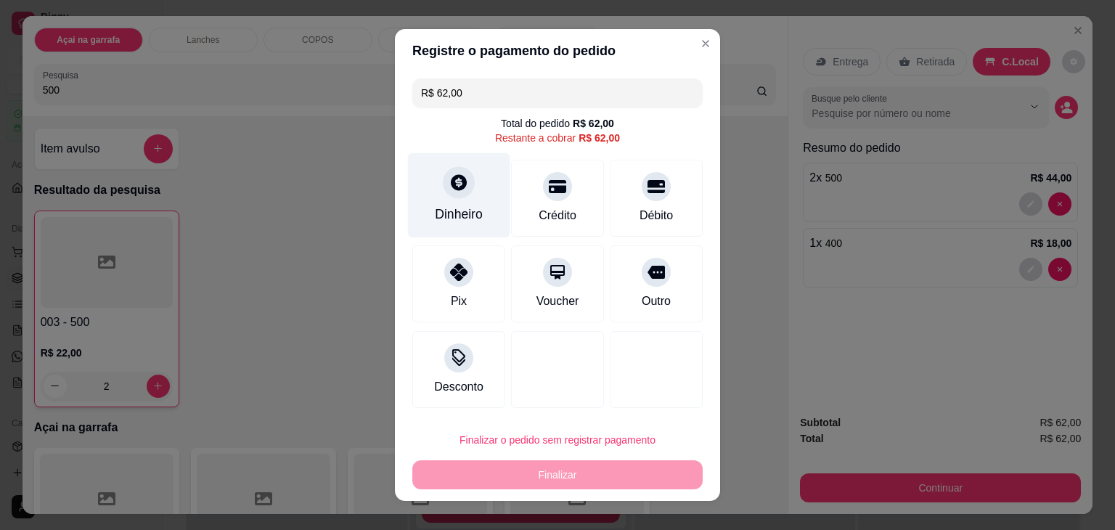
click at [449, 182] on icon at bounding box center [458, 182] width 19 height 19
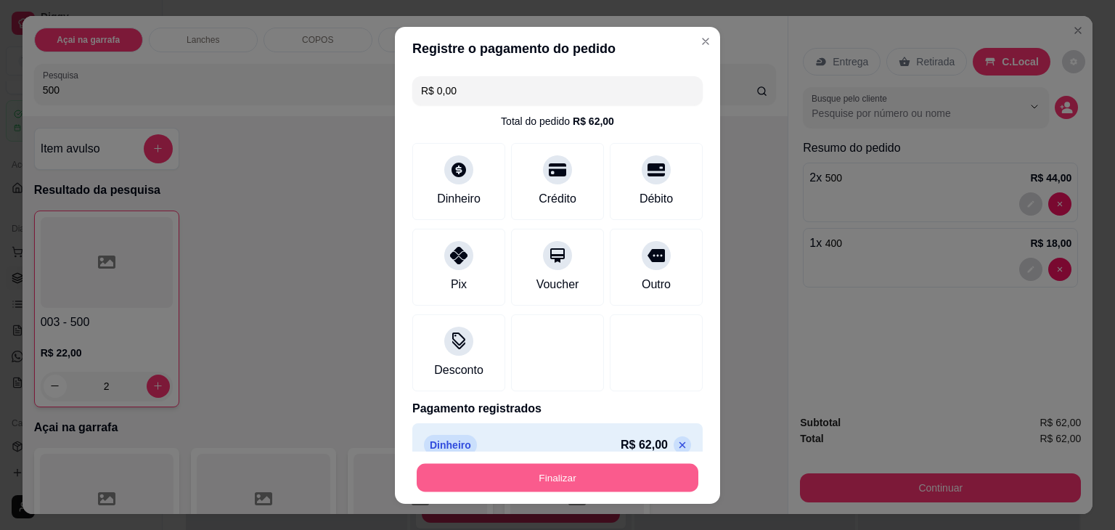
click at [593, 478] on button "Finalizar" at bounding box center [558, 477] width 282 height 28
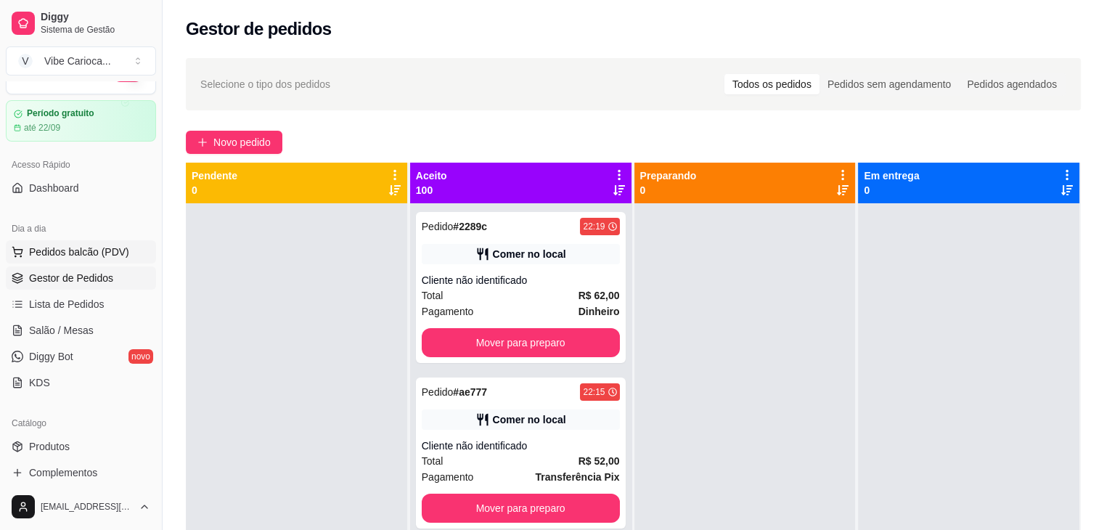
click at [104, 250] on span "Pedidos balcão (PDV)" at bounding box center [79, 252] width 100 height 15
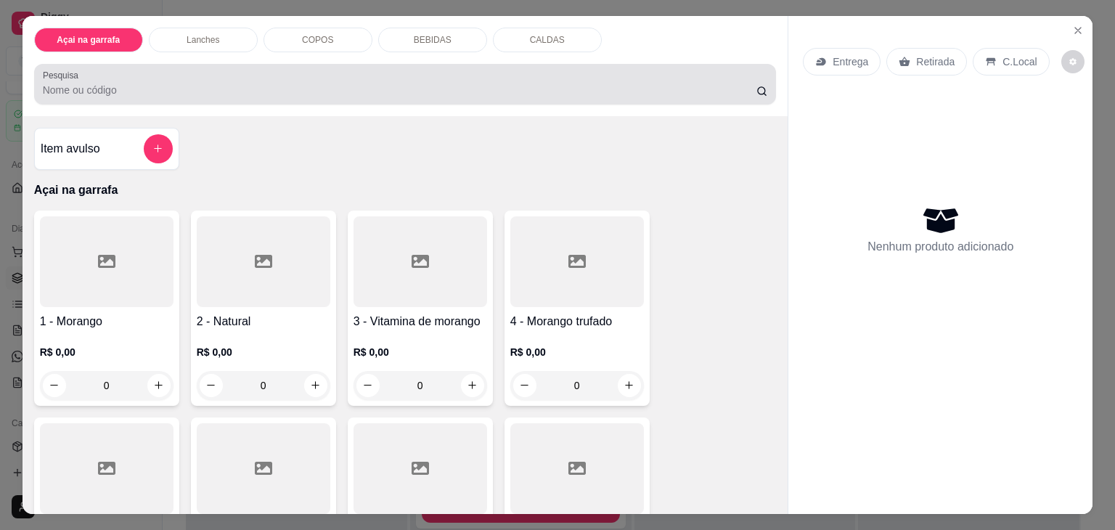
click at [197, 75] on div at bounding box center [405, 84] width 725 height 29
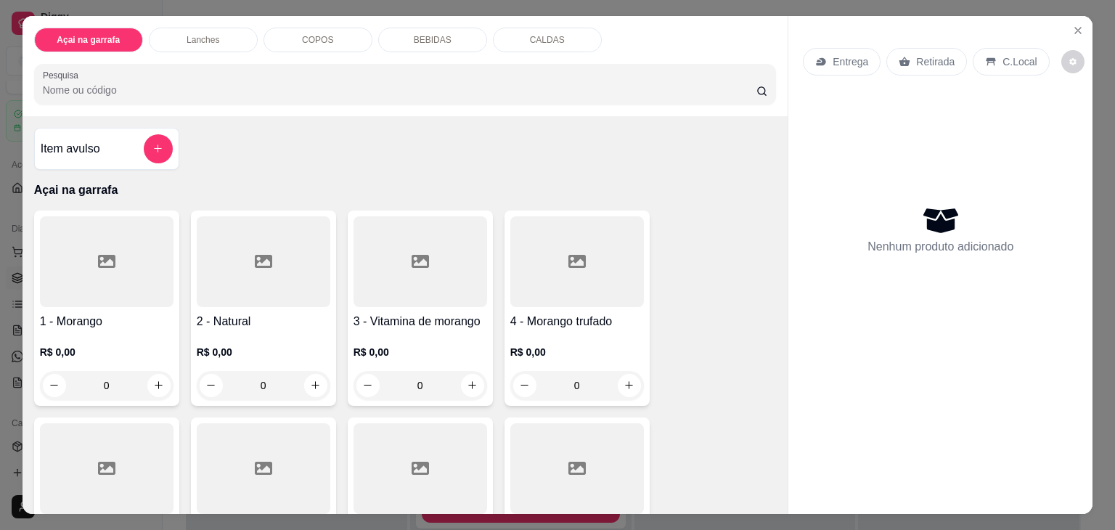
click at [172, 36] on div "Lanches" at bounding box center [203, 40] width 109 height 25
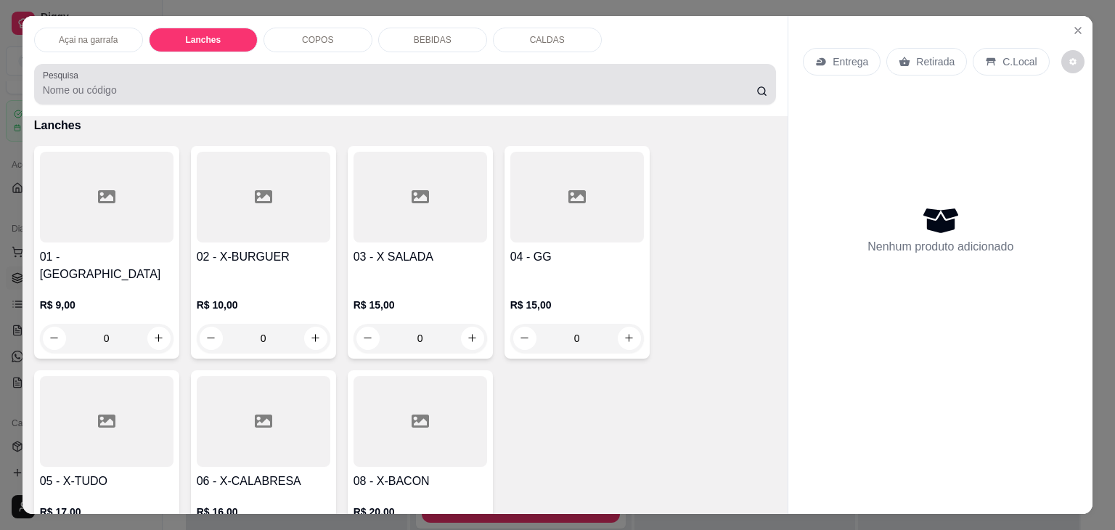
scroll to position [36, 0]
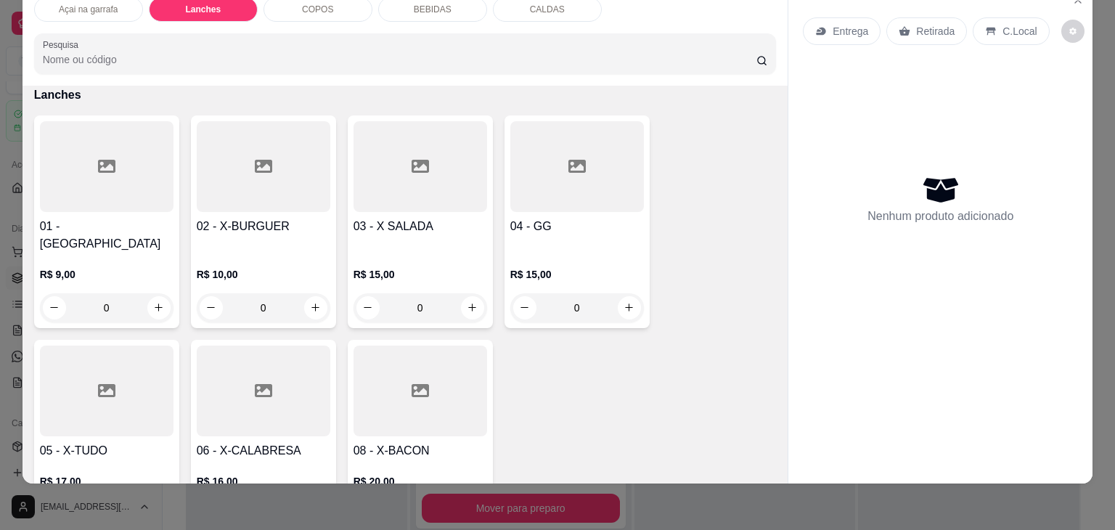
click at [220, 185] on div at bounding box center [264, 166] width 134 height 91
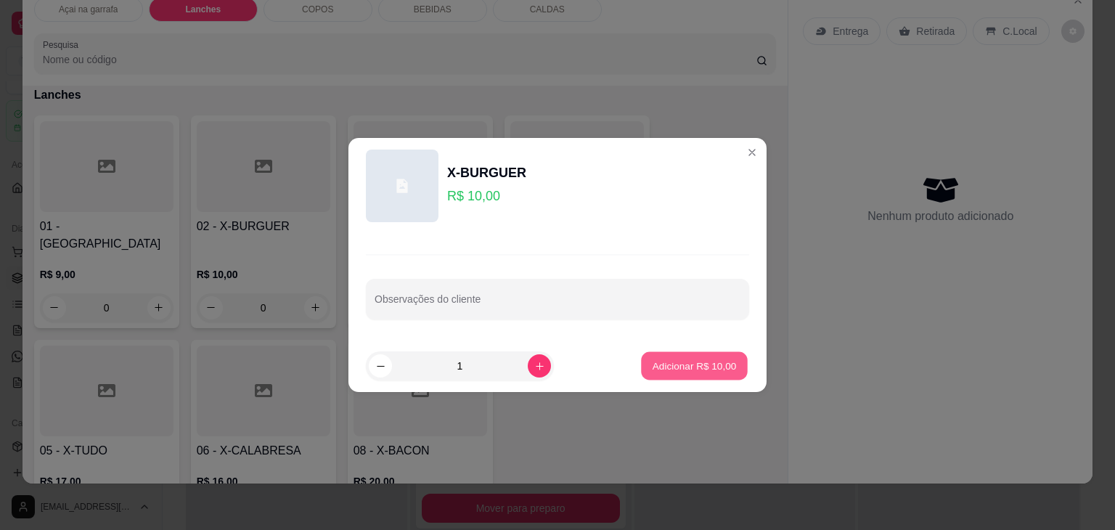
click at [657, 378] on button "Adicionar R$ 10,00" at bounding box center [694, 366] width 107 height 28
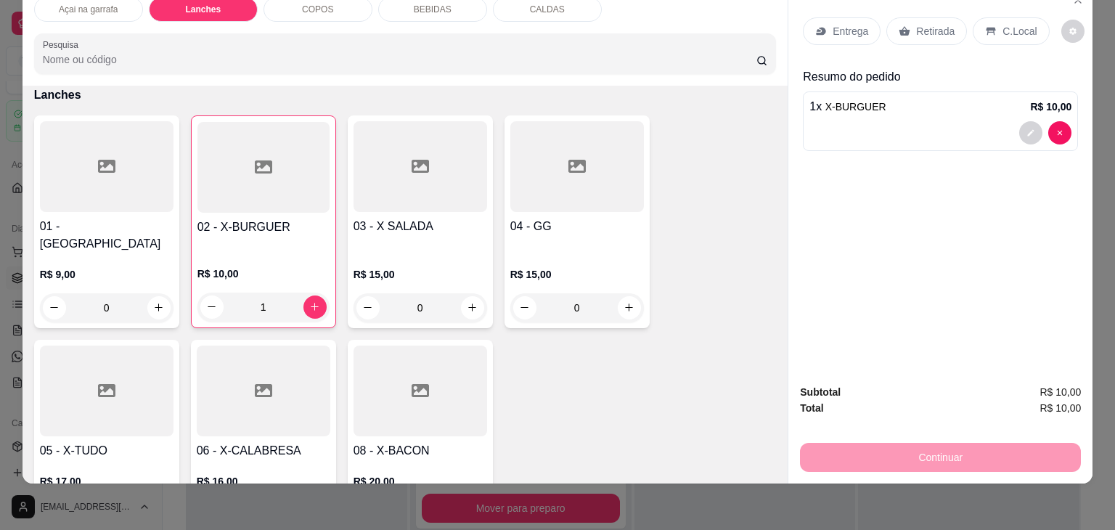
click at [1002, 24] on p "C.Local" at bounding box center [1019, 31] width 34 height 15
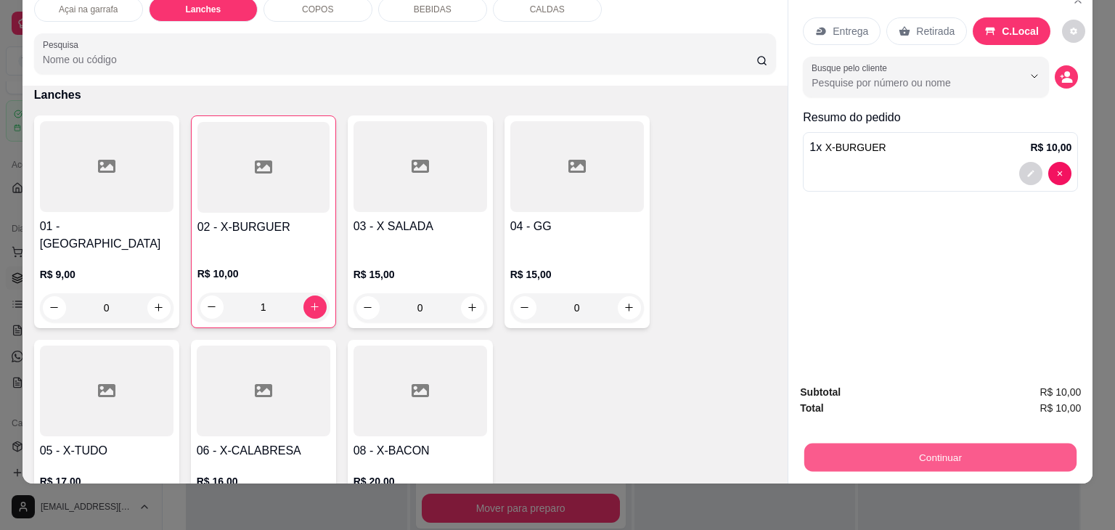
click at [880, 445] on button "Continuar" at bounding box center [940, 457] width 272 height 28
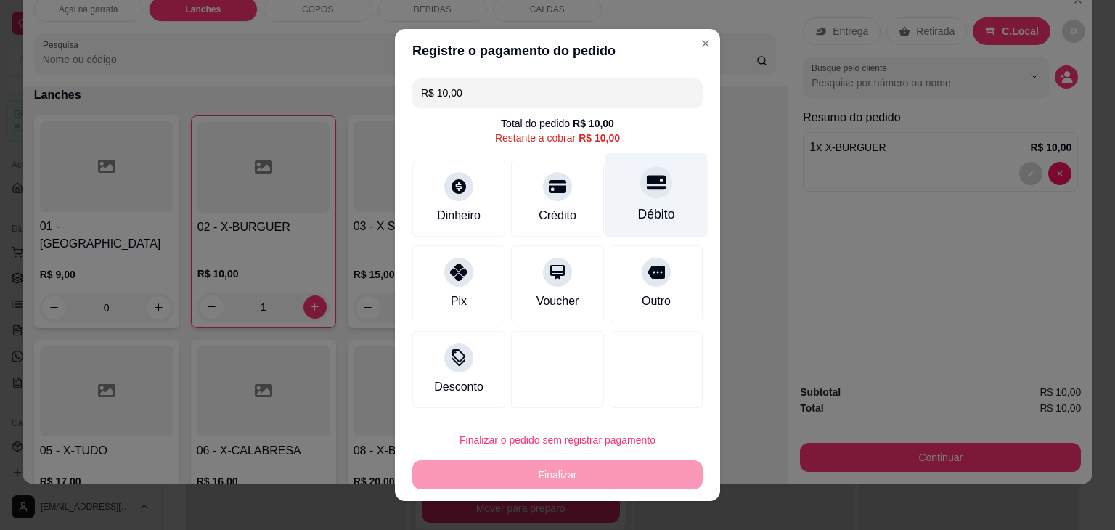
click at [638, 207] on div "Débito" at bounding box center [656, 214] width 37 height 19
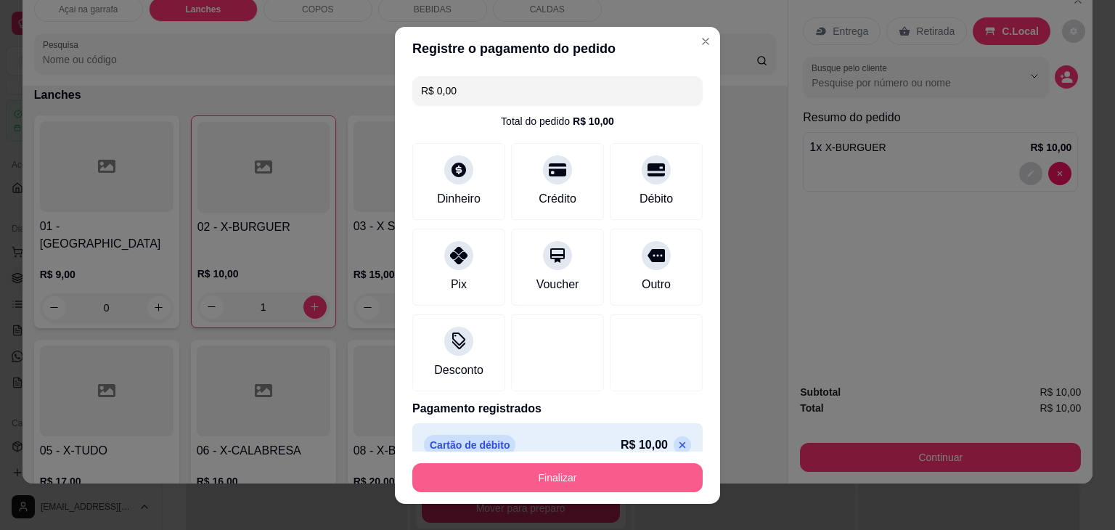
click at [546, 469] on button "Finalizar" at bounding box center [557, 477] width 290 height 29
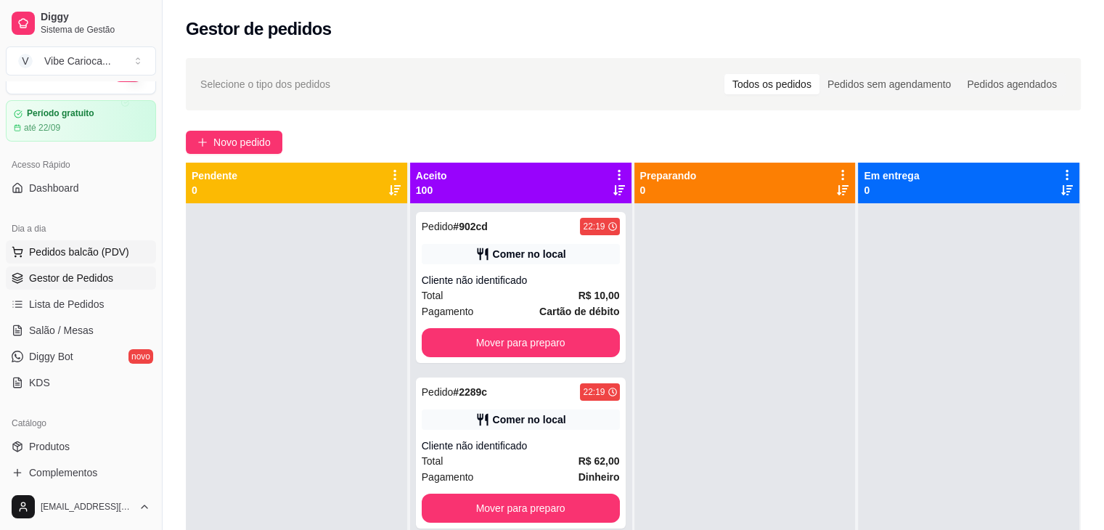
click at [99, 243] on button "Pedidos balcão (PDV)" at bounding box center [81, 251] width 150 height 23
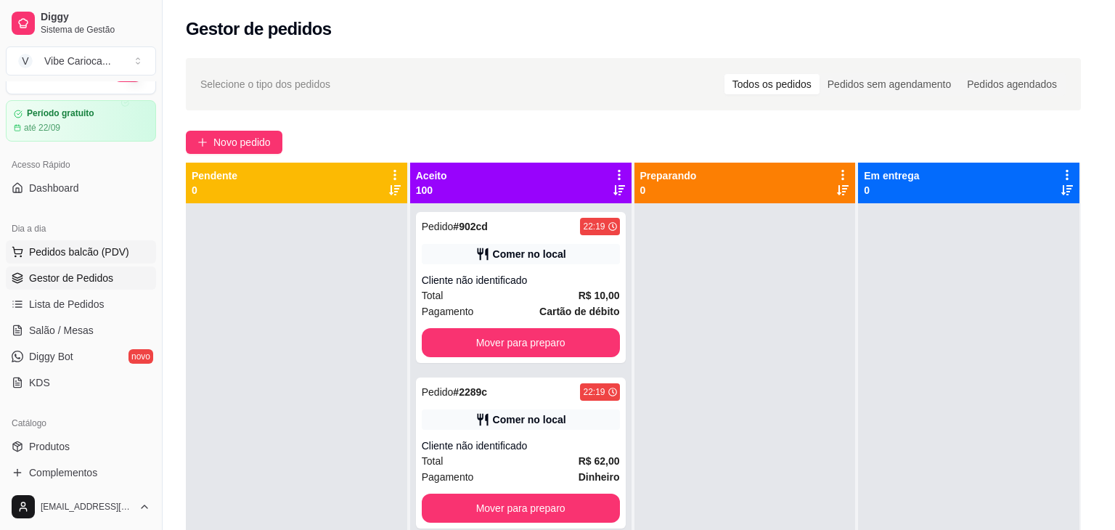
click at [99, 243] on div at bounding box center [107, 261] width 134 height 91
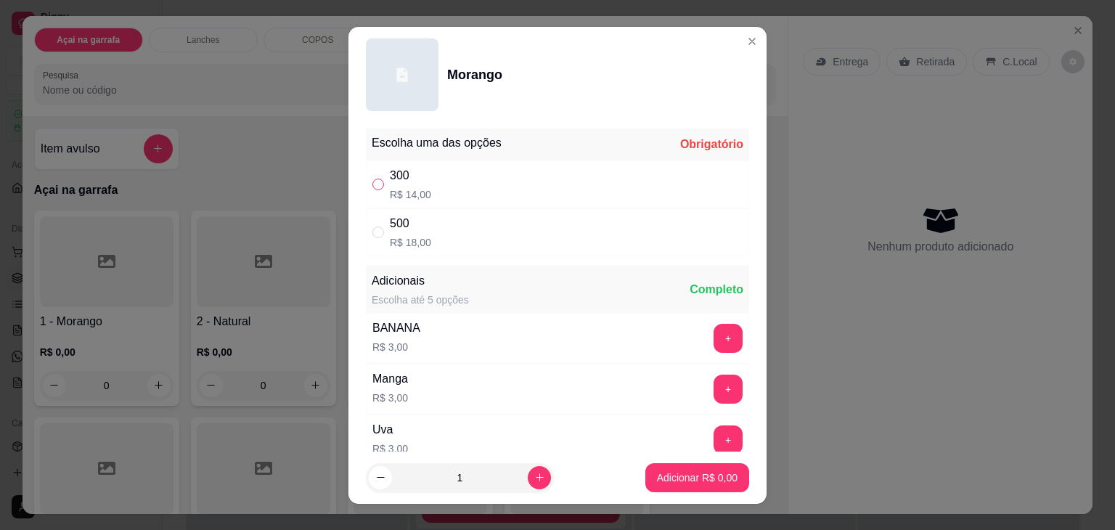
click at [374, 187] on input "" at bounding box center [378, 185] width 12 height 12
click at [695, 475] on p "Adicionar R$ 14,00" at bounding box center [694, 477] width 84 height 14
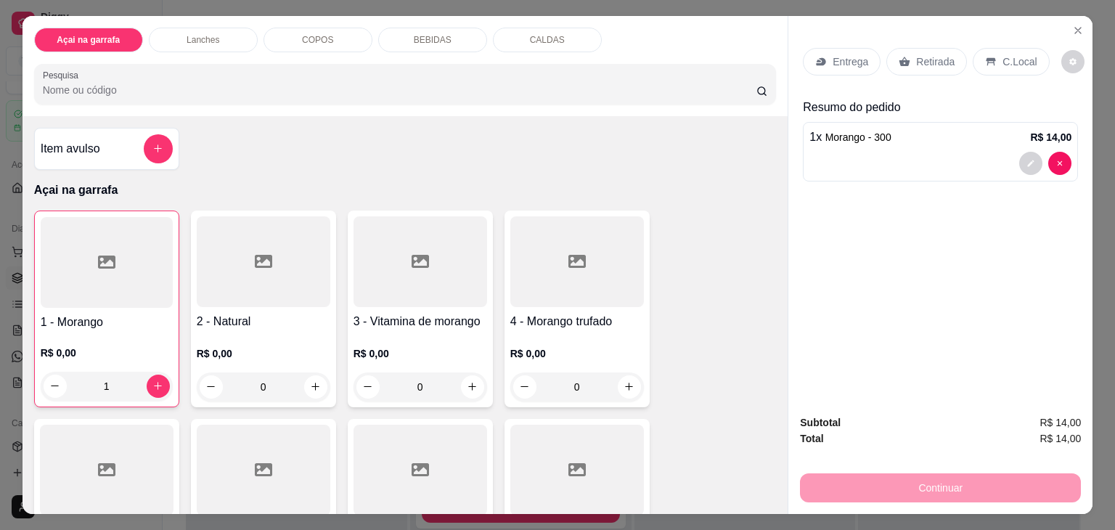
click at [985, 56] on icon at bounding box center [991, 62] width 12 height 12
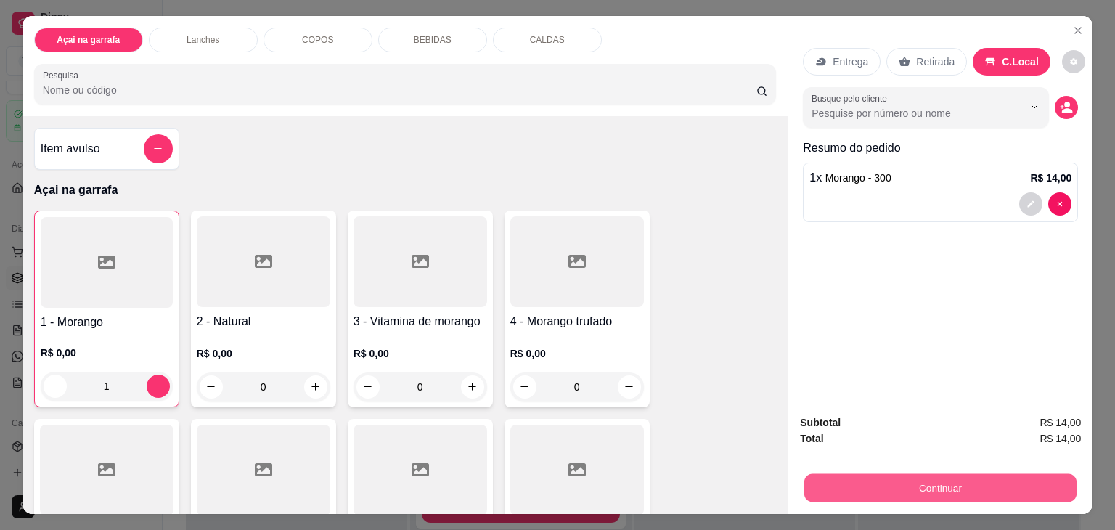
click at [893, 474] on button "Continuar" at bounding box center [940, 488] width 272 height 28
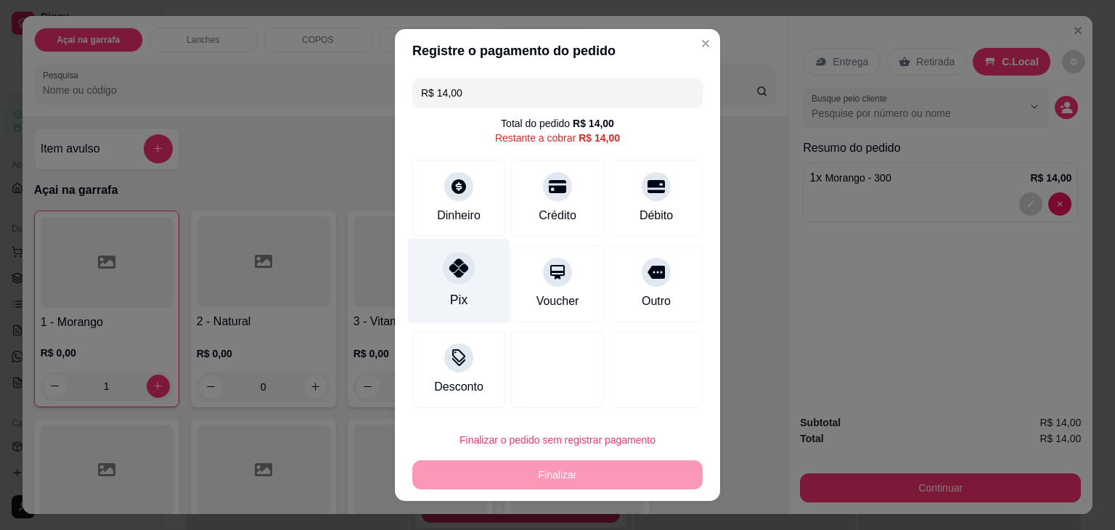
click at [460, 265] on icon at bounding box center [458, 267] width 19 height 19
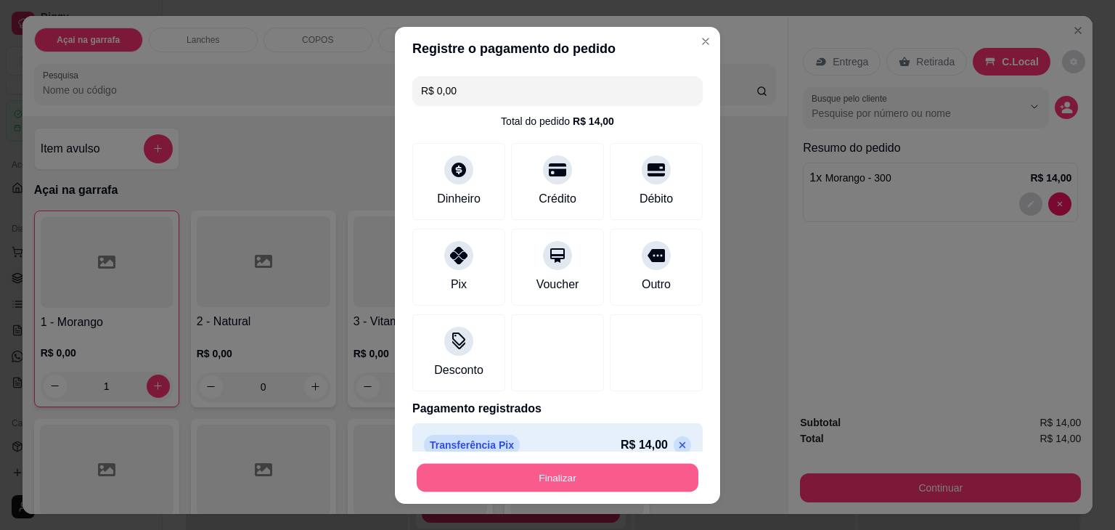
click at [460, 470] on button "Finalizar" at bounding box center [558, 477] width 282 height 28
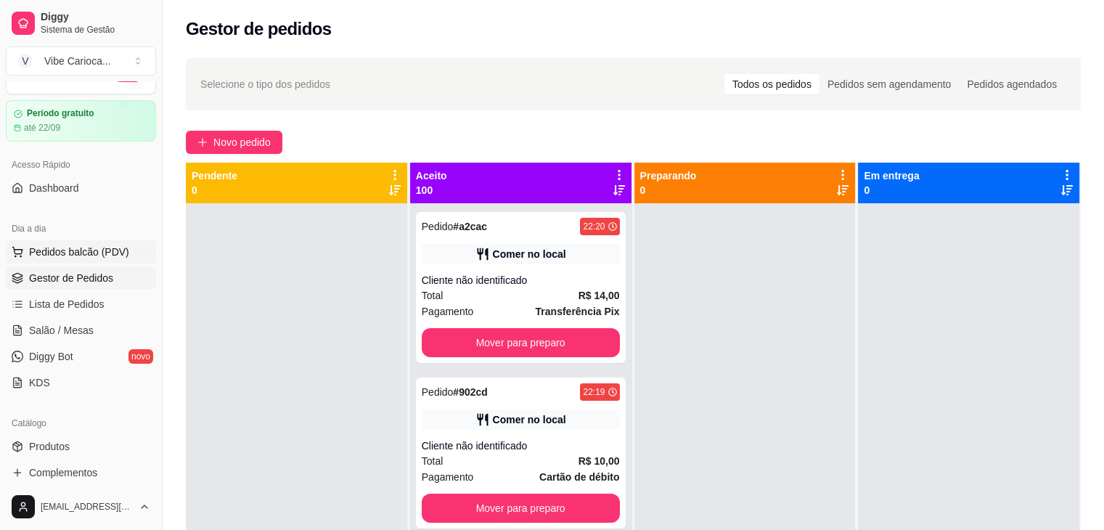
click at [86, 245] on span "Pedidos balcão (PDV)" at bounding box center [79, 252] width 100 height 15
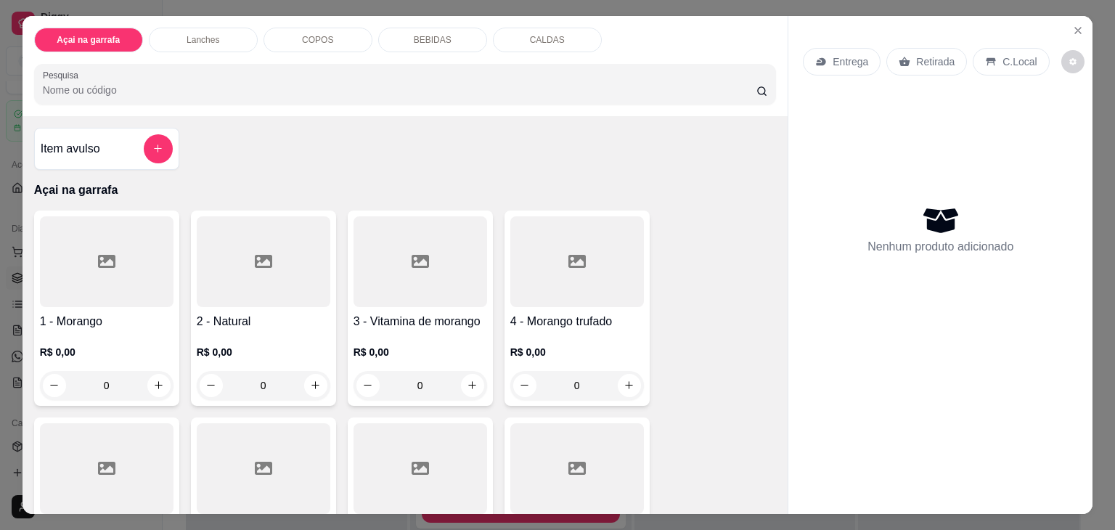
click at [84, 306] on div "1 - Morango R$ 0,00 0" at bounding box center [106, 307] width 145 height 195
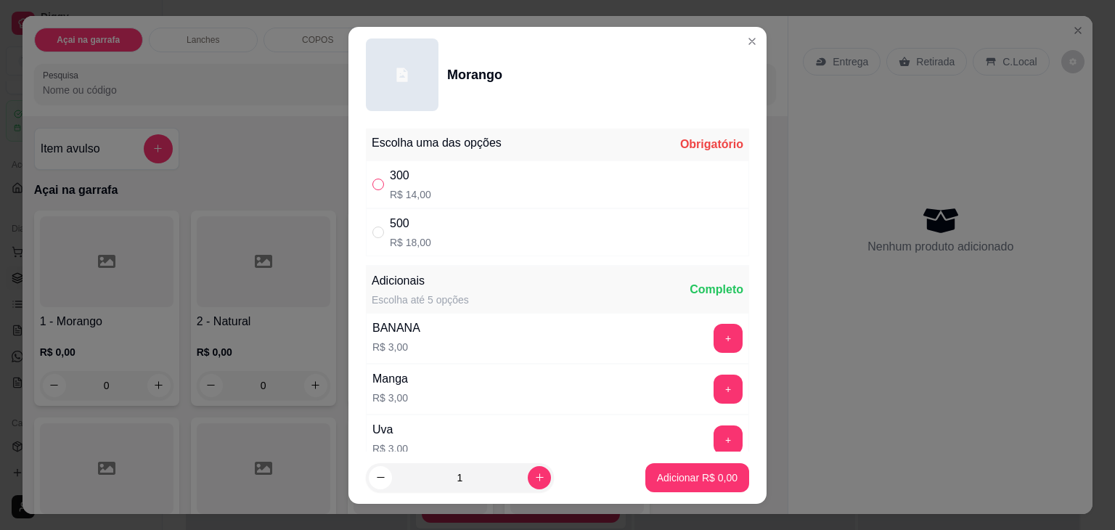
click at [375, 186] on input "" at bounding box center [378, 185] width 12 height 12
click at [647, 465] on button "Adicionar R$ 14,00" at bounding box center [694, 477] width 107 height 28
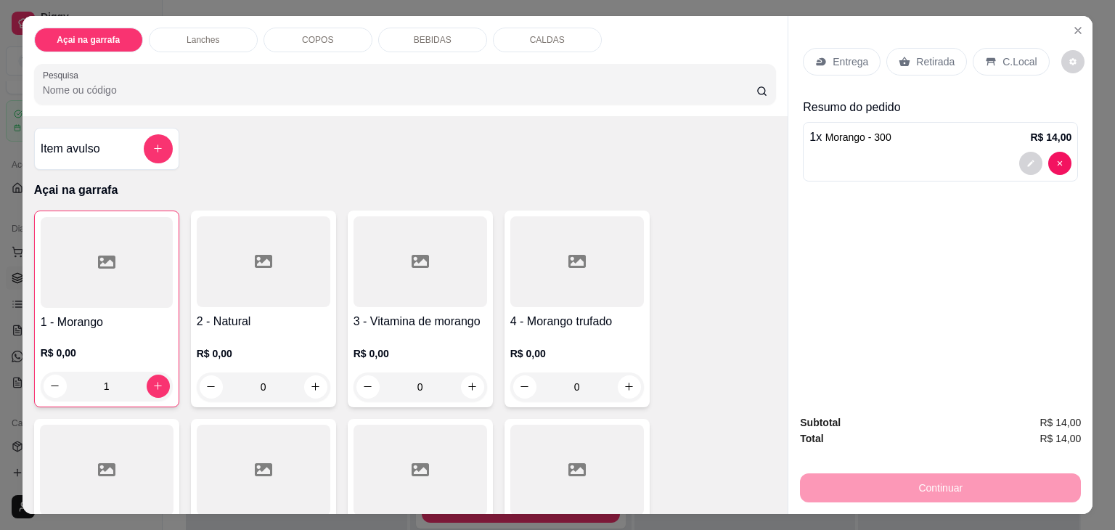
click at [1002, 62] on p "C.Local" at bounding box center [1019, 61] width 34 height 15
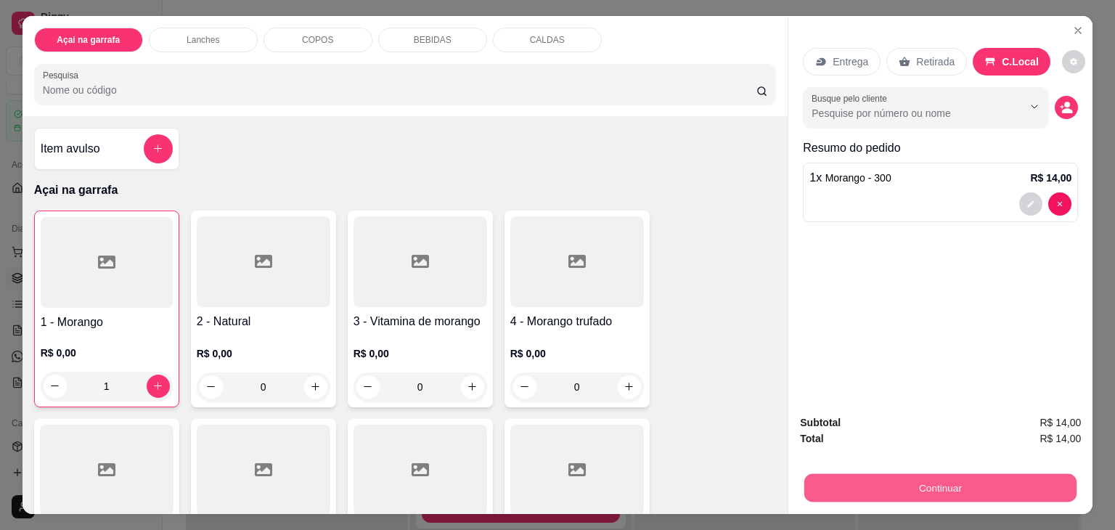
click at [914, 480] on button "Continuar" at bounding box center [940, 488] width 272 height 28
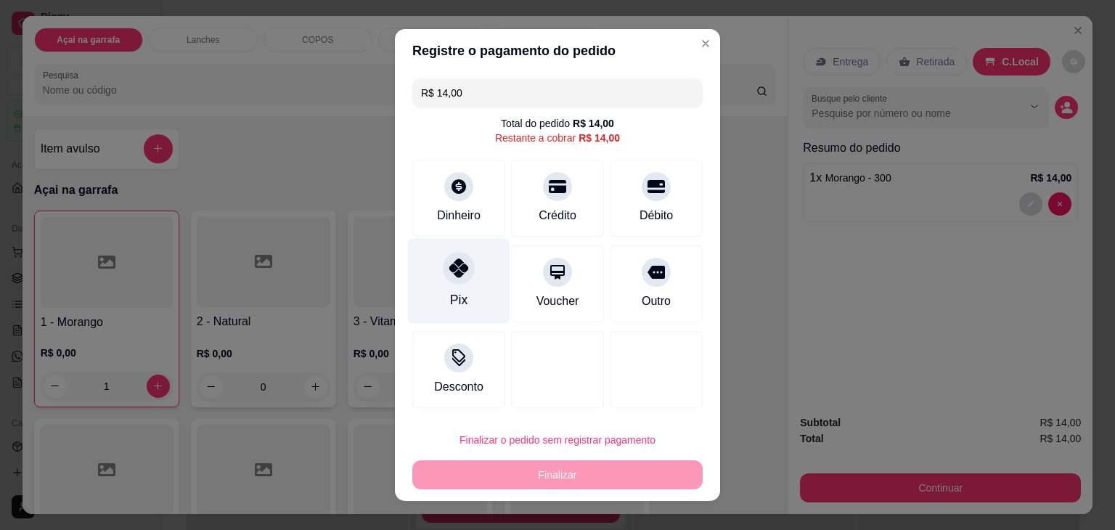
click at [440, 282] on div "Pix" at bounding box center [459, 281] width 102 height 85
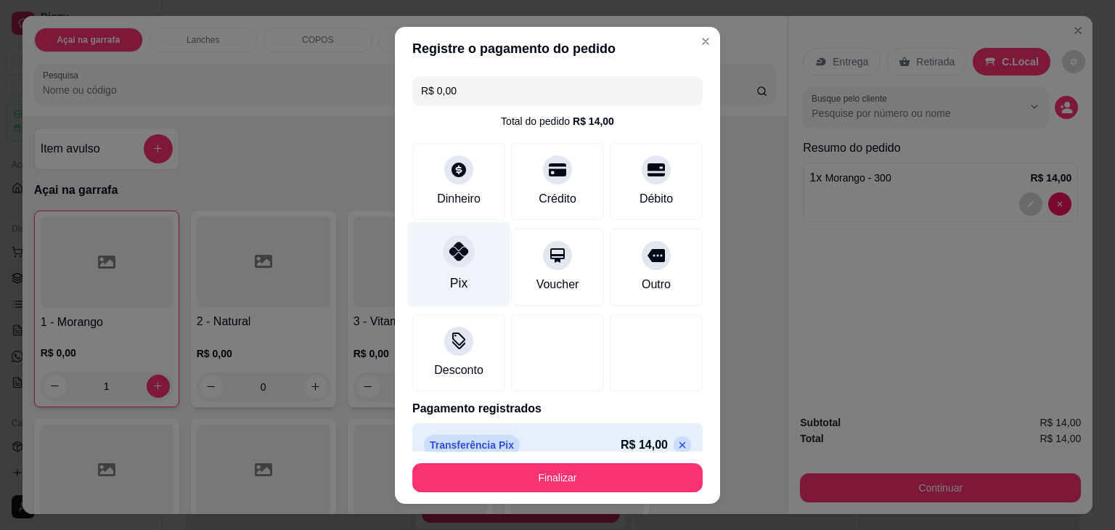
click at [440, 282] on div "Pix" at bounding box center [459, 263] width 102 height 85
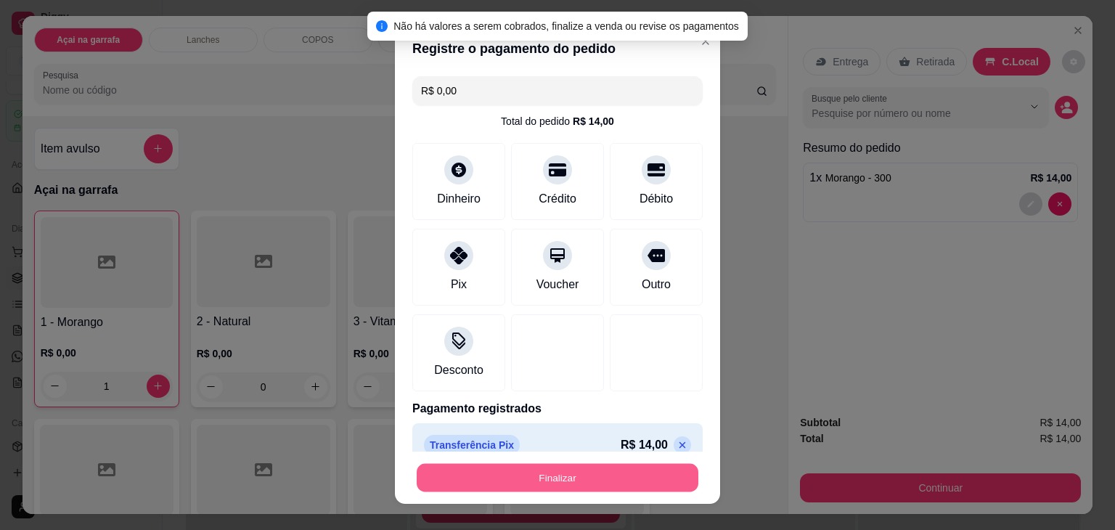
click at [493, 477] on button "Finalizar" at bounding box center [558, 477] width 282 height 28
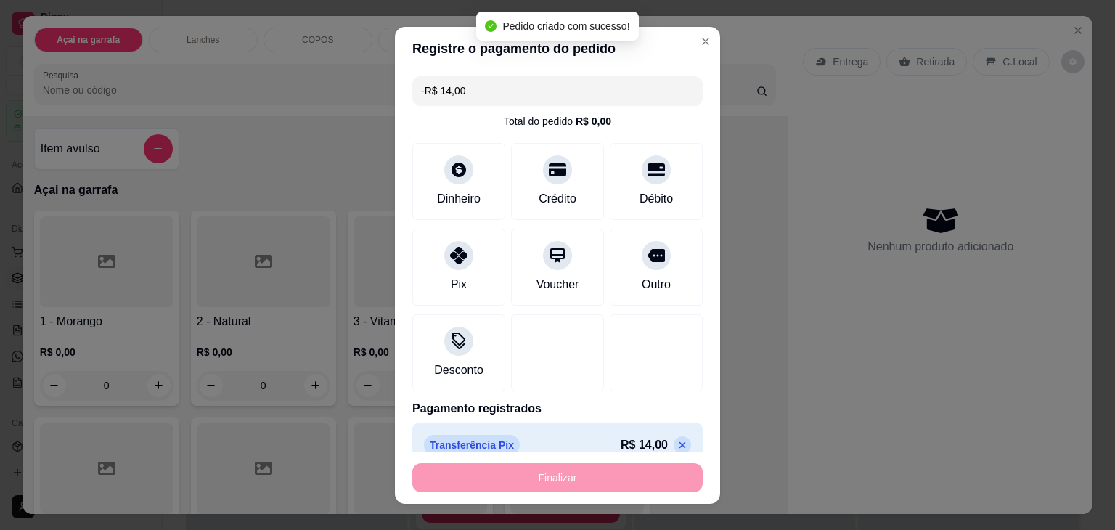
click at [493, 477] on div "Finalizar" at bounding box center [557, 477] width 290 height 29
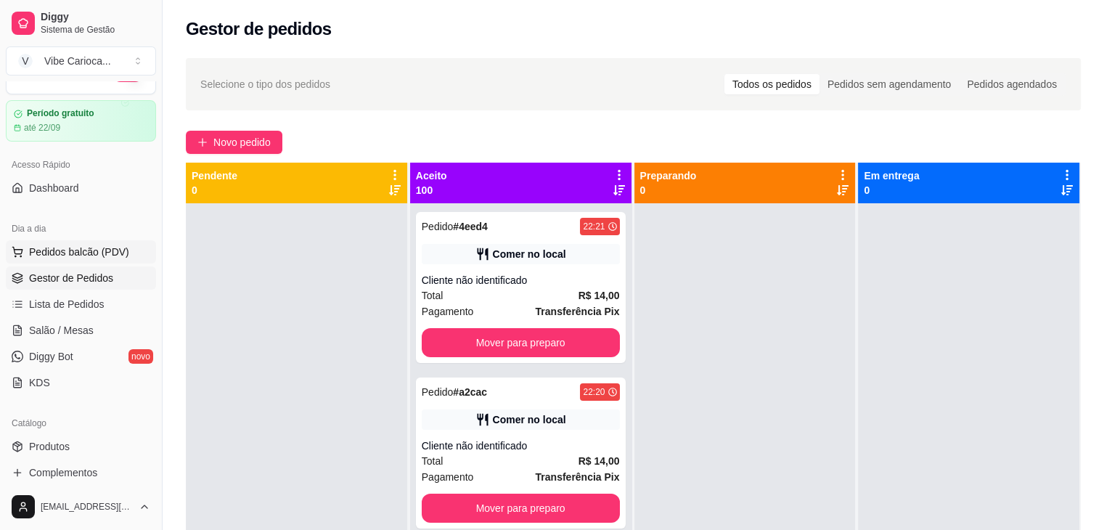
click at [107, 250] on span "Pedidos balcão (PDV)" at bounding box center [79, 252] width 100 height 15
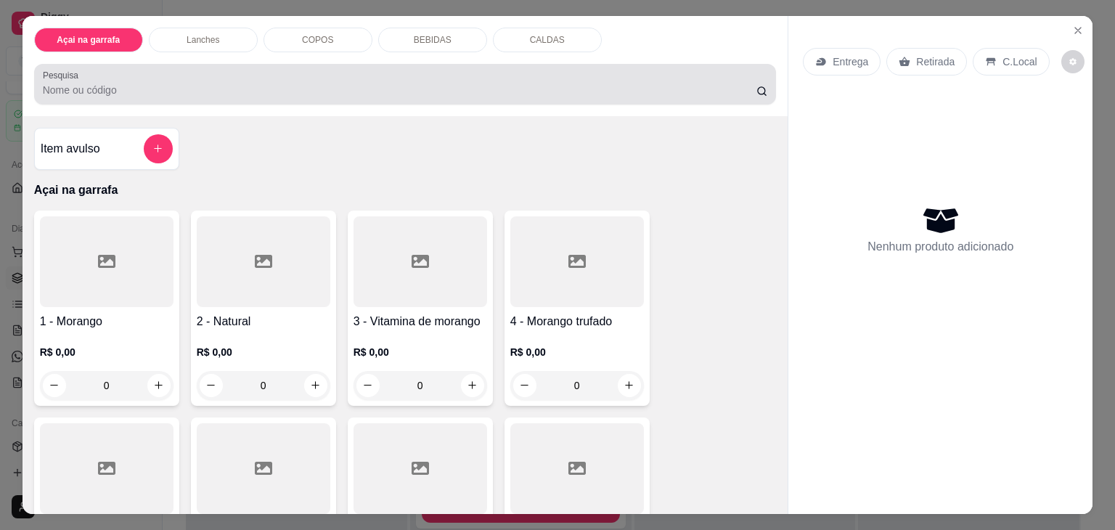
click at [235, 72] on div at bounding box center [405, 84] width 725 height 29
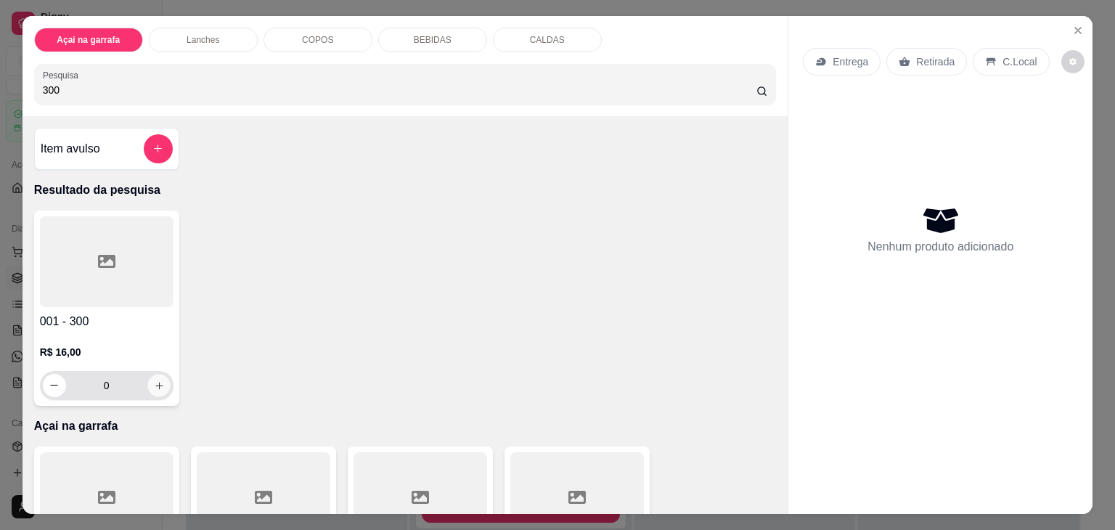
click at [153, 381] on icon "increase-product-quantity" at bounding box center [158, 385] width 11 height 11
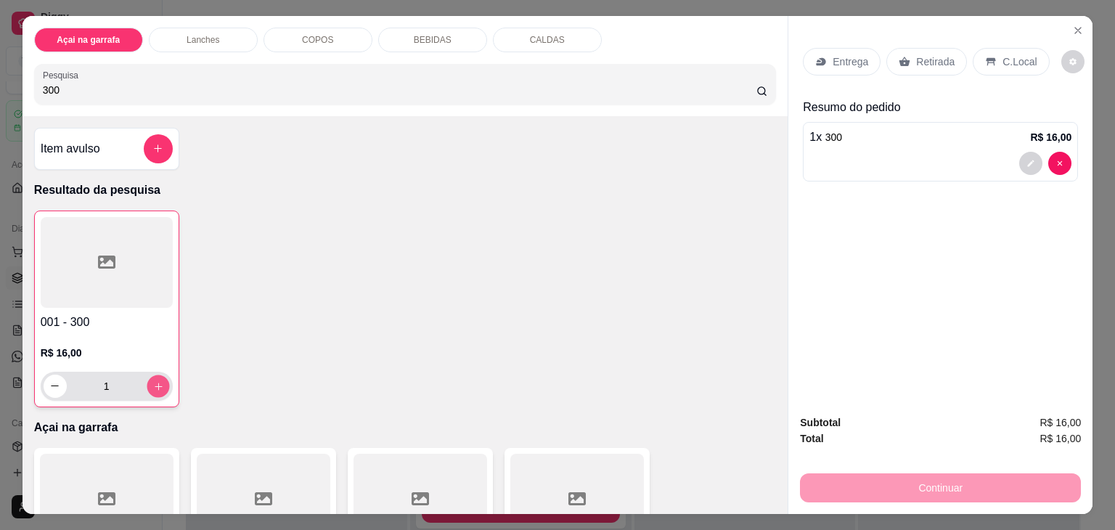
click at [152, 381] on icon "increase-product-quantity" at bounding box center [157, 386] width 11 height 11
click at [122, 265] on div at bounding box center [107, 262] width 132 height 91
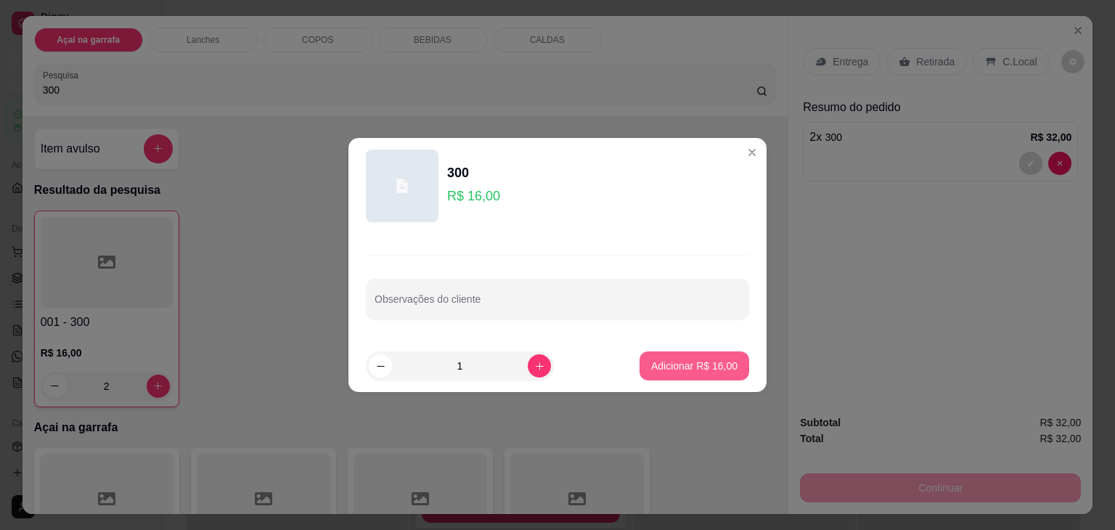
click at [676, 359] on p "Adicionar R$ 16,00" at bounding box center [694, 365] width 86 height 15
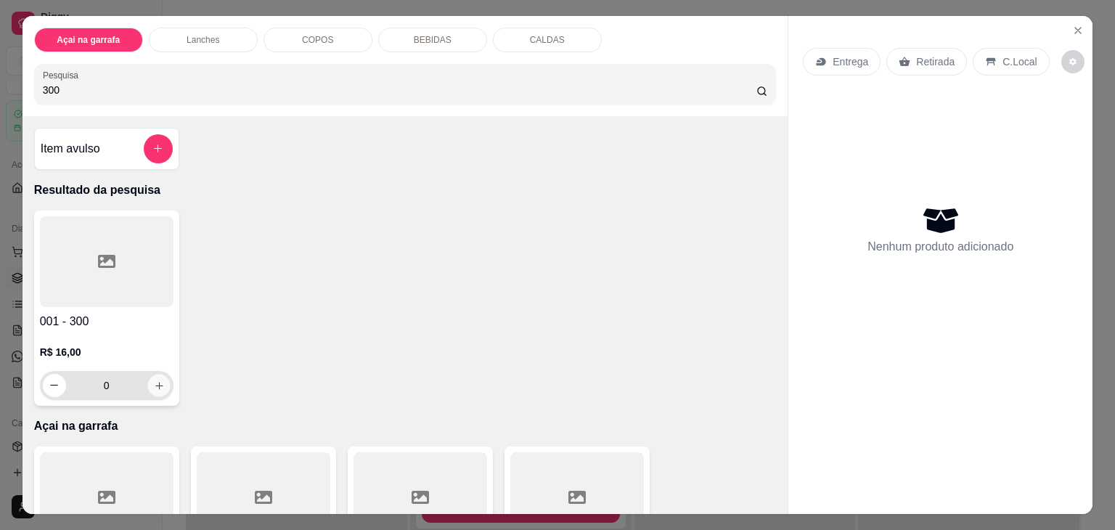
click at [160, 383] on button "increase-product-quantity" at bounding box center [158, 385] width 22 height 22
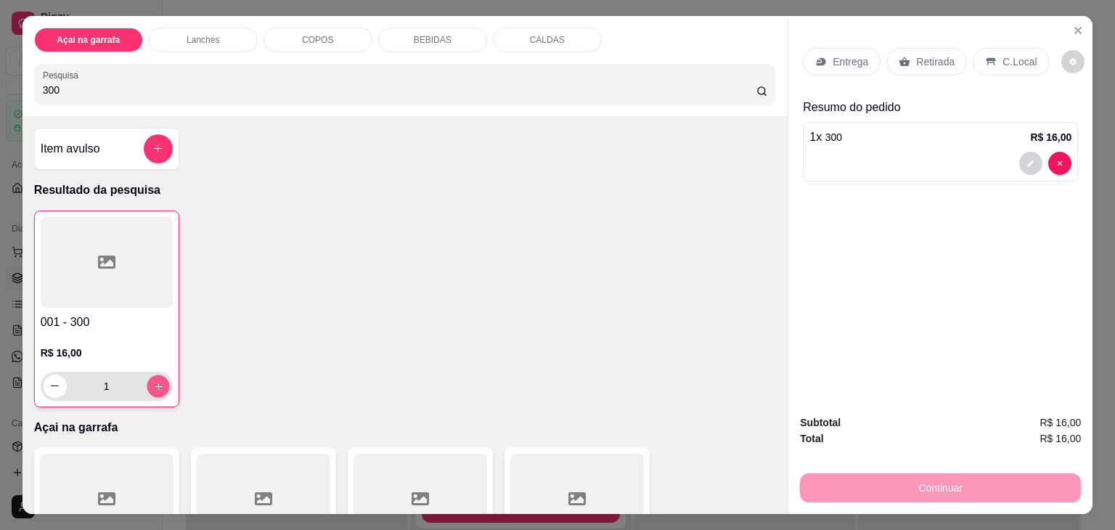
click at [160, 383] on button "increase-product-quantity" at bounding box center [158, 385] width 22 height 22
click at [1027, 49] on div "C.Local" at bounding box center [1010, 62] width 76 height 28
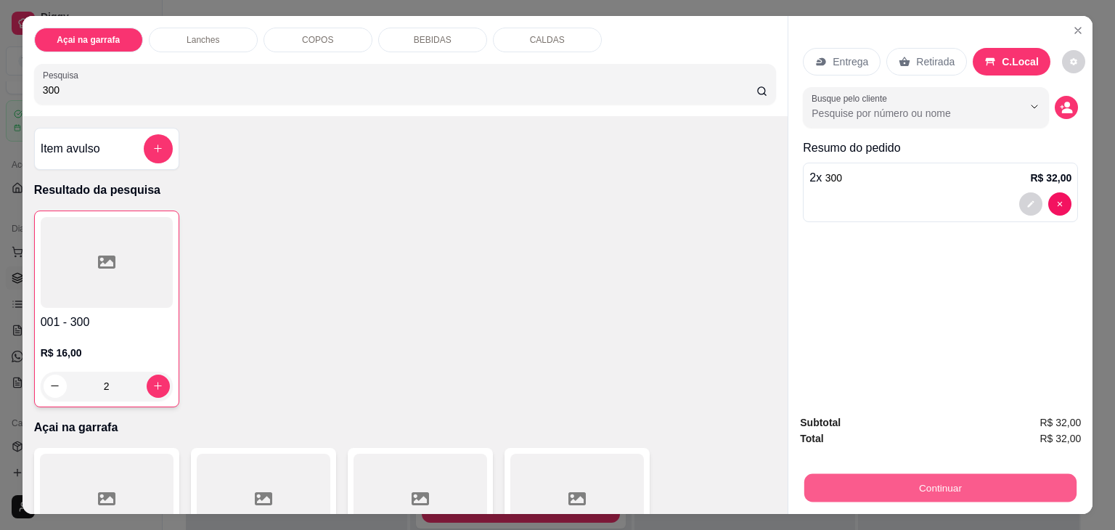
click at [888, 482] on button "Continuar" at bounding box center [940, 488] width 272 height 28
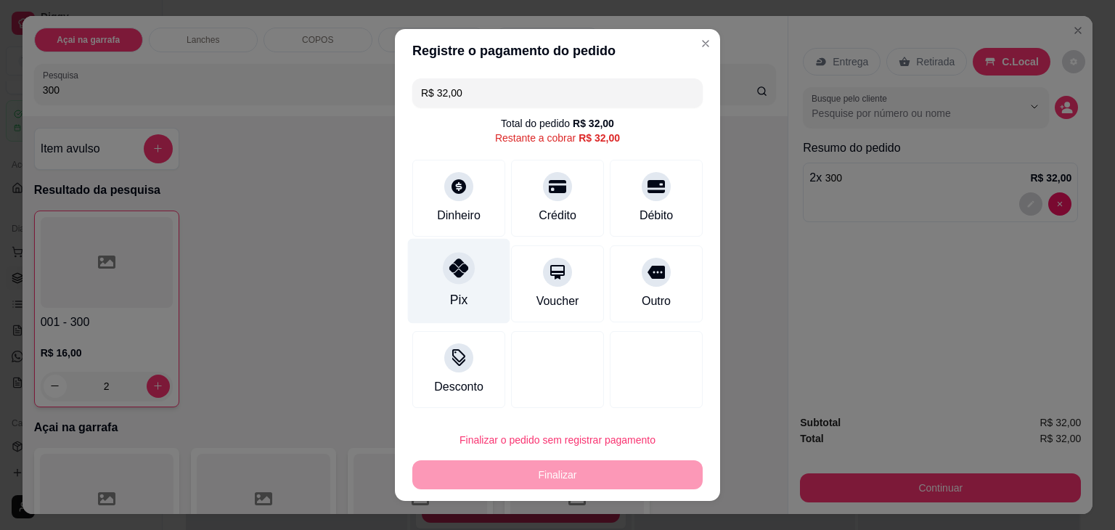
click at [462, 283] on div "Pix" at bounding box center [459, 281] width 102 height 85
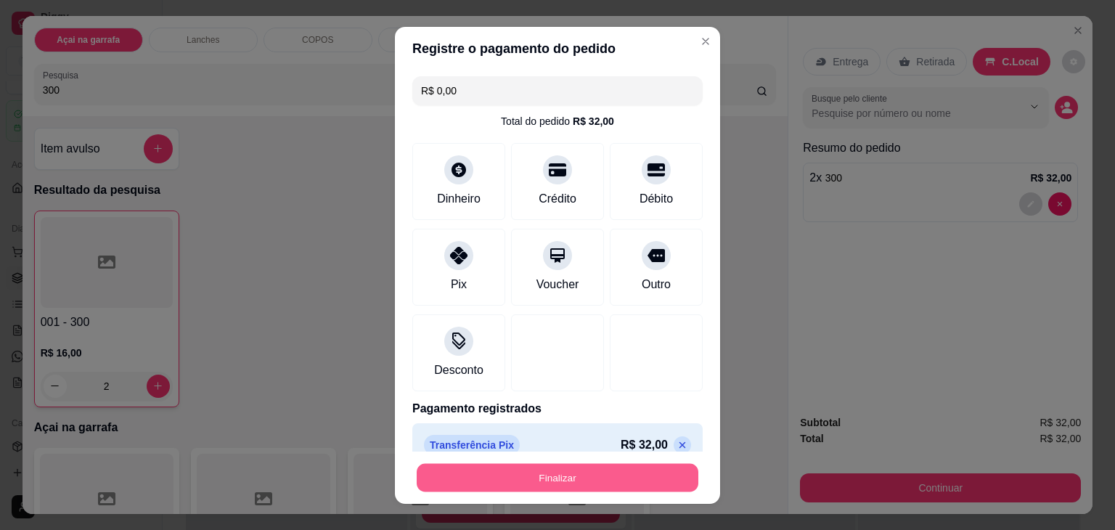
click at [504, 481] on button "Finalizar" at bounding box center [558, 477] width 282 height 28
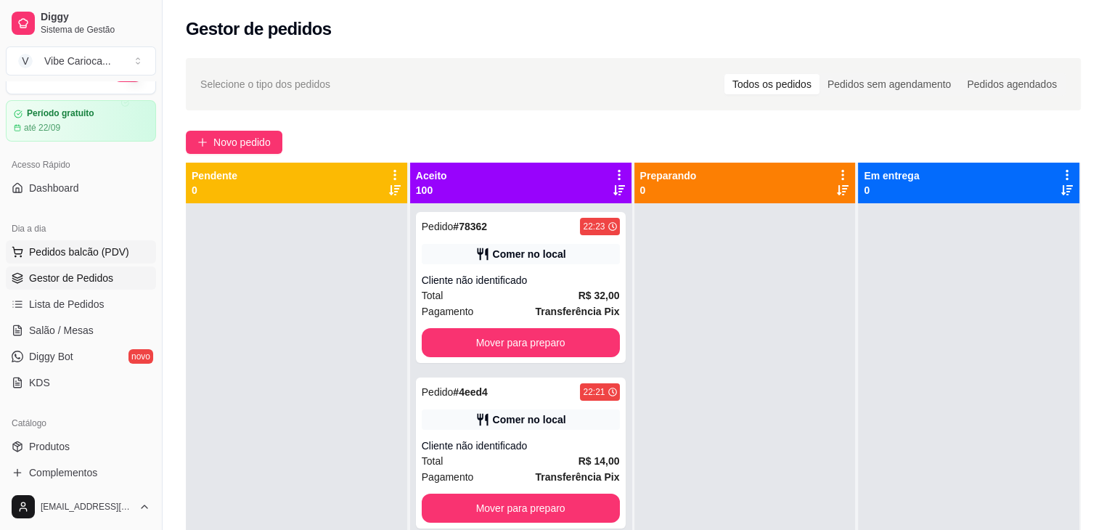
click at [42, 245] on span "Pedidos balcão (PDV)" at bounding box center [79, 252] width 100 height 15
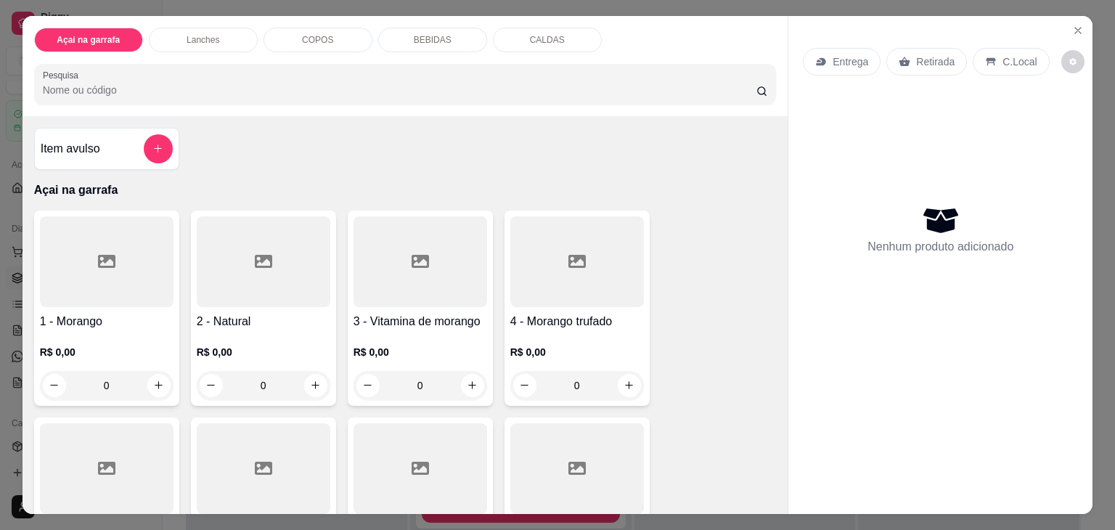
click at [192, 87] on input "Pesquisa" at bounding box center [399, 90] width 713 height 15
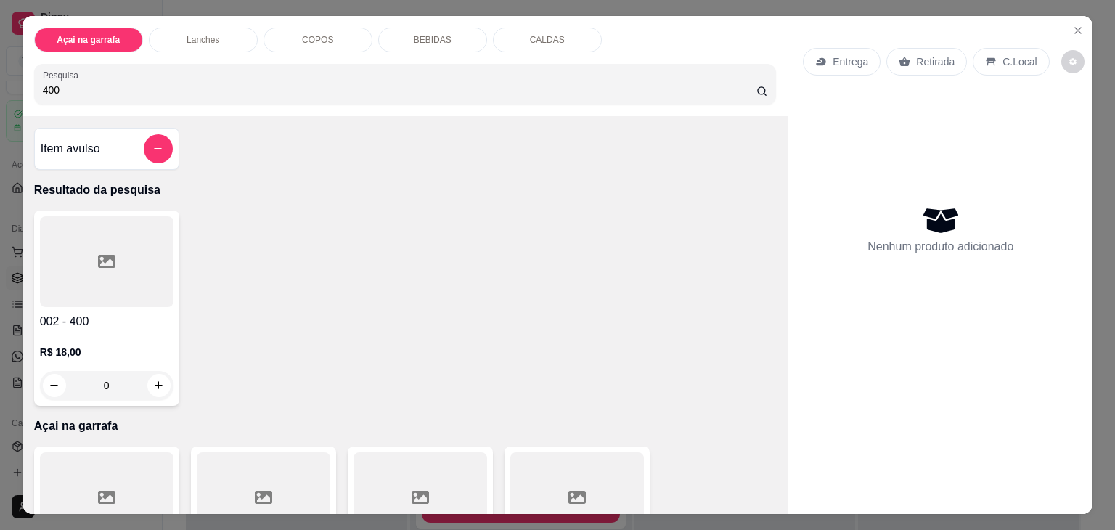
click at [107, 226] on div at bounding box center [107, 261] width 134 height 91
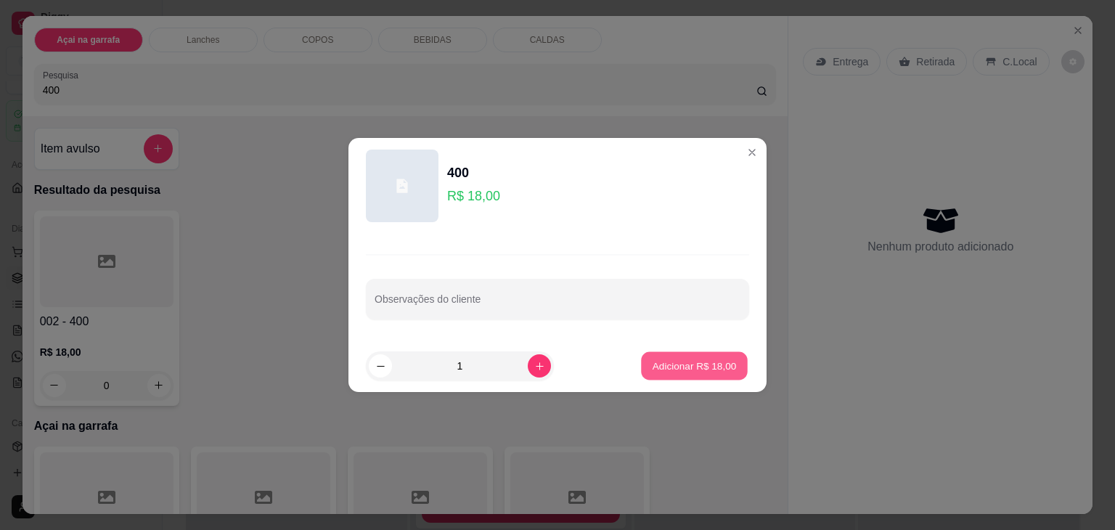
click at [652, 364] on p "Adicionar R$ 18,00" at bounding box center [694, 365] width 84 height 14
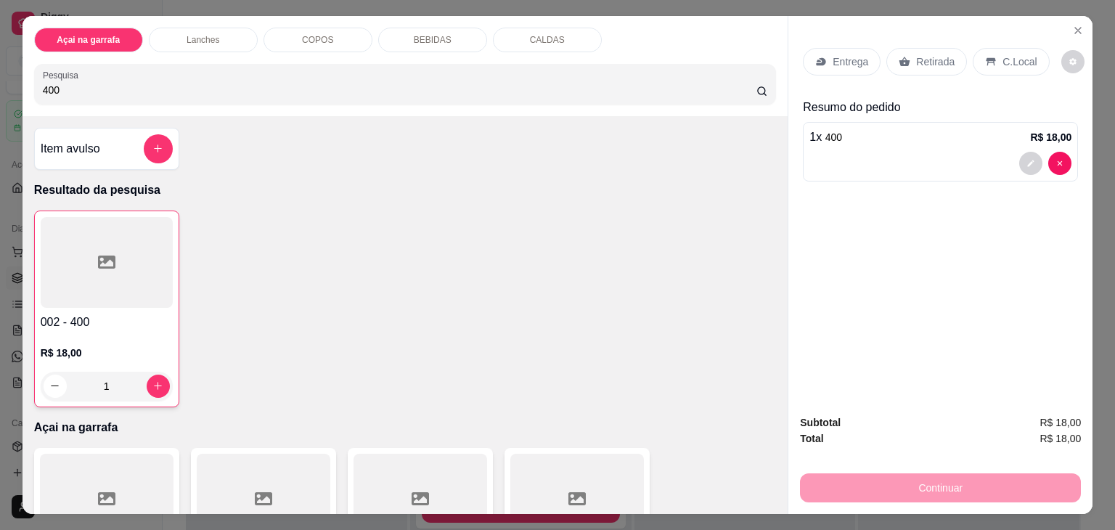
click at [1002, 56] on p "C.Local" at bounding box center [1019, 61] width 34 height 15
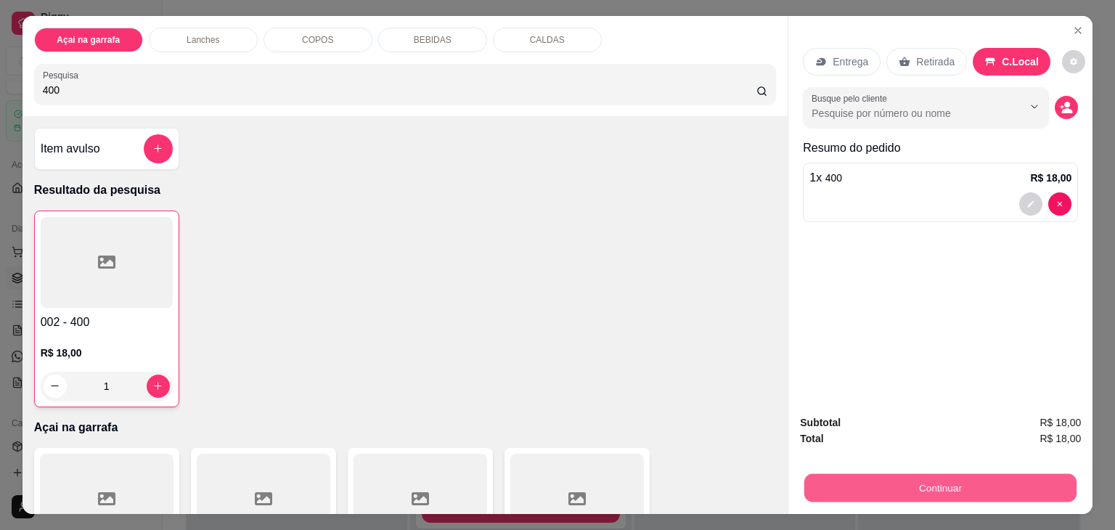
click at [850, 480] on button "Continuar" at bounding box center [940, 488] width 272 height 28
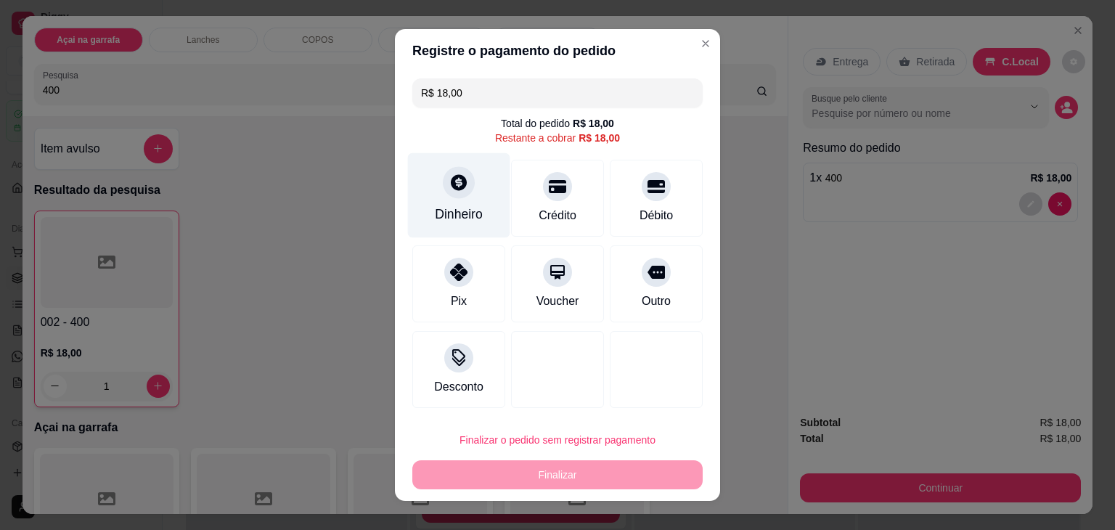
click at [453, 215] on div "Dinheiro" at bounding box center [459, 214] width 48 height 19
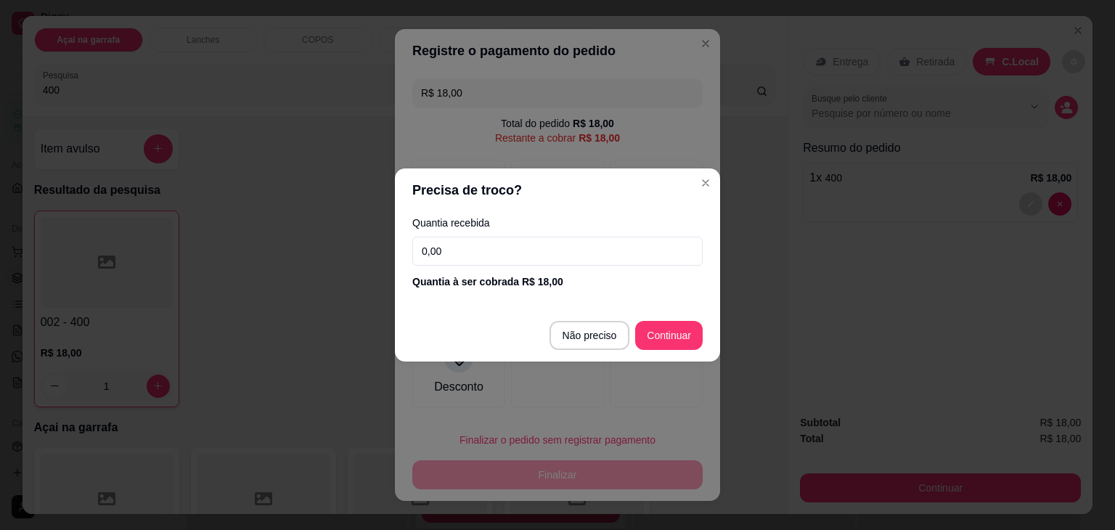
click at [451, 240] on input "0,00" at bounding box center [557, 251] width 290 height 29
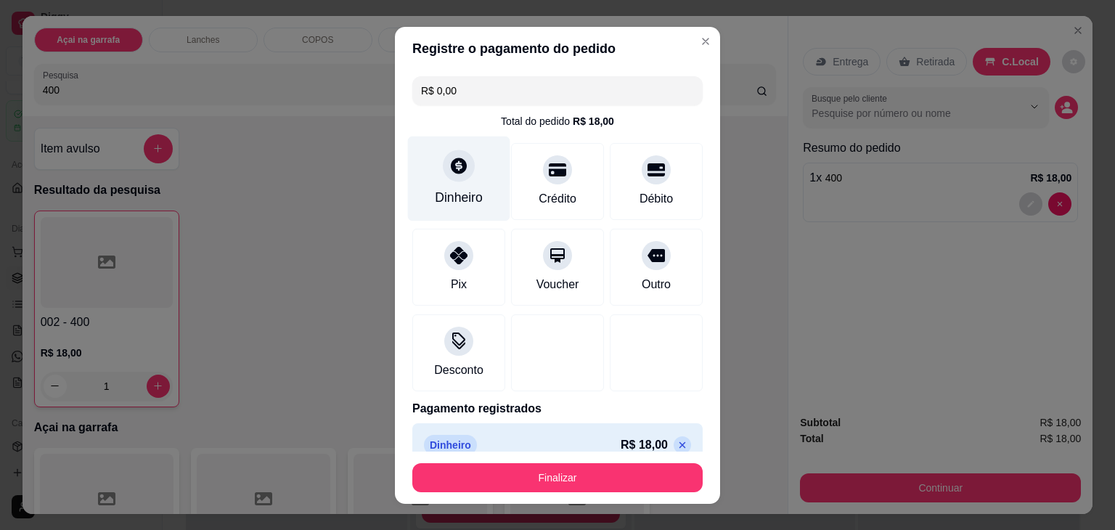
click at [421, 180] on div "Dinheiro" at bounding box center [459, 178] width 102 height 85
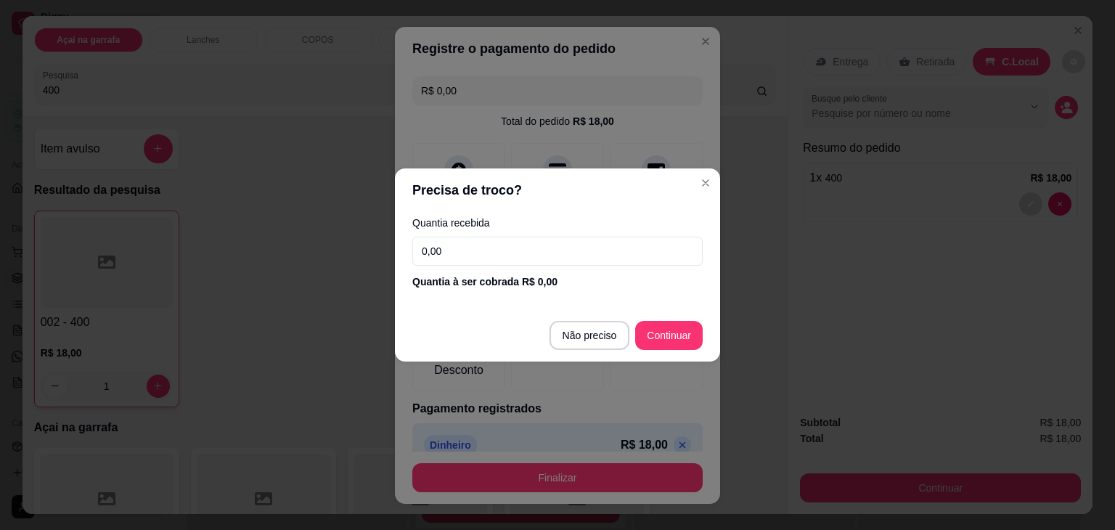
click at [471, 263] on input "0,00" at bounding box center [557, 251] width 290 height 29
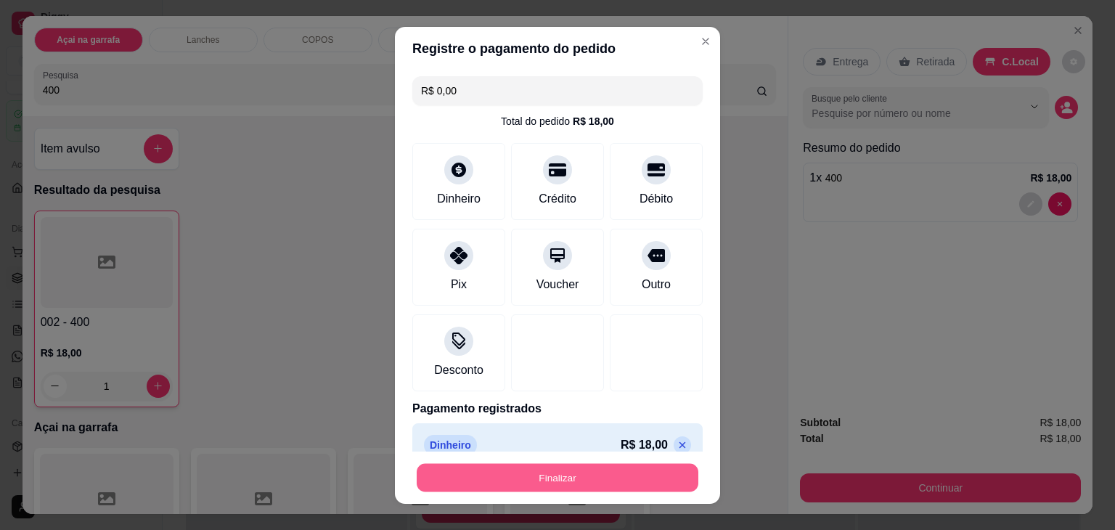
click at [575, 485] on button "Finalizar" at bounding box center [558, 477] width 282 height 28
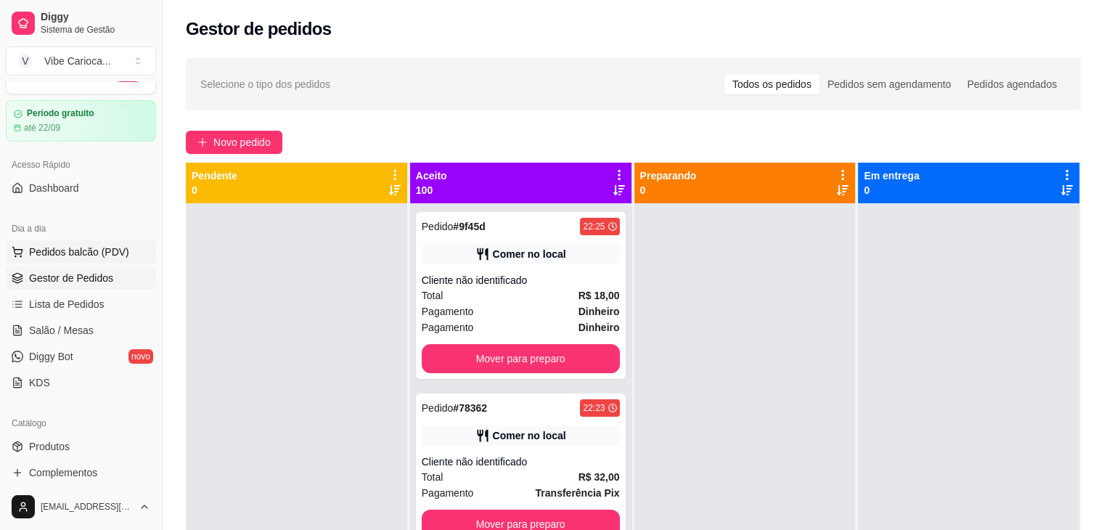
click at [29, 250] on span "Pedidos balcão (PDV)" at bounding box center [79, 252] width 100 height 15
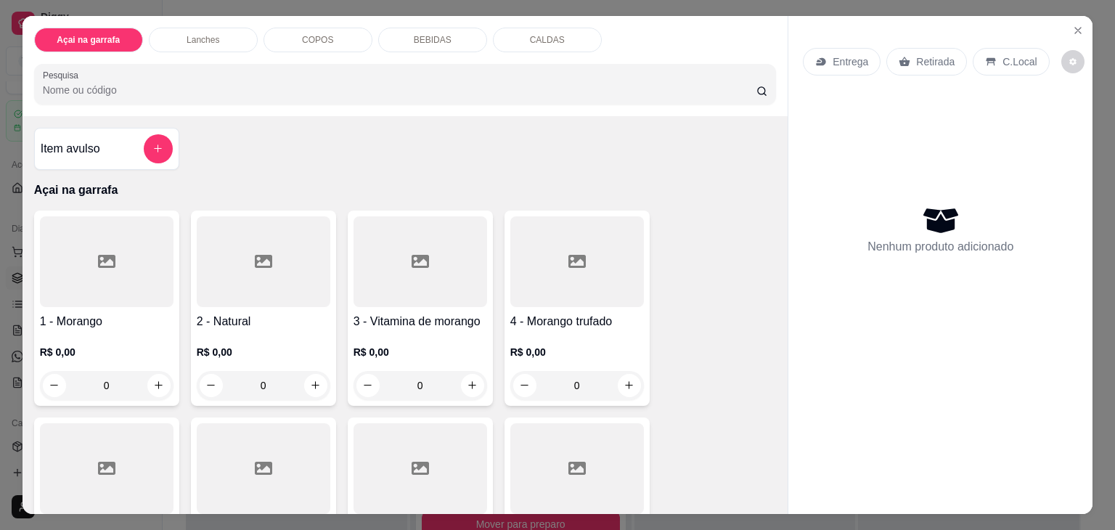
click at [135, 350] on p "R$ 0,00" at bounding box center [107, 352] width 134 height 15
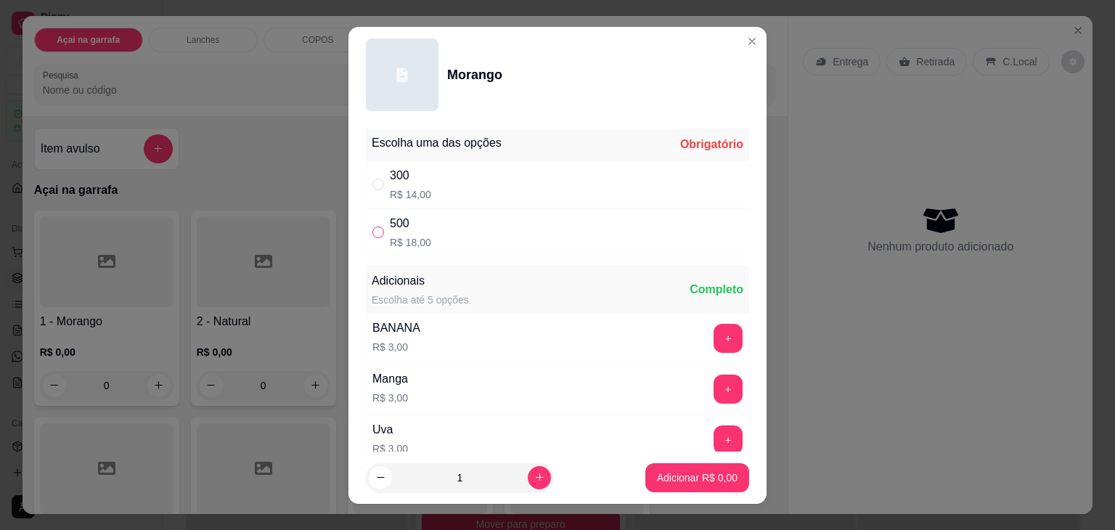
click at [374, 233] on input "" at bounding box center [378, 232] width 12 height 12
click at [653, 473] on p "Adicionar R$ 18,00" at bounding box center [694, 477] width 86 height 15
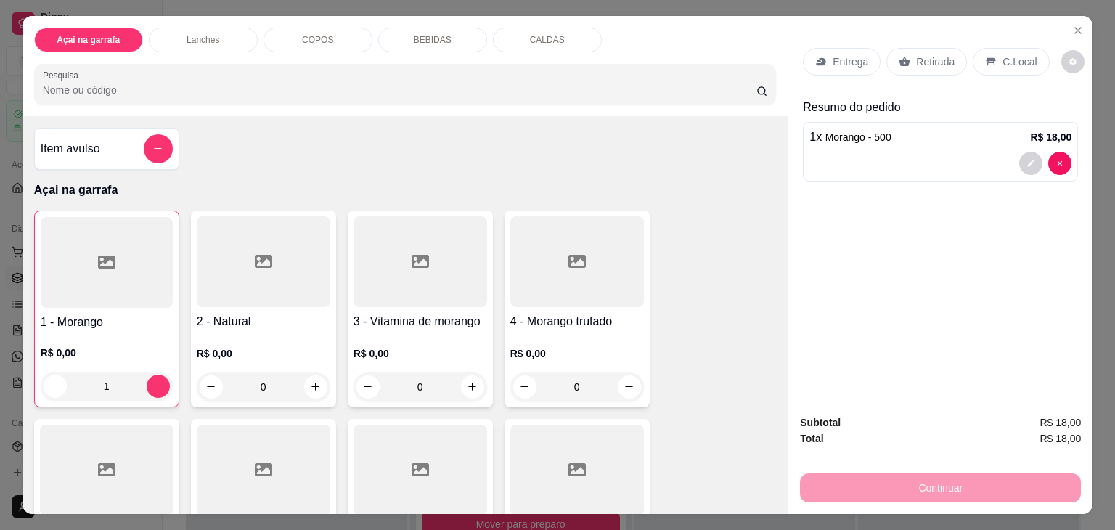
click at [1008, 60] on p "C.Local" at bounding box center [1019, 61] width 34 height 15
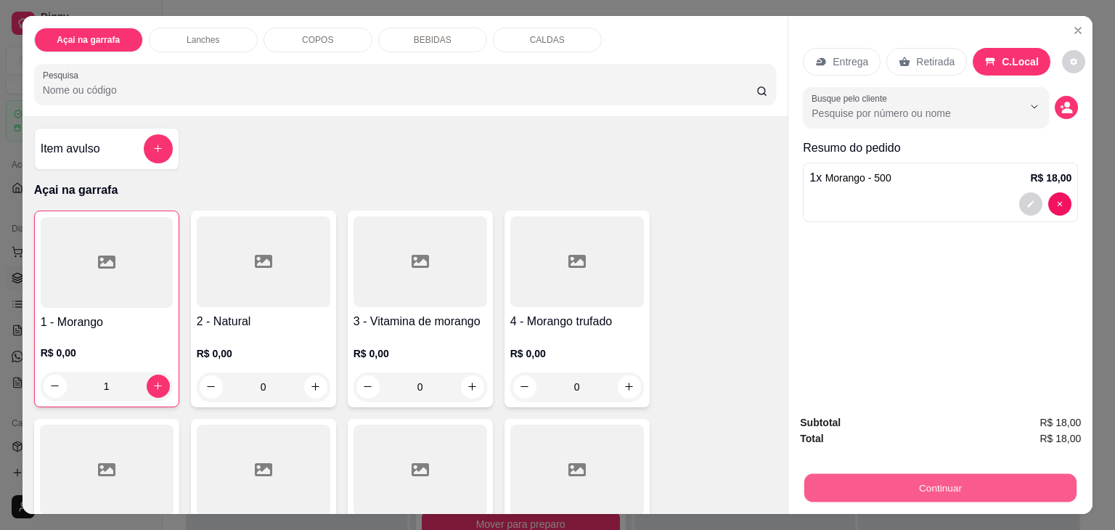
click at [859, 474] on button "Continuar" at bounding box center [940, 488] width 272 height 28
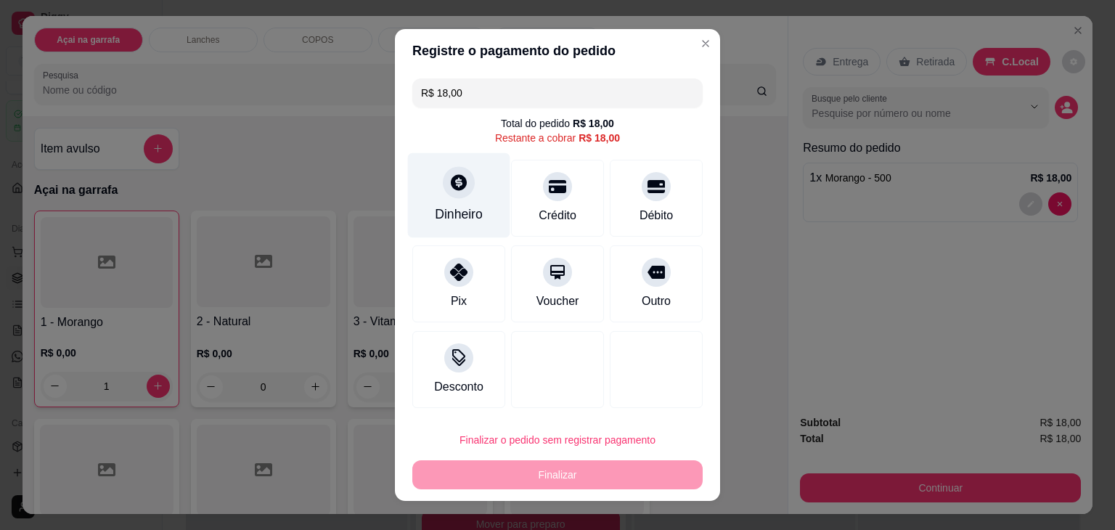
click at [451, 184] on icon at bounding box center [459, 182] width 16 height 16
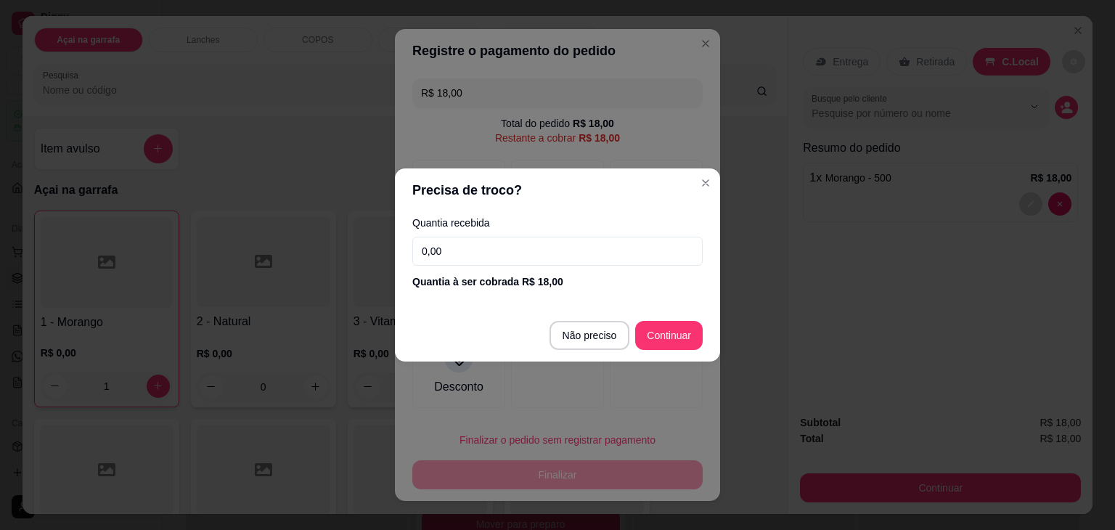
click at [544, 242] on input "0,00" at bounding box center [557, 251] width 290 height 29
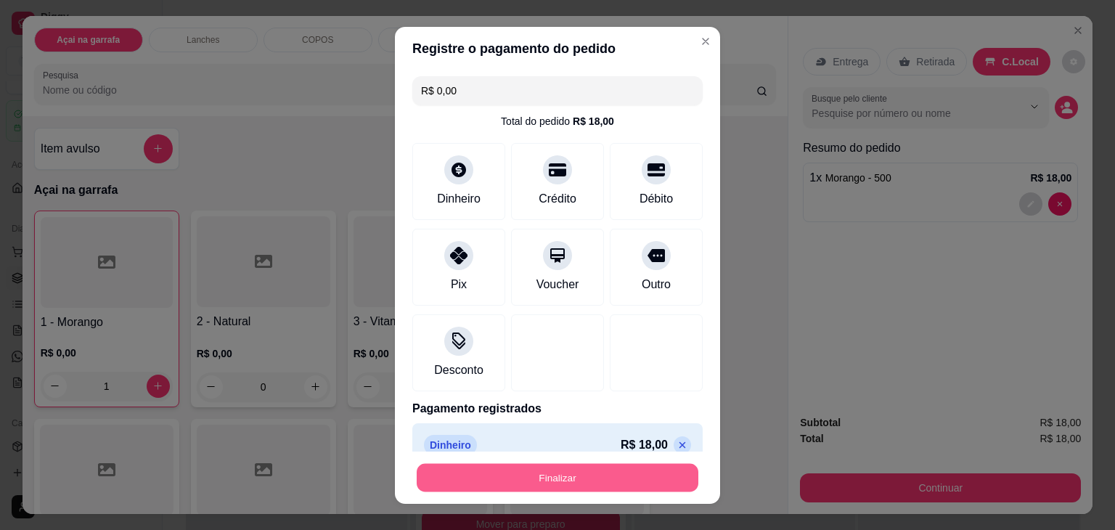
click at [598, 470] on button "Finalizar" at bounding box center [558, 477] width 282 height 28
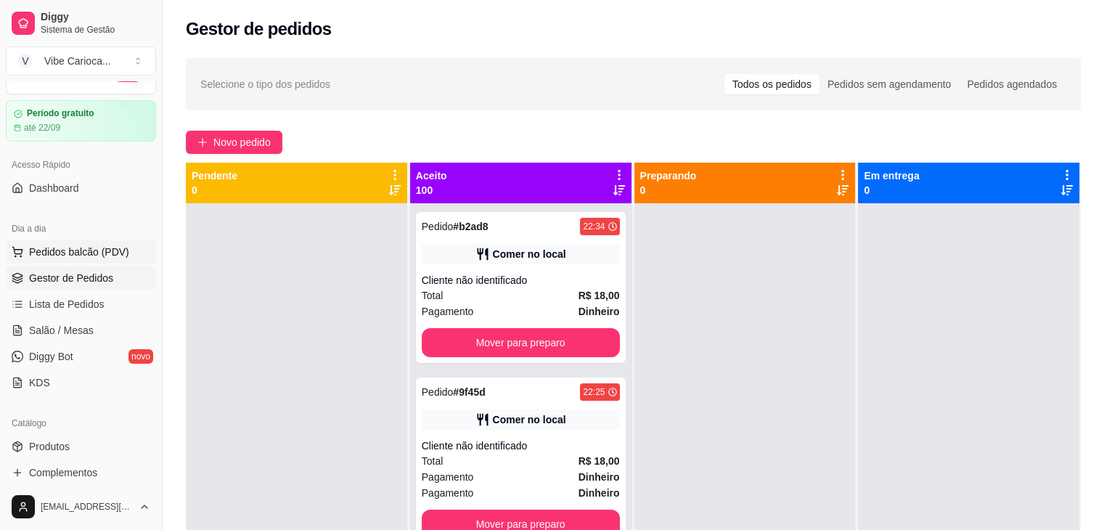
click at [50, 258] on button "Pedidos balcão (PDV)" at bounding box center [81, 251] width 150 height 23
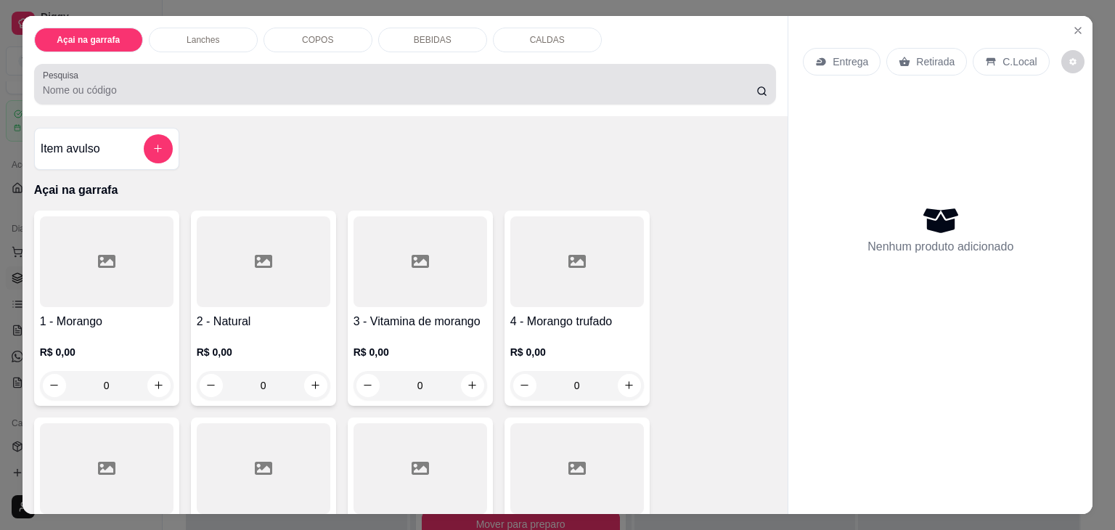
click at [163, 73] on div at bounding box center [405, 84] width 725 height 29
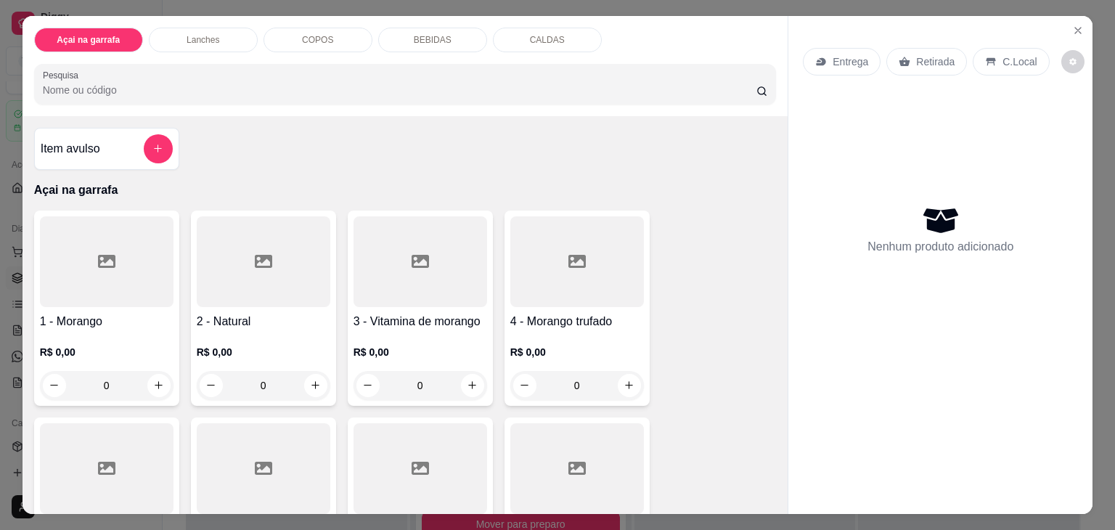
click at [209, 45] on div "Lanches" at bounding box center [203, 40] width 109 height 25
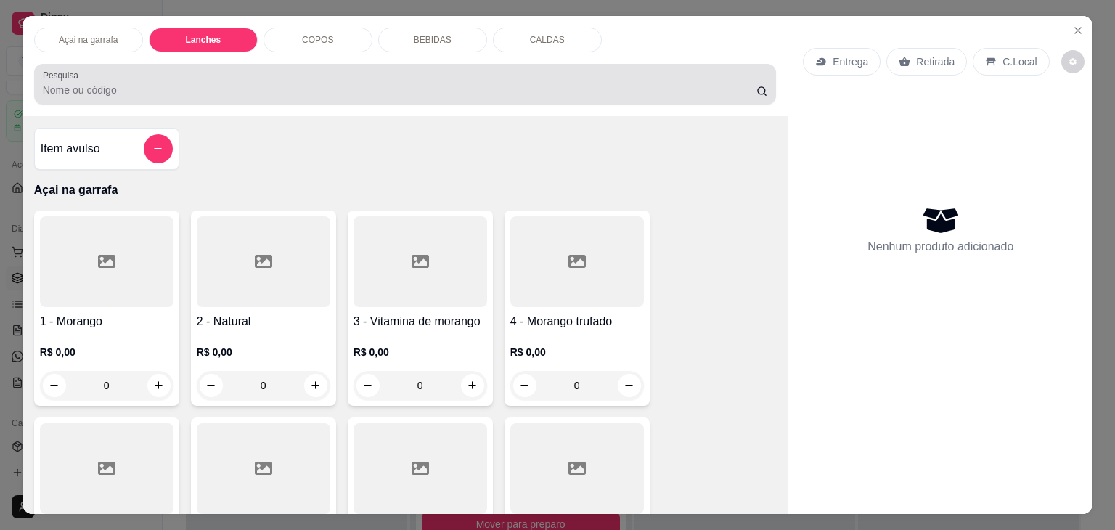
scroll to position [36, 0]
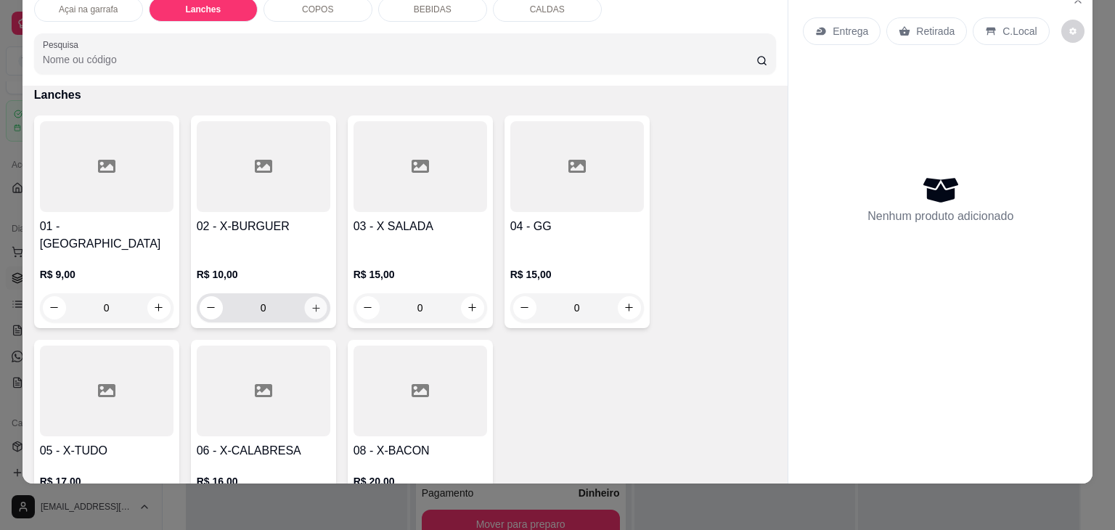
click at [311, 303] on icon "increase-product-quantity" at bounding box center [315, 308] width 11 height 11
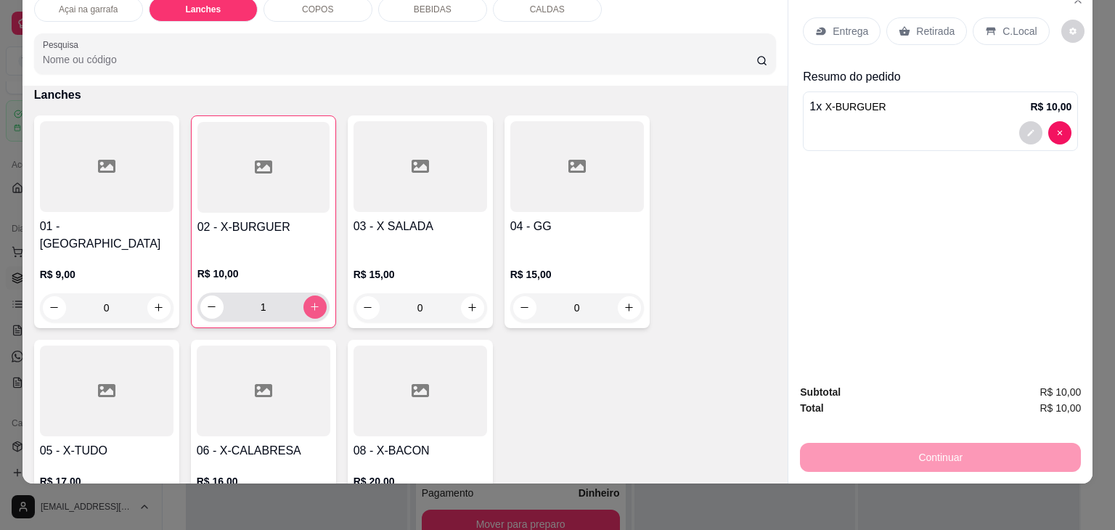
click at [311, 301] on icon "increase-product-quantity" at bounding box center [314, 306] width 11 height 11
click at [676, 54] on input "Pesquisa" at bounding box center [399, 59] width 713 height 15
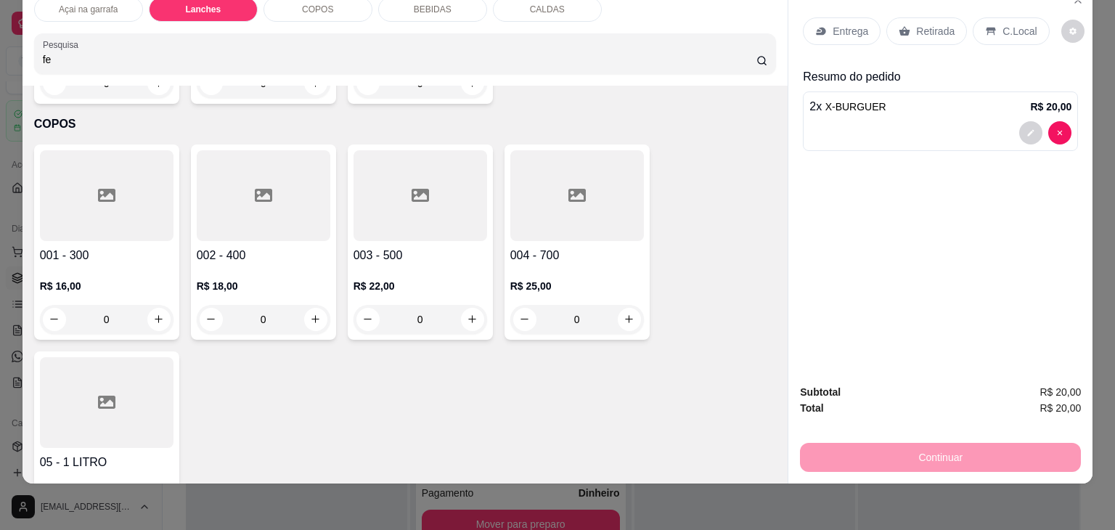
scroll to position [1174, 0]
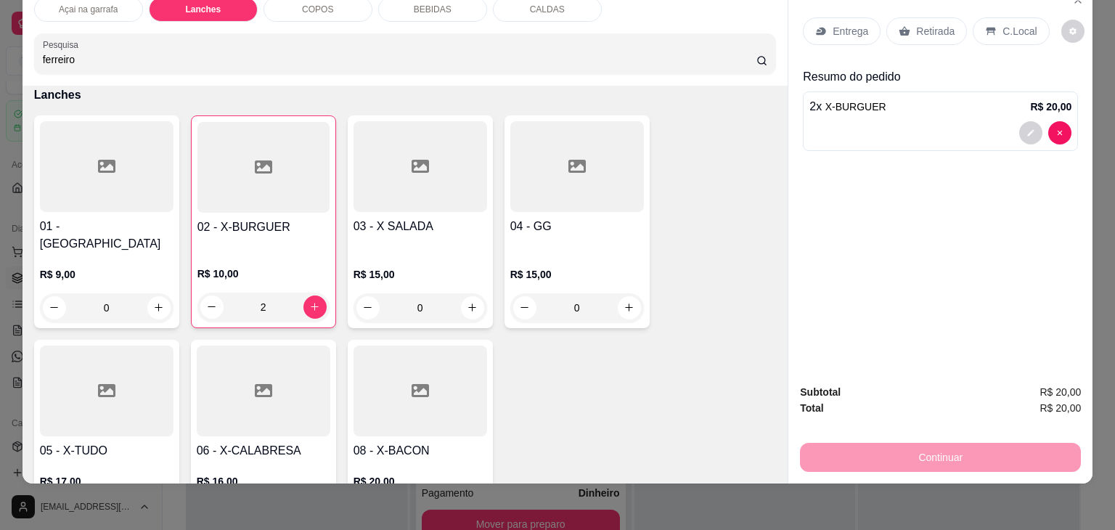
click at [451, 52] on input "ferreiro" at bounding box center [399, 59] width 713 height 15
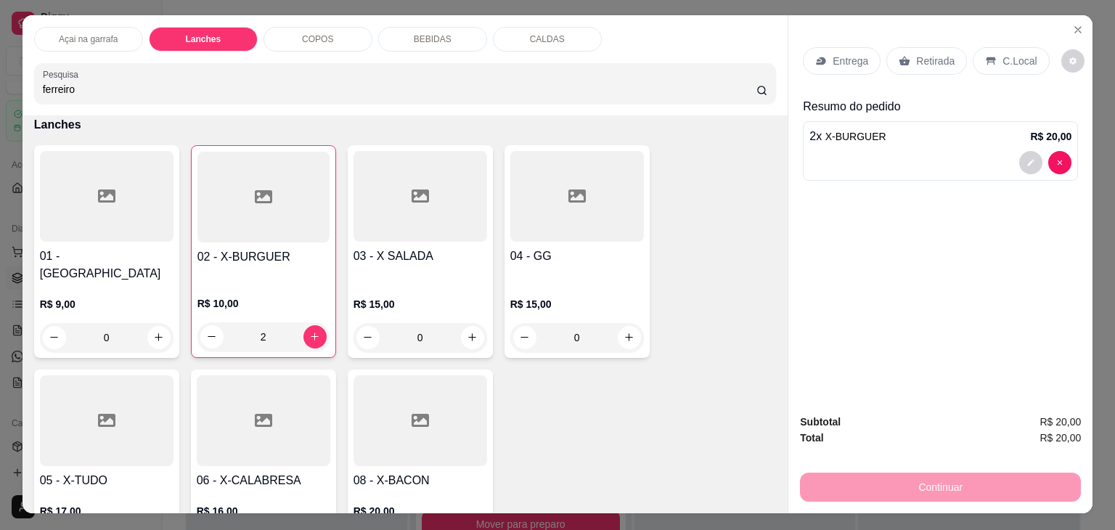
scroll to position [0, 0]
click at [102, 38] on p "Açai na garrafa" at bounding box center [88, 40] width 59 height 12
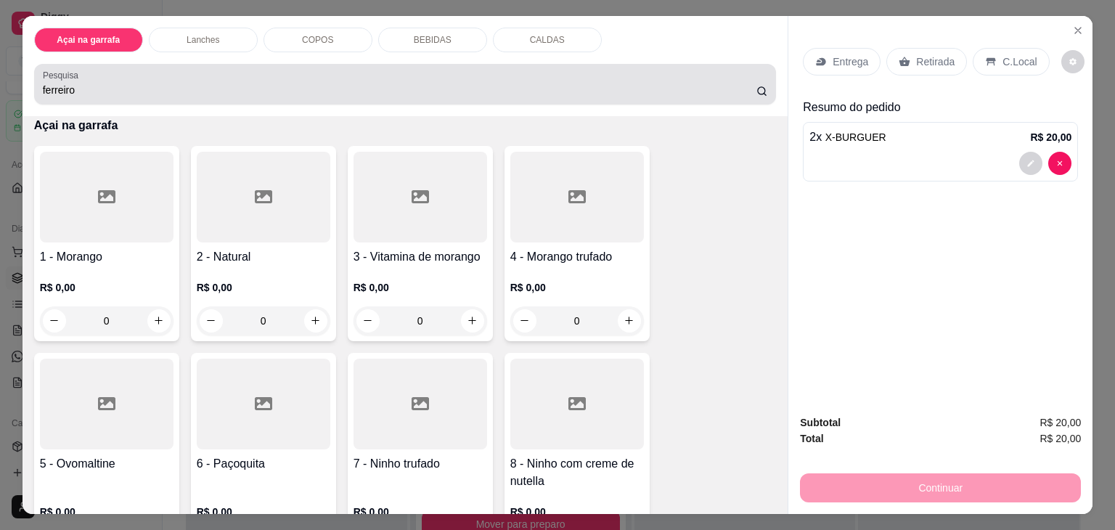
scroll to position [36, 0]
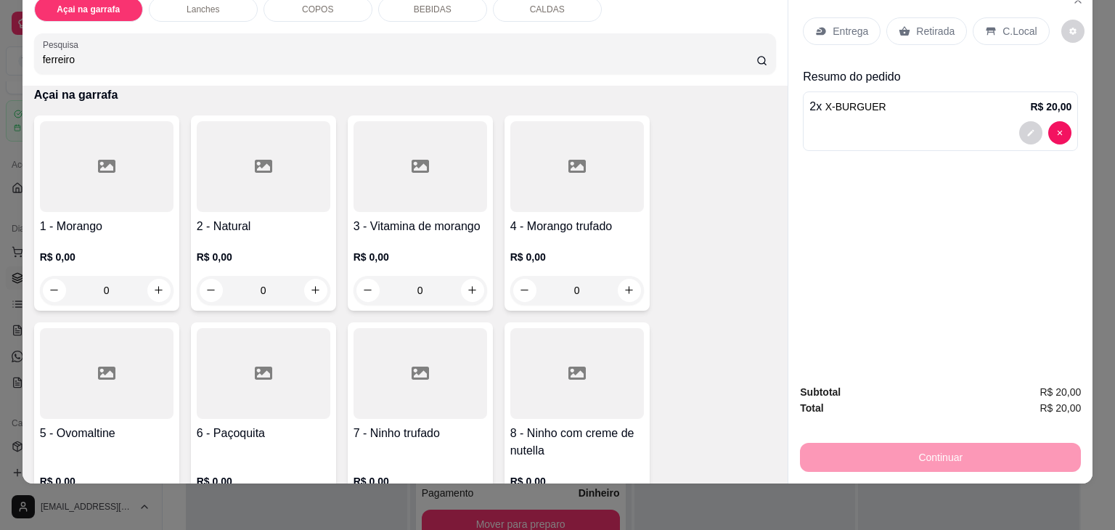
click at [215, 52] on input "ferreiro" at bounding box center [399, 59] width 713 height 15
click at [769, 465] on div "Item avulso Resultado da pesquisa 15 - Ferreiro Rocher R$ 0,00 0 Açai na garraf…" at bounding box center [405, 285] width 766 height 398
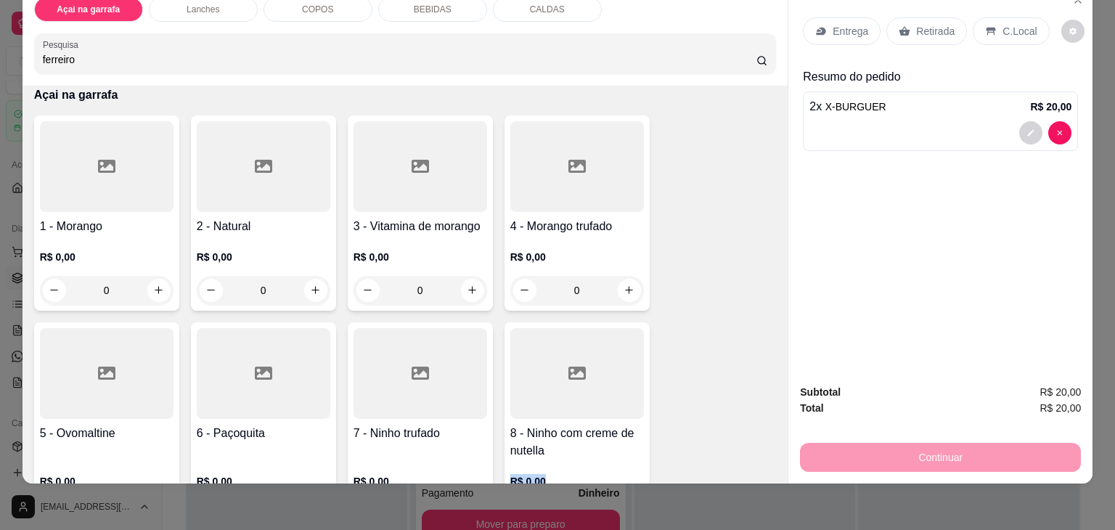
click at [769, 465] on div "Item avulso Resultado da pesquisa 15 - Ferreiro Rocher R$ 0,00 0 Açai na garraf…" at bounding box center [405, 285] width 766 height 398
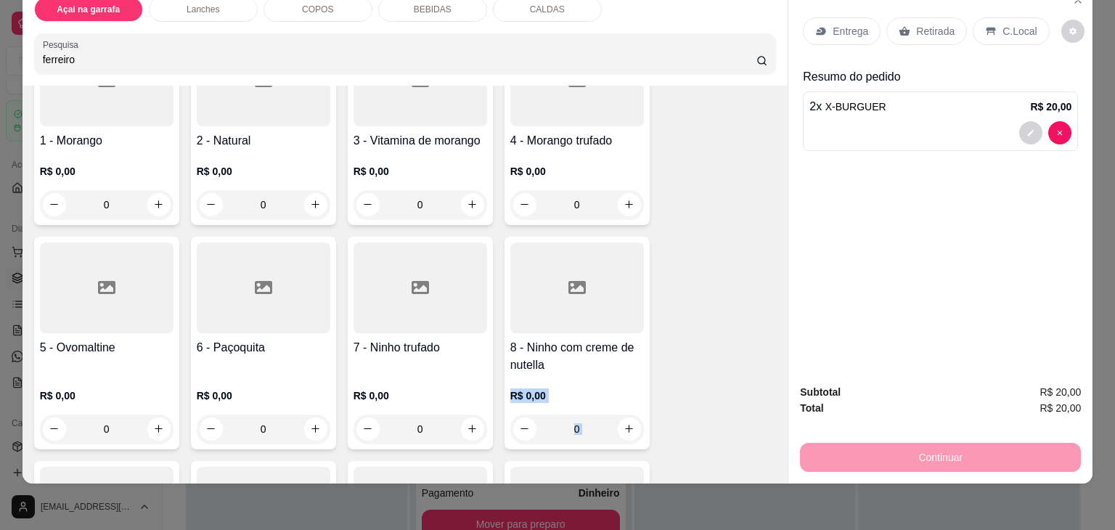
drag, startPoint x: 769, startPoint y: 465, endPoint x: 779, endPoint y: 465, distance: 9.4
click at [779, 465] on div "Item avulso Resultado da pesquisa 15 - Ferreiro Rocher R$ 0,00 0 Açai na garraf…" at bounding box center [405, 285] width 766 height 398
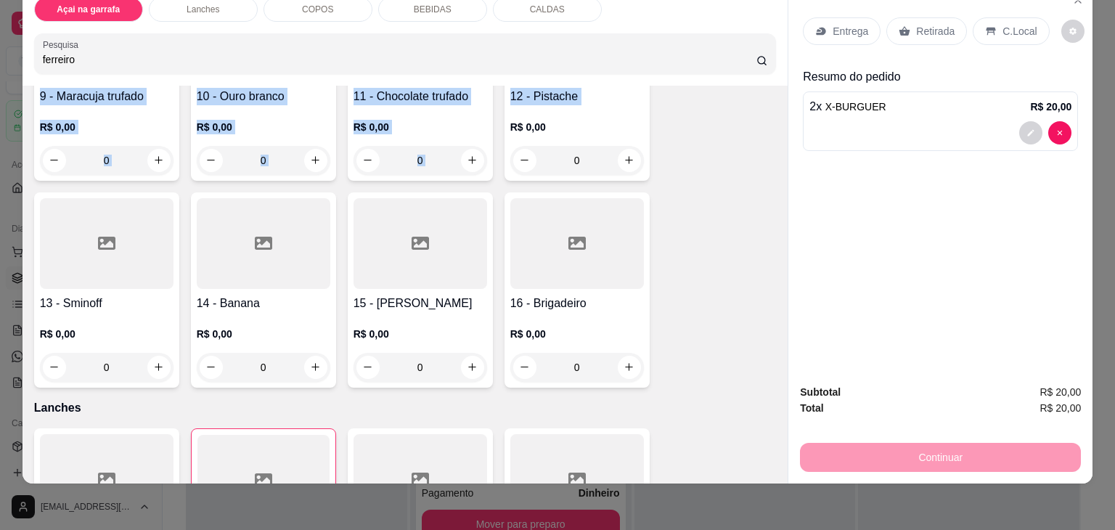
scroll to position [885, 0]
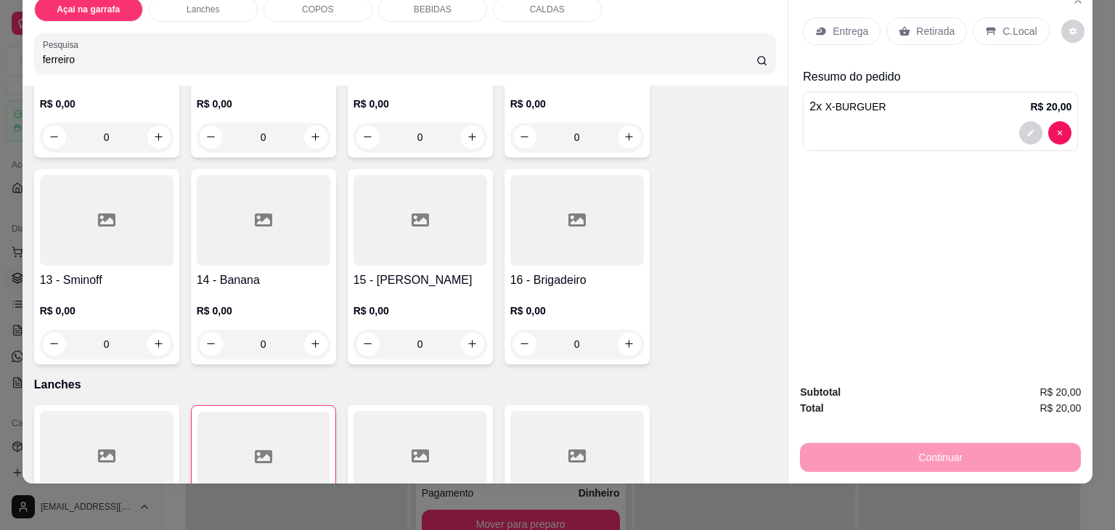
click at [404, 228] on div at bounding box center [420, 220] width 134 height 91
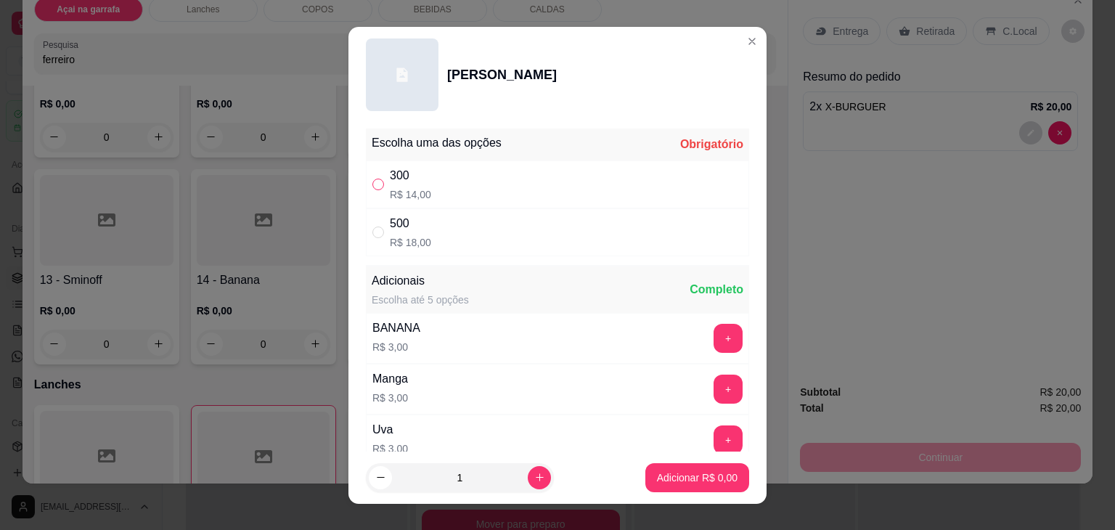
click at [372, 184] on input "" at bounding box center [378, 185] width 12 height 12
click at [652, 479] on p "Adicionar R$ 14,00" at bounding box center [694, 477] width 84 height 14
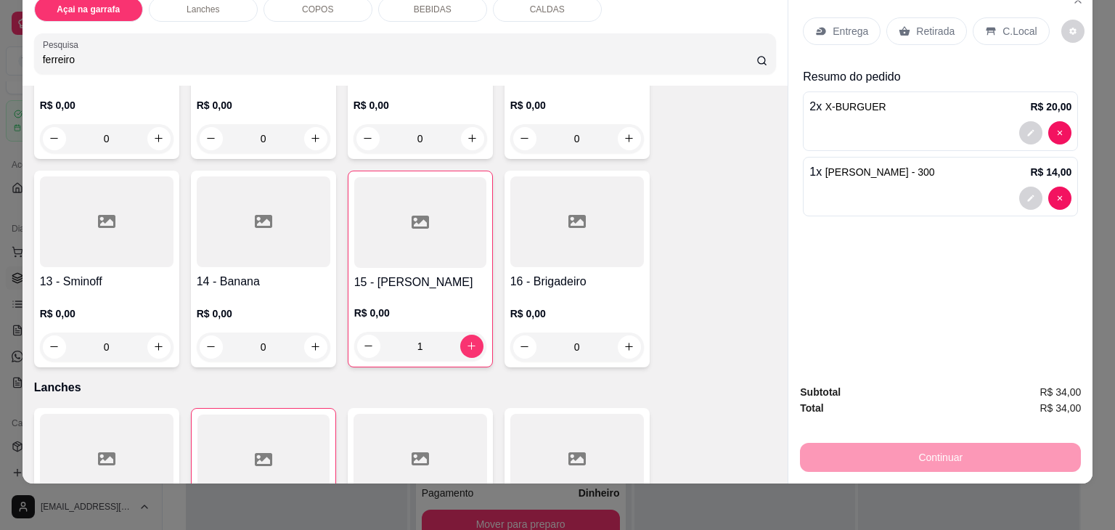
scroll to position [885, 0]
click at [1013, 24] on p "C.Local" at bounding box center [1019, 31] width 34 height 15
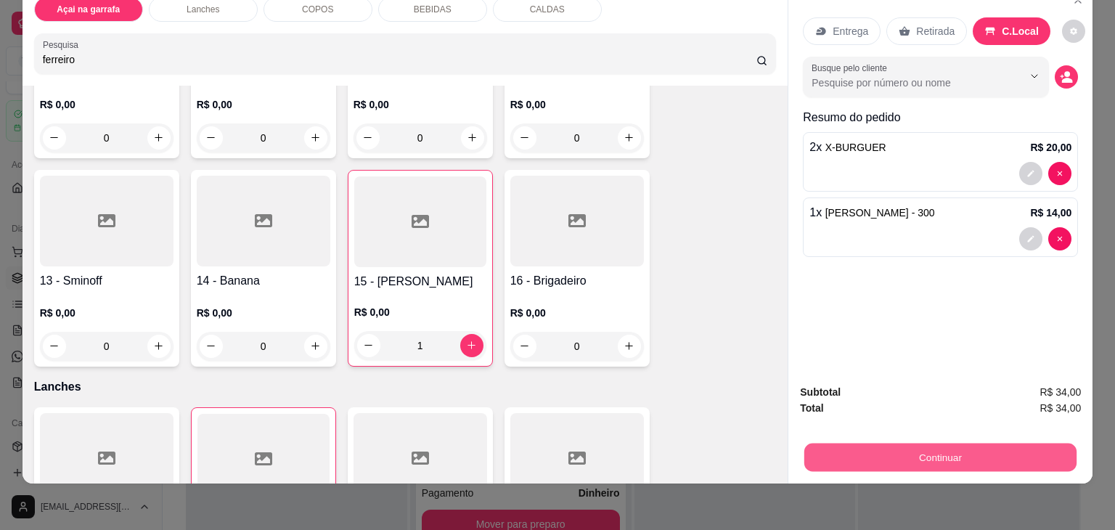
click at [933, 443] on button "Continuar" at bounding box center [940, 457] width 272 height 28
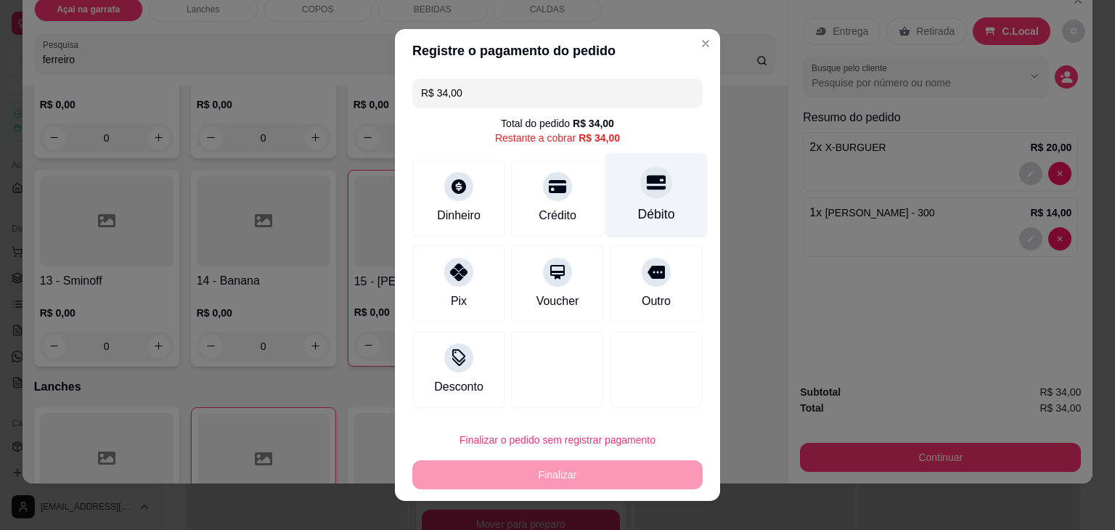
click at [641, 208] on div "Débito" at bounding box center [656, 214] width 37 height 19
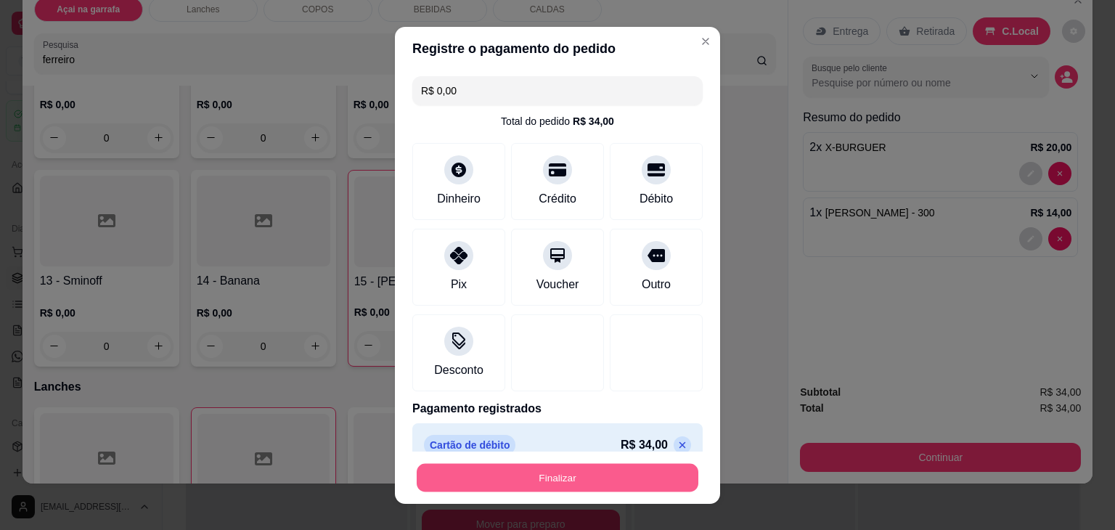
click at [535, 465] on button "Finalizar" at bounding box center [558, 477] width 282 height 28
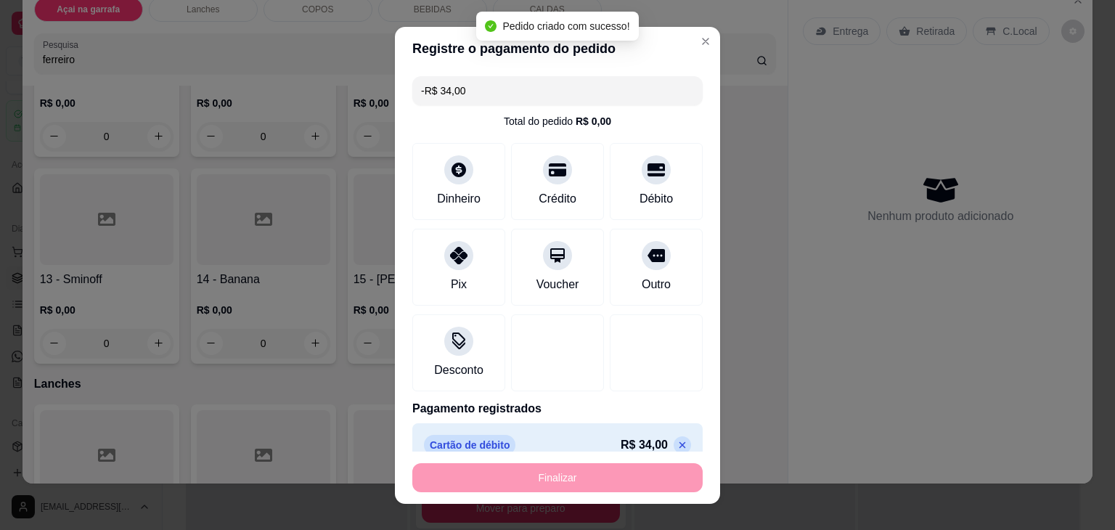
scroll to position [885, 0]
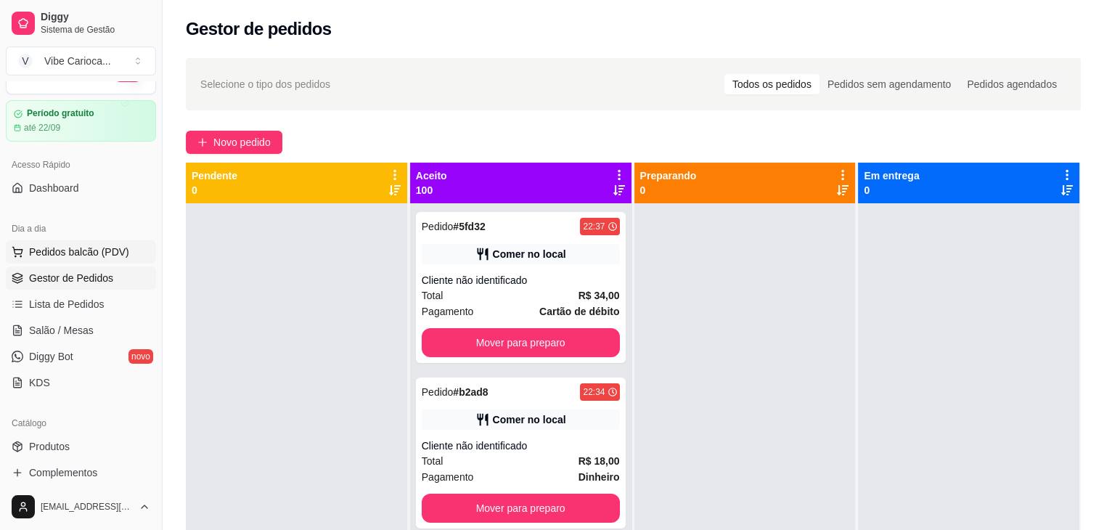
click at [131, 253] on button "Pedidos balcão (PDV)" at bounding box center [81, 251] width 150 height 23
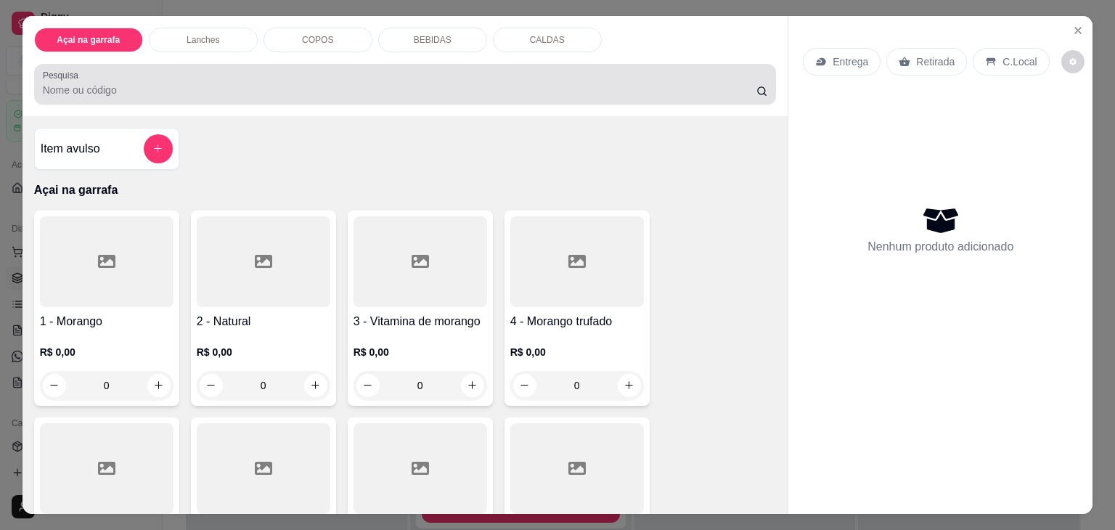
click at [199, 83] on input "Pesquisa" at bounding box center [399, 90] width 713 height 15
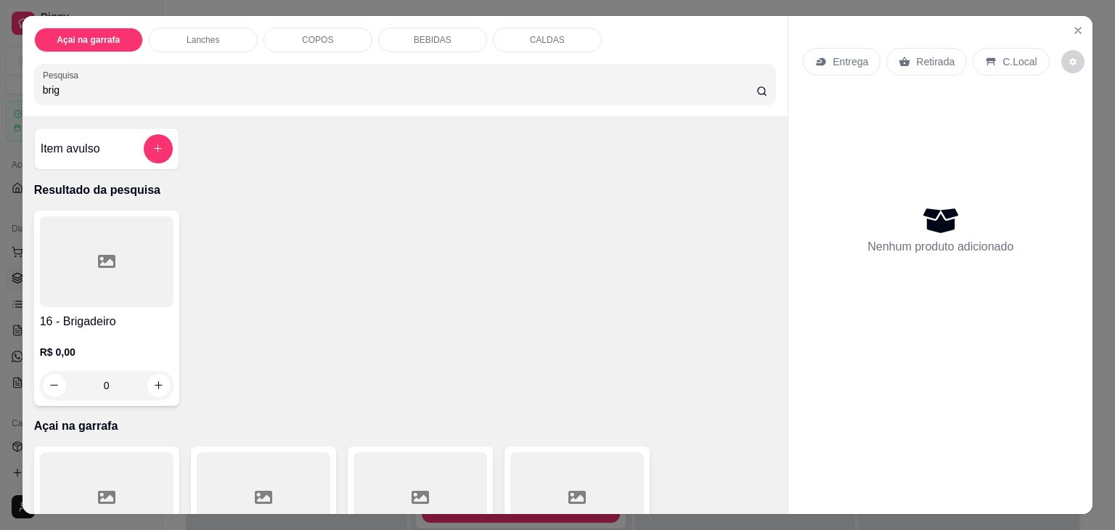
click at [87, 291] on div at bounding box center [107, 261] width 134 height 91
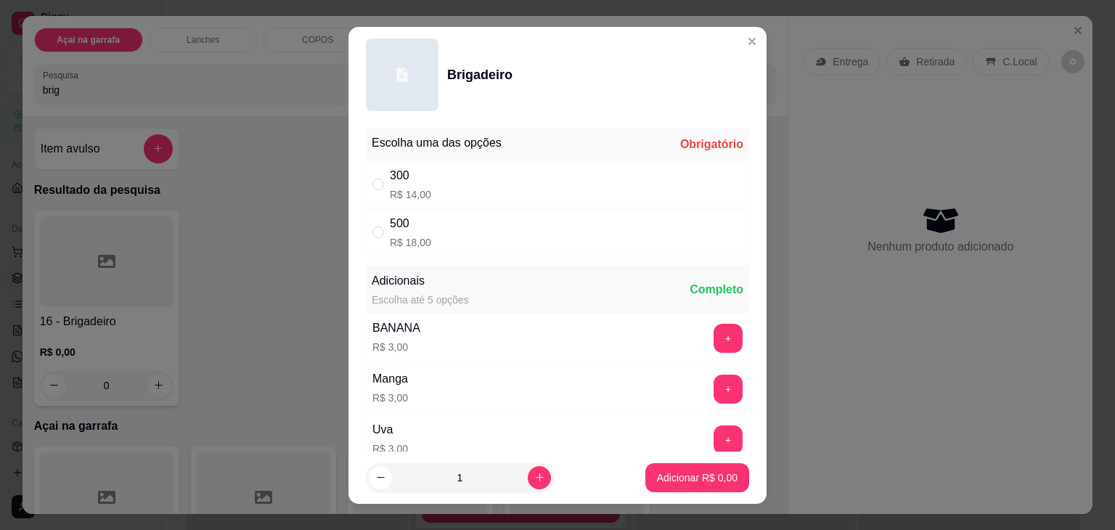
click at [374, 244] on div "500 R$ 18,00" at bounding box center [557, 232] width 383 height 48
click at [653, 482] on p "Adicionar R$ 18,00" at bounding box center [694, 477] width 84 height 14
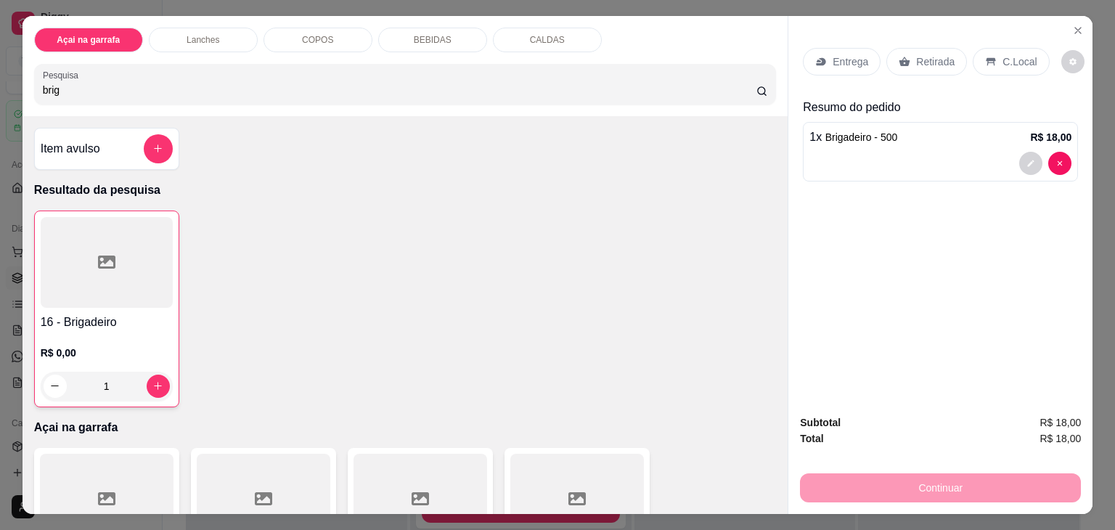
click at [992, 57] on div "C.Local" at bounding box center [1010, 62] width 76 height 28
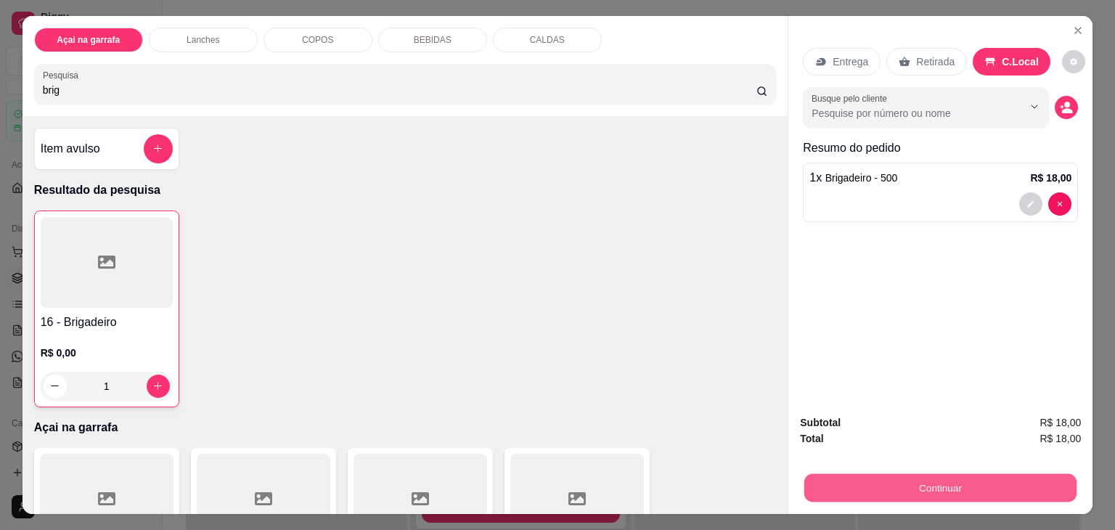
click at [916, 491] on button "Continuar" at bounding box center [940, 488] width 272 height 28
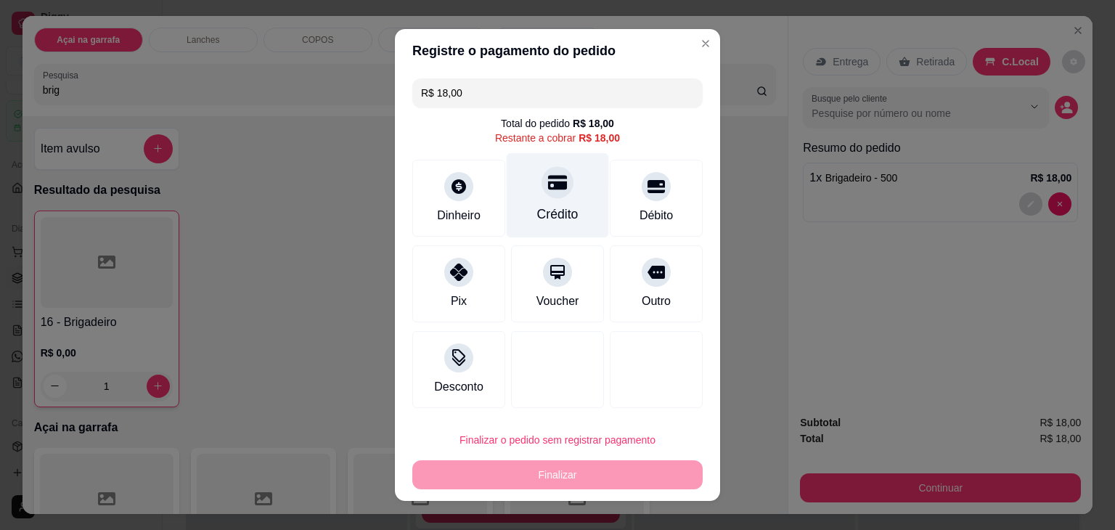
click at [537, 209] on div "Crédito" at bounding box center [557, 214] width 41 height 19
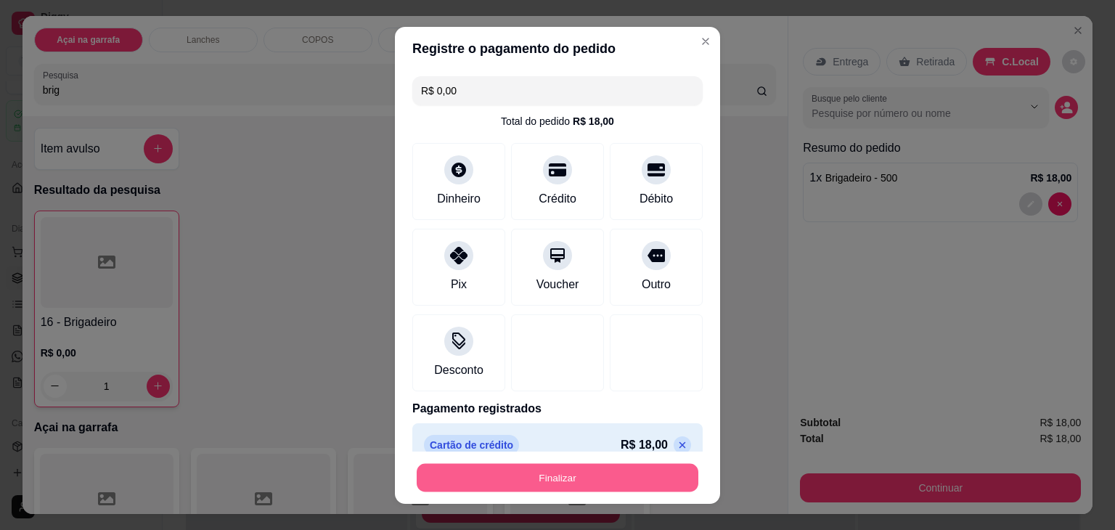
click at [544, 469] on button "Finalizar" at bounding box center [558, 477] width 282 height 28
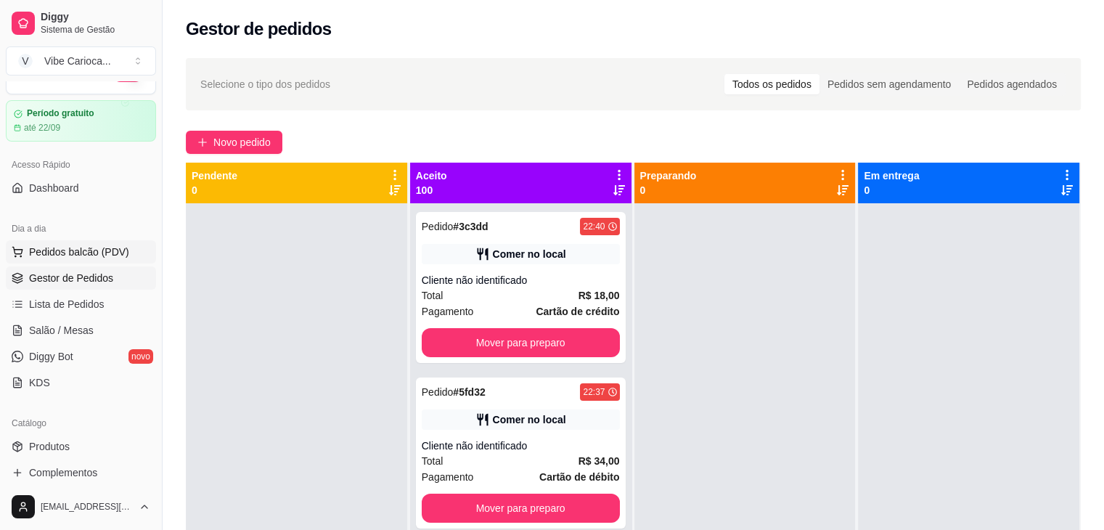
click at [93, 247] on span "Pedidos balcão (PDV)" at bounding box center [79, 252] width 100 height 15
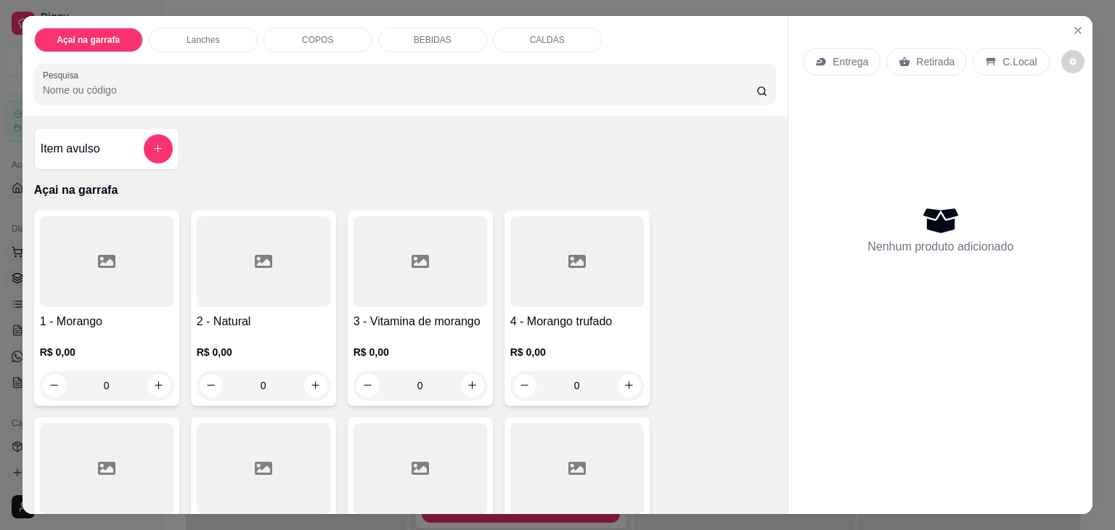
click at [98, 253] on icon at bounding box center [106, 261] width 17 height 17
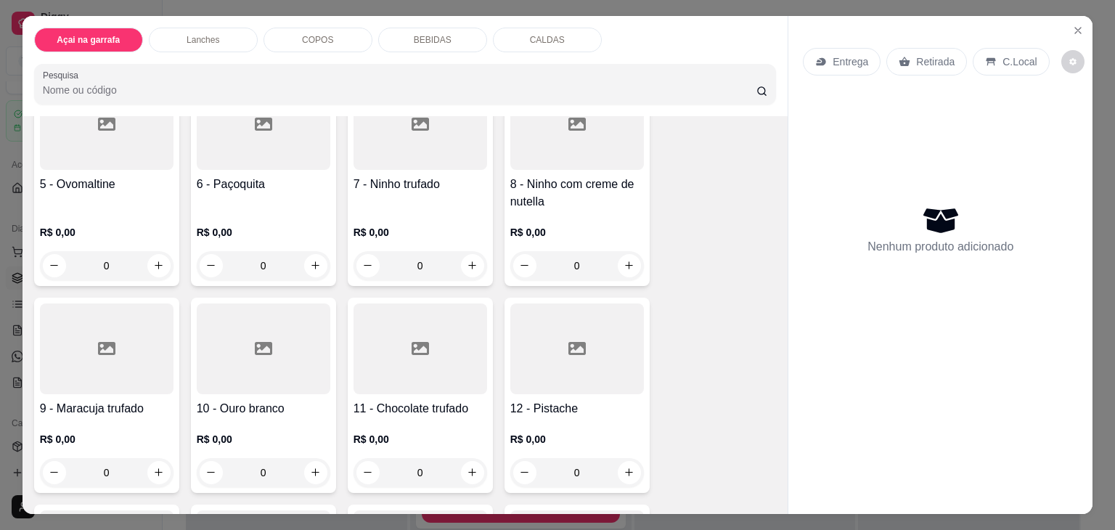
scroll to position [377, 0]
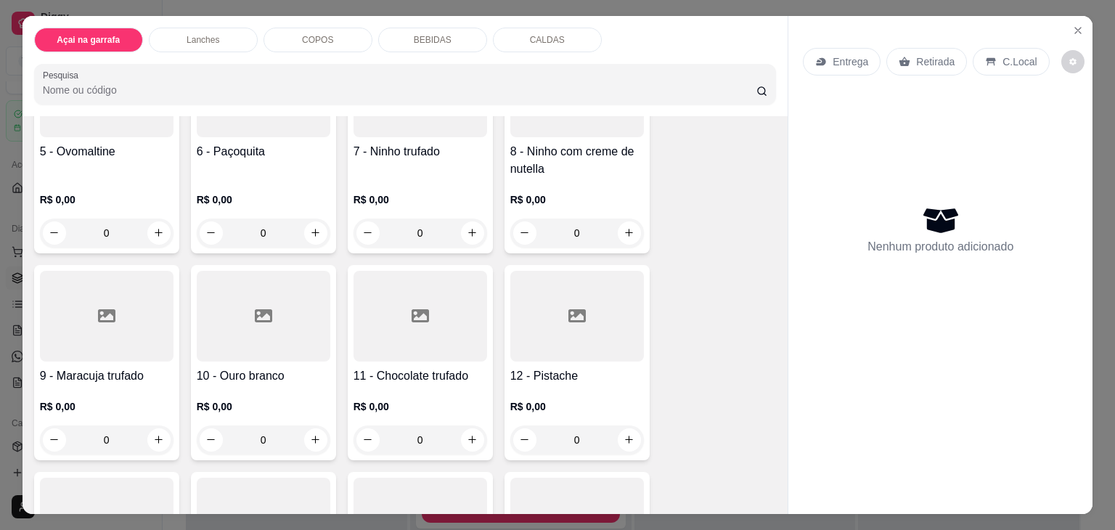
click at [631, 232] on div "0" at bounding box center [577, 232] width 134 height 29
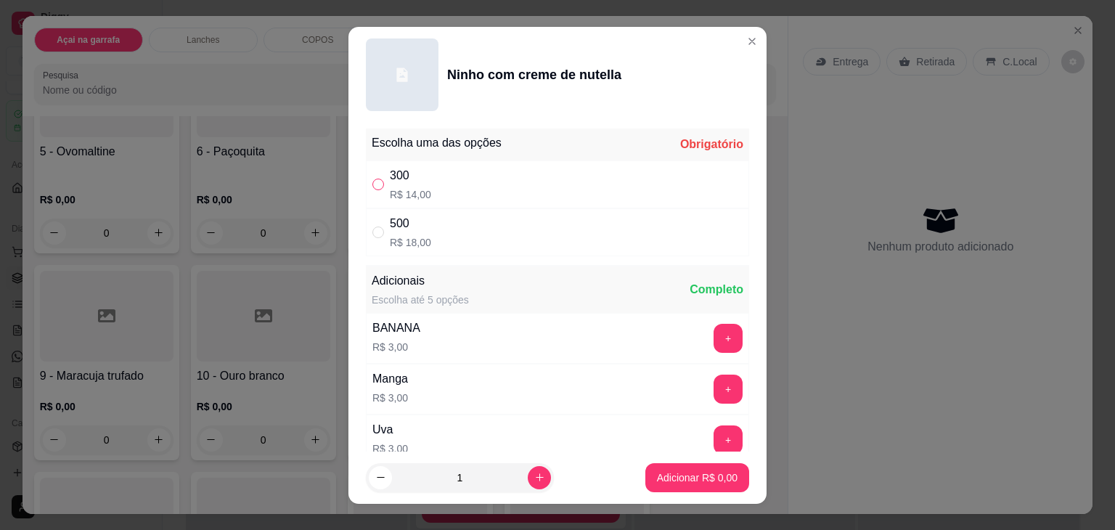
click at [377, 181] on input "" at bounding box center [378, 185] width 12 height 12
click at [652, 470] on p "Adicionar R$ 14,00" at bounding box center [694, 477] width 84 height 14
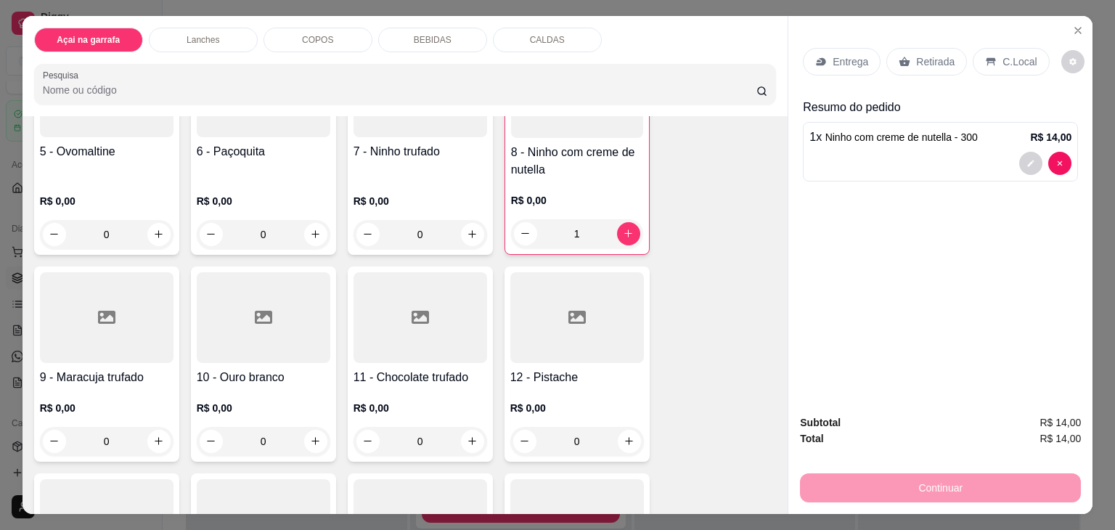
click at [343, 28] on div "COPOS" at bounding box center [317, 40] width 109 height 25
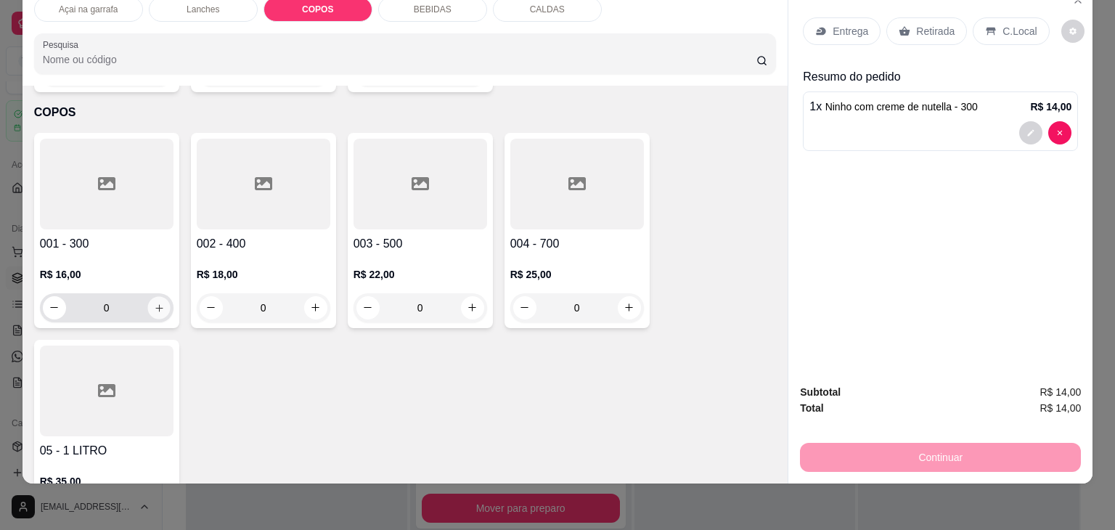
click at [153, 303] on icon "increase-product-quantity" at bounding box center [158, 308] width 11 height 11
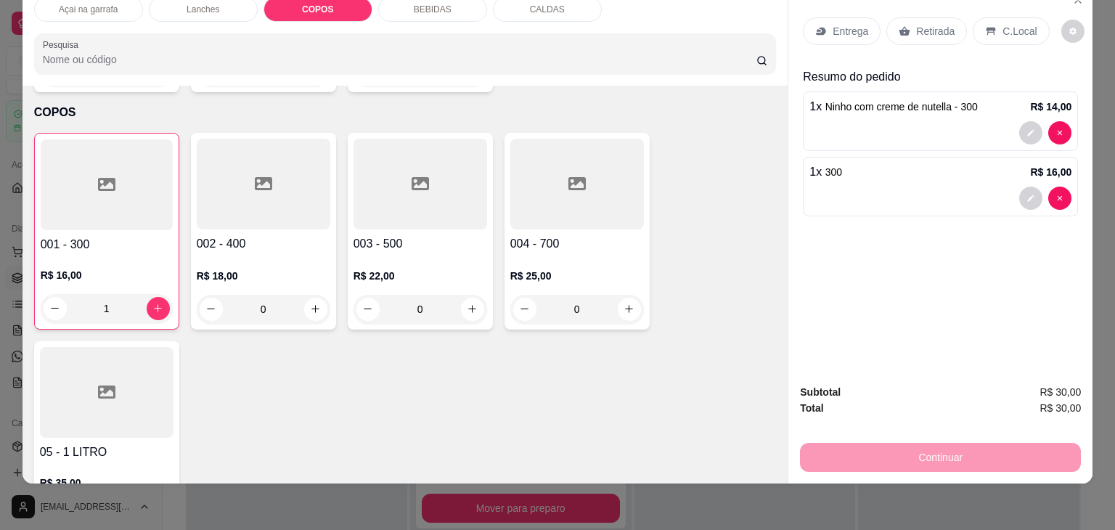
click at [1012, 33] on div "C.Local" at bounding box center [1010, 31] width 76 height 28
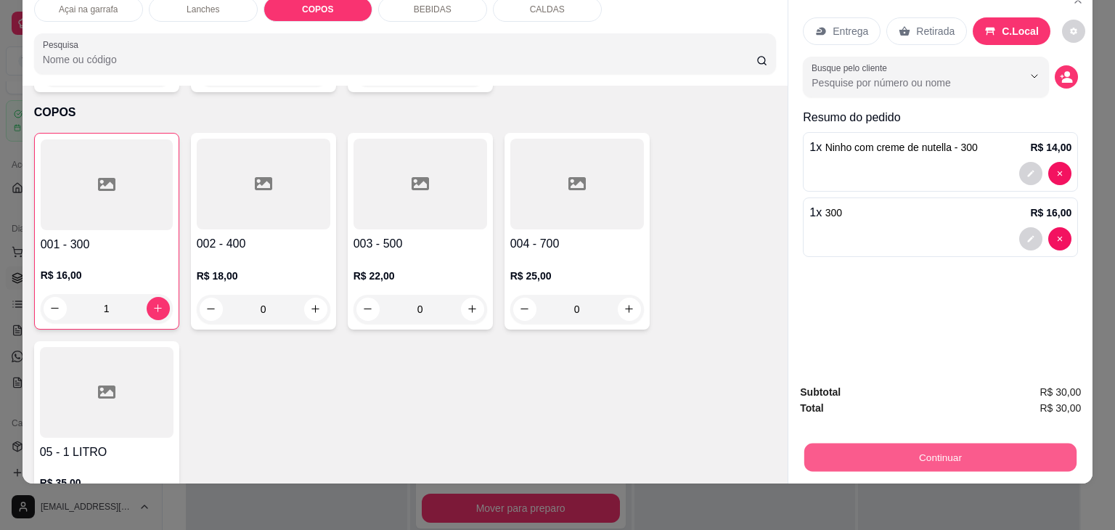
click at [951, 446] on button "Continuar" at bounding box center [940, 457] width 272 height 28
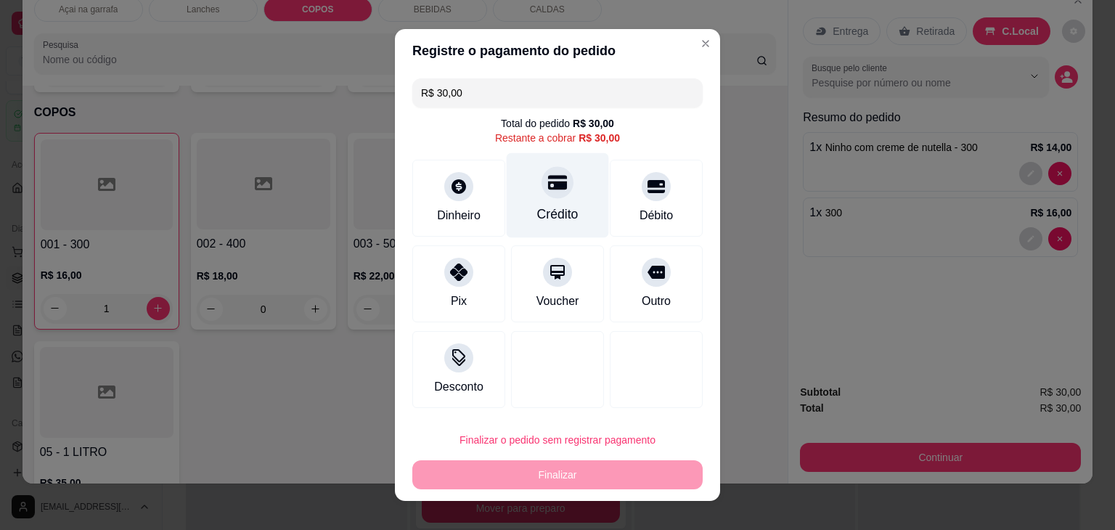
click at [548, 189] on icon at bounding box center [557, 182] width 19 height 19
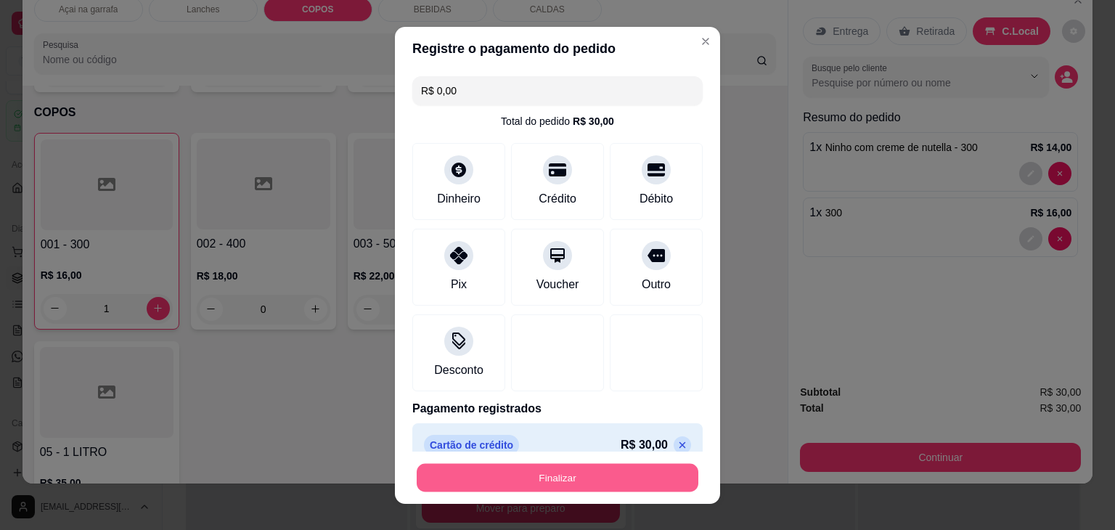
click at [464, 465] on button "Finalizar" at bounding box center [558, 477] width 282 height 28
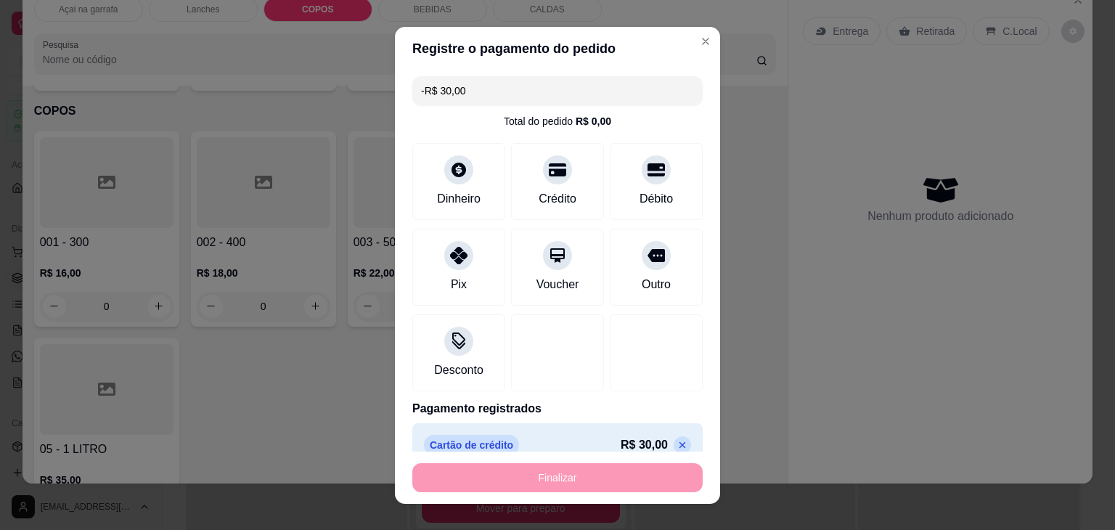
scroll to position [1382, 0]
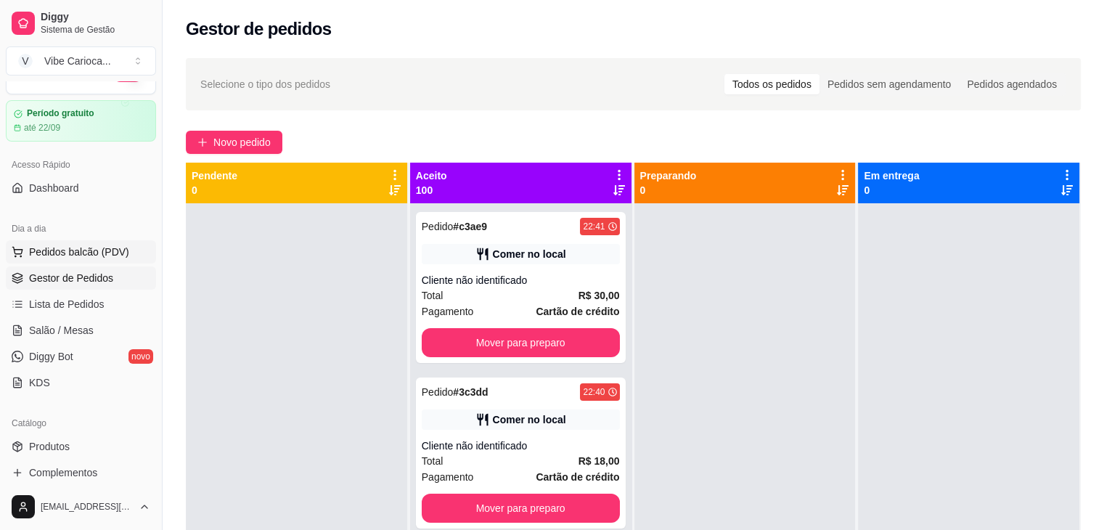
click at [64, 250] on span "Pedidos balcão (PDV)" at bounding box center [79, 252] width 100 height 15
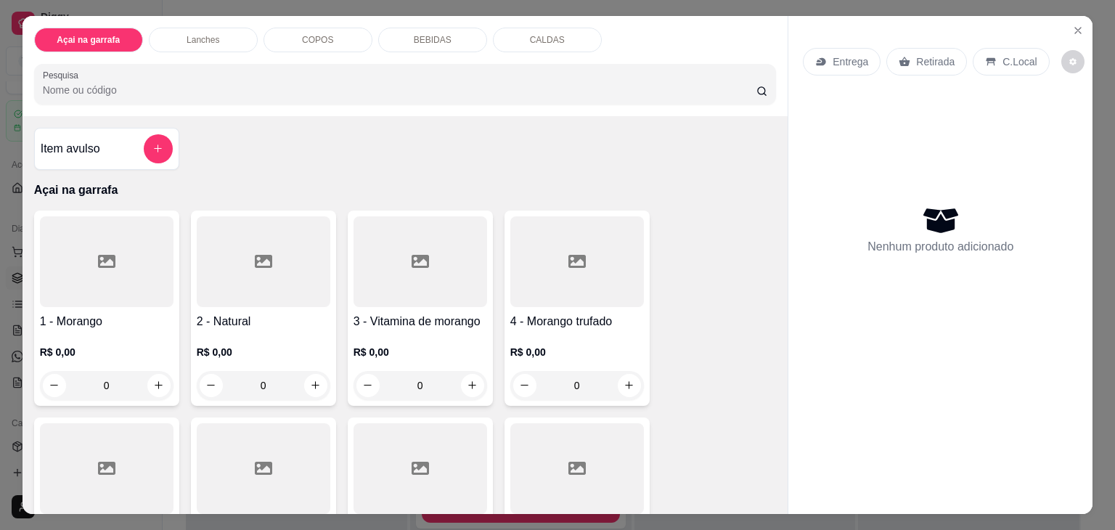
click at [134, 83] on input "Pesquisa" at bounding box center [399, 90] width 713 height 15
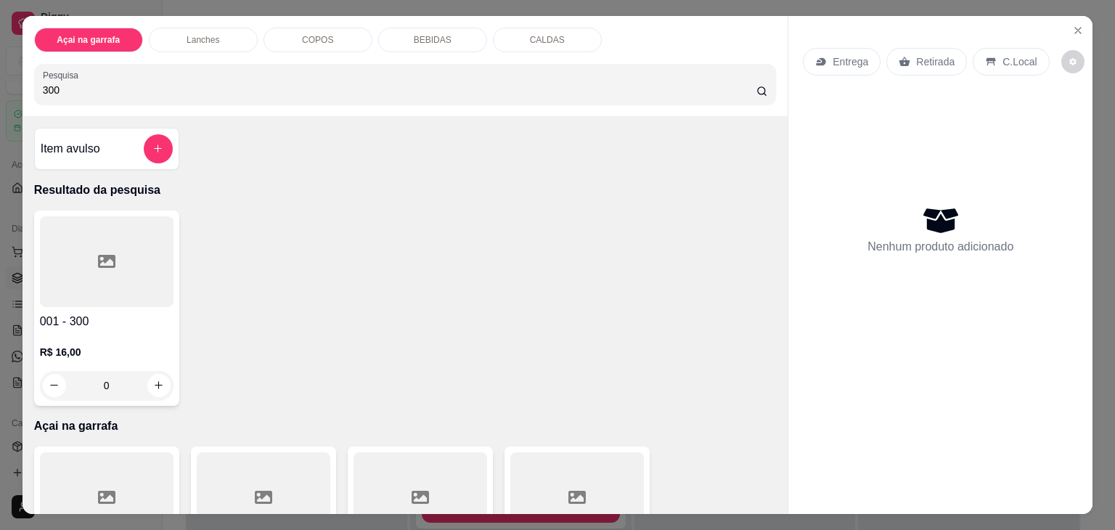
click at [102, 226] on div at bounding box center [107, 261] width 134 height 91
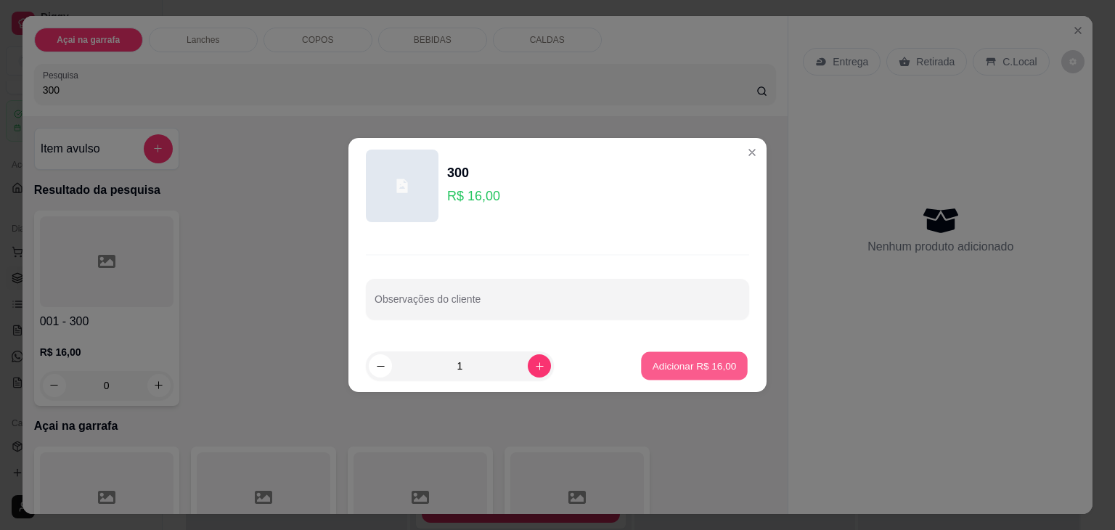
click at [662, 366] on p "Adicionar R$ 16,00" at bounding box center [694, 365] width 84 height 14
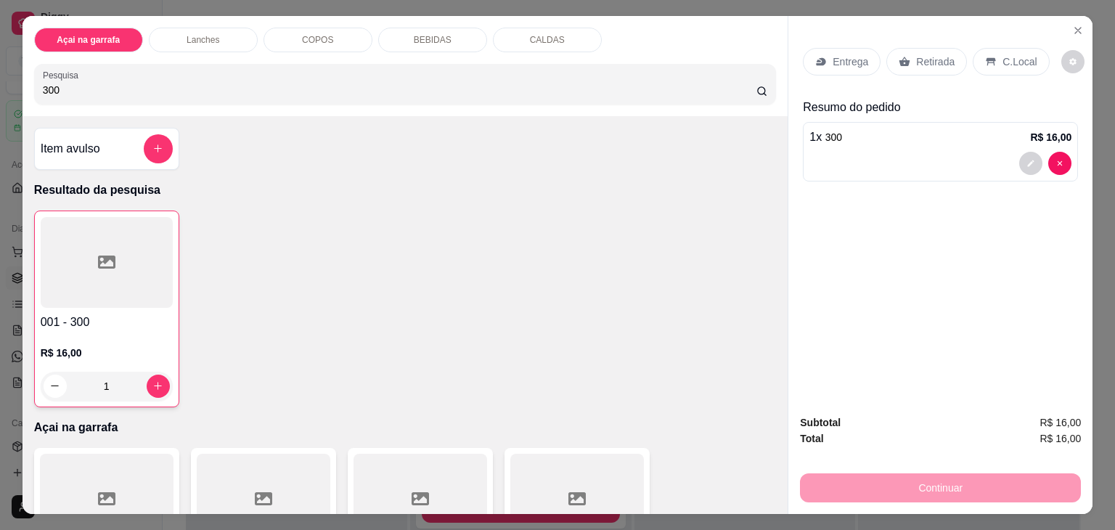
click at [142, 263] on div at bounding box center [107, 262] width 132 height 91
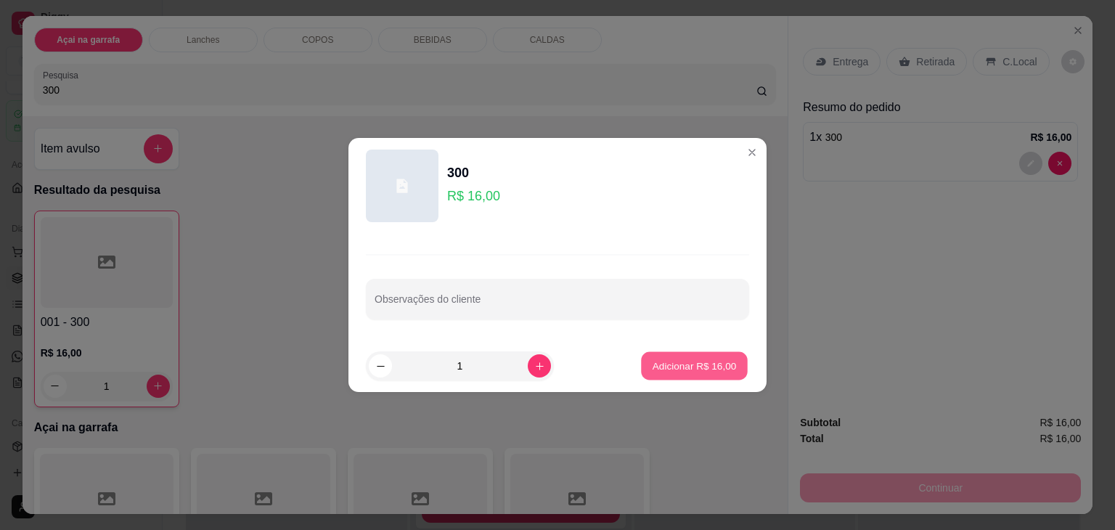
click at [673, 356] on button "Adicionar R$ 16,00" at bounding box center [694, 366] width 107 height 28
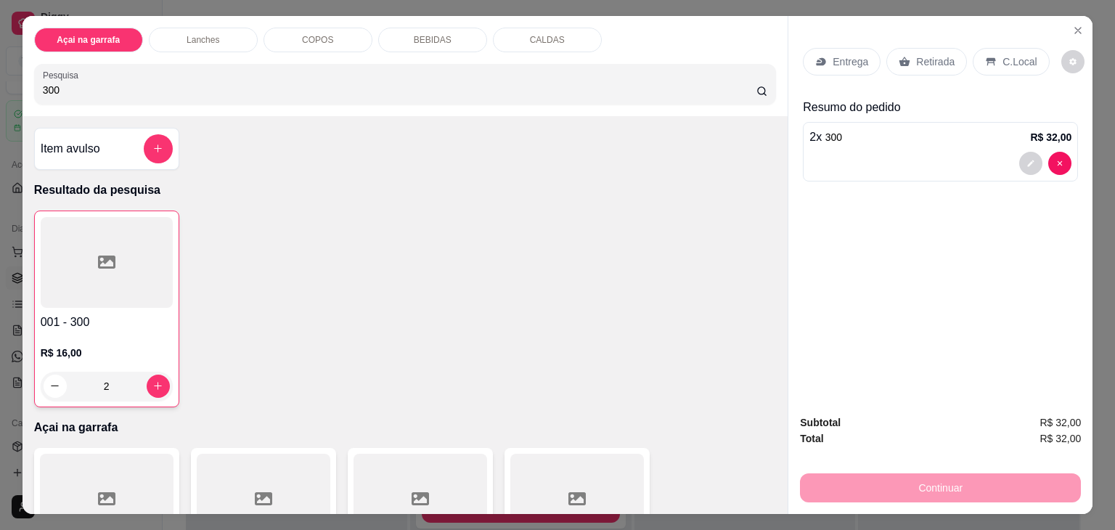
click at [1002, 54] on p "C.Local" at bounding box center [1019, 61] width 34 height 15
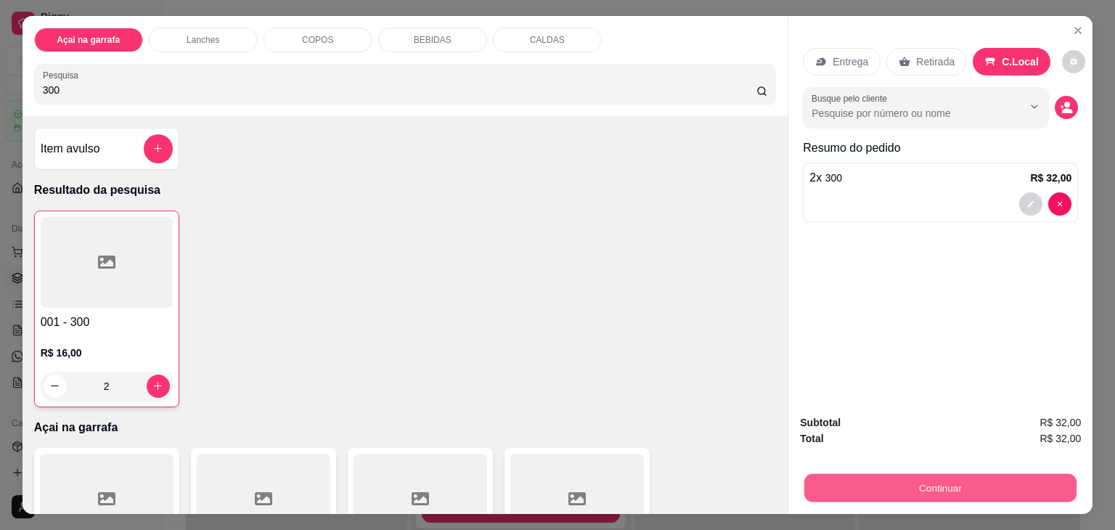
click at [843, 483] on button "Continuar" at bounding box center [940, 488] width 272 height 28
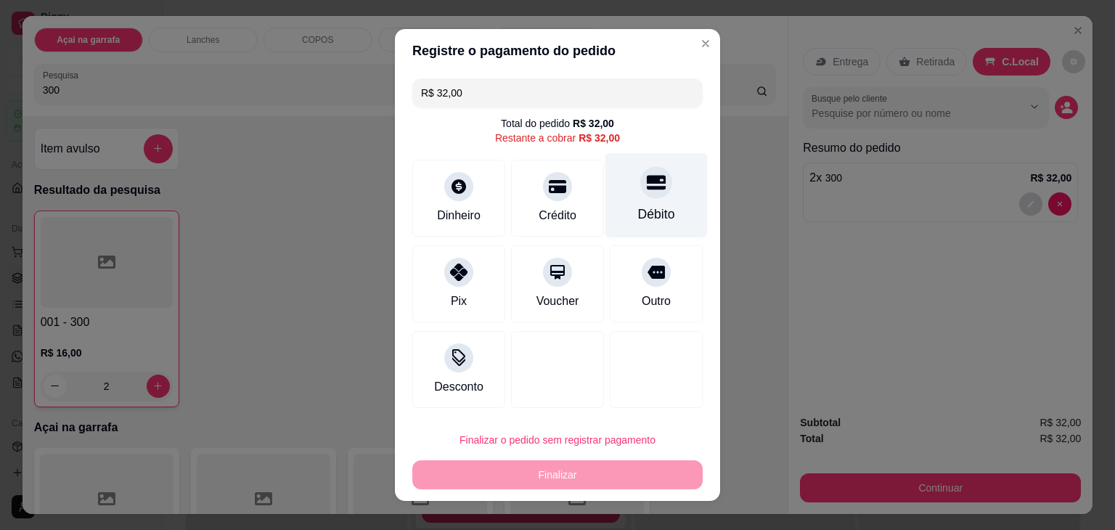
click at [649, 210] on div "Débito" at bounding box center [656, 214] width 37 height 19
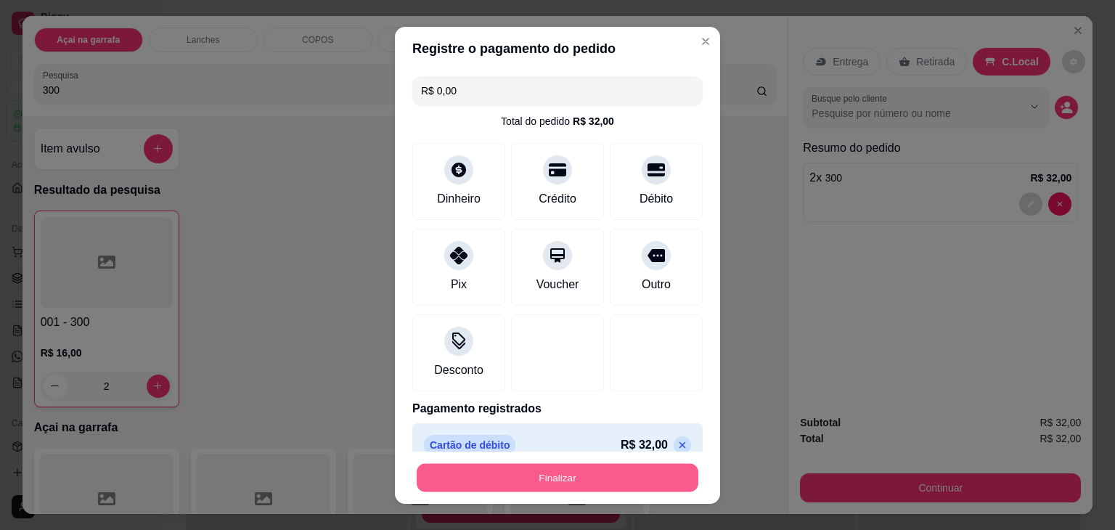
click at [576, 481] on button "Finalizar" at bounding box center [558, 477] width 282 height 28
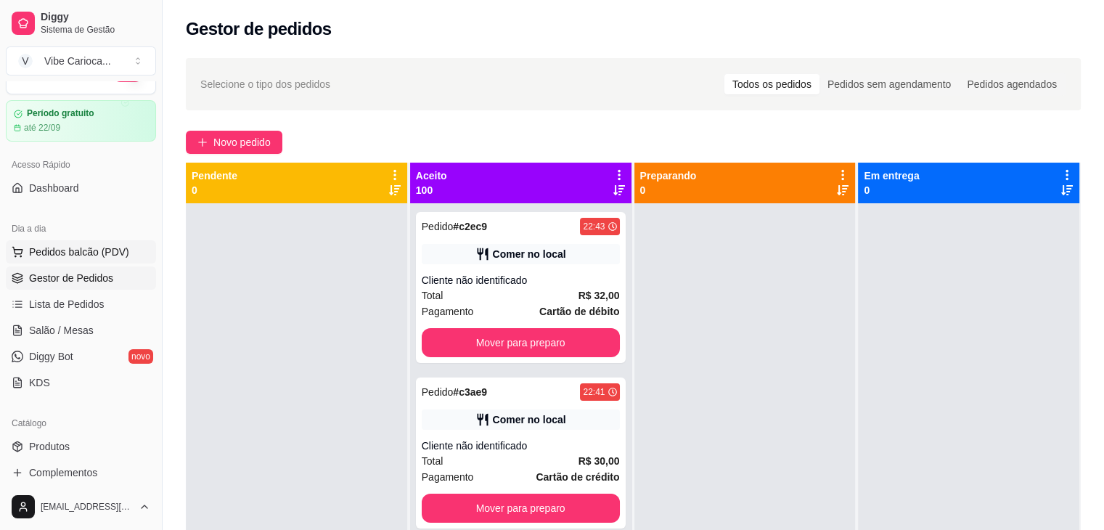
click at [49, 257] on span "Pedidos balcão (PDV)" at bounding box center [79, 252] width 100 height 15
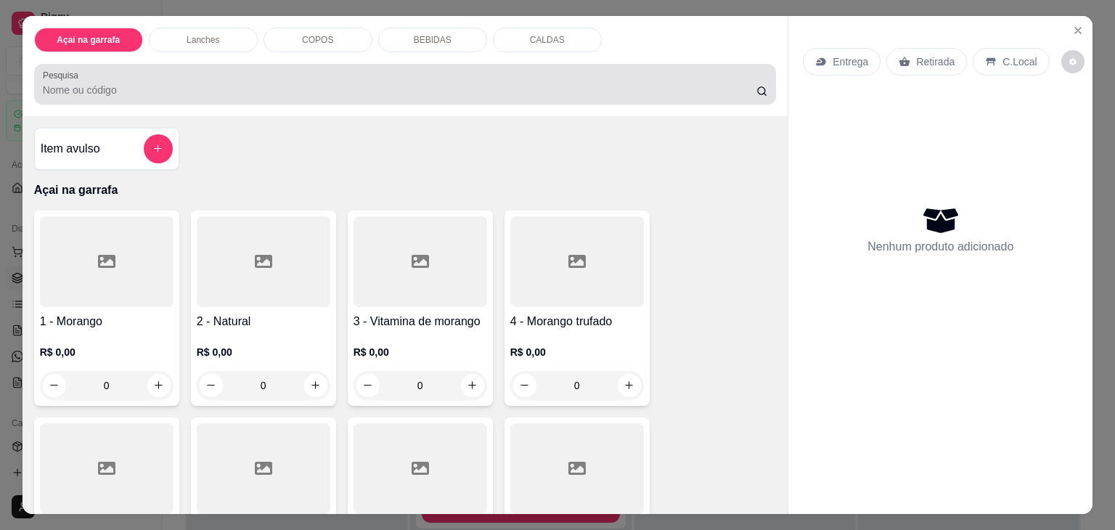
click at [190, 74] on div at bounding box center [405, 84] width 725 height 29
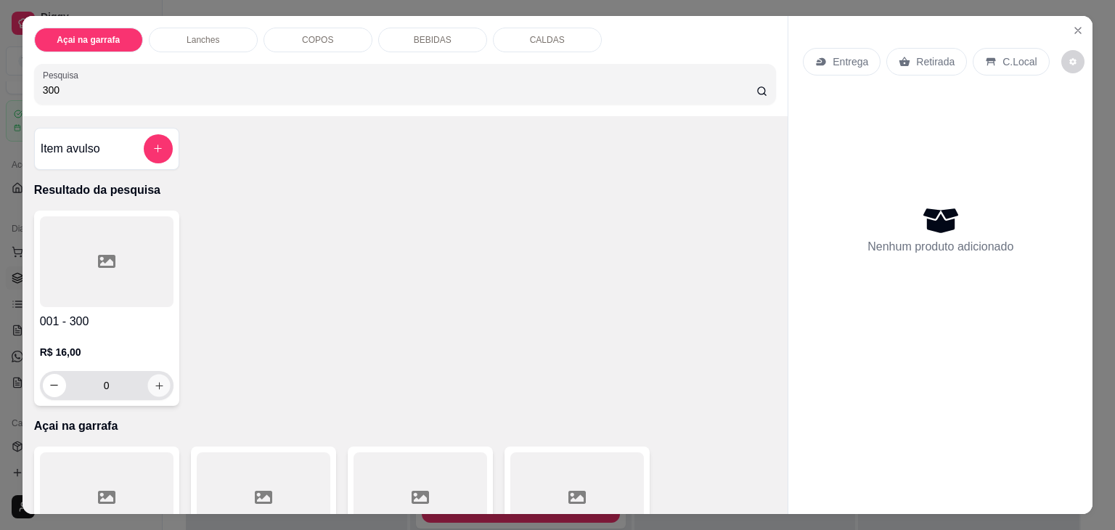
click at [155, 382] on icon "increase-product-quantity" at bounding box center [158, 385] width 7 height 7
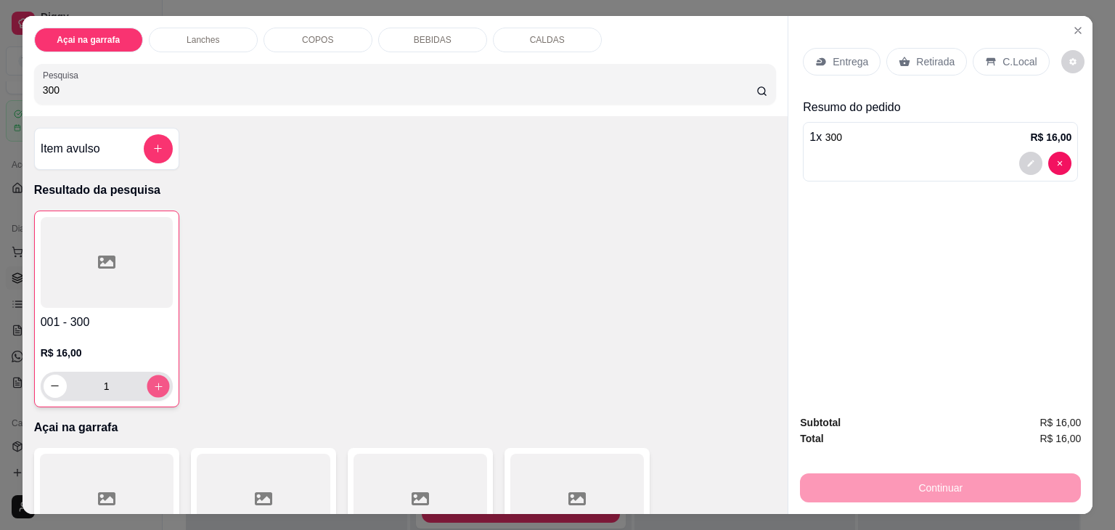
click at [152, 381] on icon "increase-product-quantity" at bounding box center [157, 386] width 11 height 11
click at [1009, 54] on p "C.Local" at bounding box center [1019, 61] width 34 height 15
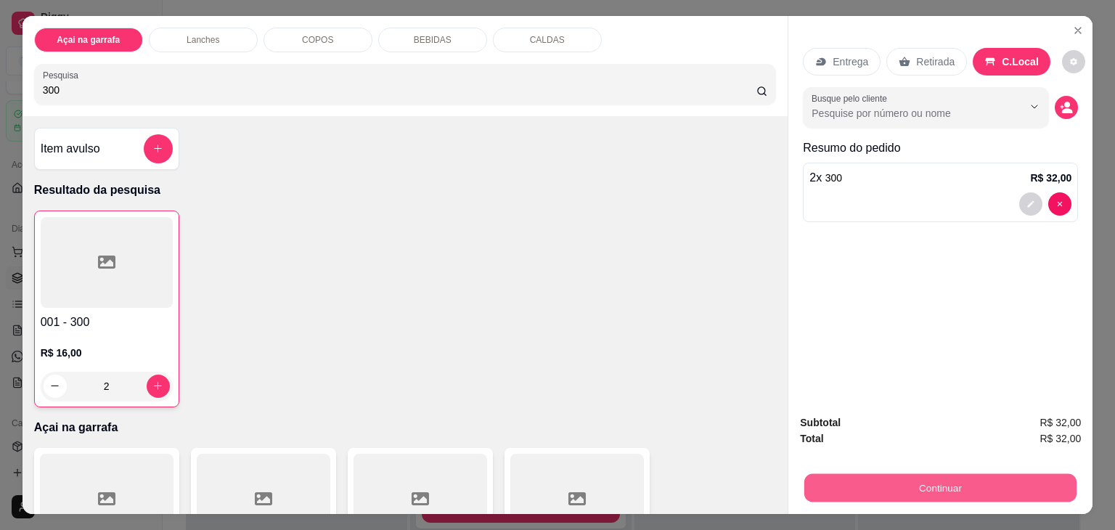
click at [866, 474] on button "Continuar" at bounding box center [940, 488] width 272 height 28
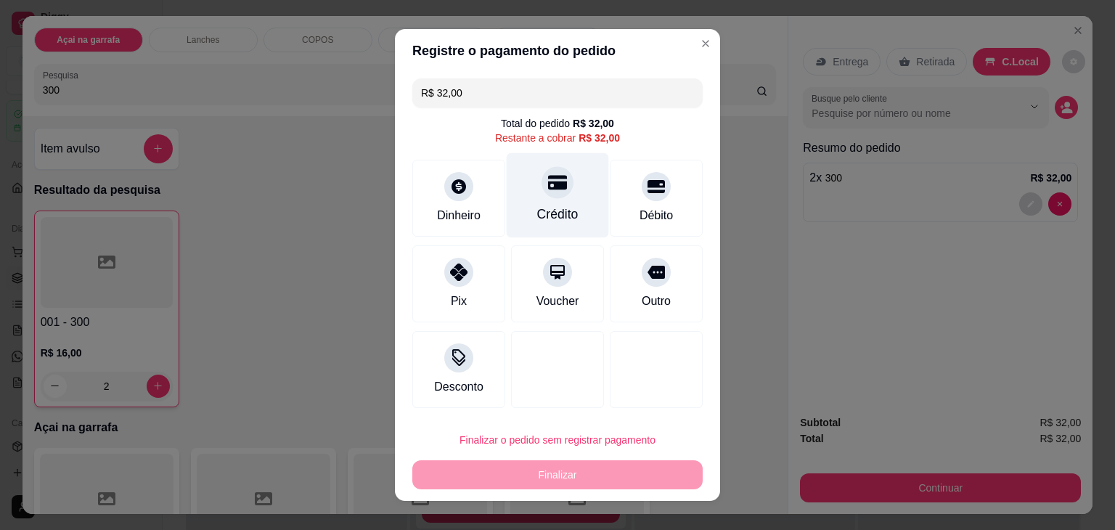
click at [557, 224] on div "Crédito" at bounding box center [557, 214] width 41 height 19
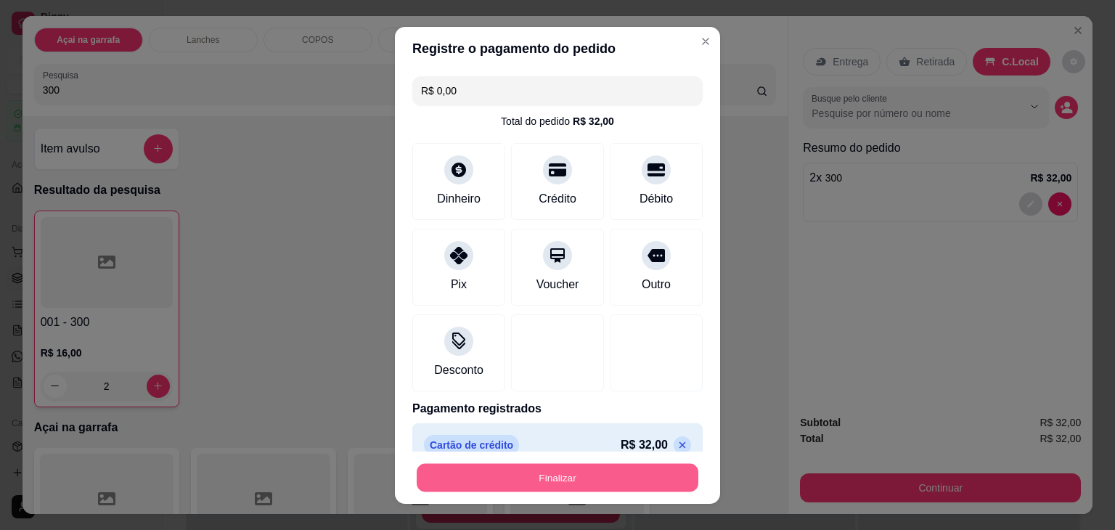
click at [533, 479] on button "Finalizar" at bounding box center [558, 477] width 282 height 28
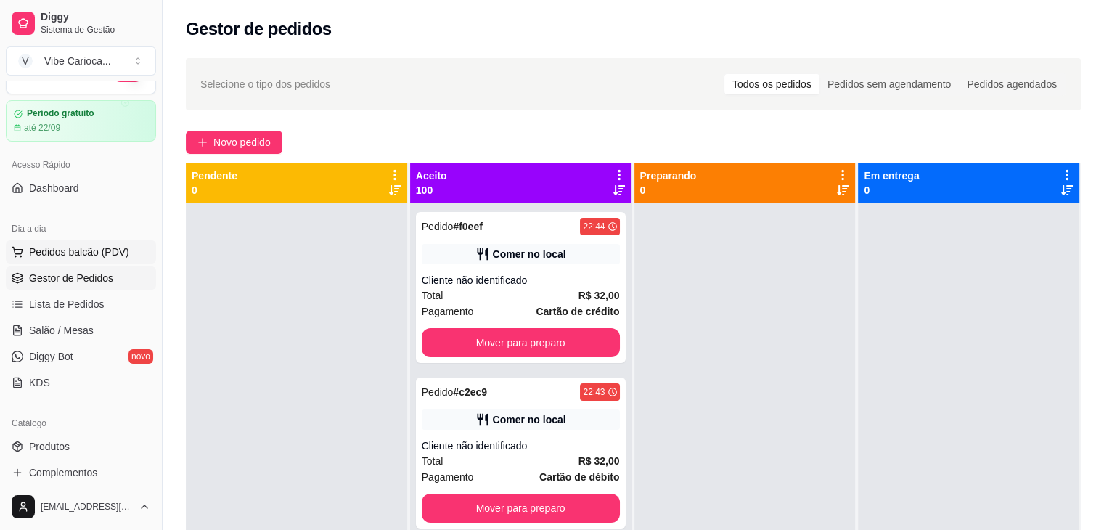
click at [93, 250] on span "Pedidos balcão (PDV)" at bounding box center [79, 252] width 100 height 15
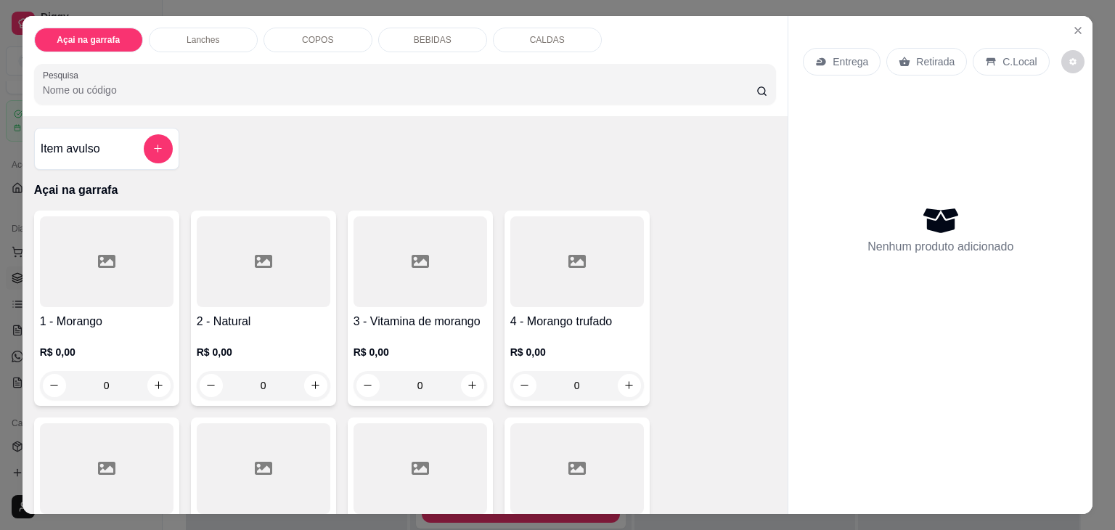
click at [242, 83] on input "Pesquisa" at bounding box center [399, 90] width 713 height 15
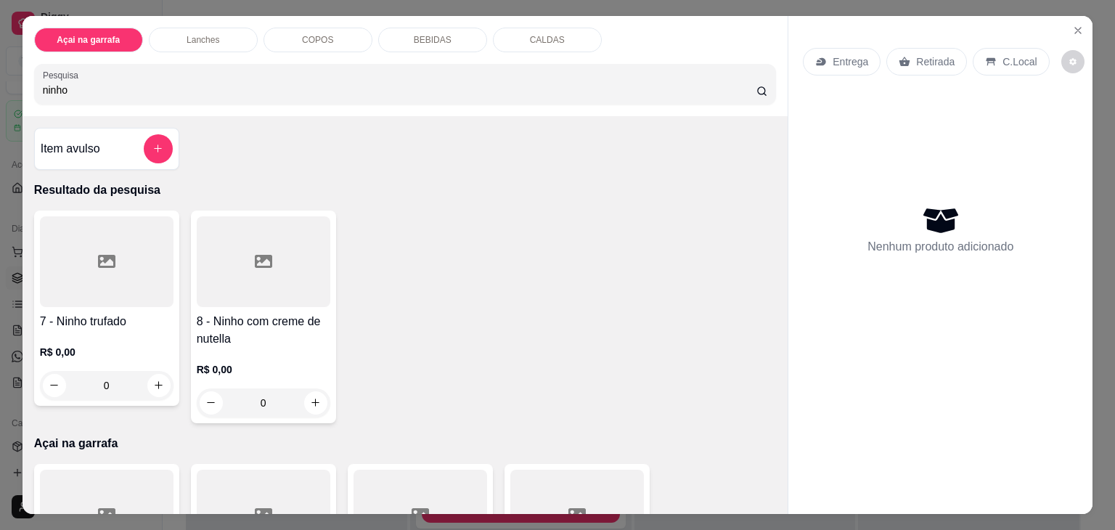
click at [271, 235] on div at bounding box center [264, 261] width 134 height 91
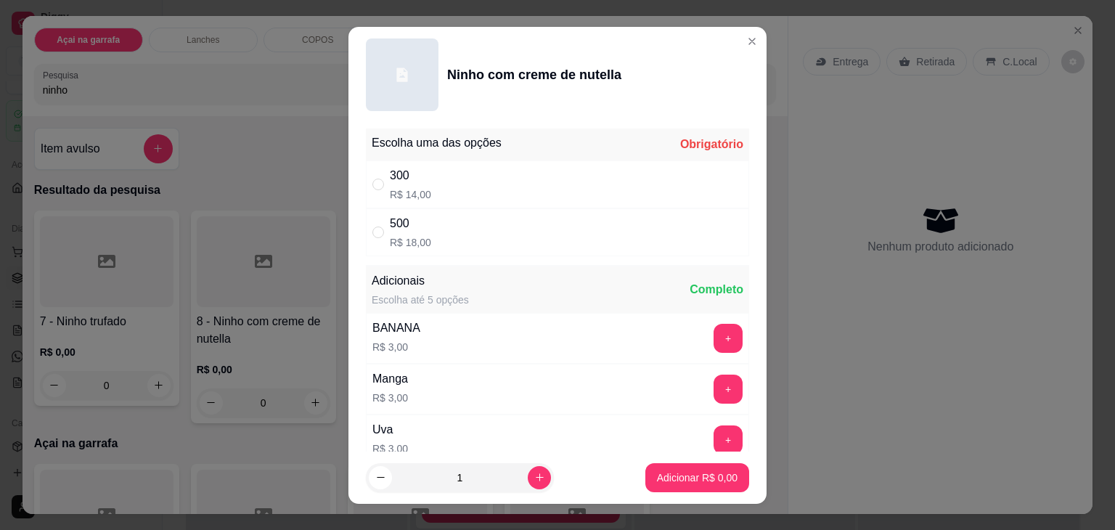
click at [492, 220] on div "500 R$ 18,00" at bounding box center [557, 232] width 383 height 48
click at [652, 474] on p "Adicionar R$ 18,00" at bounding box center [694, 477] width 84 height 14
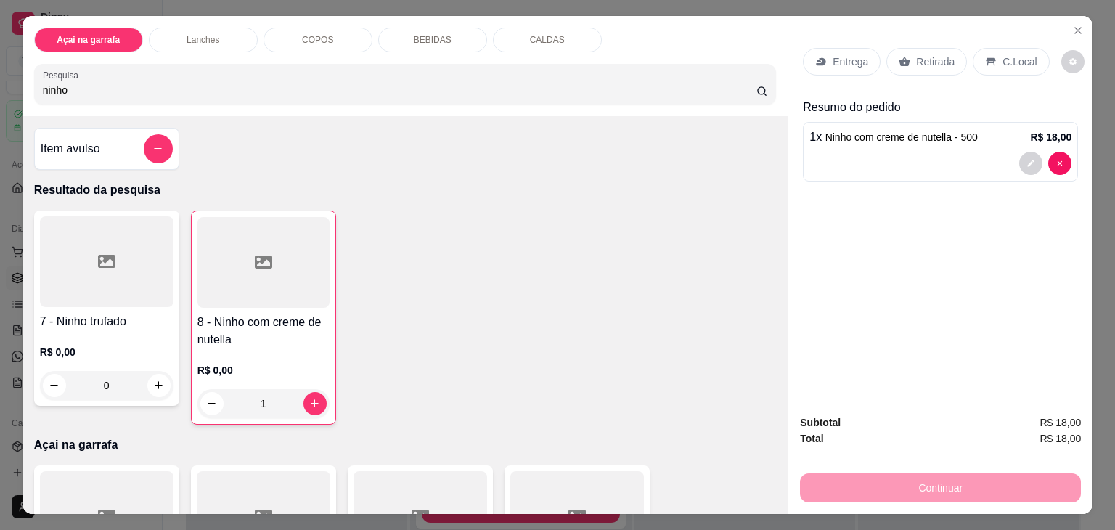
drag, startPoint x: 1006, startPoint y: 38, endPoint x: 1003, endPoint y: 54, distance: 16.2
click at [1003, 54] on div "Entrega Retirada C.Local" at bounding box center [940, 61] width 275 height 51
click at [1003, 54] on p "C.Local" at bounding box center [1019, 61] width 34 height 15
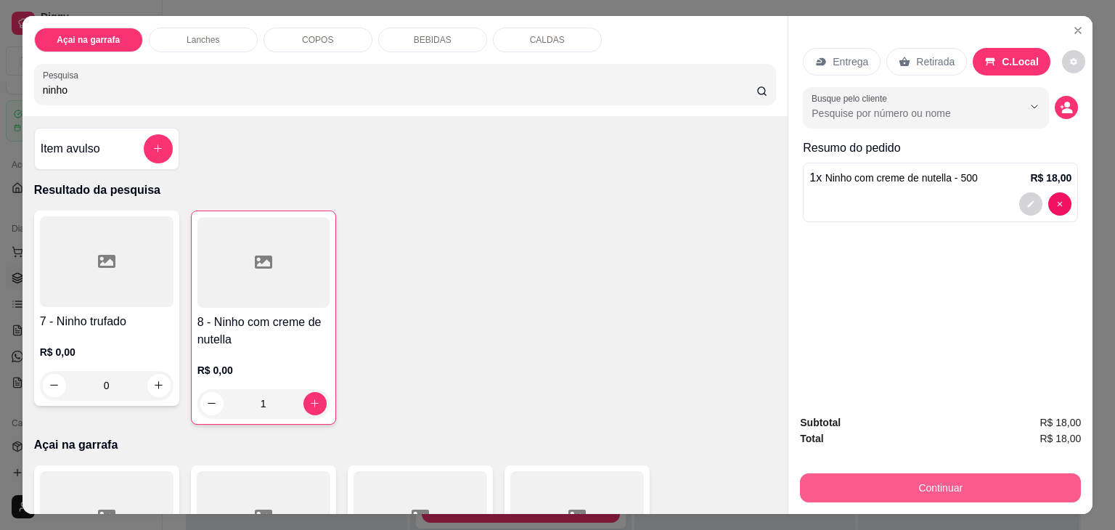
click at [891, 480] on button "Continuar" at bounding box center [940, 487] width 281 height 29
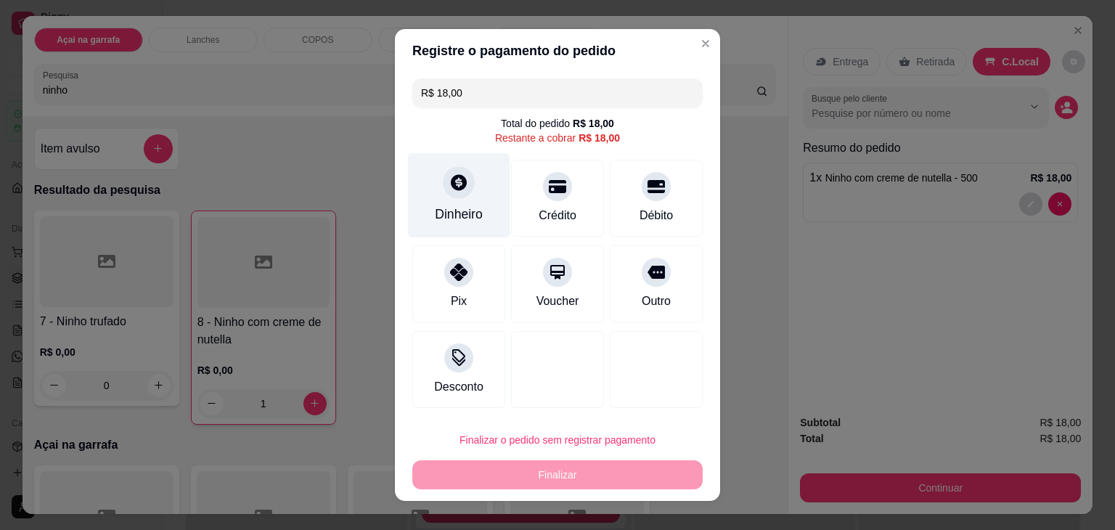
click at [446, 210] on div "Dinheiro" at bounding box center [459, 214] width 48 height 19
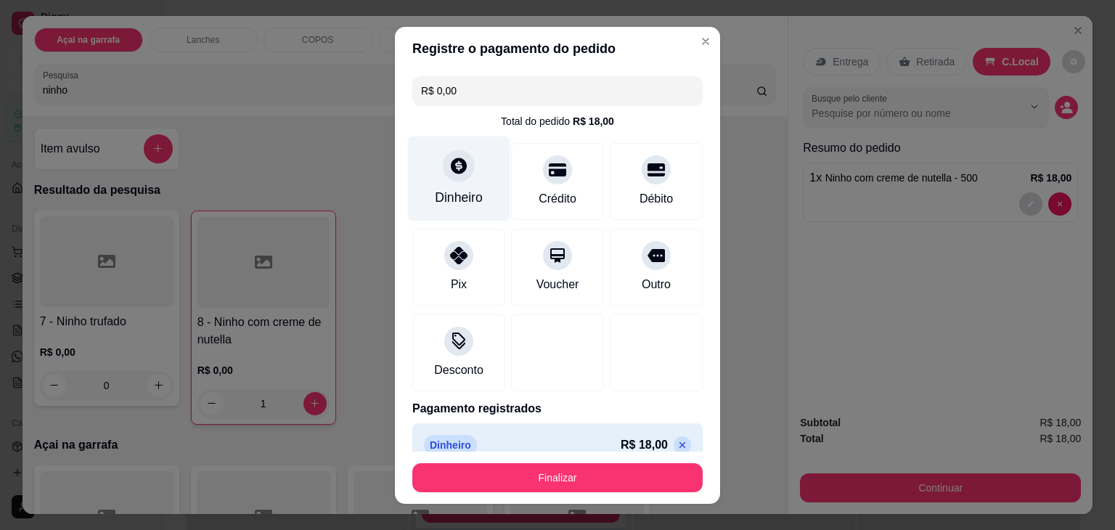
click at [480, 184] on div "Dinheiro" at bounding box center [459, 178] width 102 height 85
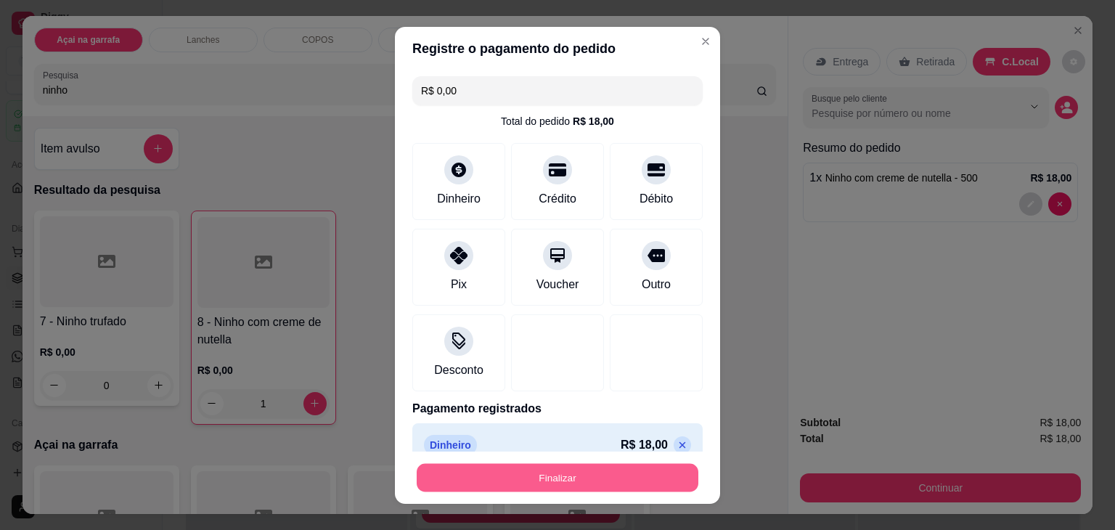
click at [578, 477] on button "Finalizar" at bounding box center [558, 477] width 282 height 28
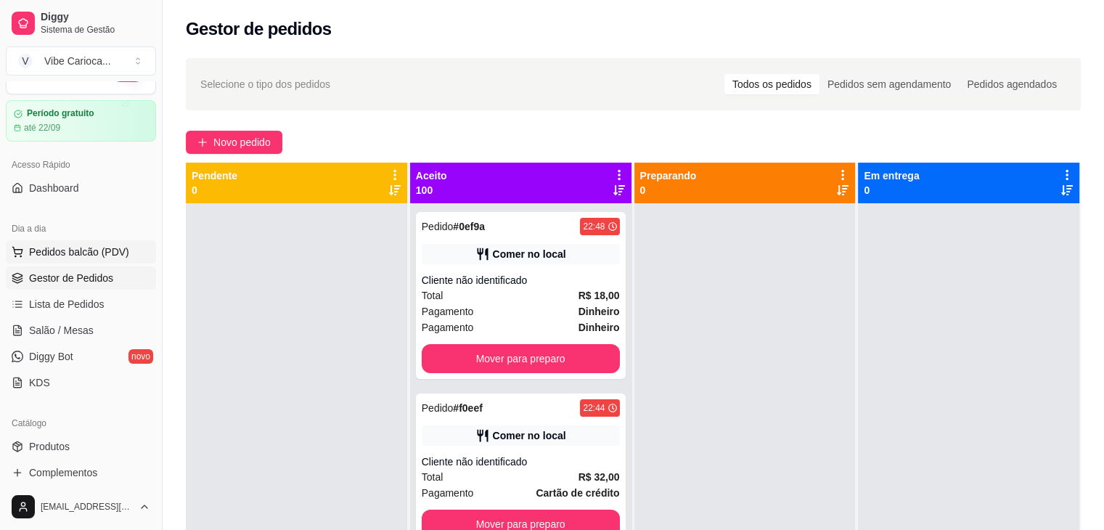
click at [83, 242] on button "Pedidos balcão (PDV)" at bounding box center [81, 251] width 150 height 23
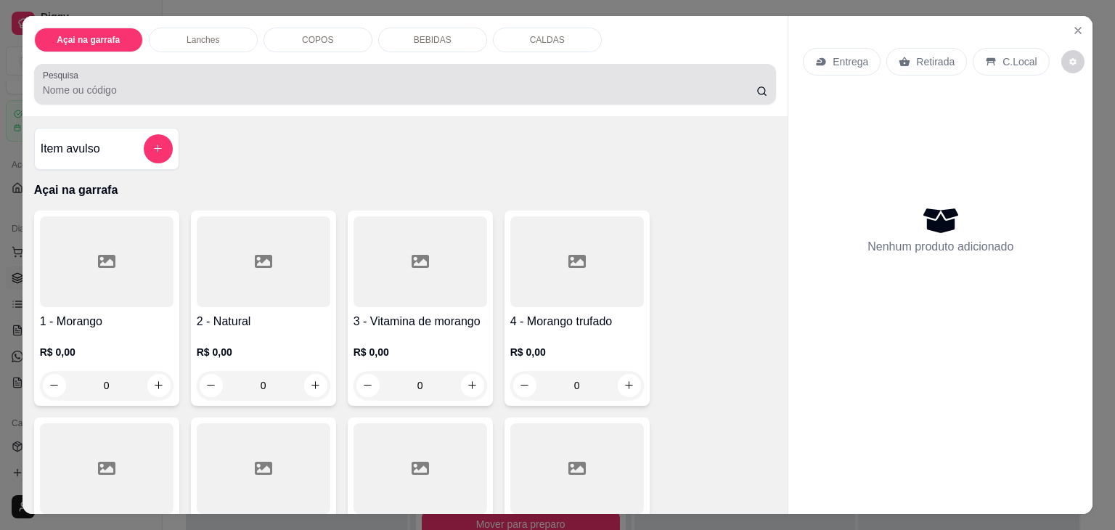
click at [201, 94] on div "Pesquisa" at bounding box center [405, 84] width 742 height 41
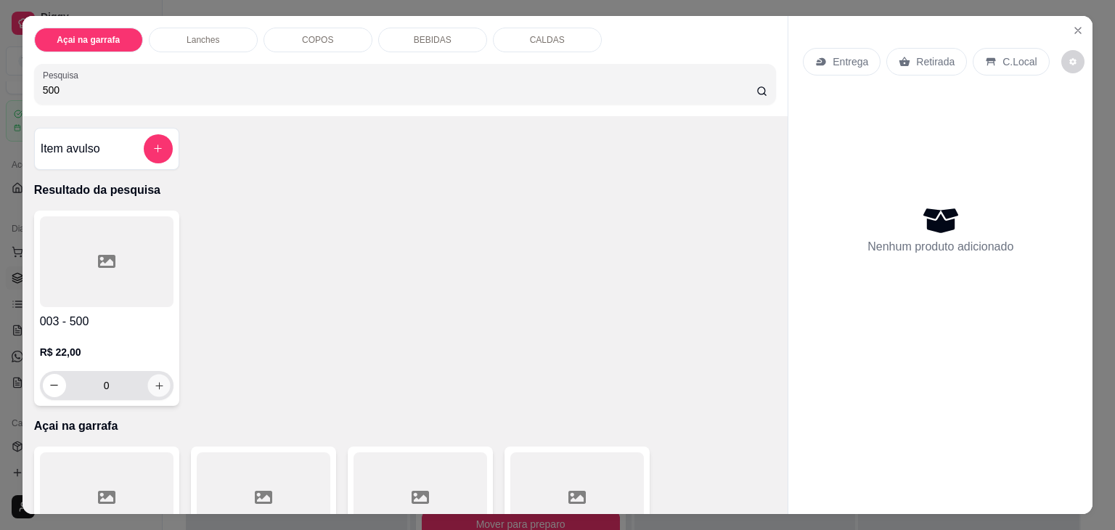
click at [149, 374] on button "increase-product-quantity" at bounding box center [158, 385] width 22 height 22
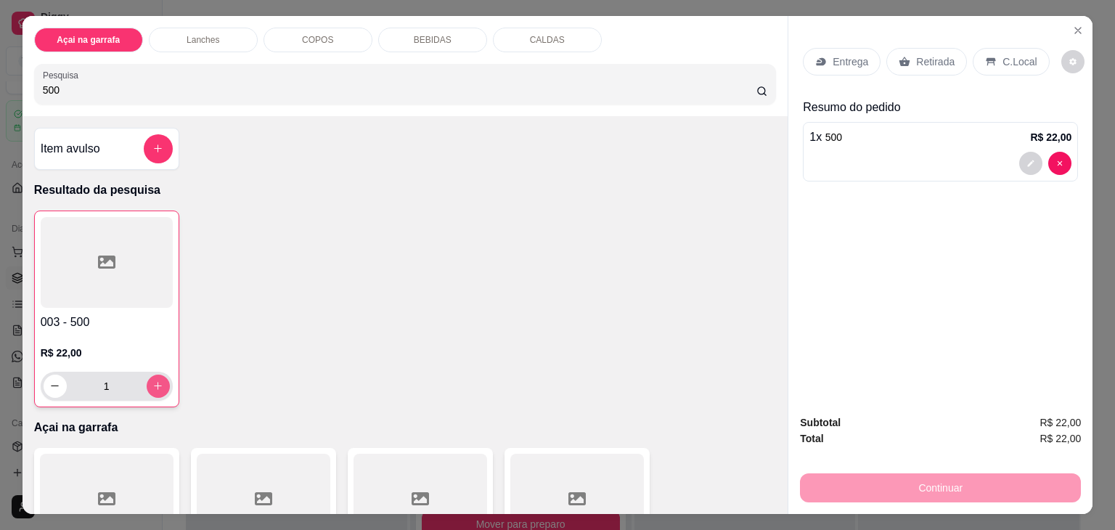
click at [149, 374] on button "increase-product-quantity" at bounding box center [158, 385] width 23 height 23
click at [985, 56] on icon at bounding box center [991, 62] width 12 height 12
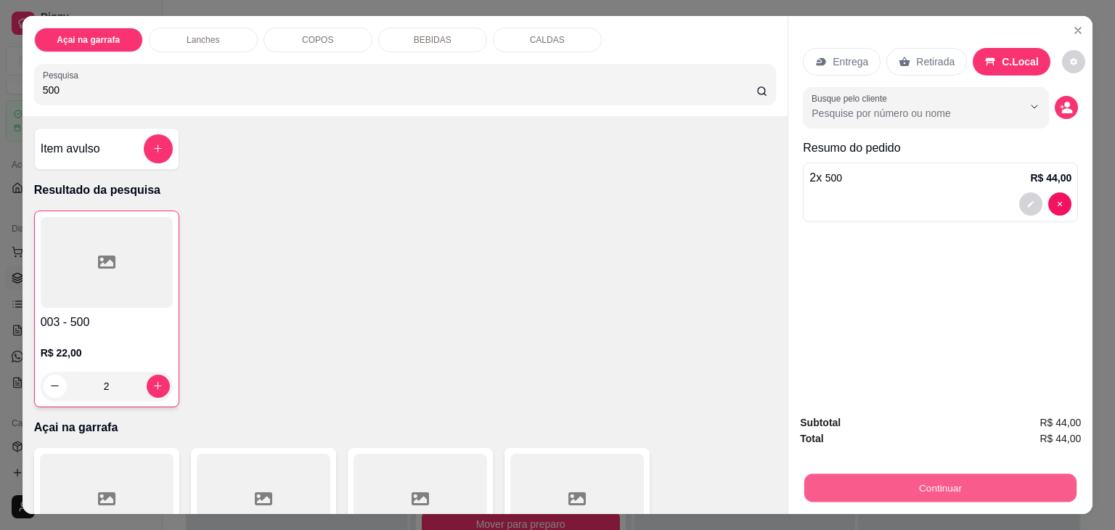
click at [885, 478] on button "Continuar" at bounding box center [940, 488] width 272 height 28
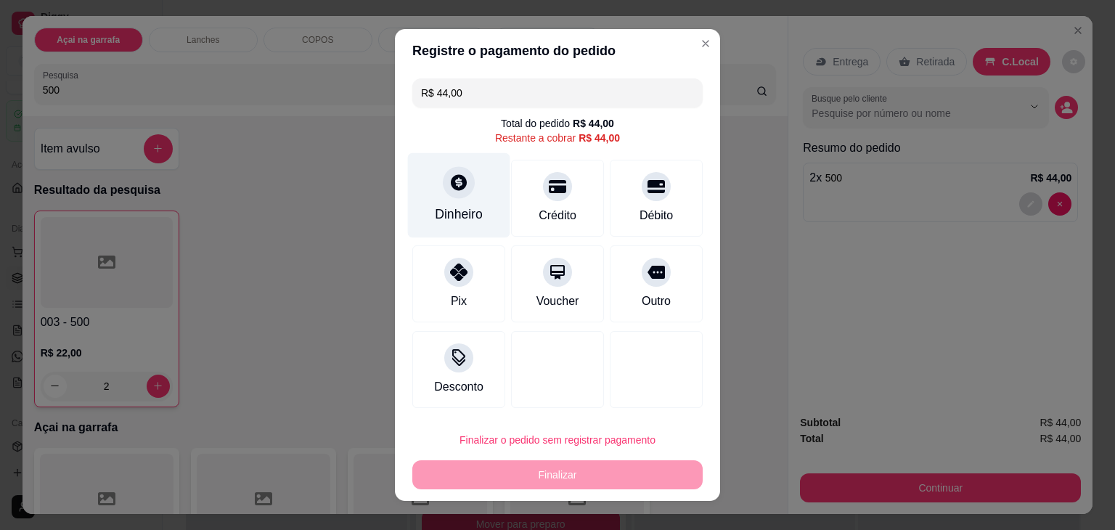
click at [425, 193] on div "Dinheiro" at bounding box center [459, 195] width 102 height 85
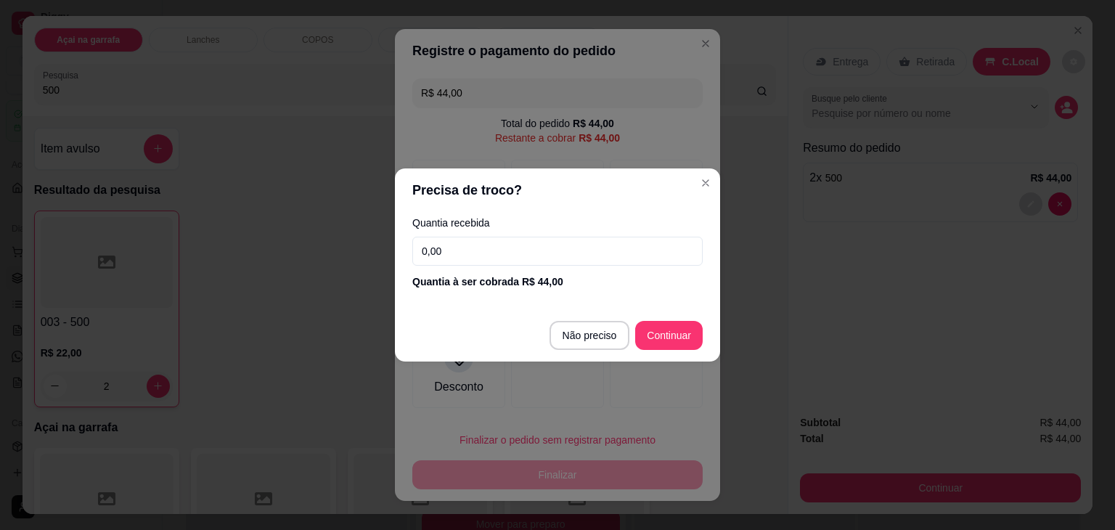
click at [467, 247] on input "0,00" at bounding box center [557, 251] width 290 height 29
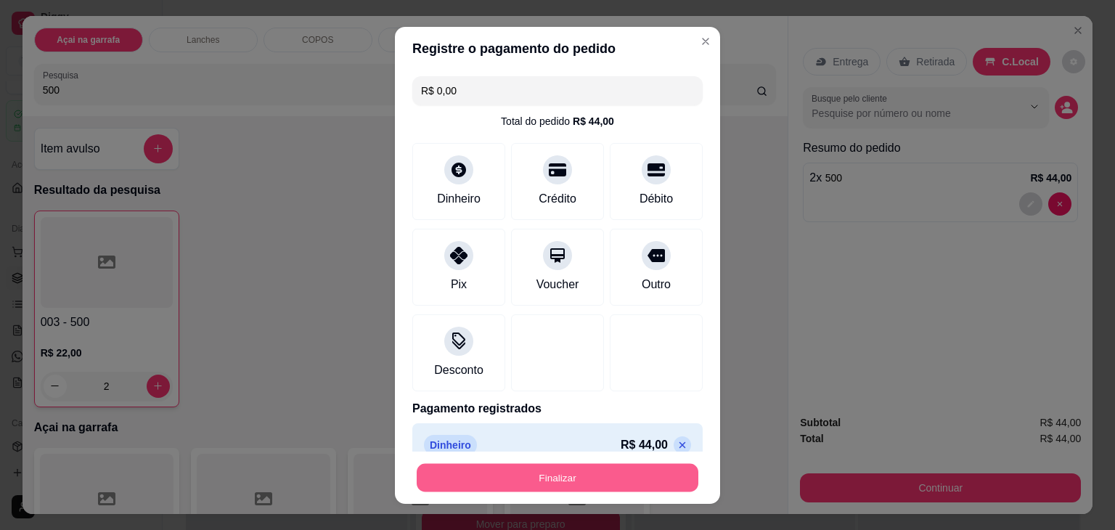
click at [578, 475] on button "Finalizar" at bounding box center [558, 477] width 282 height 28
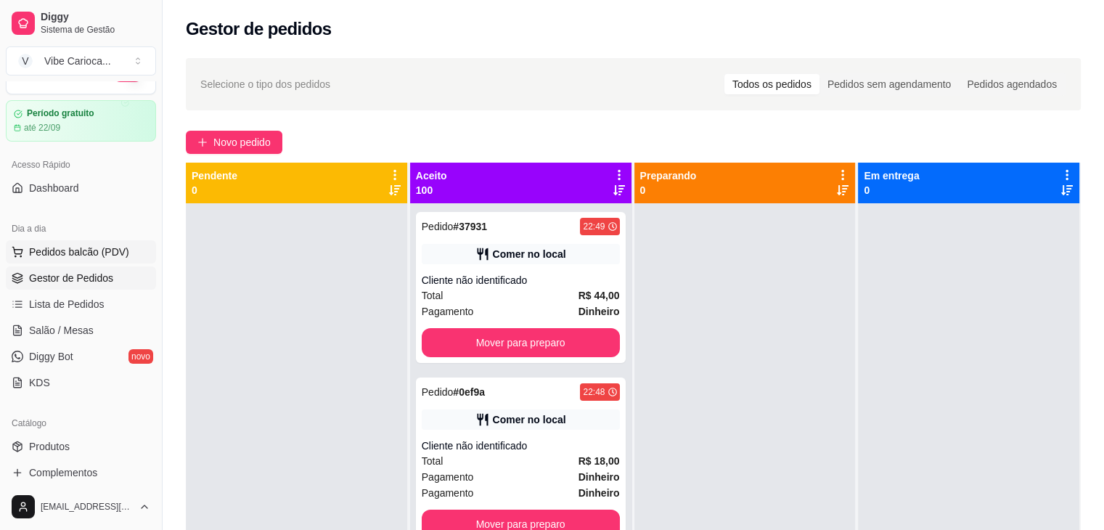
click at [84, 262] on button "Pedidos balcão (PDV)" at bounding box center [81, 251] width 150 height 23
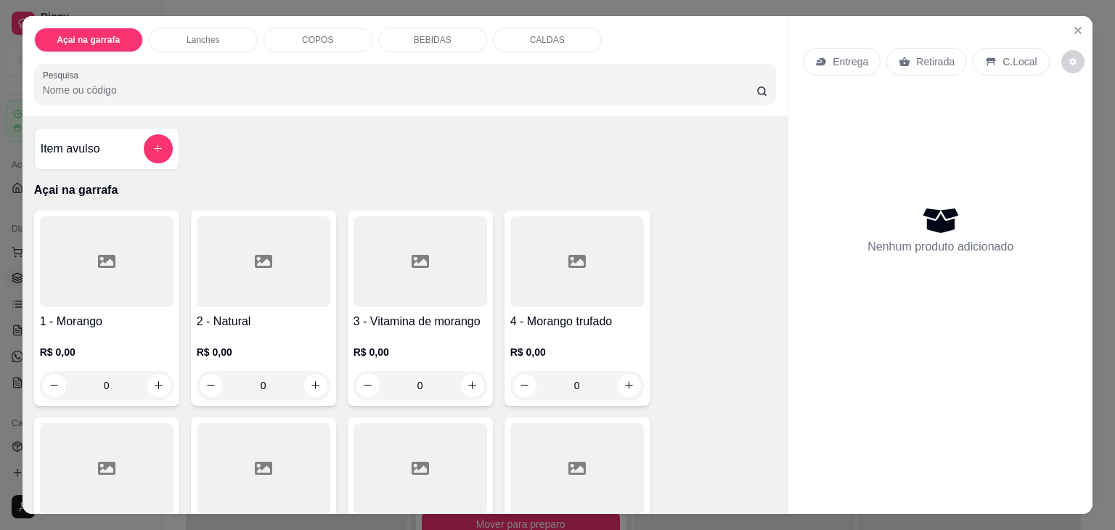
click at [50, 83] on input "Pesquisa" at bounding box center [399, 90] width 713 height 15
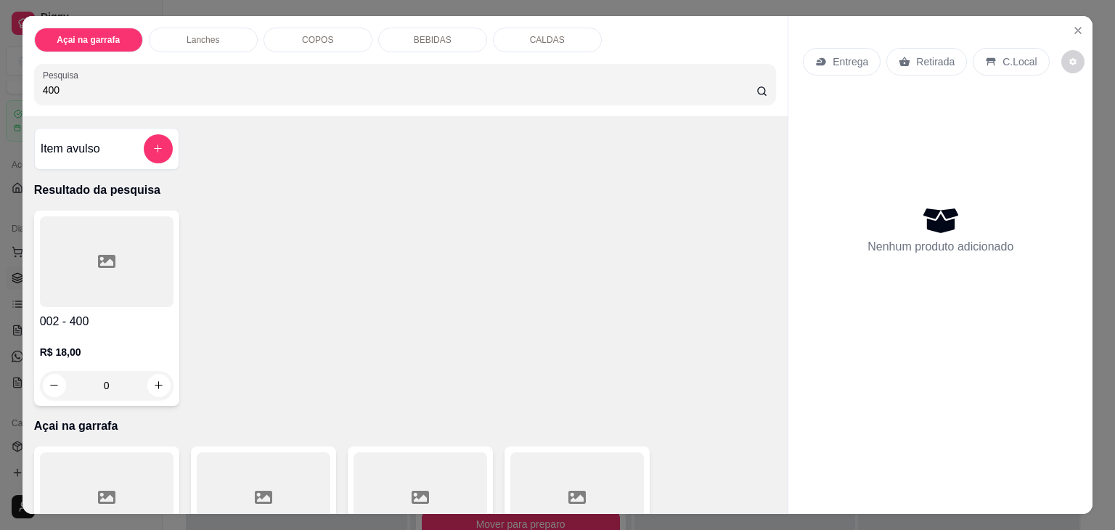
click at [83, 253] on div at bounding box center [107, 261] width 134 height 91
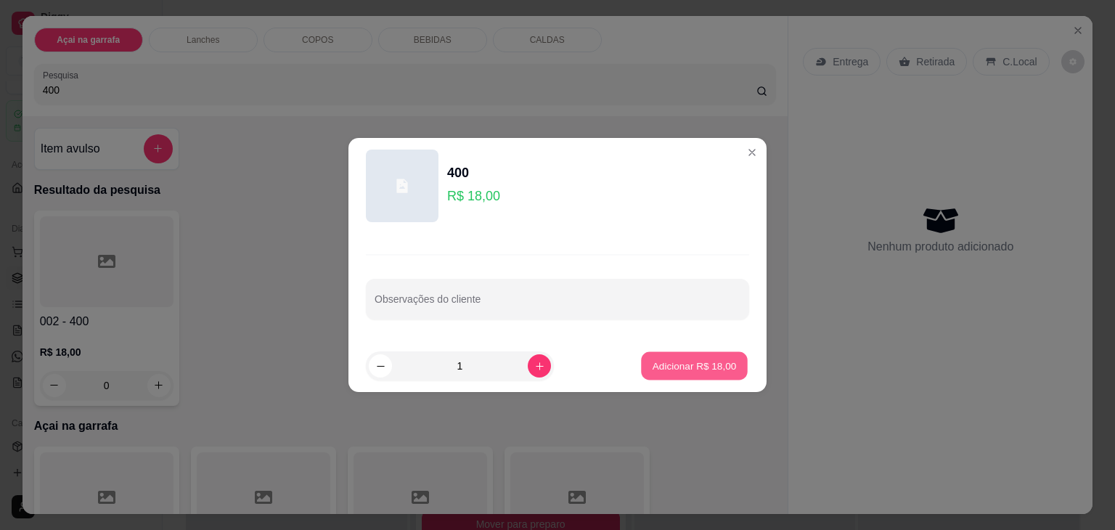
click at [671, 358] on p "Adicionar R$ 18,00" at bounding box center [694, 365] width 84 height 14
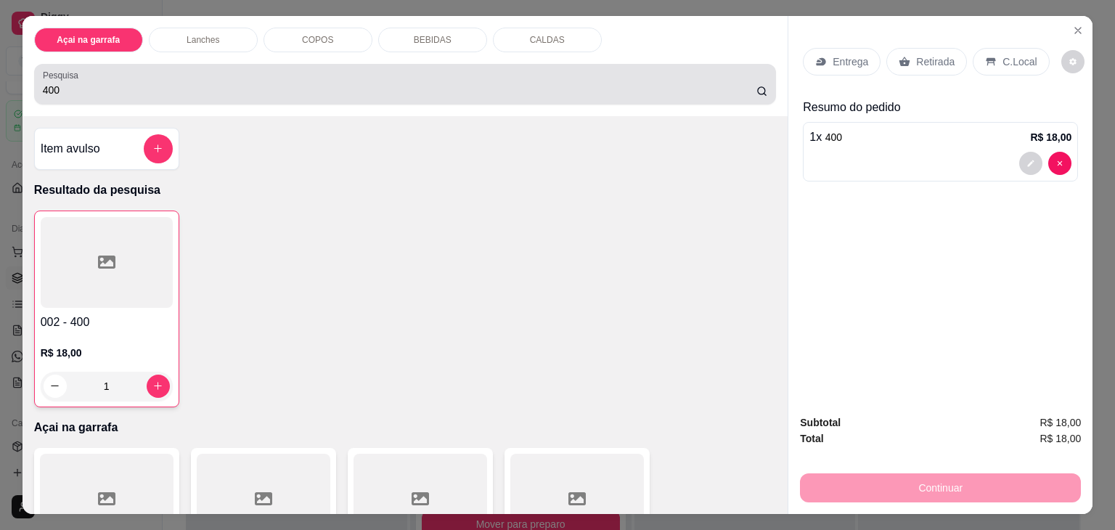
click at [630, 73] on div "400" at bounding box center [405, 84] width 725 height 29
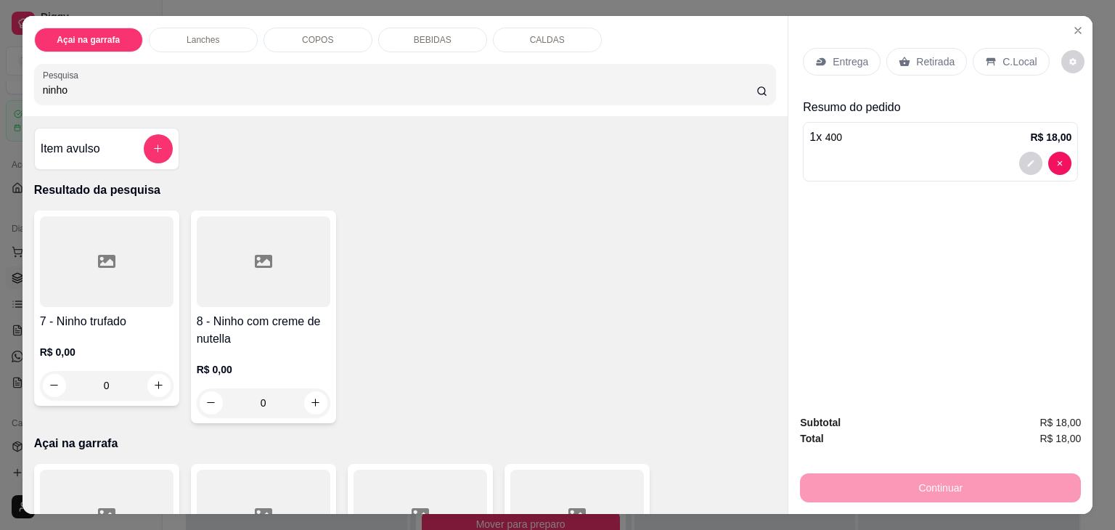
click at [90, 258] on div at bounding box center [107, 261] width 134 height 91
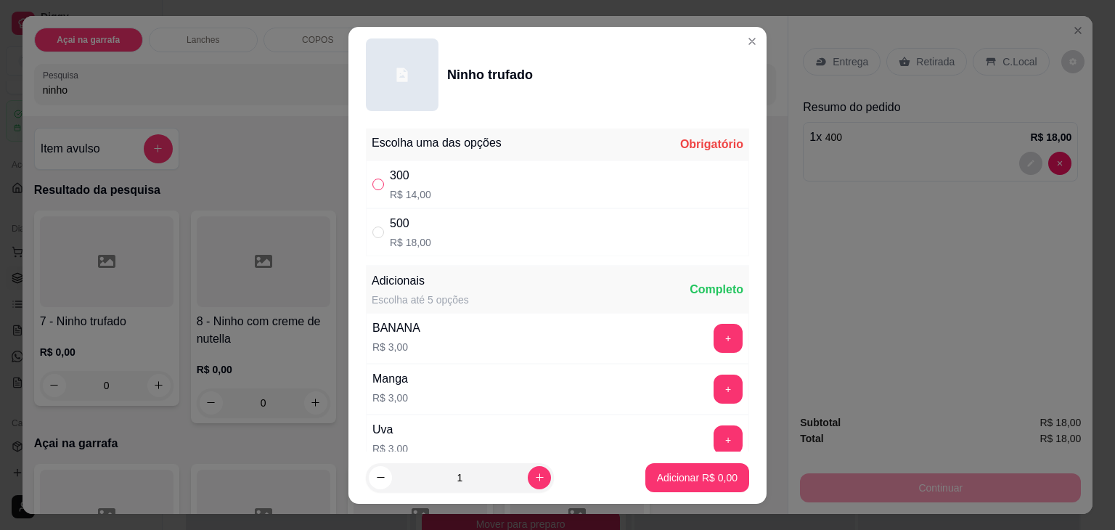
click at [374, 179] on input "" at bounding box center [378, 185] width 12 height 12
click at [682, 470] on p "Adicionar R$ 14,00" at bounding box center [694, 477] width 86 height 15
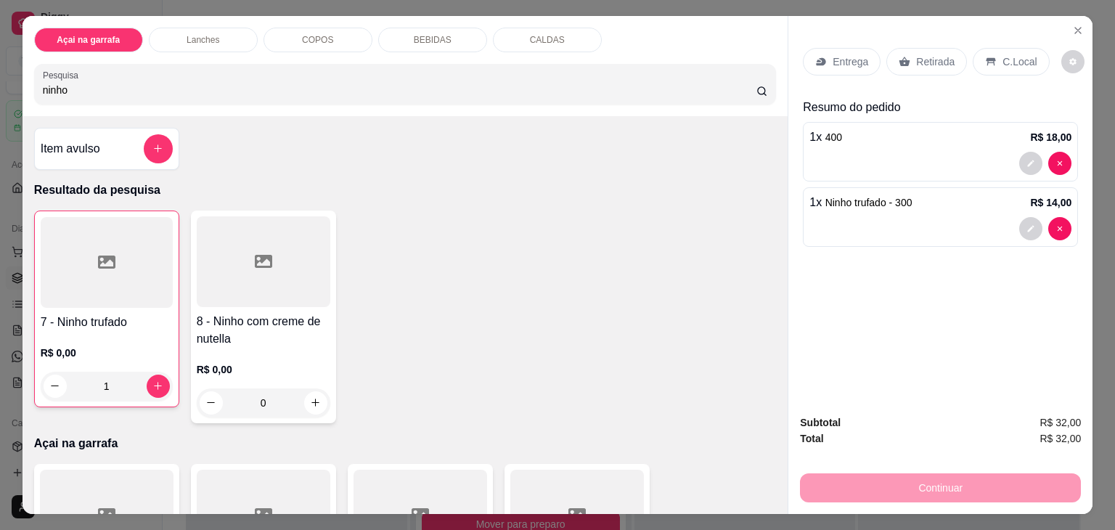
click at [986, 59] on icon at bounding box center [990, 62] width 9 height 8
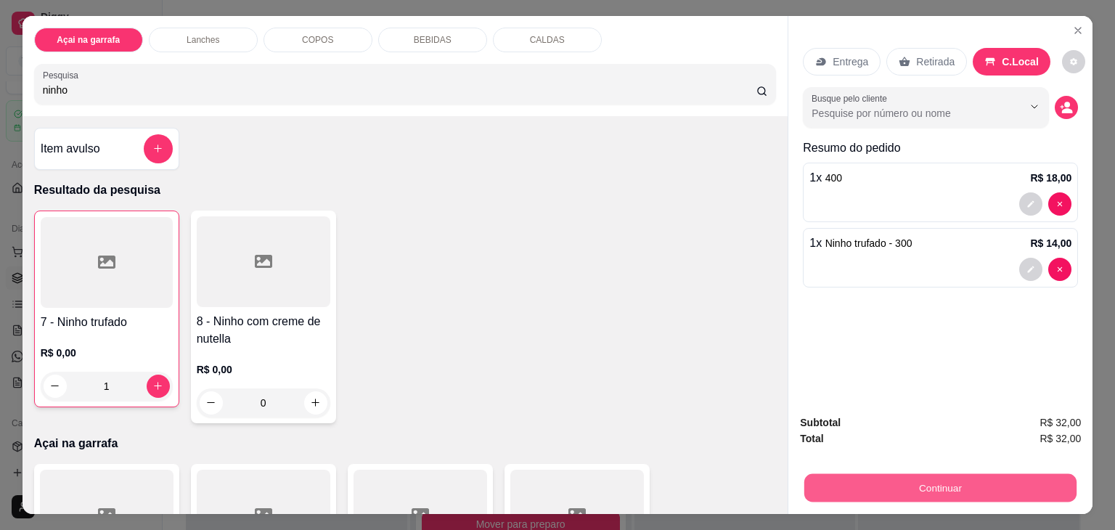
click at [913, 486] on button "Continuar" at bounding box center [940, 488] width 272 height 28
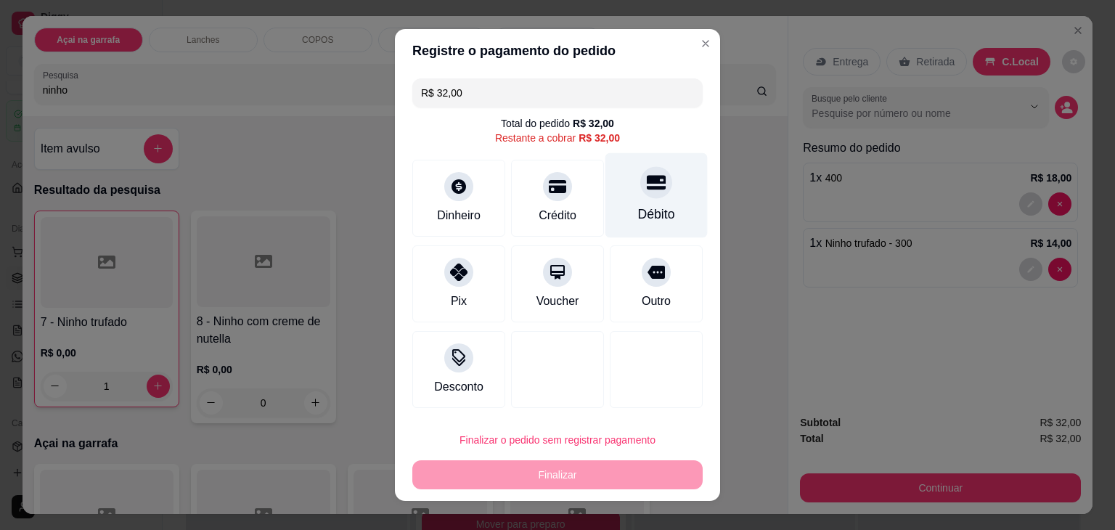
click at [649, 216] on div "Débito" at bounding box center [656, 214] width 37 height 19
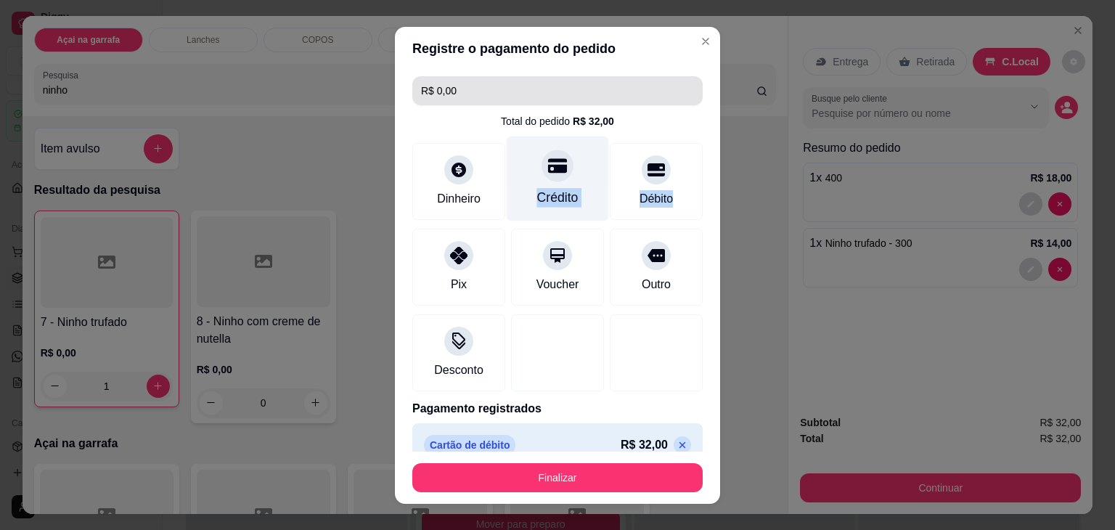
drag, startPoint x: 685, startPoint y: 187, endPoint x: 549, endPoint y: 157, distance: 138.9
click at [549, 157] on div "R$ 0,00 Total do pedido R$ 32,00 Dinheiro Crédito Débito Pix Voucher Outro Desc…" at bounding box center [557, 260] width 325 height 381
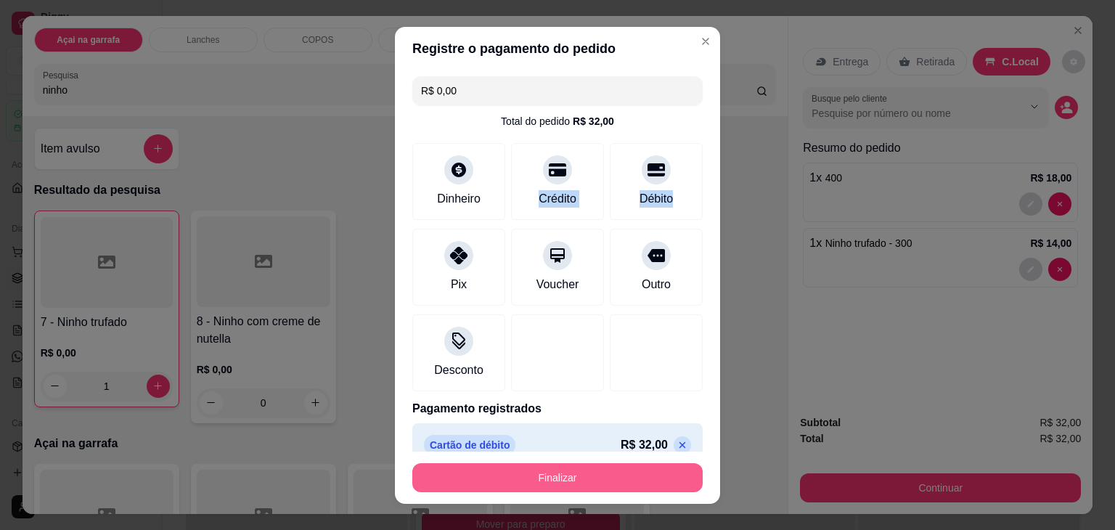
click at [541, 477] on button "Finalizar" at bounding box center [557, 477] width 290 height 29
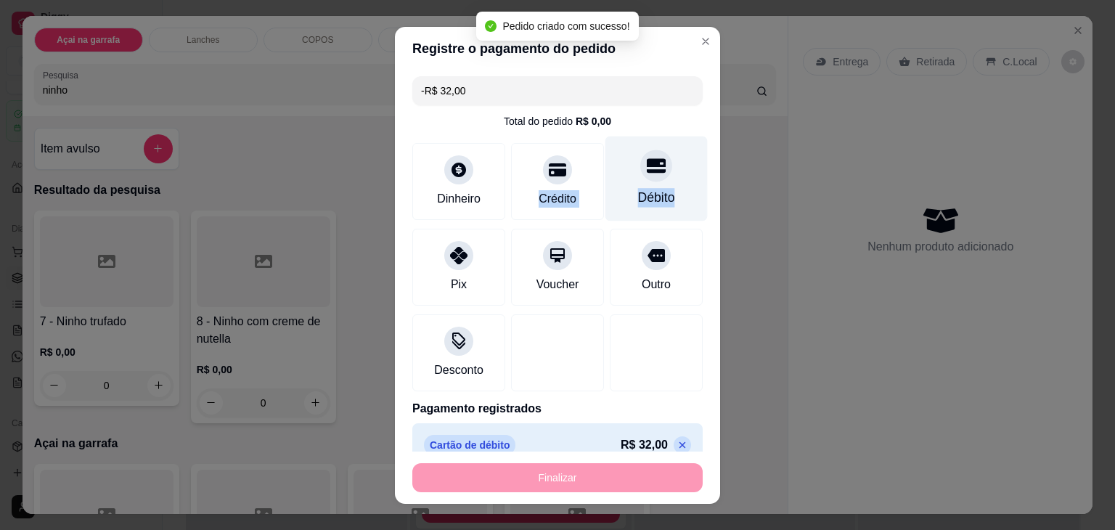
click at [647, 174] on icon at bounding box center [656, 165] width 19 height 19
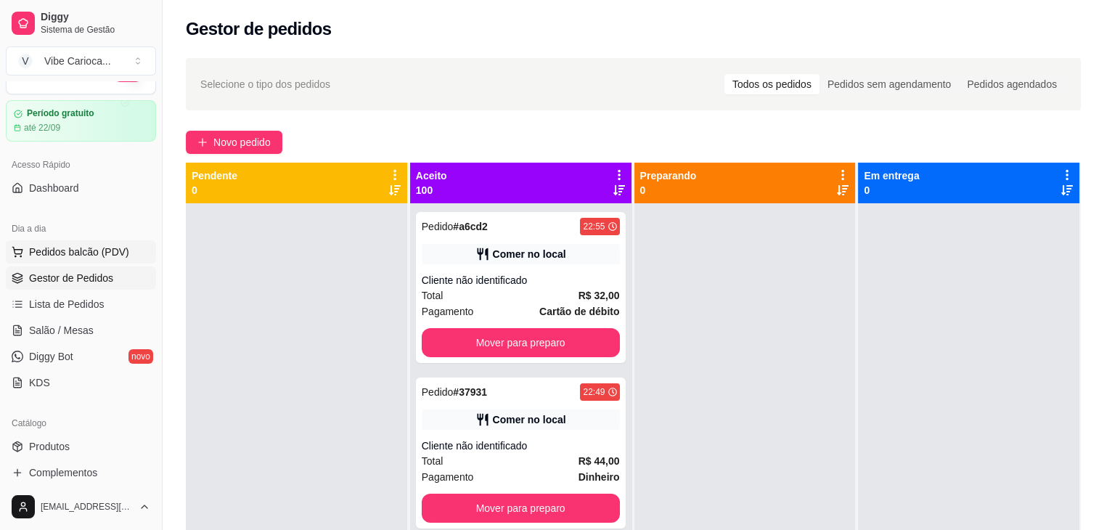
click at [57, 246] on span "Pedidos balcão (PDV)" at bounding box center [79, 252] width 100 height 15
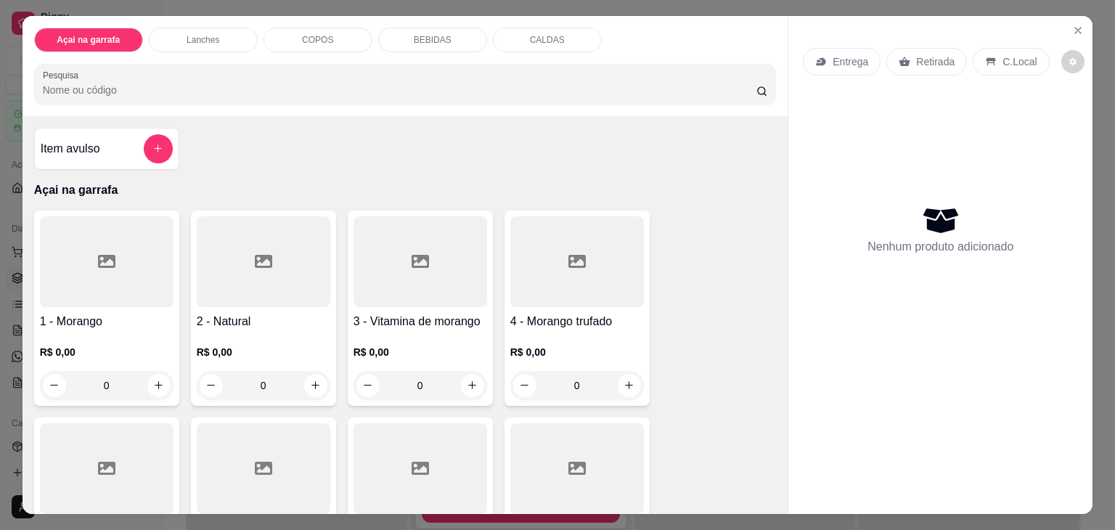
click at [432, 38] on p "BEBIDAS" at bounding box center [433, 40] width 38 height 12
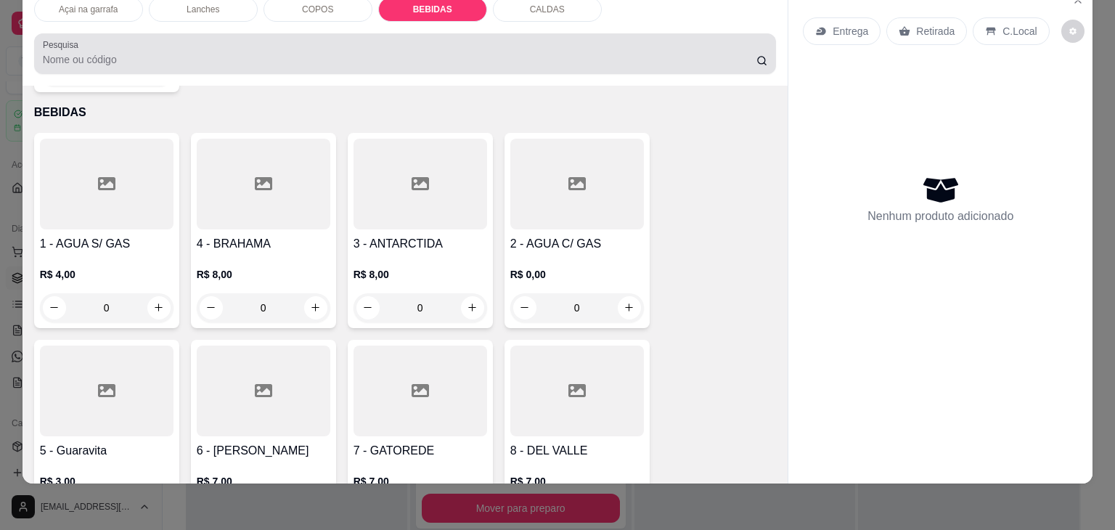
click at [432, 39] on div at bounding box center [405, 53] width 725 height 29
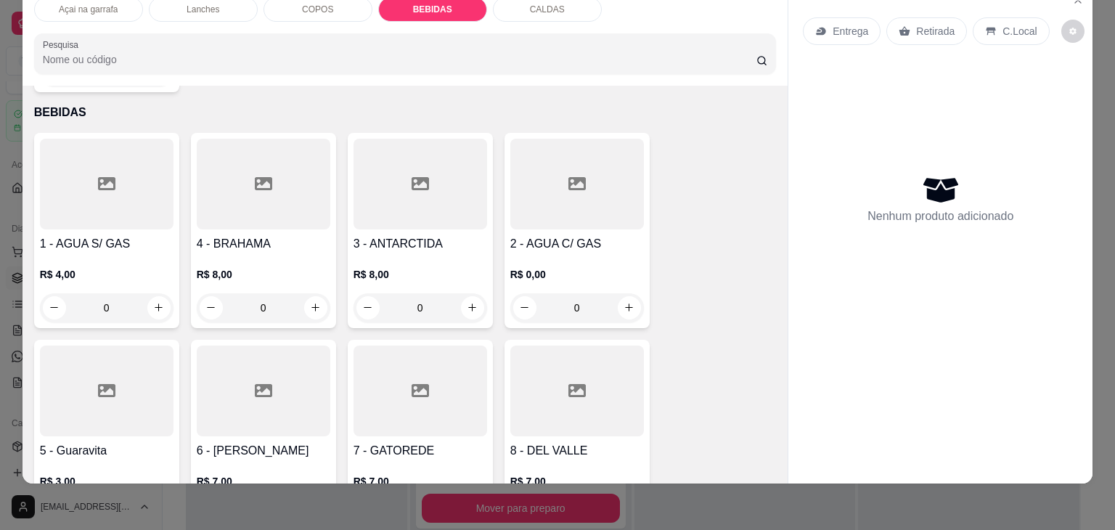
click at [574, 235] on h4 "2 - AGUA C/ GAS" at bounding box center [577, 243] width 134 height 17
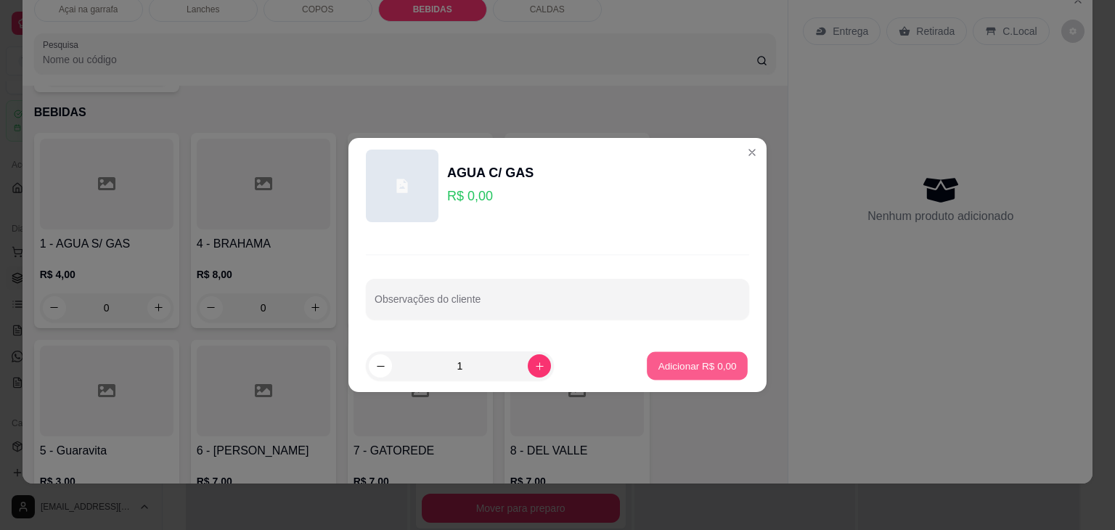
click at [701, 361] on p "Adicionar R$ 0,00" at bounding box center [696, 365] width 78 height 14
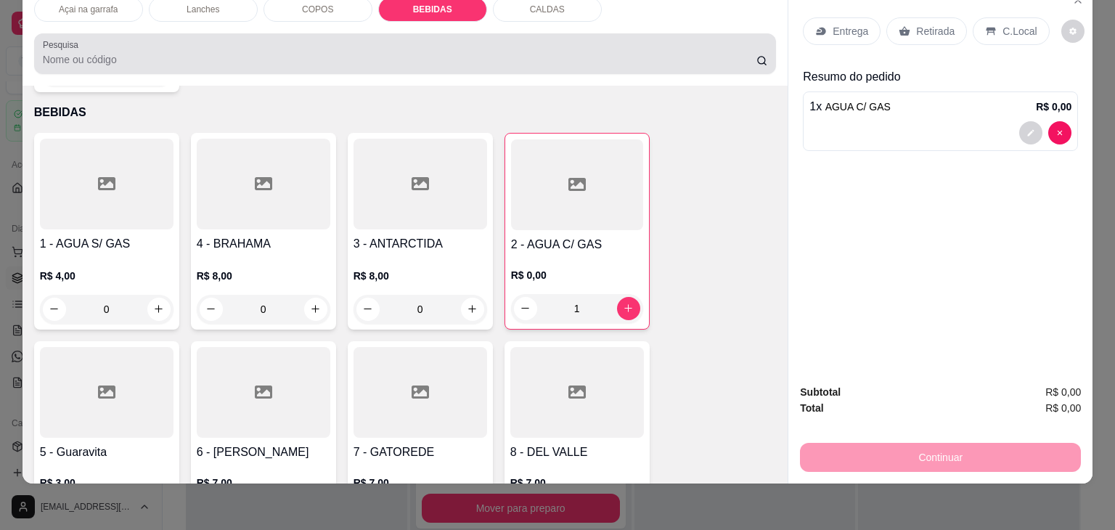
click at [161, 39] on div at bounding box center [405, 53] width 725 height 29
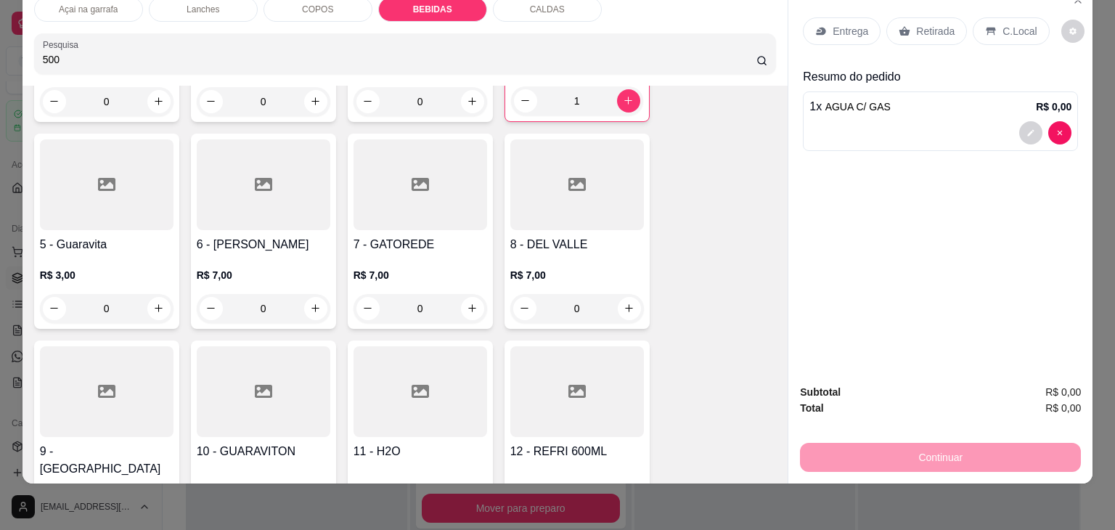
scroll to position [2059, 0]
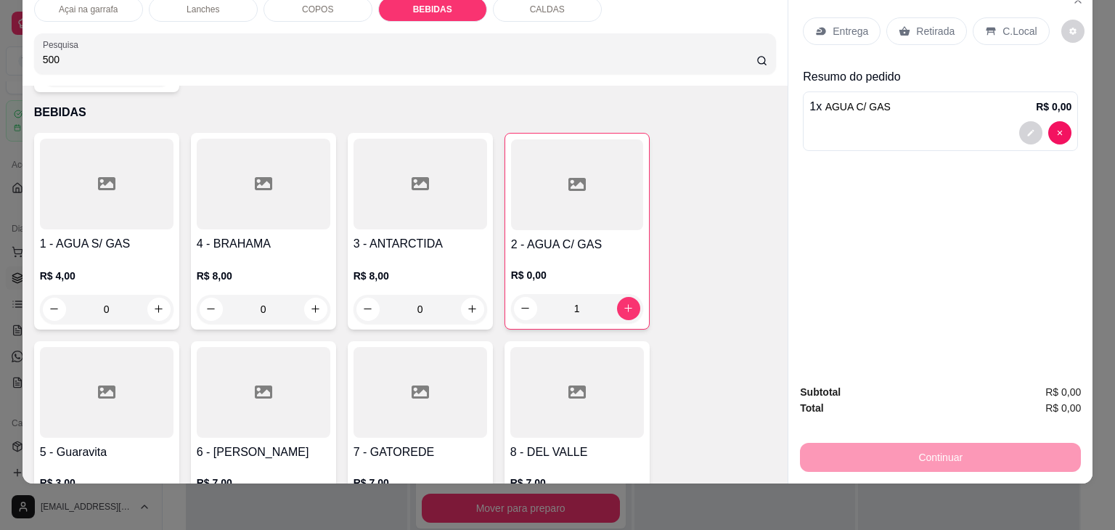
click at [1102, 3] on div "Açai na garrafa Lanches COPOS BEBIDAS CALDAS Pesquisa 500 Item avulso Resultado…" at bounding box center [557, 265] width 1115 height 530
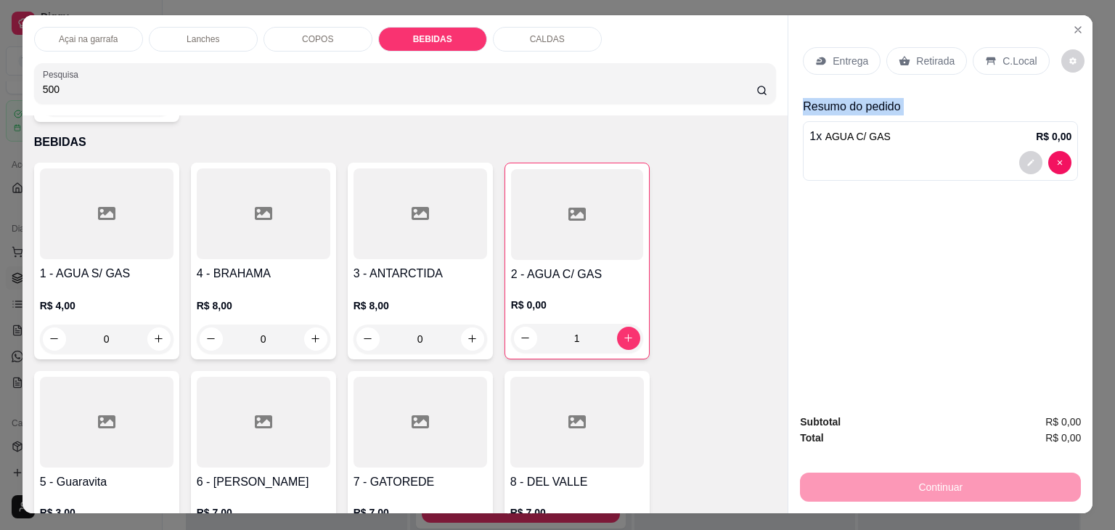
scroll to position [0, 0]
drag, startPoint x: 1102, startPoint y: 3, endPoint x: 1112, endPoint y: 9, distance: 11.7
click at [1112, 9] on div "Açai na garrafa Lanches COPOS BEBIDAS CALDAS Pesquisa 500 Item avulso Resultado…" at bounding box center [557, 265] width 1115 height 530
click at [299, 41] on div "COPOS" at bounding box center [317, 40] width 109 height 25
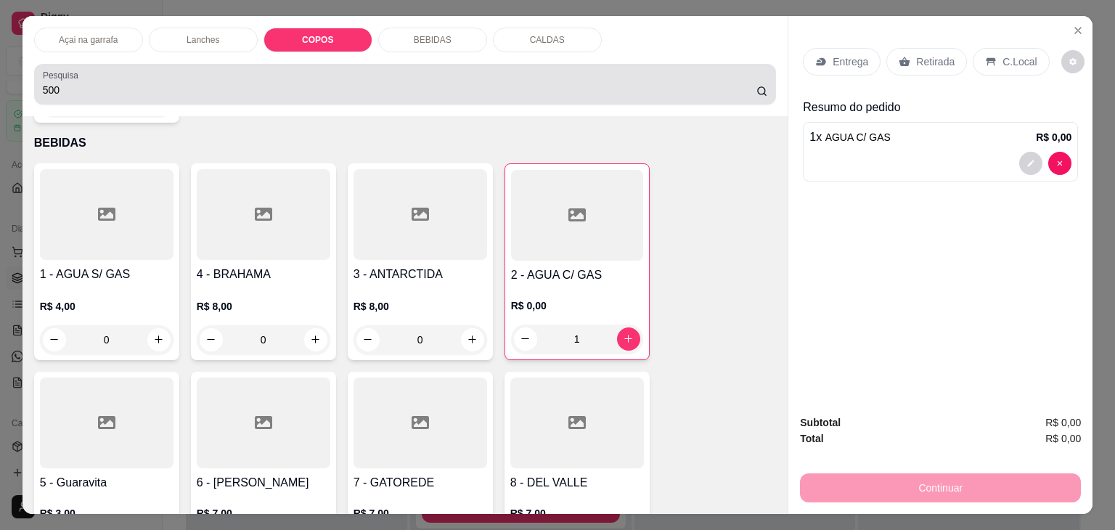
scroll to position [36, 0]
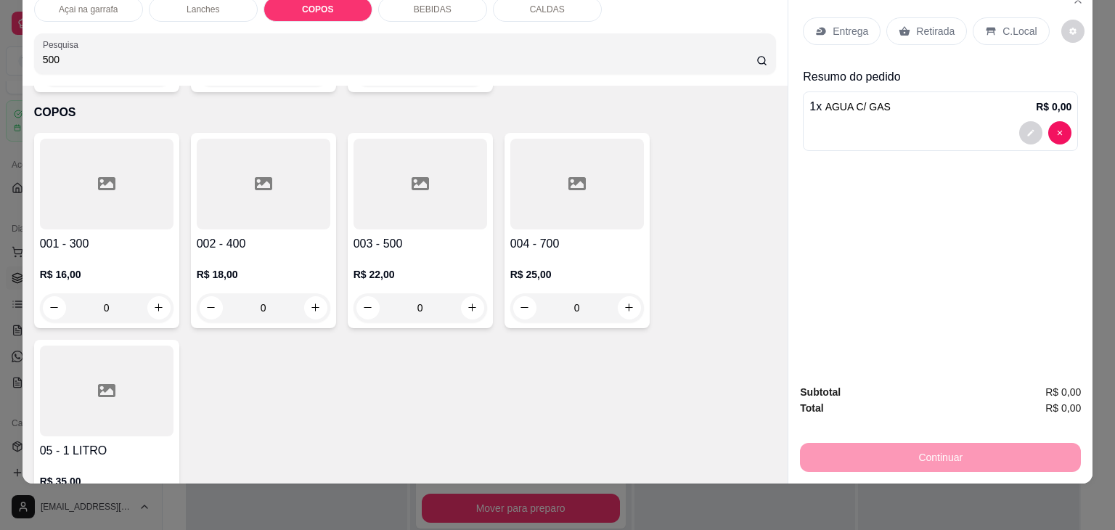
click at [299, 52] on input "500" at bounding box center [399, 59] width 713 height 15
click at [392, 191] on div at bounding box center [420, 184] width 134 height 91
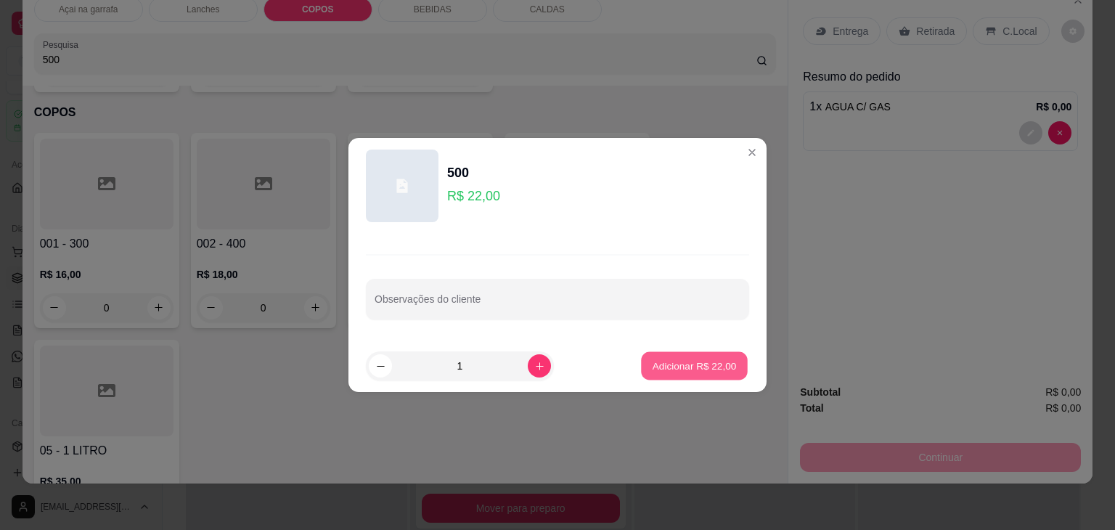
click at [685, 367] on p "Adicionar R$ 22,00" at bounding box center [694, 365] width 84 height 14
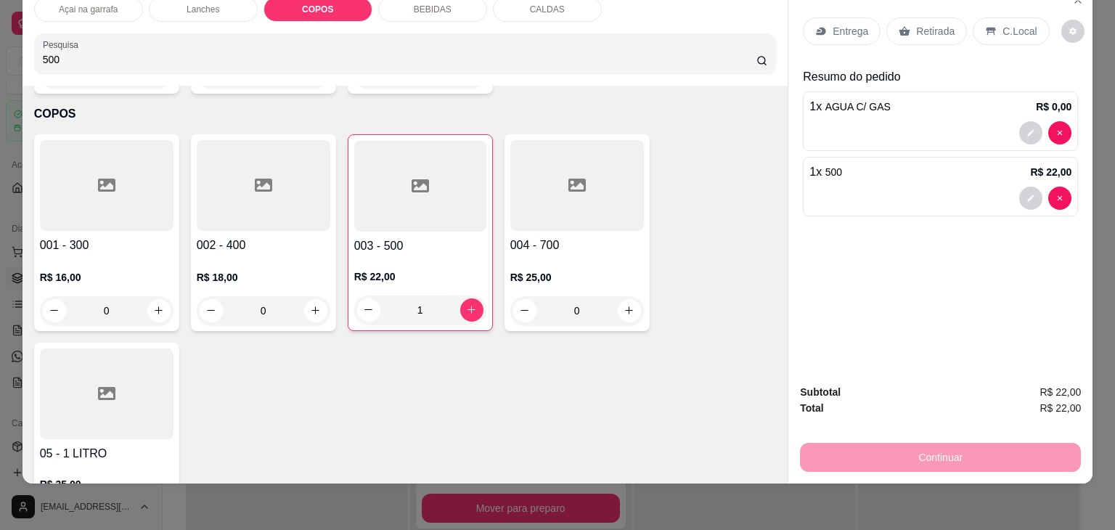
scroll to position [1618, 0]
click at [998, 28] on div "C.Local" at bounding box center [1010, 31] width 76 height 28
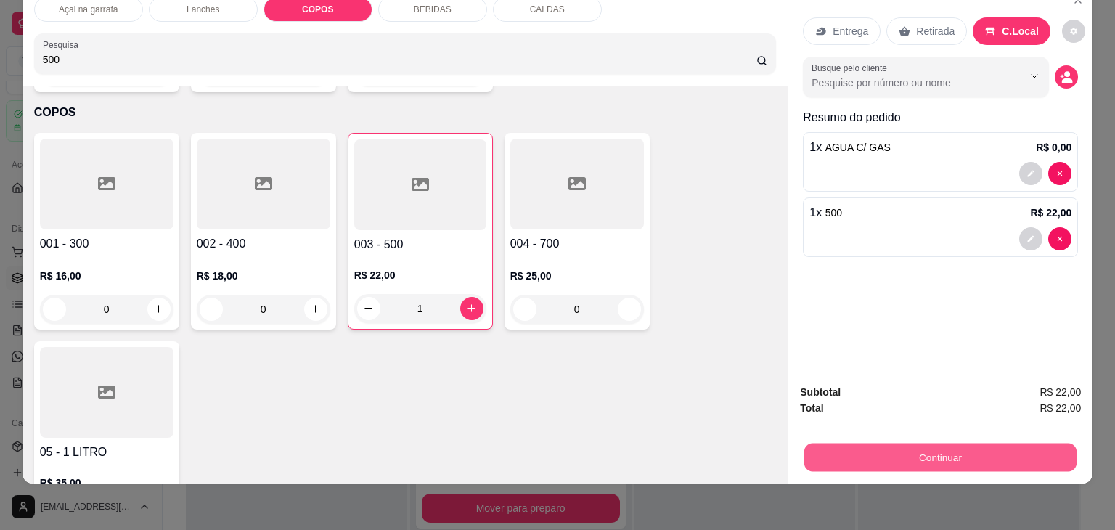
click at [949, 444] on button "Continuar" at bounding box center [940, 457] width 272 height 28
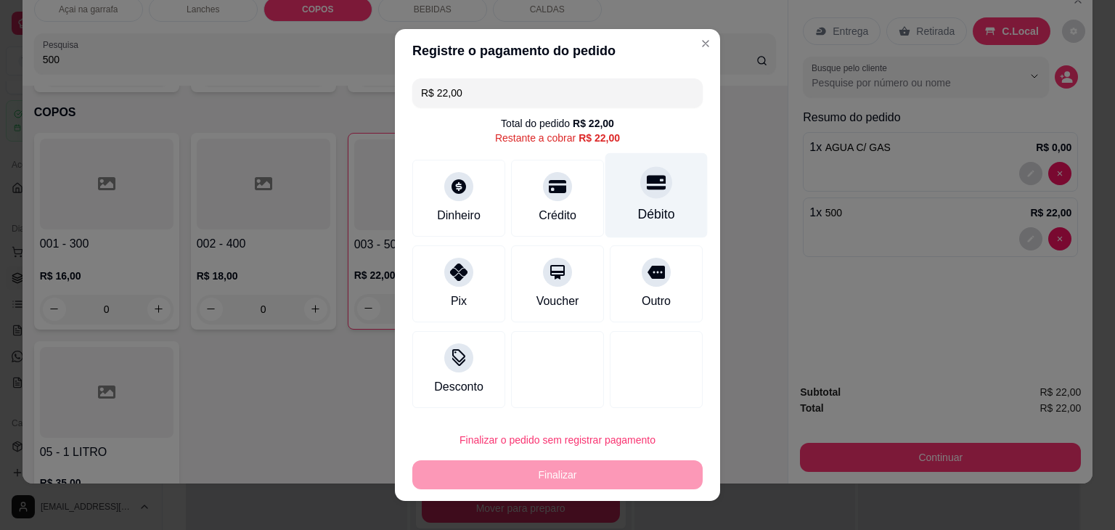
click at [651, 202] on div "Débito" at bounding box center [656, 195] width 102 height 85
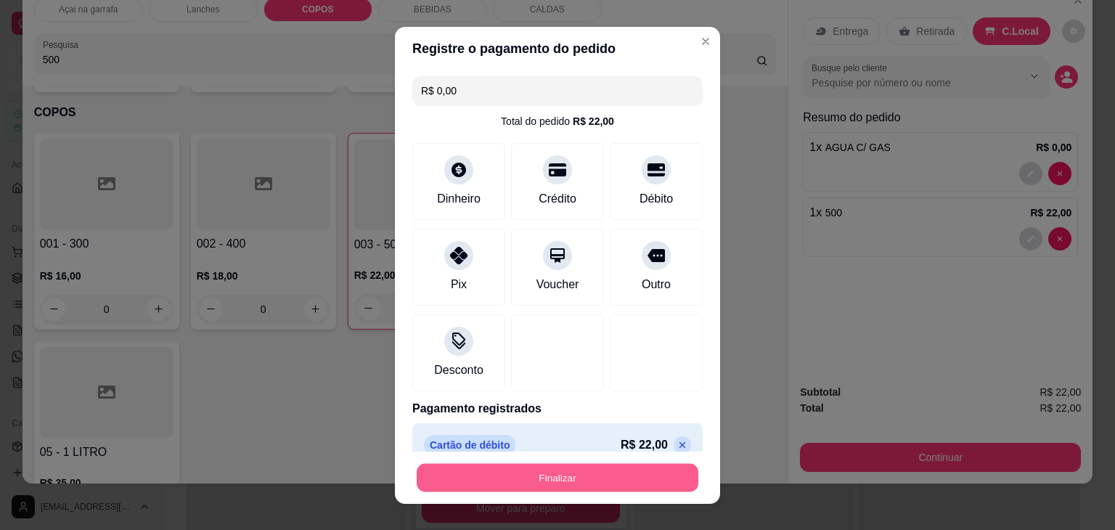
click at [572, 471] on button "Finalizar" at bounding box center [558, 477] width 282 height 28
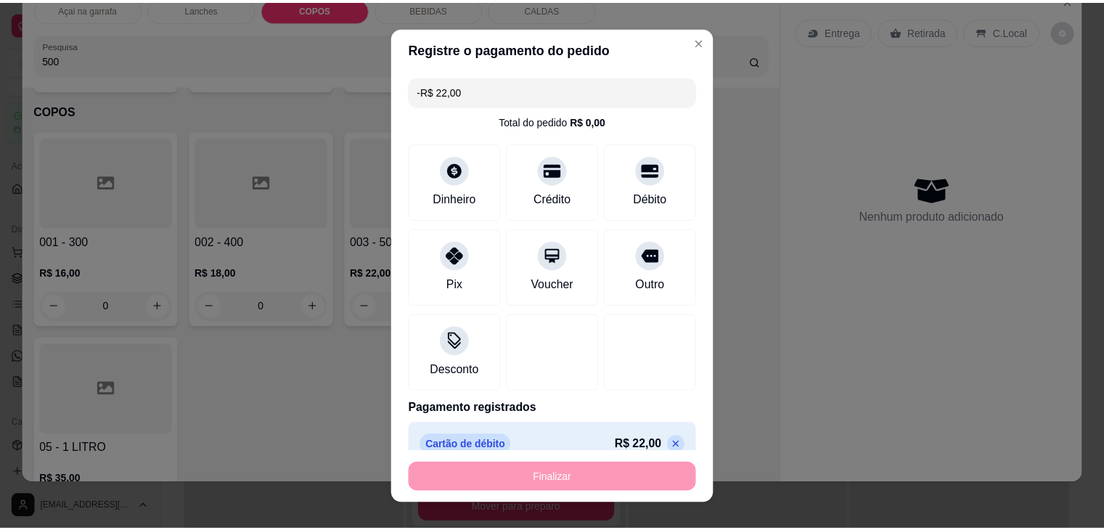
scroll to position [1617, 0]
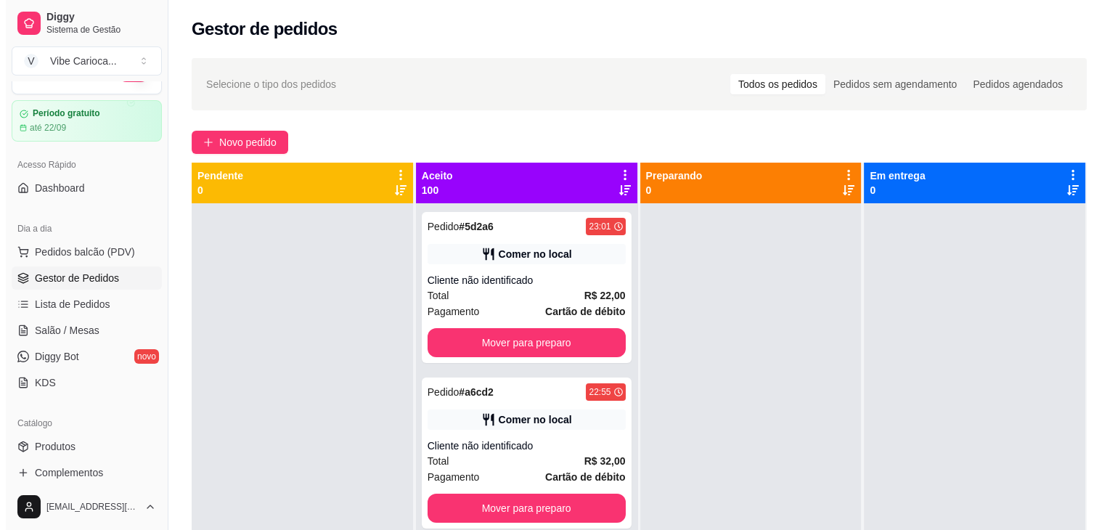
scroll to position [49, 0]
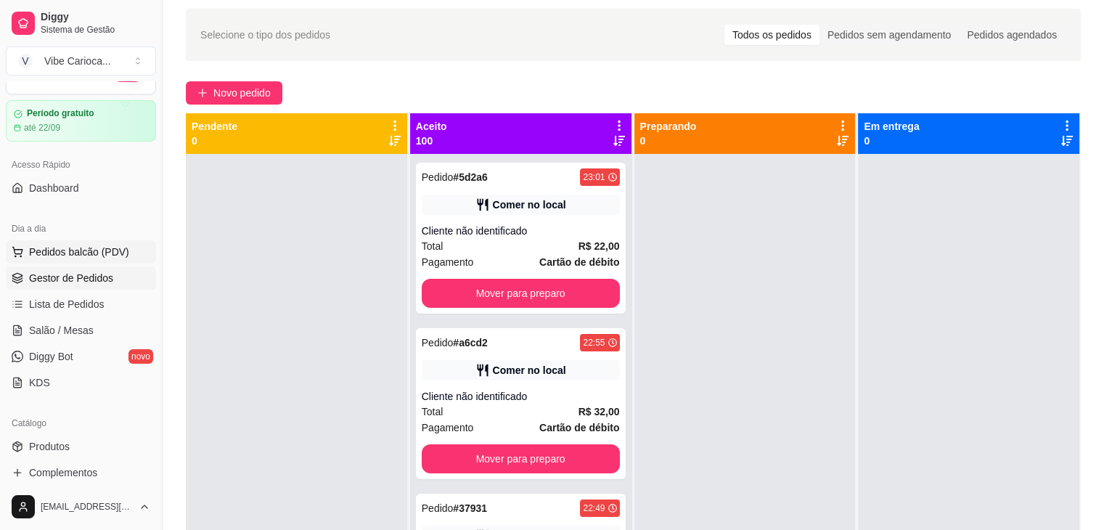
click at [65, 246] on span "Pedidos balcão (PDV)" at bounding box center [79, 252] width 100 height 15
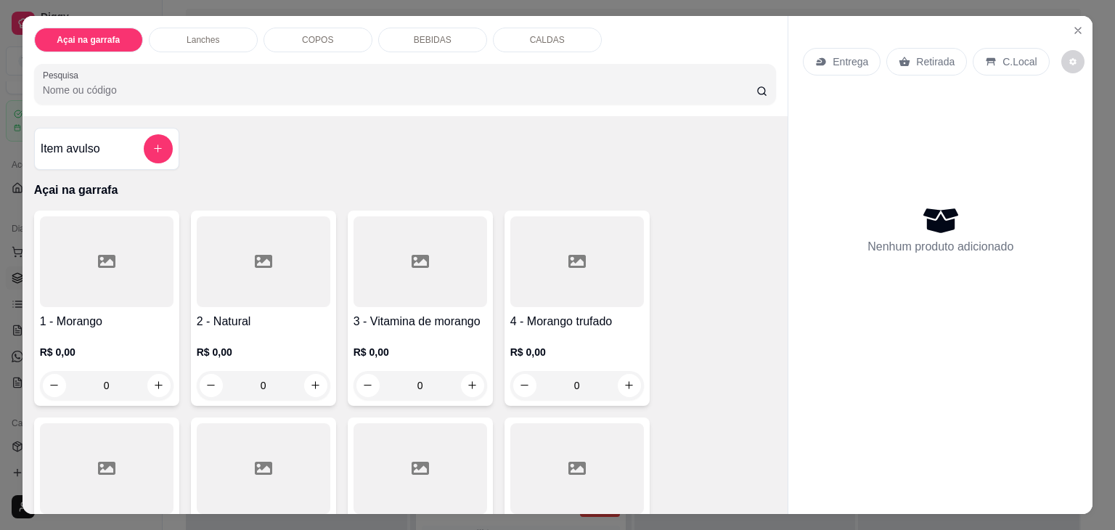
click at [197, 83] on input "Pesquisa" at bounding box center [399, 90] width 713 height 15
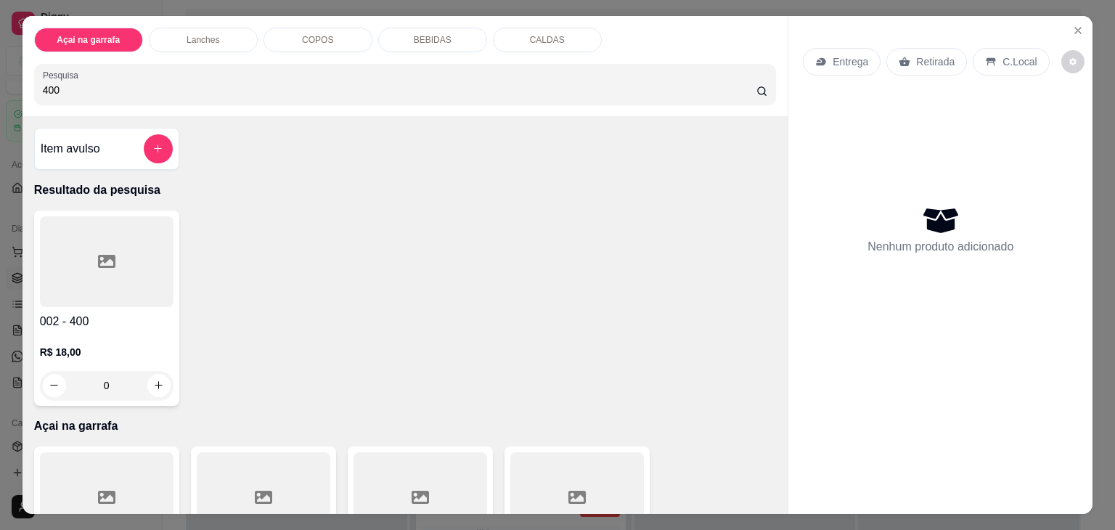
click at [105, 253] on icon at bounding box center [106, 261] width 17 height 17
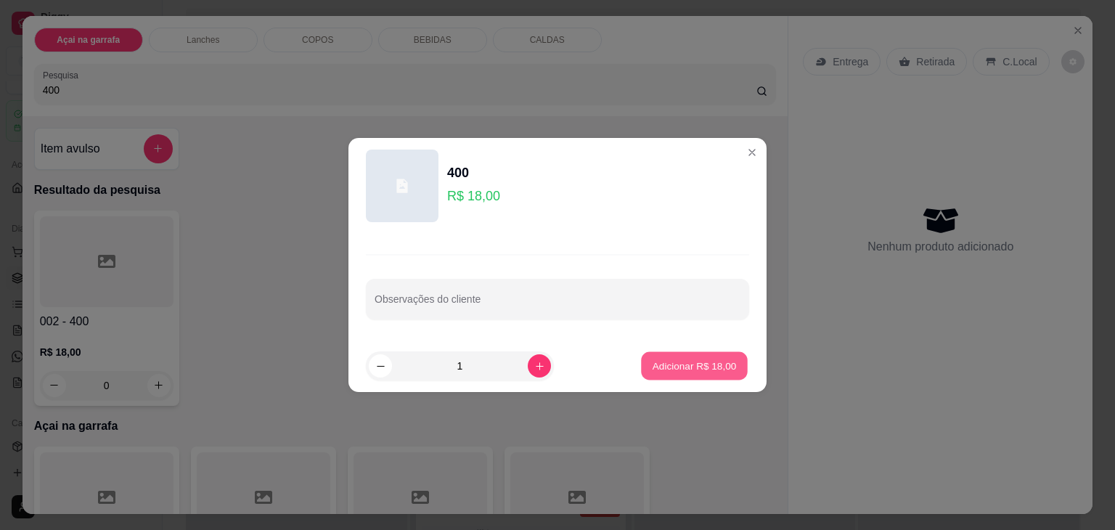
click at [678, 361] on p "Adicionar R$ 18,00" at bounding box center [694, 365] width 84 height 14
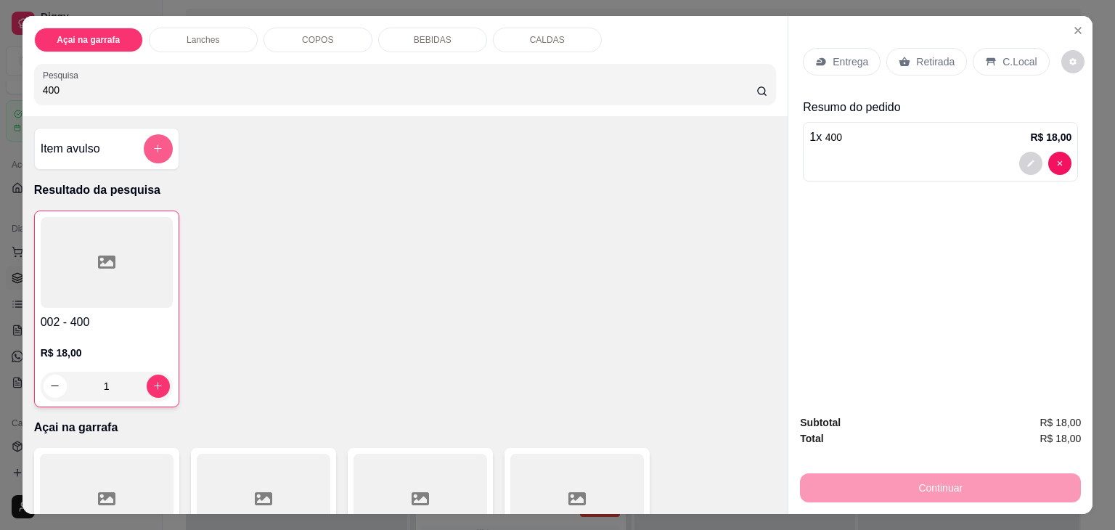
click at [152, 147] on icon "add-separate-item" at bounding box center [157, 148] width 11 height 11
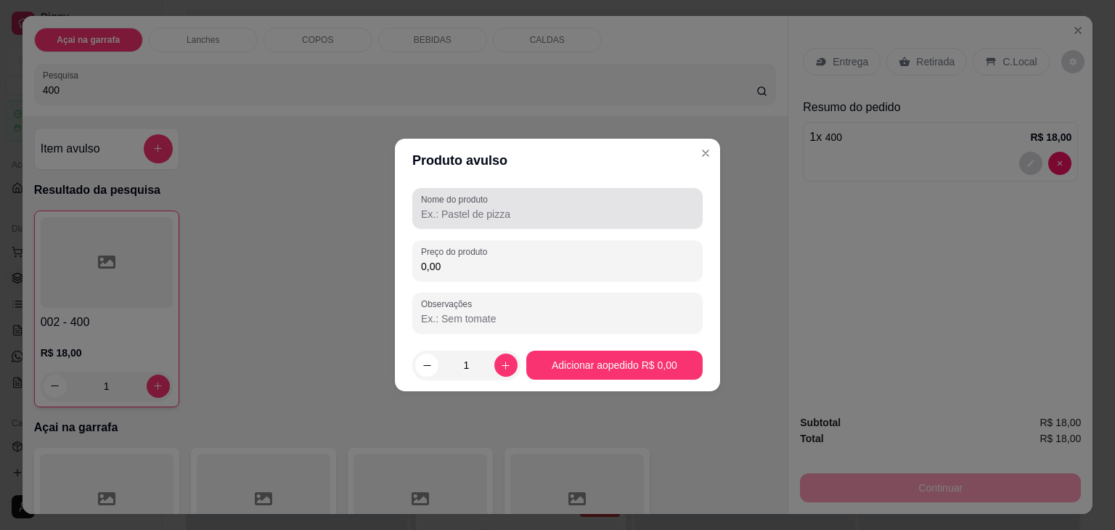
click at [465, 221] on div at bounding box center [557, 208] width 273 height 29
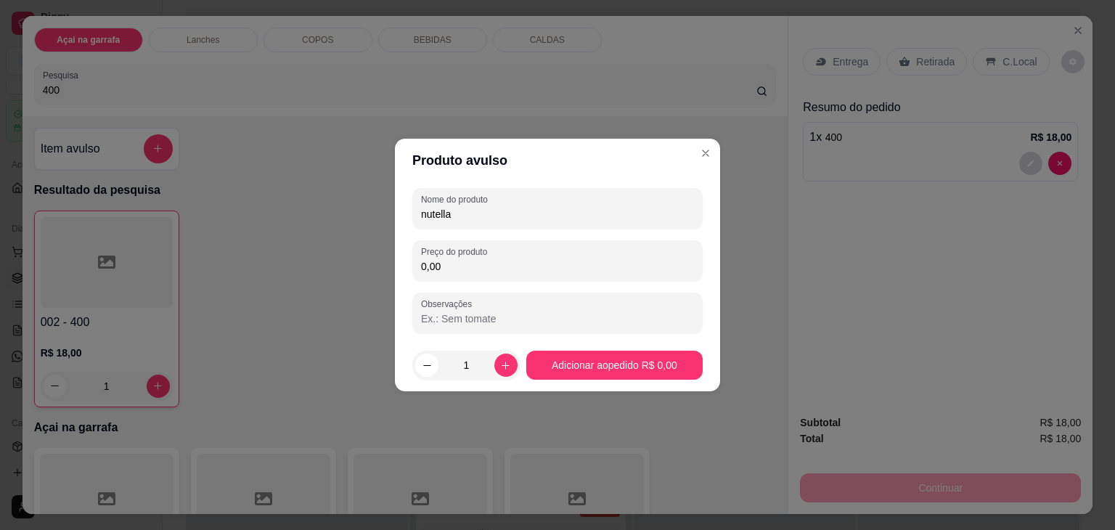
click at [454, 263] on input "0,00" at bounding box center [557, 266] width 273 height 15
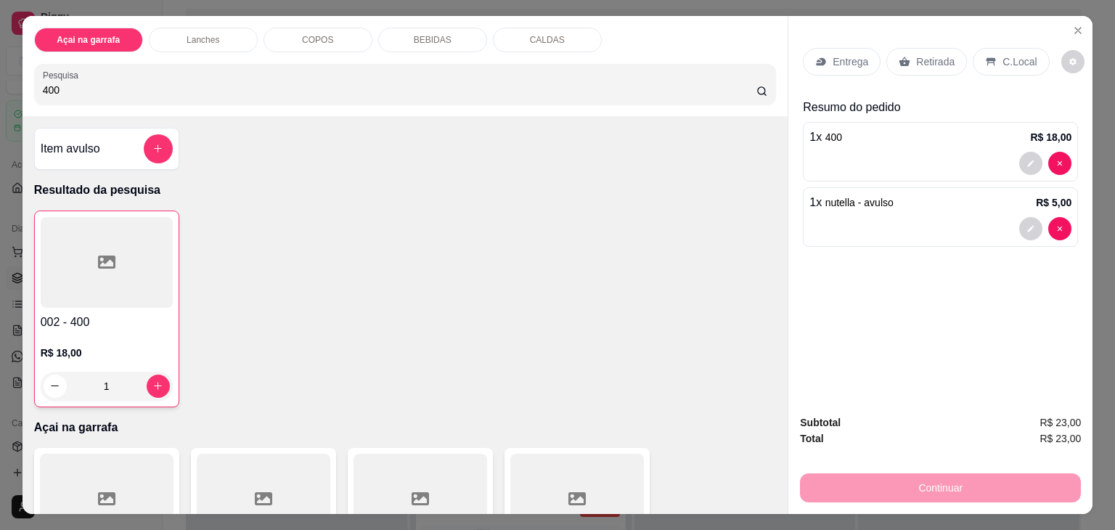
click at [1002, 54] on p "C.Local" at bounding box center [1019, 61] width 34 height 15
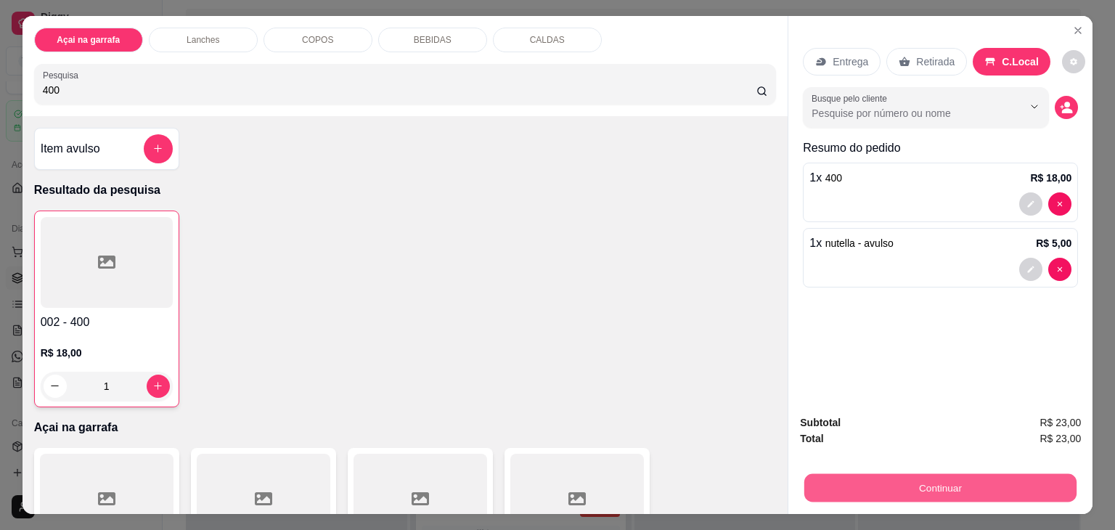
click at [949, 482] on button "Continuar" at bounding box center [940, 488] width 272 height 28
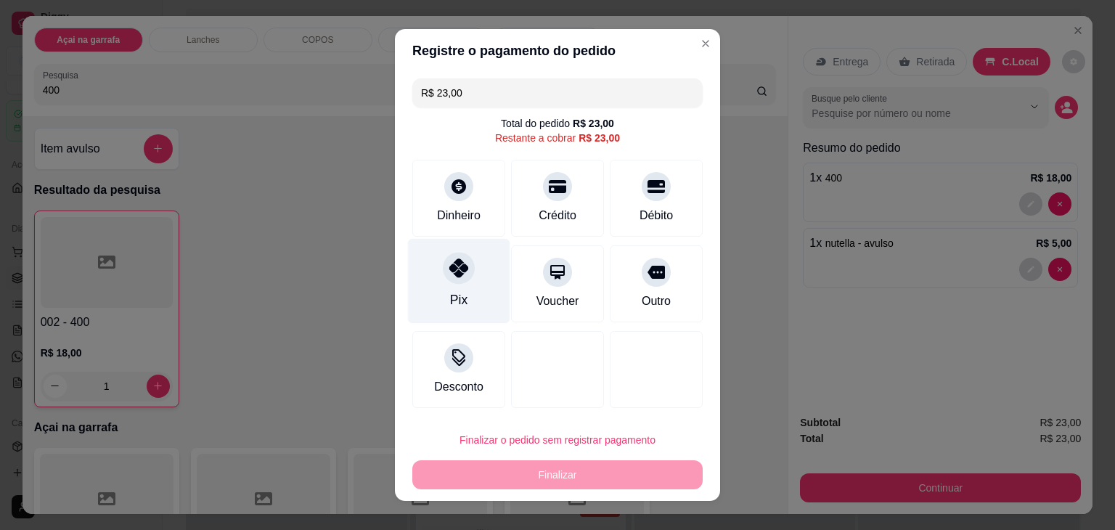
click at [443, 264] on div at bounding box center [459, 268] width 32 height 32
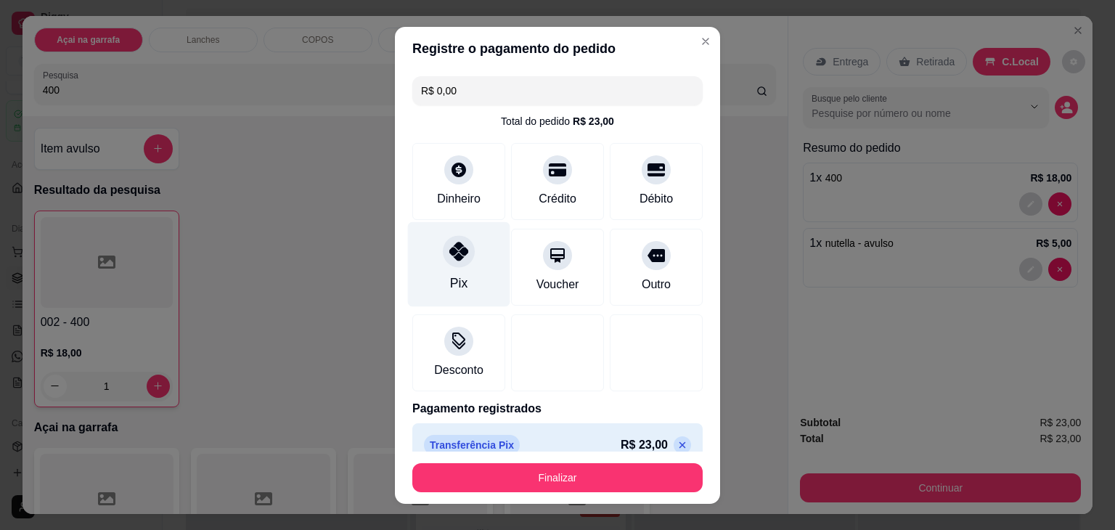
click at [438, 264] on div "Pix" at bounding box center [459, 263] width 102 height 85
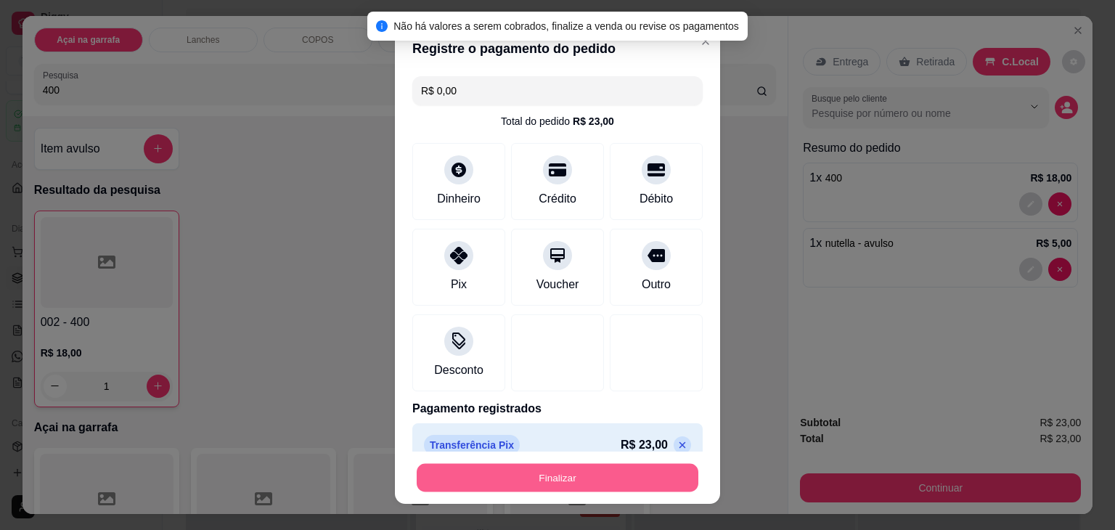
click at [511, 475] on button "Finalizar" at bounding box center [558, 477] width 282 height 28
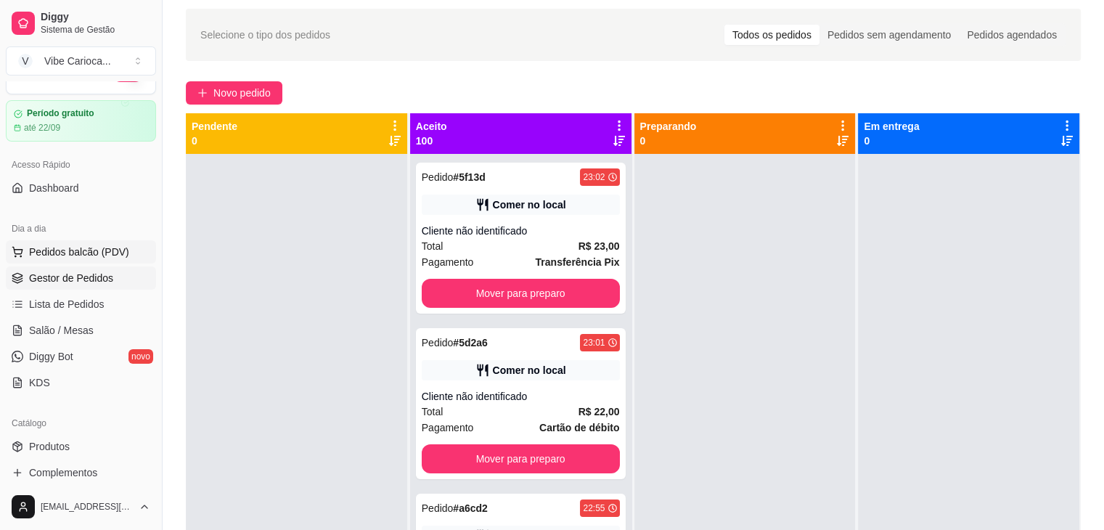
click at [44, 253] on span "Pedidos balcão (PDV)" at bounding box center [79, 252] width 100 height 15
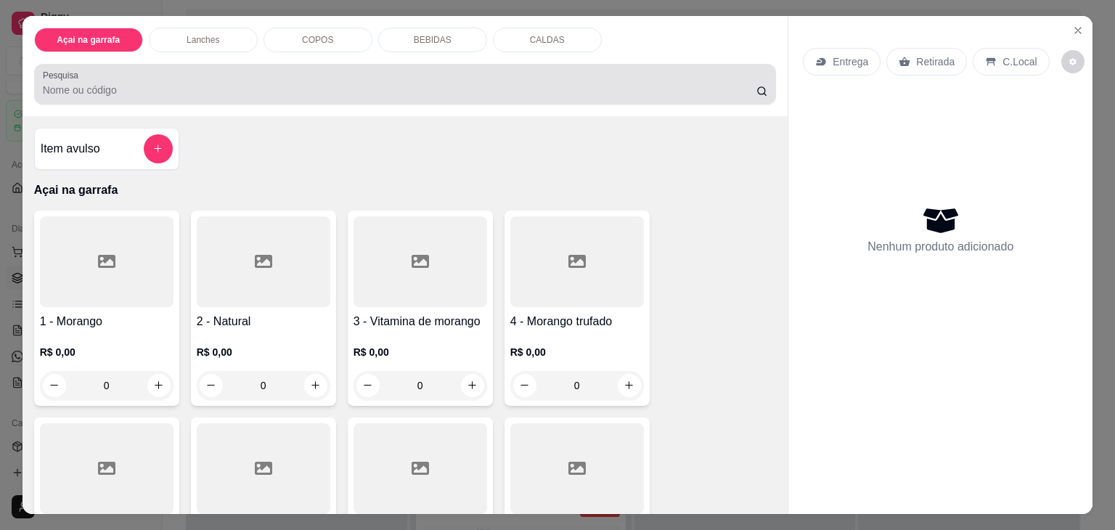
click at [229, 64] on div "Pesquisa" at bounding box center [405, 84] width 742 height 41
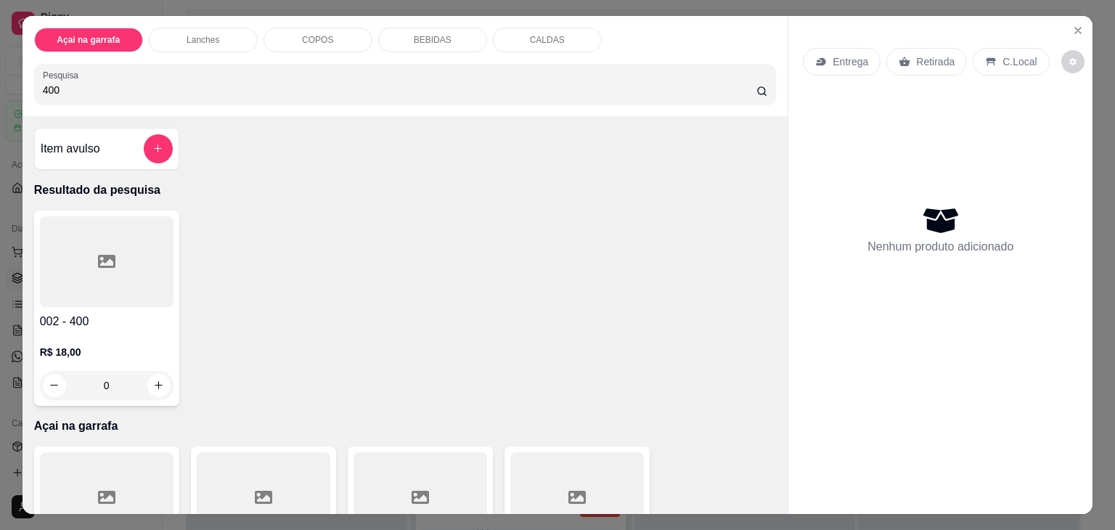
click at [108, 255] on icon at bounding box center [106, 261] width 17 height 13
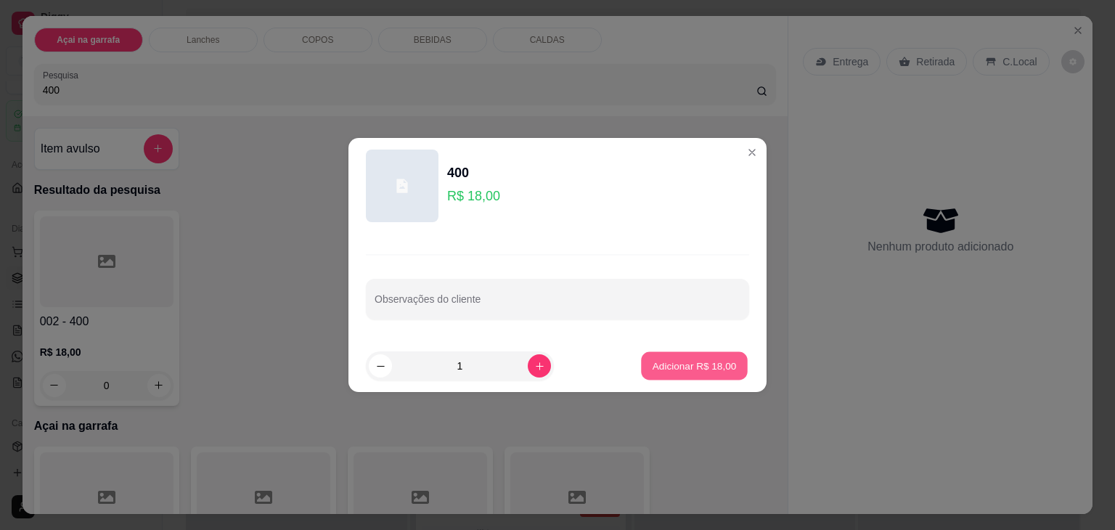
click at [669, 358] on button "Adicionar R$ 18,00" at bounding box center [694, 366] width 107 height 28
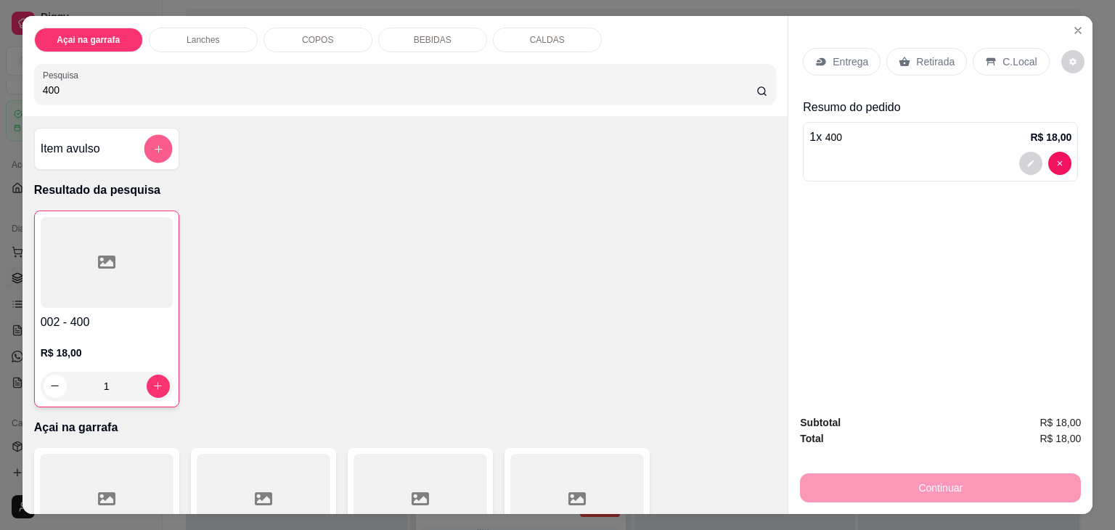
click at [156, 152] on button "add-separate-item" at bounding box center [158, 149] width 28 height 28
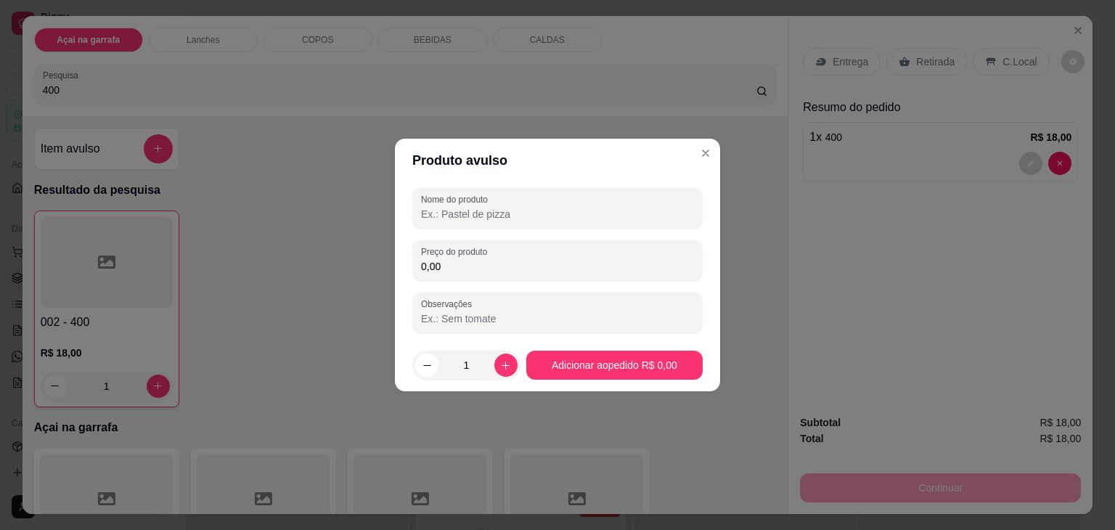
click at [557, 209] on input "Nome do produto" at bounding box center [557, 214] width 273 height 15
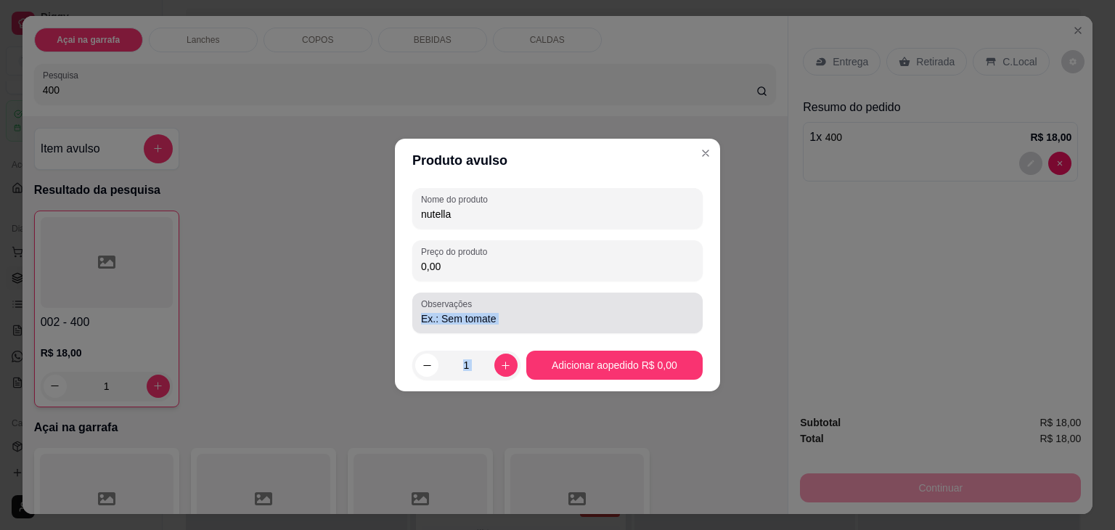
drag, startPoint x: 515, startPoint y: 357, endPoint x: 535, endPoint y: 320, distance: 41.9
click at [535, 320] on section "Produto avulso Nome do produto nutella Preço do produto 0,00 Observações 1 Adic…" at bounding box center [557, 265] width 325 height 253
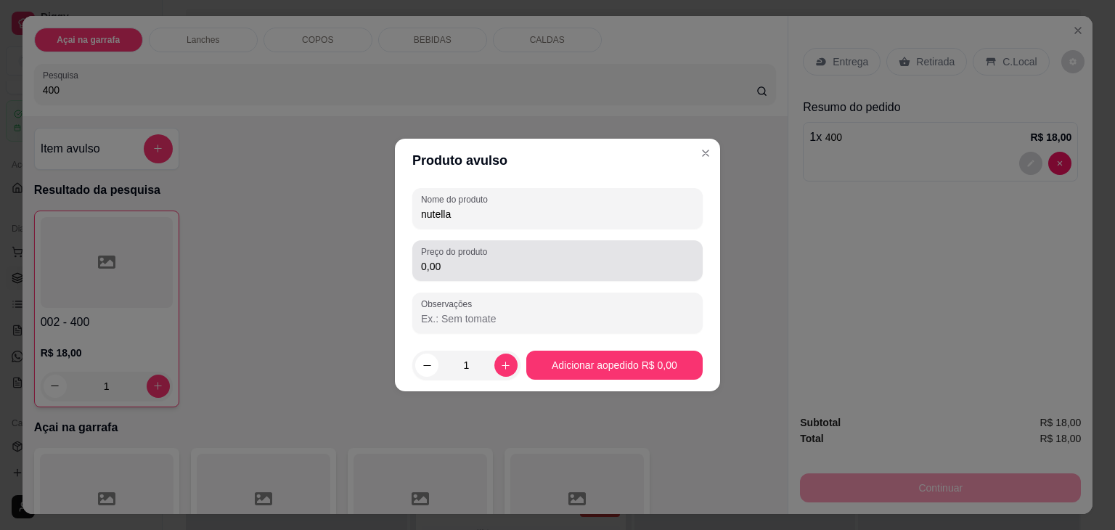
click at [541, 257] on div "0,00" at bounding box center [557, 260] width 273 height 29
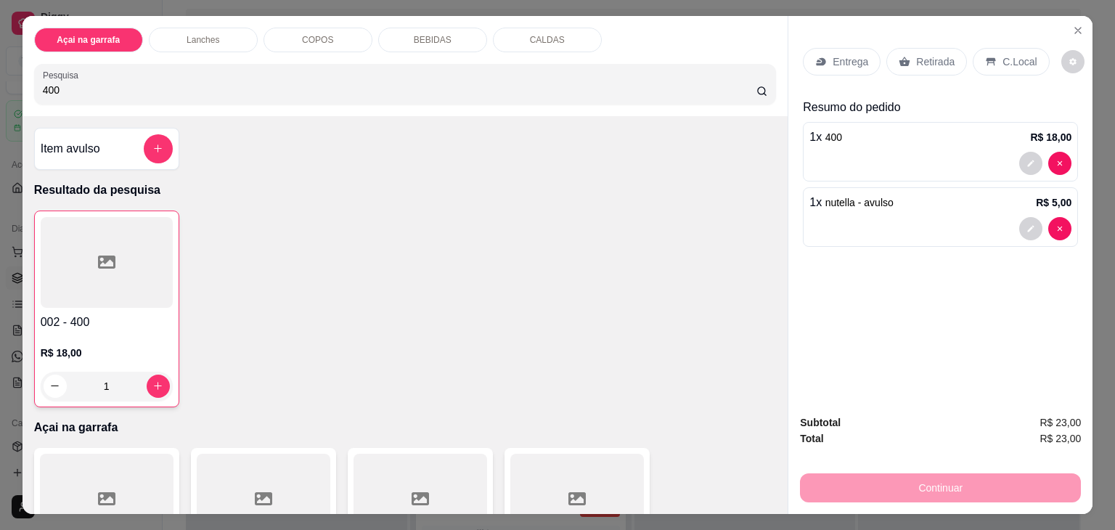
click at [974, 63] on div "C.Local" at bounding box center [1010, 62] width 76 height 28
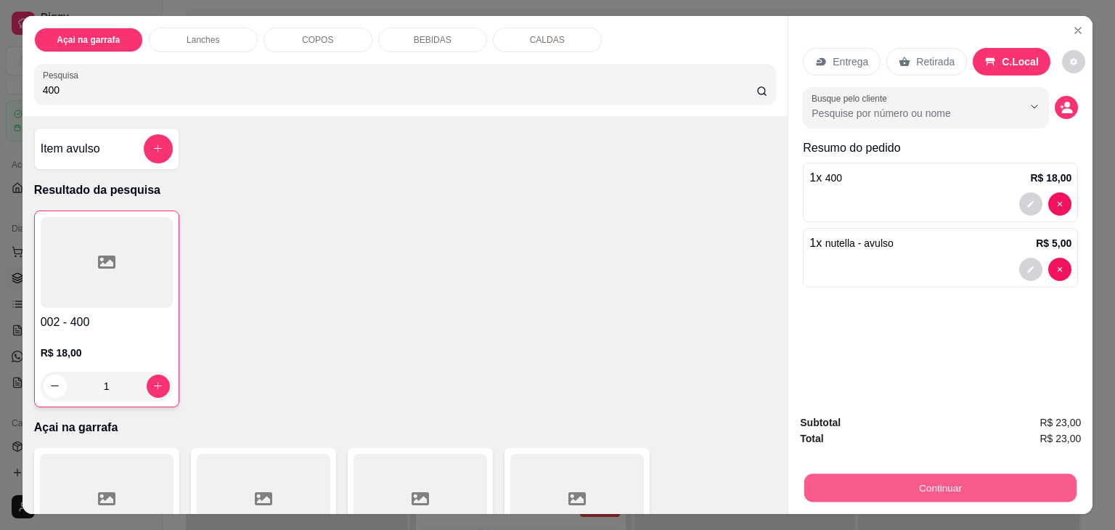
click at [853, 478] on button "Continuar" at bounding box center [940, 488] width 272 height 28
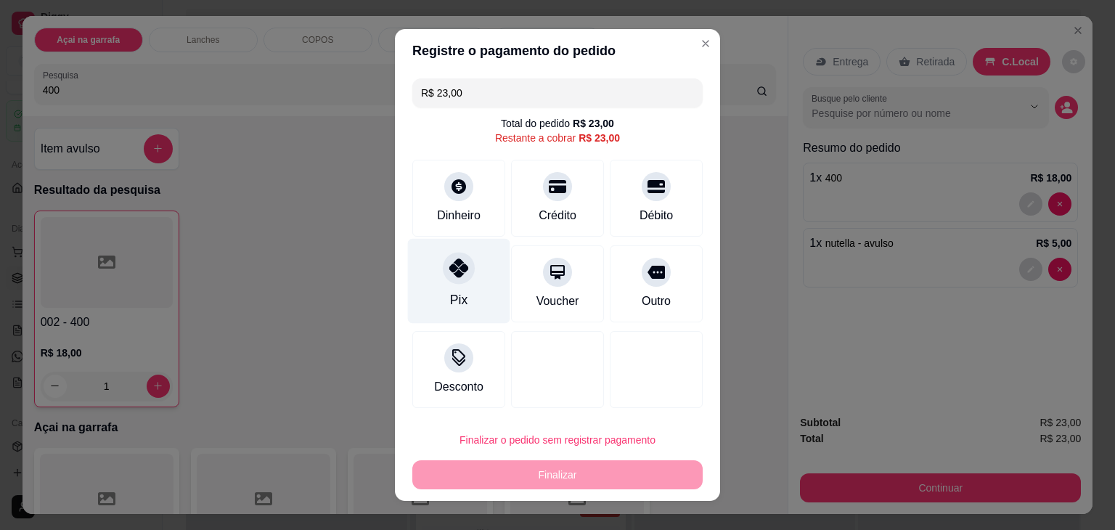
click at [464, 287] on div "Pix" at bounding box center [459, 281] width 102 height 85
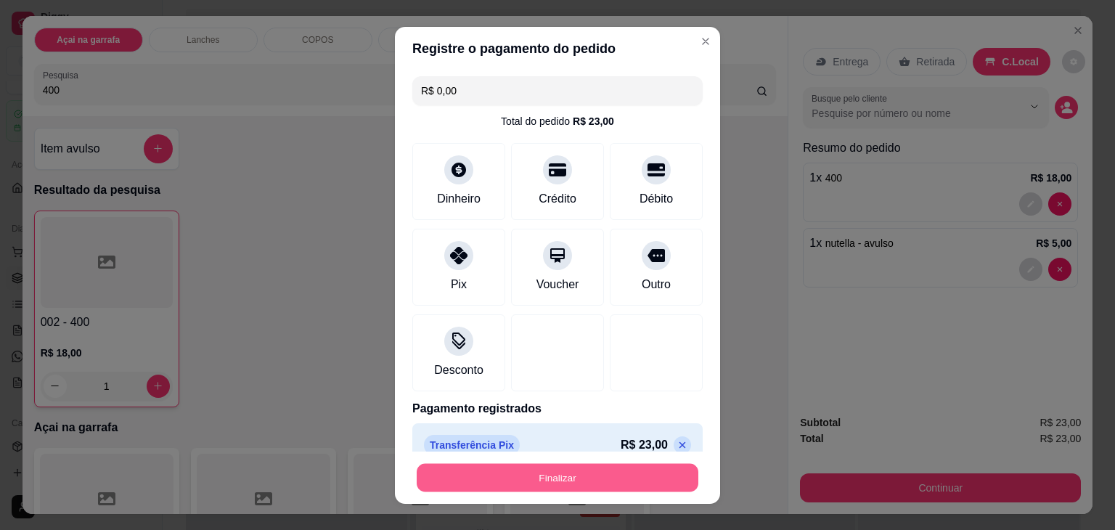
click at [477, 475] on button "Finalizar" at bounding box center [558, 477] width 282 height 28
